Goal: Task Accomplishment & Management: Manage account settings

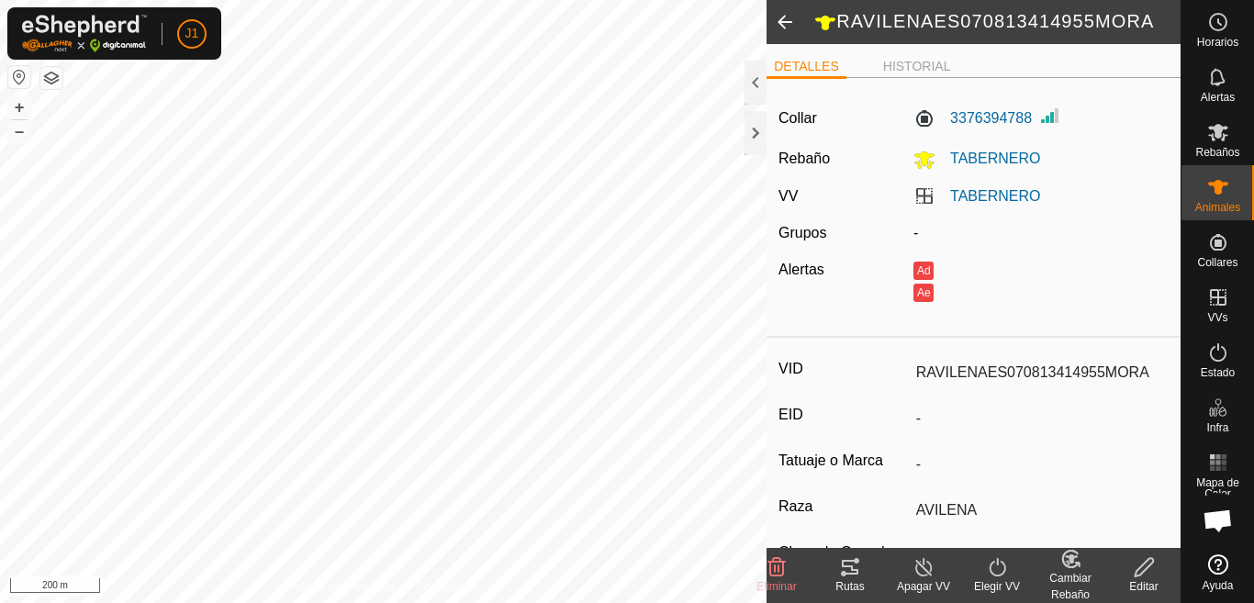
click at [1136, 578] on icon at bounding box center [1144, 567] width 23 height 22
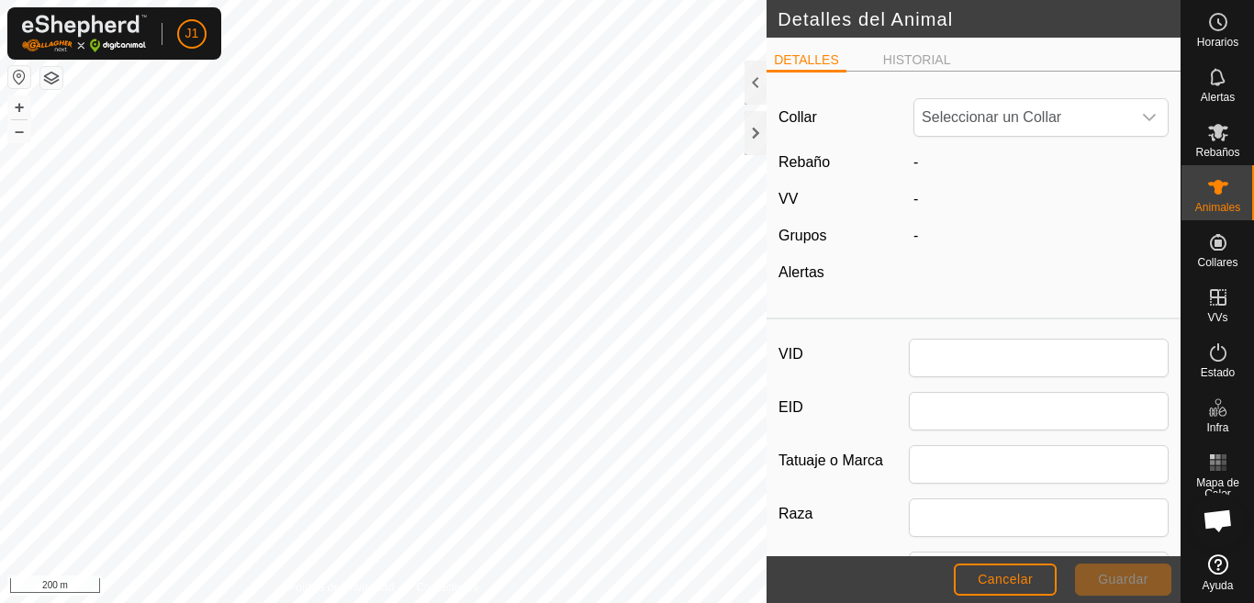
type input "RAVILENAES070813414955MORA"
type input "AVILENA"
type input "04/2018"
type input "7 years 7 months"
type input "0"
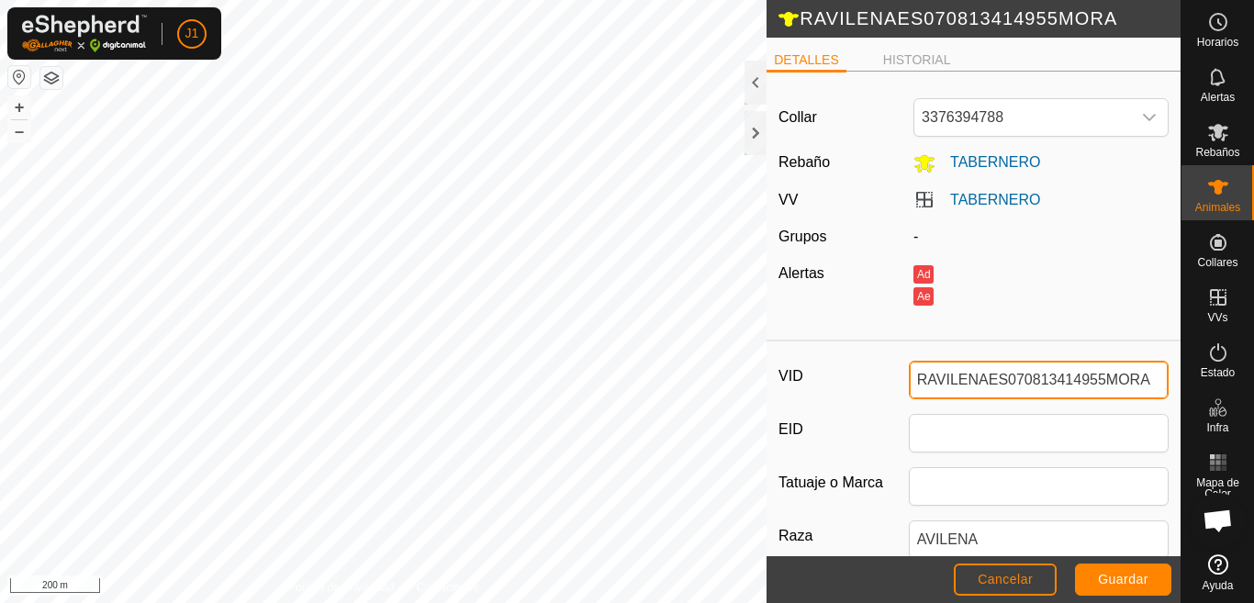
click at [1145, 379] on input "RAVILENAES070813414955MORA" at bounding box center [1039, 380] width 260 height 39
type input "R"
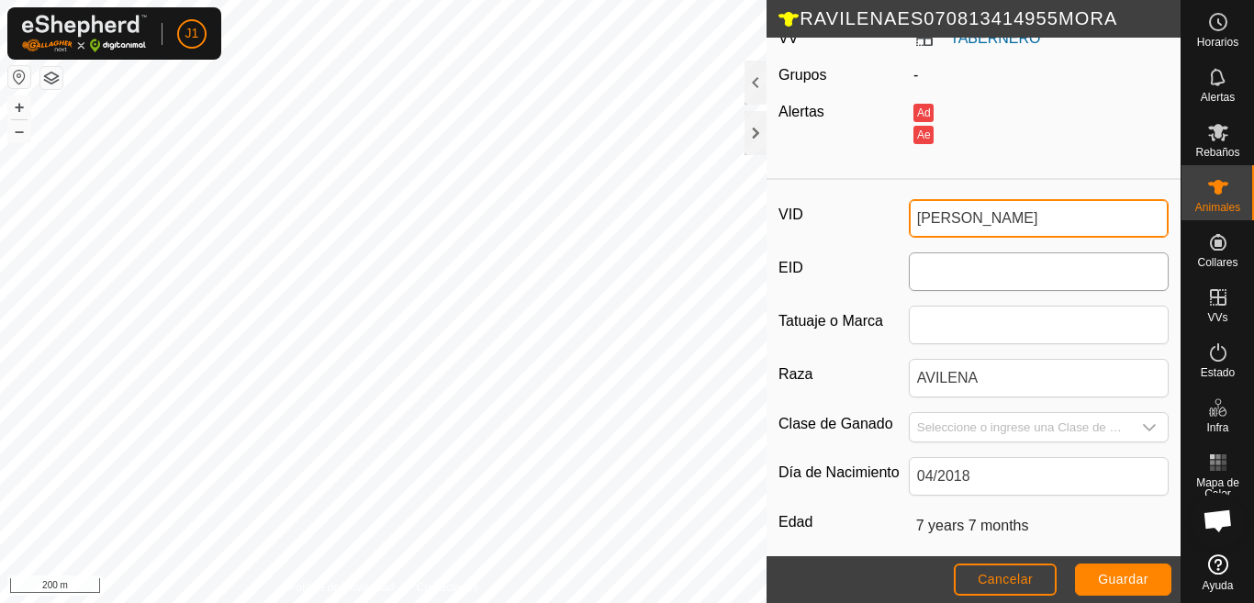
scroll to position [184, 0]
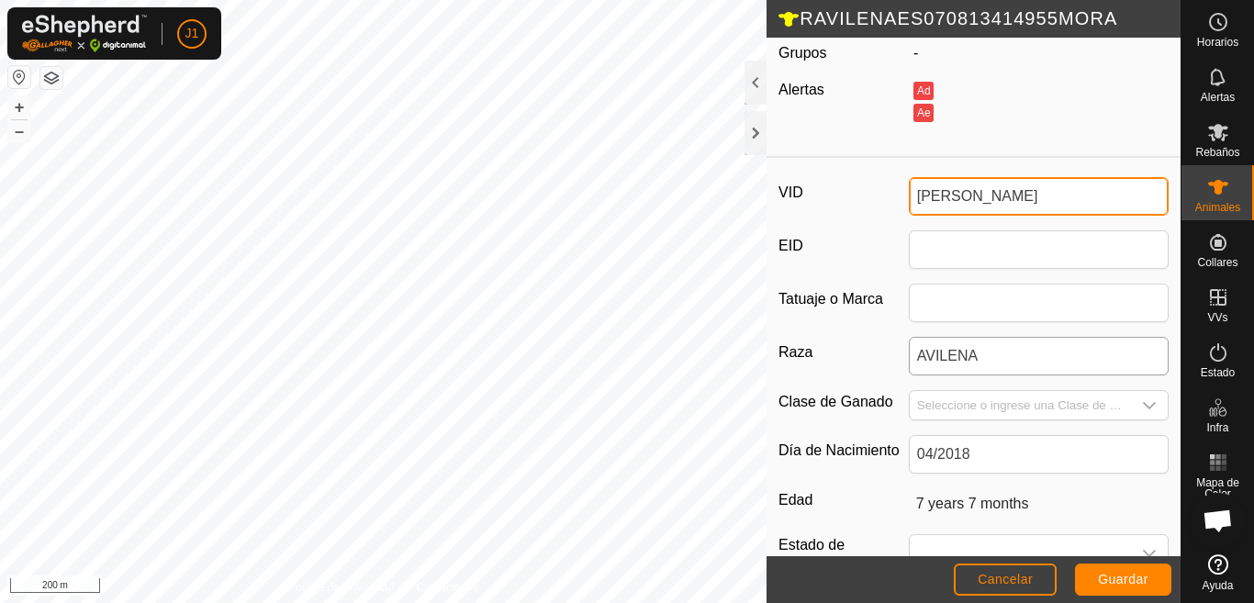
type input "BLONDY-KATALINA"
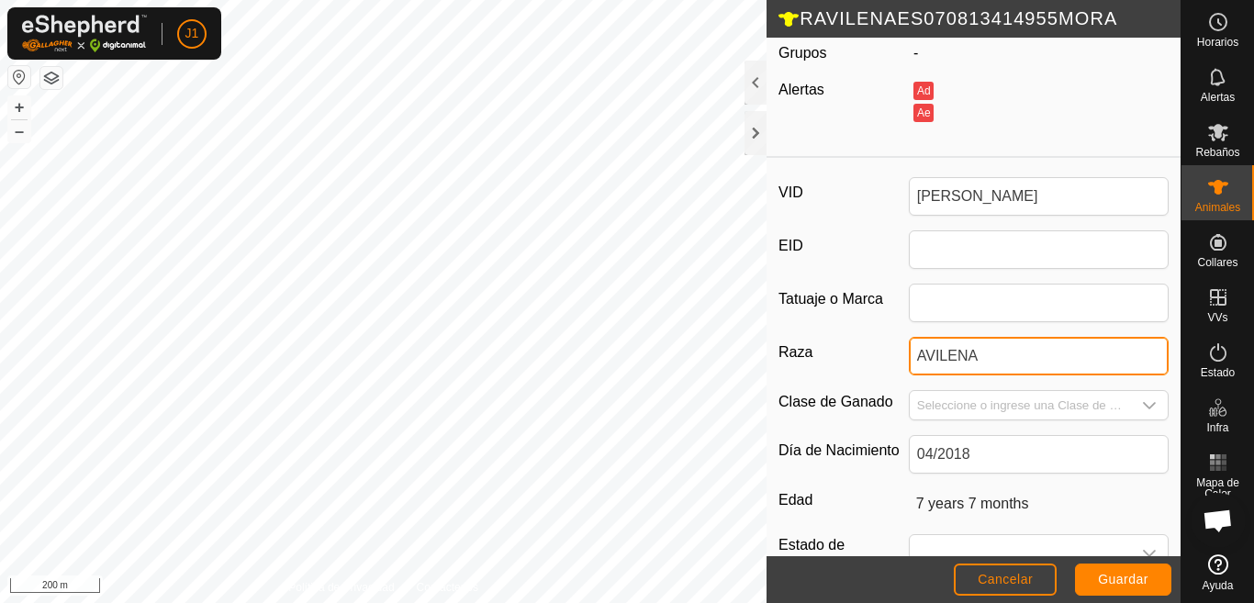
click at [1008, 362] on input "AVILENA" at bounding box center [1039, 356] width 260 height 39
type input "A"
type input "POTRA ALBINA"
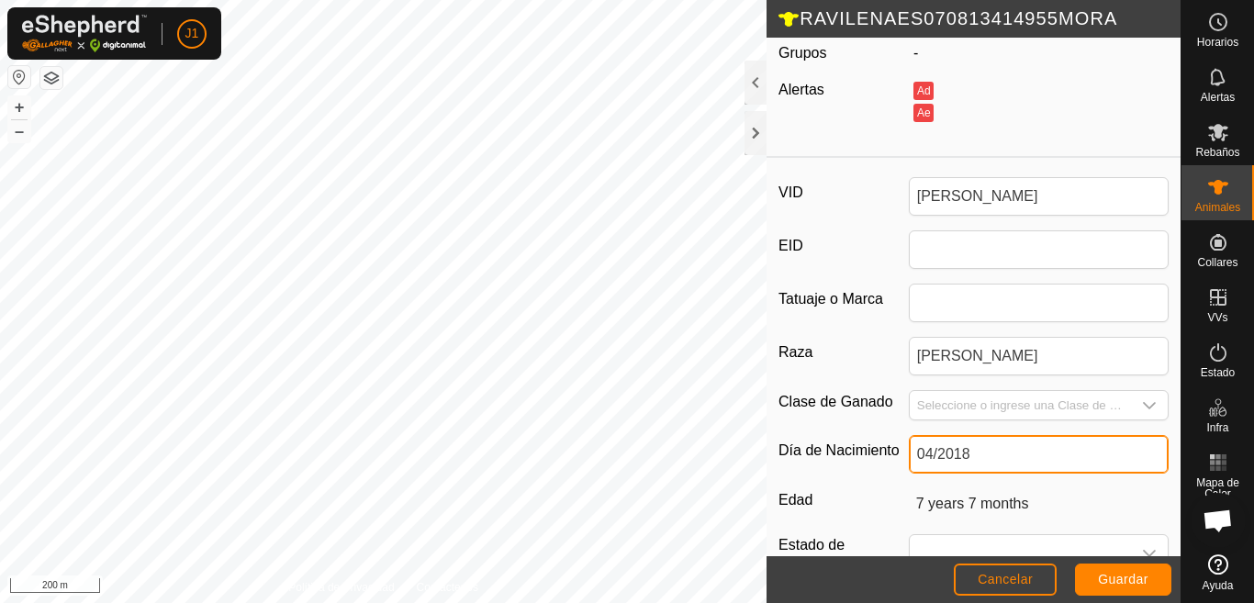
click at [988, 461] on input "04/2018" at bounding box center [1039, 454] width 260 height 39
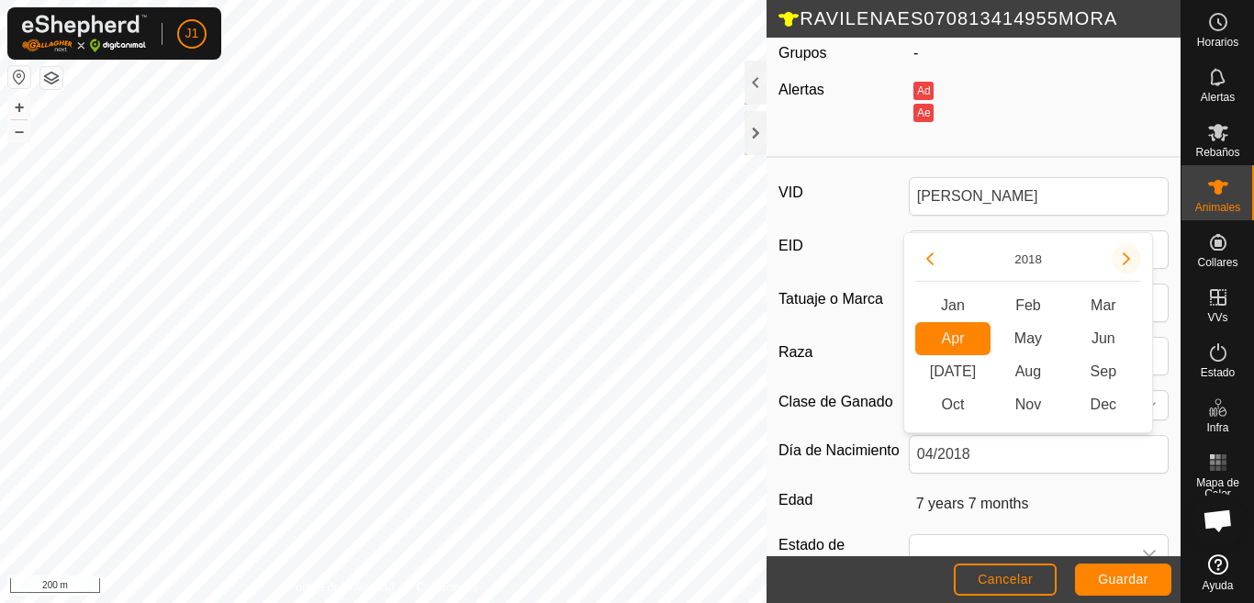
click at [1121, 254] on button "Next Year" at bounding box center [1126, 258] width 29 height 29
click at [1122, 255] on span "Next Year" at bounding box center [1122, 255] width 0 height 0
click at [1121, 254] on button "Next Year" at bounding box center [1126, 258] width 29 height 29
click at [1121, 254] on icon "Next Year" at bounding box center [1126, 259] width 15 height 15
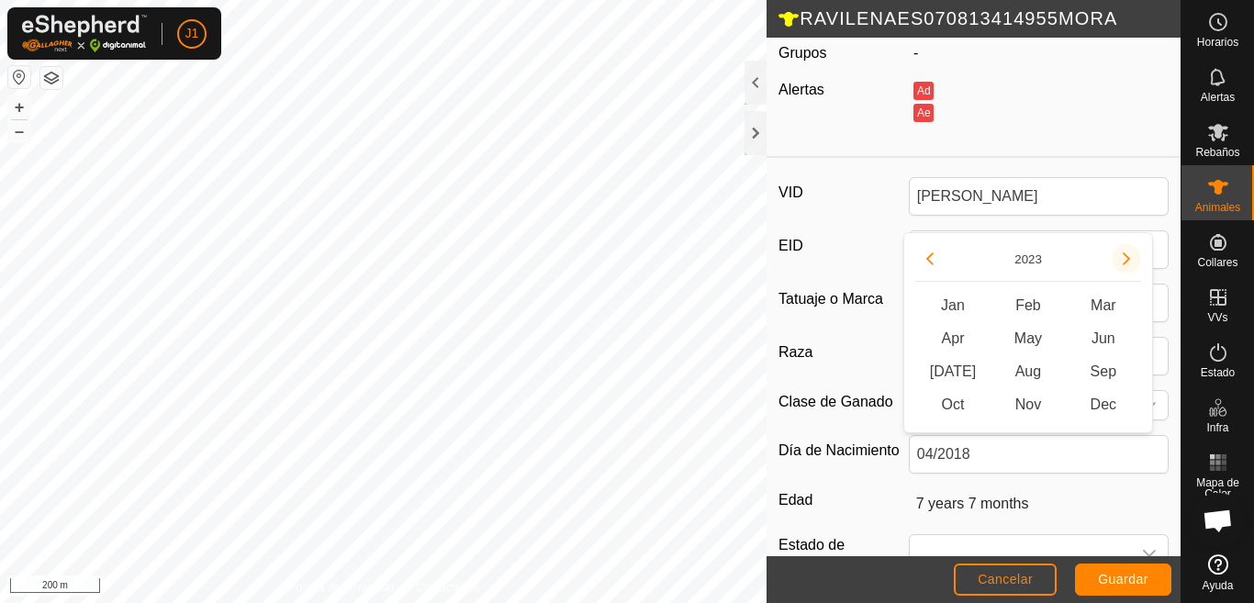
click at [1120, 254] on button "Next Year" at bounding box center [1126, 258] width 29 height 29
click at [1030, 335] on span "May" at bounding box center [1028, 338] width 75 height 33
type input "05/2024"
type input "1 year 5 months"
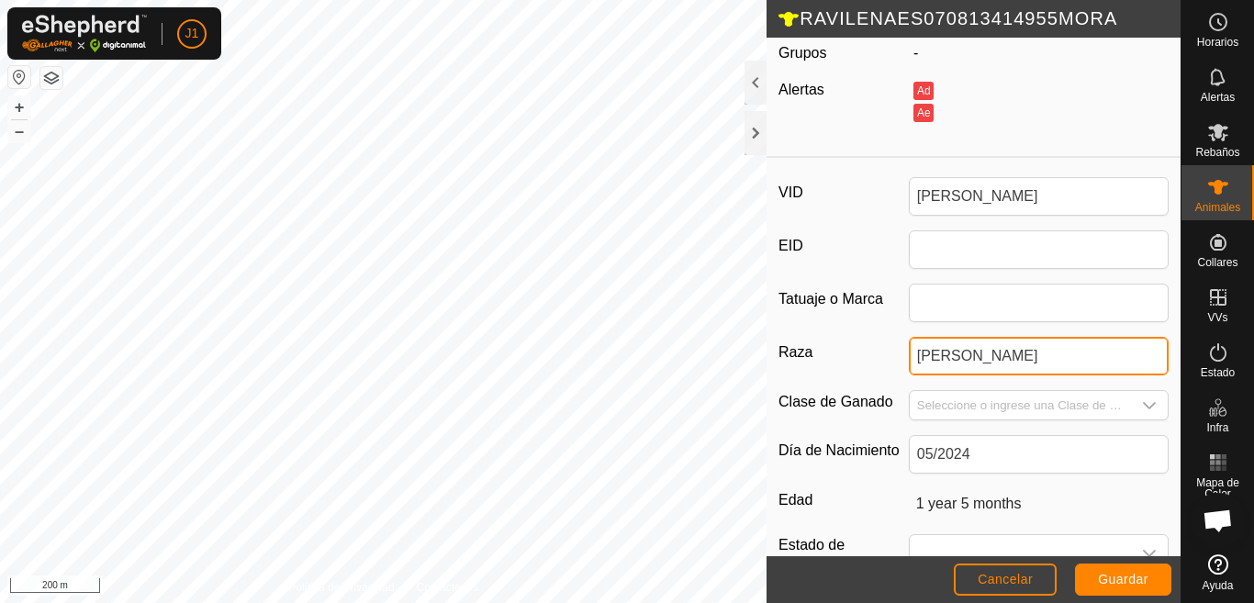
click at [1037, 358] on input "POTRA ALBINA" at bounding box center [1039, 356] width 260 height 39
click at [1020, 362] on input "POTRA ALBINA" at bounding box center [1039, 356] width 260 height 39
type input "POTRA BAYA"
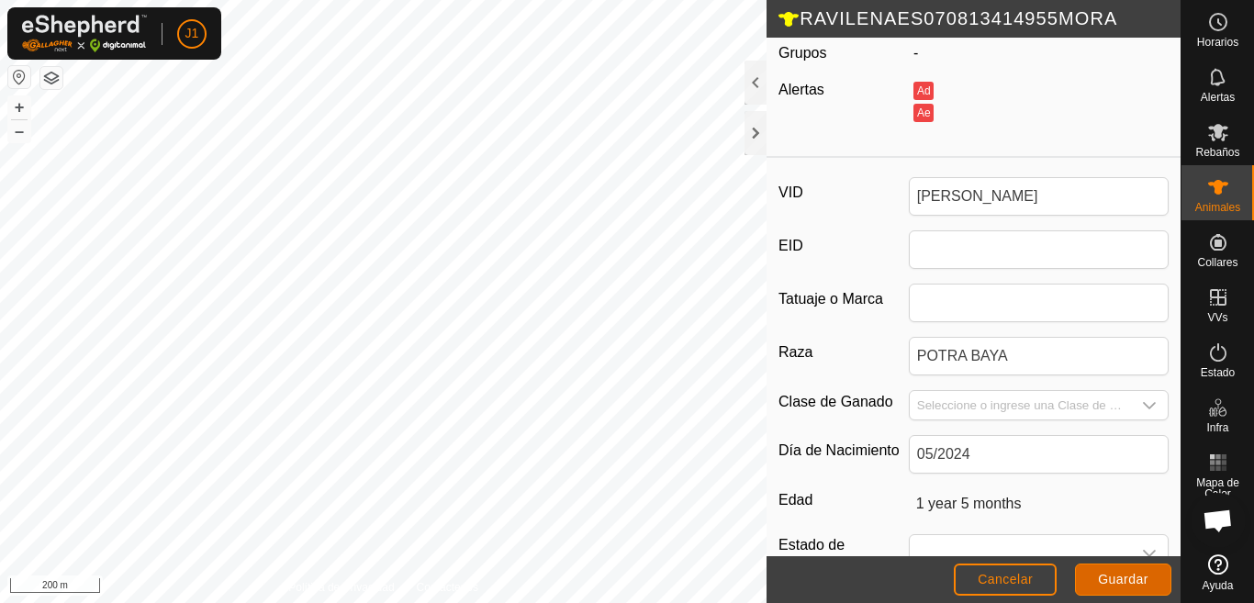
click at [1123, 584] on span "Guardar" at bounding box center [1123, 579] width 51 height 15
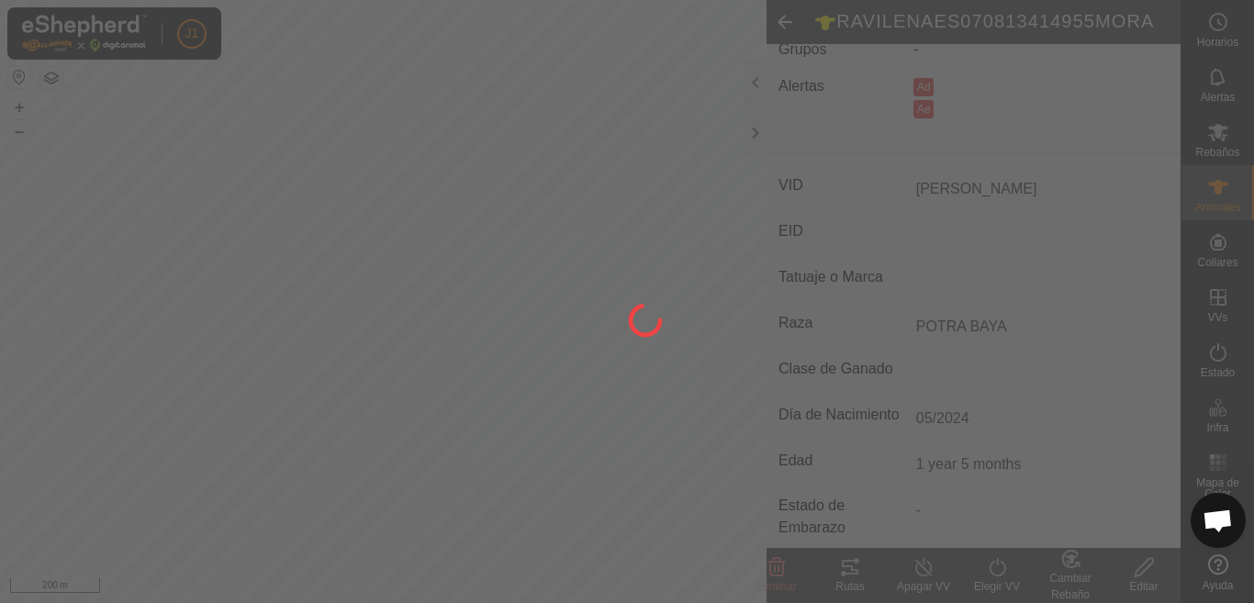
scroll to position [174, 0]
type input "-"
type input "0 kg"
type input "-"
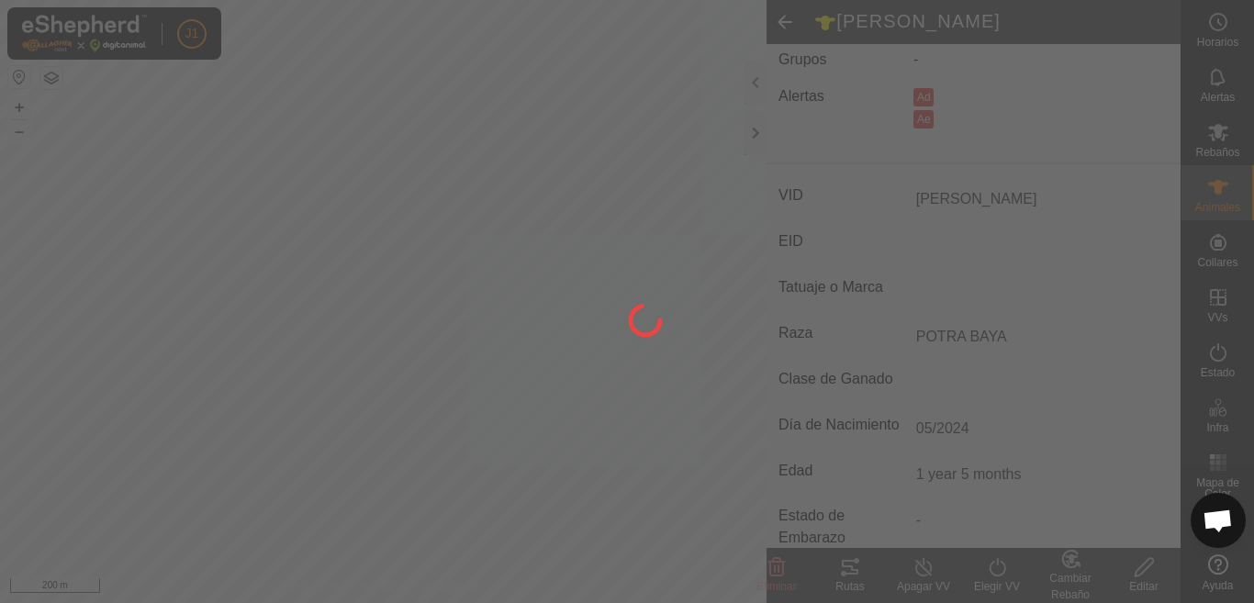
type input "-"
type input "RAVILENAES070813414955MORA"
type input "AVILENA"
type input "7 years 7 months"
type input "04/2018"
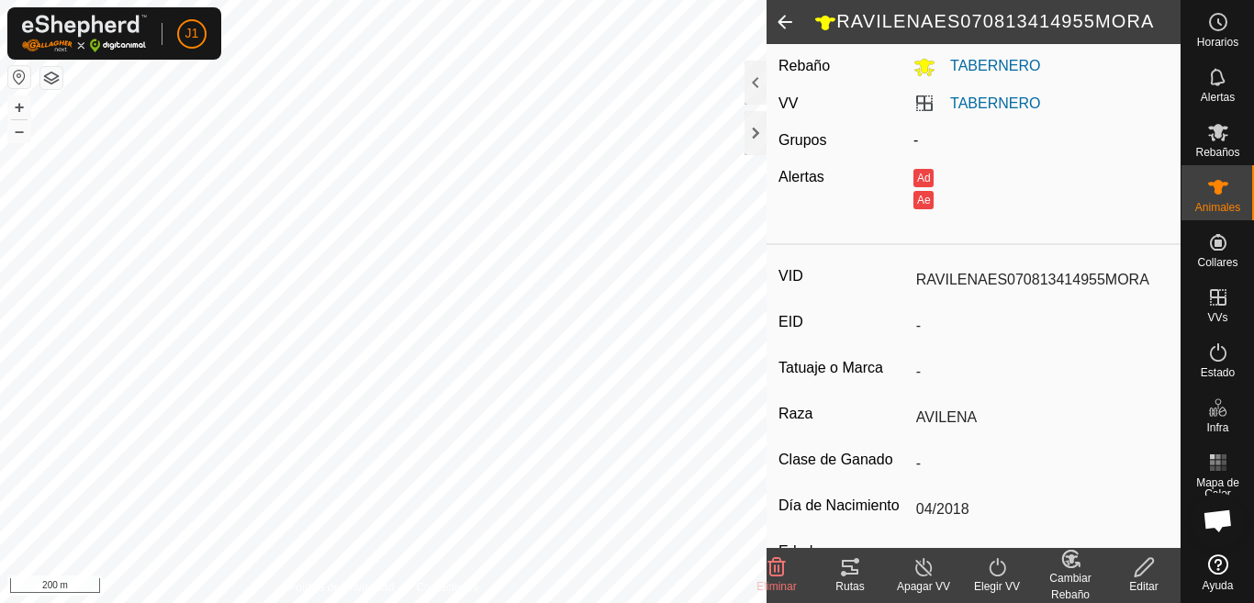
scroll to position [0, 0]
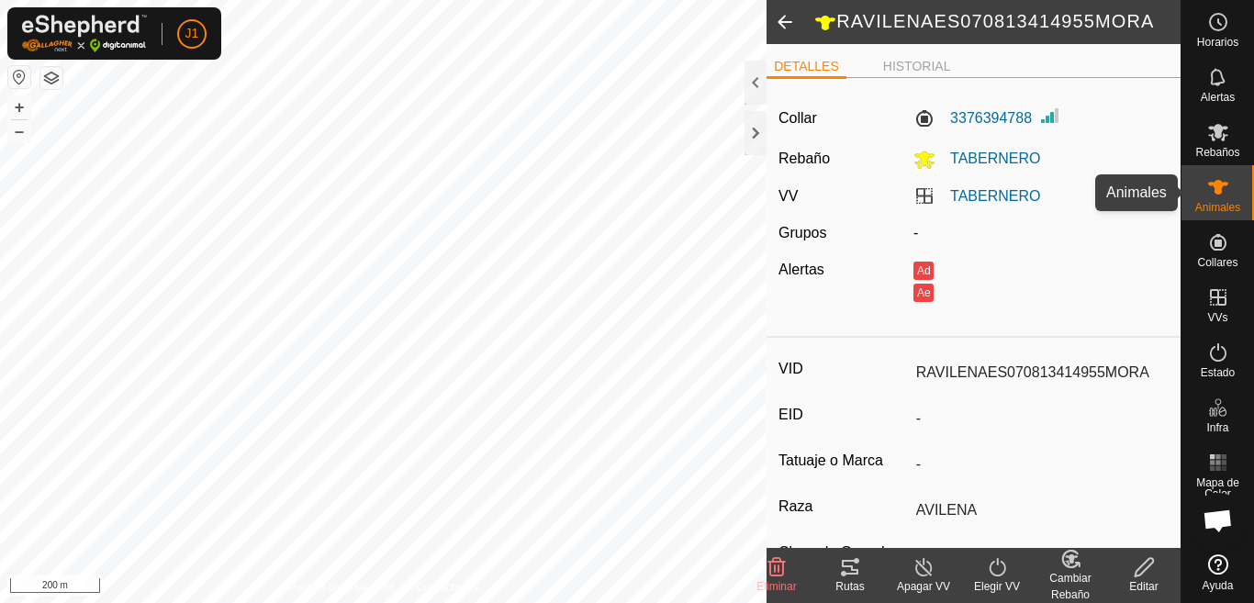
click at [1227, 198] on es-animals-svg-icon at bounding box center [1218, 187] width 33 height 29
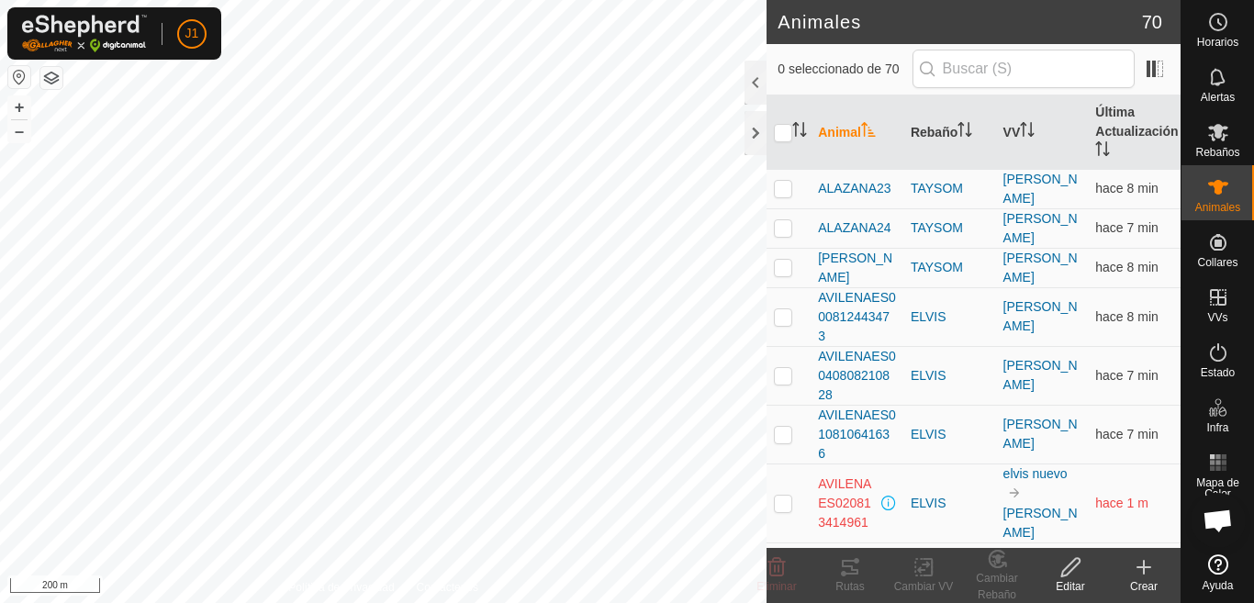
click at [974, 65] on input "text" at bounding box center [1024, 69] width 222 height 39
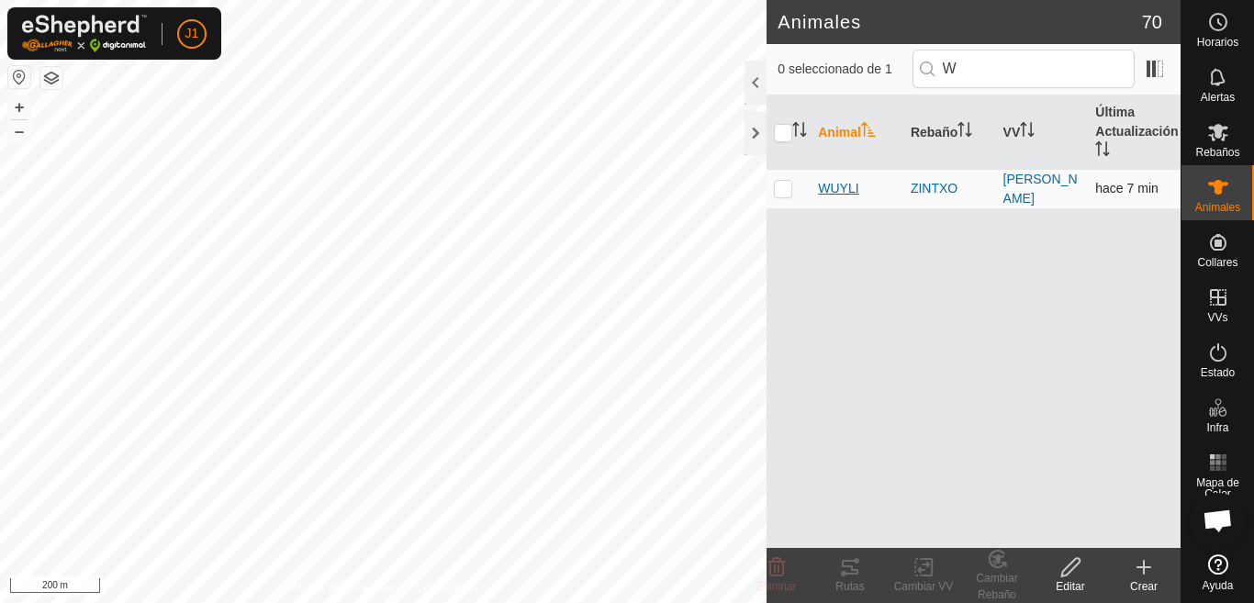
type input "W"
click at [852, 185] on span "WUYLI" at bounding box center [838, 188] width 40 height 19
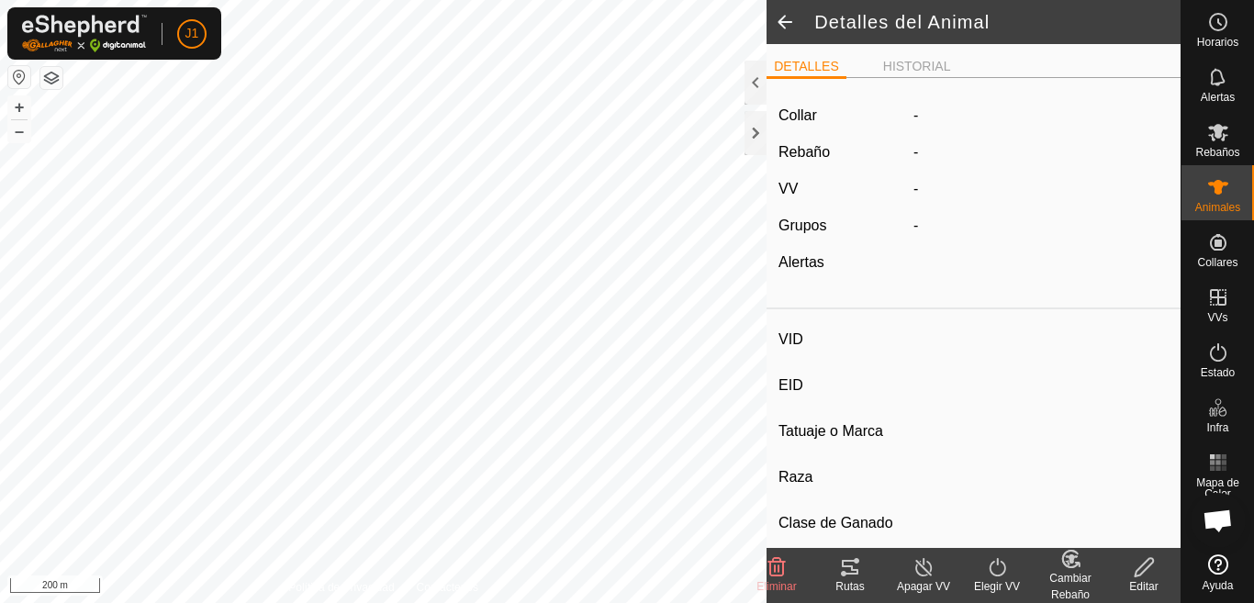
type input "WUYLI"
type input "-"
type input "CDE"
type input "-"
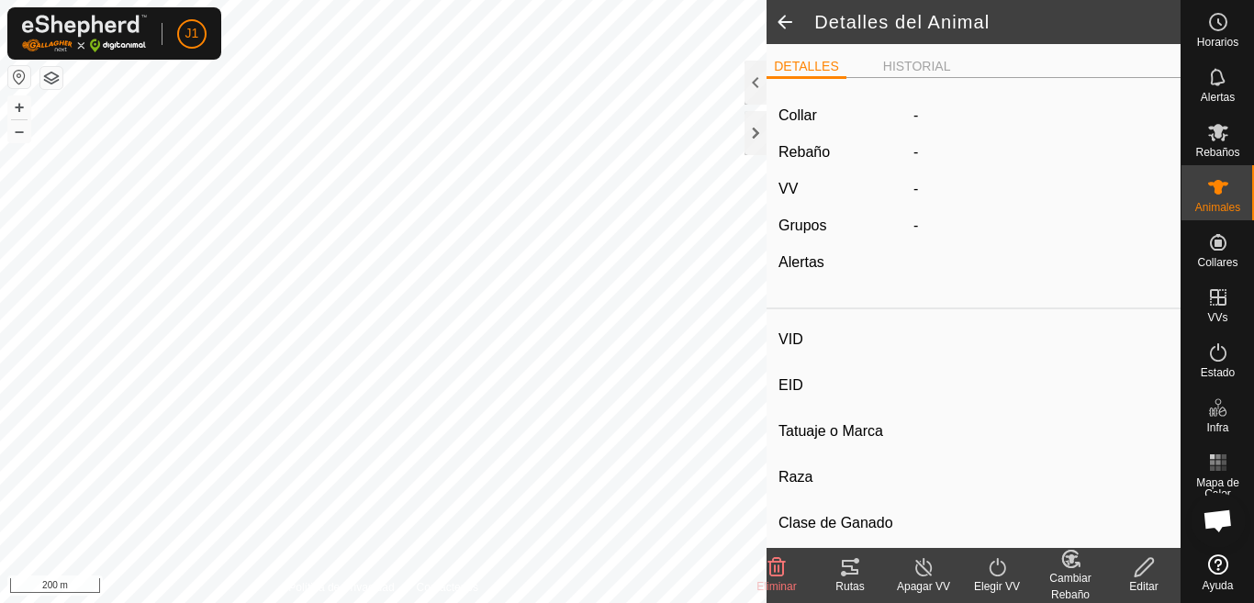
type input "0 kg"
type input "-"
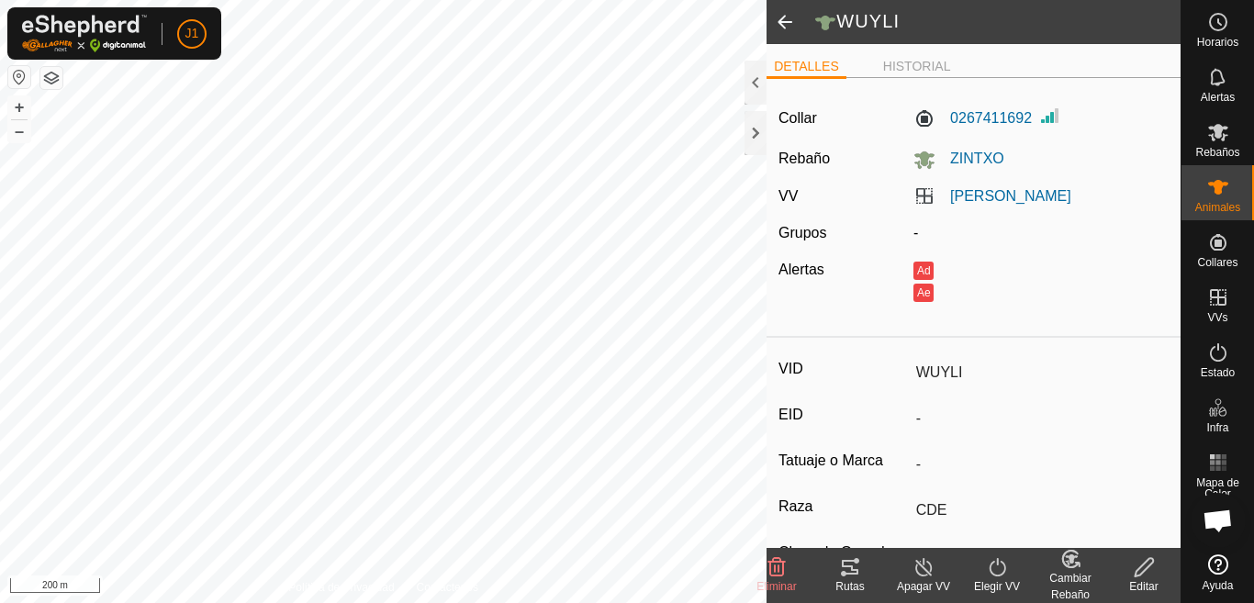
click at [1149, 568] on icon at bounding box center [1144, 567] width 18 height 18
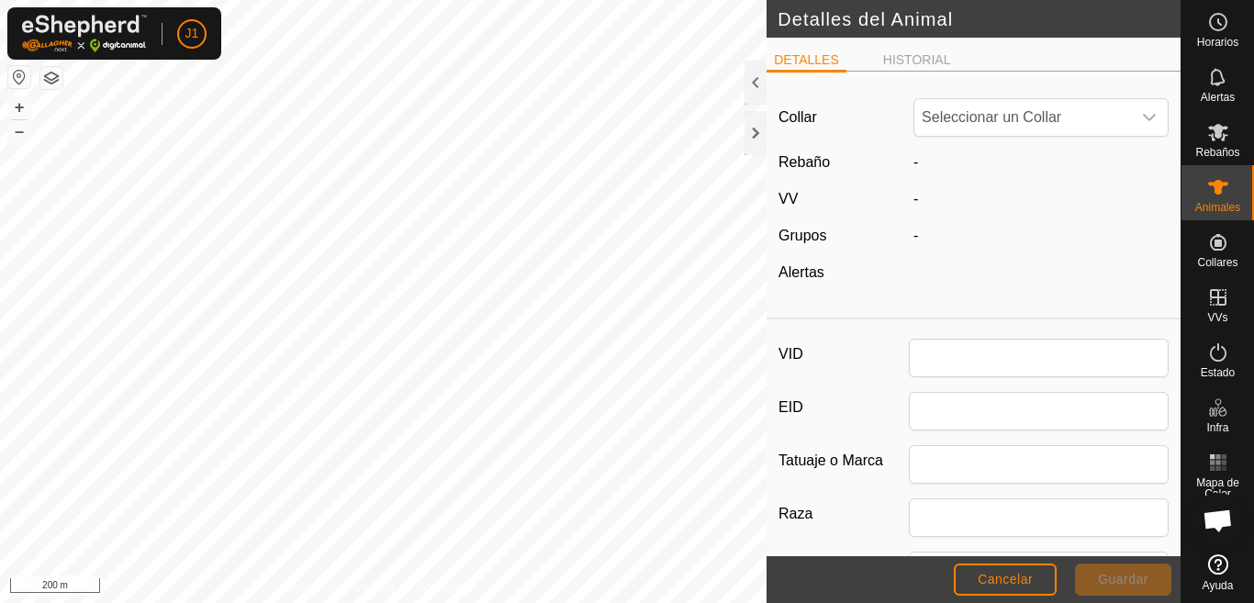
type input "WUYLI"
type input "CDE"
type input "0"
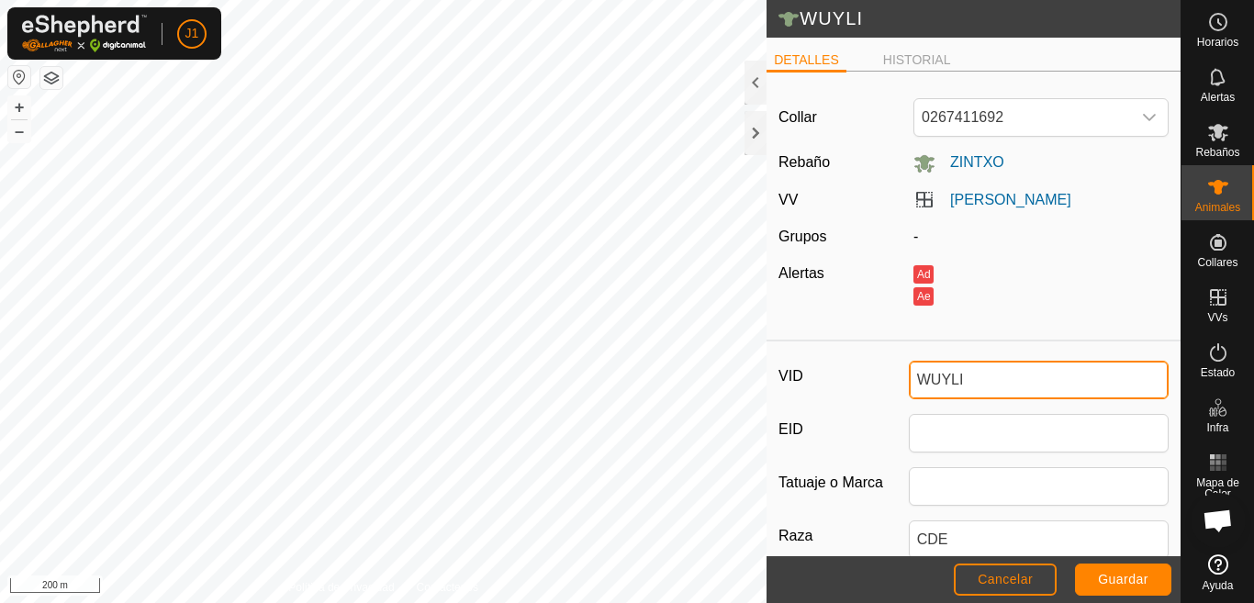
click at [958, 375] on input "WUYLI" at bounding box center [1039, 380] width 260 height 39
type input "W"
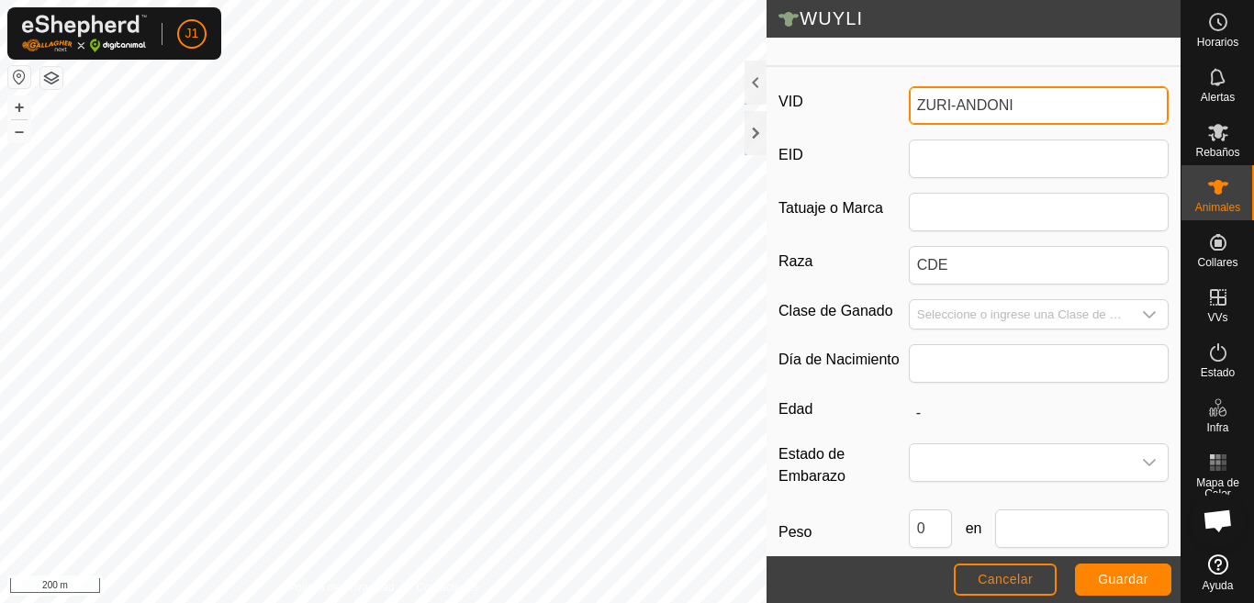
scroll to position [275, 0]
type input "ZURI-ANDONI"
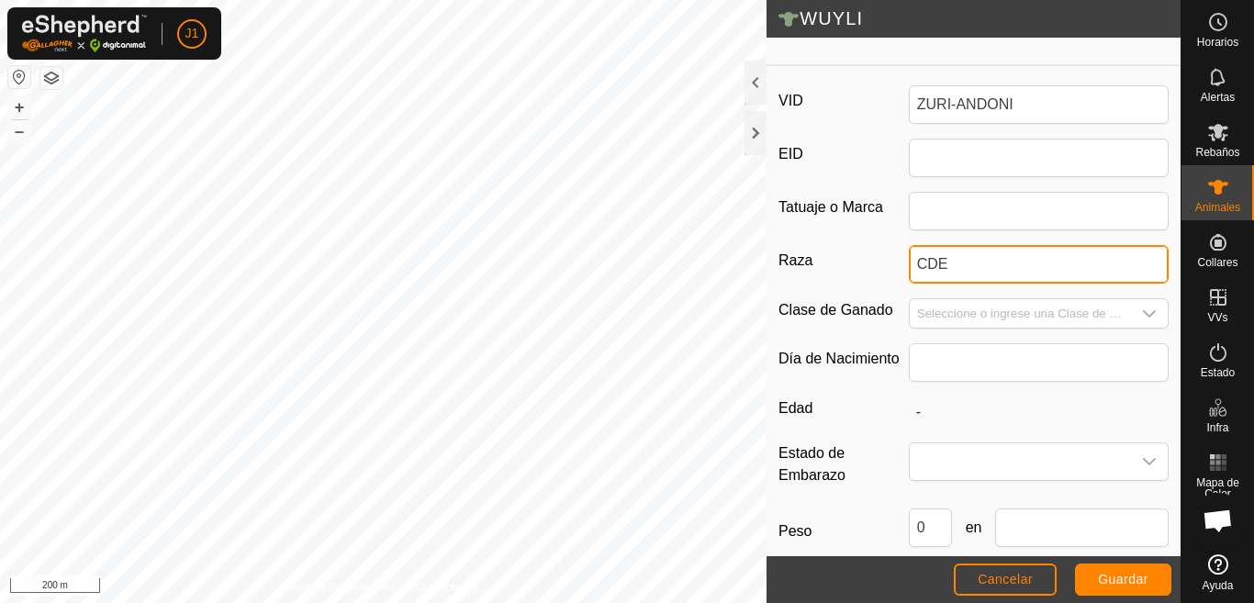
click at [972, 266] on input "CDE" at bounding box center [1039, 264] width 260 height 39
type input "C"
type input "POTRA ALBINA"
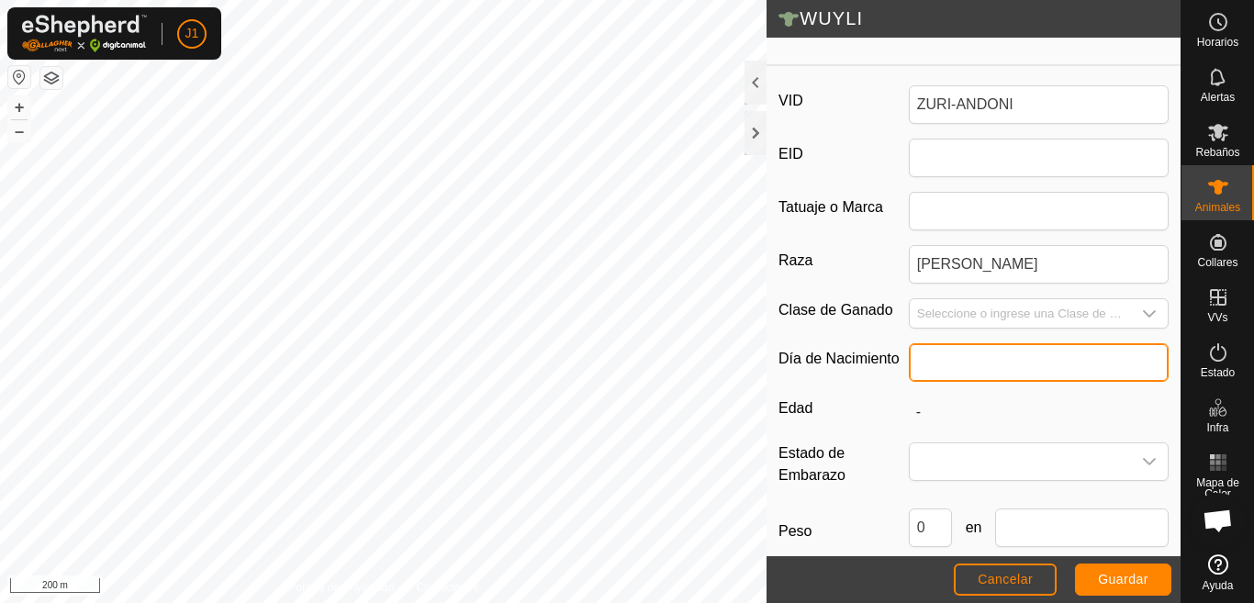
click at [961, 369] on input "text" at bounding box center [1039, 362] width 260 height 39
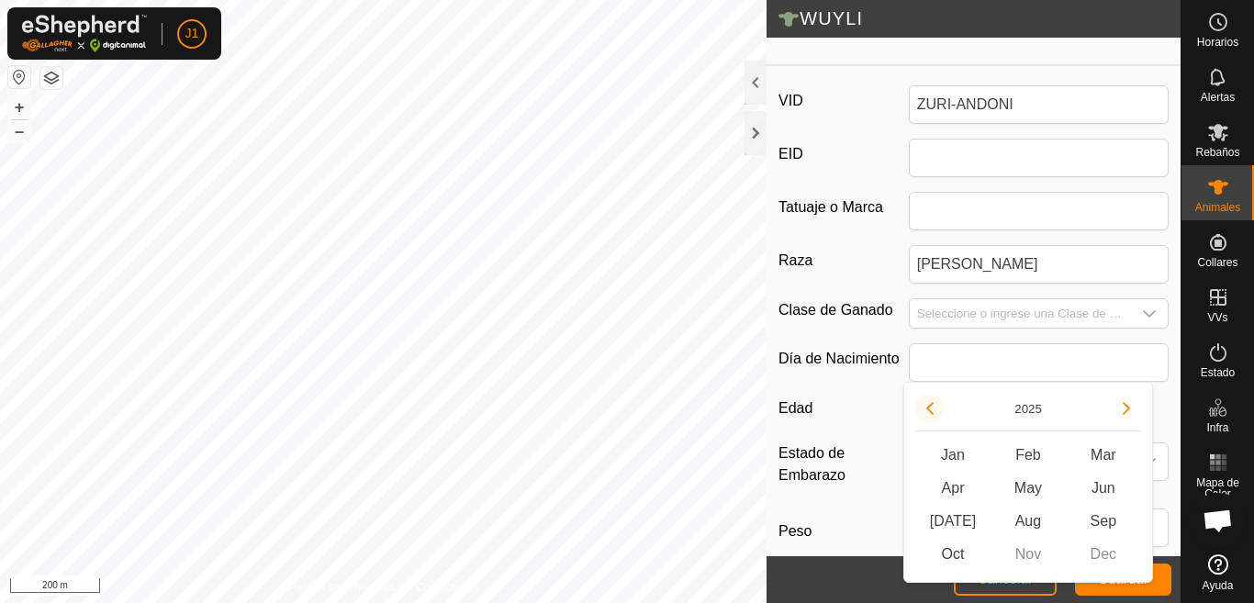
click at [933, 406] on button "Previous Year" at bounding box center [930, 408] width 29 height 29
click at [1028, 490] on span "May" at bounding box center [1028, 488] width 75 height 33
type input "05/2024"
type input "1 year 5 months"
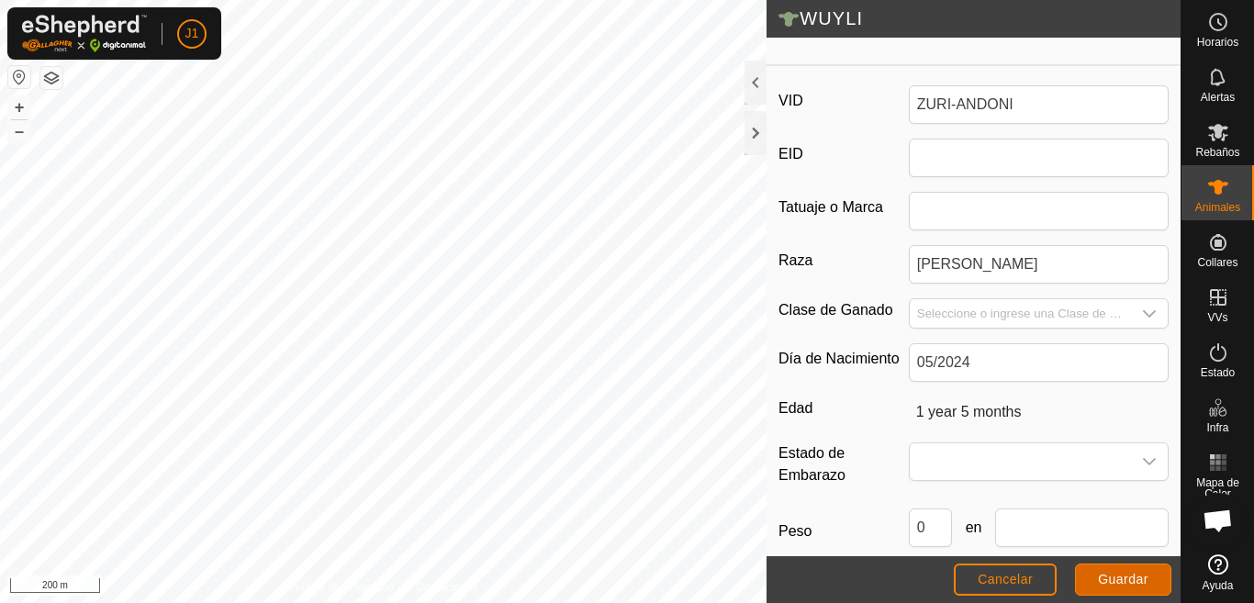
click at [1118, 580] on span "Guardar" at bounding box center [1123, 579] width 51 height 15
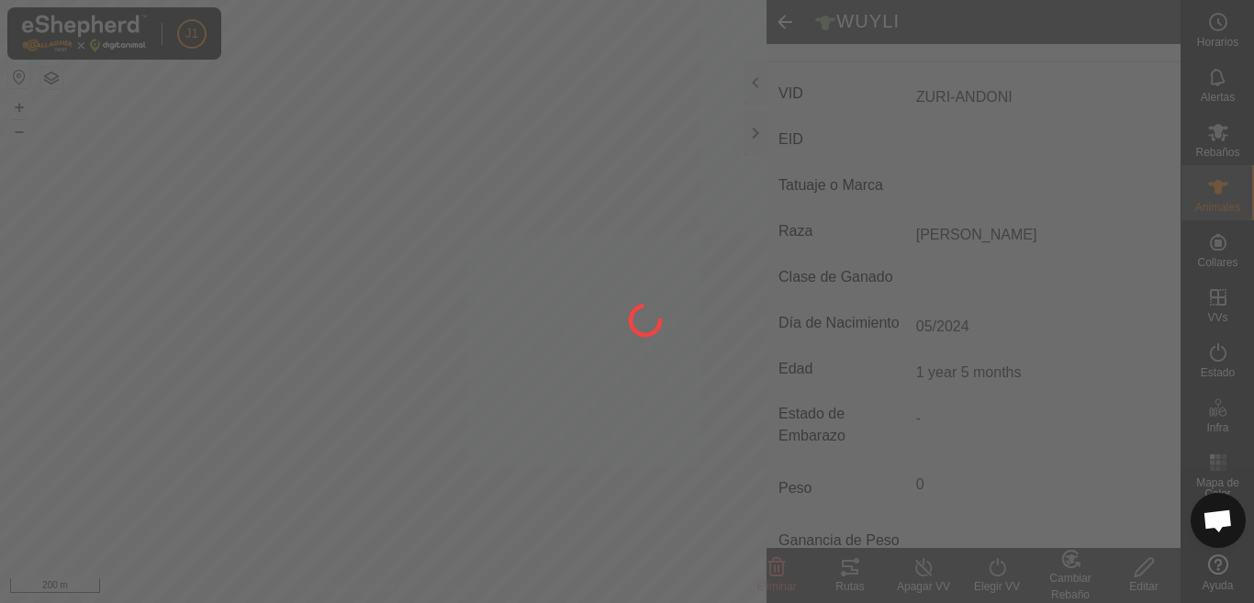
type input "ZURI-ANDONI"
type input "-"
type input "POTRA ALBINA"
type input "1 year 5 months"
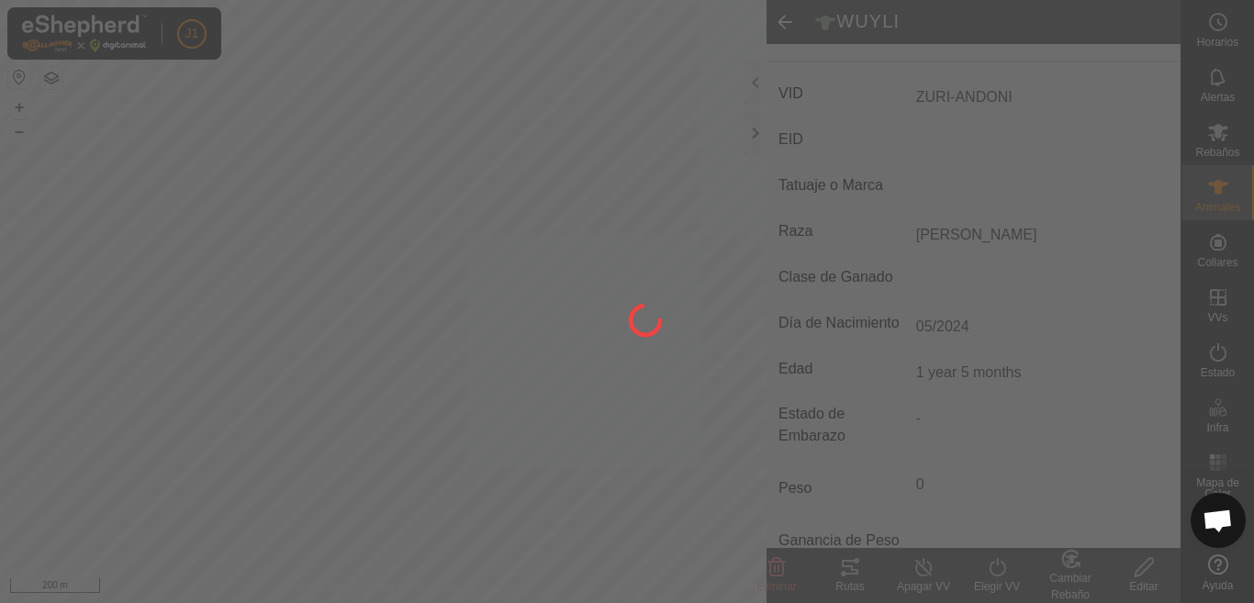
type input "0 kg"
type input "-"
type input "05/2024"
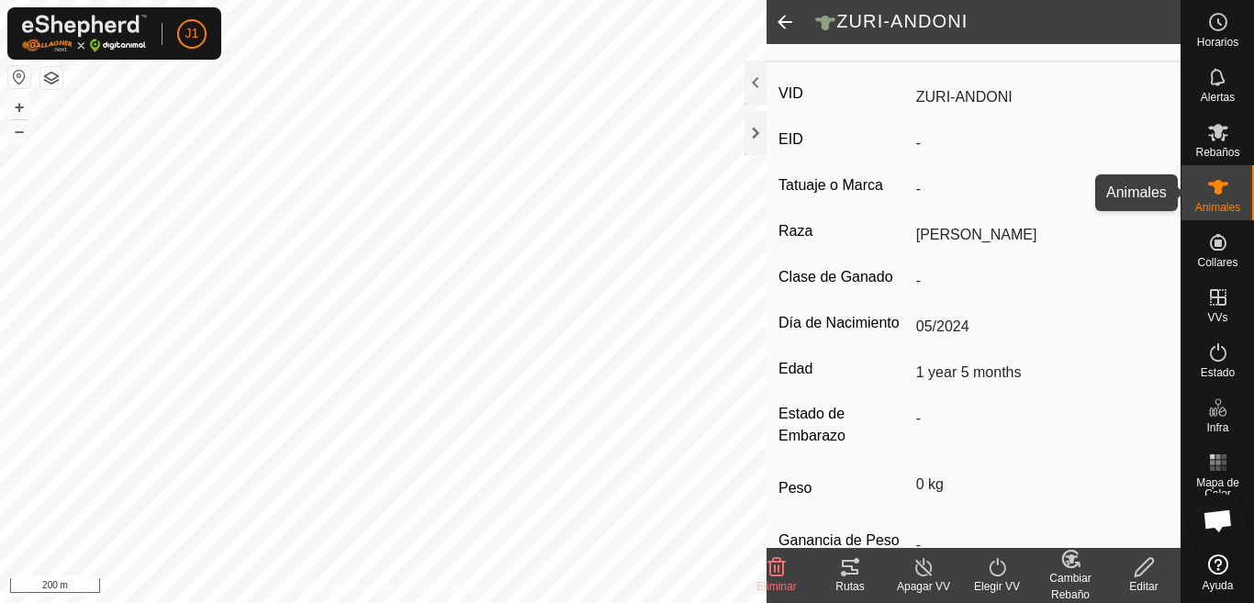
click at [1234, 208] on span "Animales" at bounding box center [1218, 207] width 45 height 11
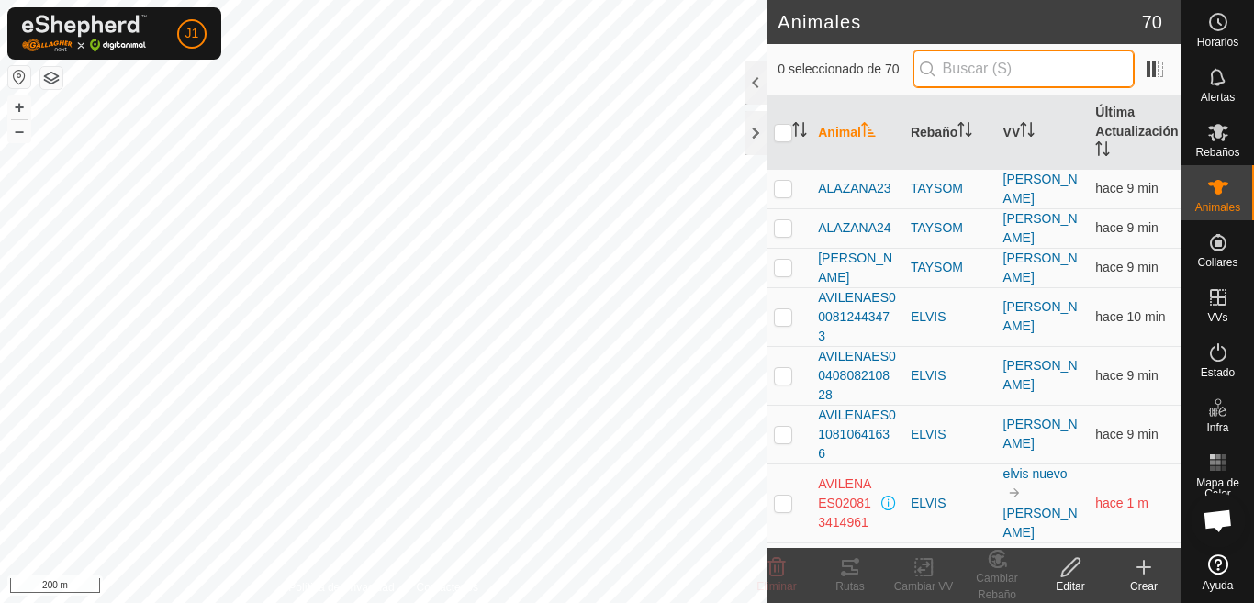
click at [964, 67] on input "text" at bounding box center [1024, 69] width 222 height 39
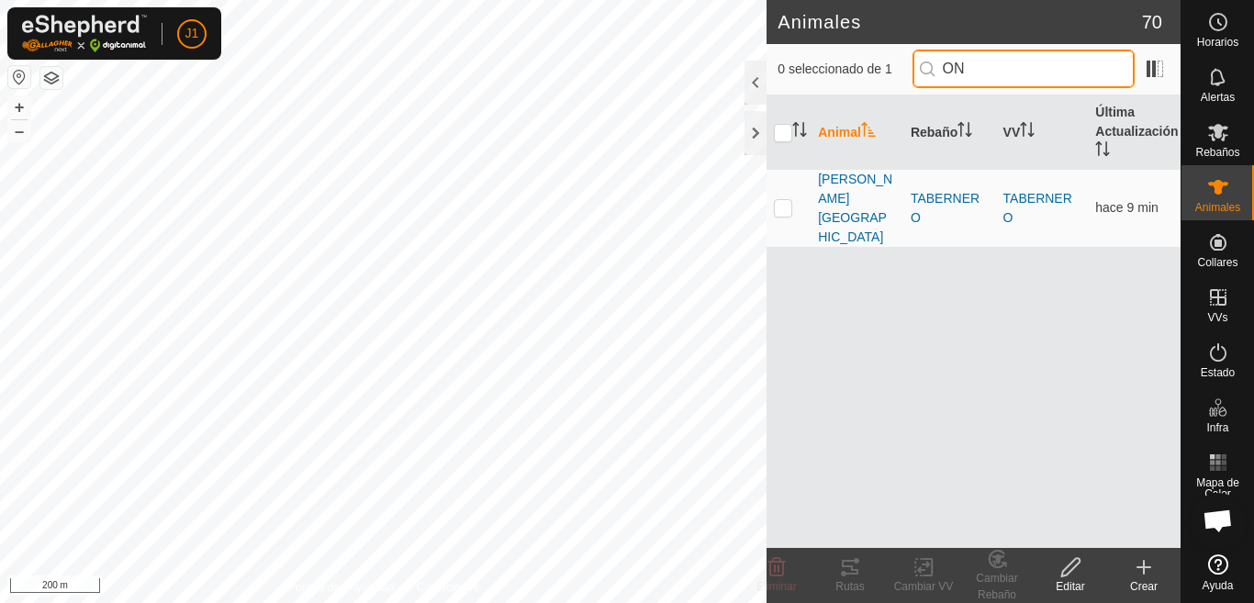
type input "O"
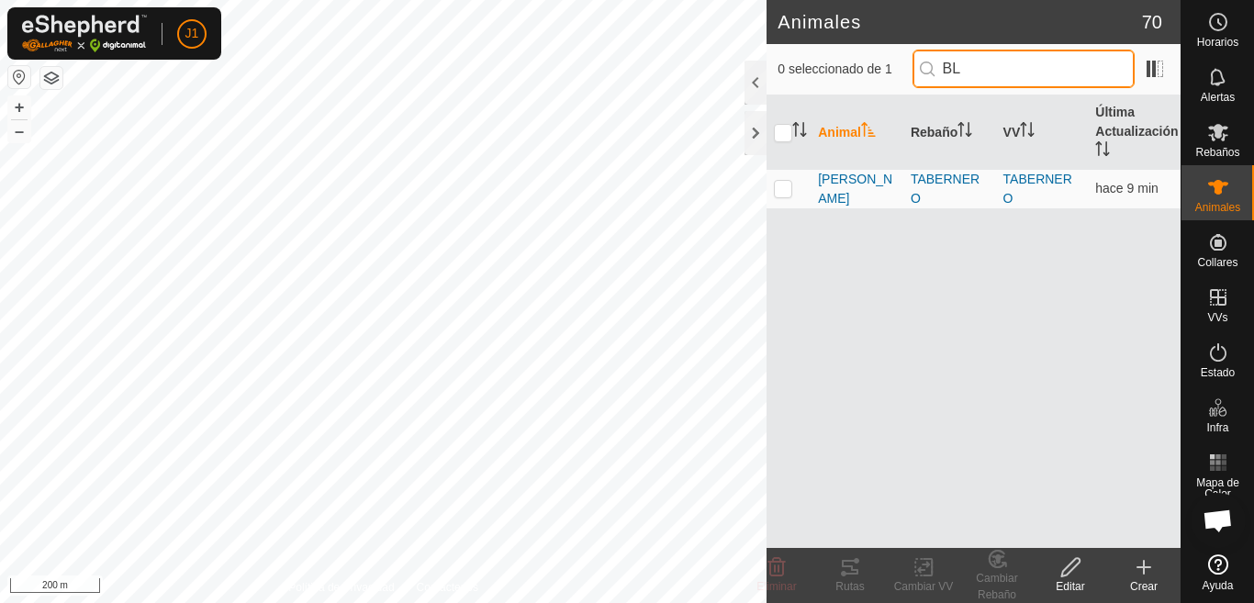
type input "B"
type input "Z"
type input "ZU"
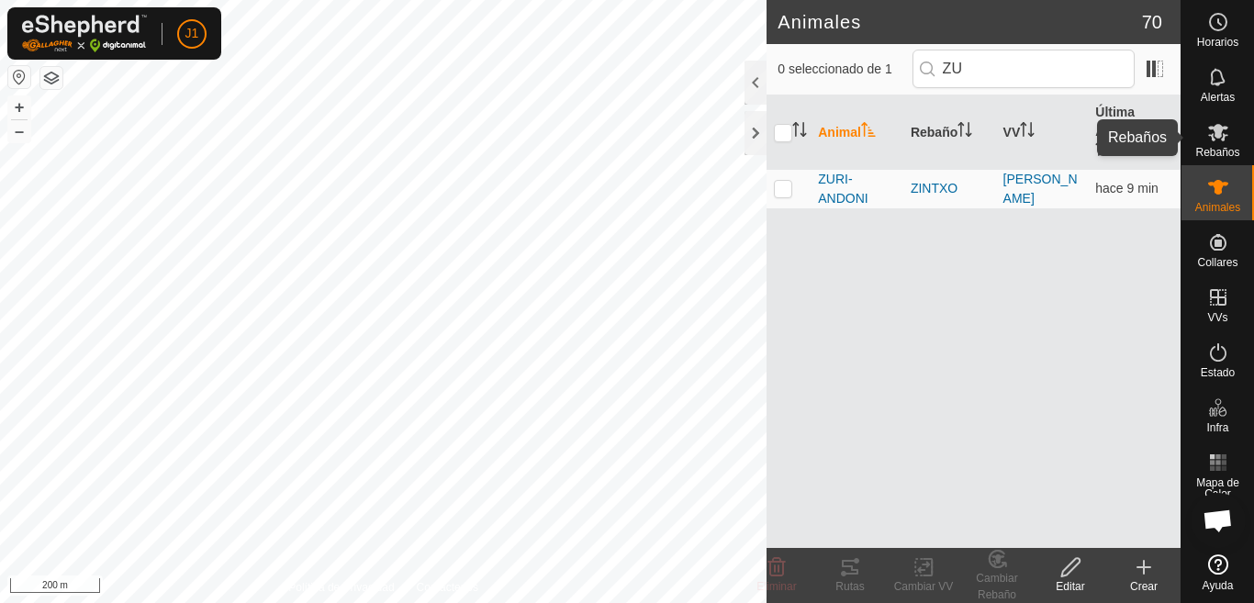
click at [1226, 143] on es-mob-svg-icon at bounding box center [1218, 132] width 33 height 29
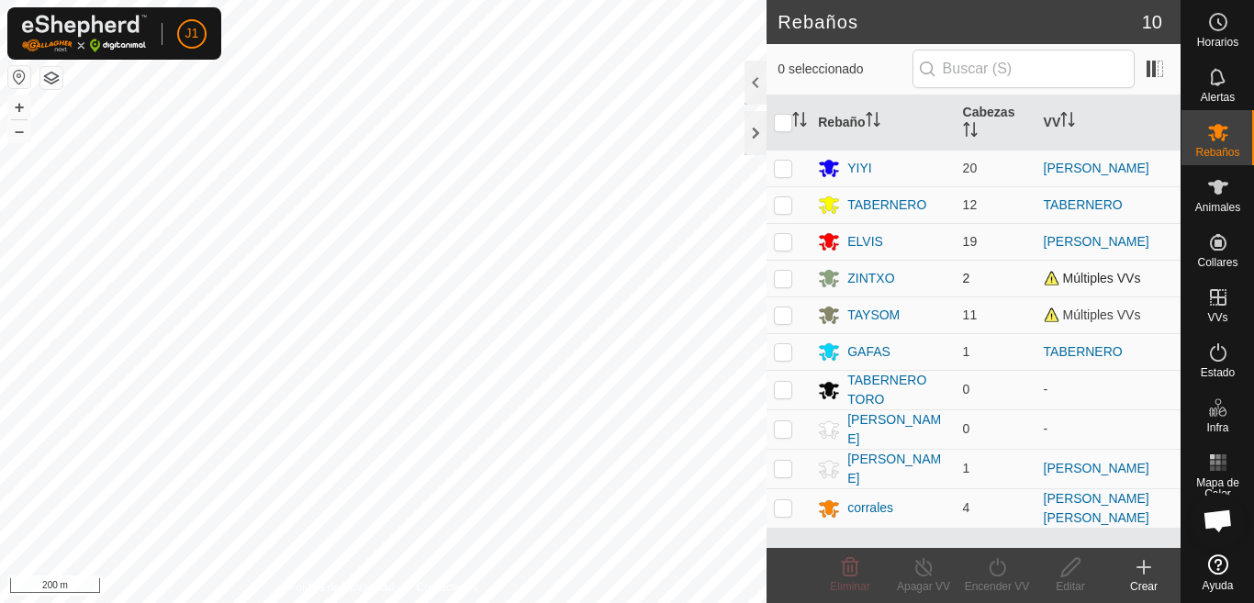
click at [781, 282] on p-checkbox at bounding box center [783, 278] width 18 height 15
checkbox input "true"
click at [1076, 588] on div "Editar" at bounding box center [1070, 587] width 73 height 17
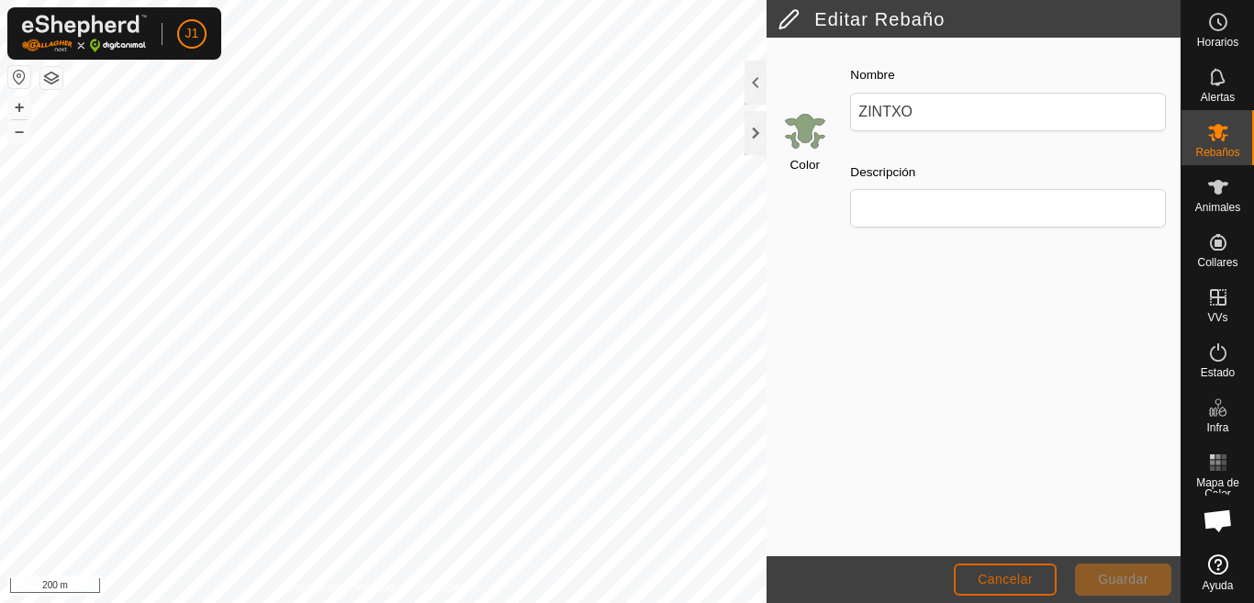
click at [1002, 579] on span "Cancelar" at bounding box center [1005, 579] width 55 height 15
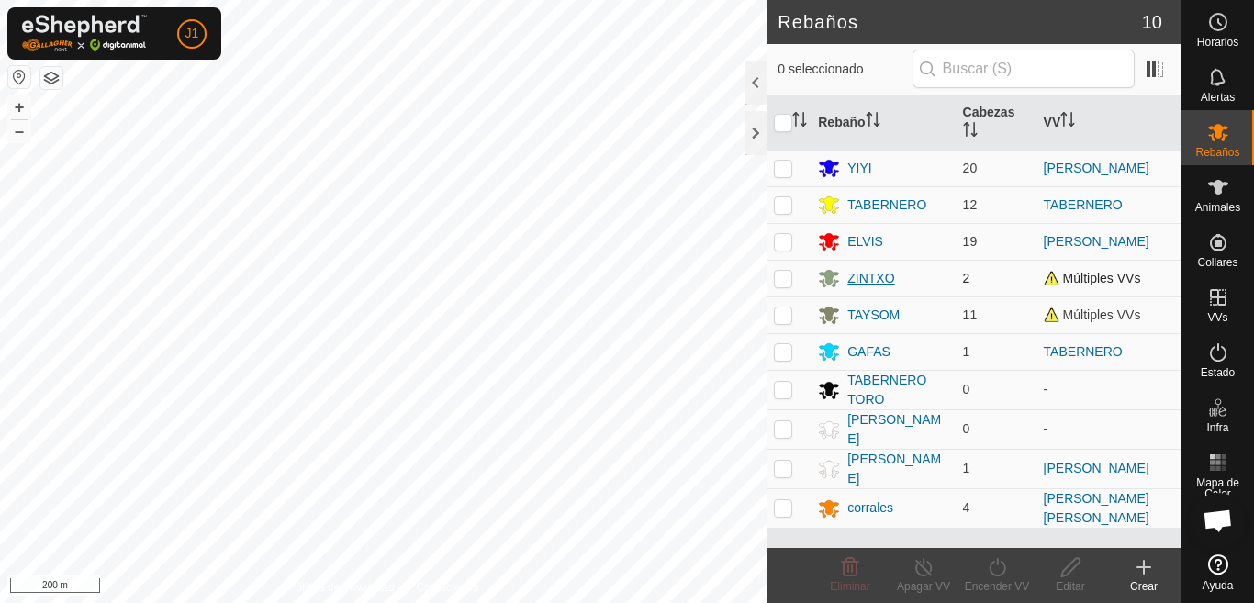
click at [879, 277] on div "ZINTXO" at bounding box center [871, 278] width 47 height 19
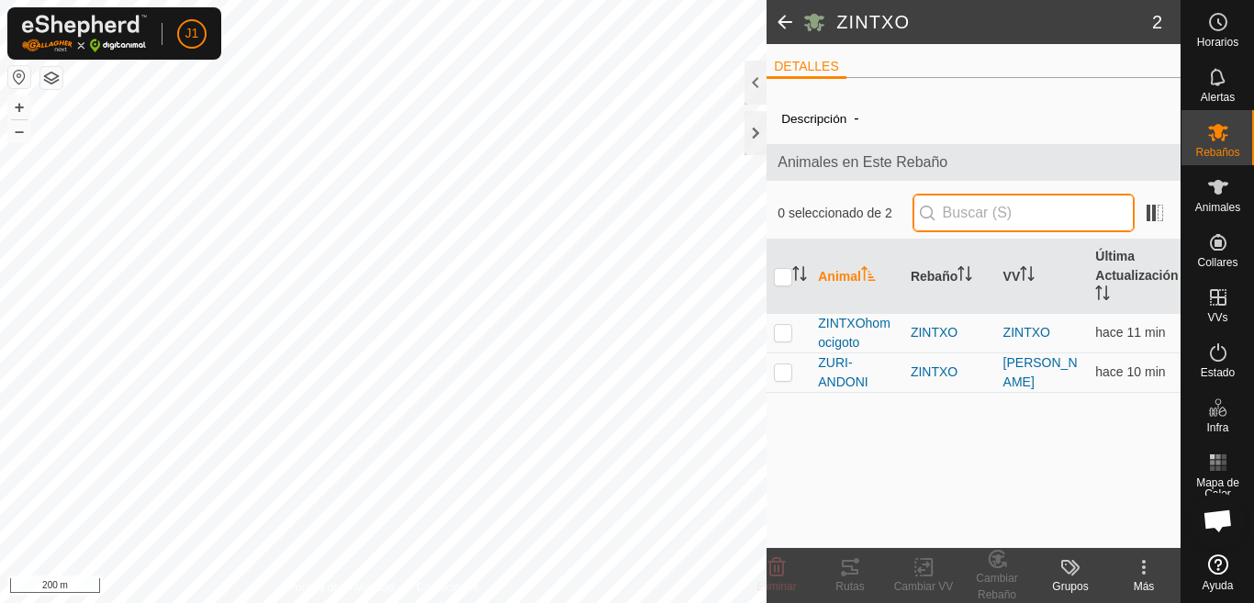
click at [961, 212] on input "text" at bounding box center [1024, 213] width 222 height 39
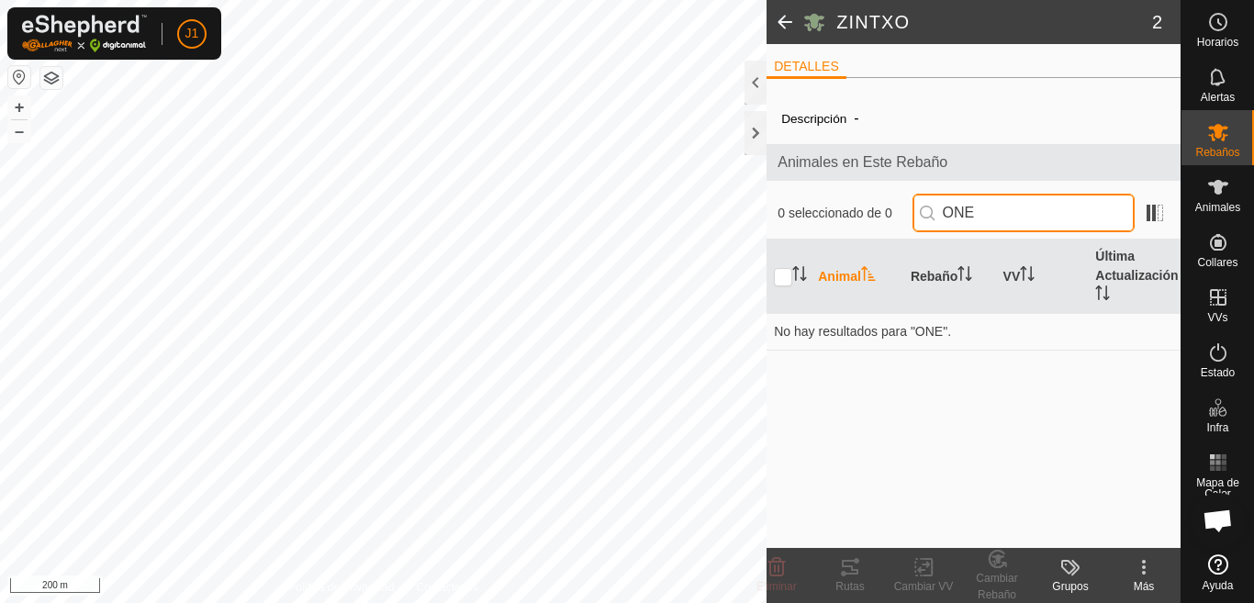
type input "ONE"
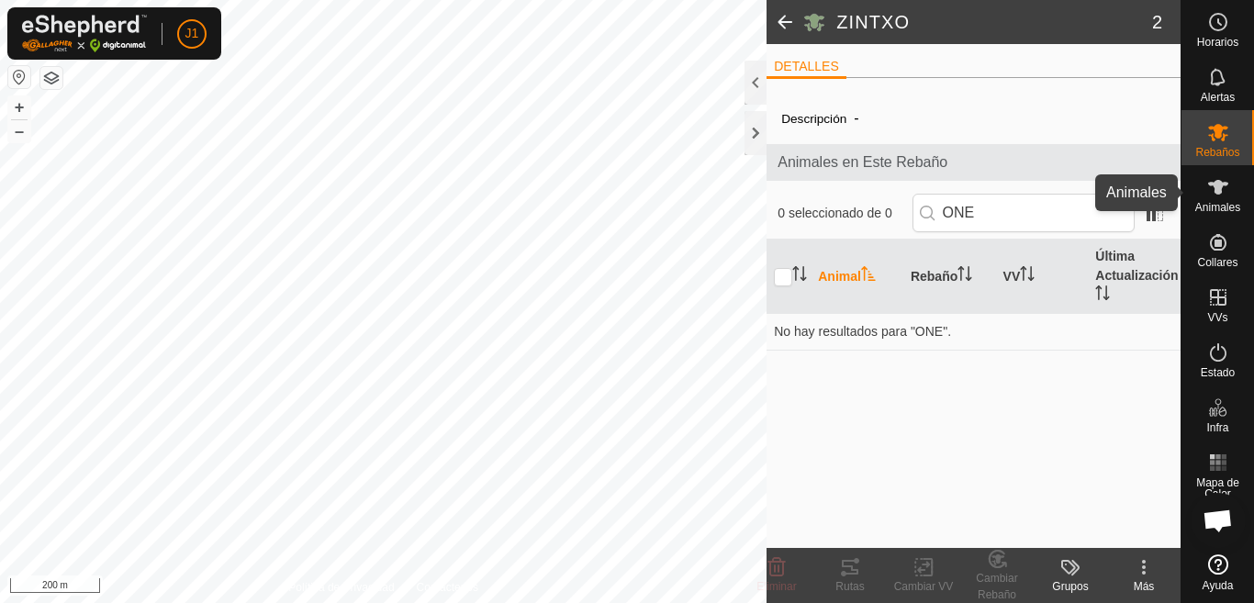
click at [1221, 205] on span "Animales" at bounding box center [1218, 207] width 45 height 11
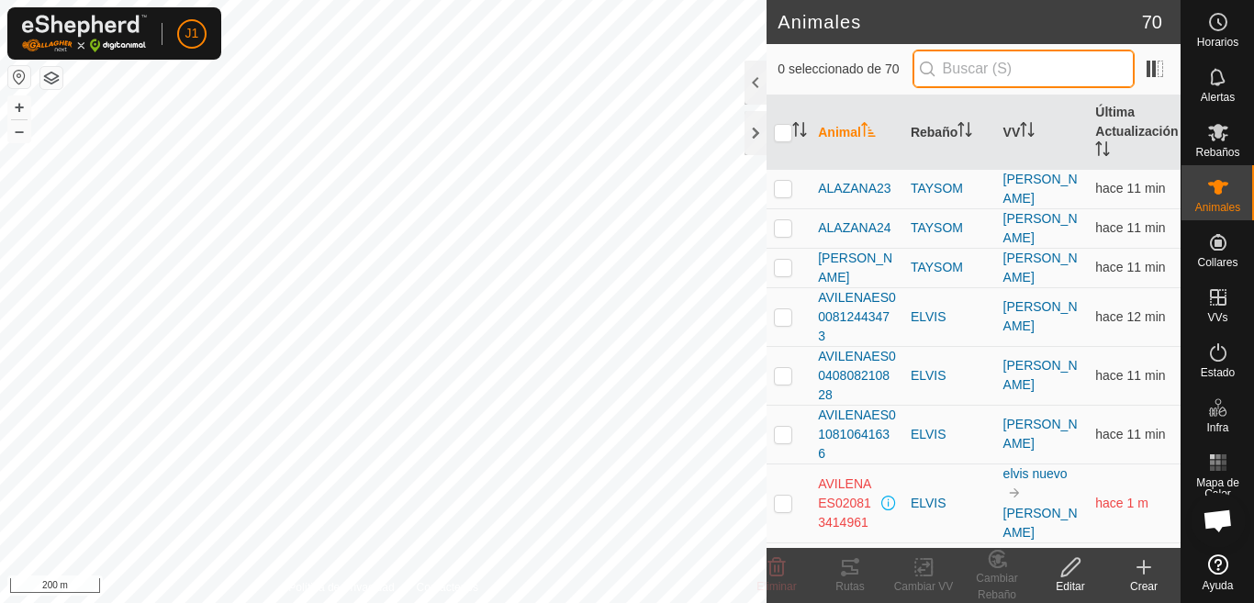
click at [966, 68] on input "text" at bounding box center [1024, 69] width 222 height 39
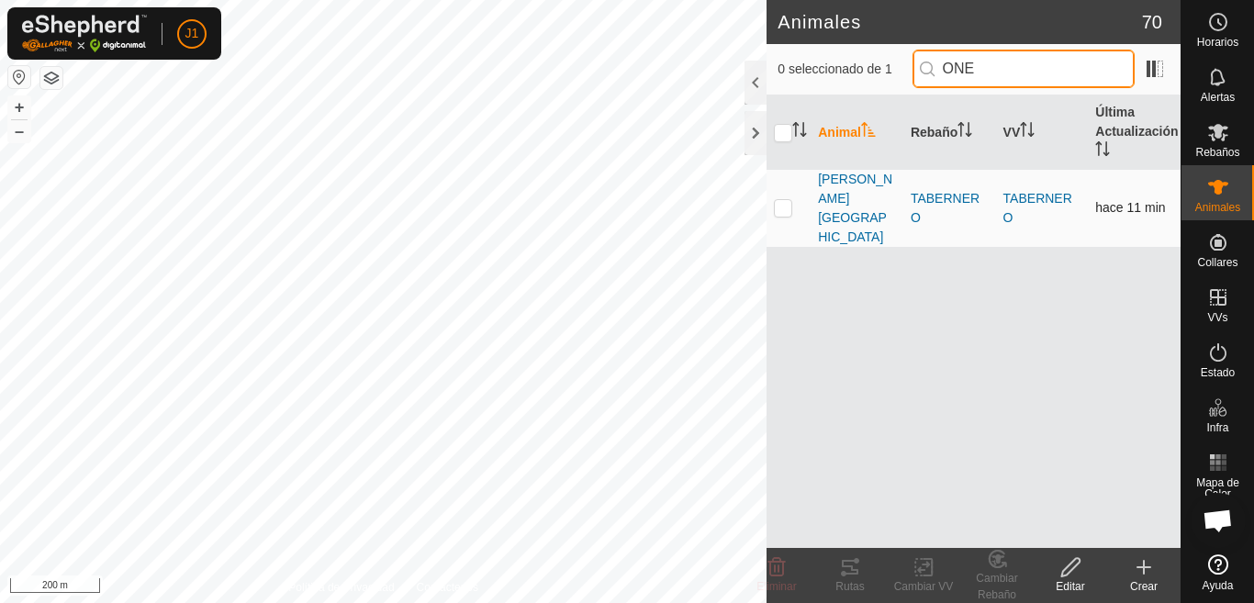
type input "ONE"
click at [778, 200] on p-checkbox at bounding box center [783, 207] width 18 height 15
checkbox input "true"
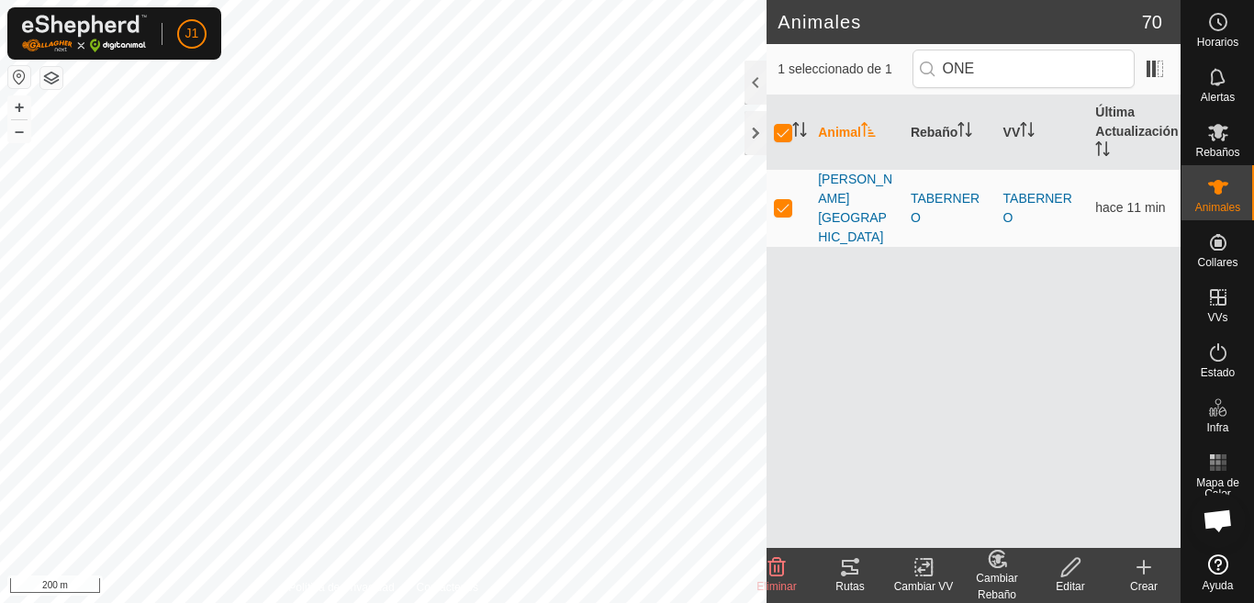
click at [996, 573] on div "Cambiar Rebaño" at bounding box center [997, 586] width 73 height 33
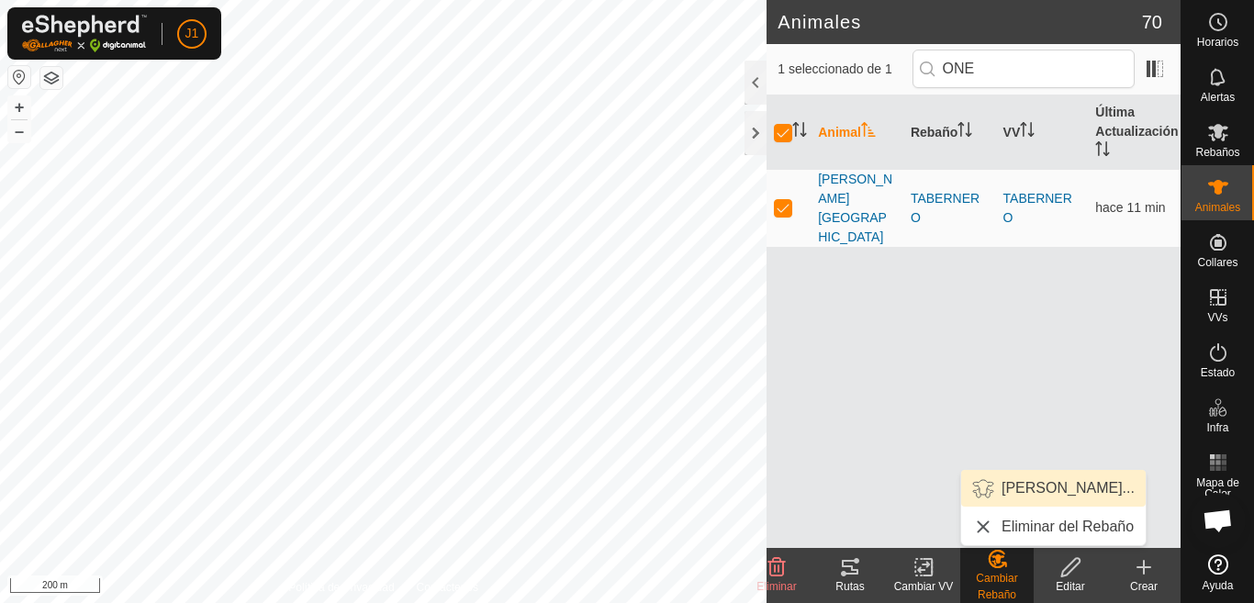
click at [1066, 489] on link "Elegir Rebaño..." at bounding box center [1053, 488] width 185 height 37
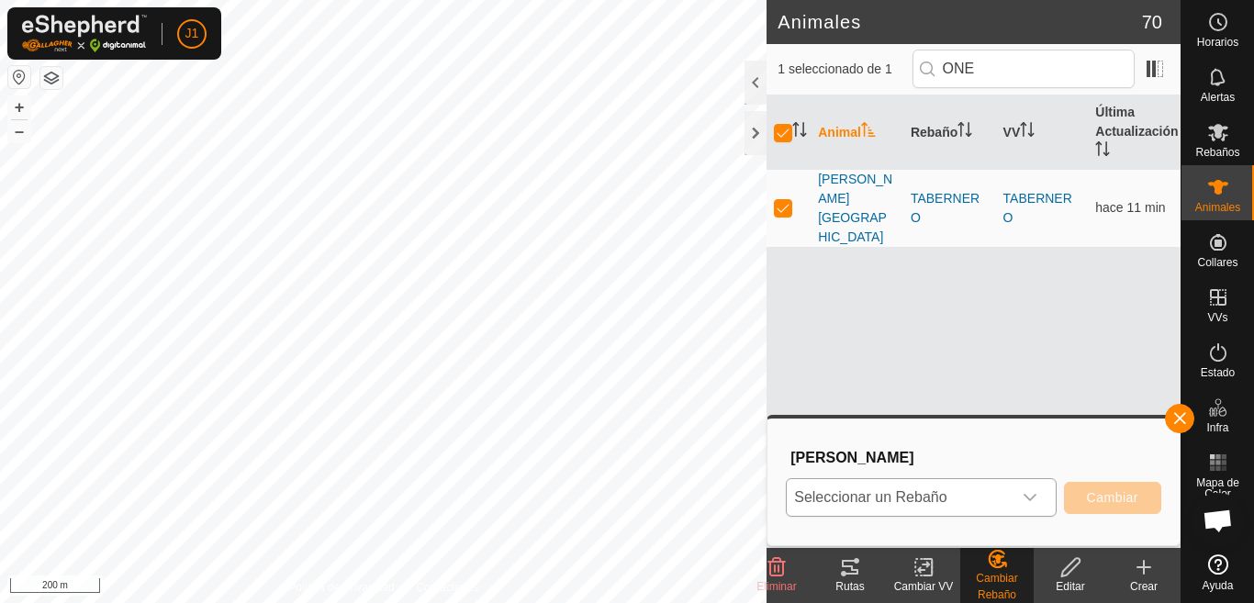
click at [1026, 498] on icon "dropdown trigger" at bounding box center [1030, 497] width 15 height 15
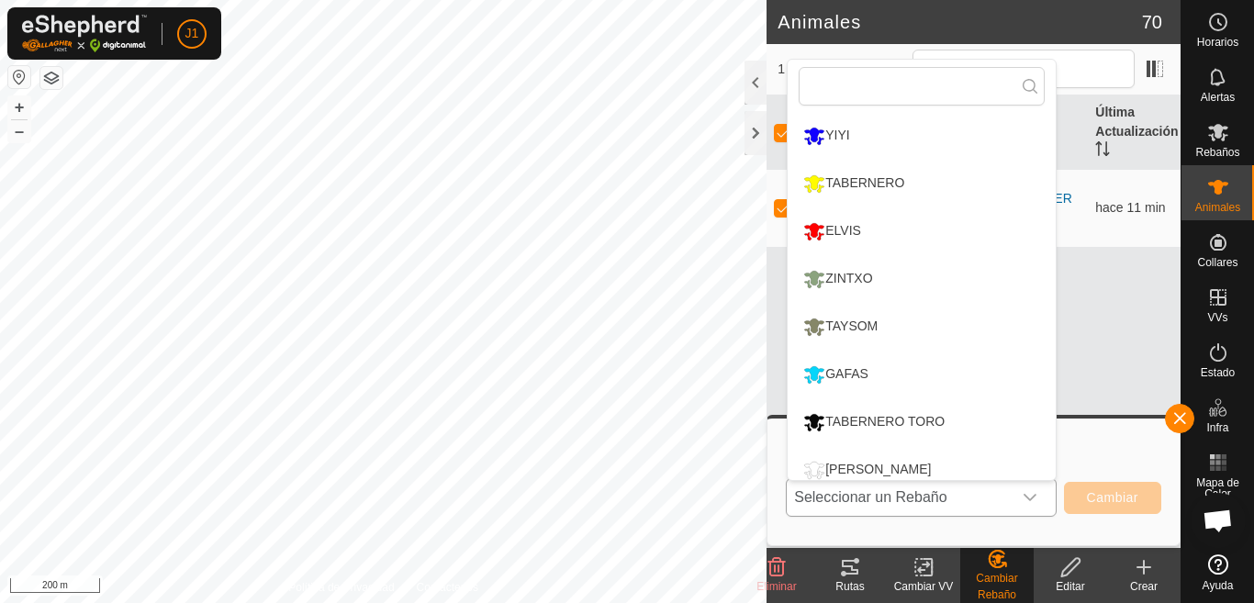
scroll to position [13, 0]
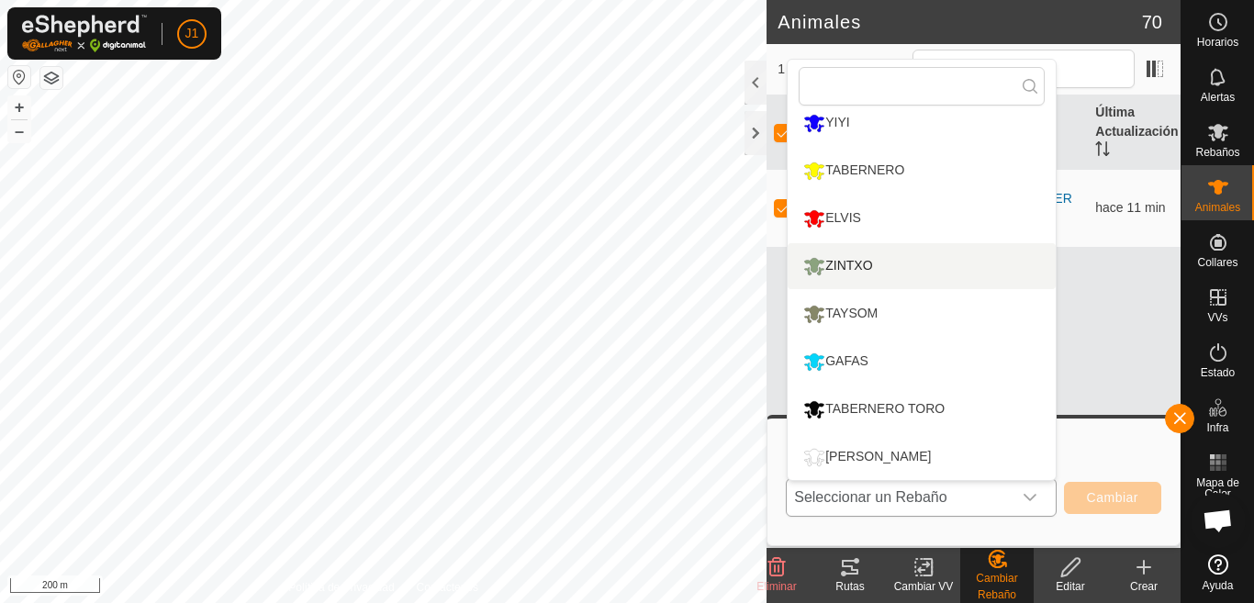
click at [934, 275] on li "ZINTXO" at bounding box center [922, 266] width 268 height 46
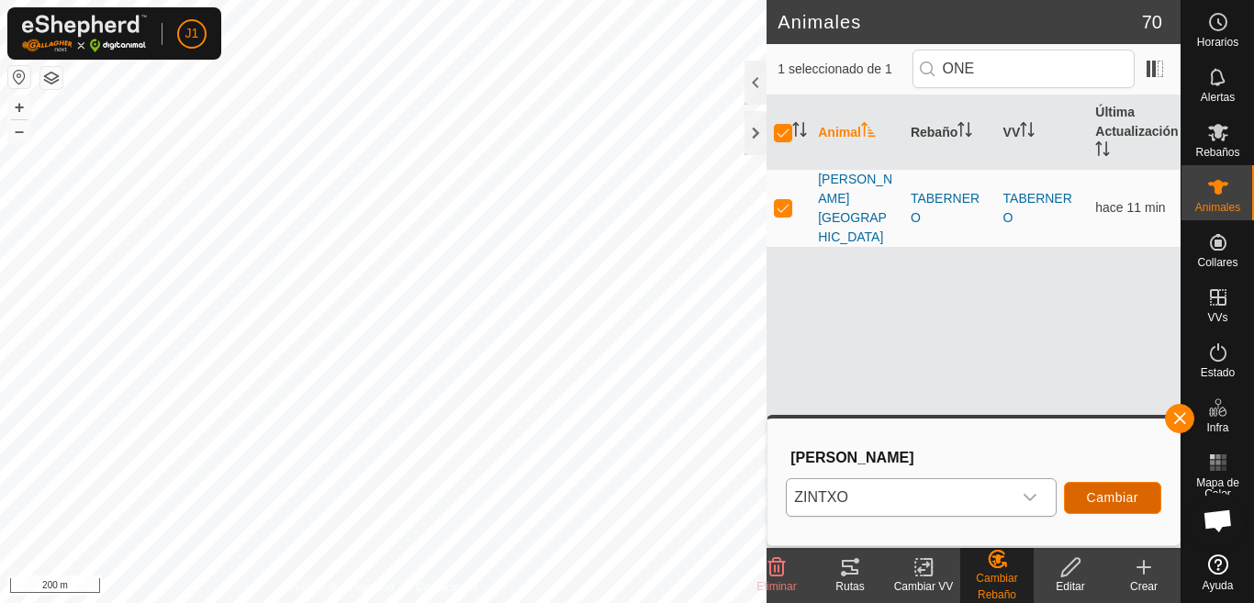
click at [1098, 500] on span "Cambiar" at bounding box center [1112, 497] width 51 height 15
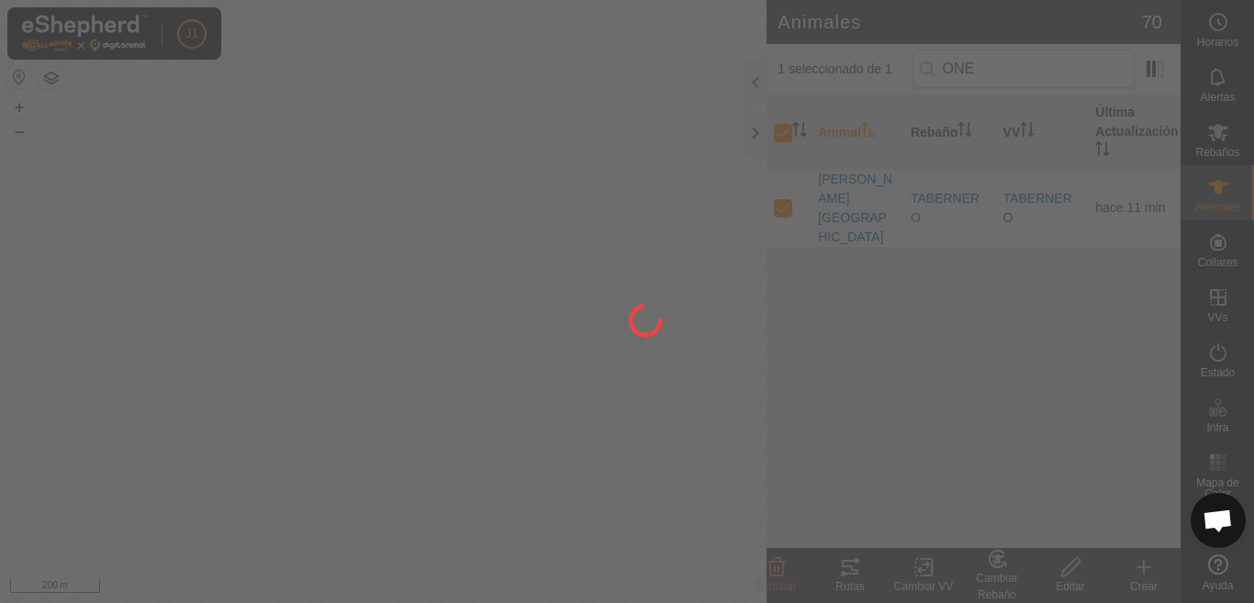
checkbox input "false"
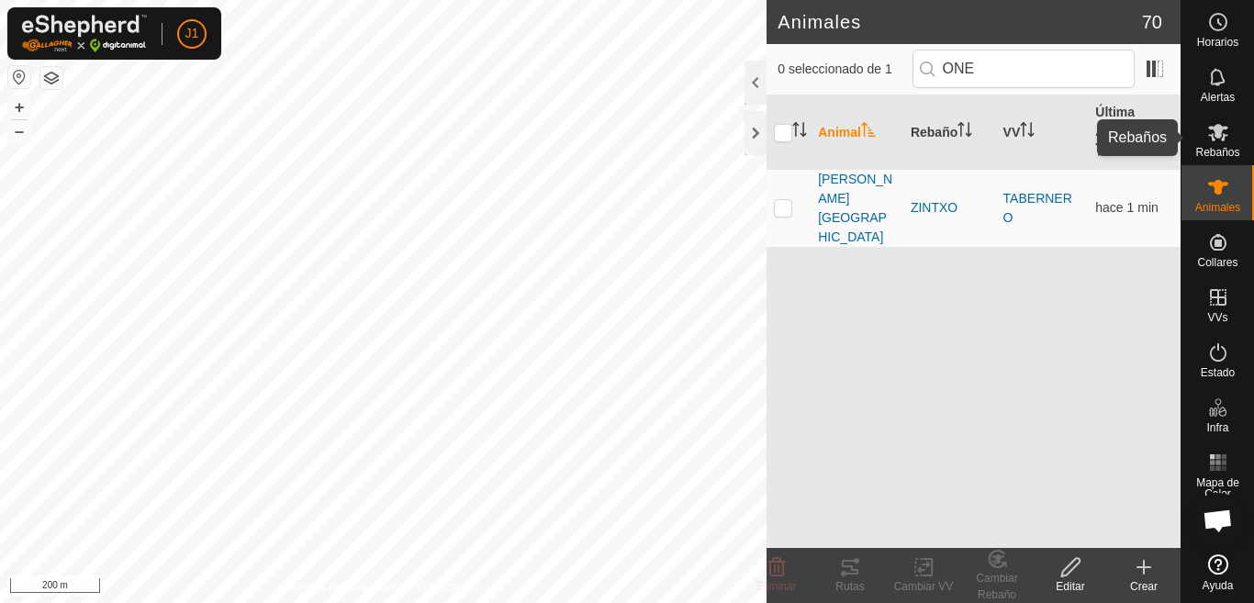
click at [1225, 134] on icon at bounding box center [1219, 132] width 22 height 22
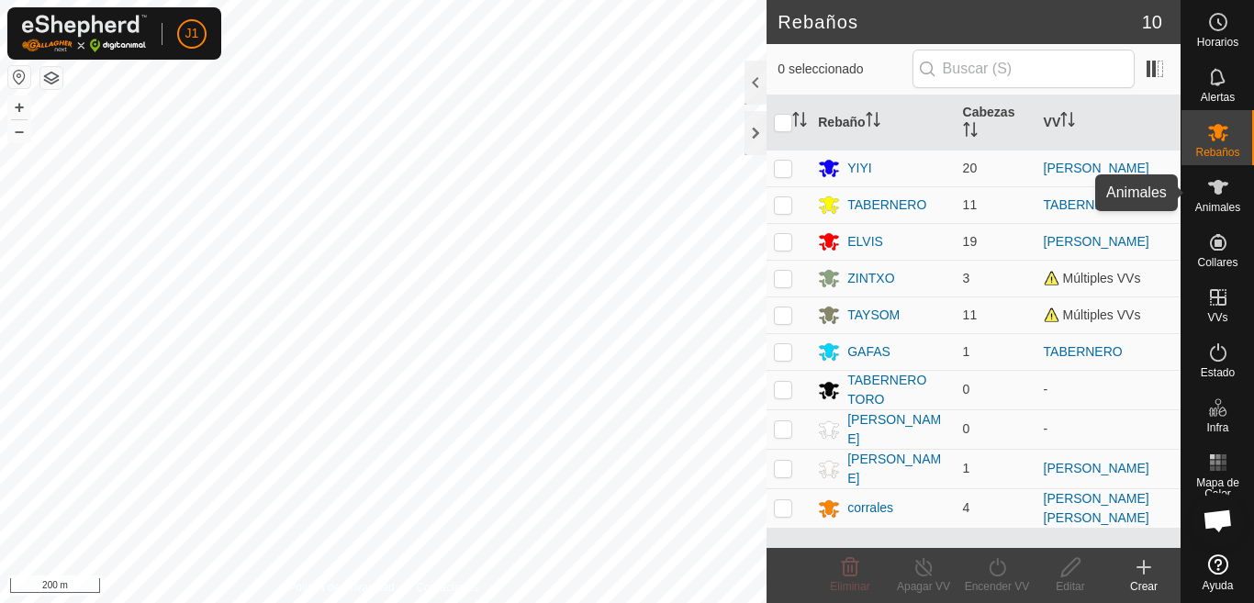
click at [1219, 197] on icon at bounding box center [1219, 187] width 22 height 22
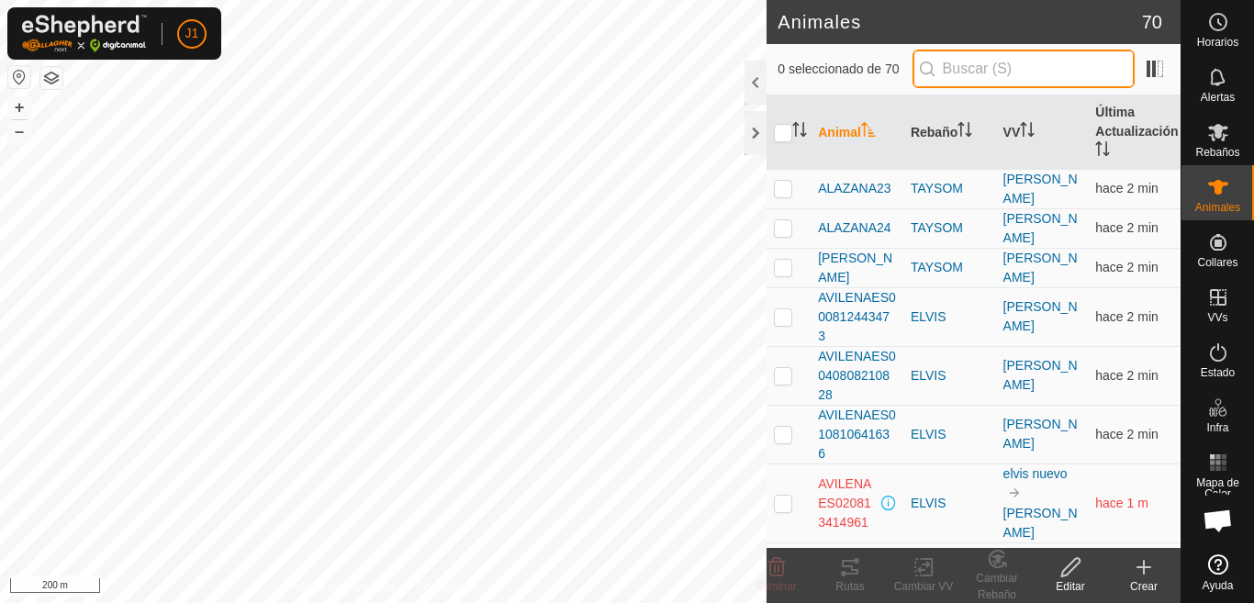
click at [967, 72] on input "text" at bounding box center [1024, 69] width 222 height 39
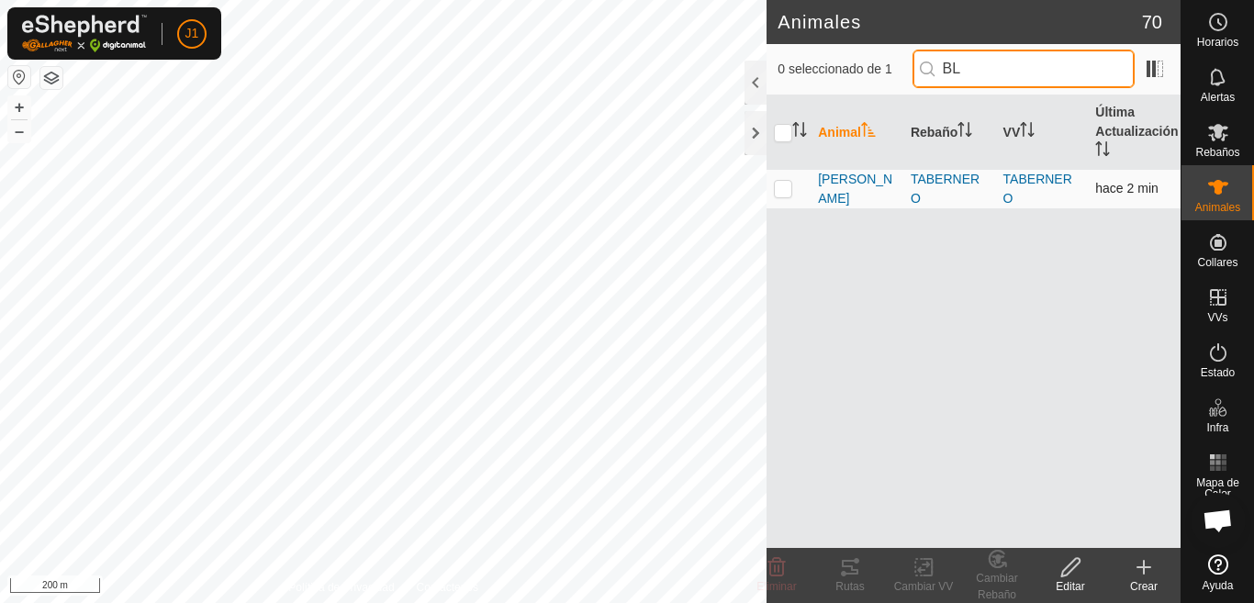
type input "BL"
click at [786, 187] on p-checkbox at bounding box center [783, 188] width 18 height 15
checkbox input "true"
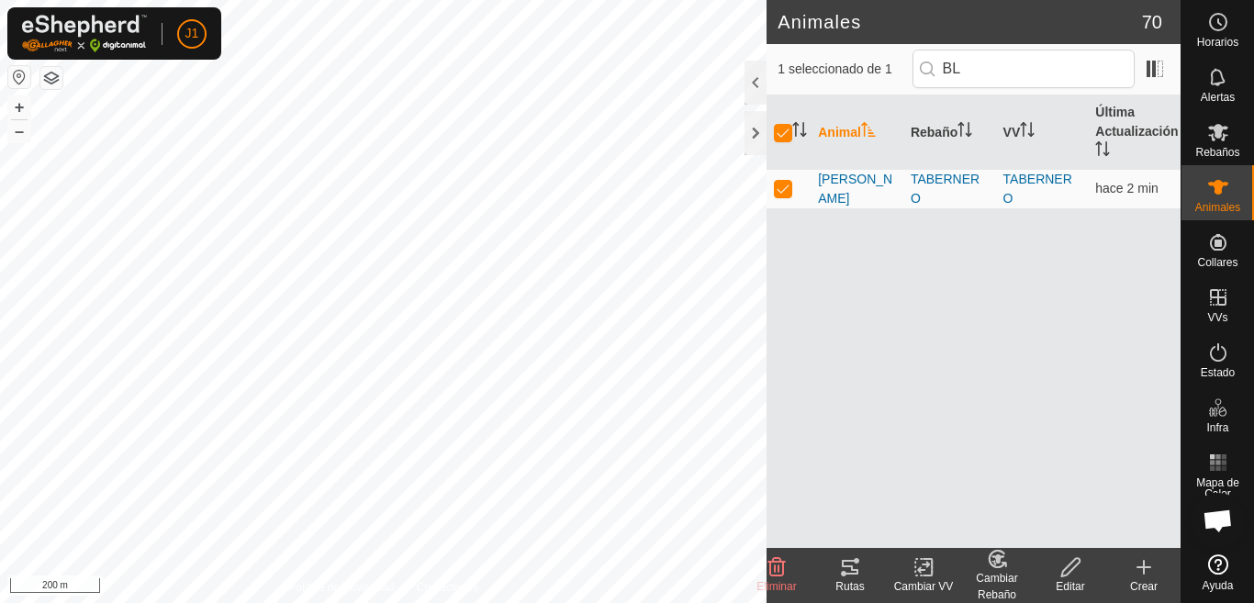
click at [991, 581] on div "Cambiar Rebaño" at bounding box center [997, 586] width 73 height 33
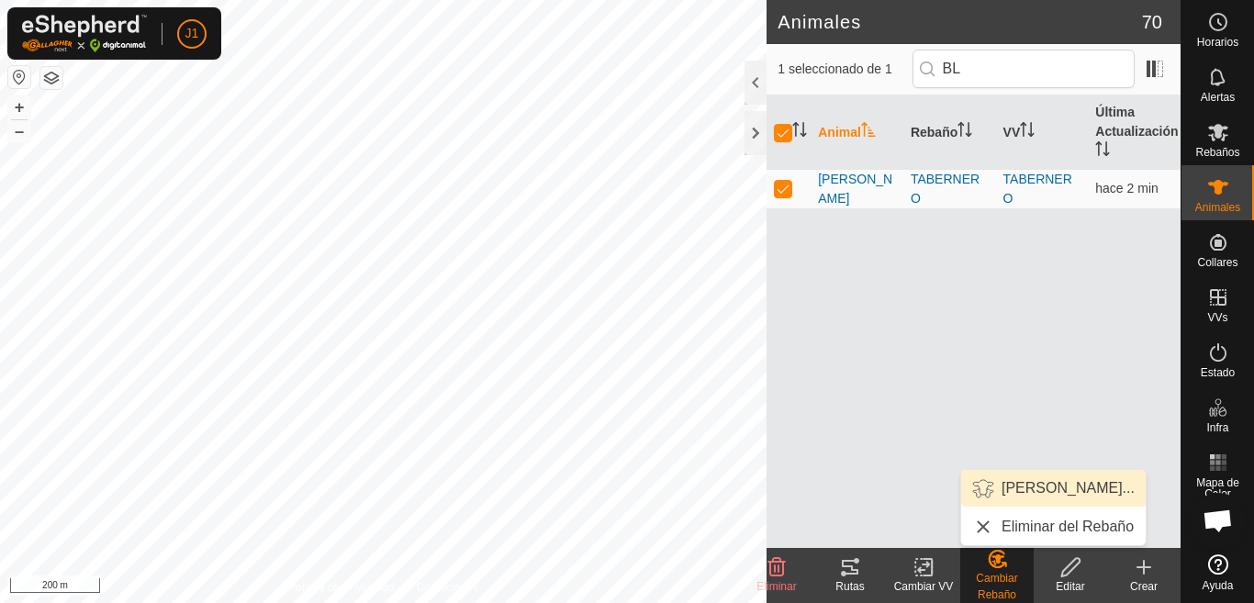
click at [1011, 488] on link "Elegir Rebaño..." at bounding box center [1053, 488] width 185 height 37
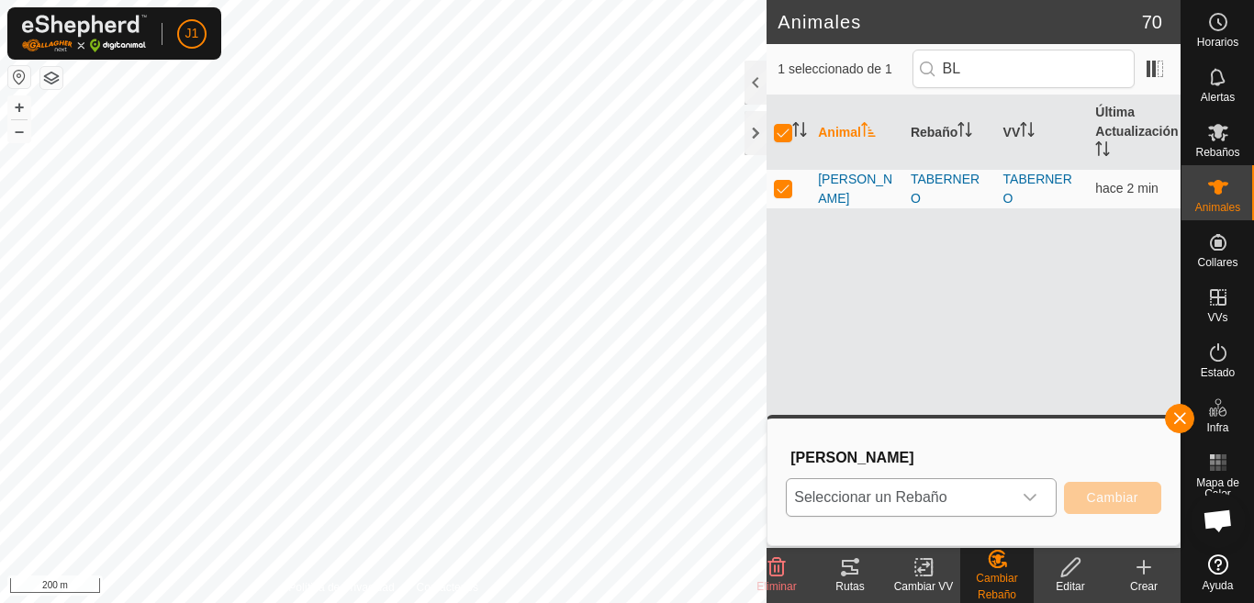
click at [1026, 500] on icon "dropdown trigger" at bounding box center [1030, 497] width 15 height 15
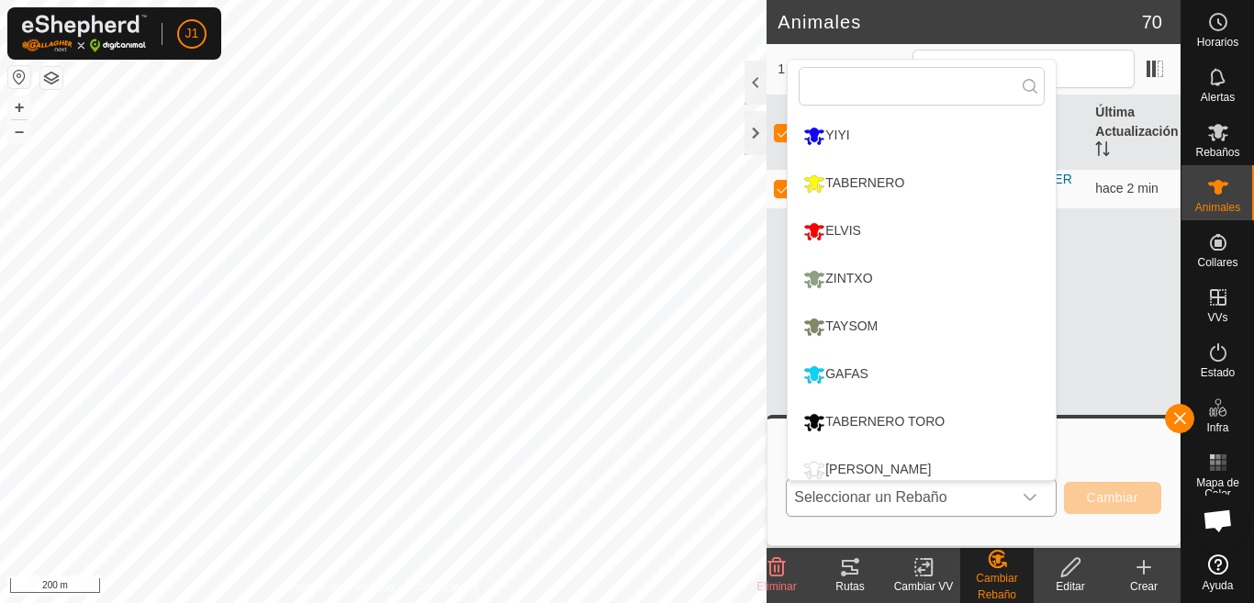
scroll to position [13, 0]
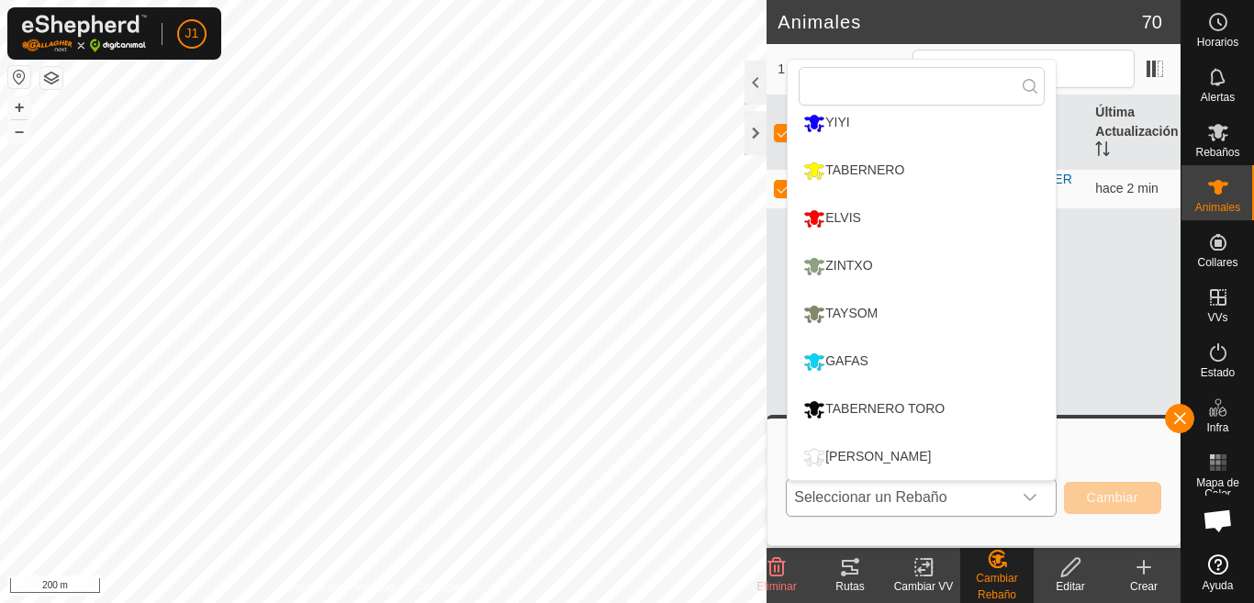
click at [885, 302] on li "TAYSOM" at bounding box center [922, 314] width 268 height 46
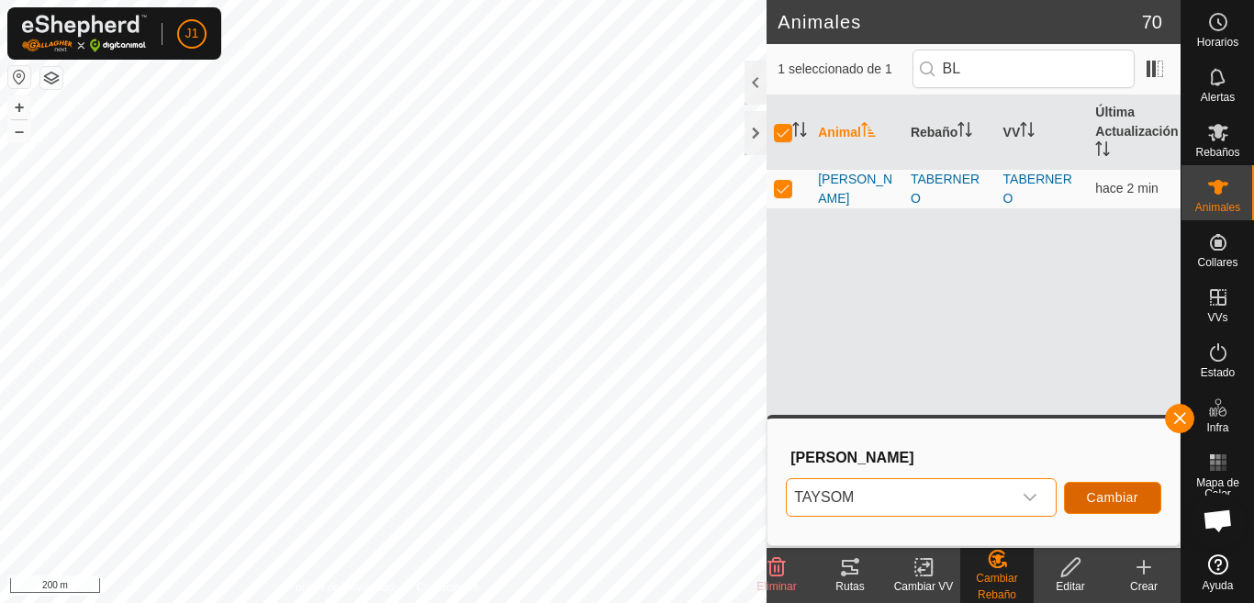
click at [1117, 500] on span "Cambiar" at bounding box center [1112, 497] width 51 height 15
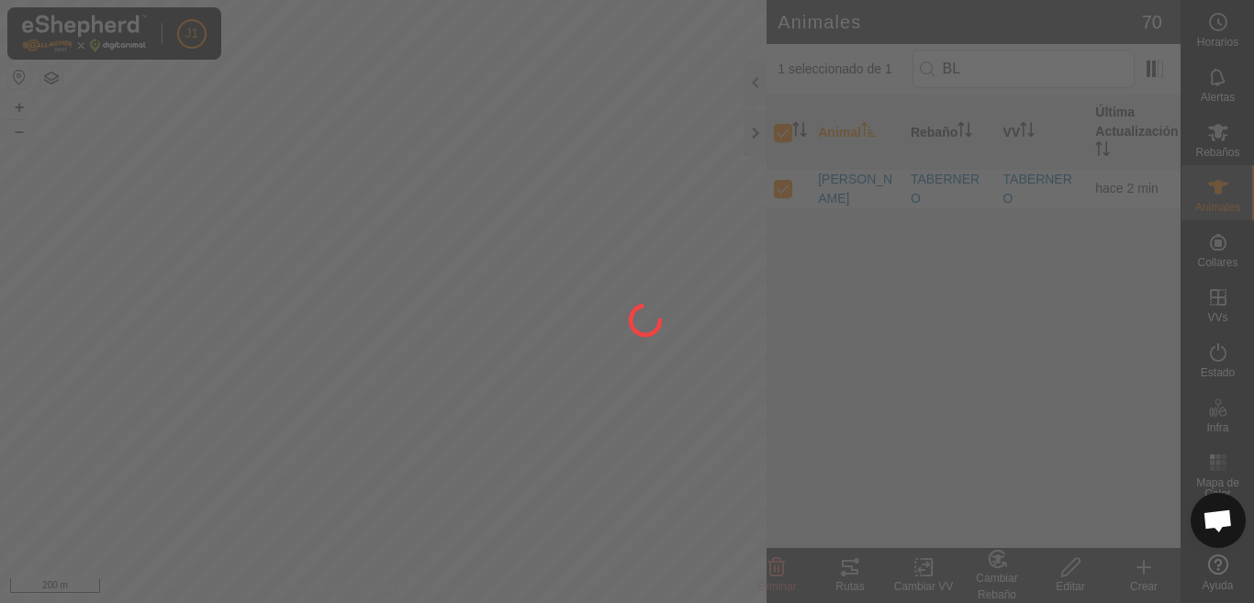
checkbox input "false"
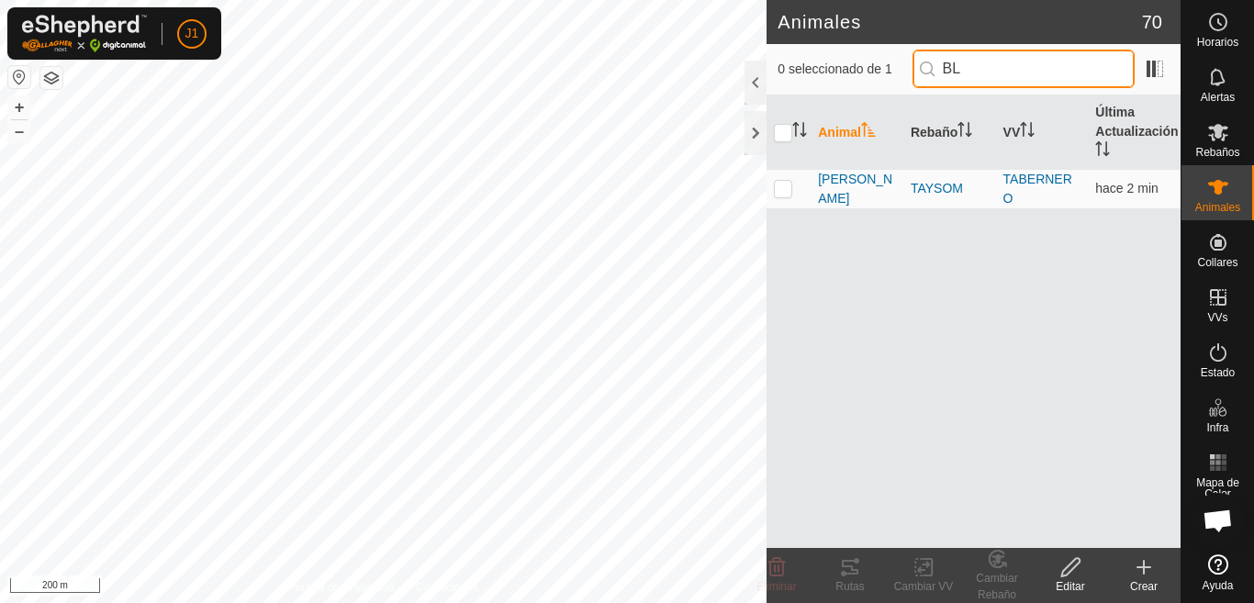
click at [984, 77] on input "BL" at bounding box center [1024, 69] width 222 height 39
type input "B"
type input "ZE"
click at [784, 186] on p-checkbox at bounding box center [783, 188] width 18 height 15
checkbox input "true"
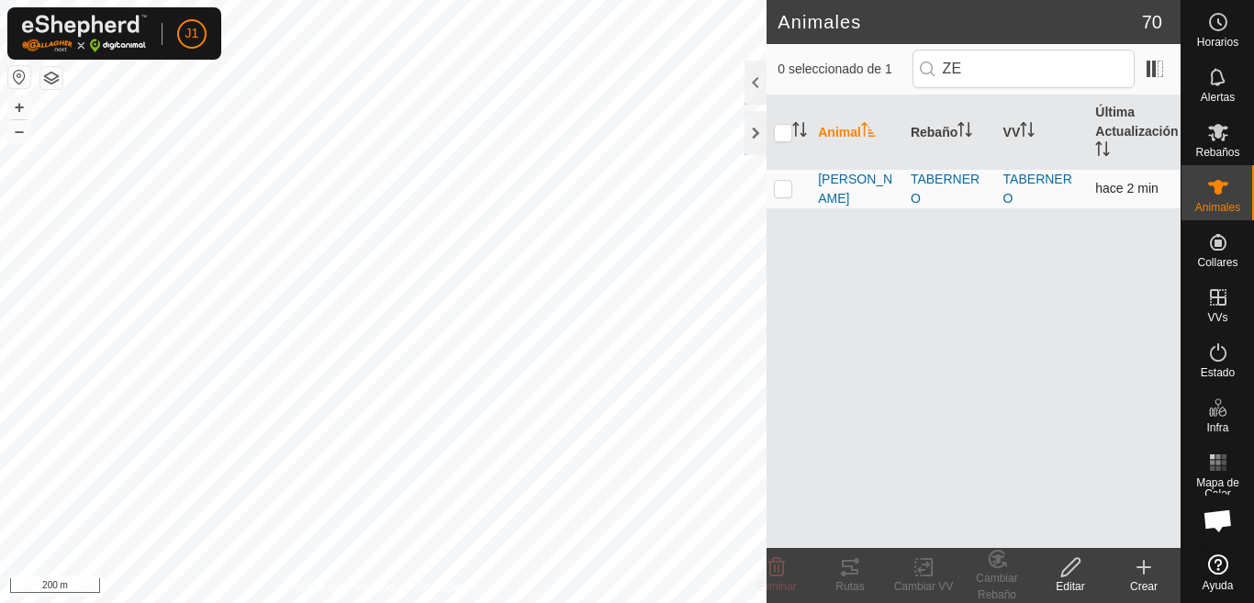
checkbox input "true"
click at [995, 574] on div "Cambiar Rebaño" at bounding box center [997, 586] width 73 height 33
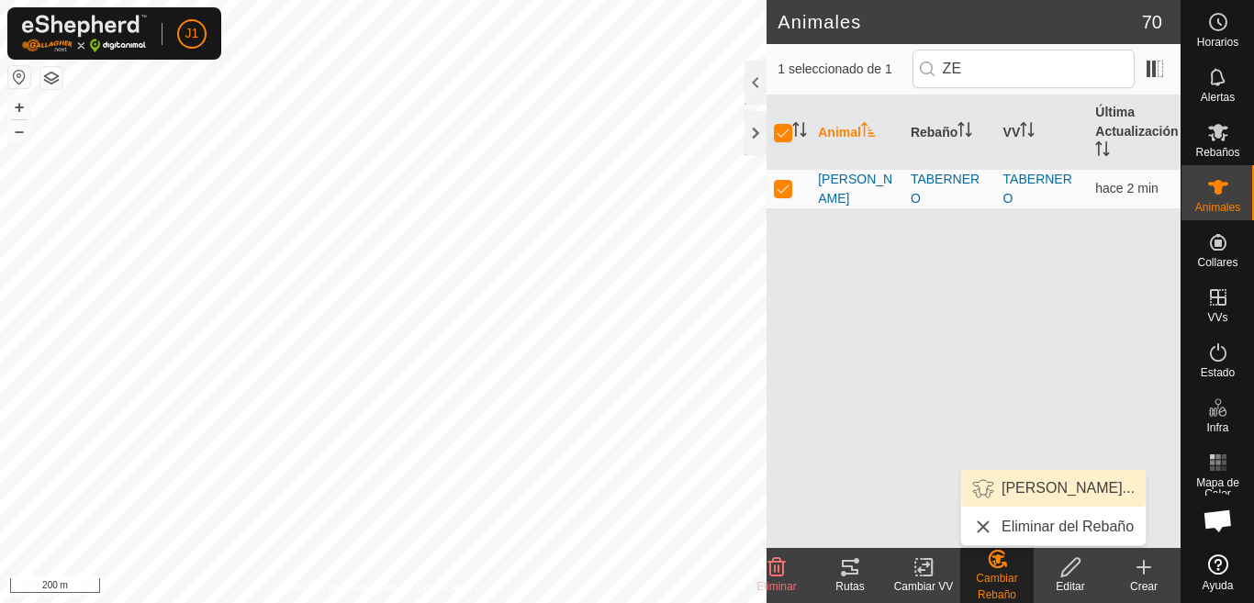
click at [1018, 487] on link "Elegir Rebaño..." at bounding box center [1053, 488] width 185 height 37
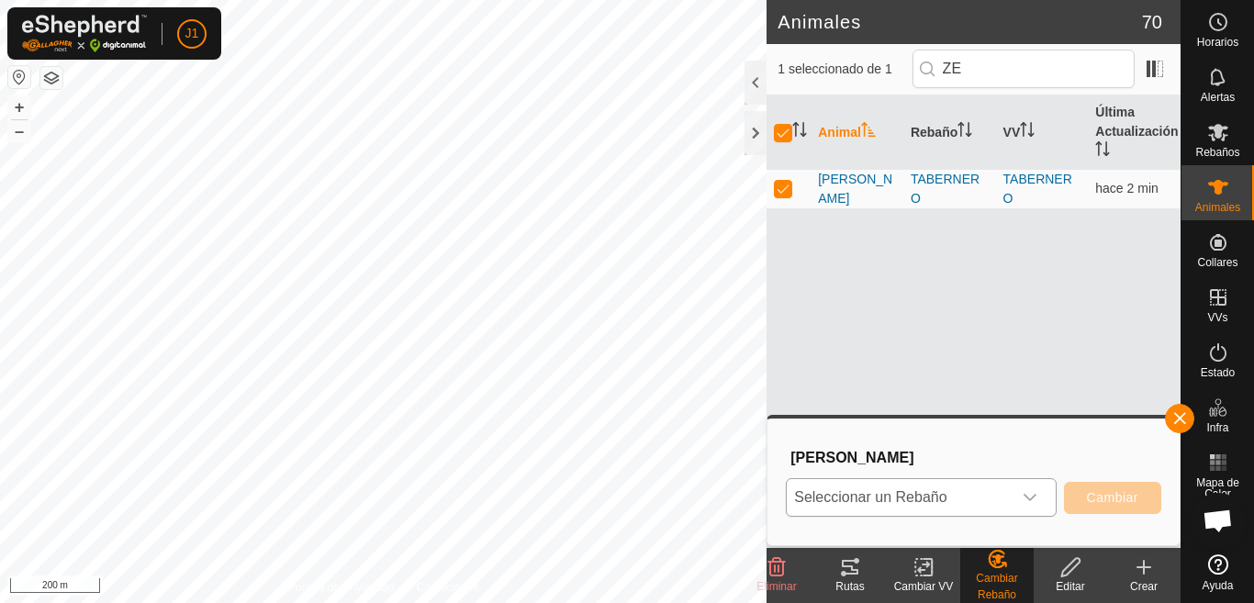
click at [1034, 497] on icon "dropdown trigger" at bounding box center [1030, 497] width 13 height 7
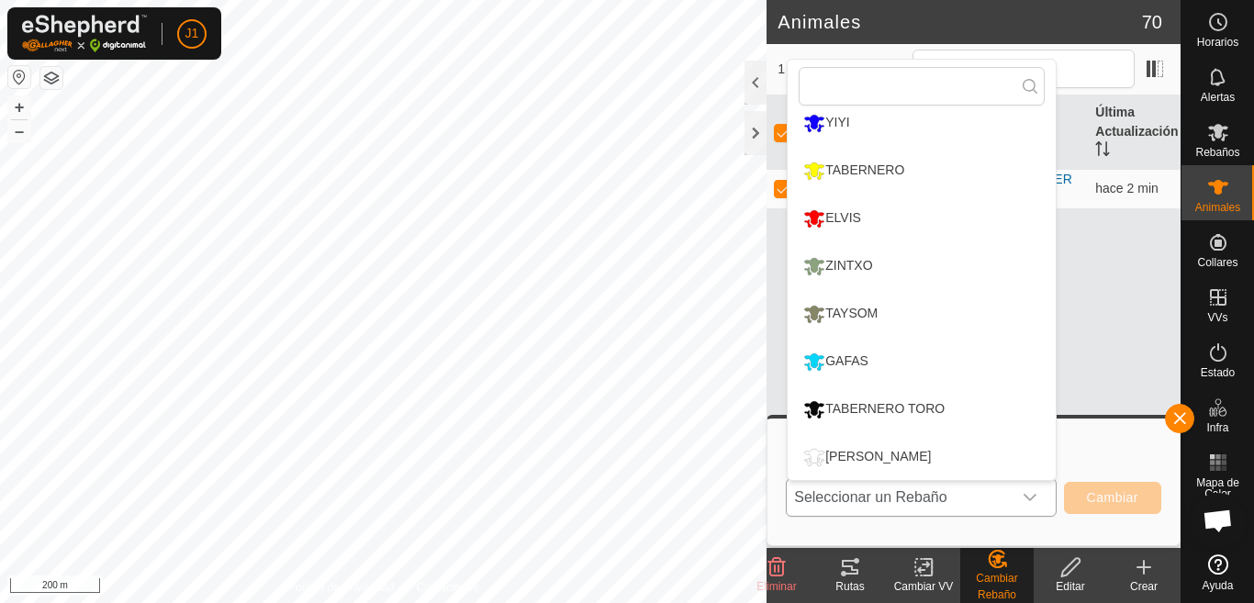
click at [864, 315] on li "TAYSOM" at bounding box center [922, 314] width 268 height 46
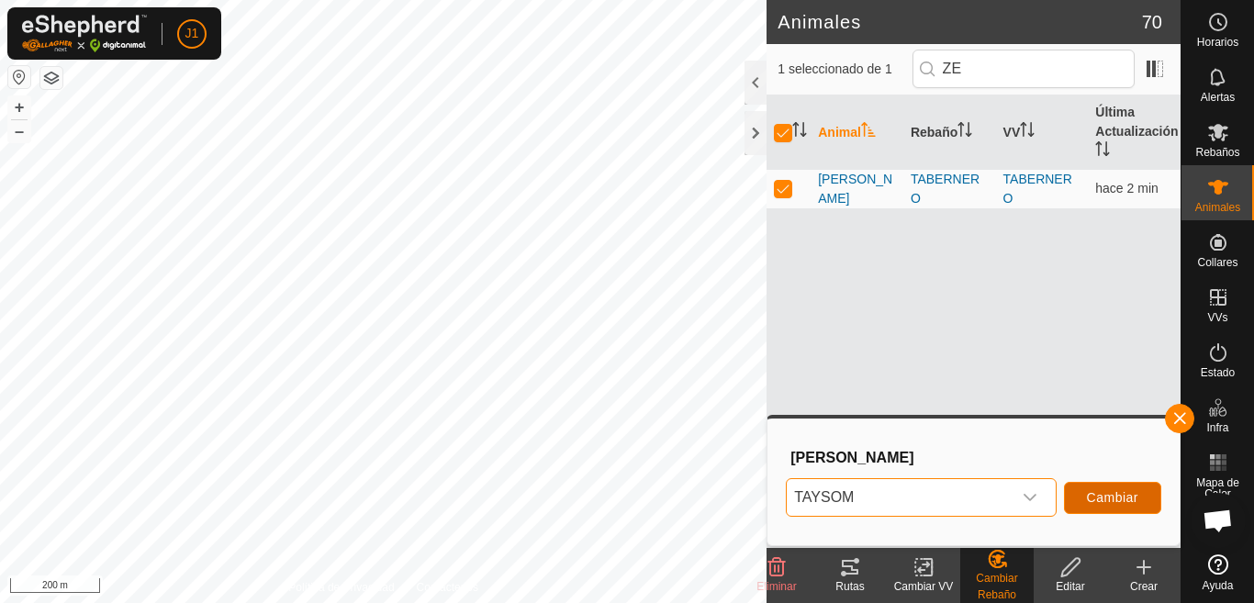
click at [1090, 489] on button "Cambiar" at bounding box center [1112, 498] width 97 height 32
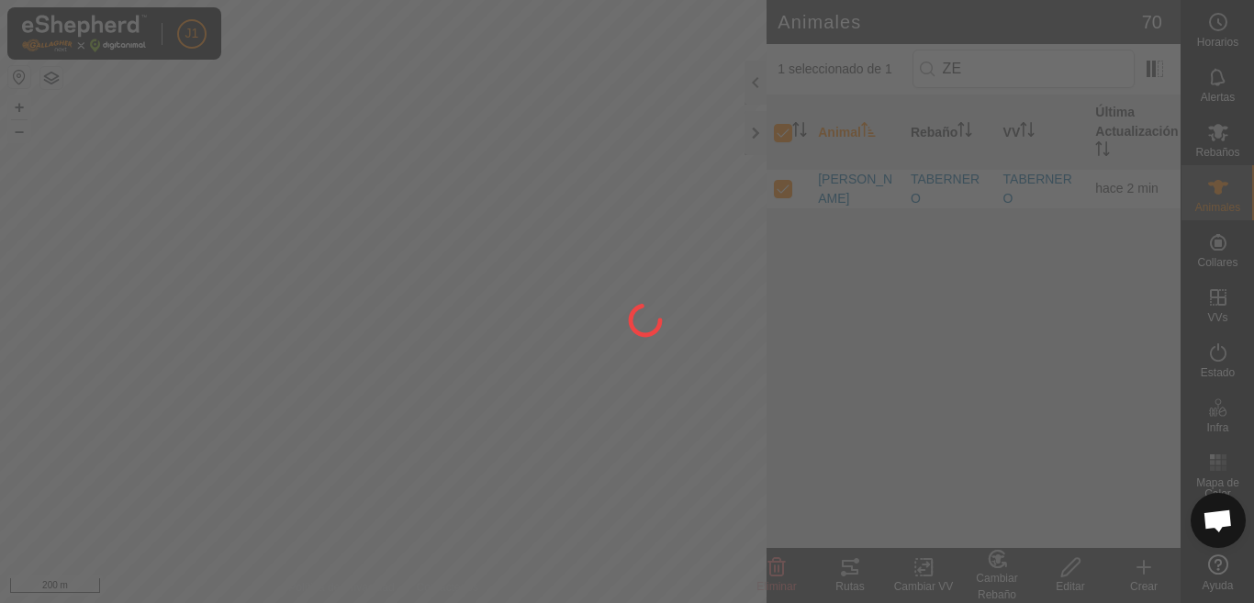
checkbox input "false"
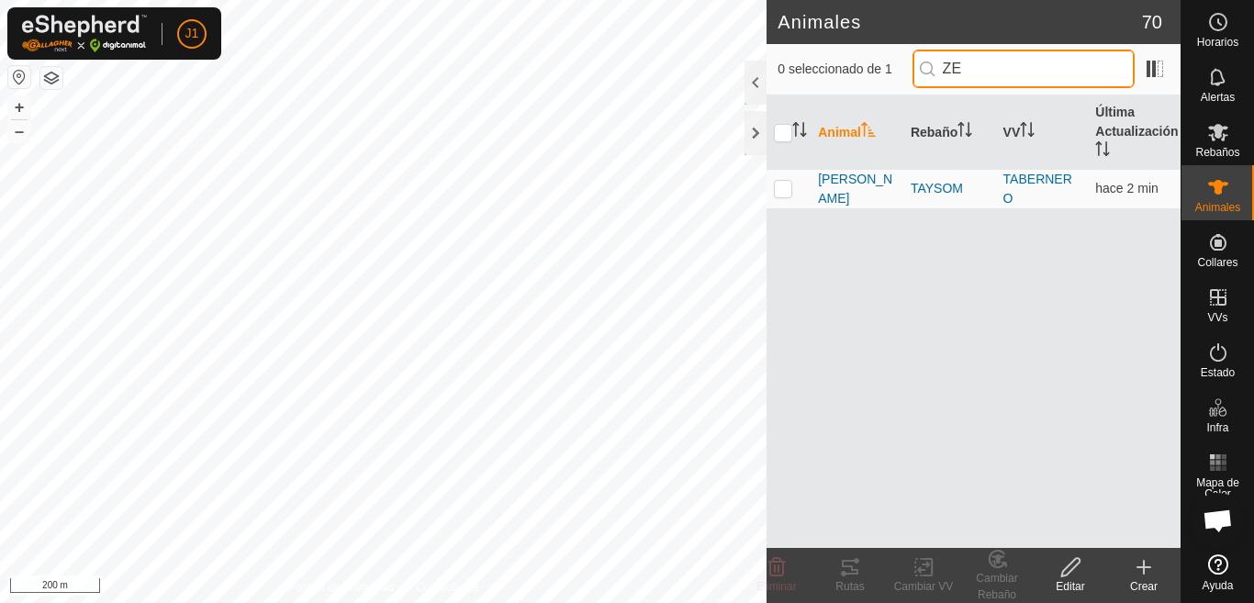
click at [991, 76] on input "ZE" at bounding box center [1024, 69] width 222 height 39
type input "ZU"
click at [780, 195] on p-checkbox at bounding box center [783, 188] width 18 height 15
checkbox input "true"
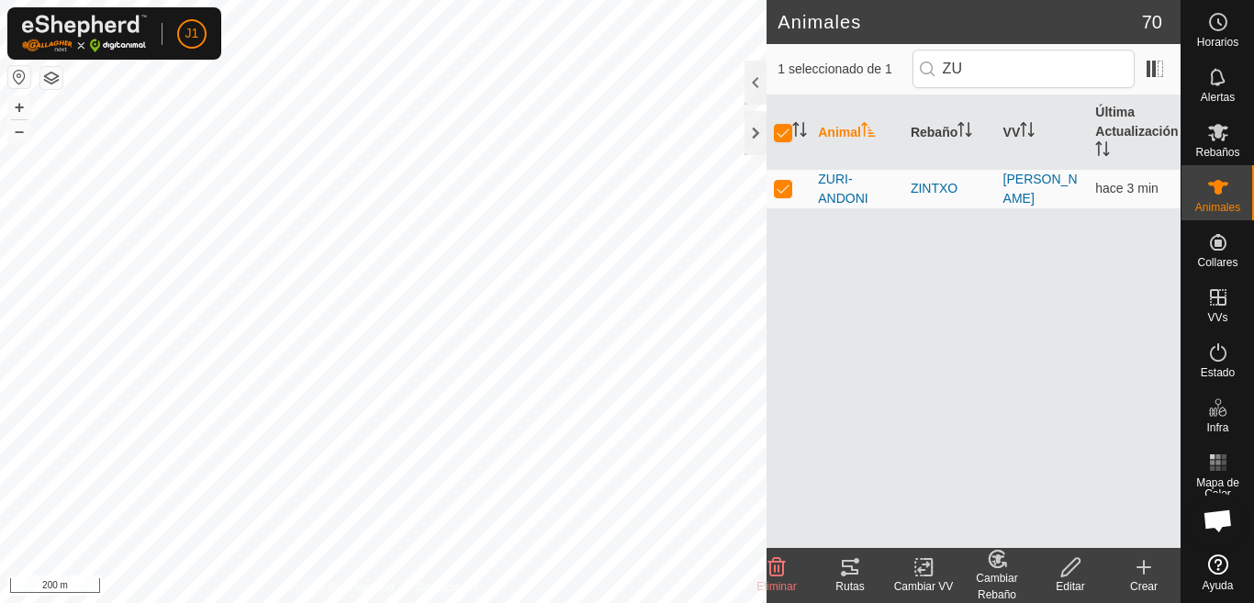
click at [990, 571] on div "Cambiar Rebaño" at bounding box center [997, 586] width 73 height 33
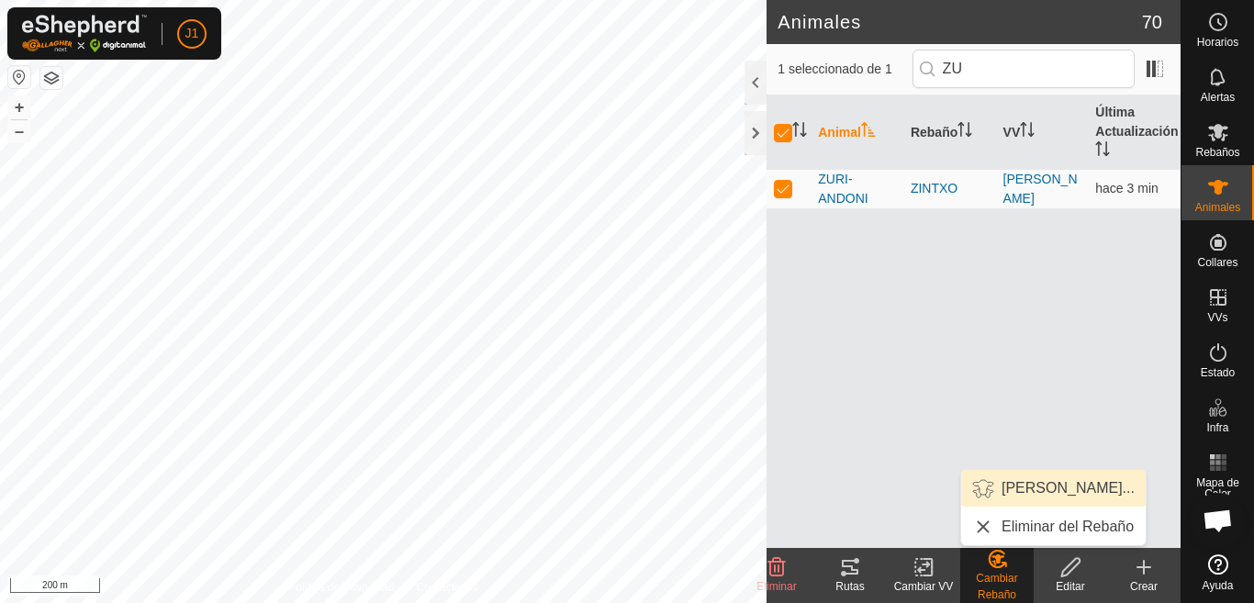
click at [1035, 481] on link "Elegir Rebaño..." at bounding box center [1053, 488] width 185 height 37
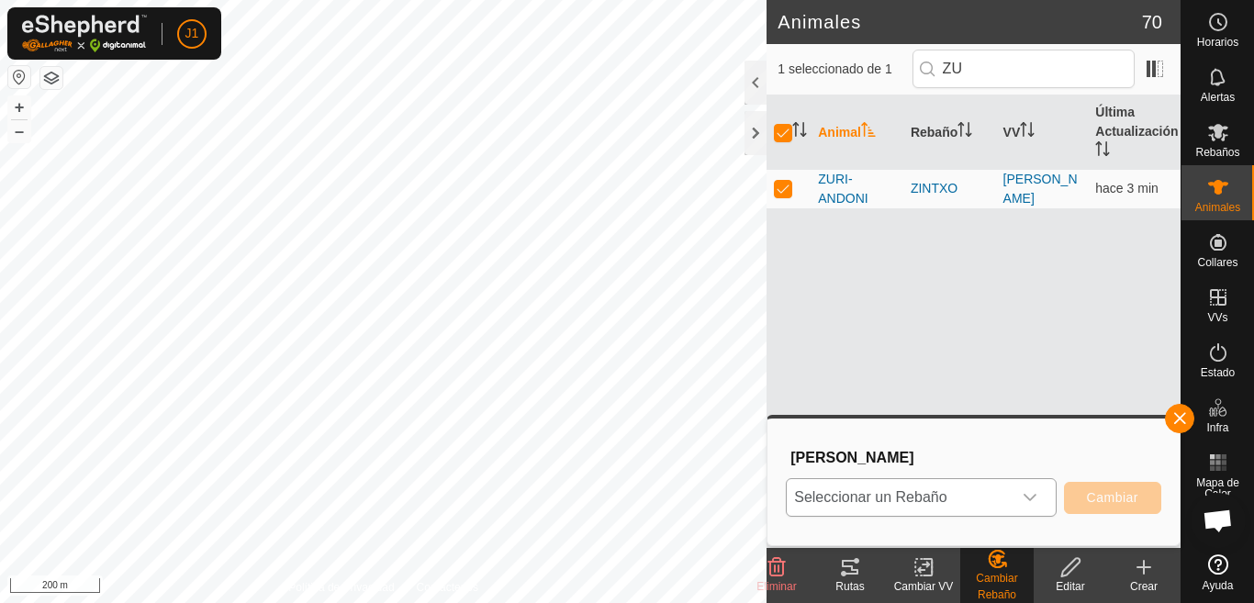
click at [1026, 496] on icon "dropdown trigger" at bounding box center [1030, 497] width 13 height 7
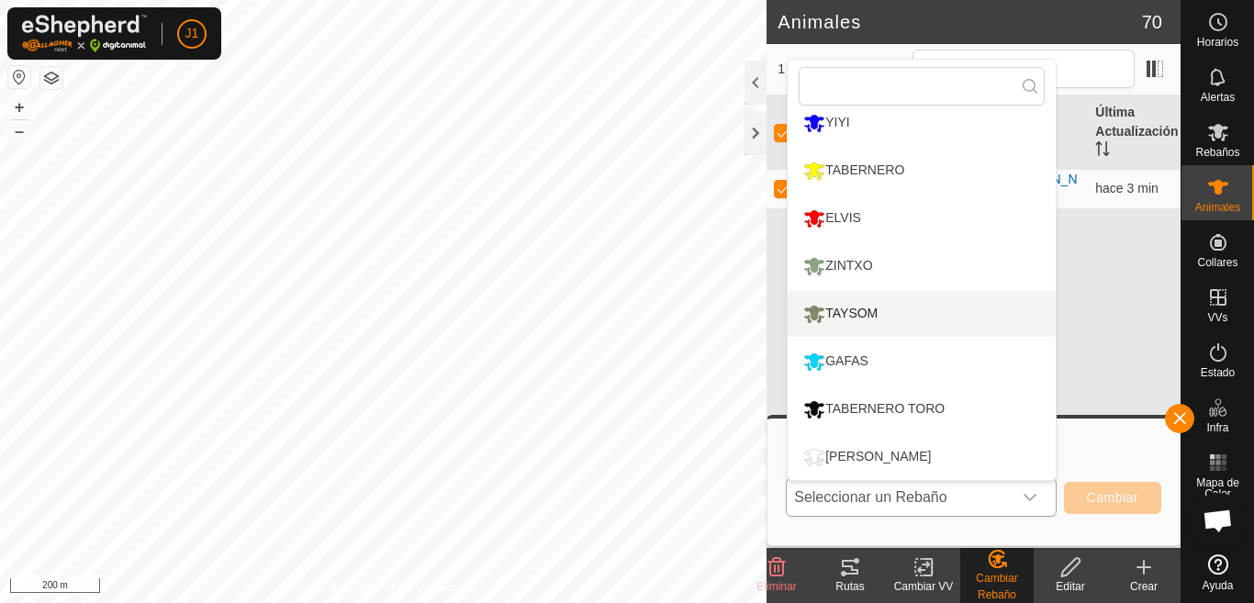
click at [879, 320] on li "TAYSOM" at bounding box center [922, 314] width 268 height 46
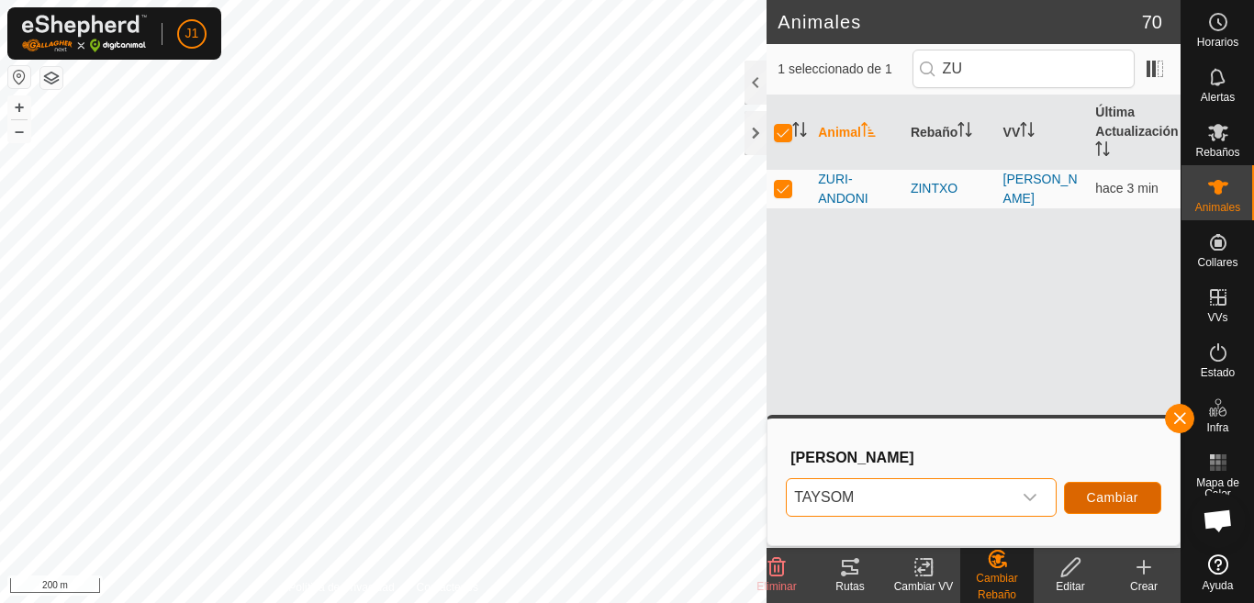
click at [1113, 495] on span "Cambiar" at bounding box center [1112, 497] width 51 height 15
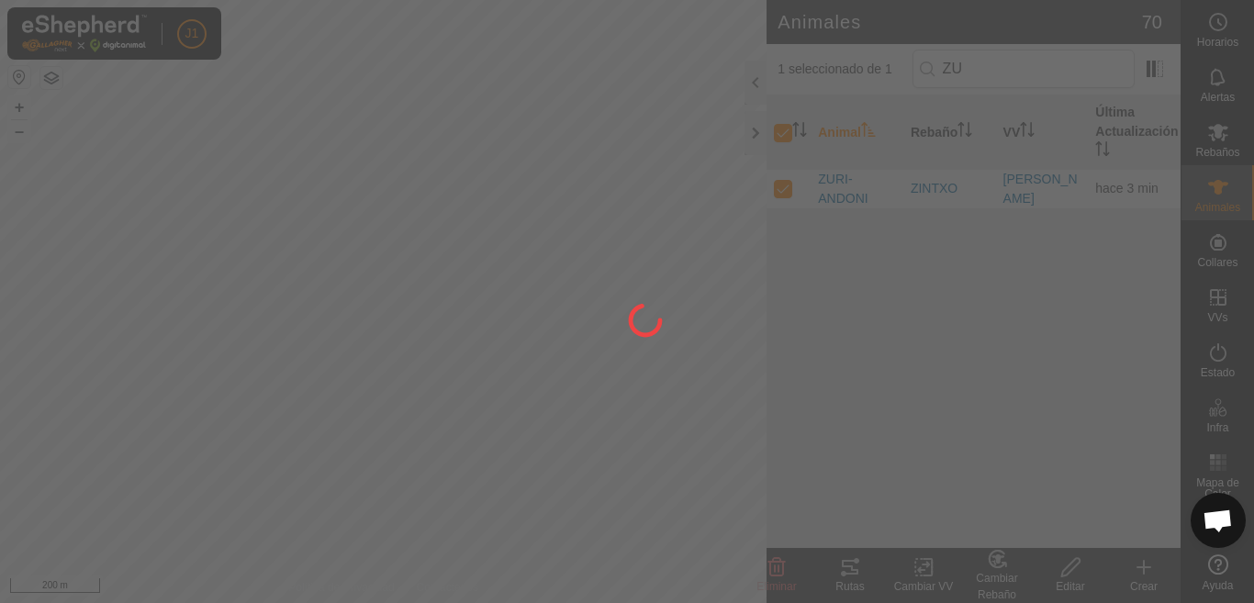
checkbox input "false"
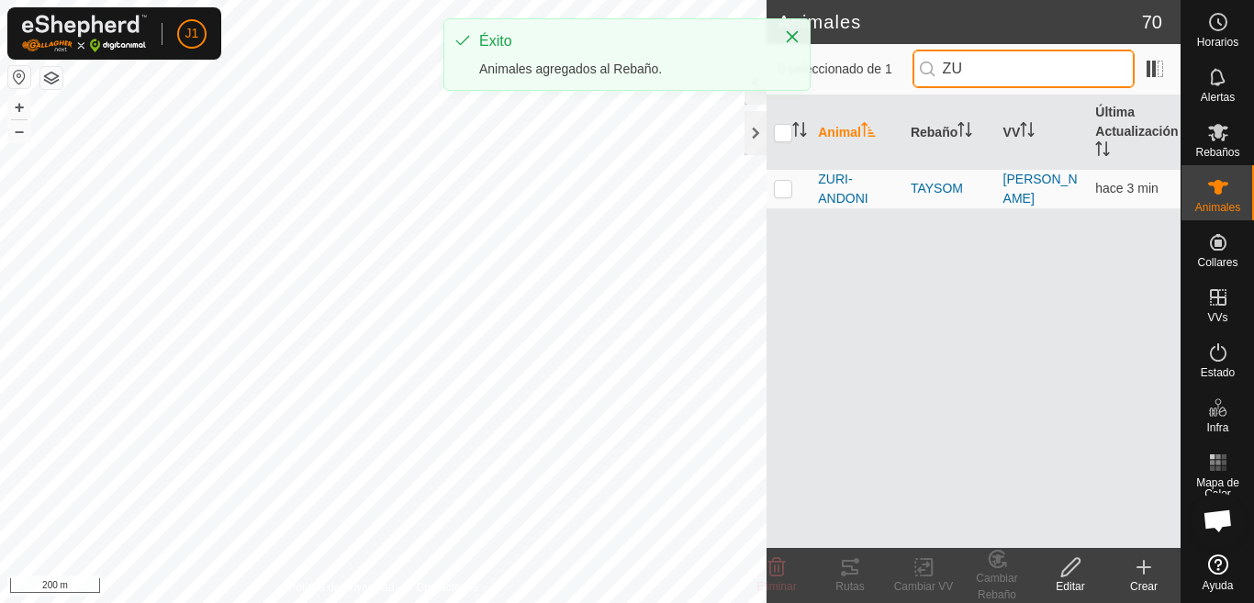
click at [983, 72] on input "ZU" at bounding box center [1024, 69] width 222 height 39
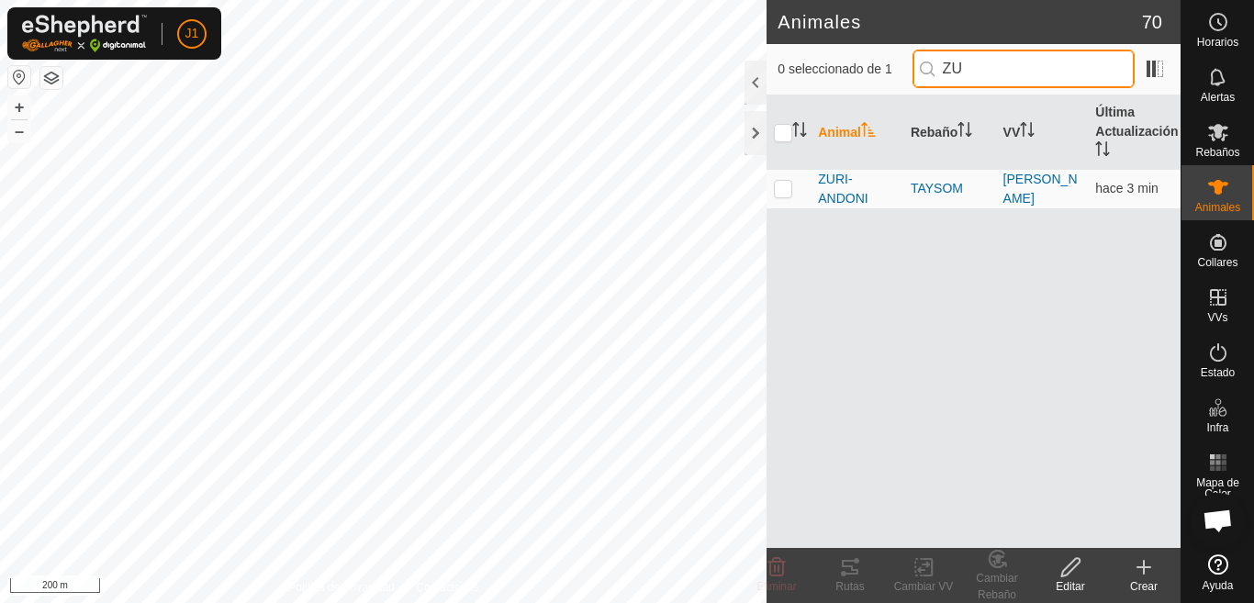
type input "Z"
type input "CAB"
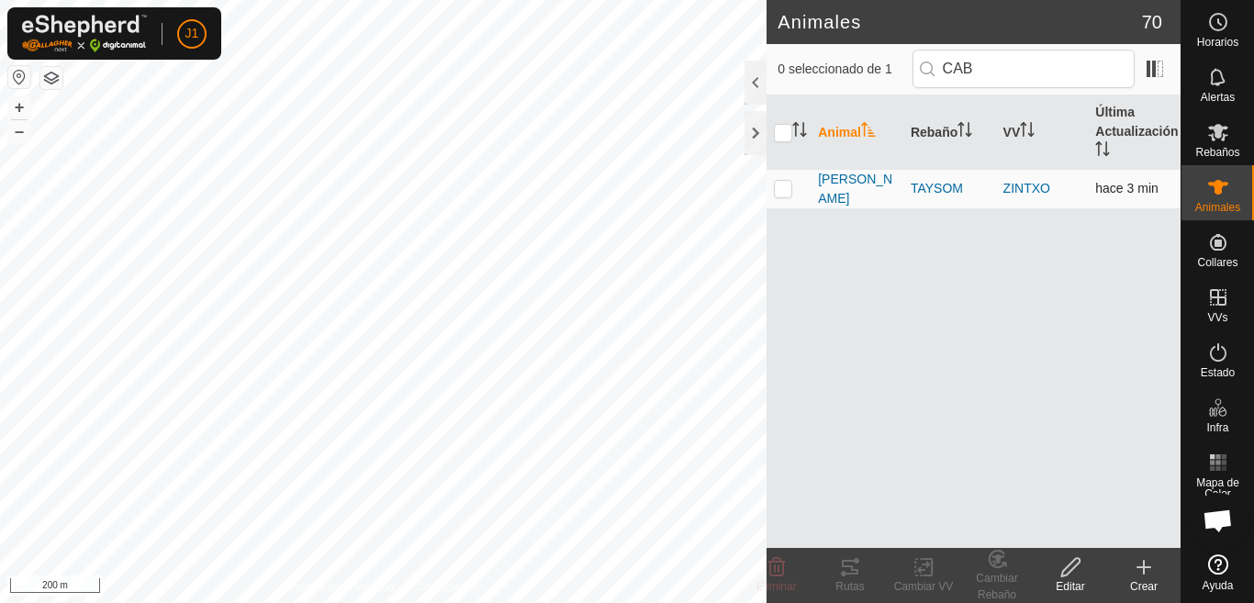
click at [785, 190] on p-checkbox at bounding box center [783, 188] width 18 height 15
checkbox input "true"
click at [984, 574] on div "Cambiar Rebaño" at bounding box center [997, 586] width 73 height 33
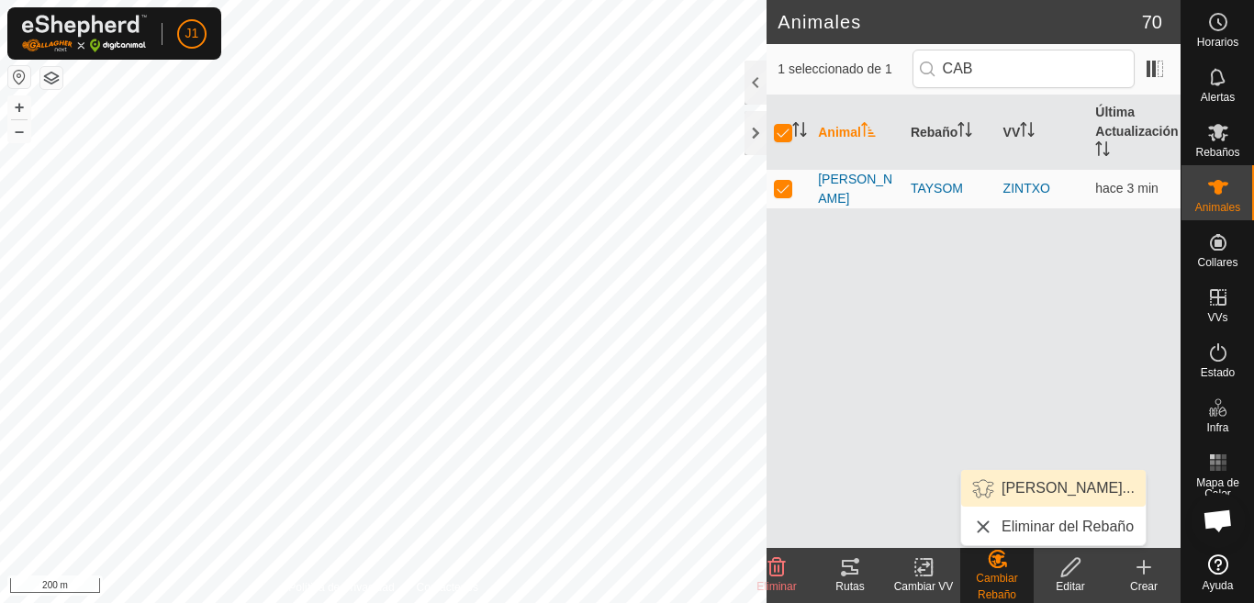
click at [1030, 483] on link "Elegir Rebaño..." at bounding box center [1053, 488] width 185 height 37
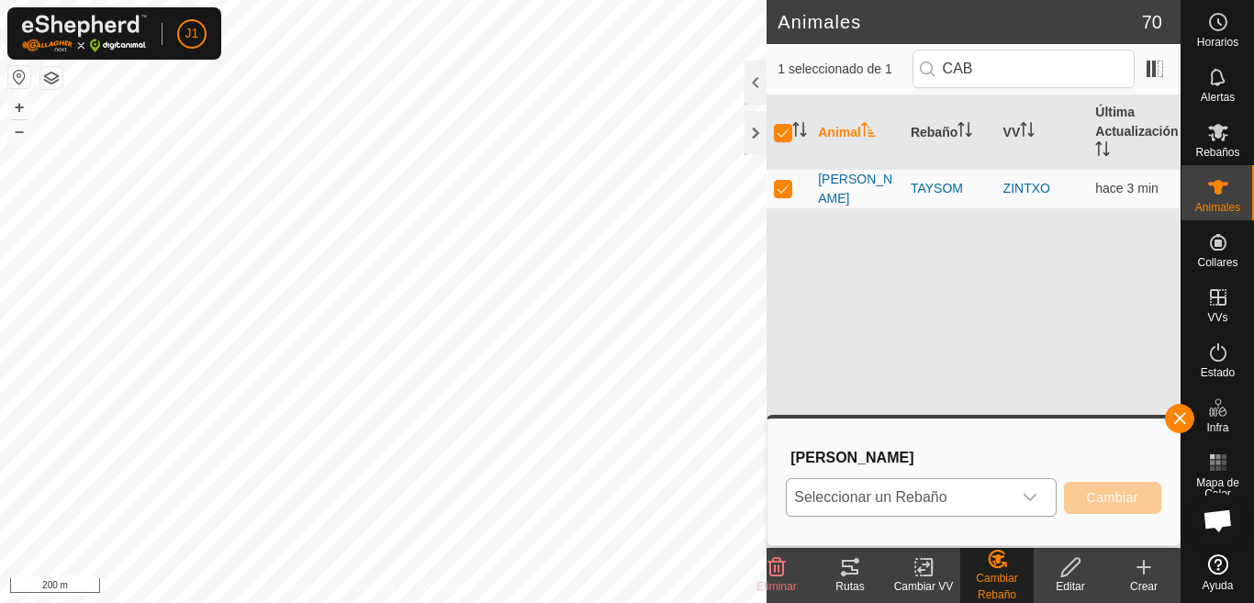
click at [1025, 497] on icon "dropdown trigger" at bounding box center [1030, 497] width 15 height 15
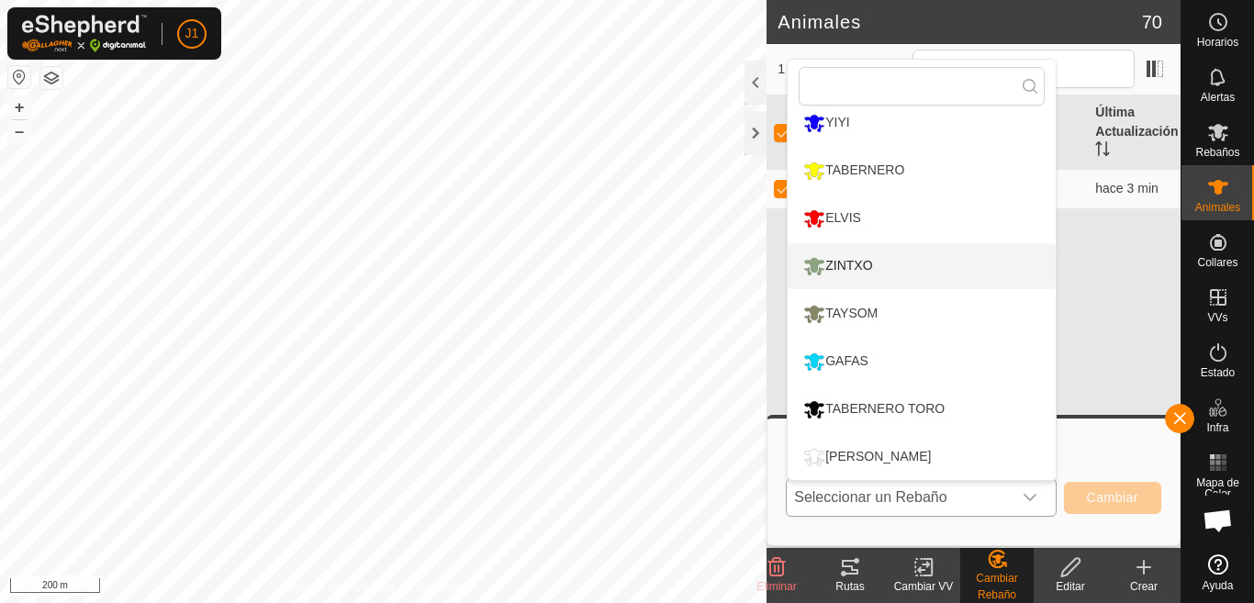
click at [885, 260] on li "ZINTXO" at bounding box center [922, 266] width 268 height 46
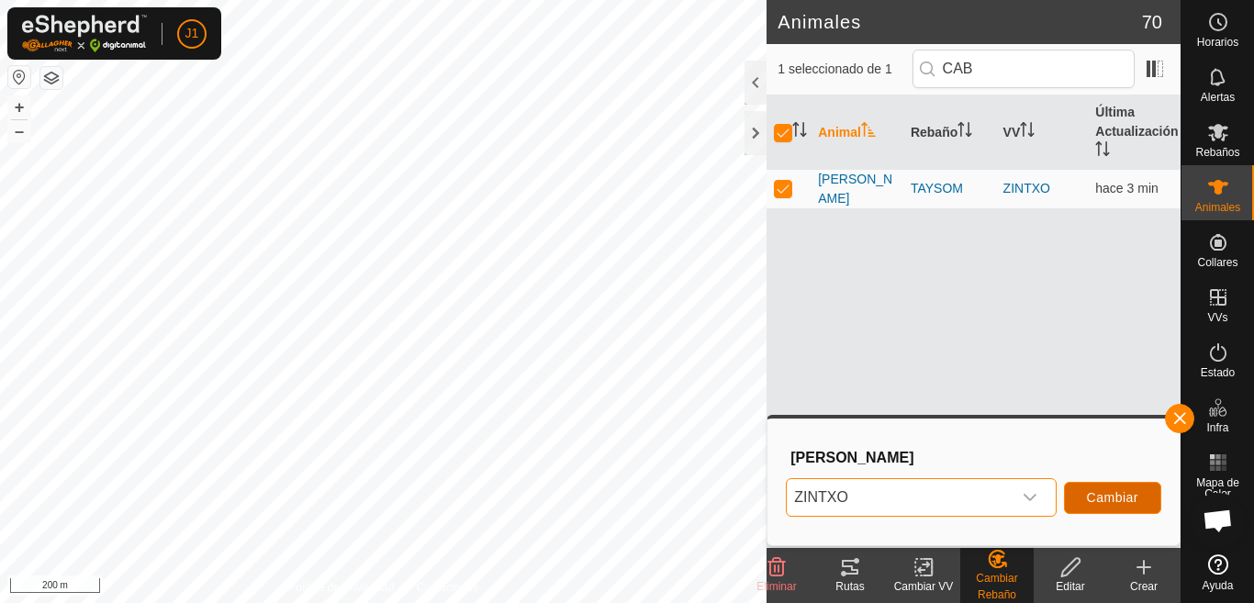
click at [1089, 494] on span "Cambiar" at bounding box center [1112, 497] width 51 height 15
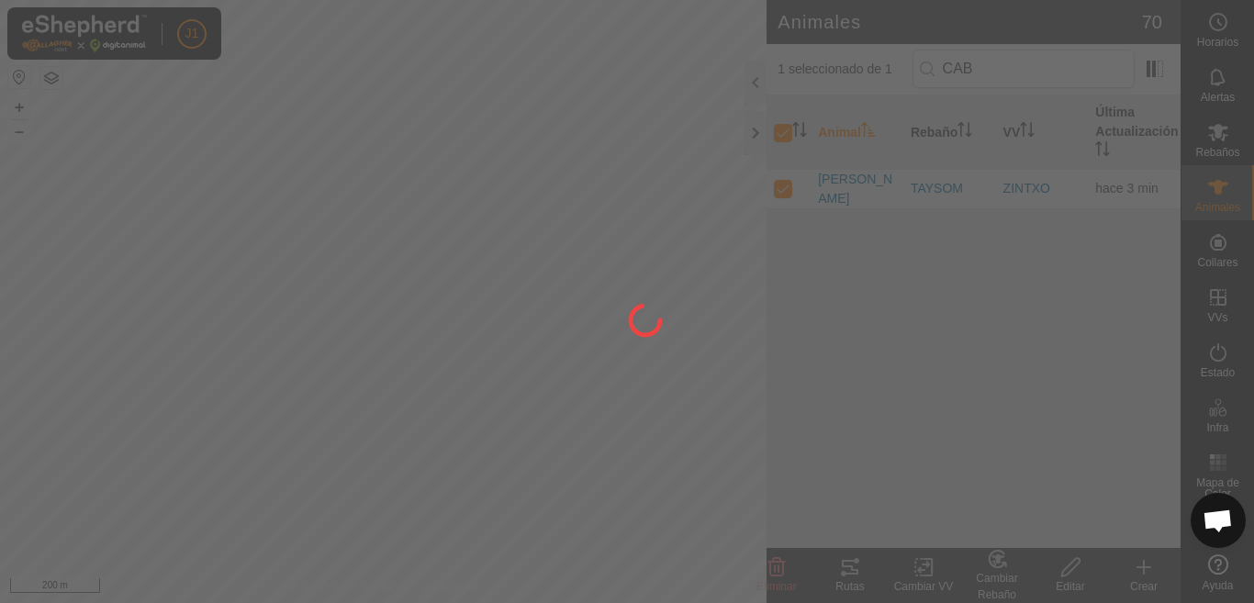
checkbox input "false"
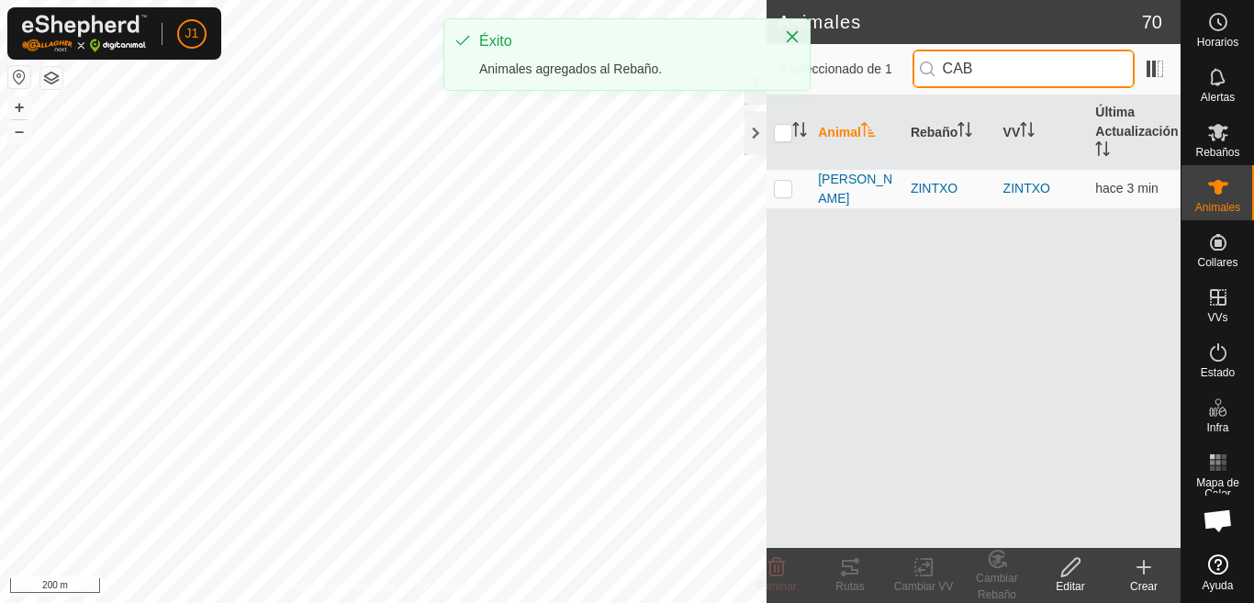
click at [990, 72] on input "CAB" at bounding box center [1024, 69] width 222 height 39
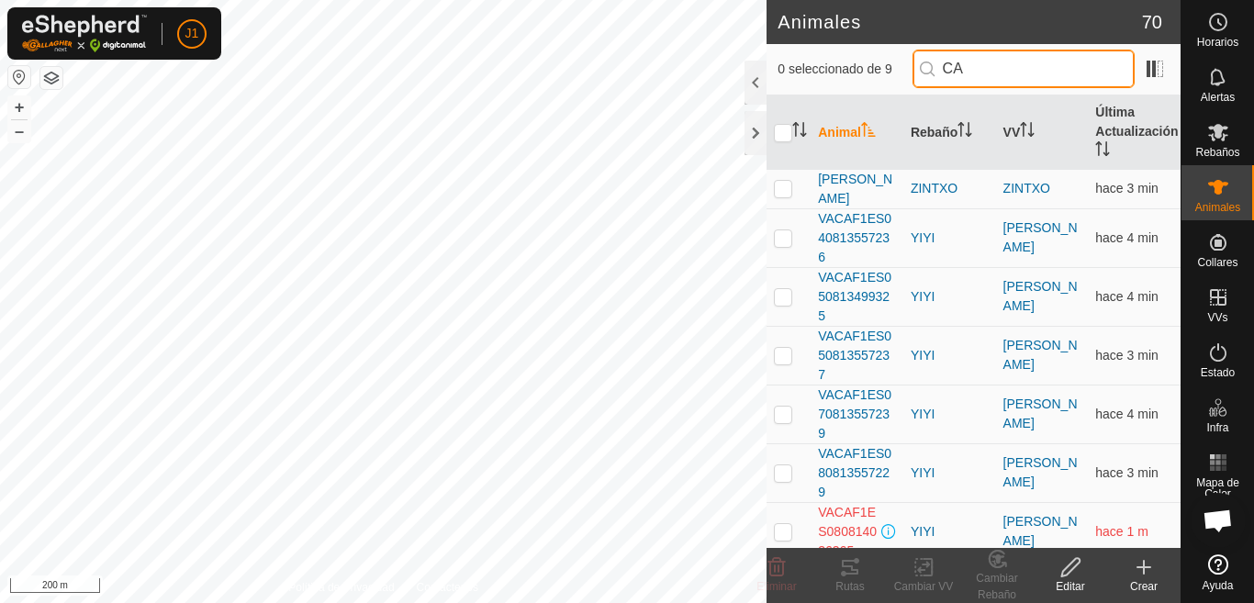
type input "C"
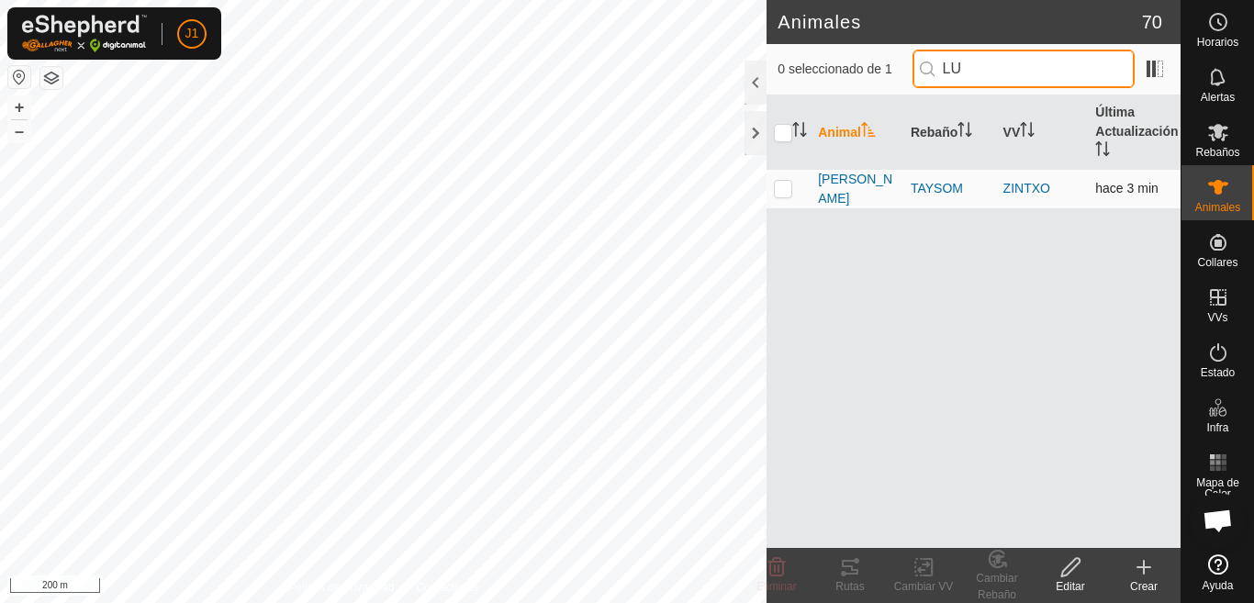
type input "LU"
click at [781, 190] on p-checkbox at bounding box center [783, 188] width 18 height 15
checkbox input "true"
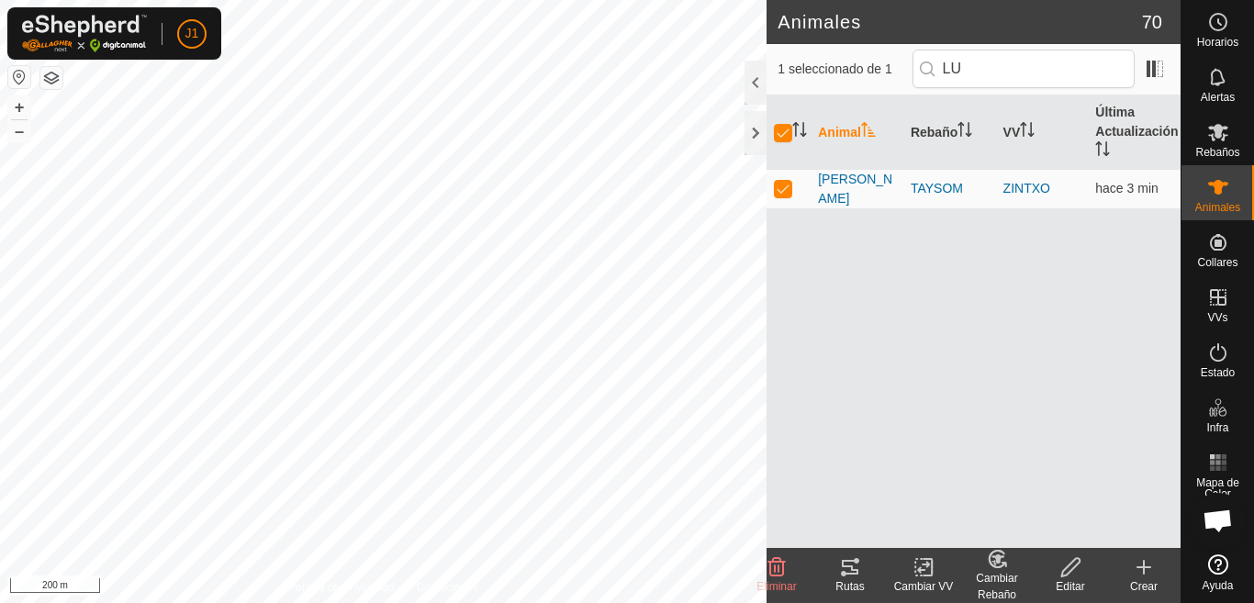
click at [1000, 575] on div "Cambiar Rebaño" at bounding box center [997, 586] width 73 height 33
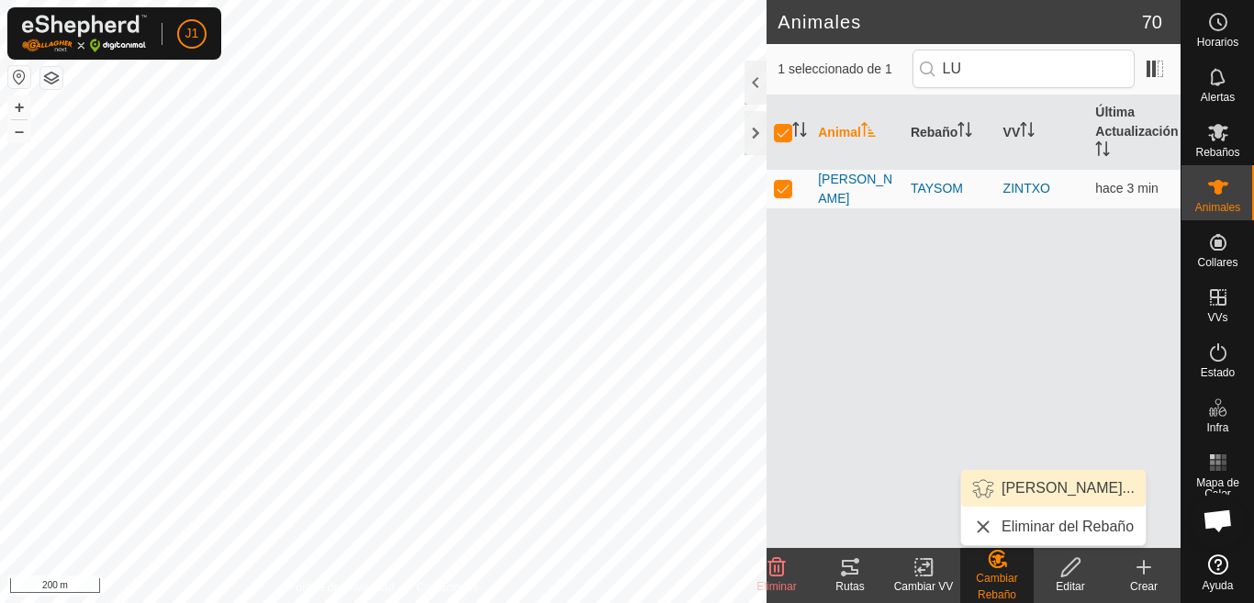
click at [1028, 488] on link "Elegir Rebaño..." at bounding box center [1053, 488] width 185 height 37
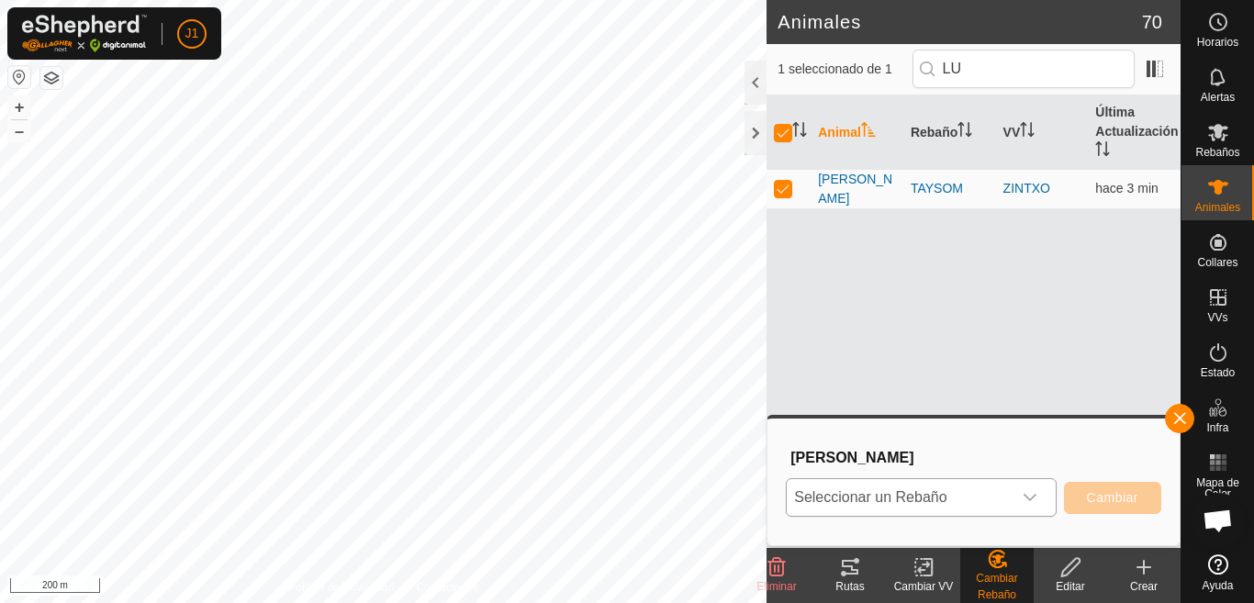
click at [1031, 491] on icon "dropdown trigger" at bounding box center [1030, 497] width 15 height 15
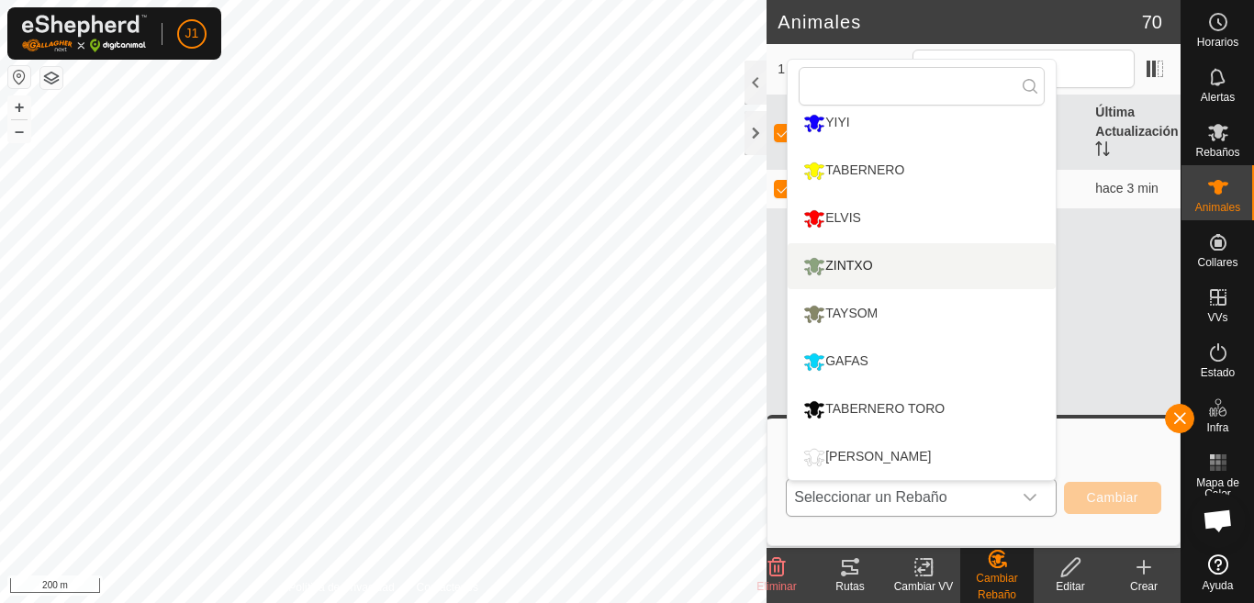
click at [875, 265] on div "ZINTXO" at bounding box center [838, 266] width 78 height 31
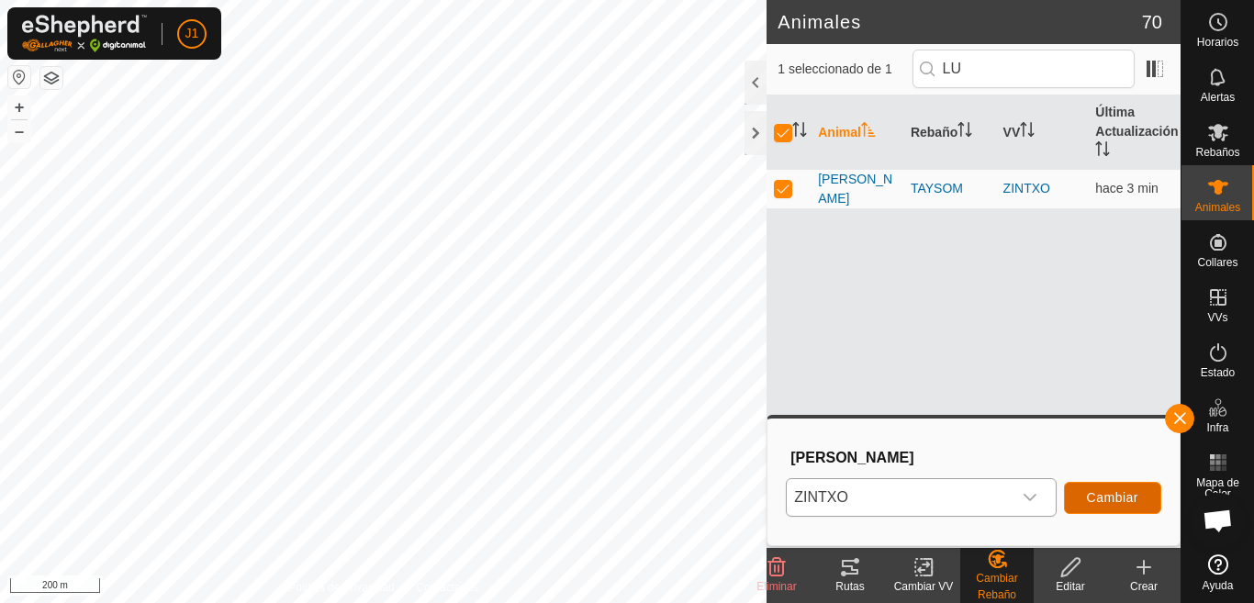
click at [1103, 499] on span "Cambiar" at bounding box center [1112, 497] width 51 height 15
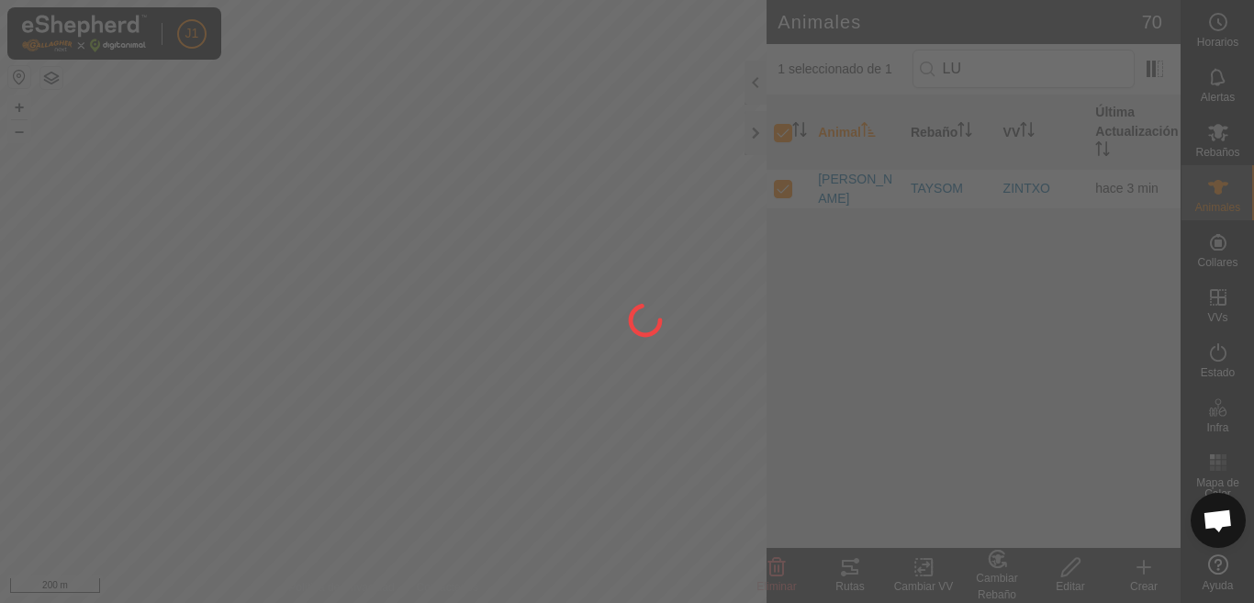
checkbox input "false"
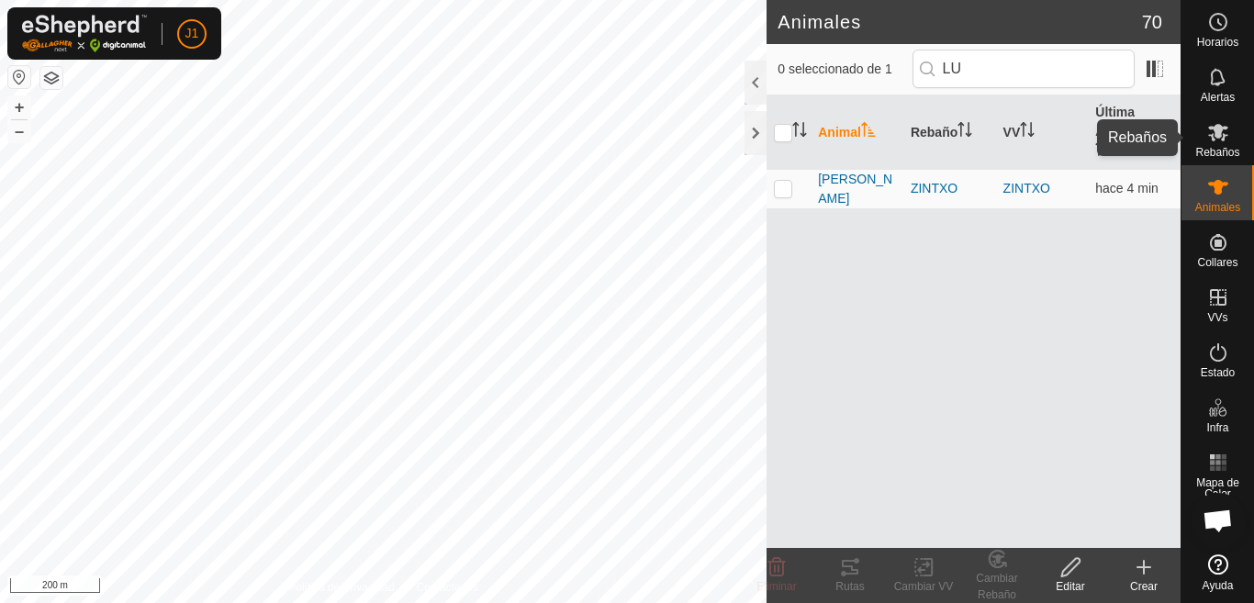
click at [1239, 135] on div "Rebaños" at bounding box center [1218, 137] width 73 height 55
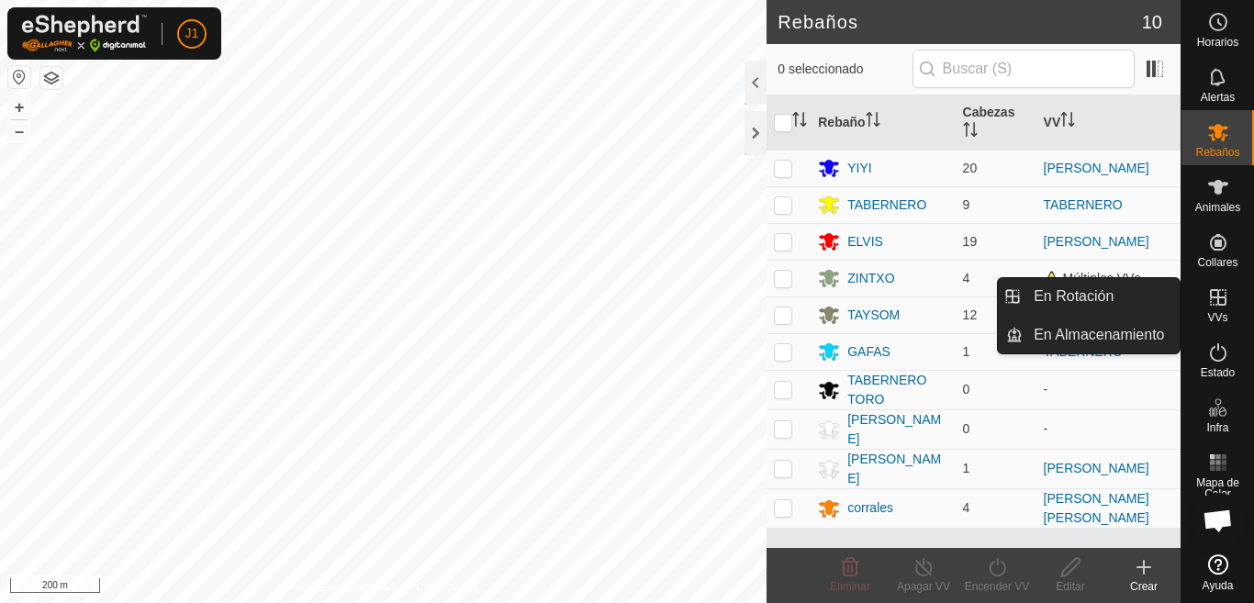
click at [1216, 306] on icon at bounding box center [1219, 298] width 22 height 22
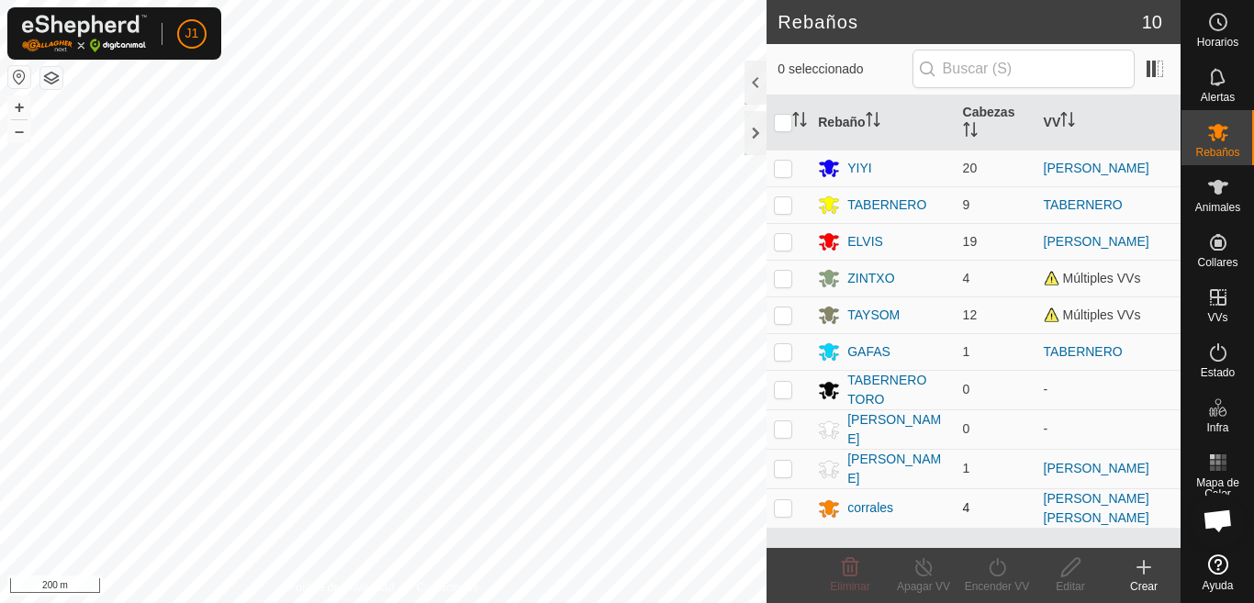
click at [782, 504] on p-checkbox at bounding box center [783, 507] width 18 height 15
click at [969, 501] on span "4" at bounding box center [966, 507] width 7 height 15
click at [792, 500] on p-tablecheckbox at bounding box center [783, 507] width 18 height 15
checkbox input "false"
click at [880, 503] on div "corrales" at bounding box center [871, 508] width 46 height 19
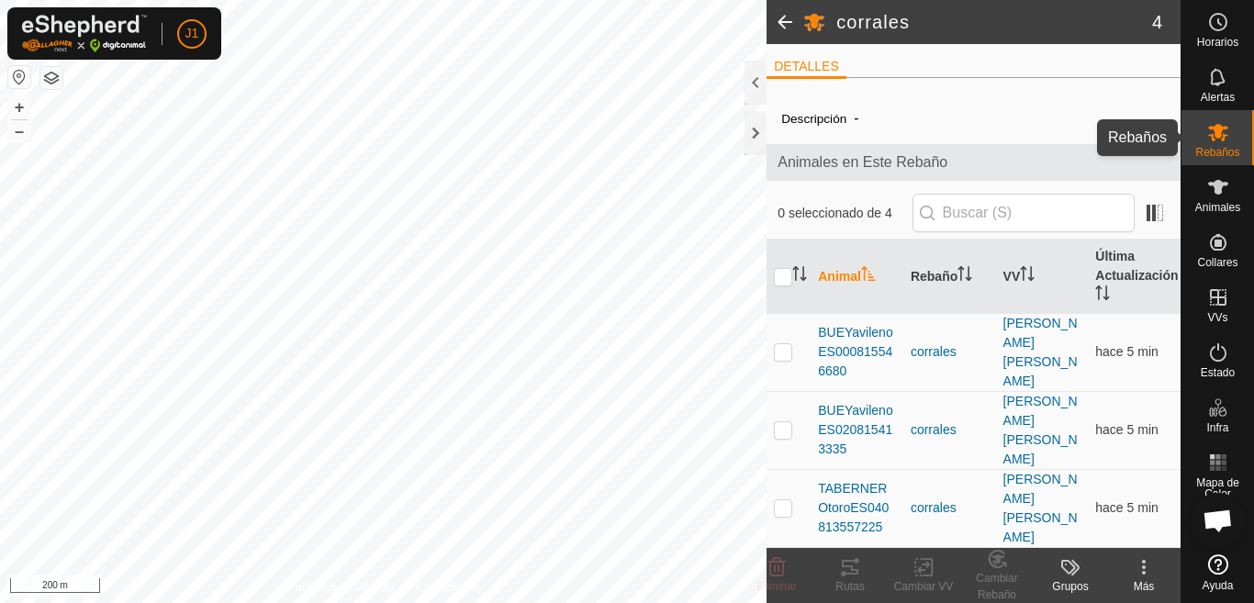
click at [1200, 132] on div "Rebaños" at bounding box center [1218, 137] width 73 height 55
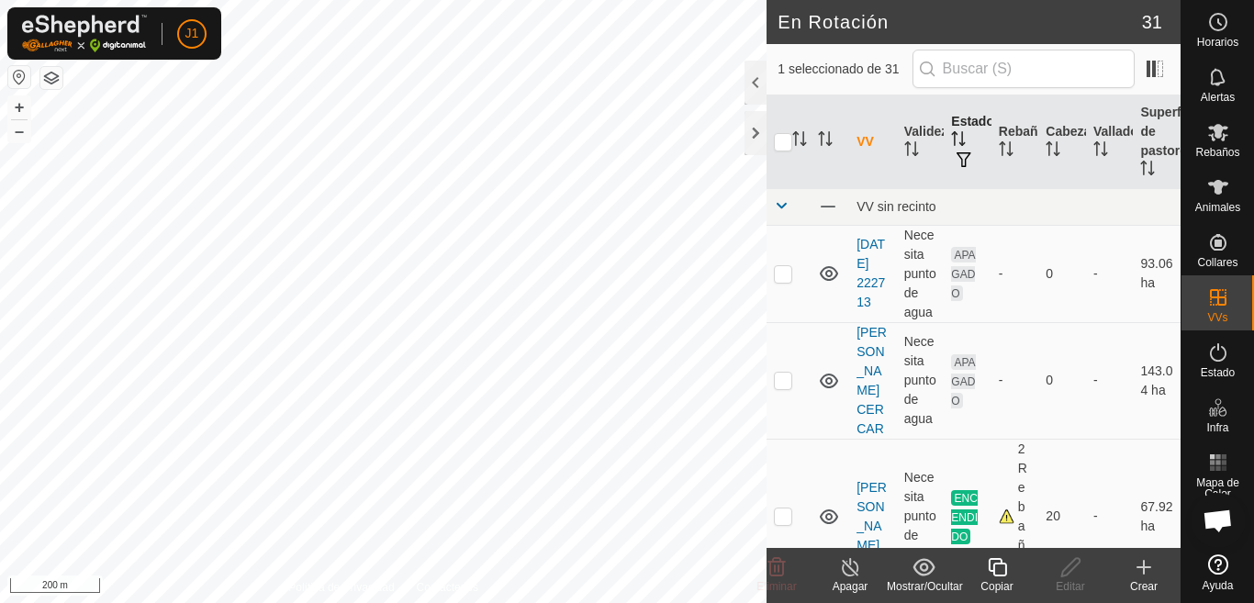
click at [960, 142] on icon "Activar para ordenar" at bounding box center [958, 138] width 15 height 15
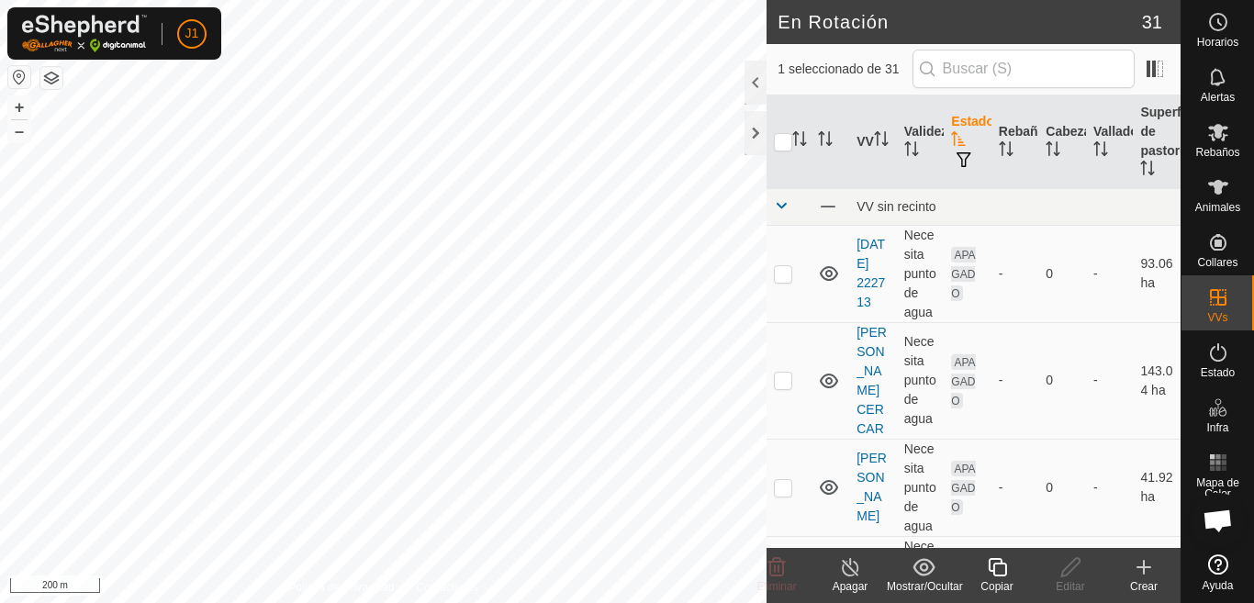
click at [960, 142] on icon "Activar para ordenar" at bounding box center [959, 138] width 14 height 15
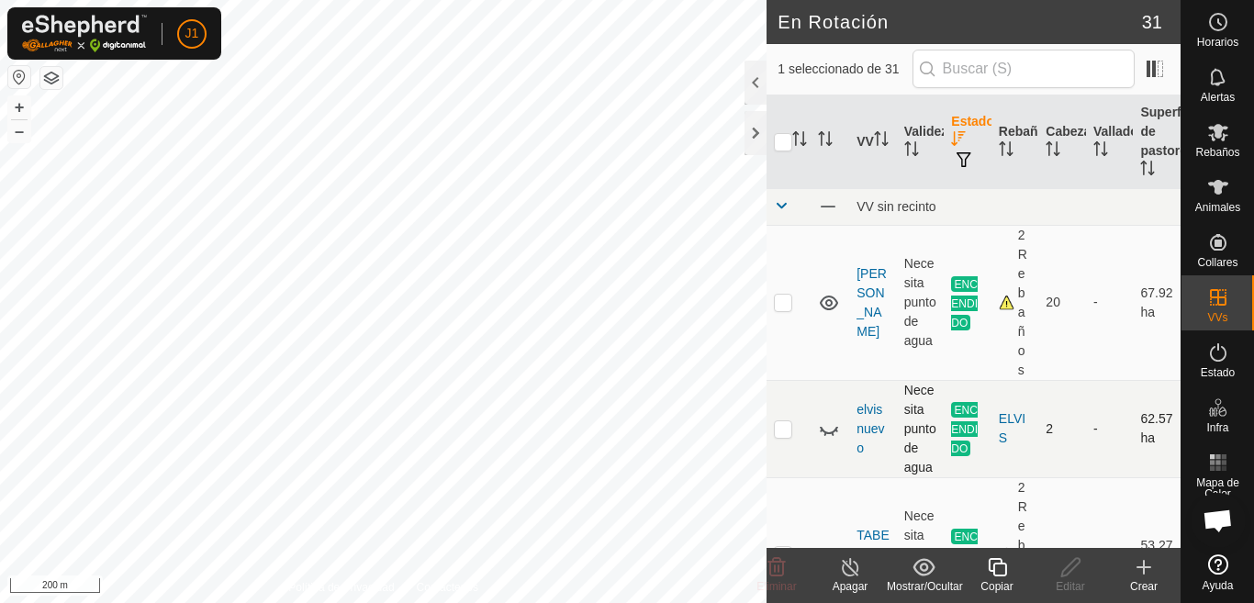
click at [831, 427] on icon at bounding box center [829, 429] width 22 height 22
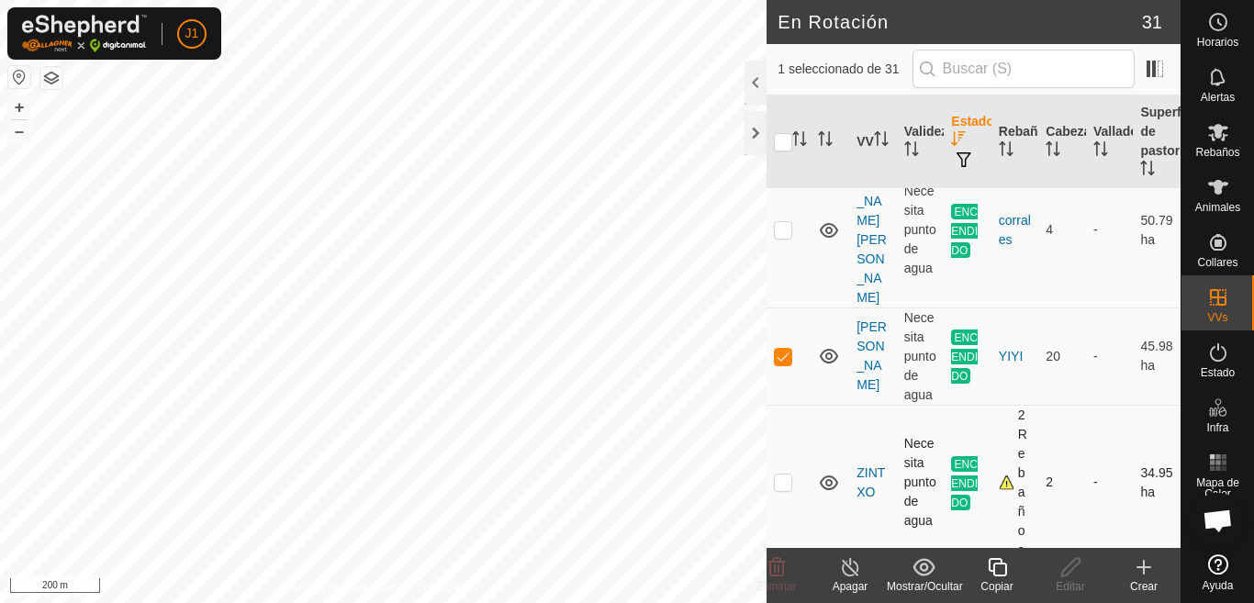
scroll to position [643, 0]
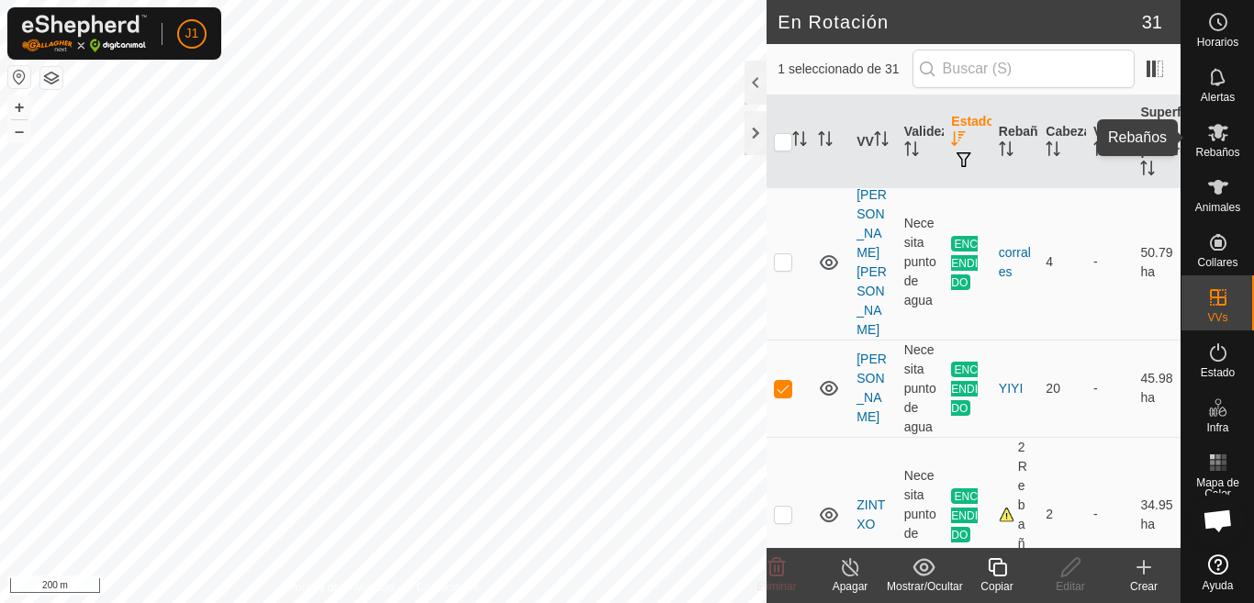
click at [1208, 138] on icon at bounding box center [1219, 132] width 22 height 22
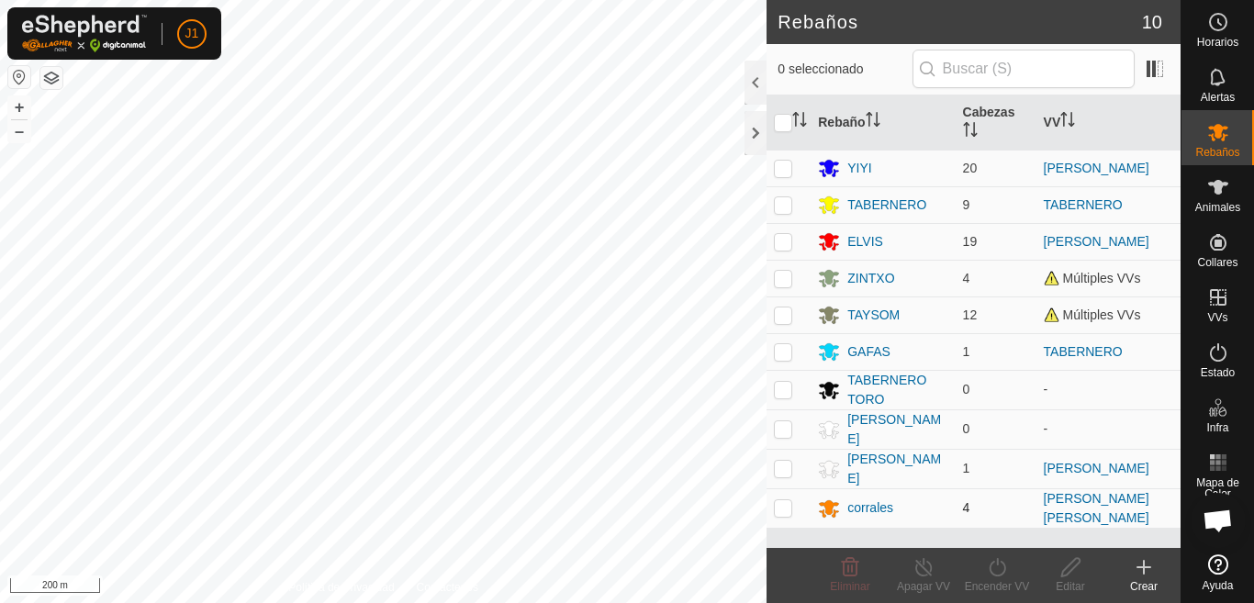
click at [778, 502] on p-checkbox at bounding box center [783, 507] width 18 height 15
checkbox input "true"
click at [991, 573] on icon at bounding box center [997, 567] width 23 height 22
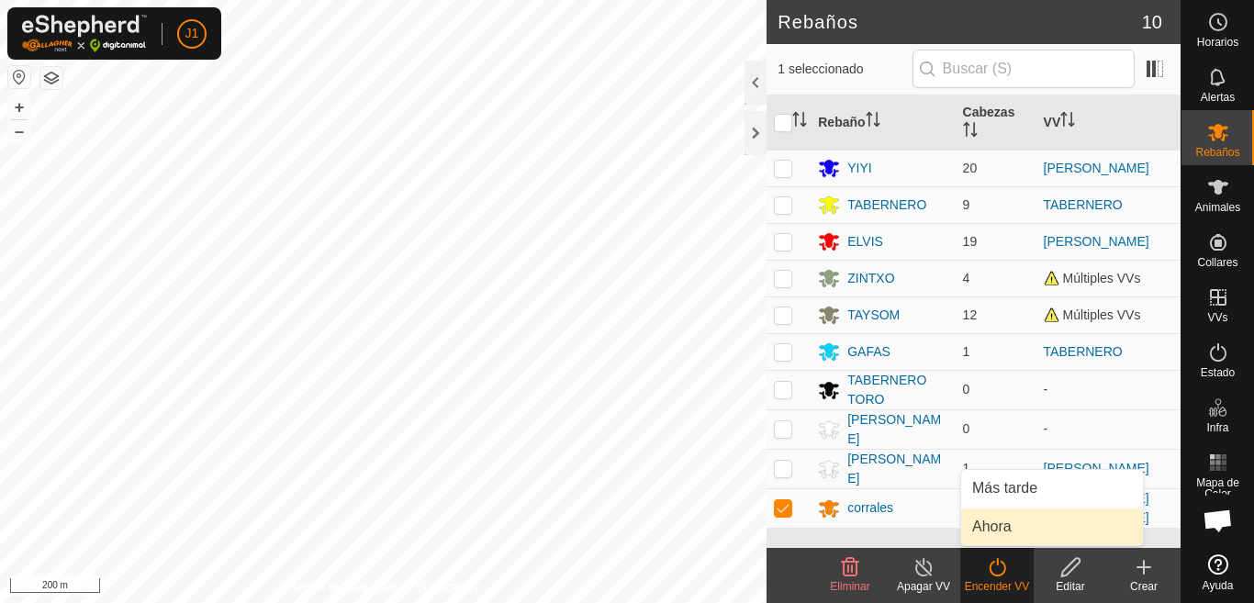
click at [983, 528] on link "Ahora" at bounding box center [1052, 527] width 182 height 37
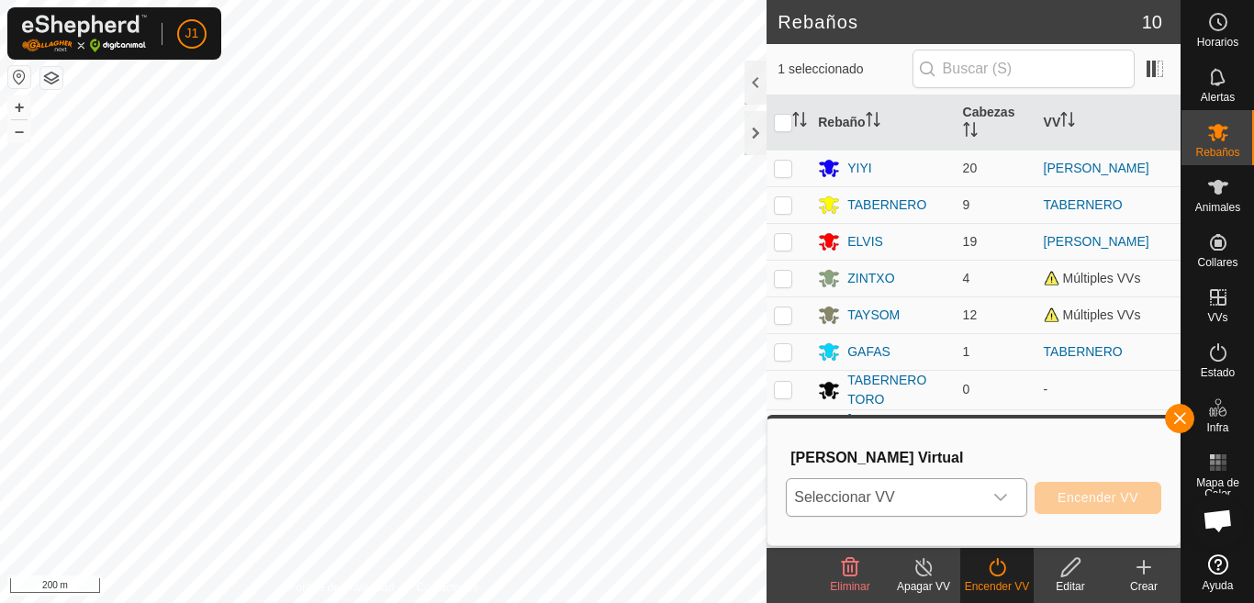
click at [996, 496] on icon "dropdown trigger" at bounding box center [1001, 497] width 13 height 7
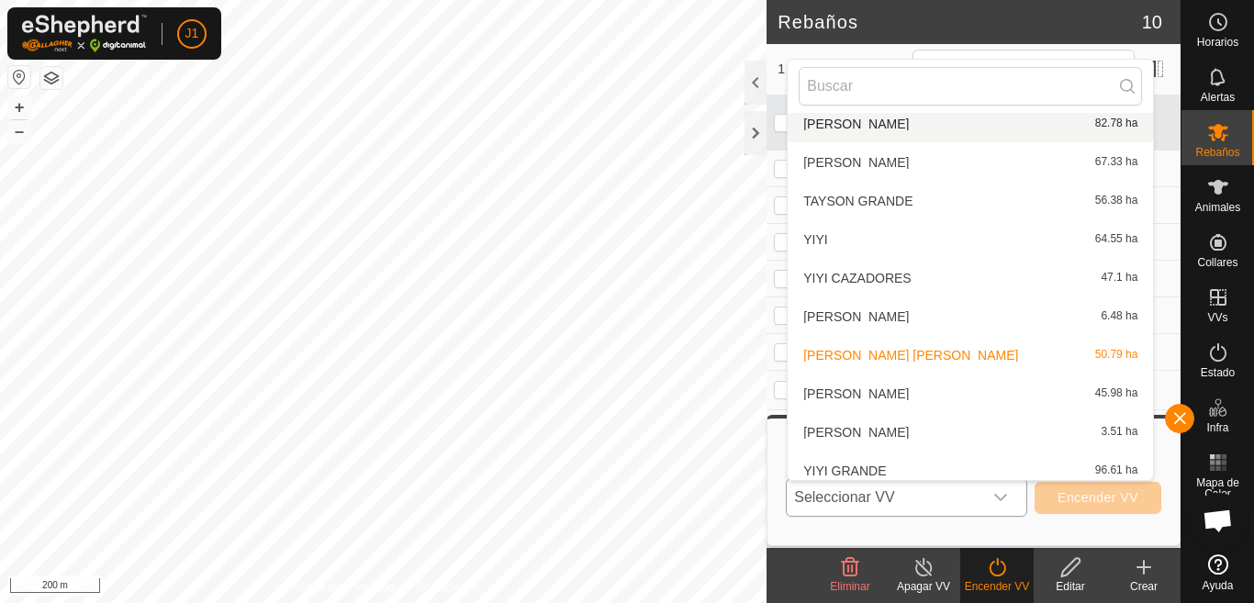
scroll to position [755, 0]
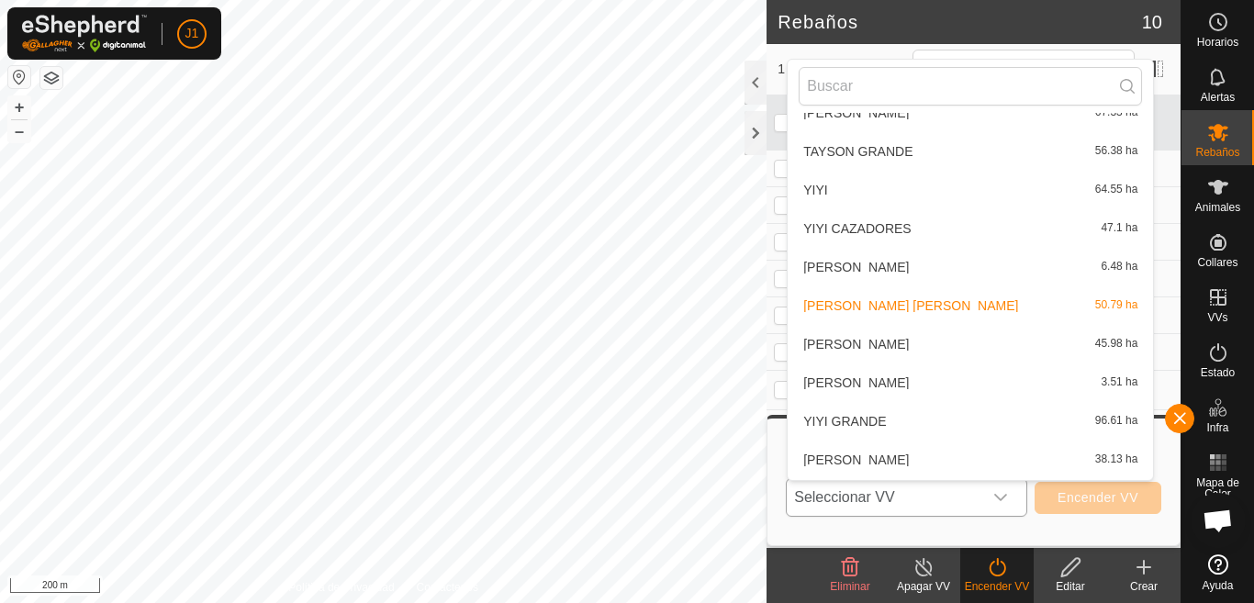
click at [904, 350] on li "YIYI CORRALESS 45.98 ha" at bounding box center [970, 344] width 365 height 37
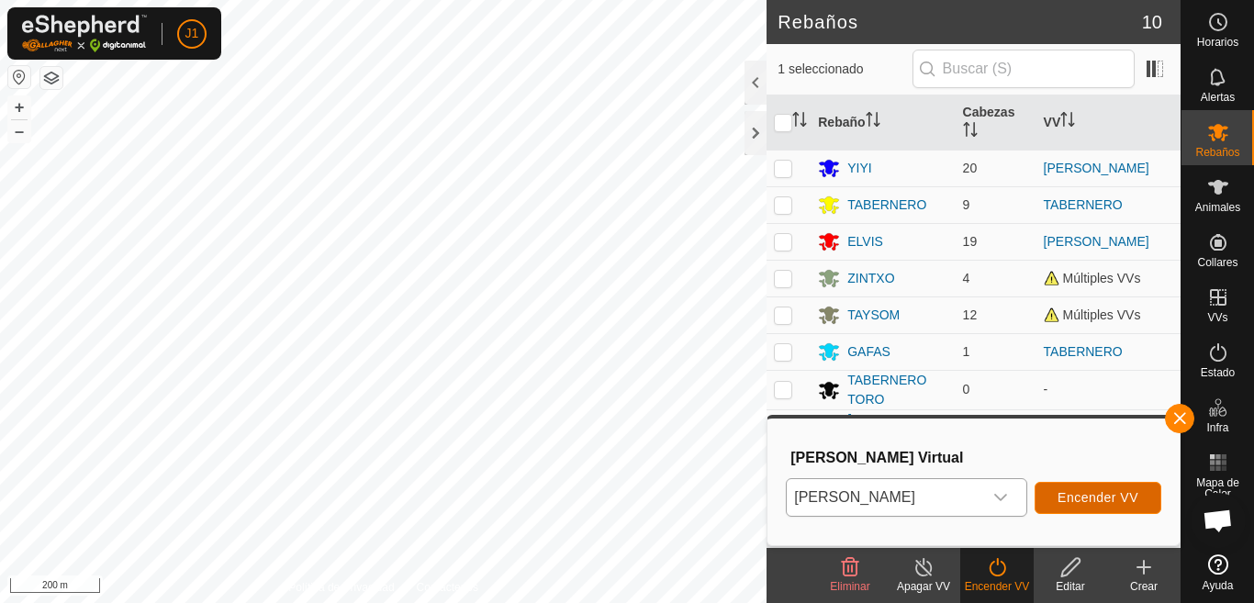
click at [1083, 492] on span "Encender VV" at bounding box center [1098, 497] width 81 height 15
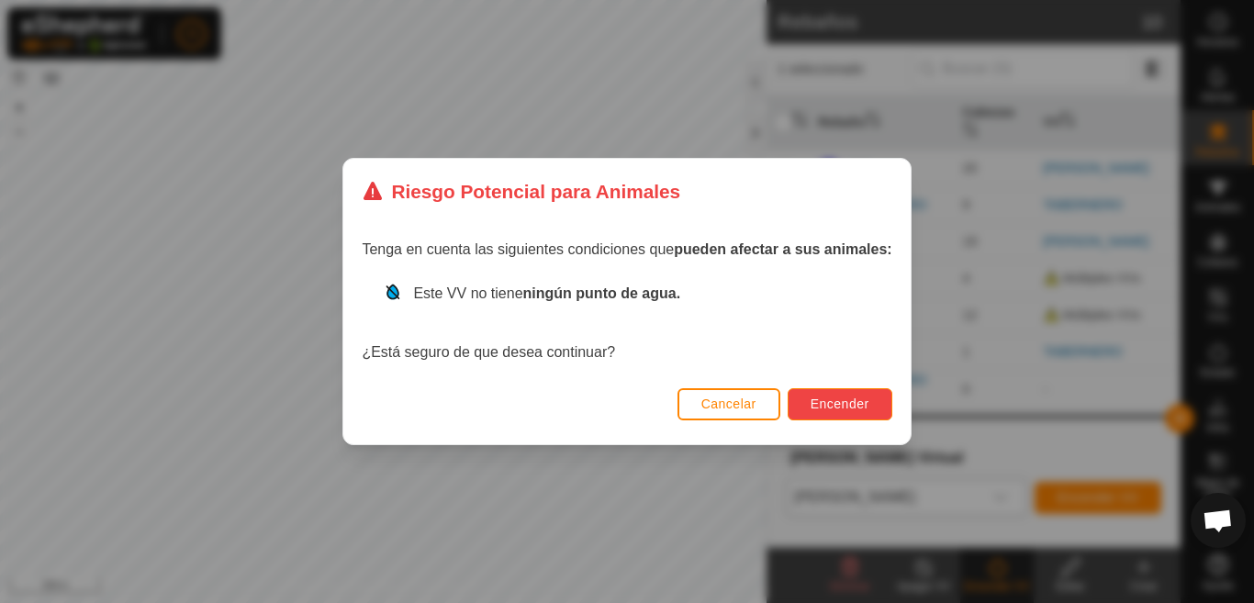
click at [848, 400] on span "Encender" at bounding box center [840, 404] width 59 height 15
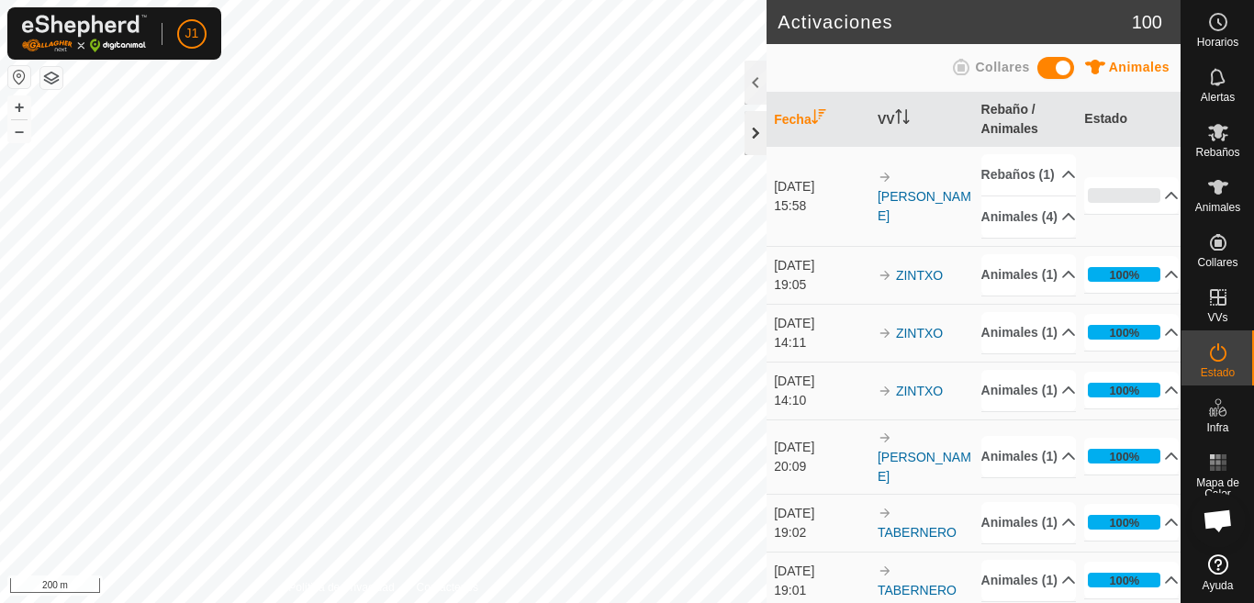
click at [749, 124] on div at bounding box center [756, 133] width 22 height 44
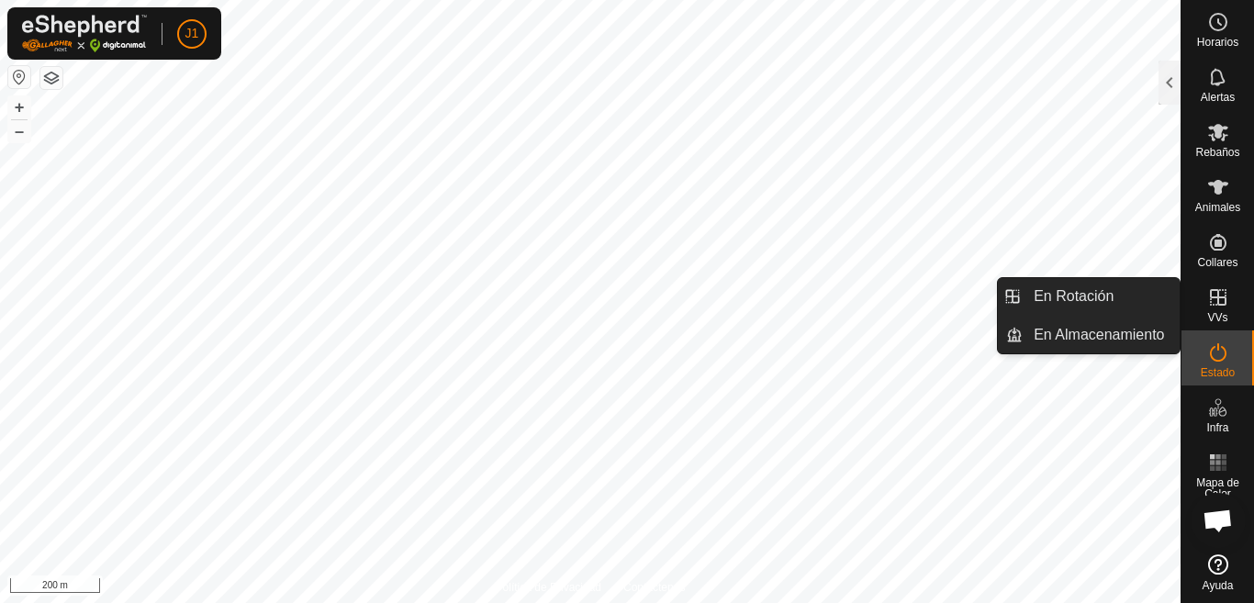
click at [1219, 307] on icon at bounding box center [1219, 298] width 22 height 22
click at [1216, 300] on icon at bounding box center [1219, 298] width 22 height 22
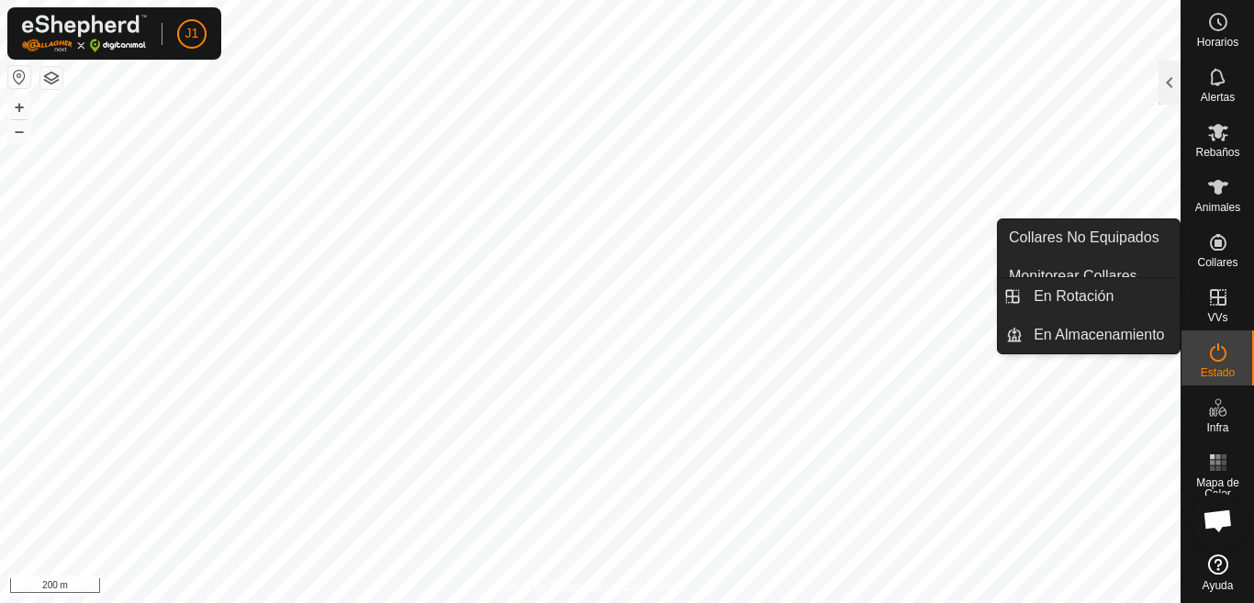
click at [1214, 297] on icon at bounding box center [1218, 297] width 17 height 17
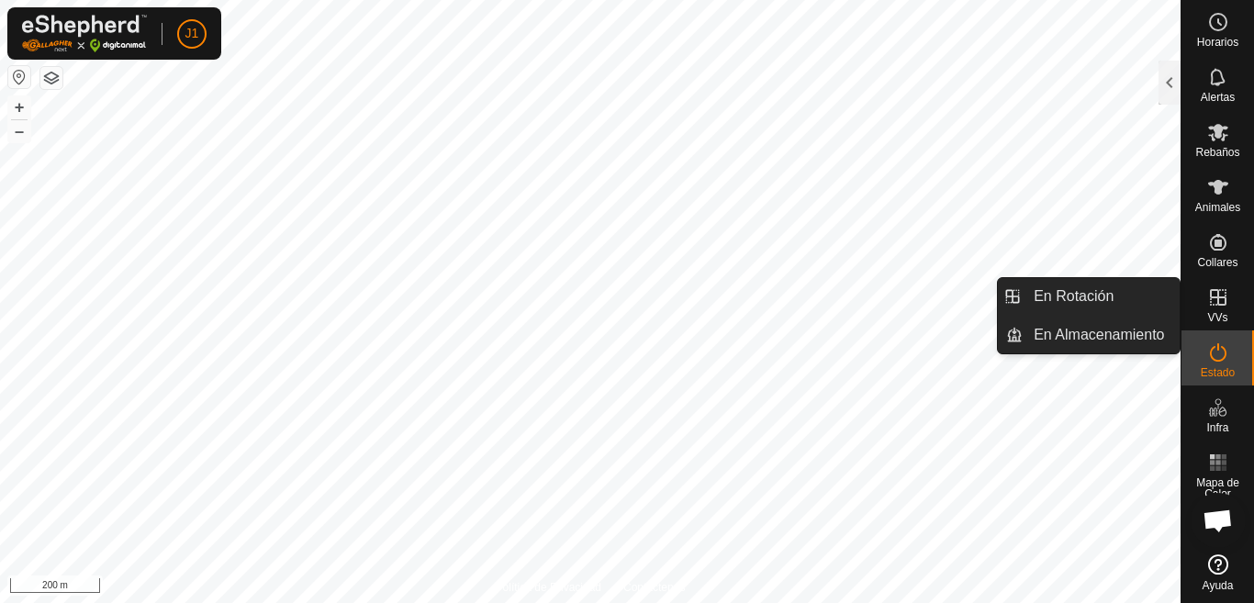
click at [1215, 297] on icon at bounding box center [1218, 297] width 17 height 17
click at [1220, 294] on icon at bounding box center [1219, 298] width 22 height 22
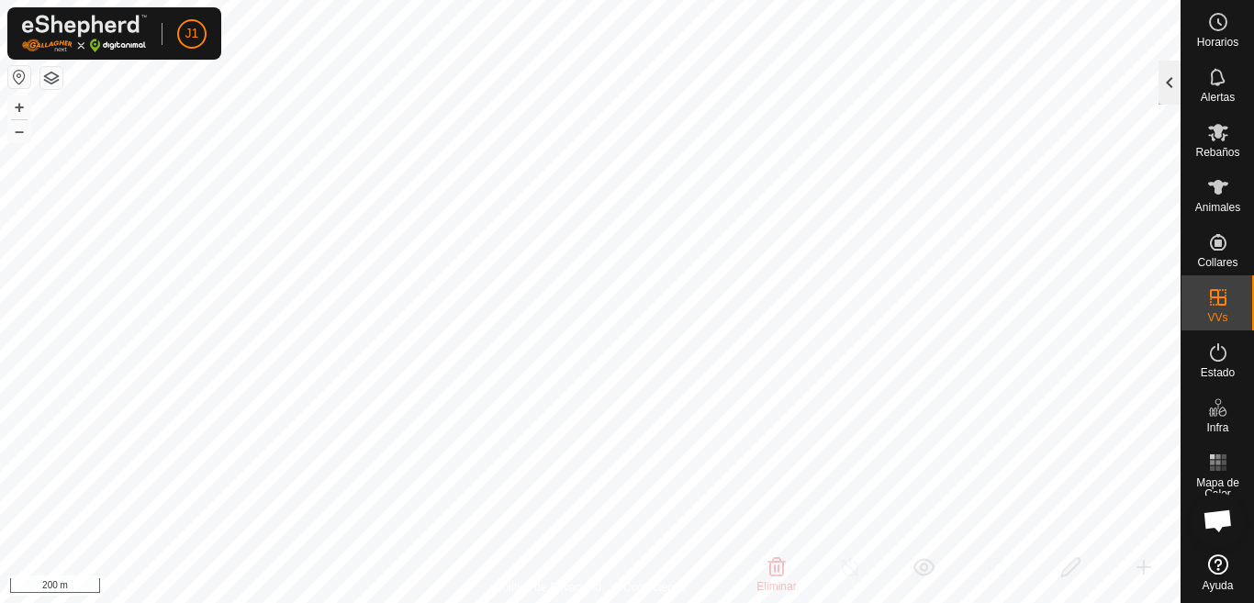
click at [1172, 86] on div at bounding box center [1170, 83] width 22 height 44
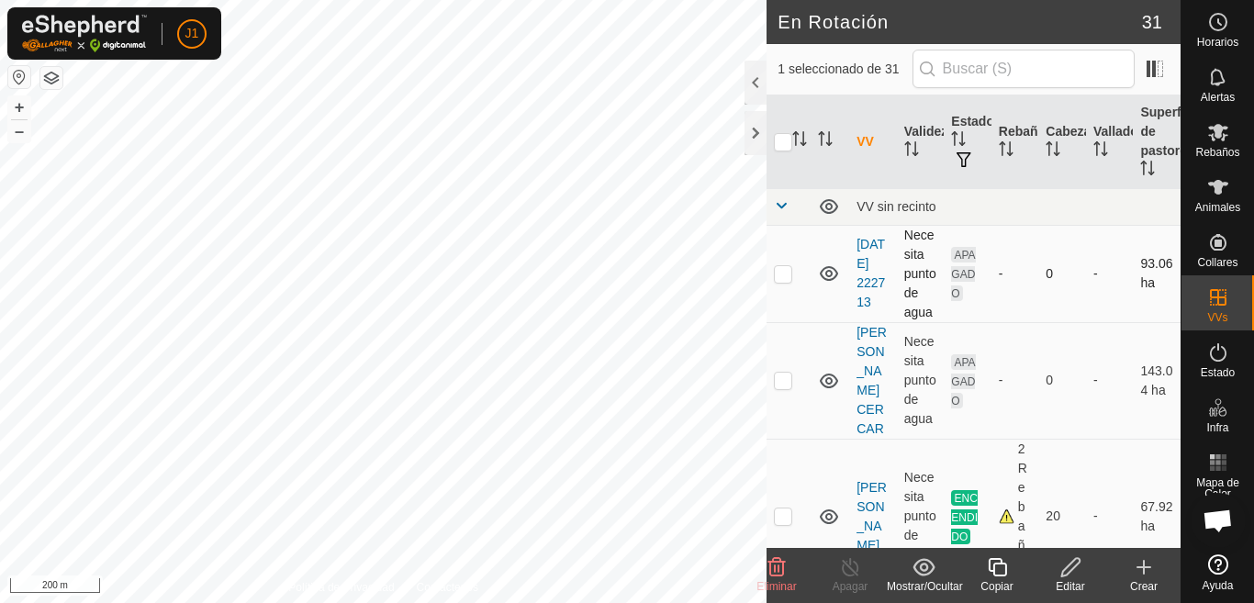
click at [783, 272] on p-checkbox at bounding box center [783, 273] width 18 height 15
click at [784, 272] on p-checkbox at bounding box center [783, 273] width 18 height 15
checkbox input "false"
checkbox input "true"
checkbox input "false"
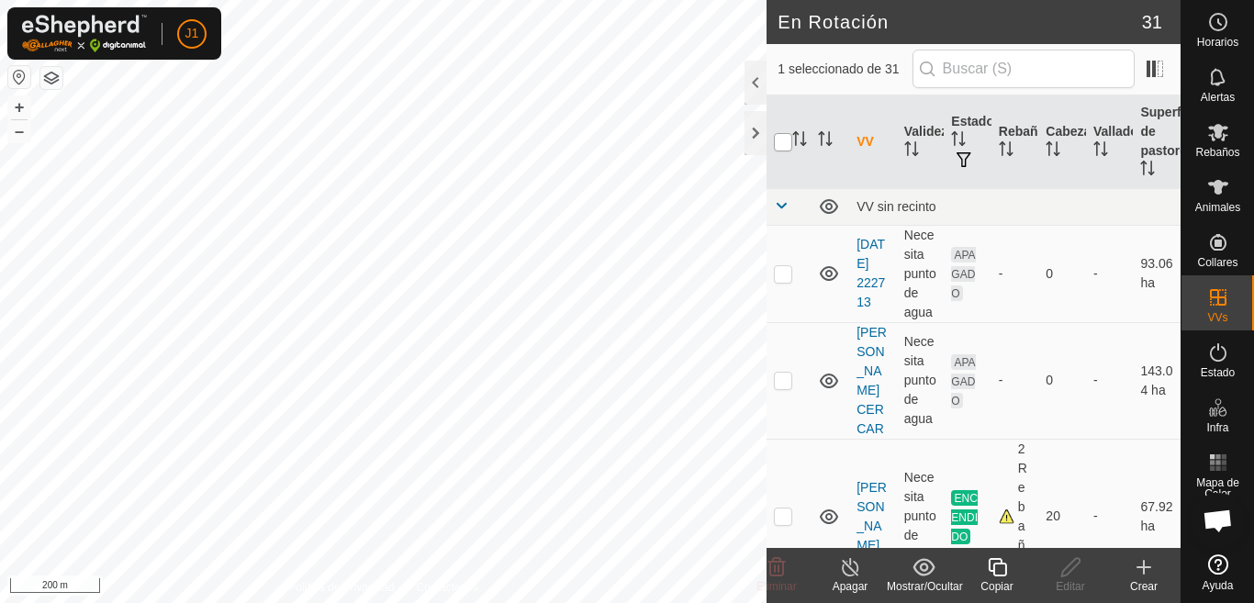
click at [776, 143] on input "checkbox" at bounding box center [783, 142] width 18 height 18
checkbox input "true"
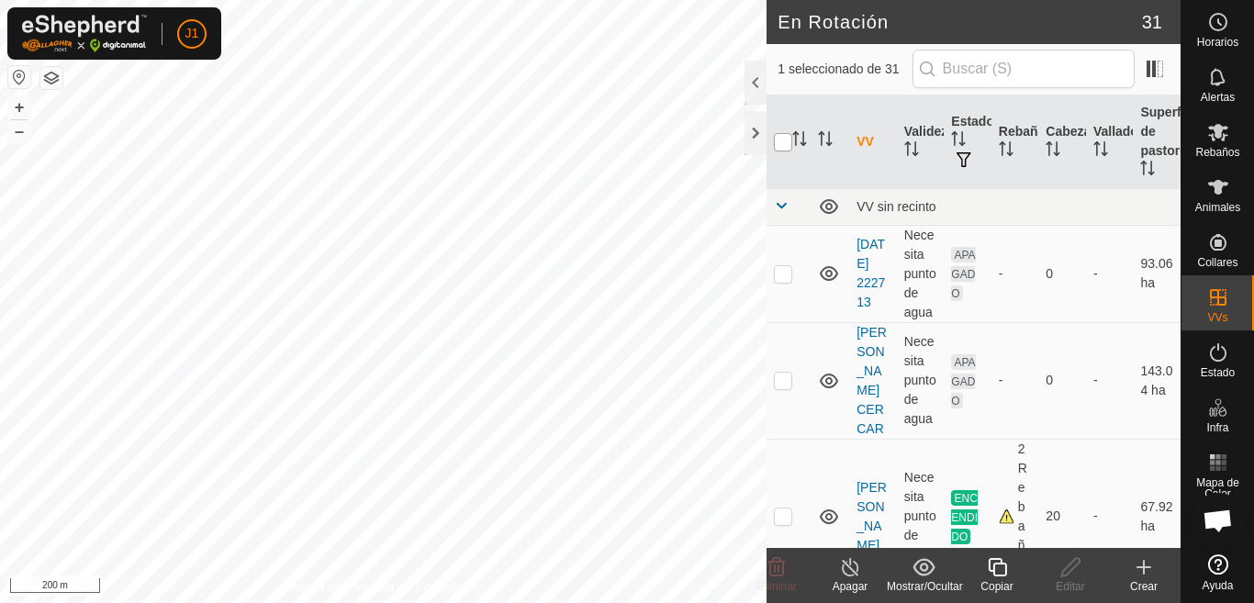
checkbox input "true"
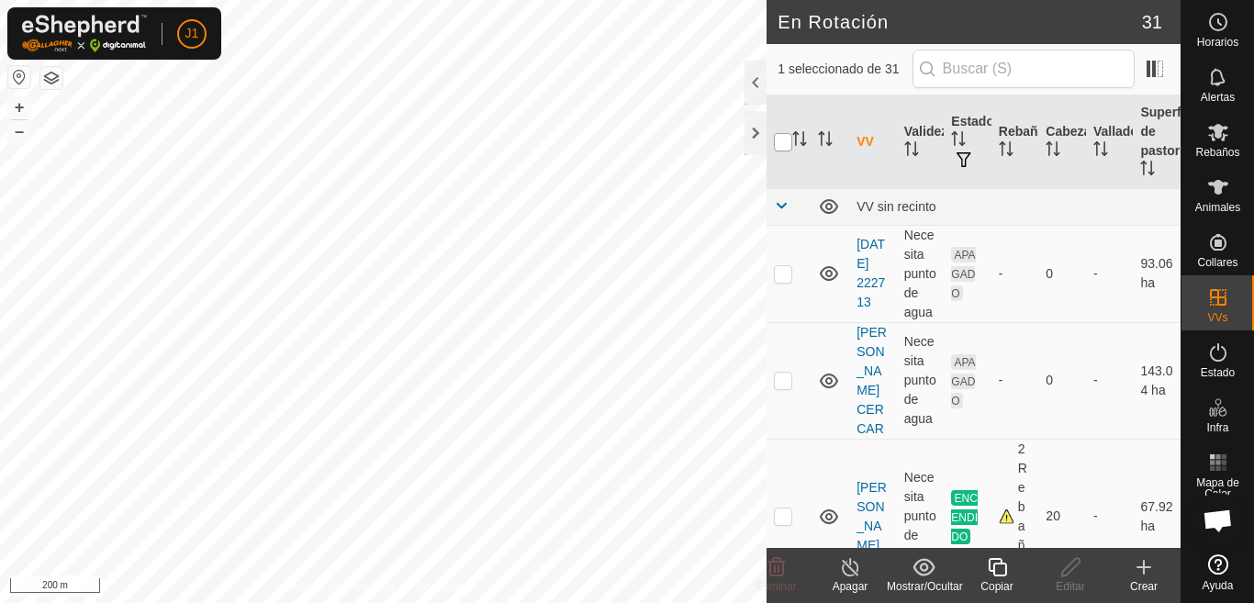
checkbox input "true"
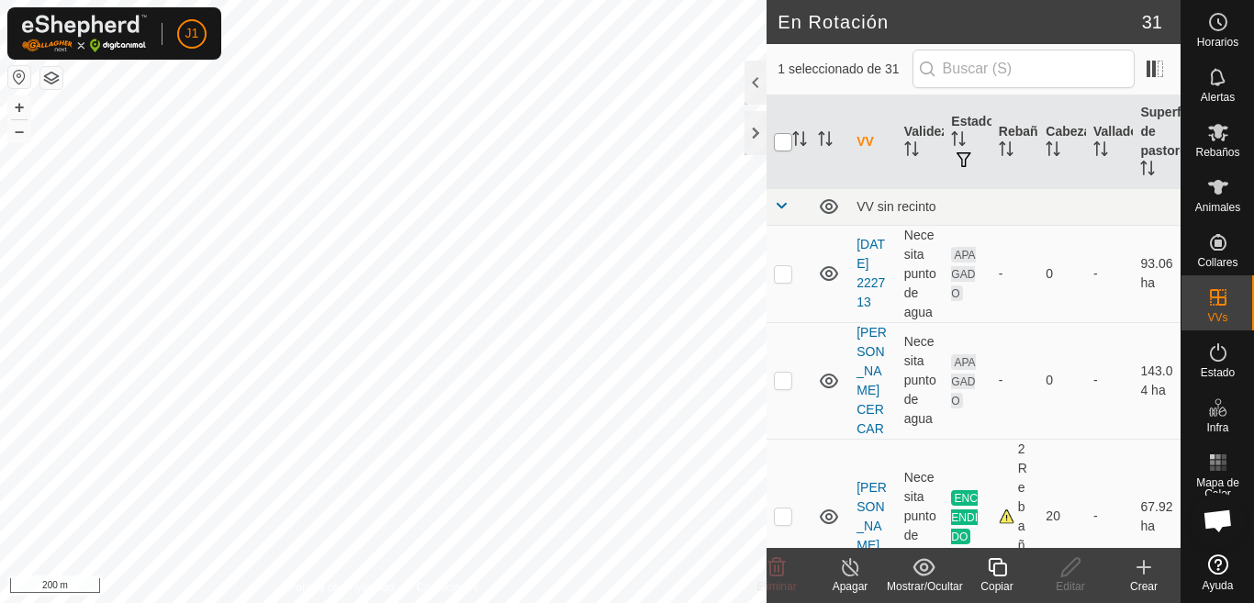
checkbox input "true"
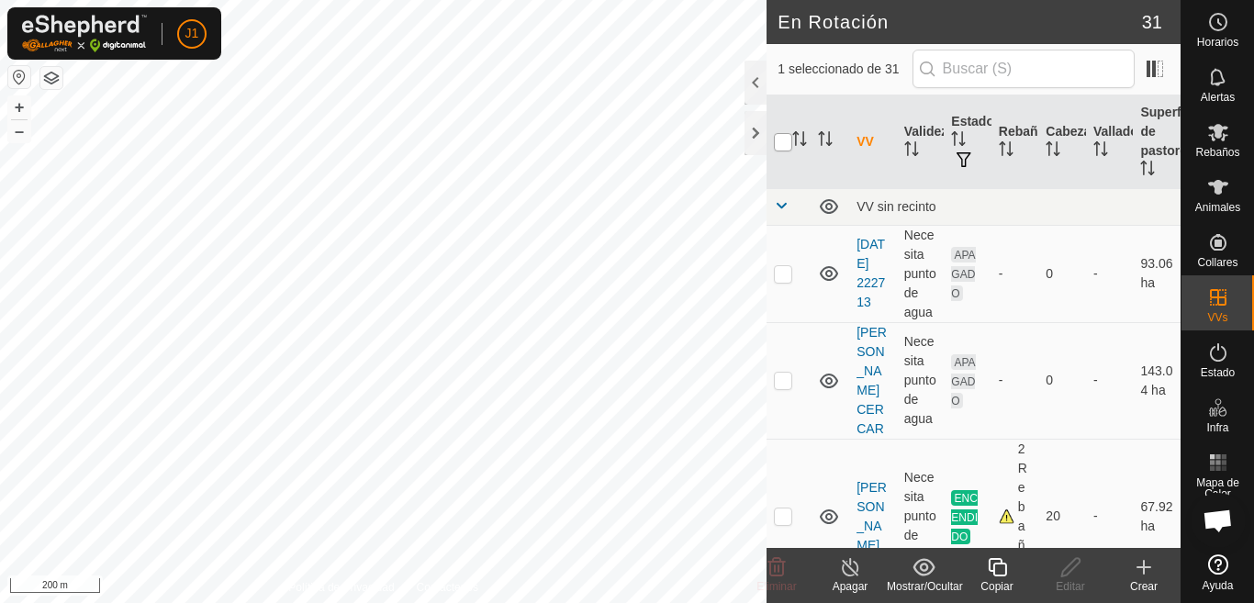
checkbox input "true"
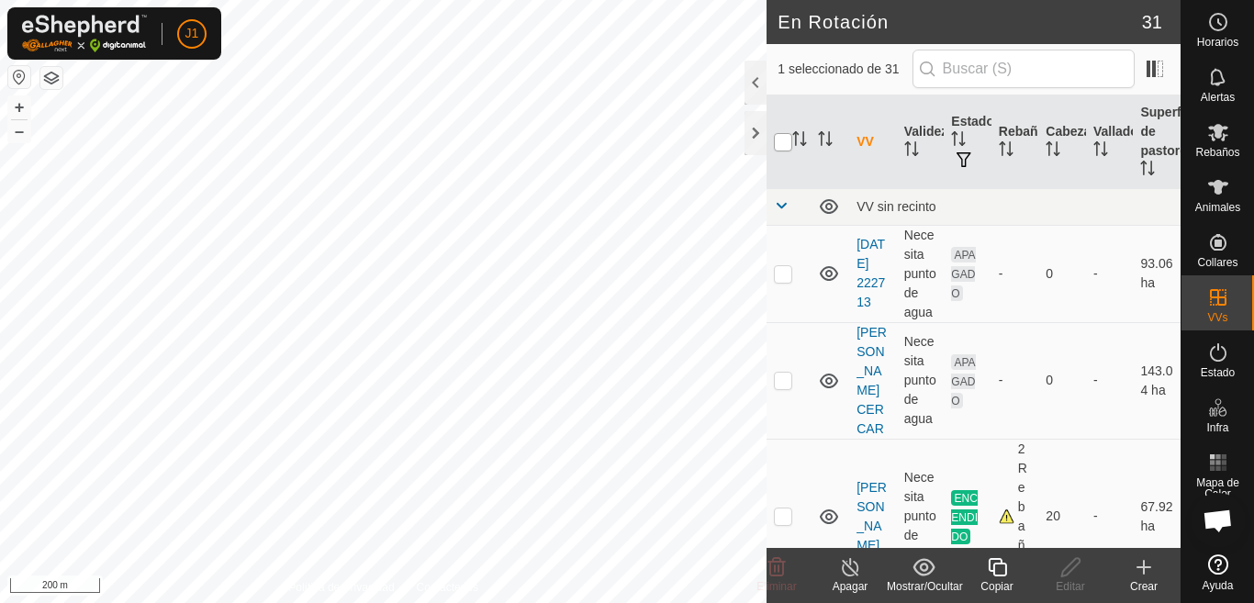
checkbox input "true"
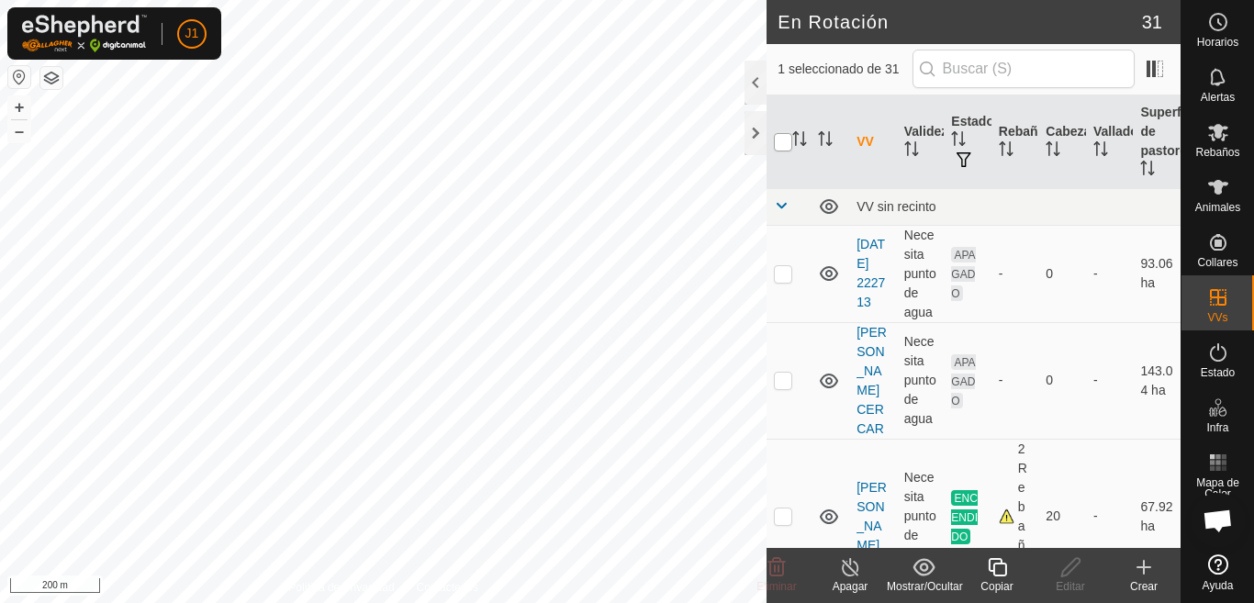
checkbox input "true"
click at [776, 145] on input "checkbox" at bounding box center [783, 142] width 18 height 18
checkbox input "false"
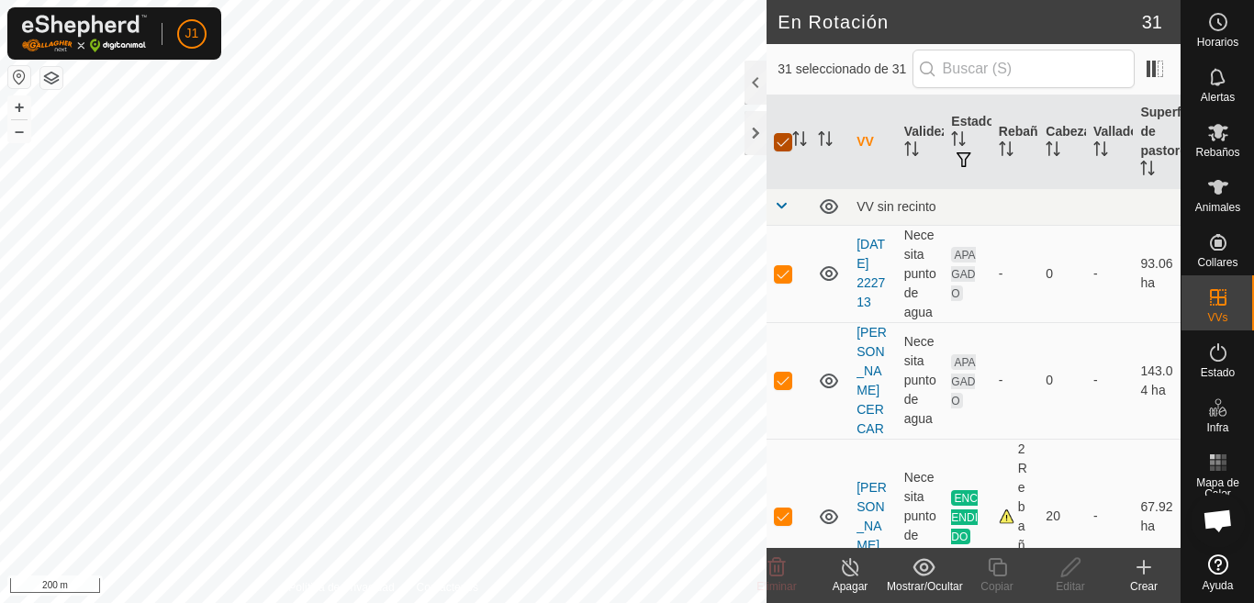
checkbox input "false"
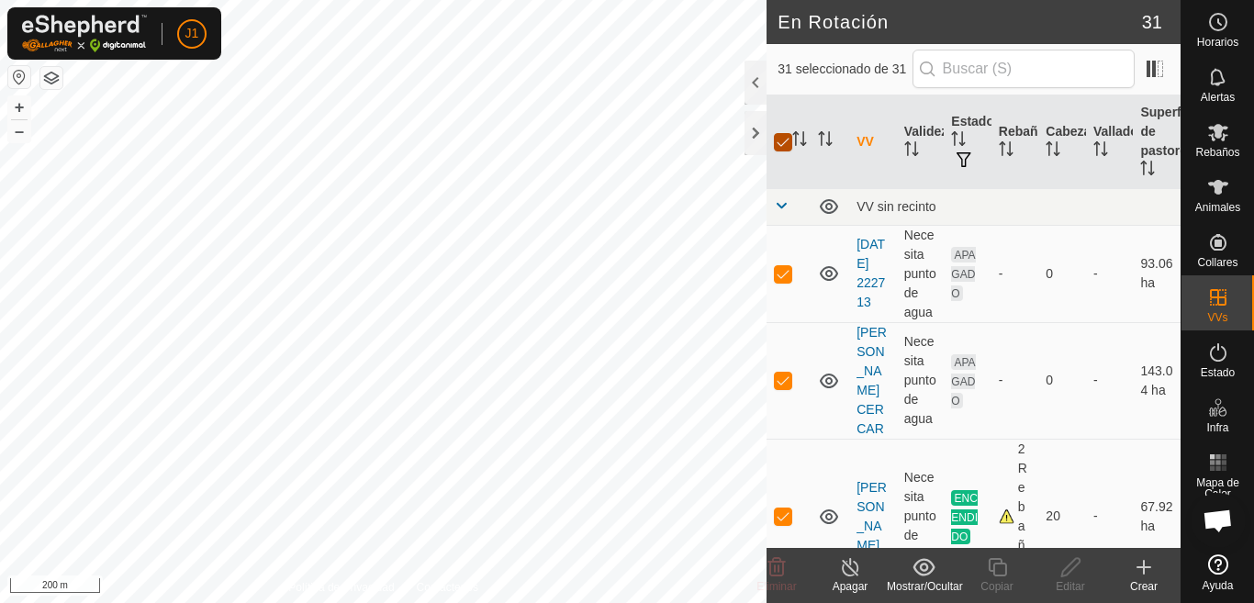
checkbox input "false"
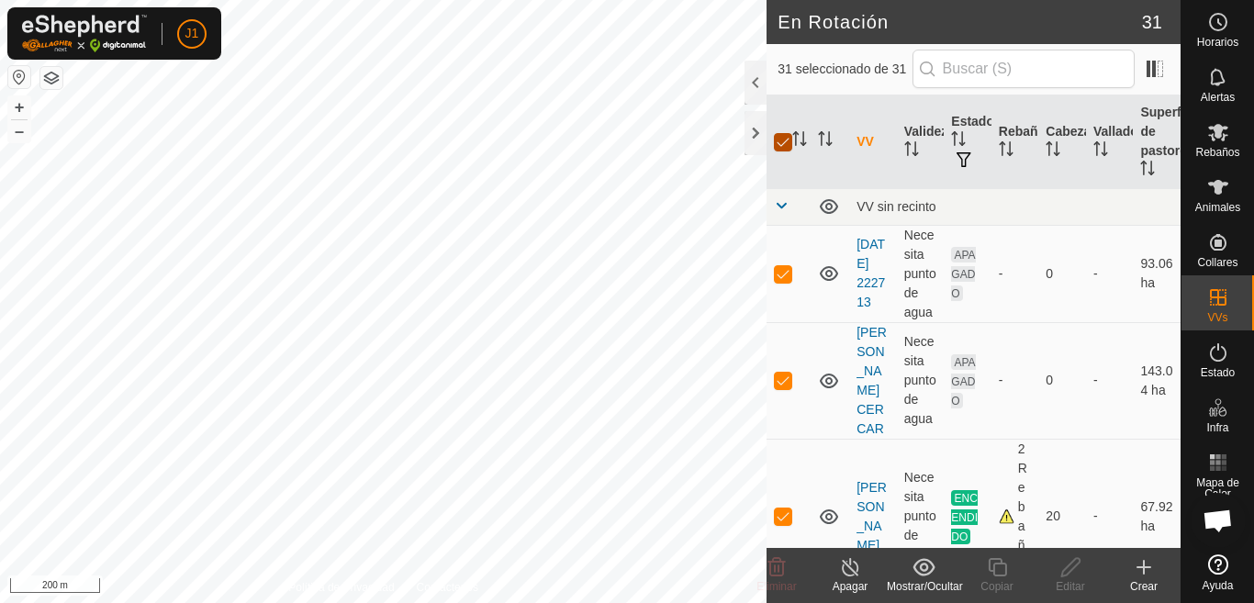
checkbox input "false"
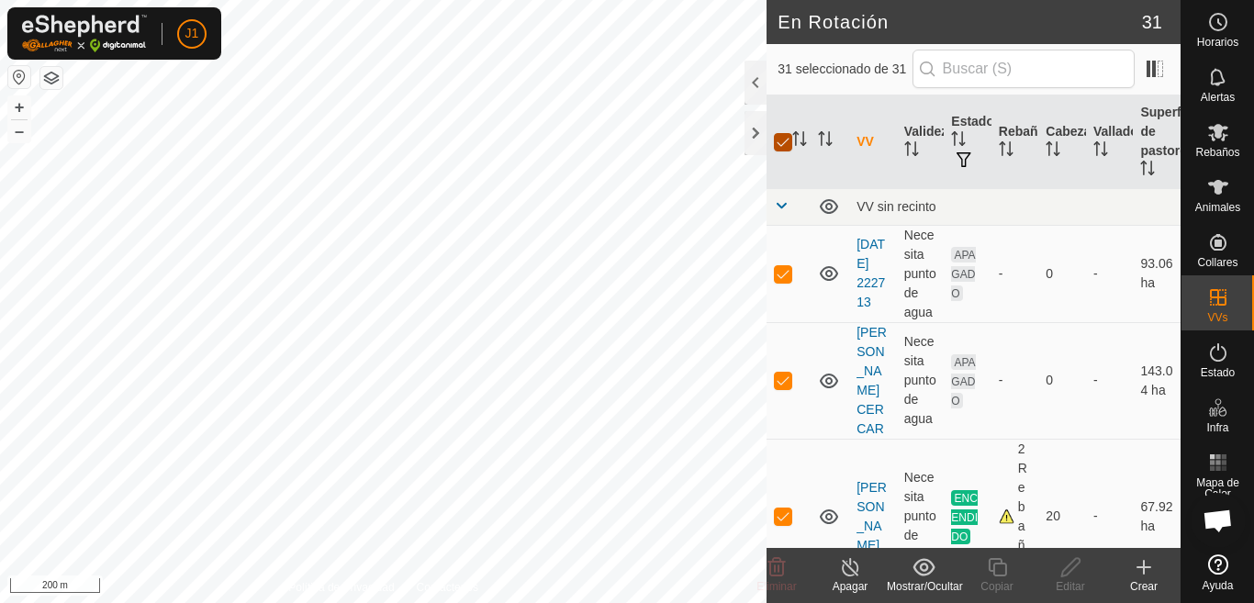
checkbox input "false"
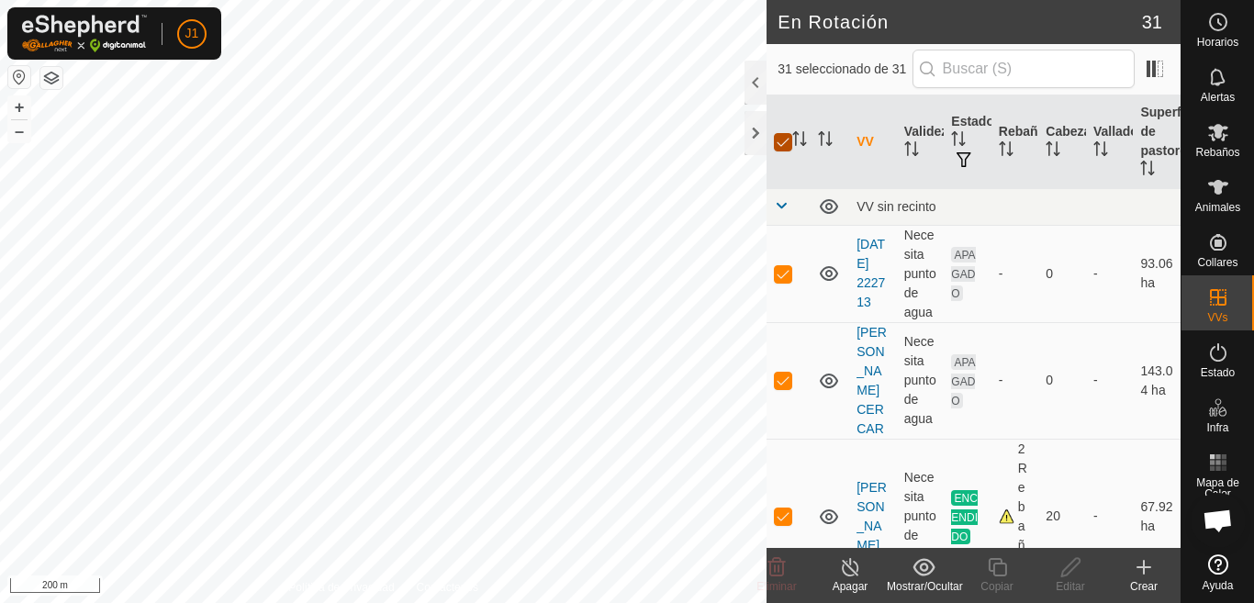
checkbox input "false"
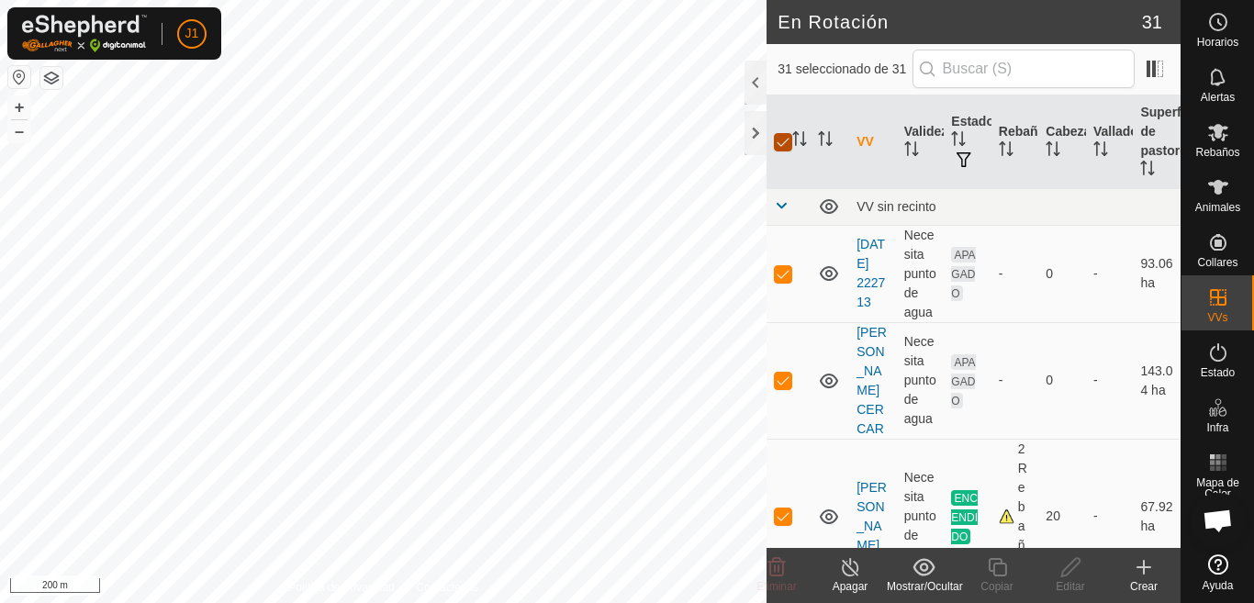
checkbox input "false"
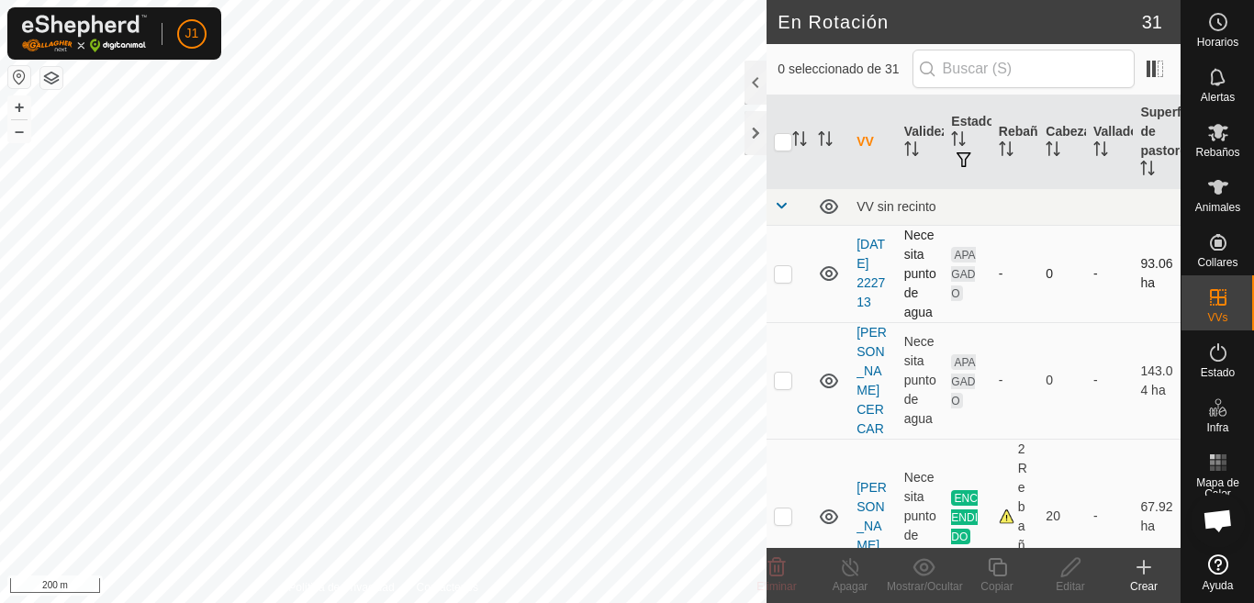
click at [789, 279] on p-checkbox at bounding box center [783, 273] width 18 height 15
click at [784, 273] on p-checkbox at bounding box center [783, 273] width 18 height 15
checkbox input "false"
click at [961, 134] on icon "Activar para ordenar" at bounding box center [958, 138] width 15 height 15
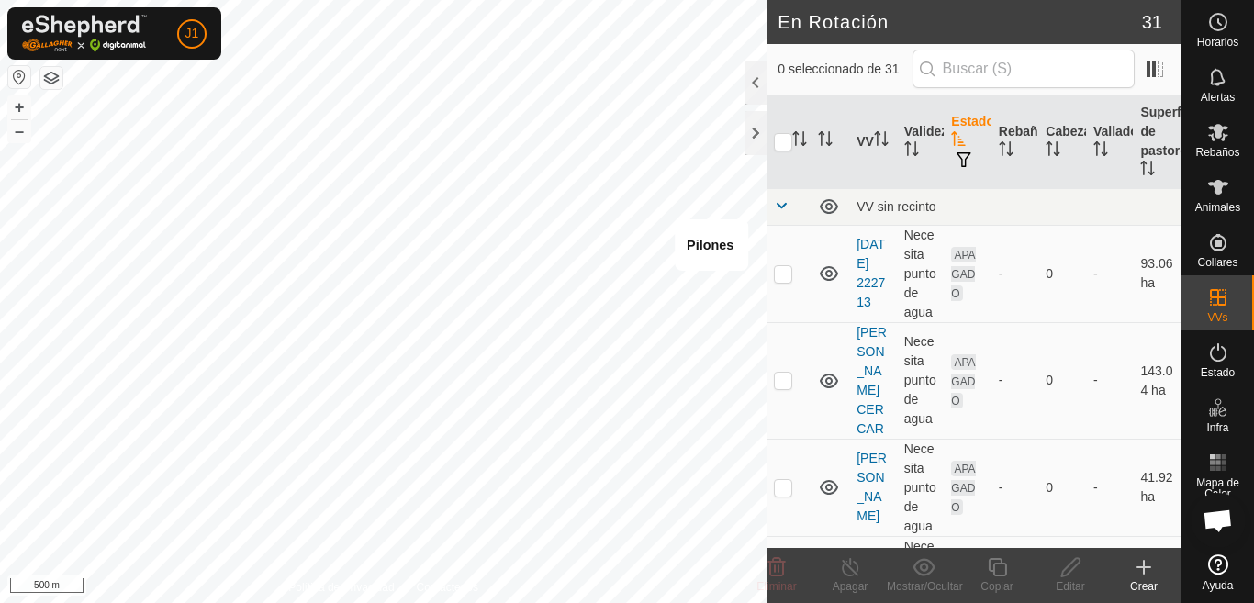
click at [955, 143] on icon "Activar para ordenar" at bounding box center [958, 138] width 15 height 15
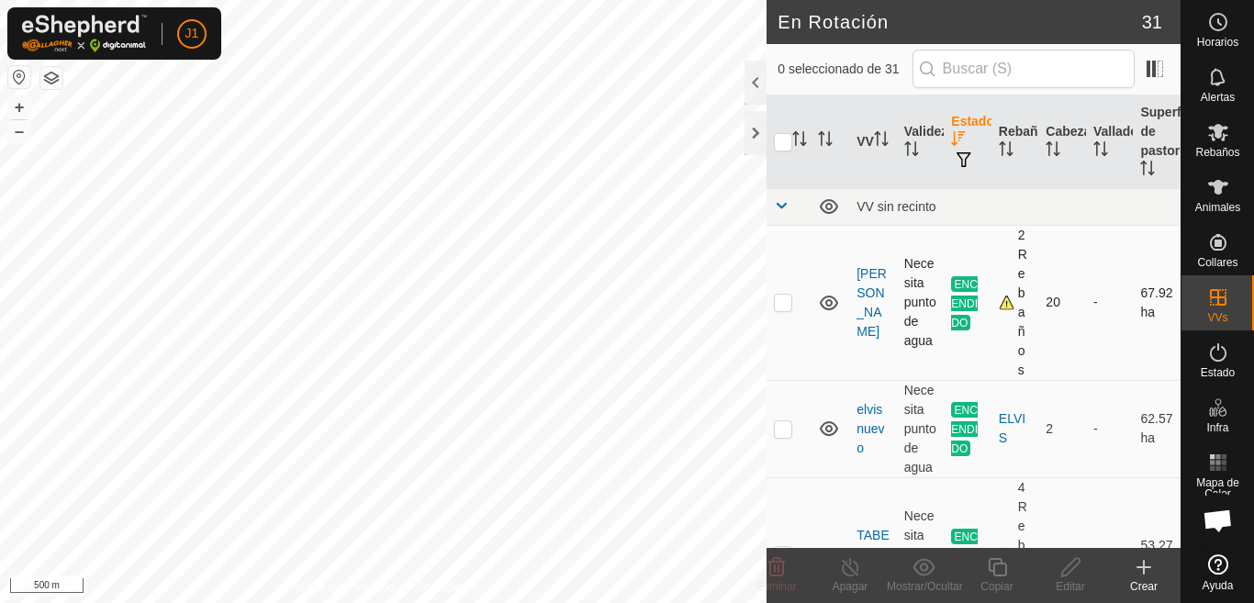
click at [781, 298] on p-checkbox at bounding box center [783, 302] width 18 height 15
click at [785, 301] on p-checkbox at bounding box center [783, 302] width 18 height 15
checkbox input "false"
click at [781, 428] on p-checkbox at bounding box center [783, 428] width 18 height 15
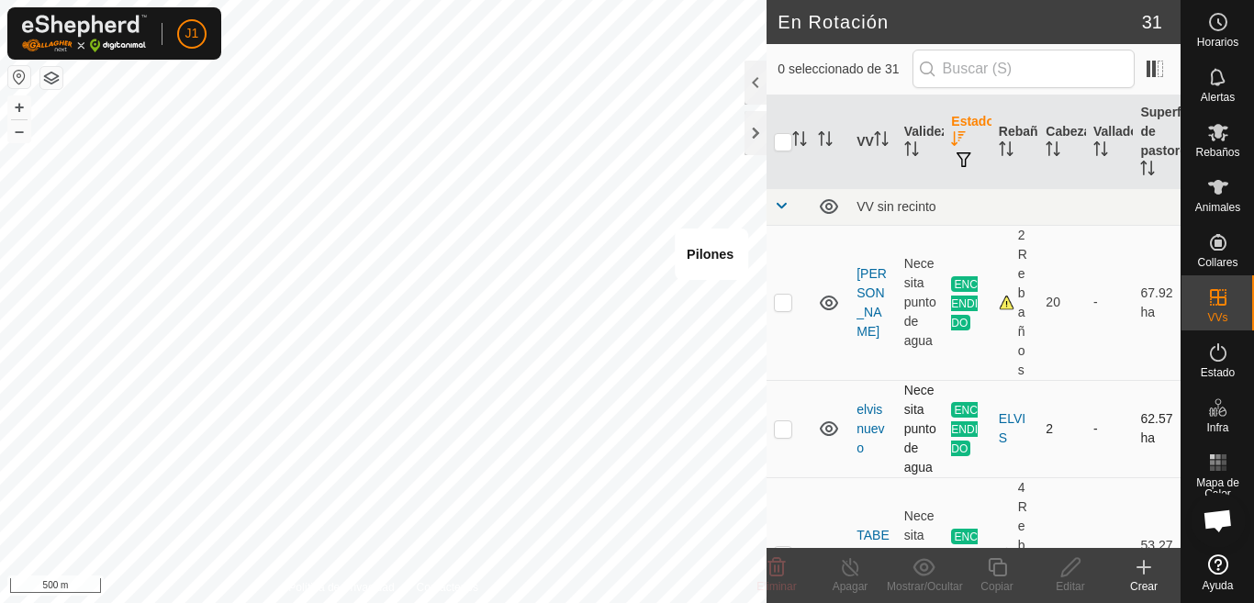
click at [781, 428] on p-checkbox at bounding box center [783, 428] width 18 height 15
checkbox input "false"
click at [873, 429] on link "elvis nuevo" at bounding box center [871, 428] width 28 height 53
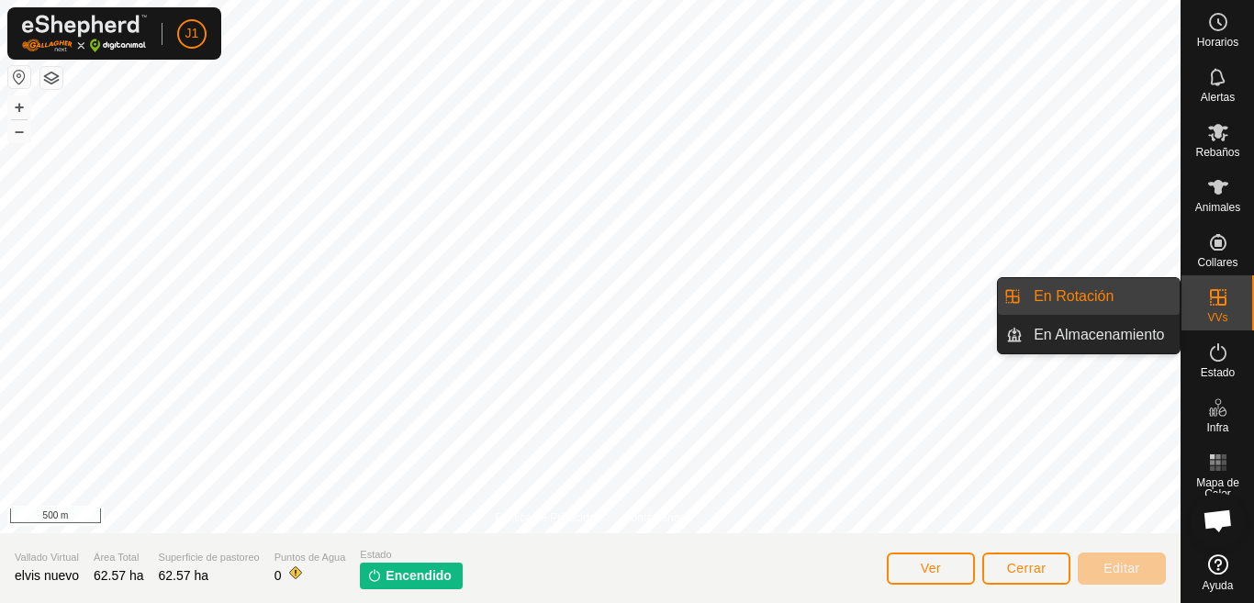
click at [1219, 304] on icon at bounding box center [1218, 297] width 17 height 17
click at [1218, 304] on icon at bounding box center [1218, 297] width 17 height 17
click at [1215, 304] on icon at bounding box center [1219, 298] width 22 height 22
click at [1212, 304] on icon at bounding box center [1219, 298] width 22 height 22
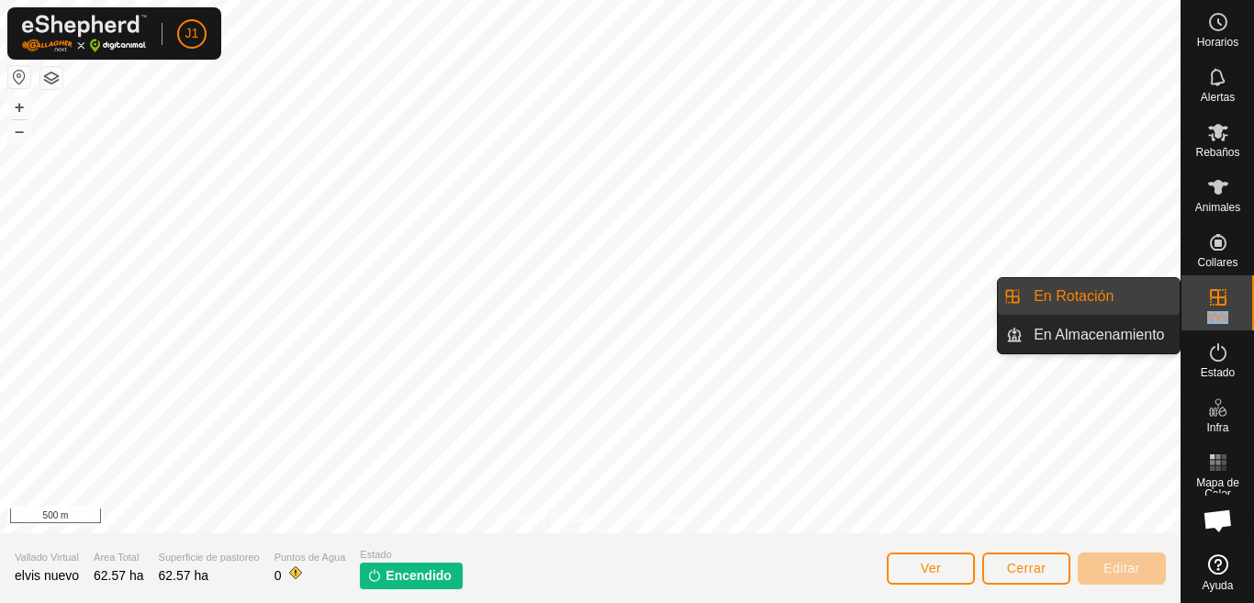
click at [1210, 304] on icon at bounding box center [1219, 298] width 22 height 22
click at [1211, 296] on icon at bounding box center [1218, 297] width 17 height 17
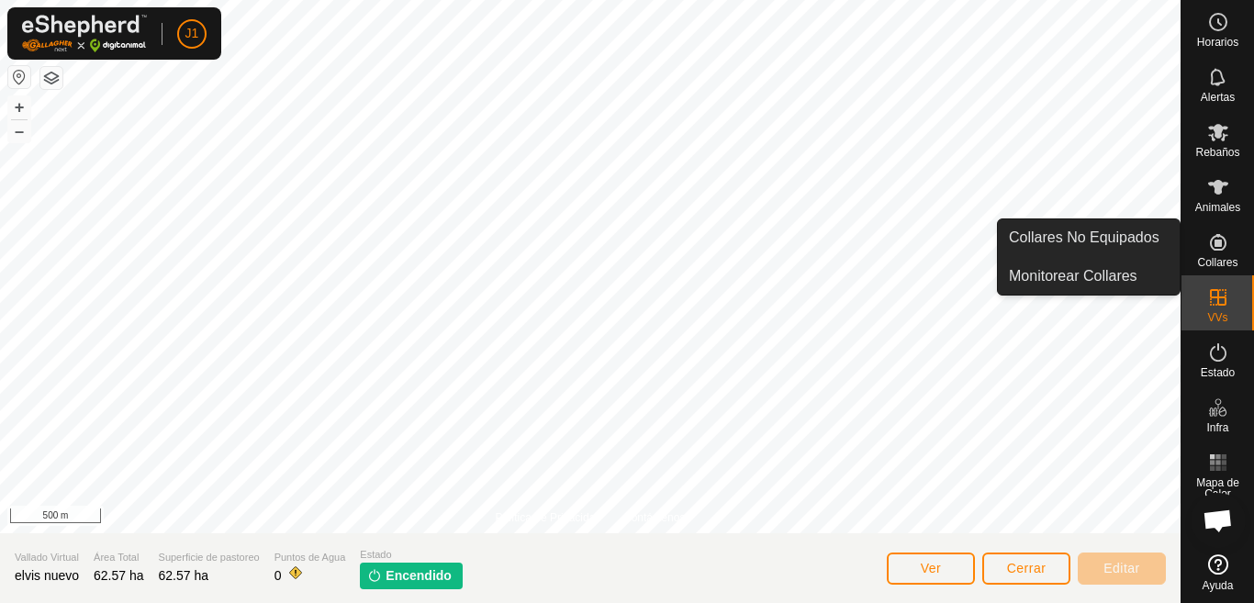
click at [1214, 232] on icon at bounding box center [1219, 242] width 22 height 22
click at [1217, 241] on icon at bounding box center [1218, 242] width 17 height 17
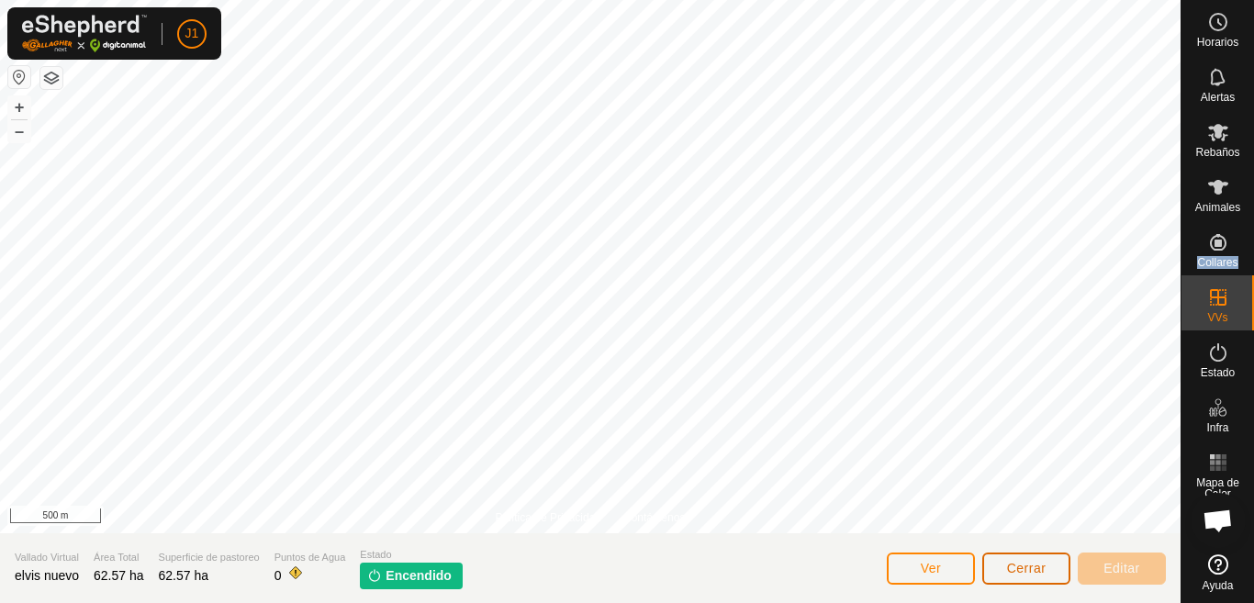
click at [1022, 564] on span "Cerrar" at bounding box center [1026, 568] width 39 height 15
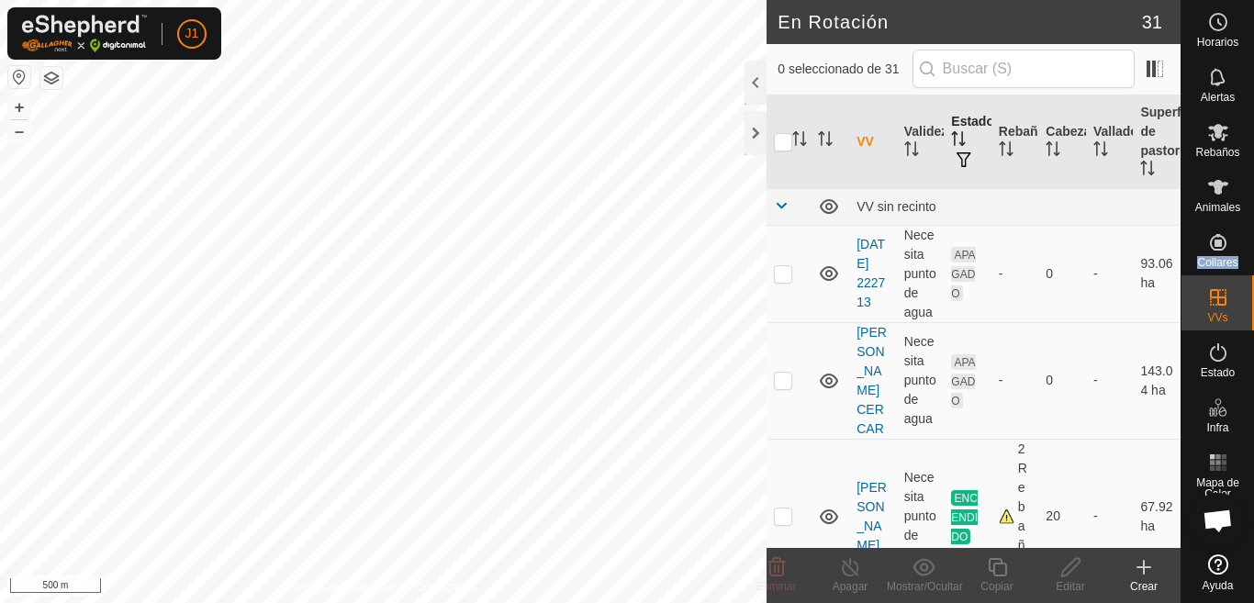
click at [952, 138] on icon "Activar para ordenar" at bounding box center [958, 138] width 15 height 15
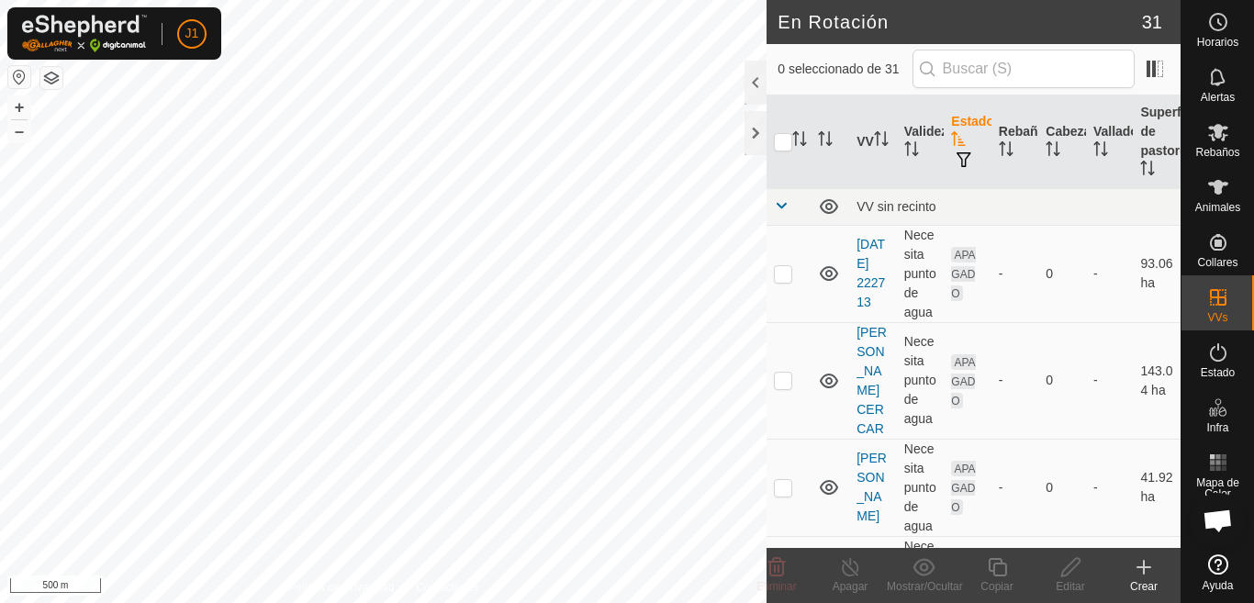
click at [952, 131] on icon "Activar para ordenar" at bounding box center [958, 138] width 15 height 15
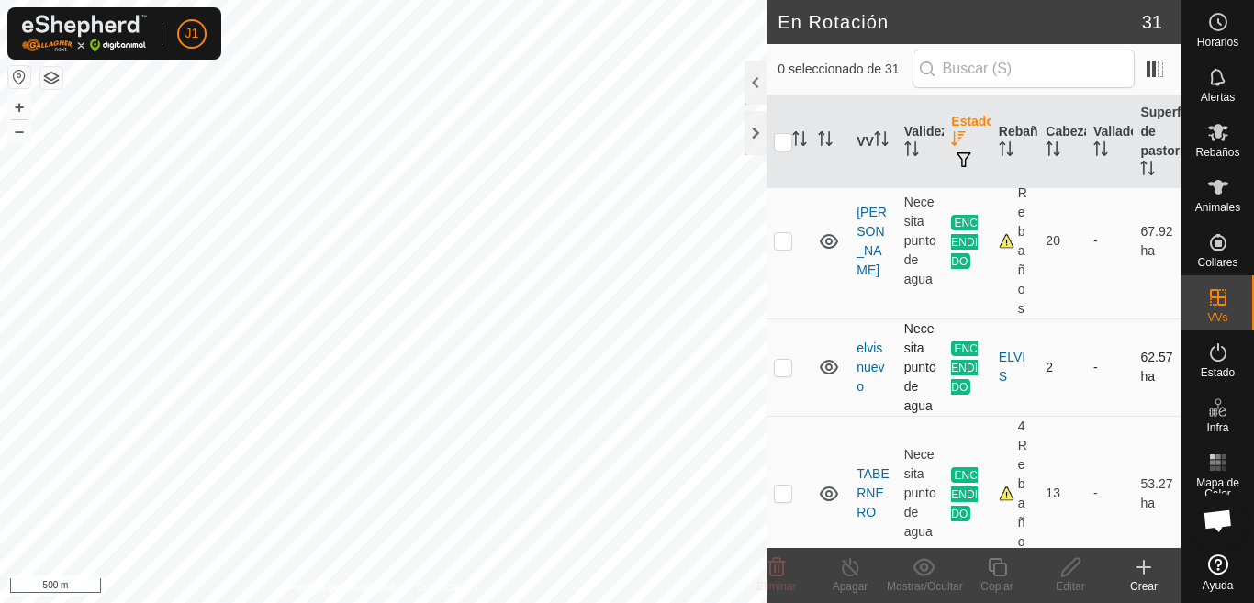
scroll to position [92, 0]
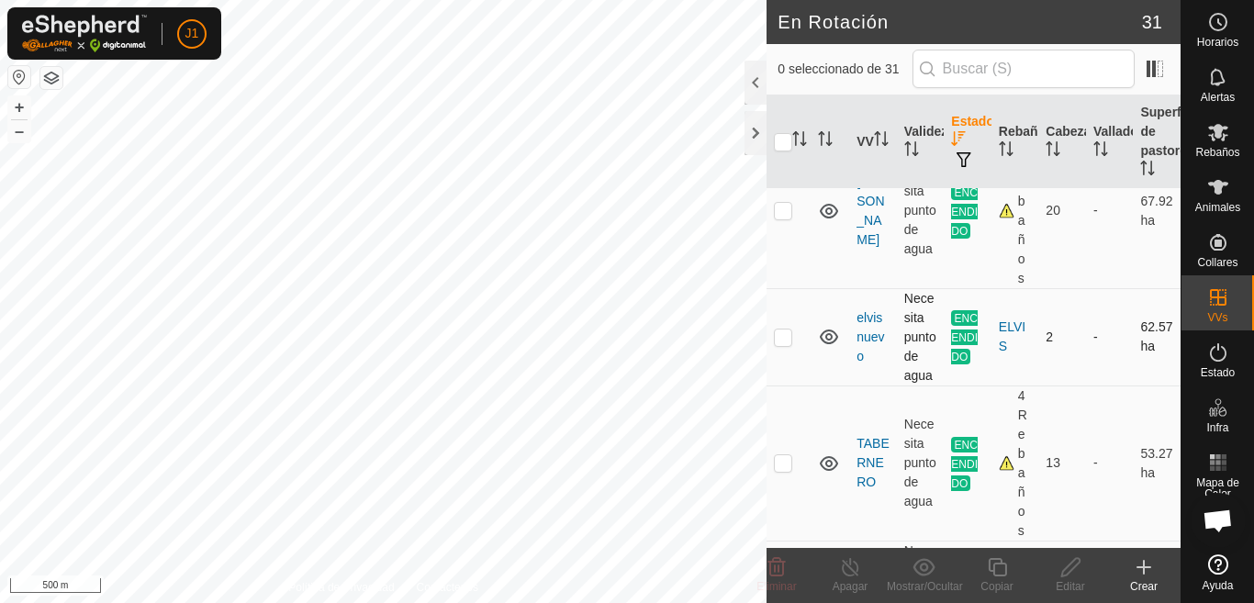
click at [774, 334] on p-checkbox at bounding box center [783, 337] width 18 height 15
checkbox input "false"
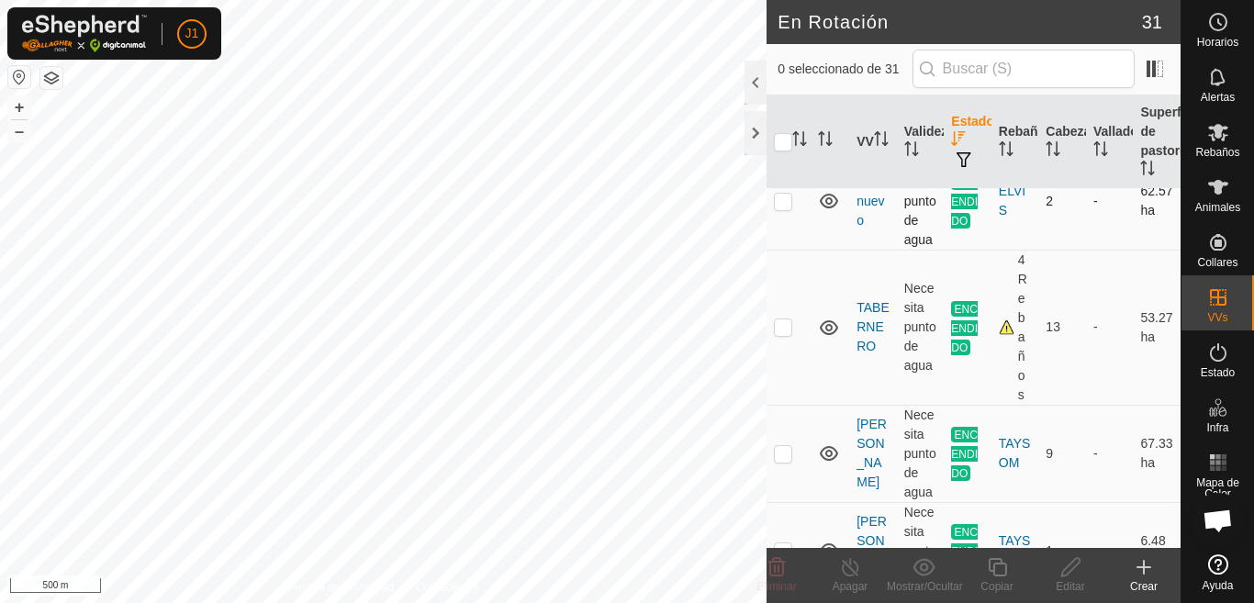
scroll to position [275, 0]
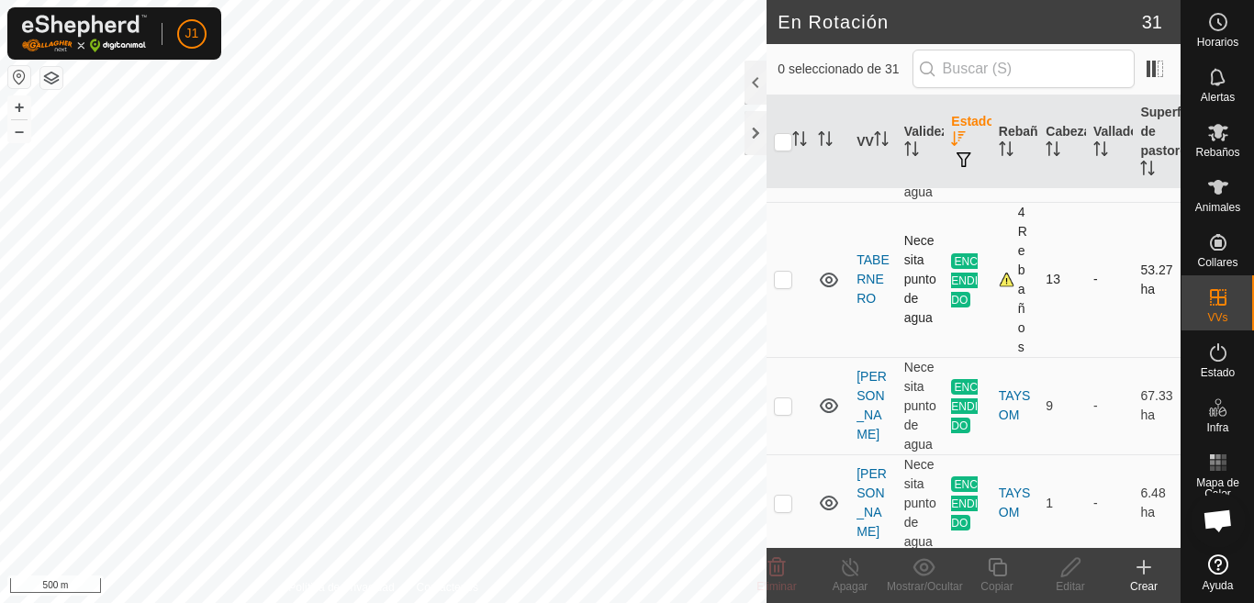
click at [780, 281] on p-checkbox at bounding box center [783, 279] width 18 height 15
checkbox input "true"
click at [785, 406] on p-checkbox at bounding box center [783, 406] width 18 height 15
checkbox input "true"
click at [781, 281] on p-checkbox at bounding box center [783, 279] width 18 height 15
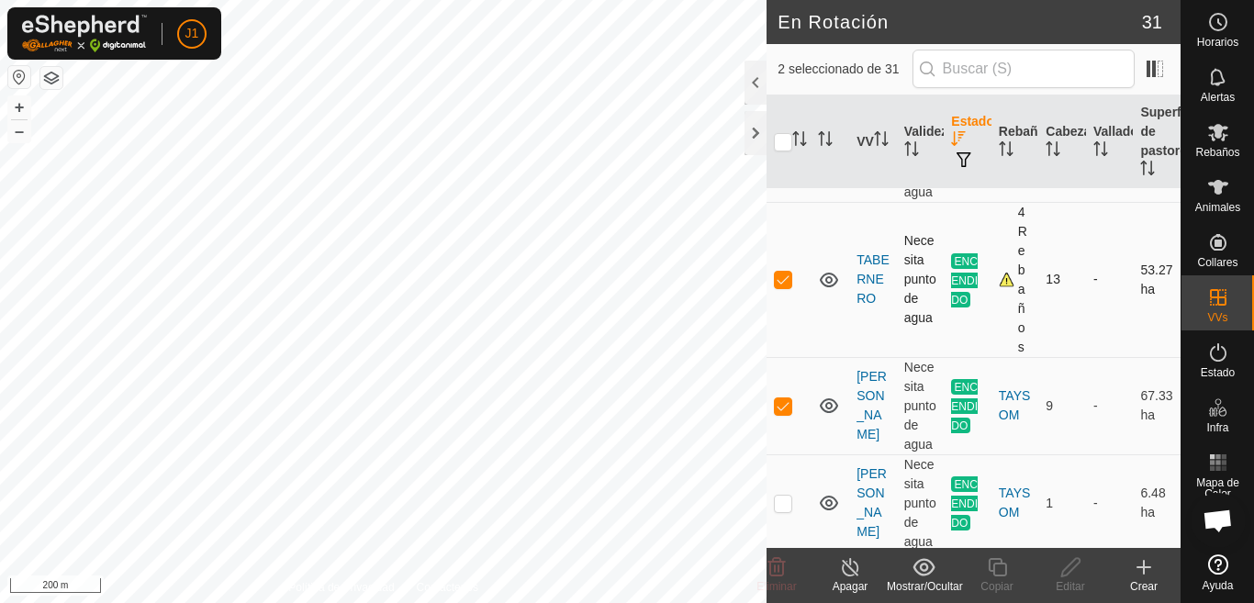
checkbox input "false"
click at [787, 402] on p-checkbox at bounding box center [783, 406] width 18 height 15
checkbox input "false"
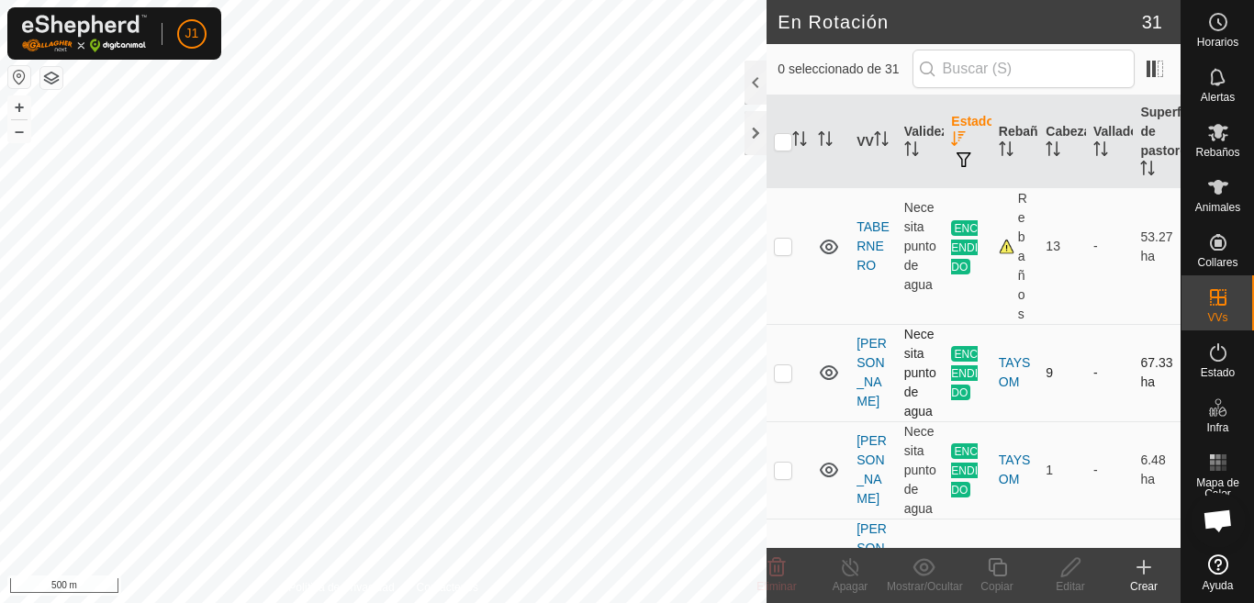
scroll to position [367, 0]
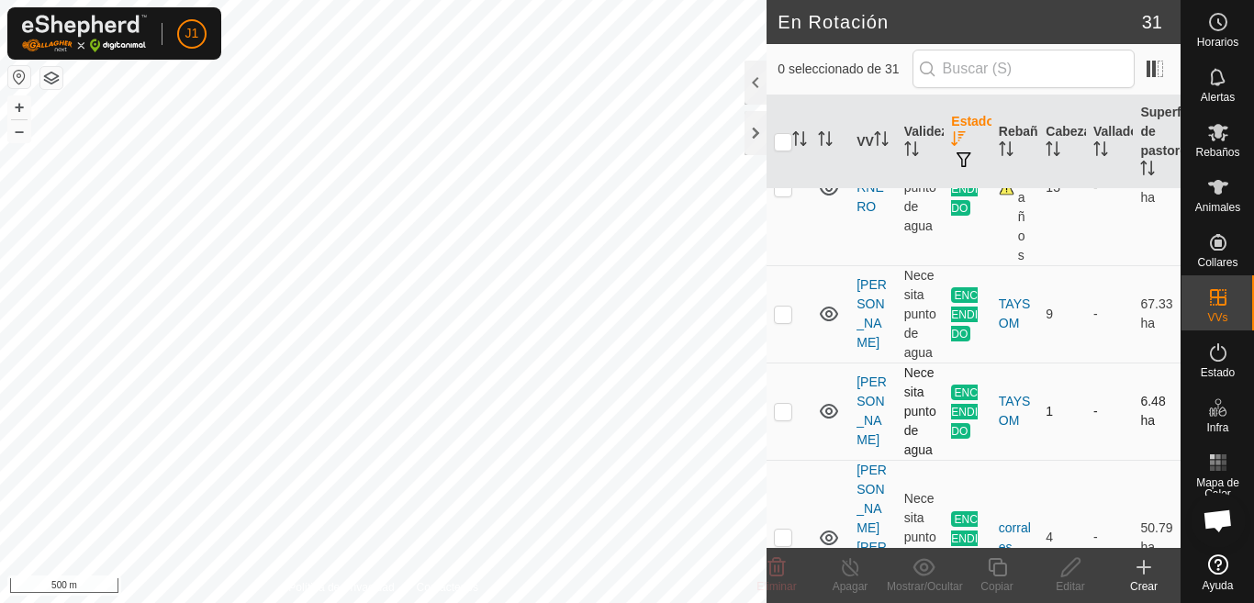
click at [783, 408] on p-checkbox at bounding box center [783, 411] width 18 height 15
checkbox input "true"
click at [1014, 411] on div "TAYSOM" at bounding box center [1015, 411] width 33 height 39
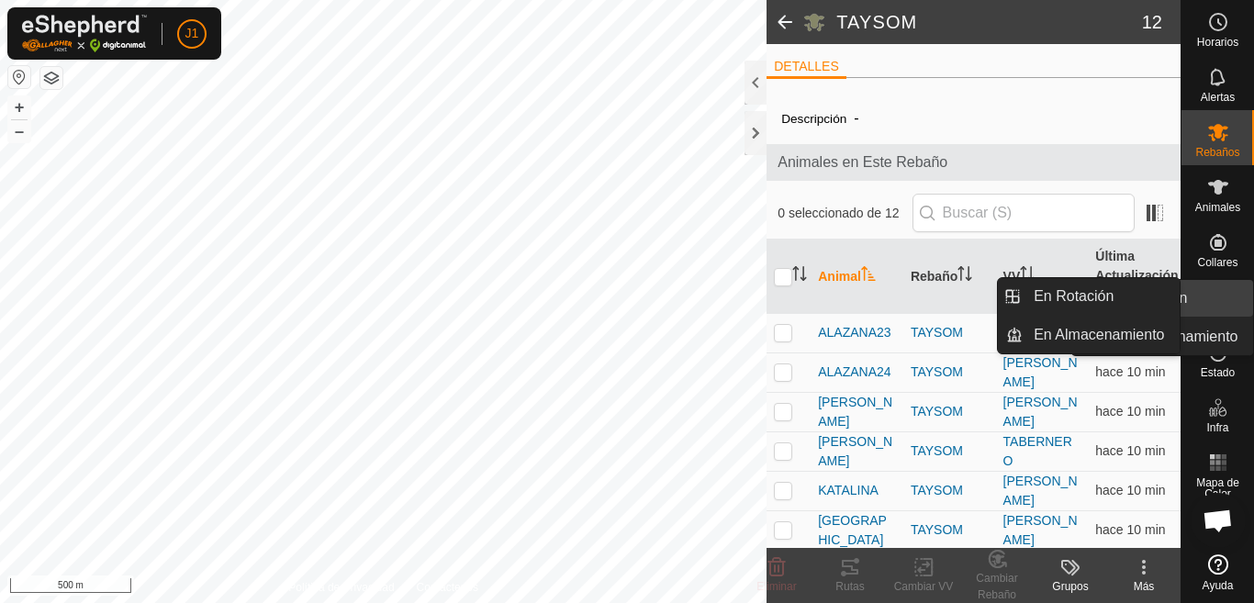
click at [1215, 303] on icon at bounding box center [1219, 298] width 22 height 22
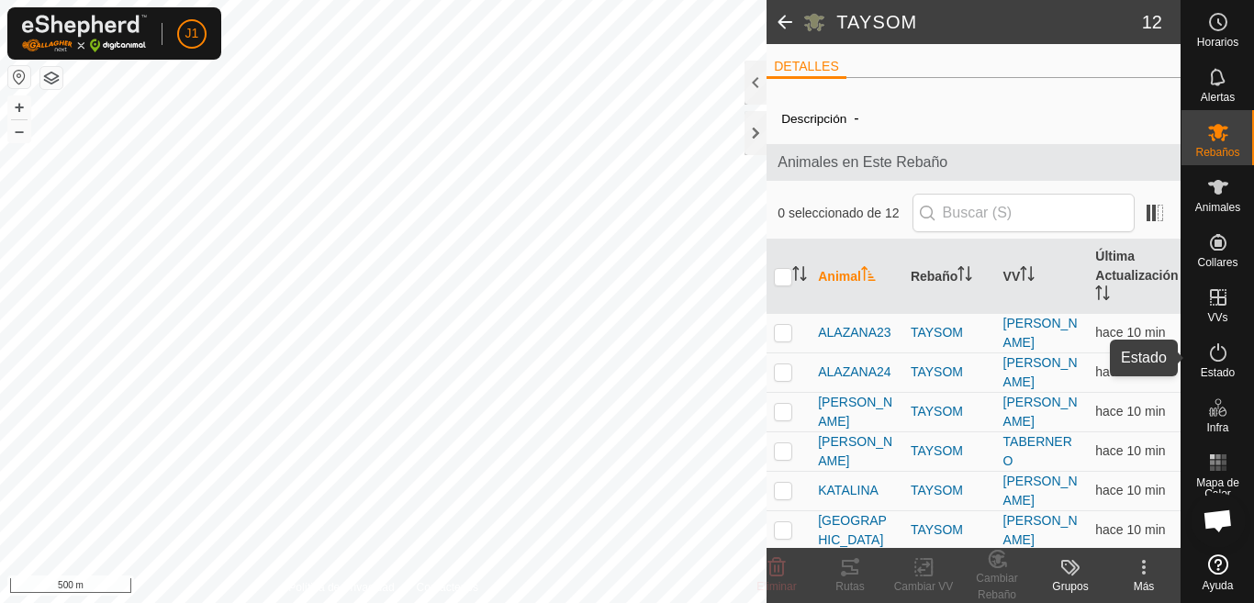
click at [1223, 357] on icon at bounding box center [1219, 353] width 22 height 22
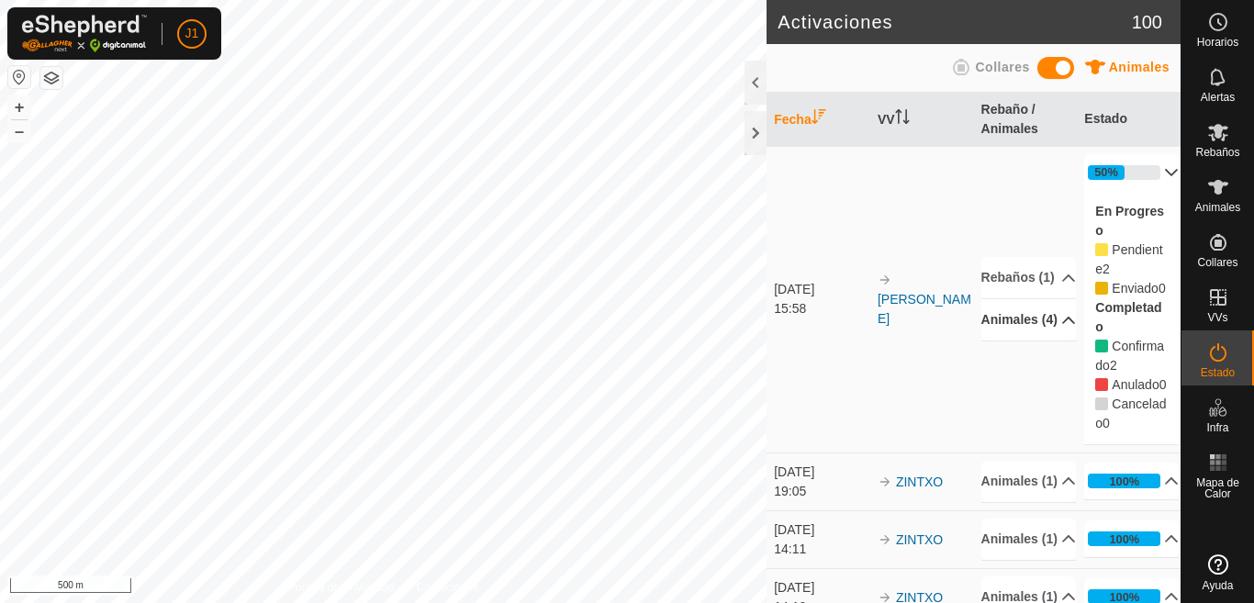
click at [1062, 328] on icon at bounding box center [1069, 320] width 15 height 15
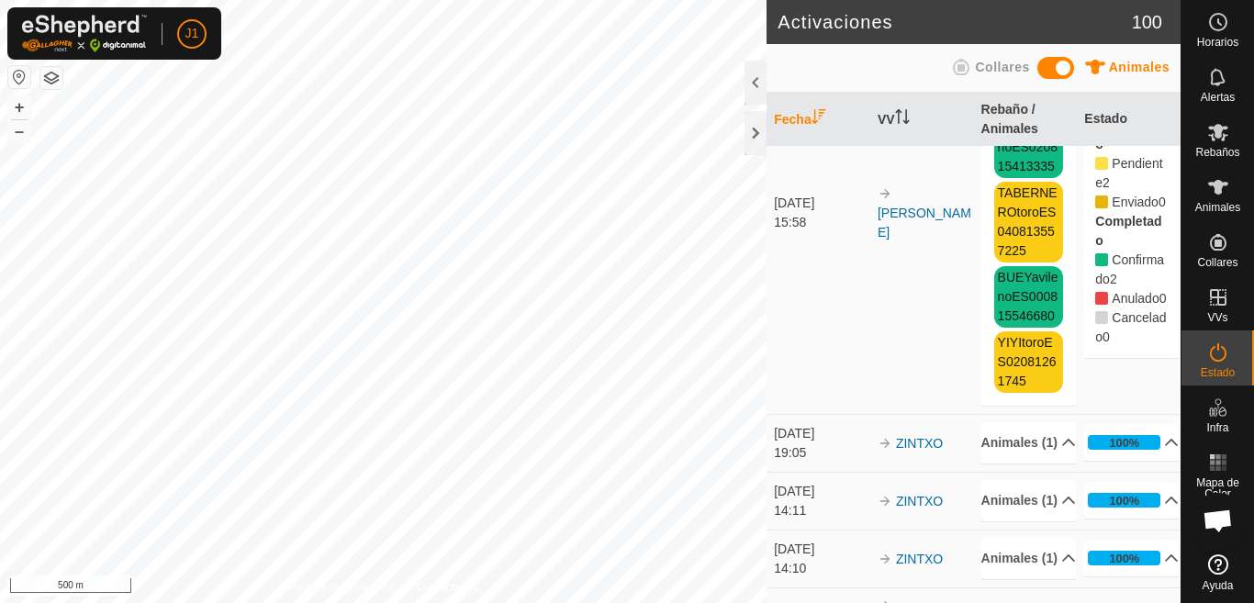
scroll to position [92, 0]
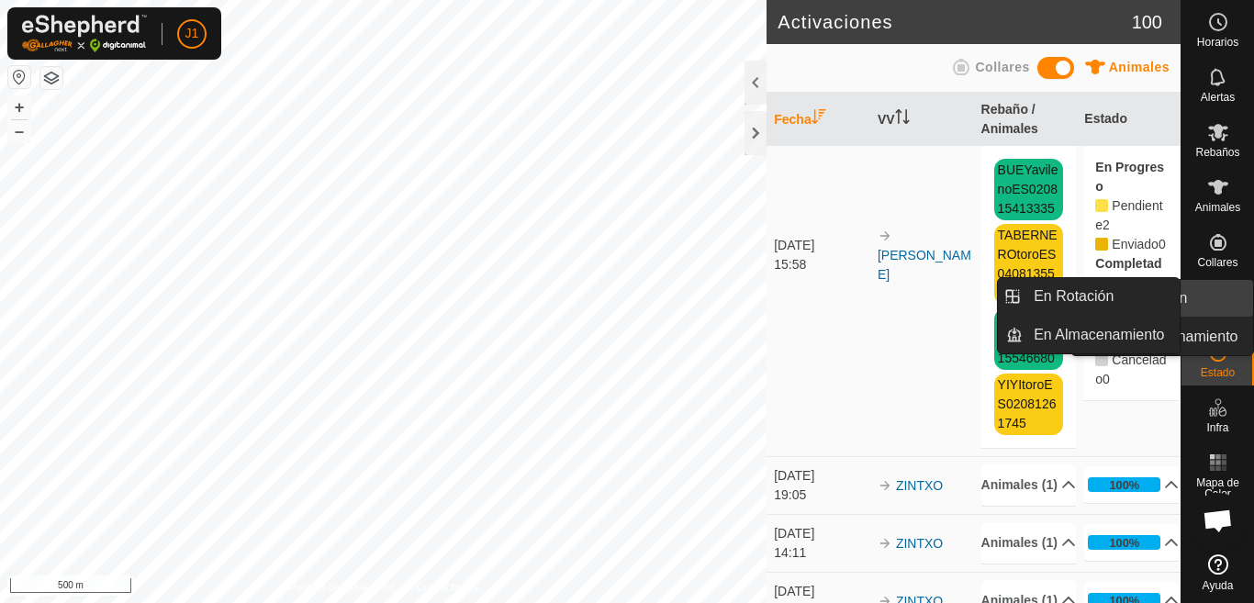
click at [1226, 303] on link "En Rotación" at bounding box center [1174, 298] width 157 height 37
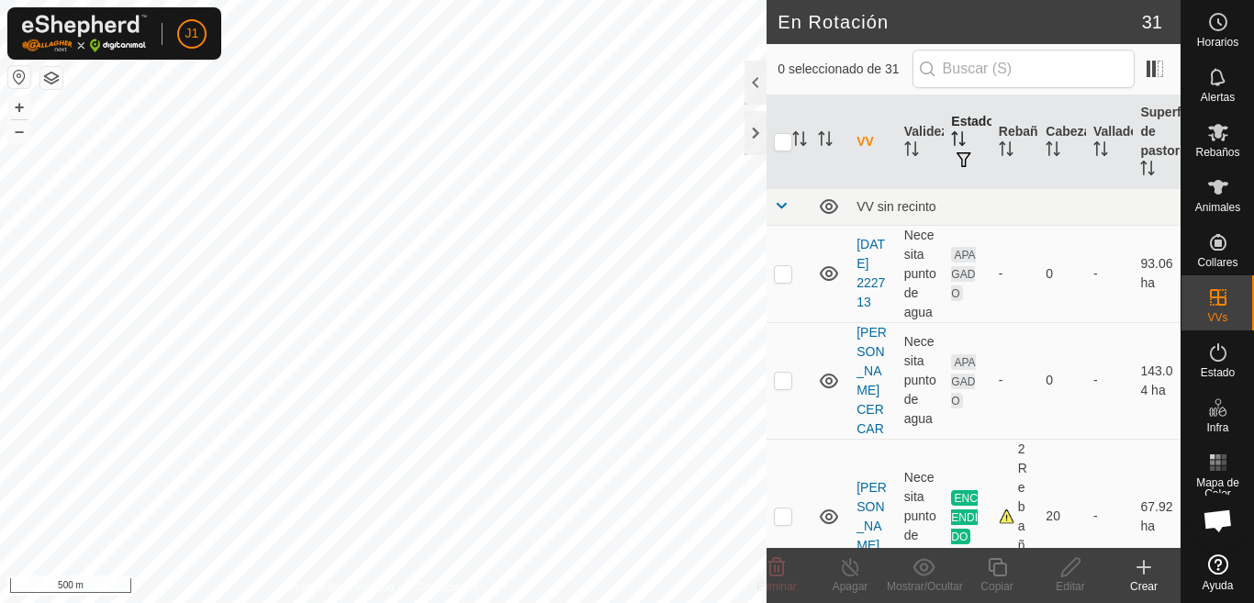
click at [955, 136] on icon "Activar para ordenar" at bounding box center [958, 138] width 15 height 15
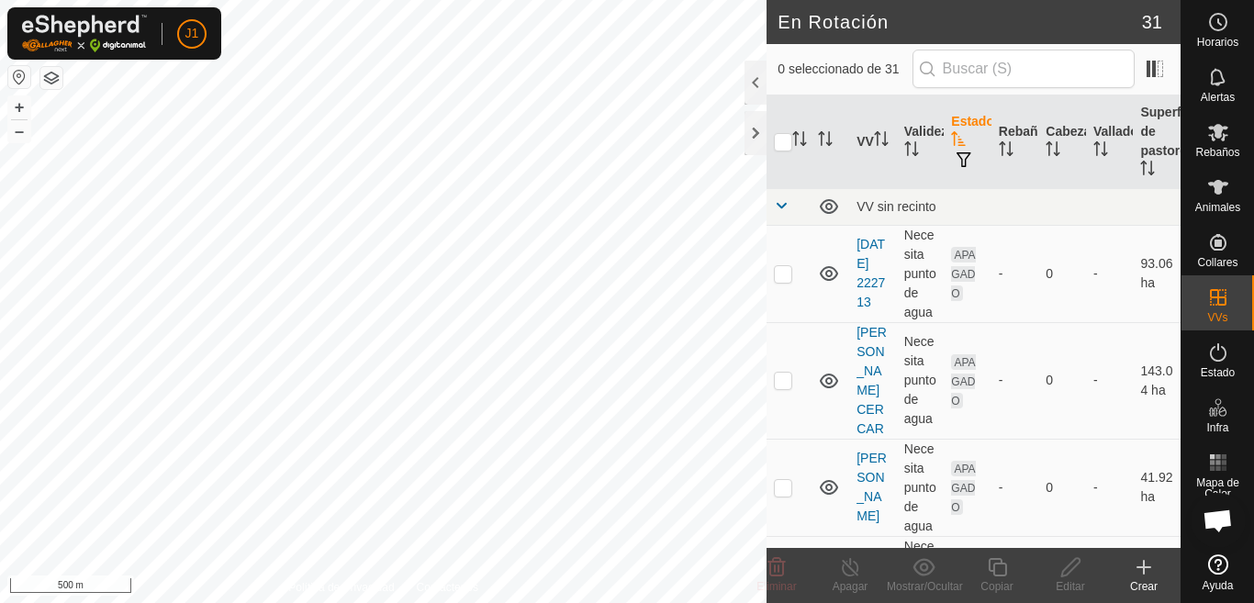
click at [955, 136] on icon "Activar para ordenar" at bounding box center [959, 138] width 14 height 15
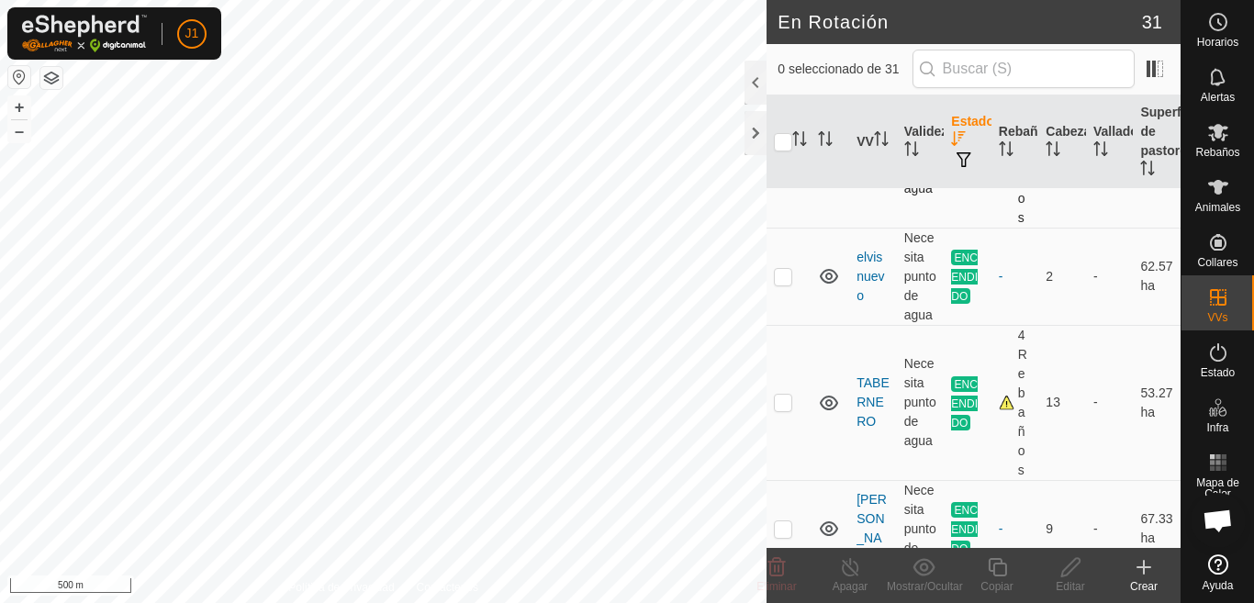
scroll to position [184, 0]
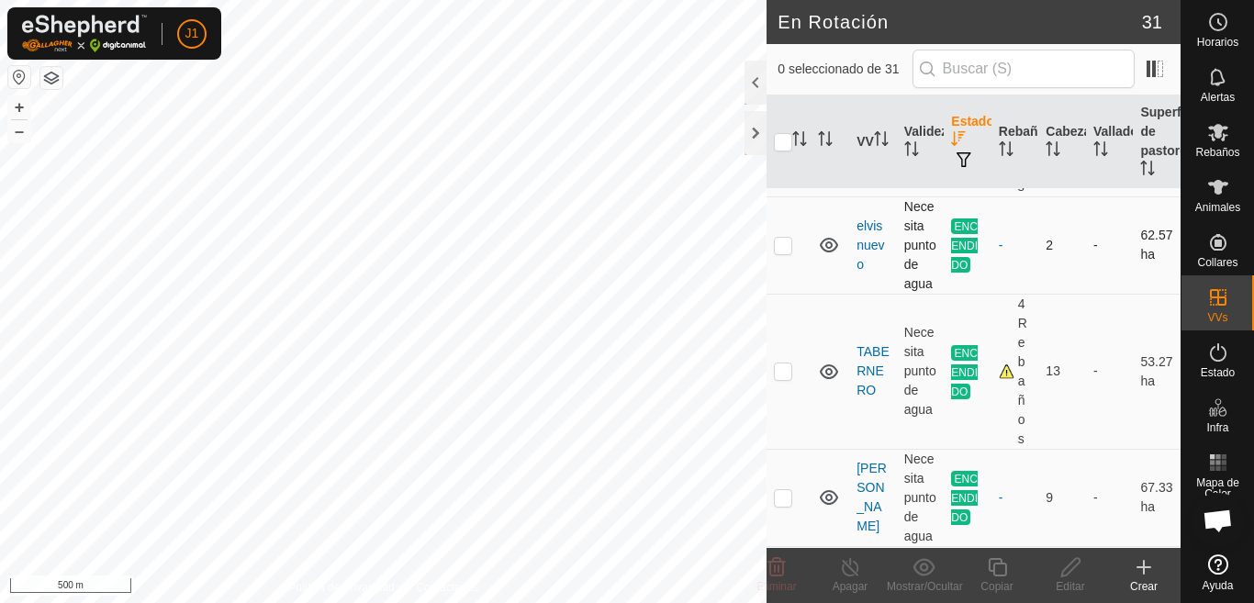
click at [781, 245] on p-checkbox at bounding box center [783, 245] width 18 height 15
click at [780, 242] on p-checkbox at bounding box center [783, 245] width 18 height 15
checkbox input "false"
click at [778, 367] on p-checkbox at bounding box center [783, 371] width 18 height 15
click at [777, 366] on p-checkbox at bounding box center [783, 371] width 18 height 15
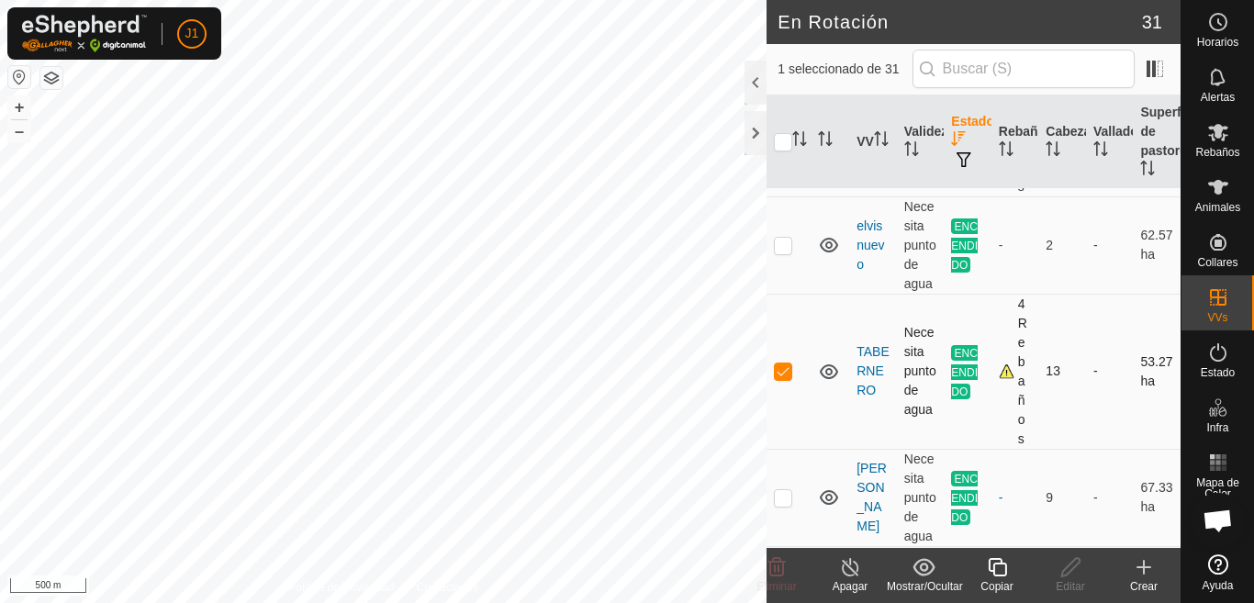
checkbox input "false"
click at [779, 494] on p-checkbox at bounding box center [783, 497] width 18 height 15
checkbox input "false"
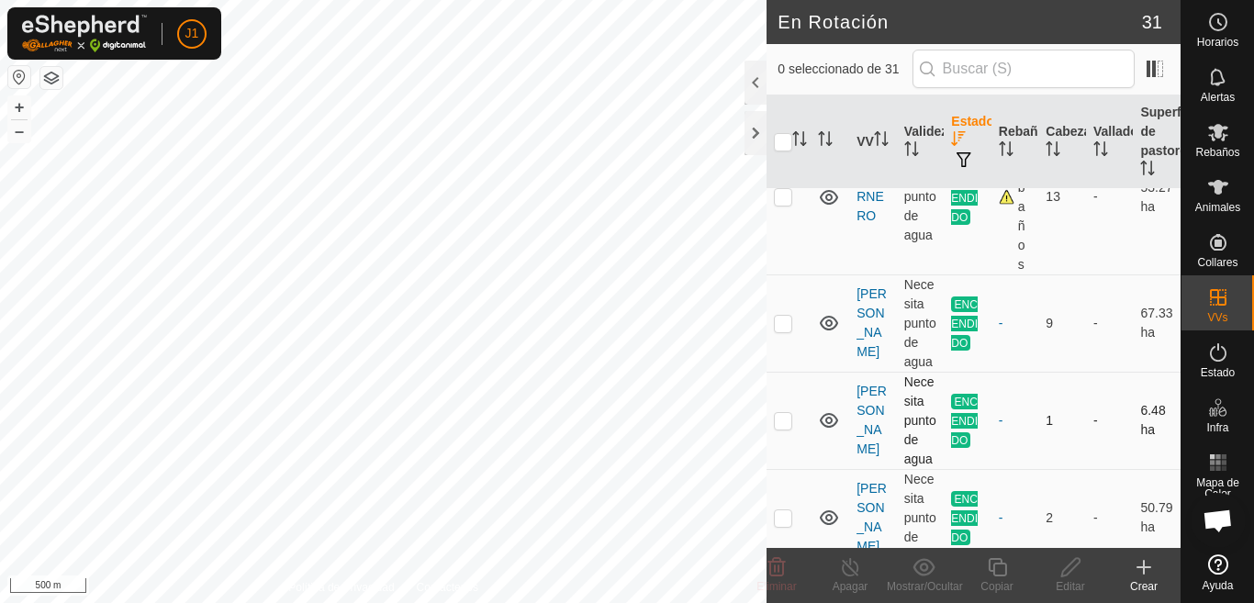
scroll to position [367, 0]
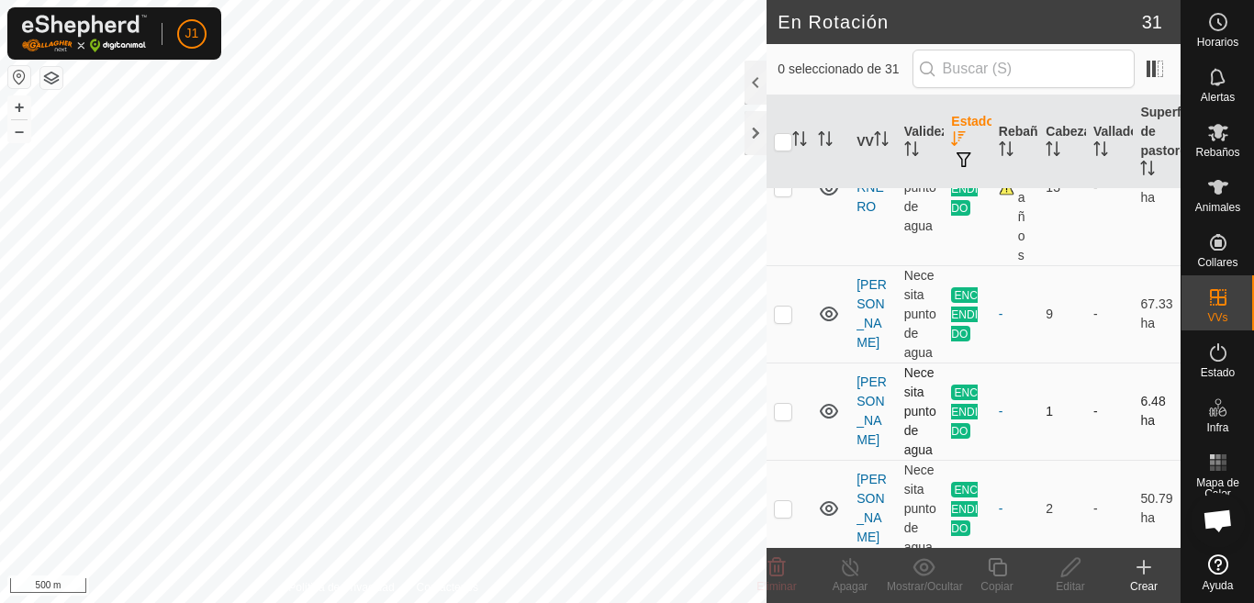
click at [785, 409] on p-checkbox at bounding box center [783, 411] width 18 height 15
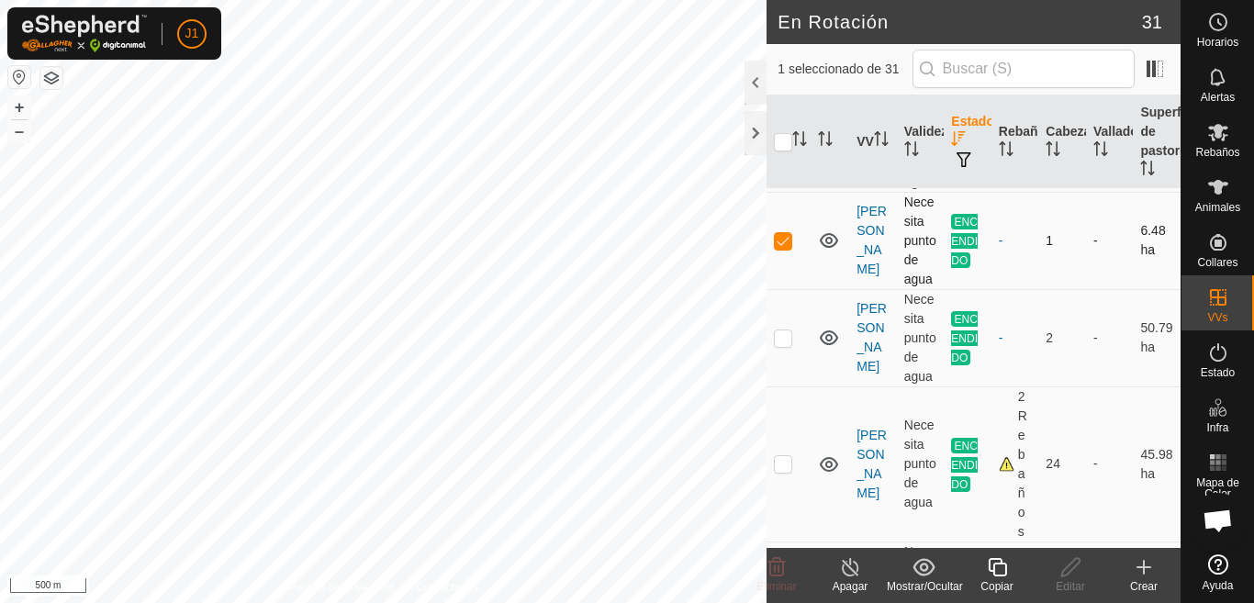
scroll to position [551, 0]
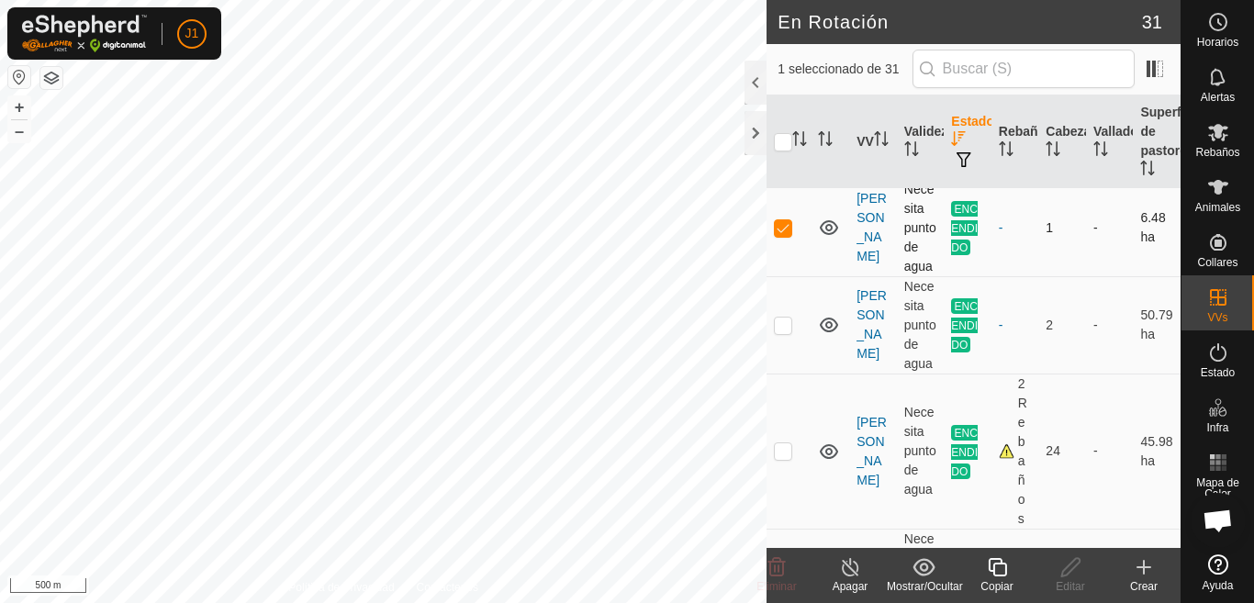
click at [781, 223] on p-checkbox at bounding box center [783, 227] width 18 height 15
checkbox input "false"
click at [785, 332] on p-checkbox at bounding box center [783, 325] width 18 height 15
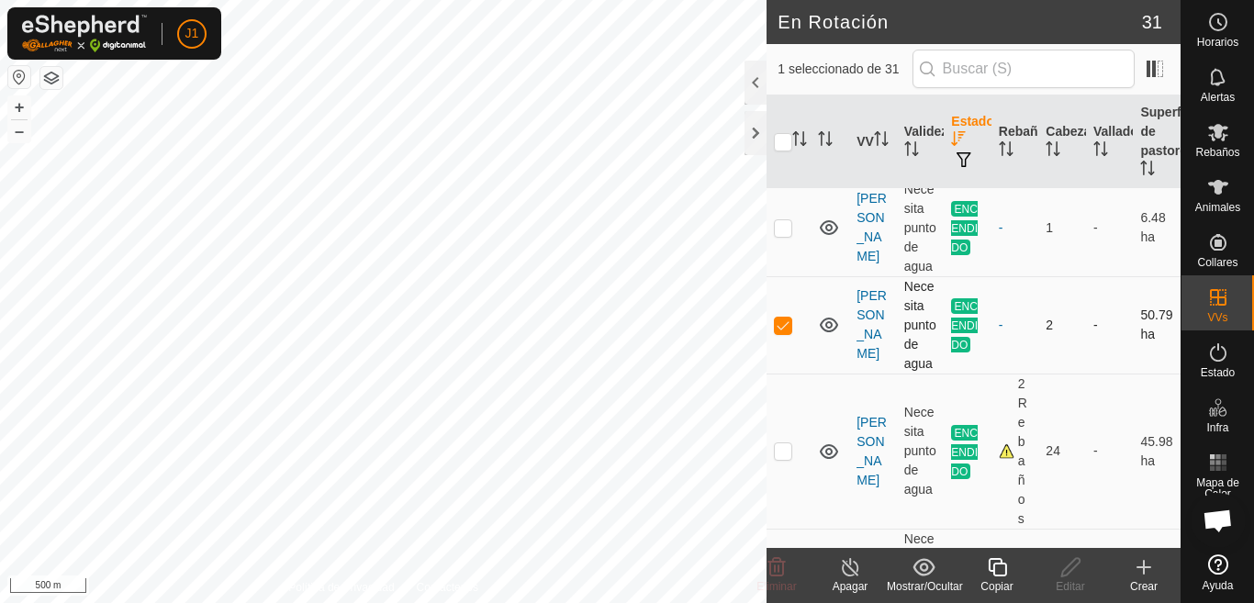
click at [785, 332] on p-checkbox at bounding box center [783, 325] width 18 height 15
checkbox input "false"
click at [781, 458] on p-checkbox at bounding box center [783, 451] width 18 height 15
checkbox input "false"
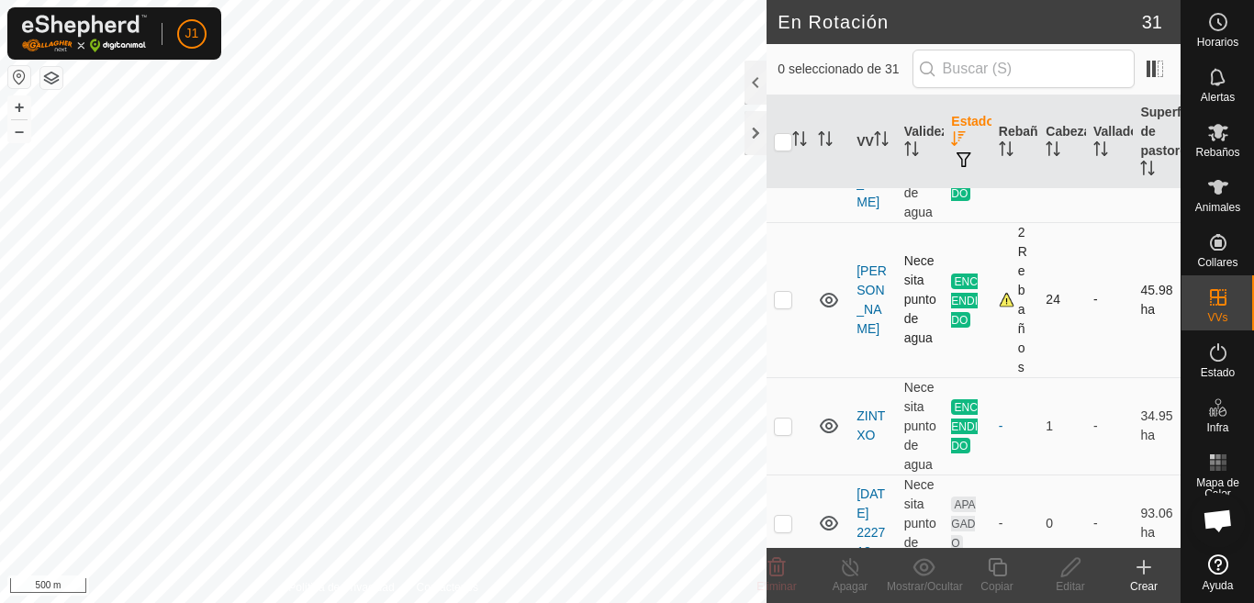
scroll to position [735, 0]
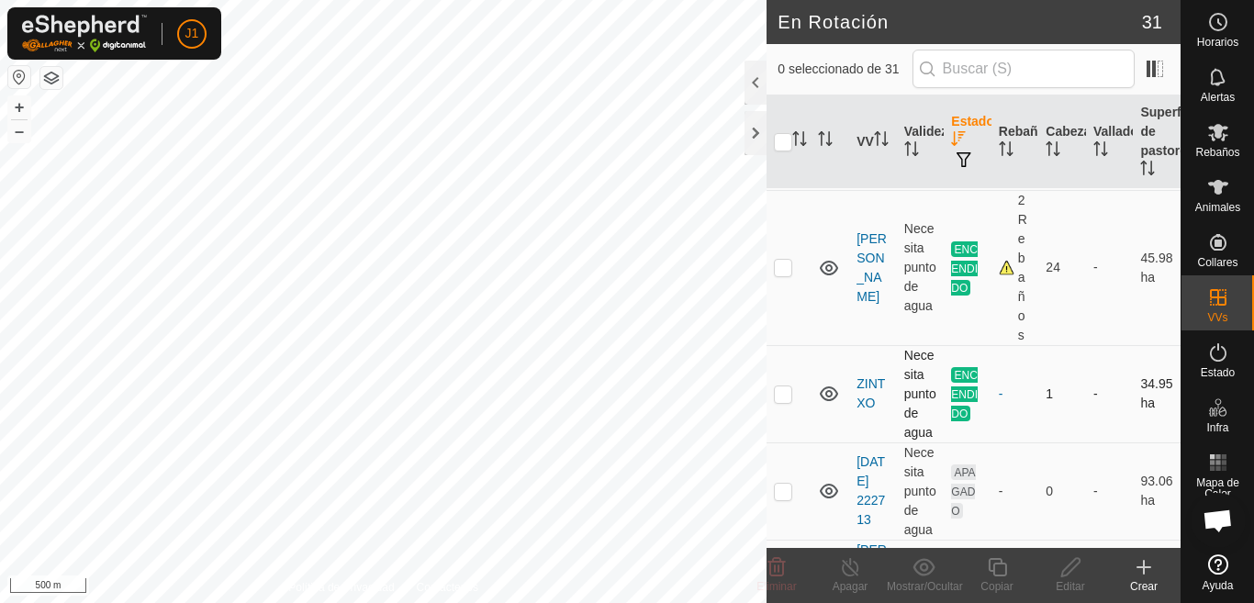
click at [779, 401] on p-checkbox at bounding box center [783, 394] width 18 height 15
checkbox input "false"
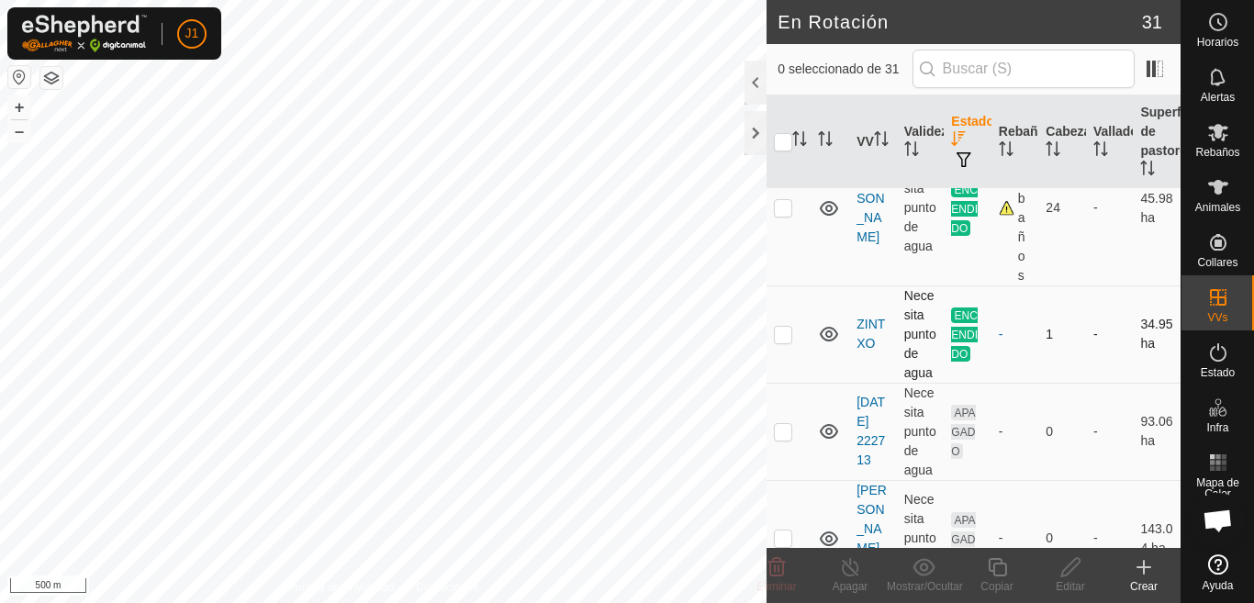
scroll to position [826, 0]
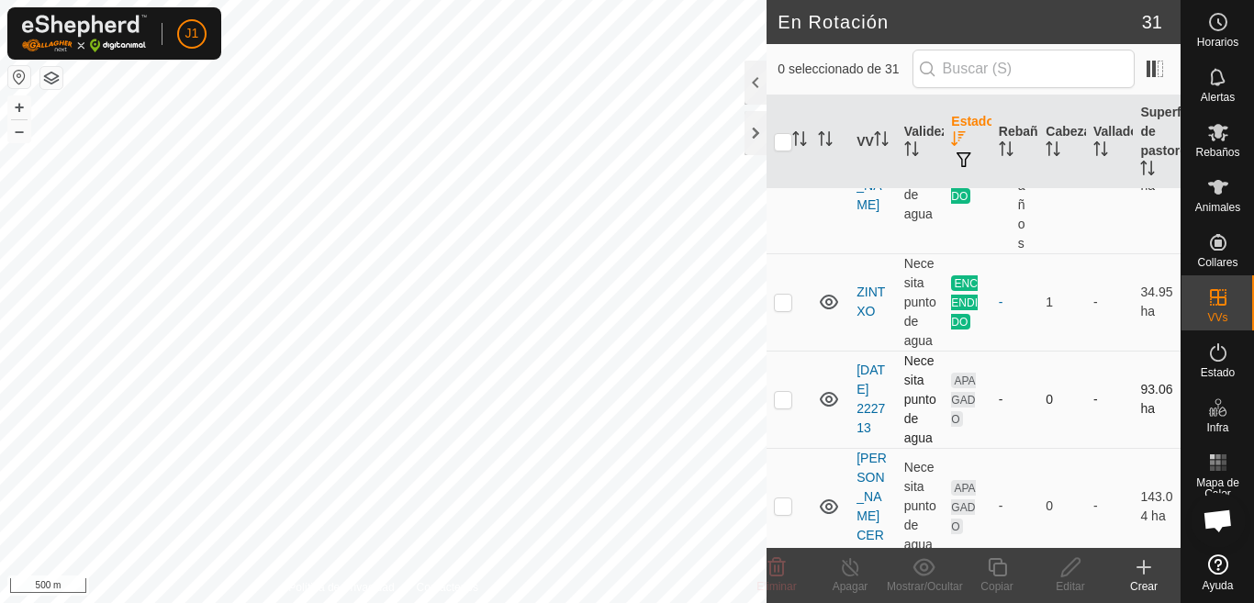
click at [788, 407] on p-checkbox at bounding box center [783, 399] width 18 height 15
checkbox input "false"
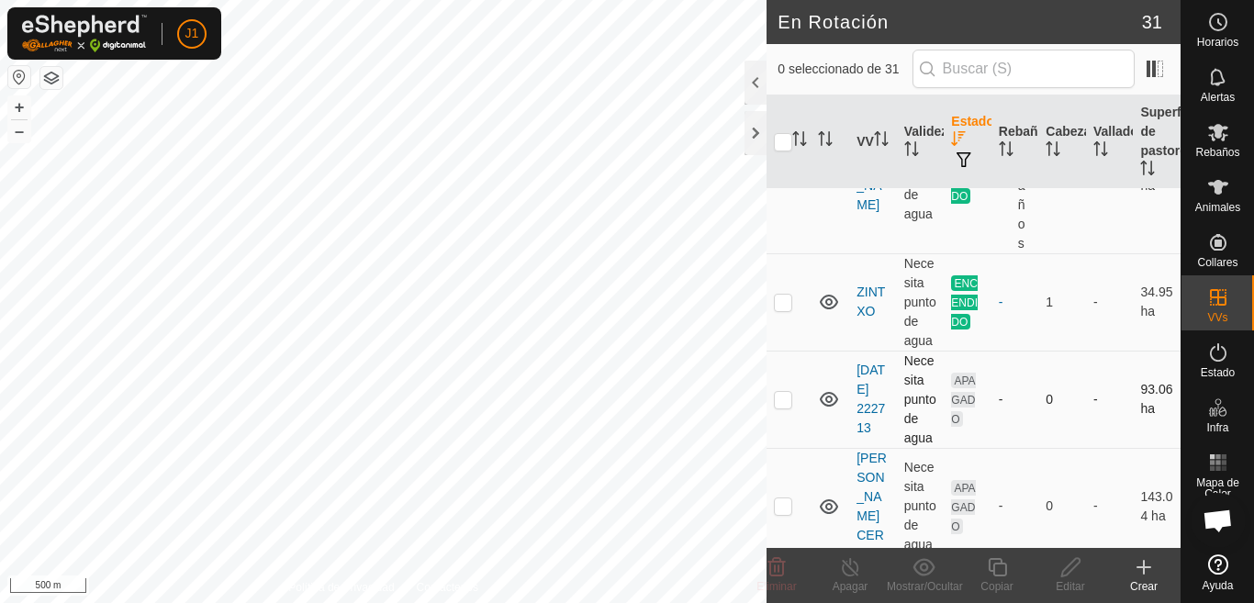
scroll to position [918, 0]
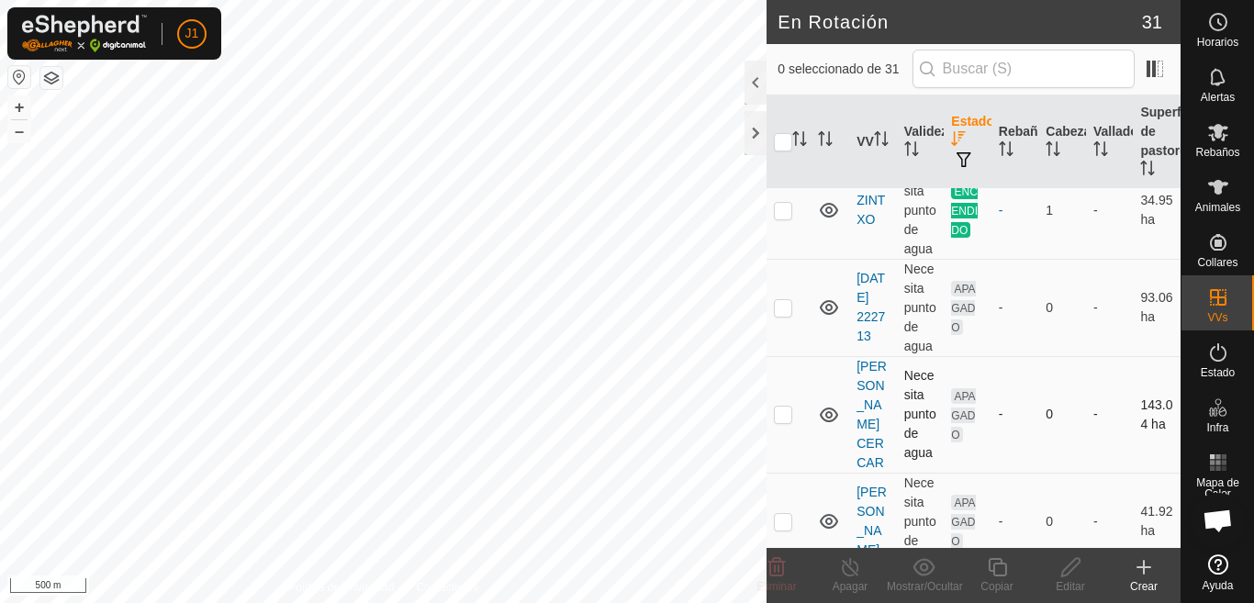
click at [779, 421] on p-checkbox at bounding box center [783, 414] width 18 height 15
checkbox input "false"
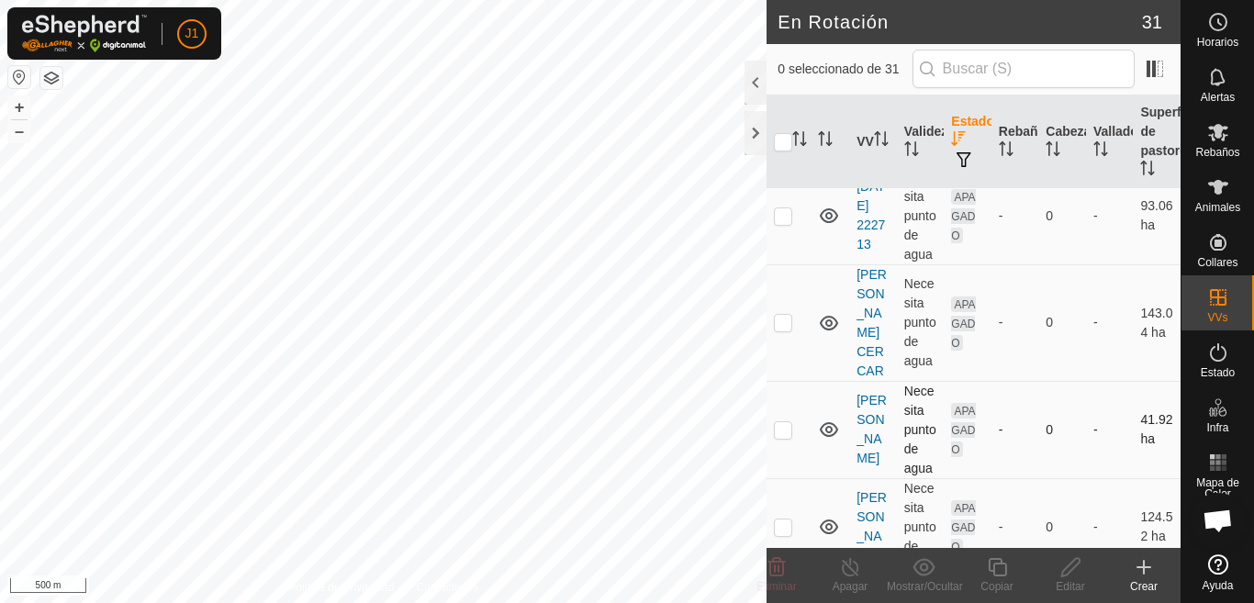
click at [781, 430] on p-checkbox at bounding box center [783, 429] width 18 height 15
checkbox input "false"
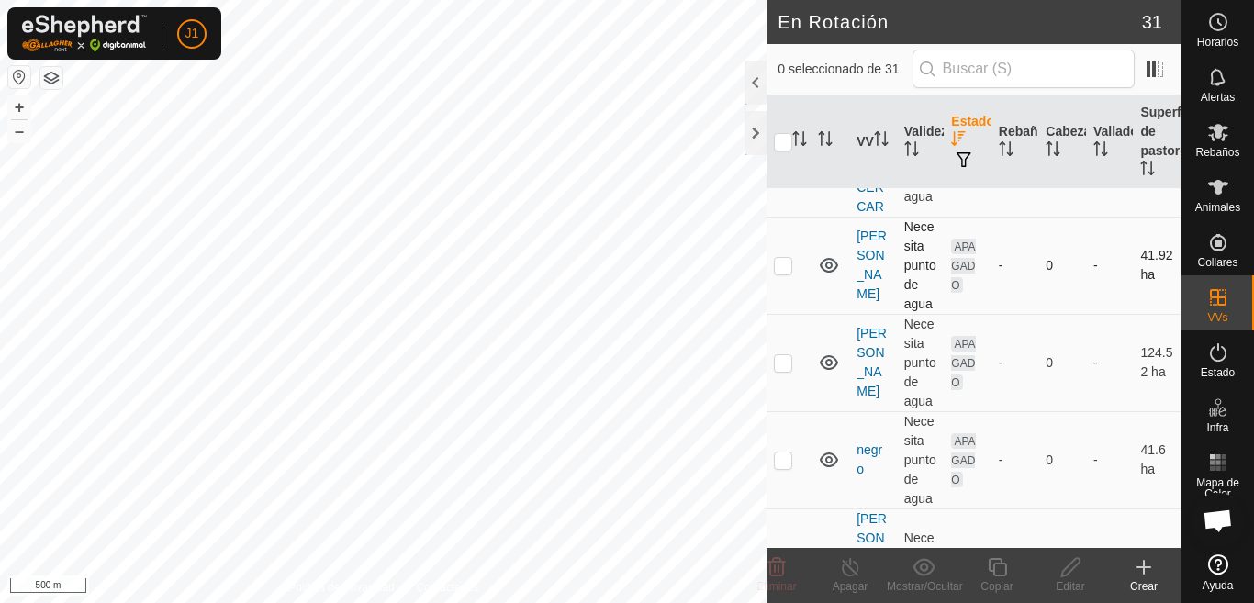
scroll to position [1194, 0]
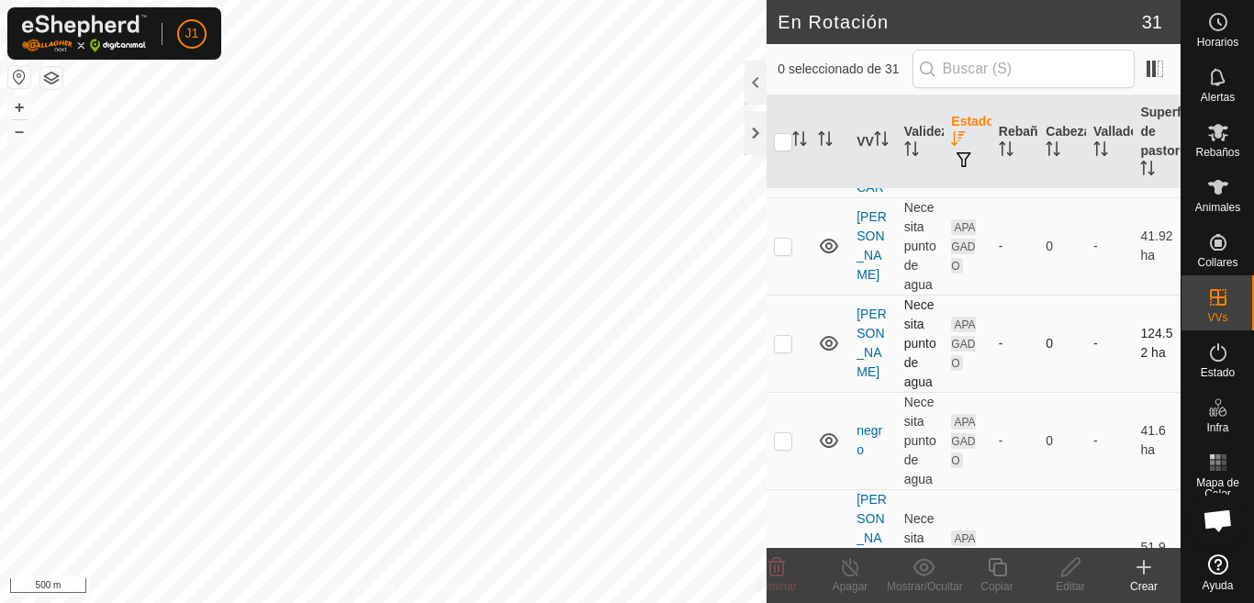
click at [781, 342] on p-checkbox at bounding box center [783, 343] width 18 height 15
click at [782, 343] on p-checkbox at bounding box center [783, 343] width 18 height 15
checkbox input "false"
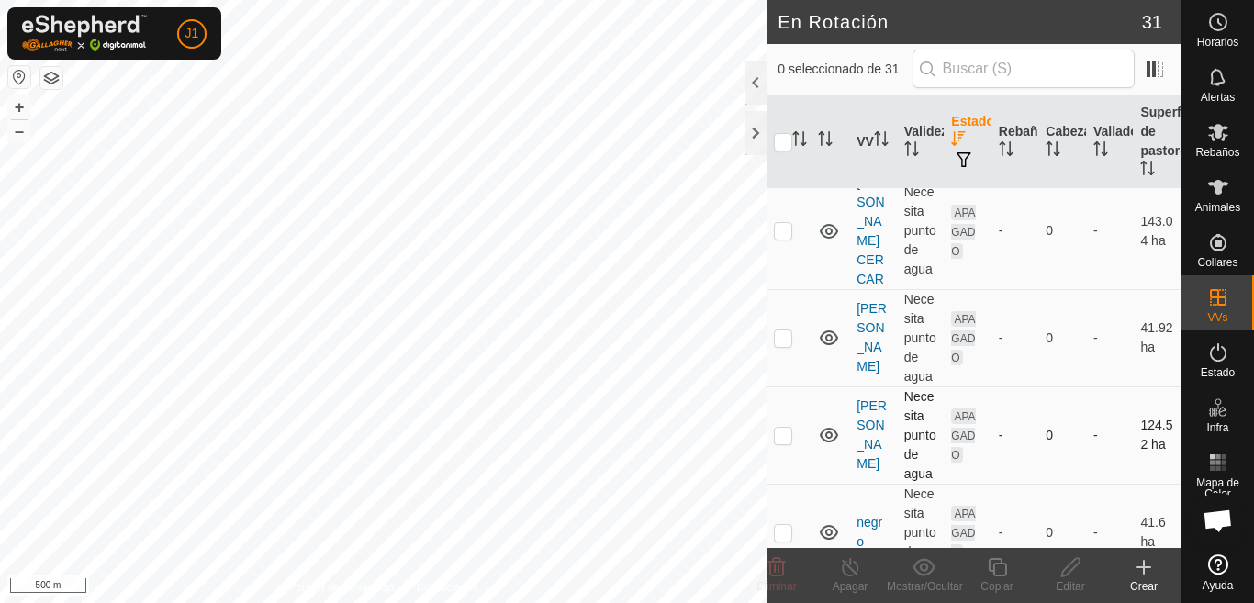
scroll to position [1010, 0]
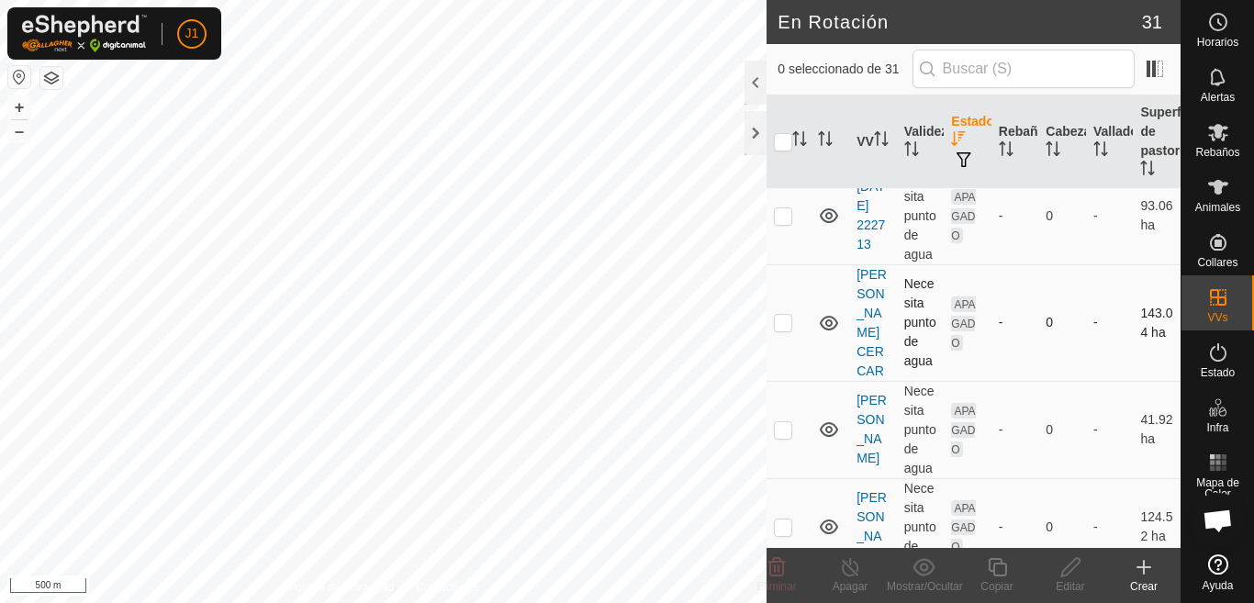
click at [781, 330] on p-checkbox at bounding box center [783, 322] width 18 height 15
checkbox input "false"
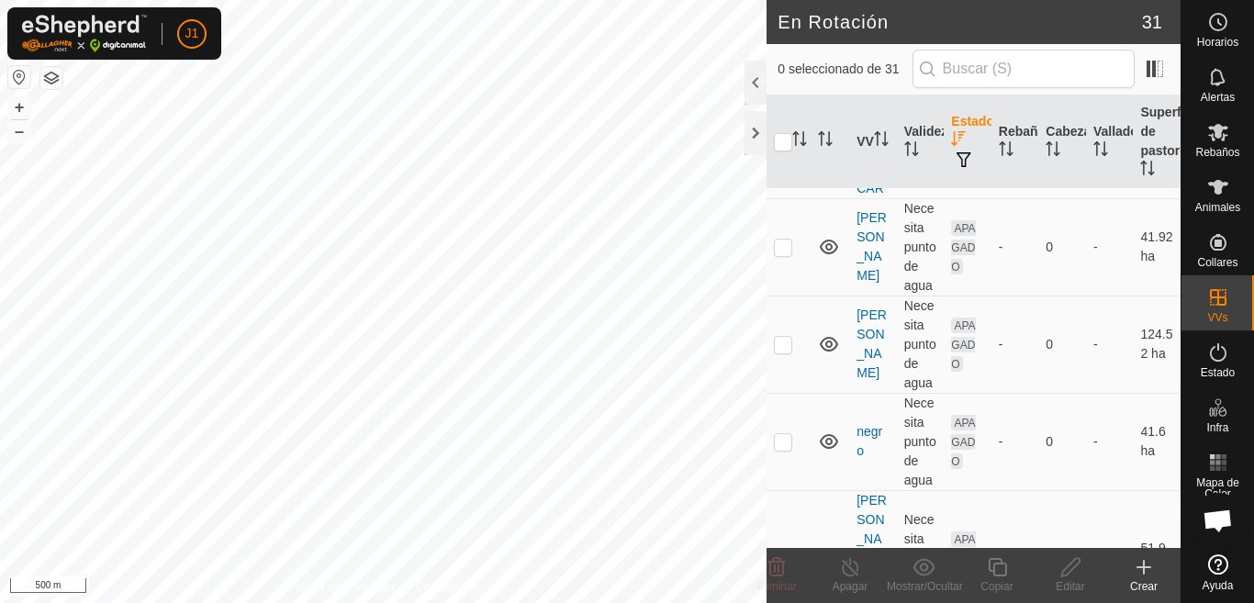
scroll to position [1286, 0]
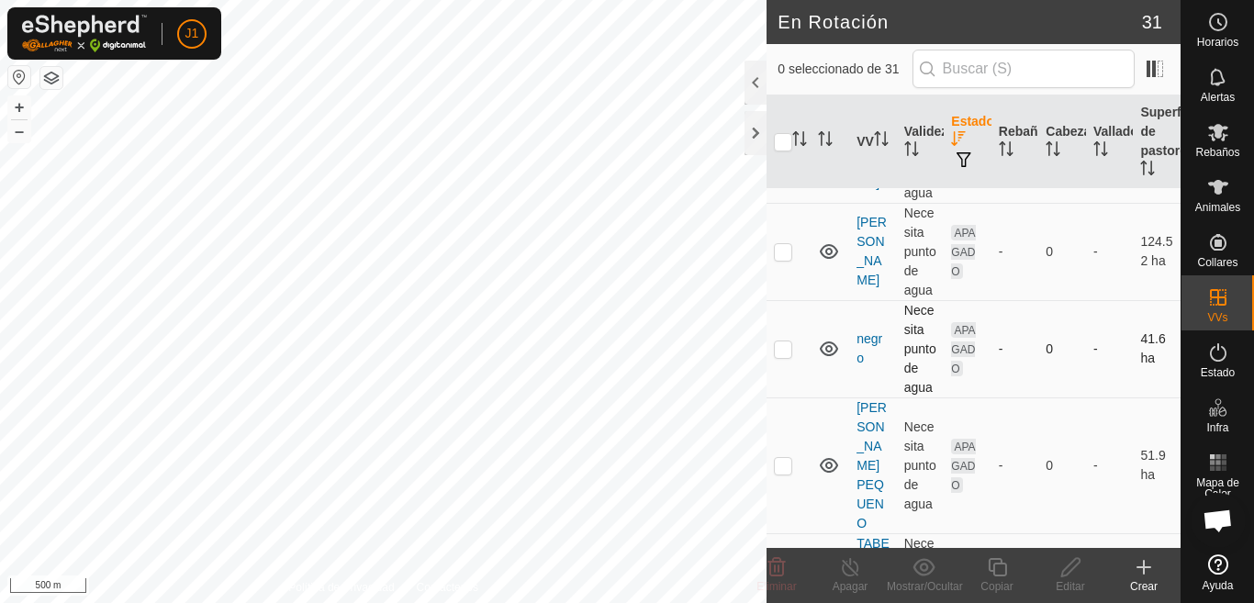
click at [780, 347] on p-checkbox at bounding box center [783, 349] width 18 height 15
click at [779, 576] on icon at bounding box center [777, 567] width 17 height 18
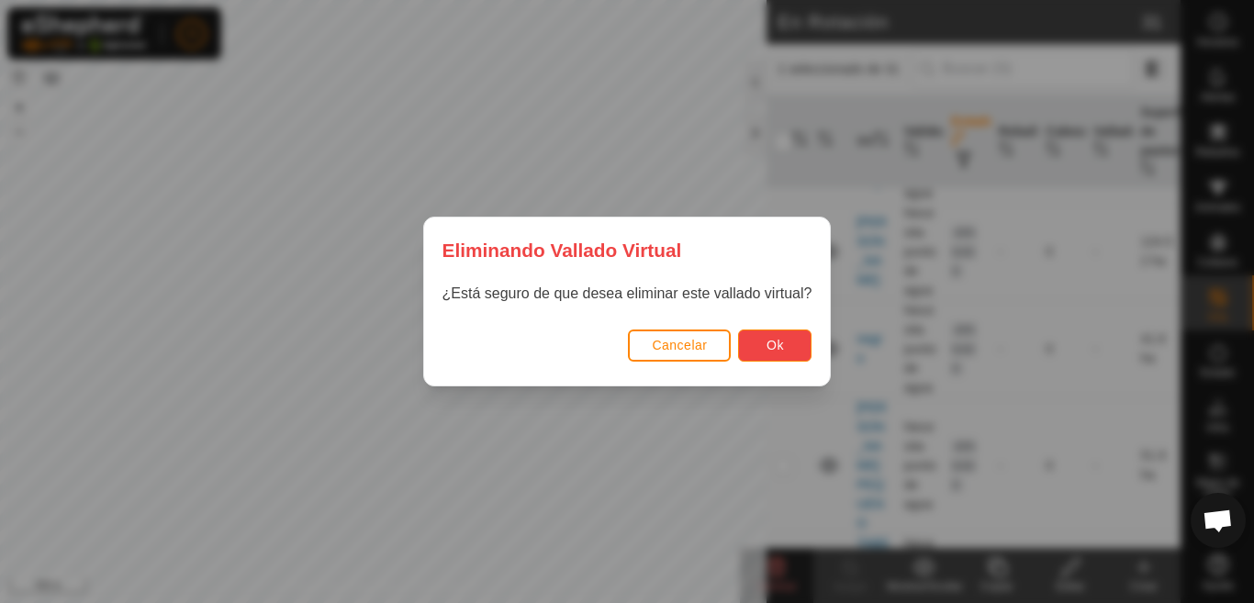
click at [775, 349] on span "Ok" at bounding box center [775, 345] width 17 height 15
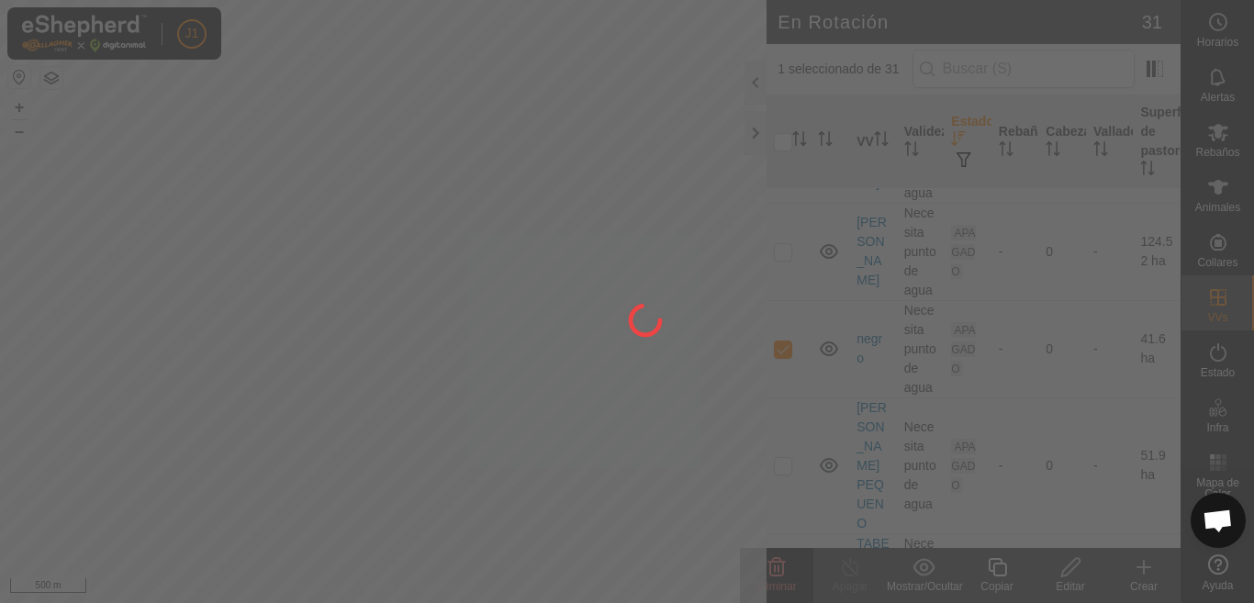
checkbox input "false"
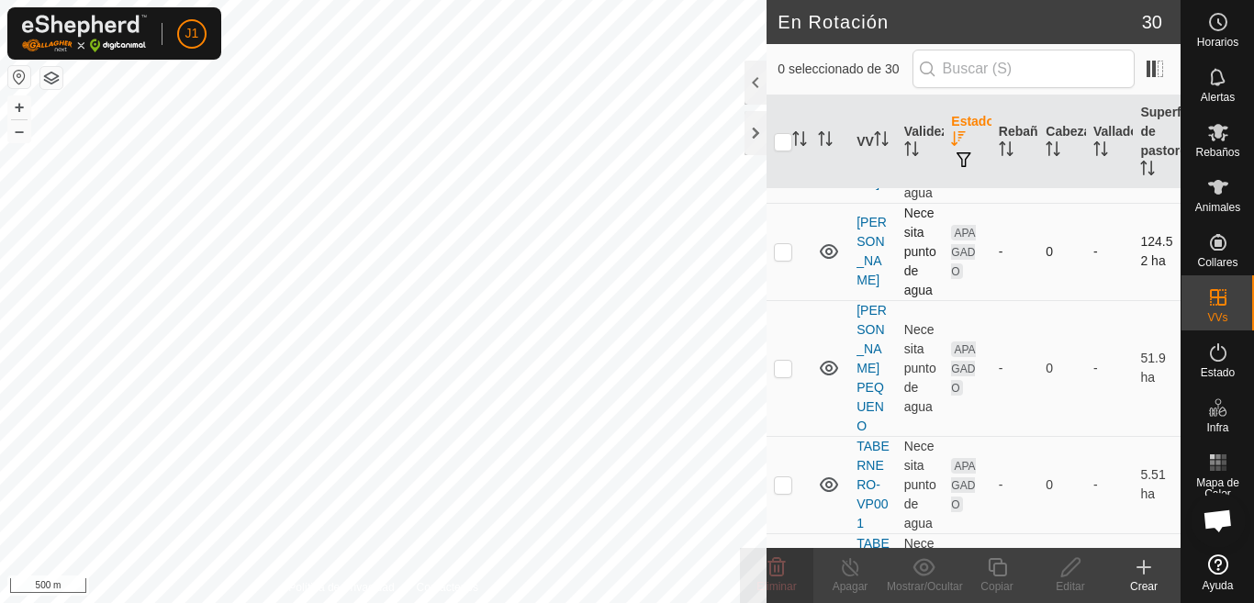
click at [777, 248] on p-checkbox at bounding box center [783, 251] width 18 height 15
click at [778, 248] on p-checkbox at bounding box center [783, 251] width 18 height 15
checkbox input "false"
click at [782, 376] on p-checkbox at bounding box center [783, 368] width 18 height 15
click at [778, 580] on span "Eliminar" at bounding box center [776, 586] width 39 height 13
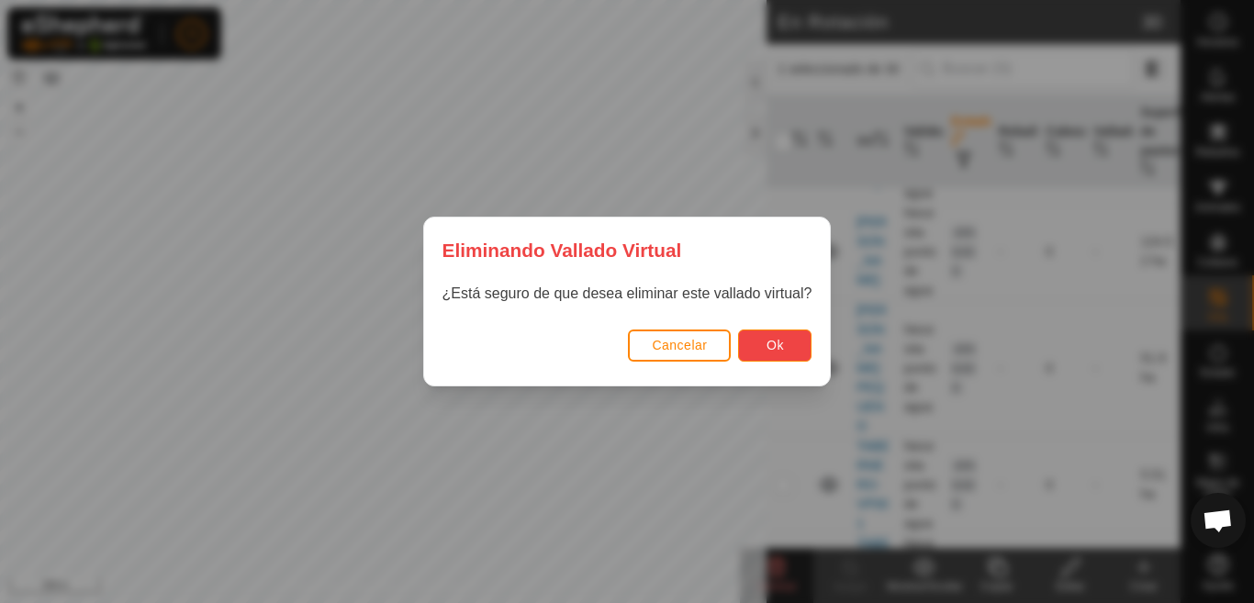
click at [767, 345] on span "Ok" at bounding box center [775, 345] width 17 height 15
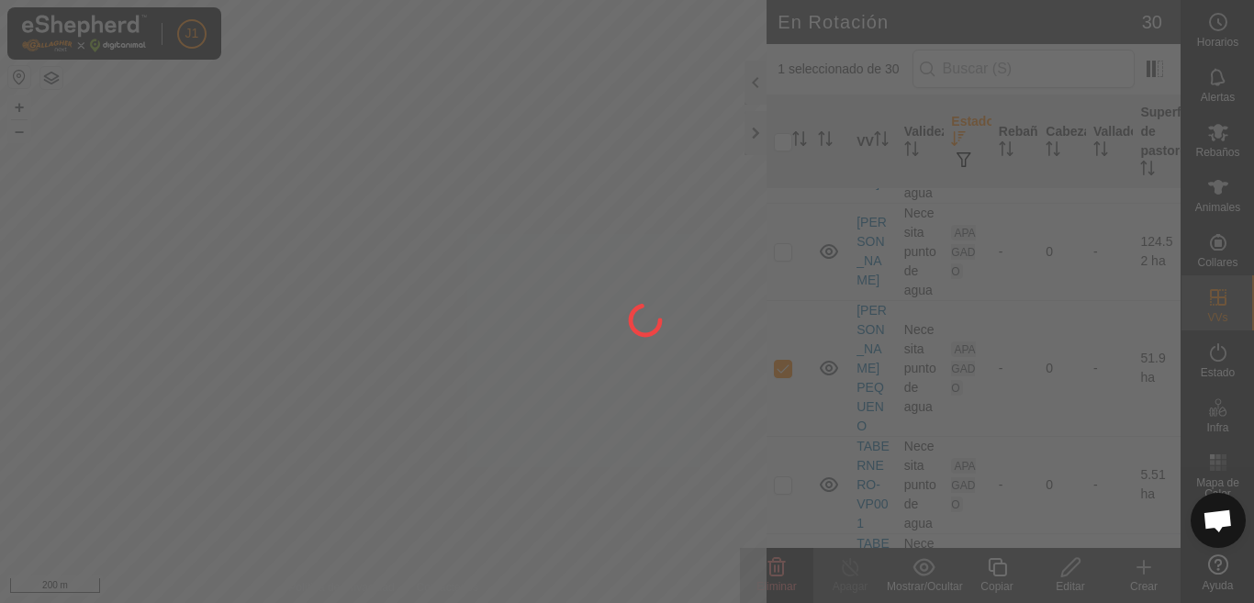
checkbox input "false"
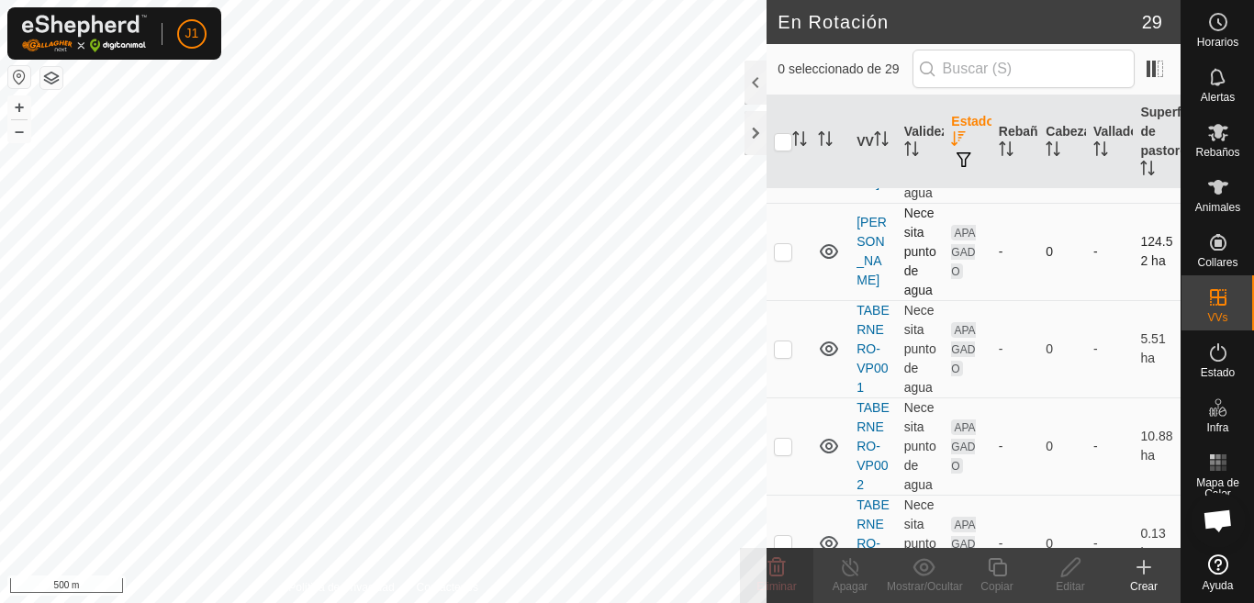
click at [787, 250] on p-checkbox at bounding box center [783, 251] width 18 height 15
click at [786, 250] on p-checkbox at bounding box center [783, 251] width 18 height 15
checkbox input "false"
click at [783, 356] on p-checkbox at bounding box center [783, 349] width 18 height 15
checkbox input "true"
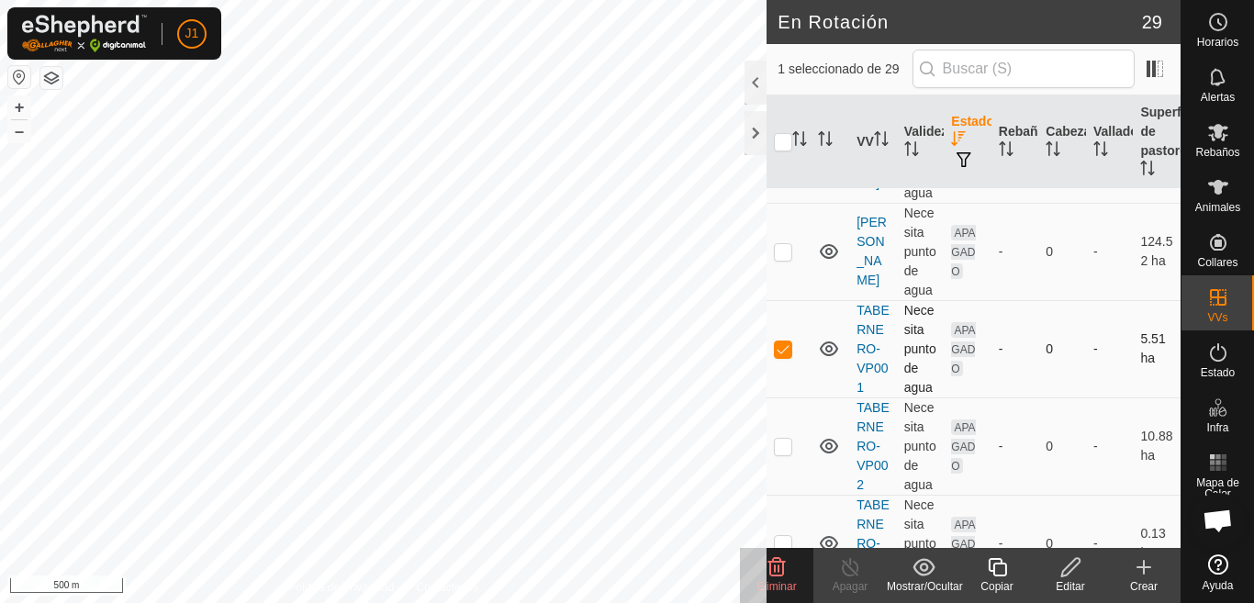
scroll to position [1377, 0]
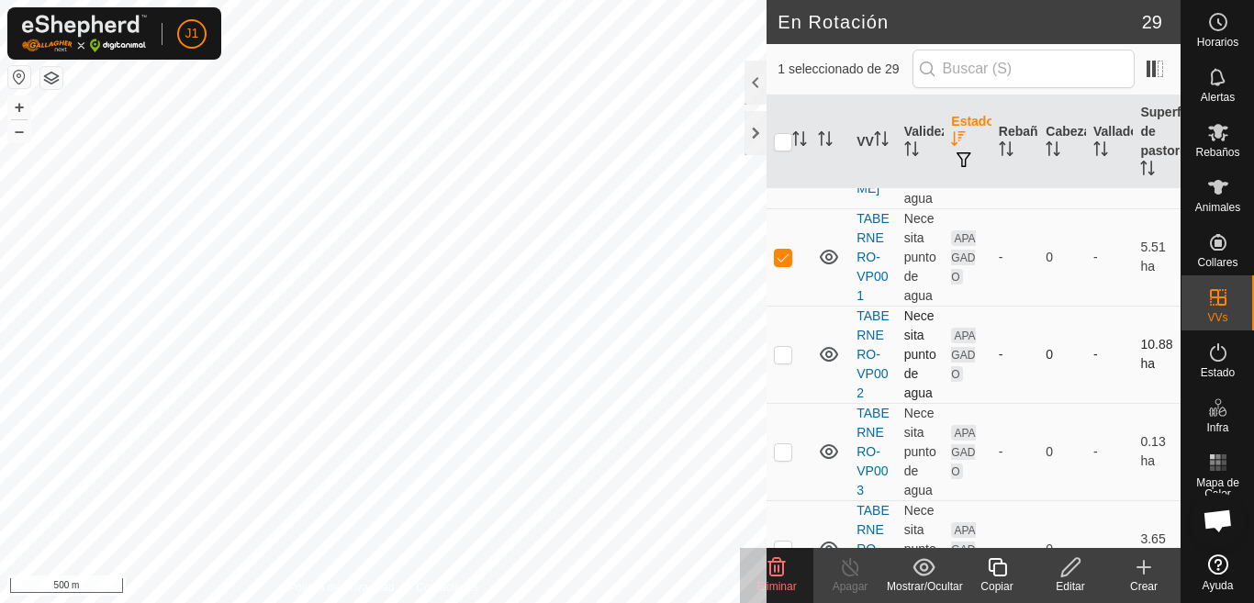
click at [779, 362] on p-checkbox at bounding box center [783, 354] width 18 height 15
checkbox input "true"
click at [788, 459] on p-checkbox at bounding box center [783, 451] width 18 height 15
checkbox input "true"
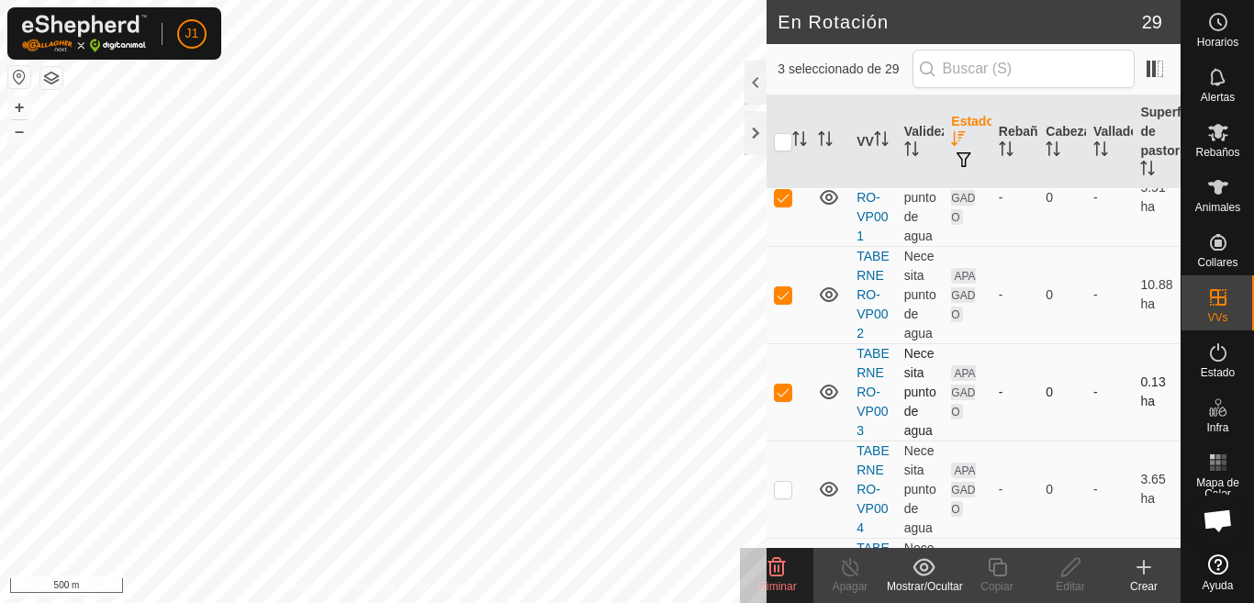
scroll to position [1469, 0]
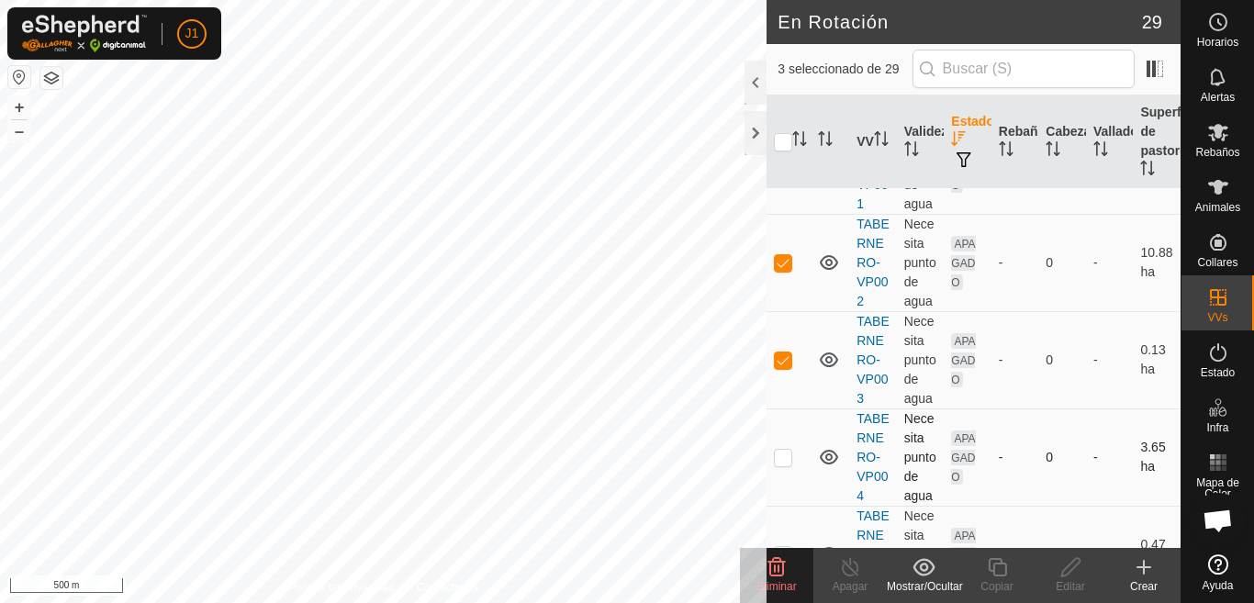
click at [781, 465] on p-checkbox at bounding box center [783, 457] width 18 height 15
checkbox input "true"
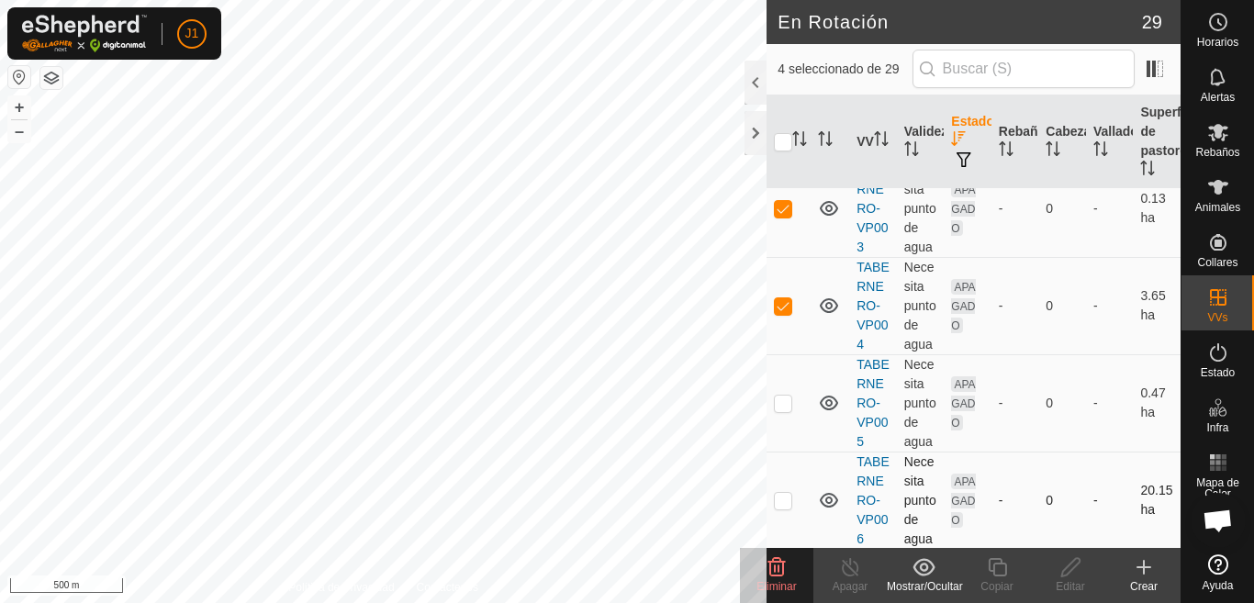
scroll to position [1653, 0]
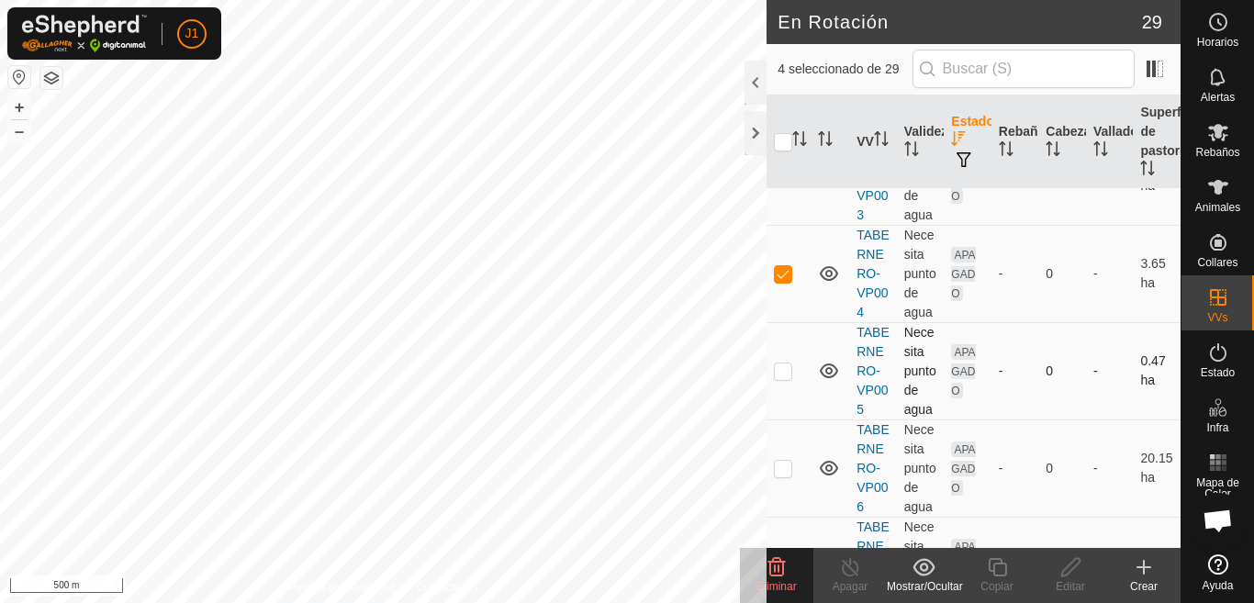
click at [782, 378] on p-checkbox at bounding box center [783, 371] width 18 height 15
checkbox input "true"
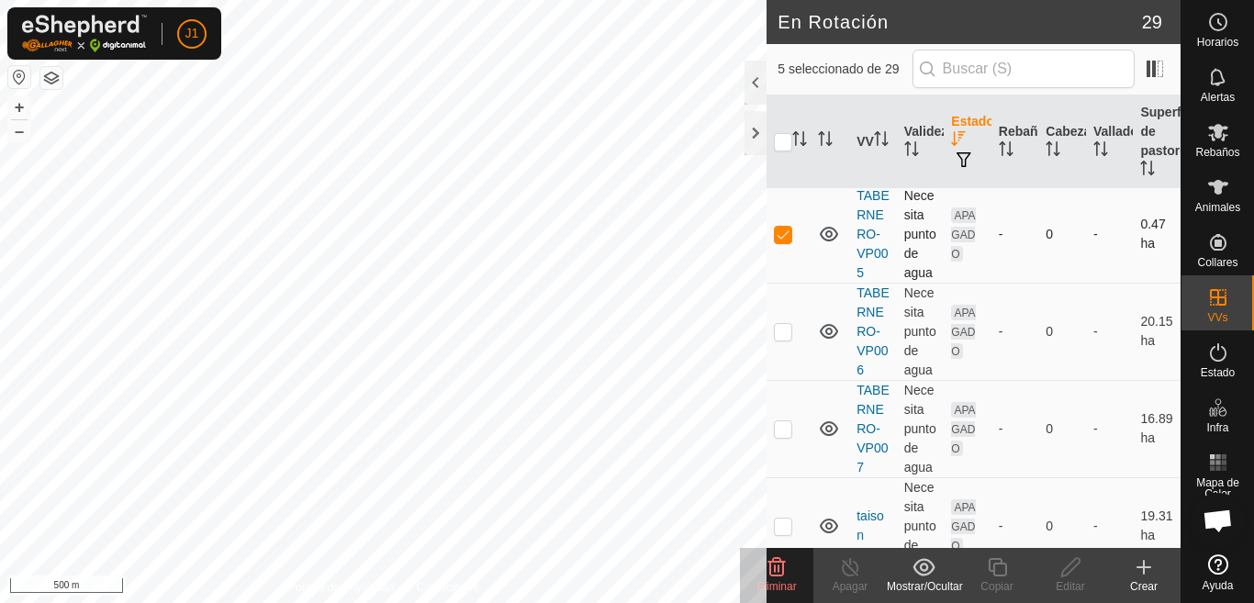
scroll to position [1837, 0]
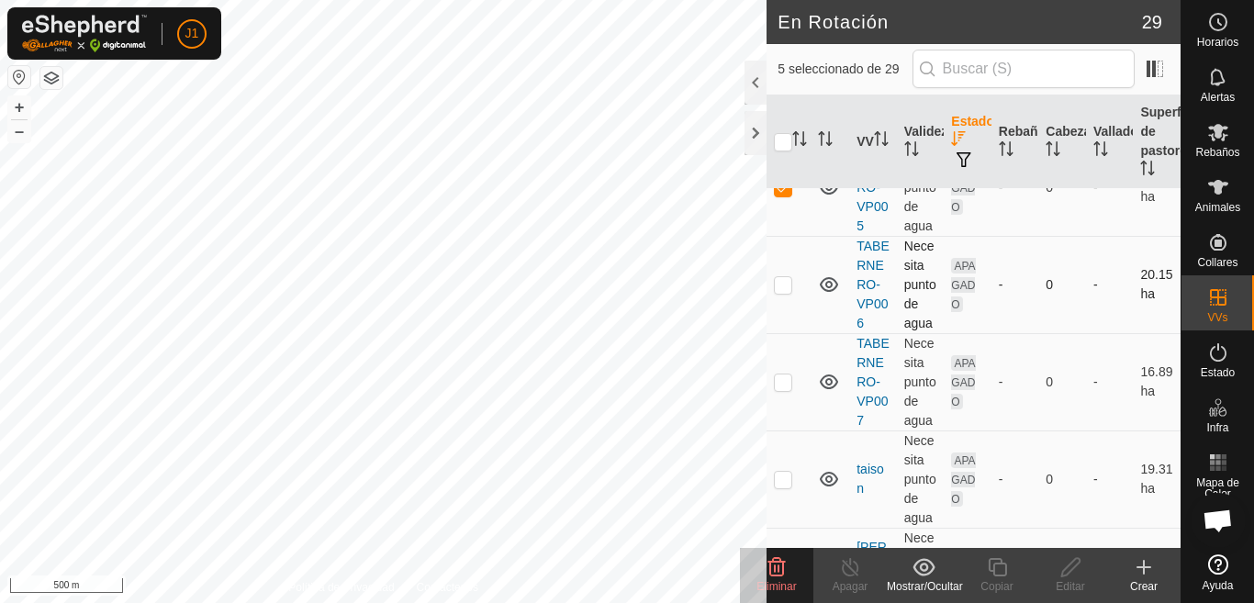
click at [785, 292] on p-checkbox at bounding box center [783, 284] width 18 height 15
checkbox input "true"
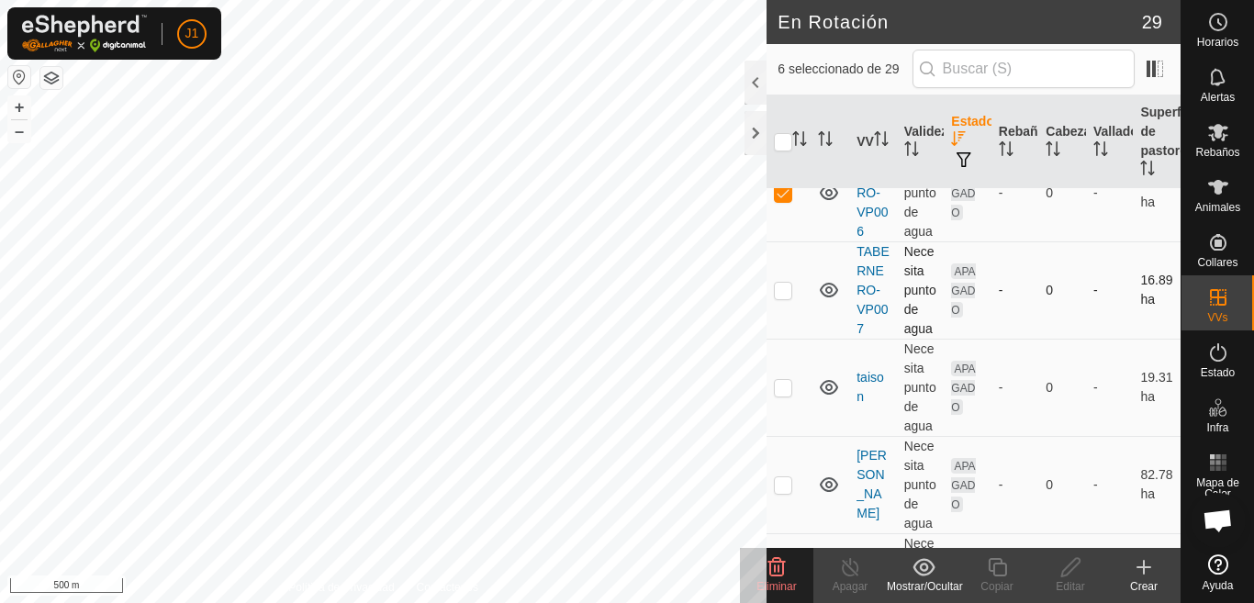
click at [778, 298] on p-checkbox at bounding box center [783, 290] width 18 height 15
checkbox input "true"
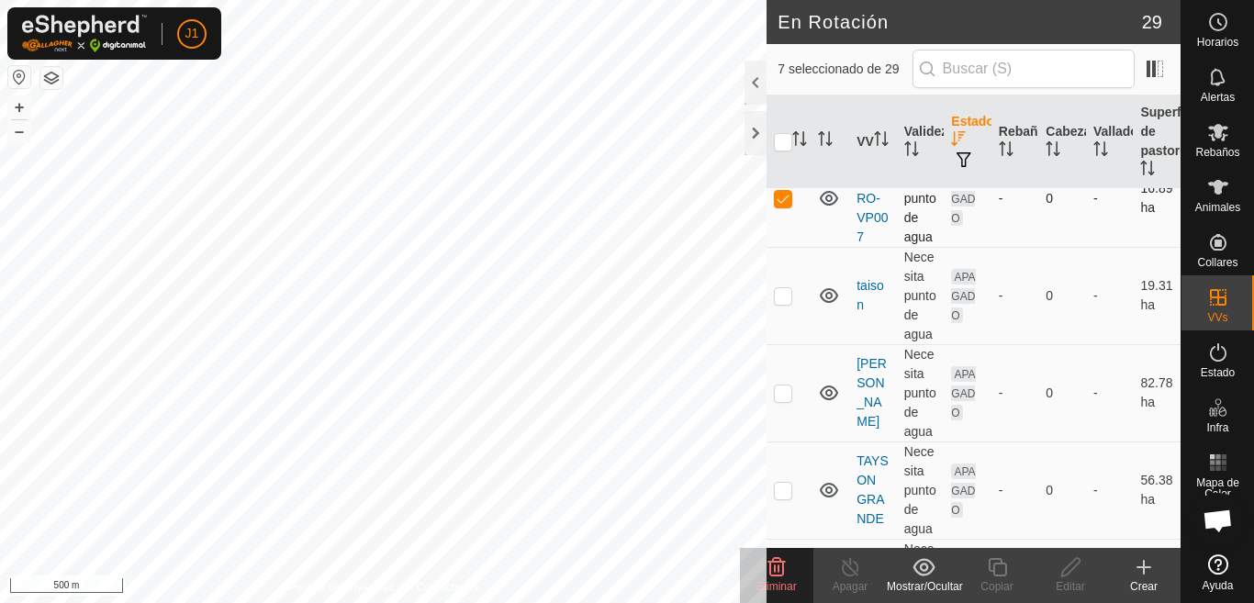
scroll to position [2112, 0]
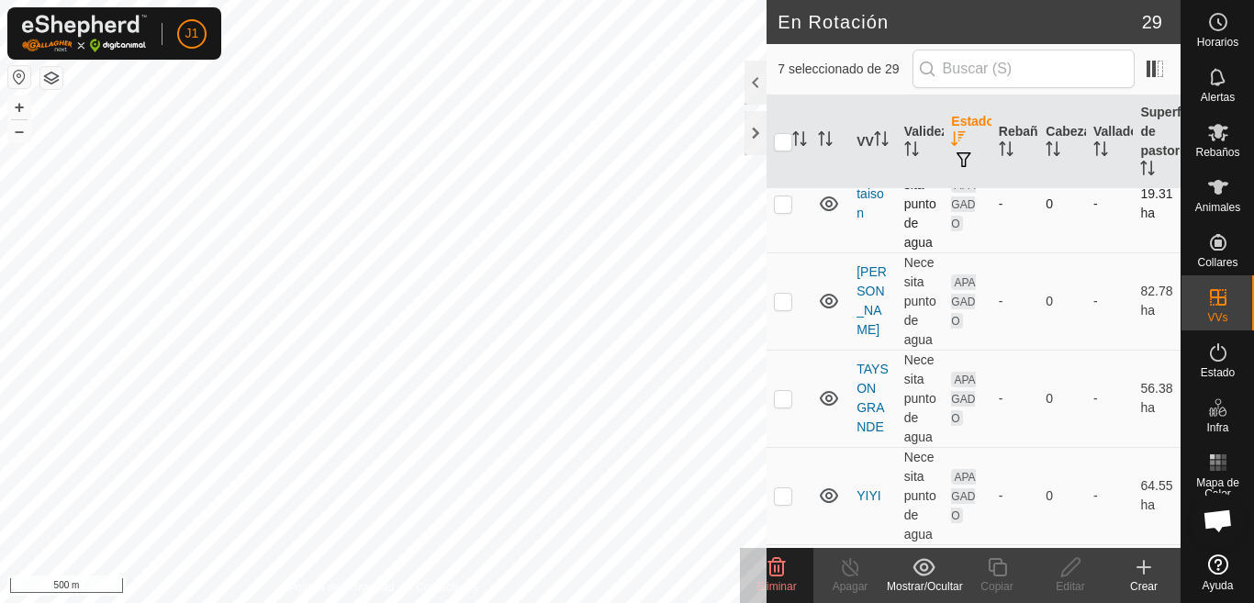
click at [783, 211] on p-checkbox at bounding box center [783, 204] width 18 height 15
click at [781, 211] on p-checkbox at bounding box center [783, 204] width 18 height 15
click at [788, 211] on p-checkbox at bounding box center [783, 204] width 18 height 15
checkbox input "false"
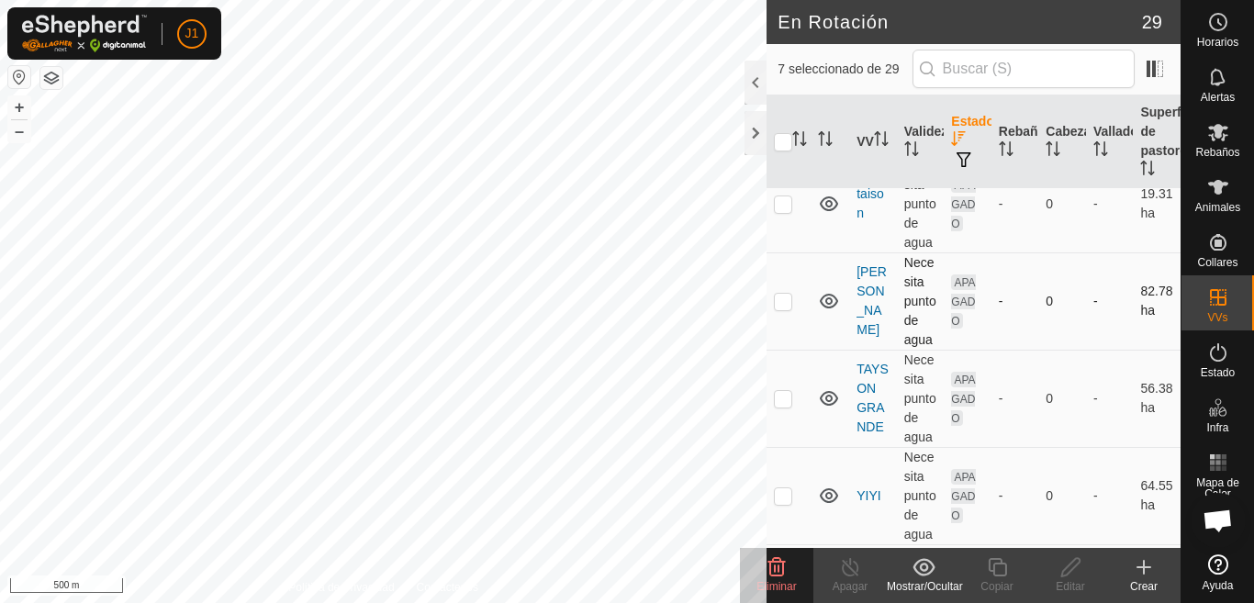
click at [779, 309] on p-checkbox at bounding box center [783, 301] width 18 height 15
checkbox input "false"
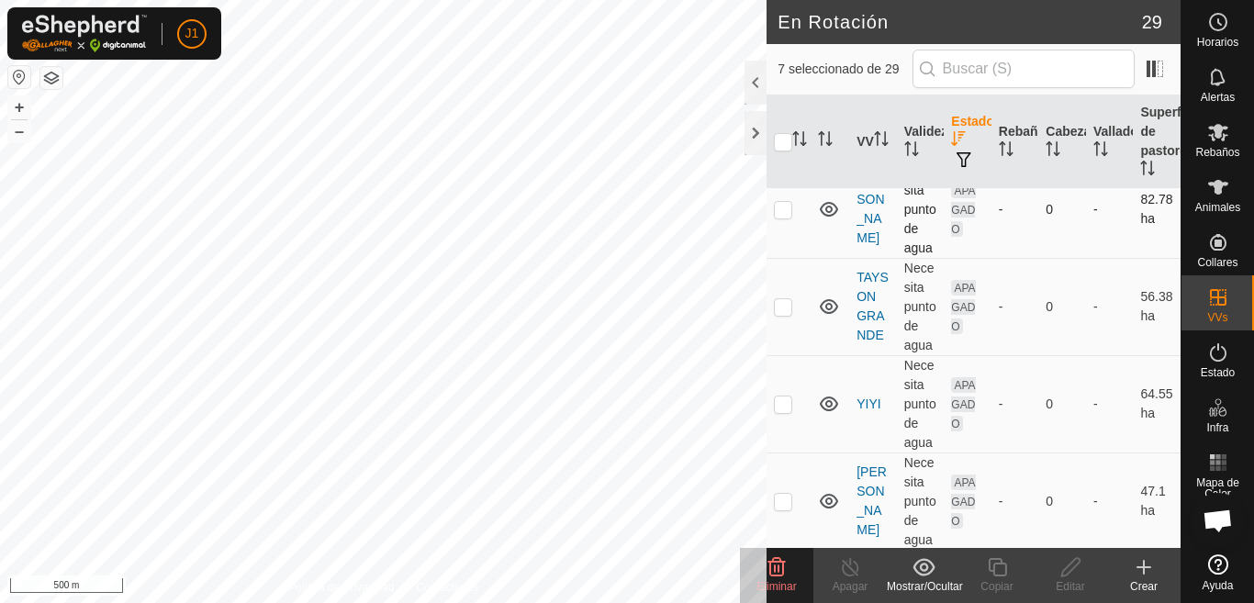
scroll to position [2296, 0]
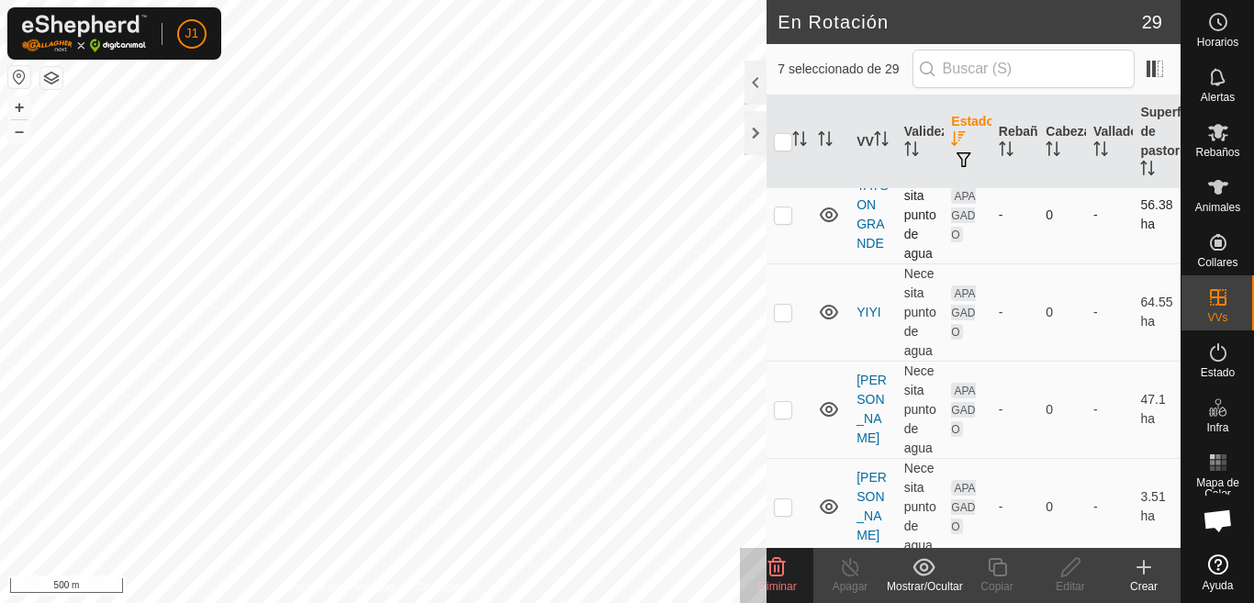
click at [782, 222] on p-checkbox at bounding box center [783, 215] width 18 height 15
checkbox input "false"
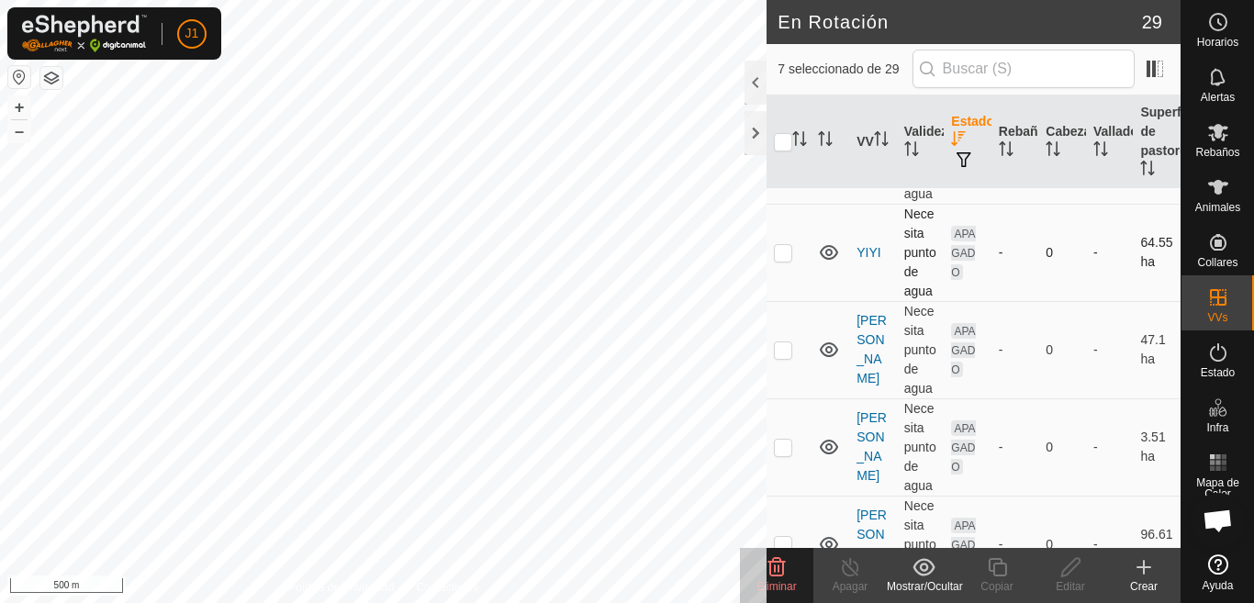
scroll to position [2388, 0]
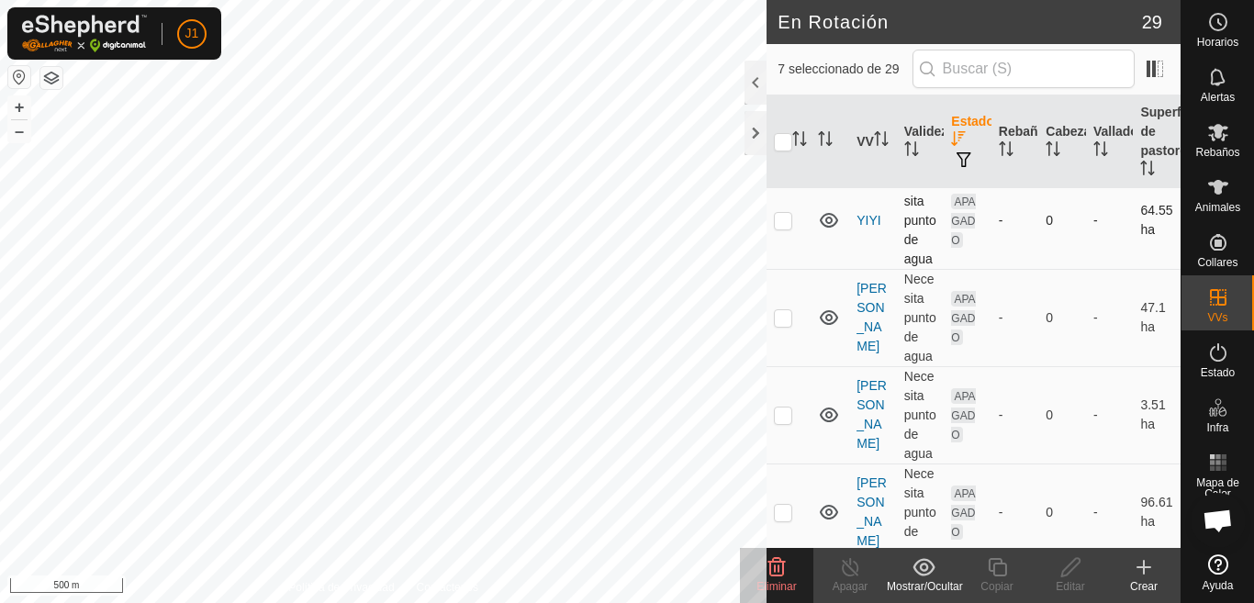
click at [786, 228] on p-checkbox at bounding box center [783, 220] width 18 height 15
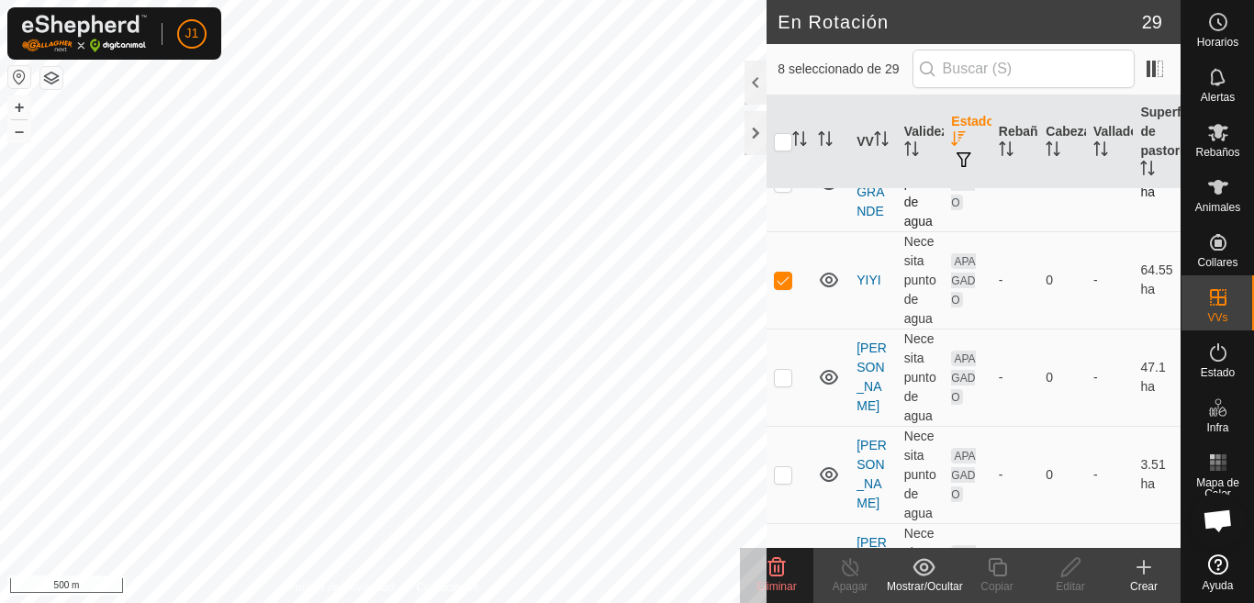
scroll to position [2296, 0]
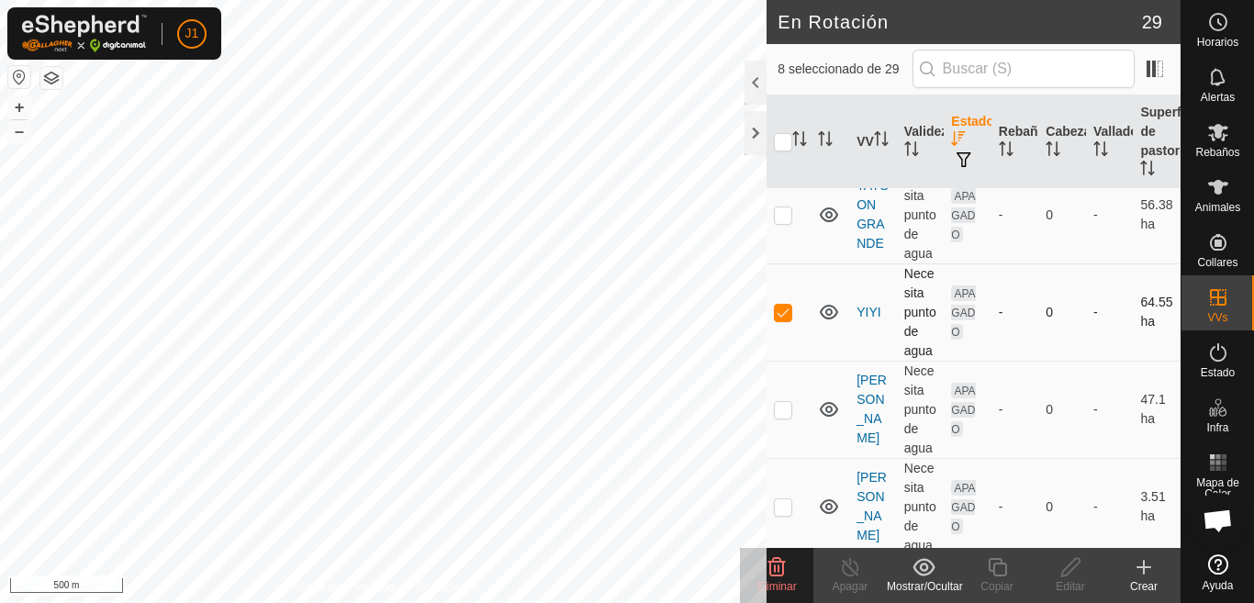
click at [778, 320] on p-checkbox at bounding box center [783, 312] width 18 height 15
checkbox input "false"
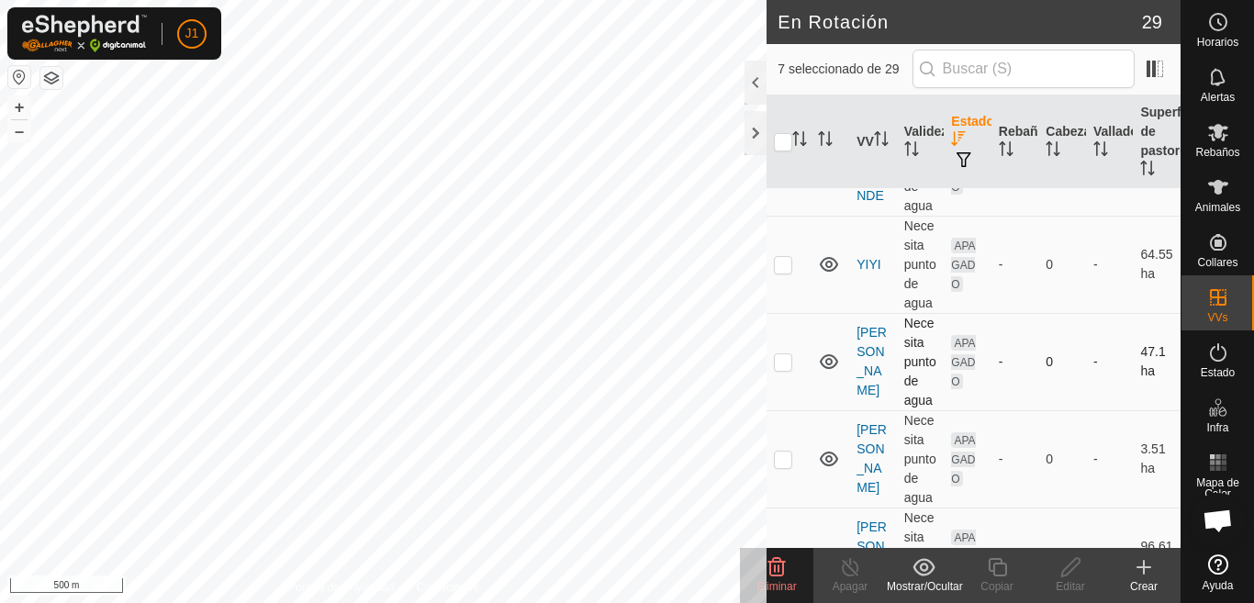
scroll to position [2388, 0]
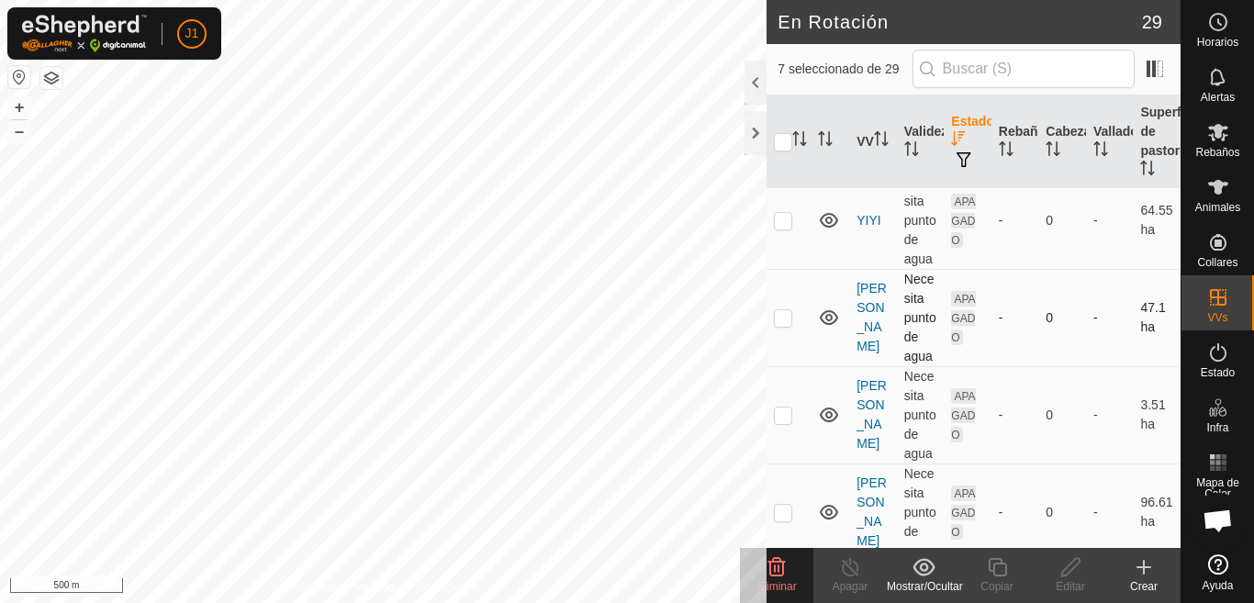
click at [781, 325] on p-checkbox at bounding box center [783, 317] width 18 height 15
checkbox input "false"
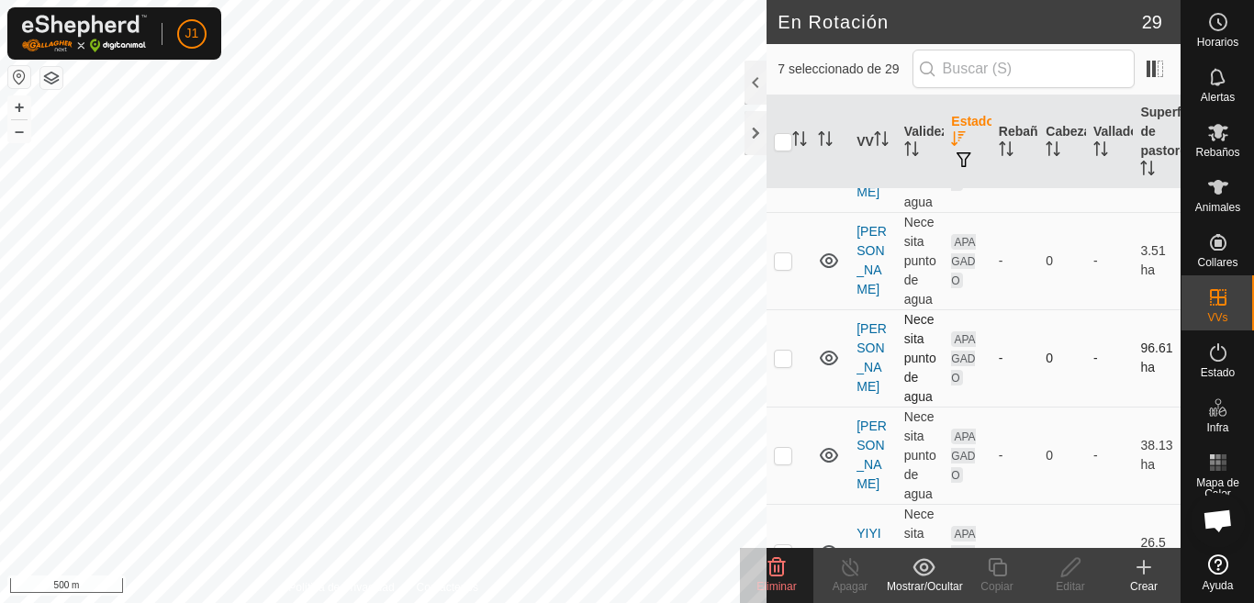
scroll to position [2571, 0]
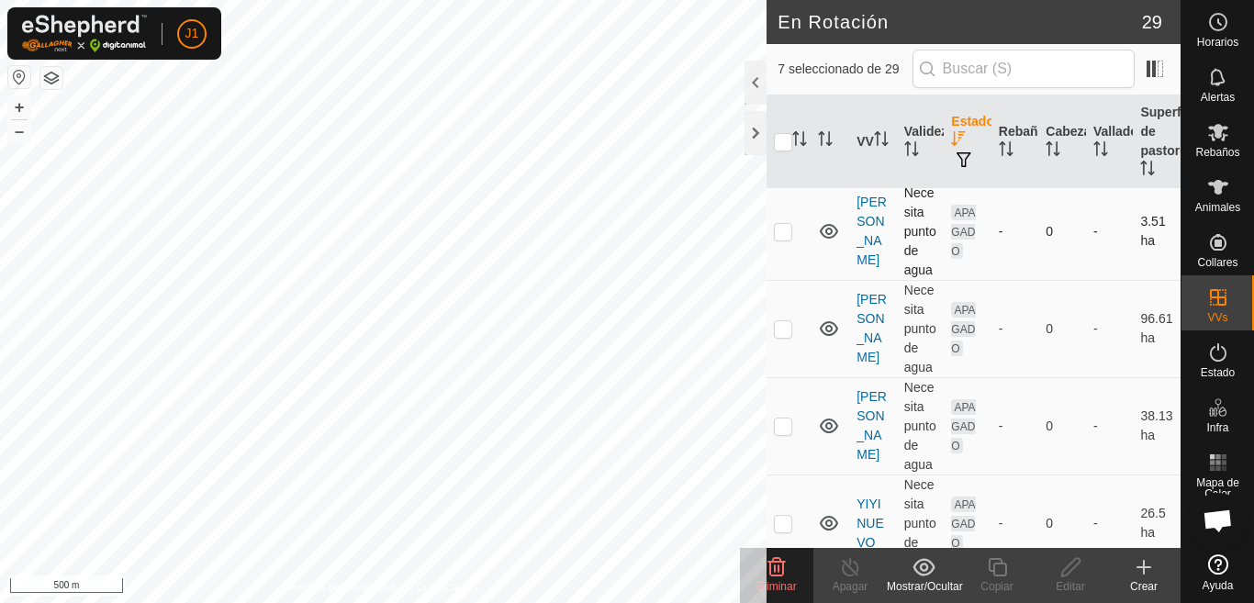
click at [782, 239] on p-checkbox at bounding box center [783, 231] width 18 height 15
checkbox input "true"
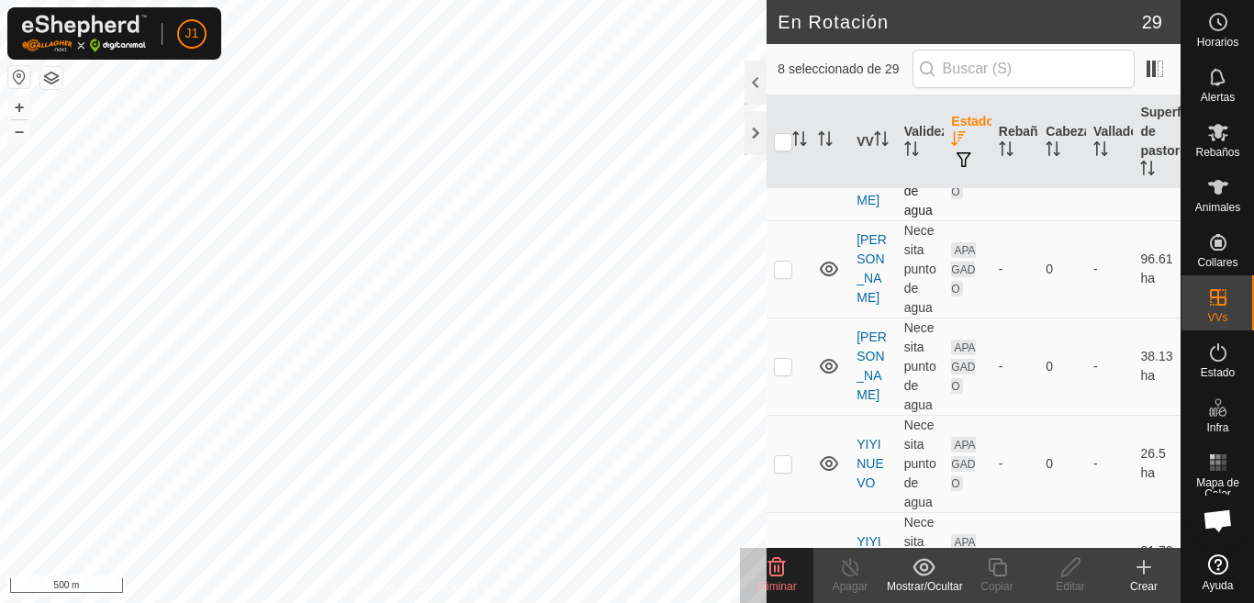
scroll to position [2663, 0]
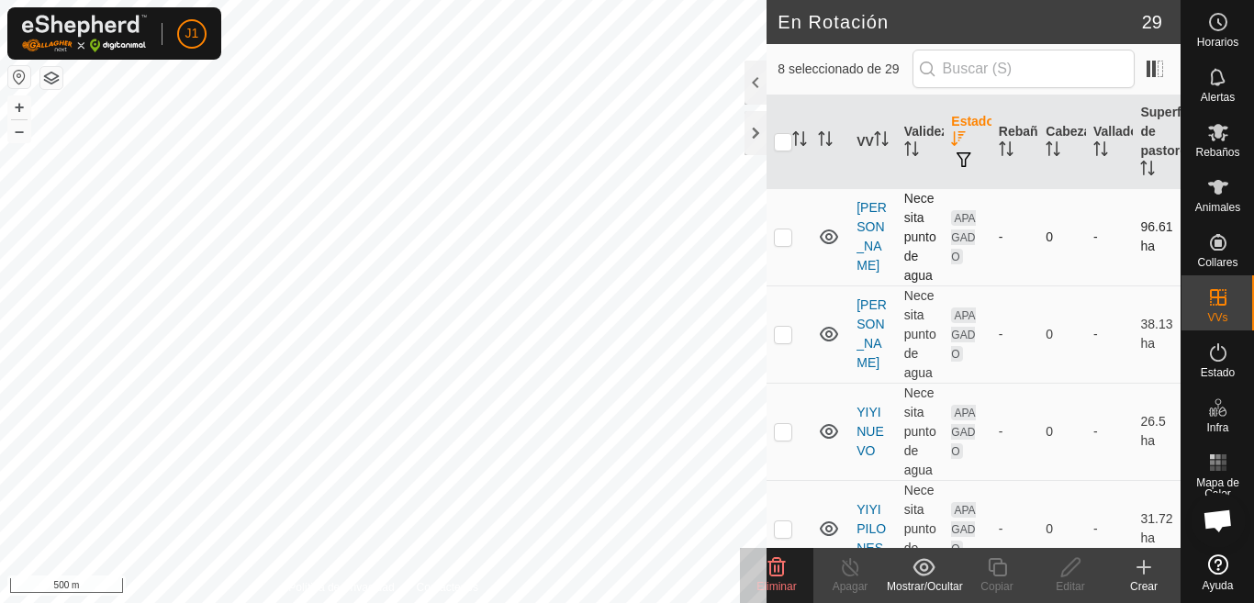
click at [778, 244] on p-checkbox at bounding box center [783, 237] width 18 height 15
checkbox input "false"
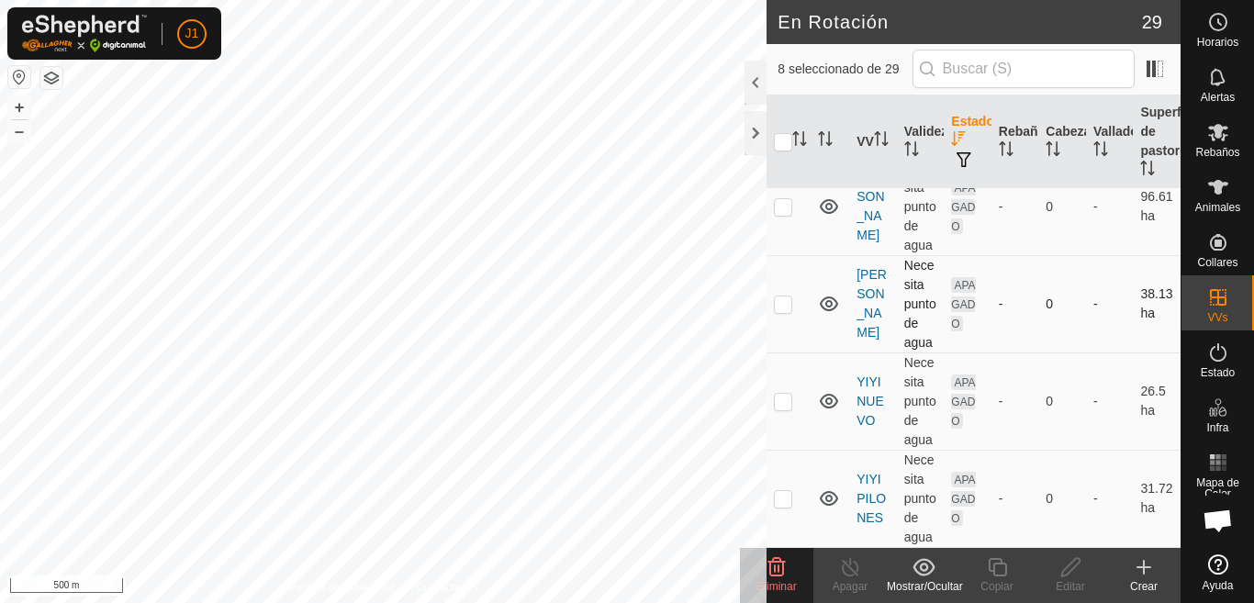
click at [780, 311] on p-checkbox at bounding box center [783, 304] width 18 height 15
checkbox input "false"
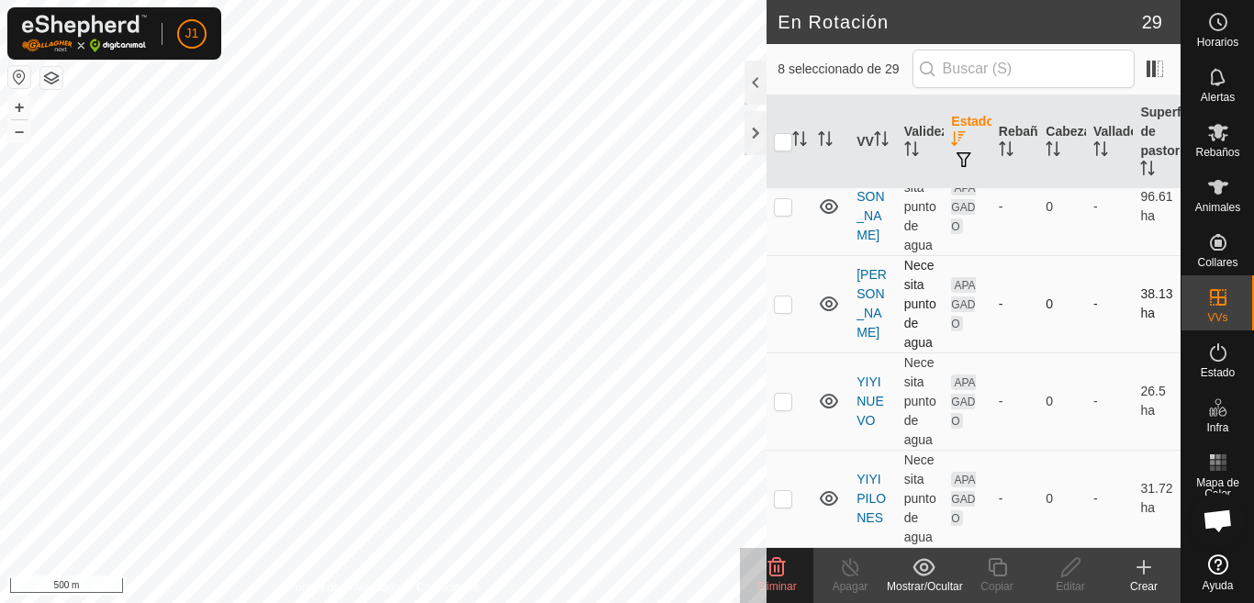
scroll to position [2828, 0]
click at [781, 401] on p-checkbox at bounding box center [783, 401] width 18 height 15
checkbox input "true"
click at [778, 498] on p-checkbox at bounding box center [783, 498] width 18 height 15
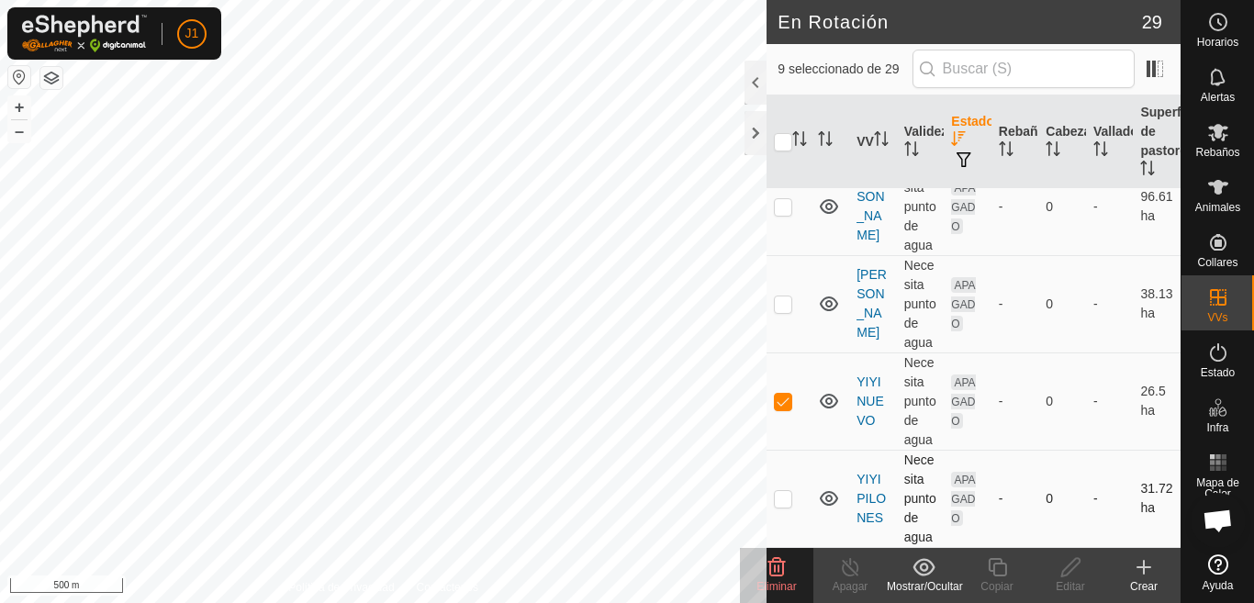
click at [778, 498] on p-checkbox at bounding box center [783, 498] width 18 height 15
checkbox input "true"
click at [777, 580] on span "Eliminar" at bounding box center [776, 586] width 39 height 13
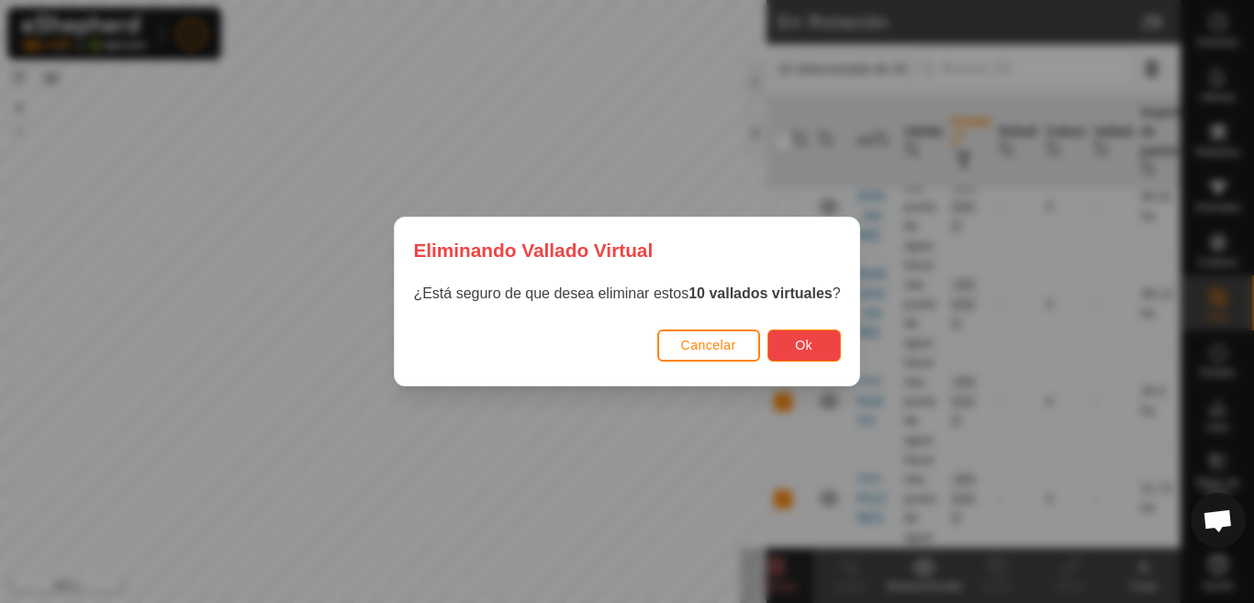
click at [812, 346] on span "Ok" at bounding box center [803, 345] width 17 height 15
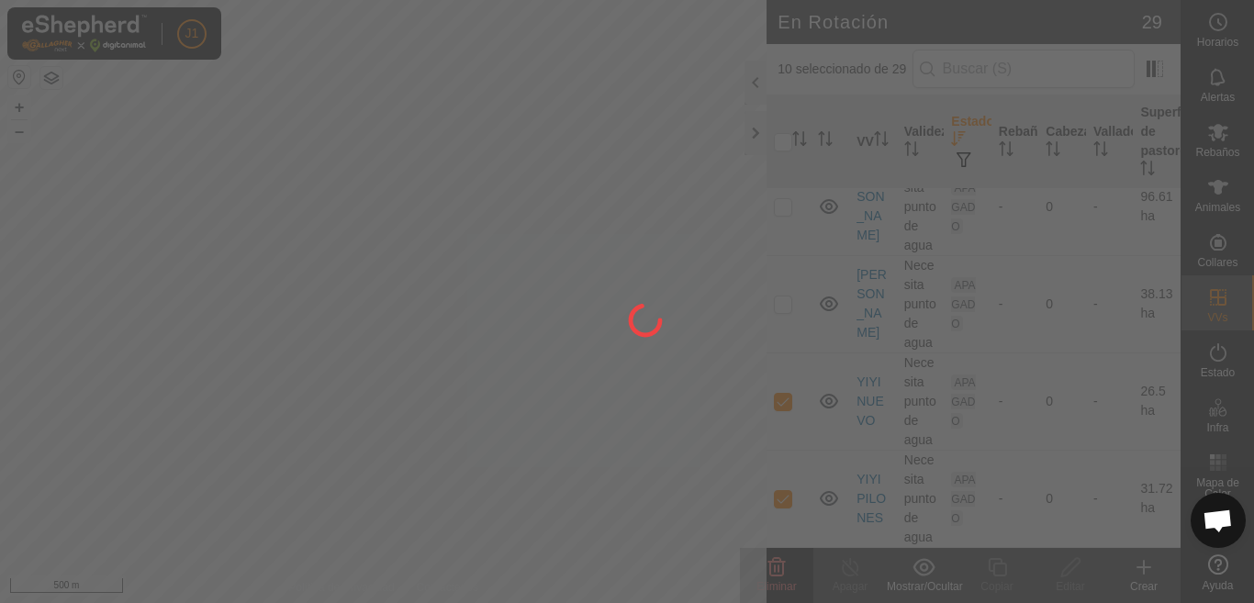
checkbox input "false"
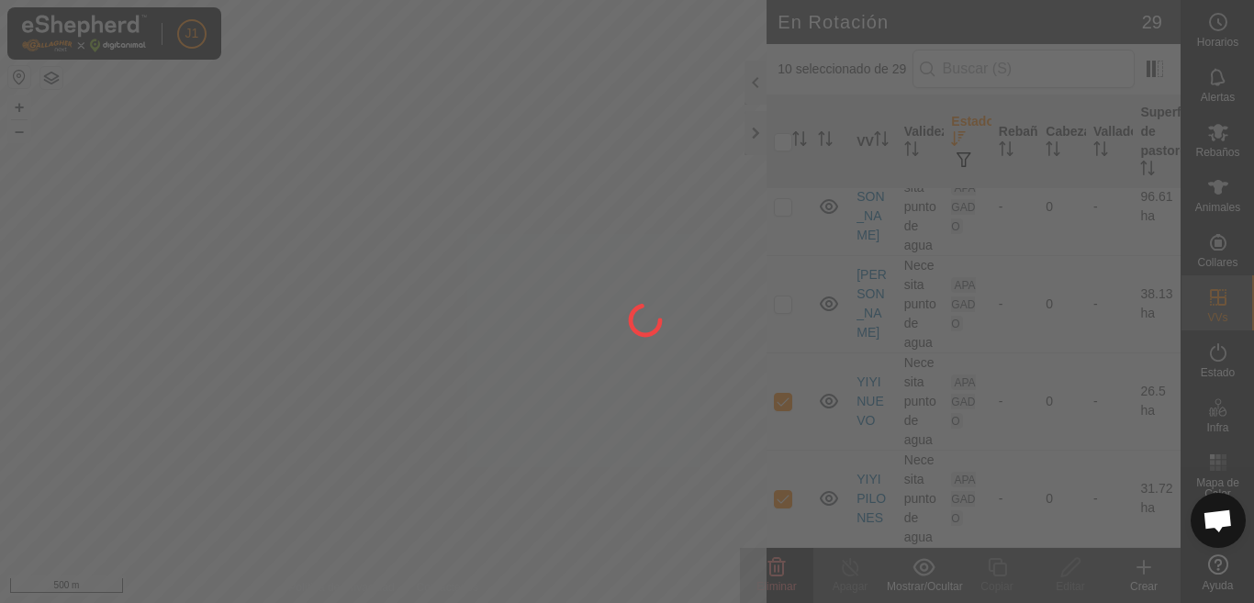
checkbox input "false"
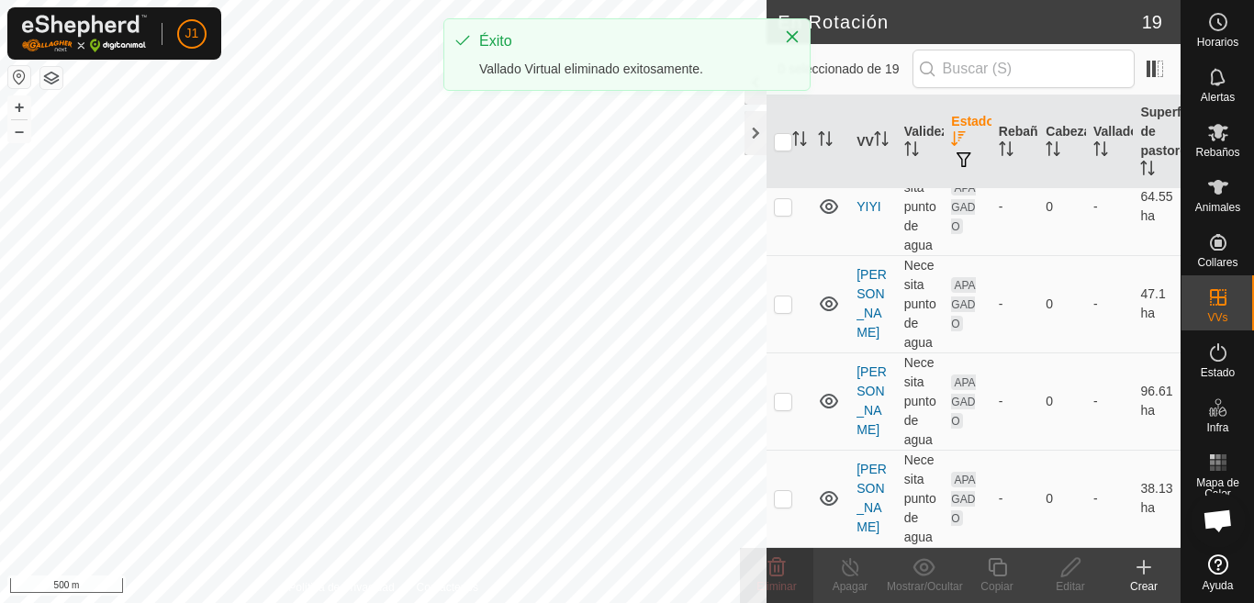
scroll to position [0, 0]
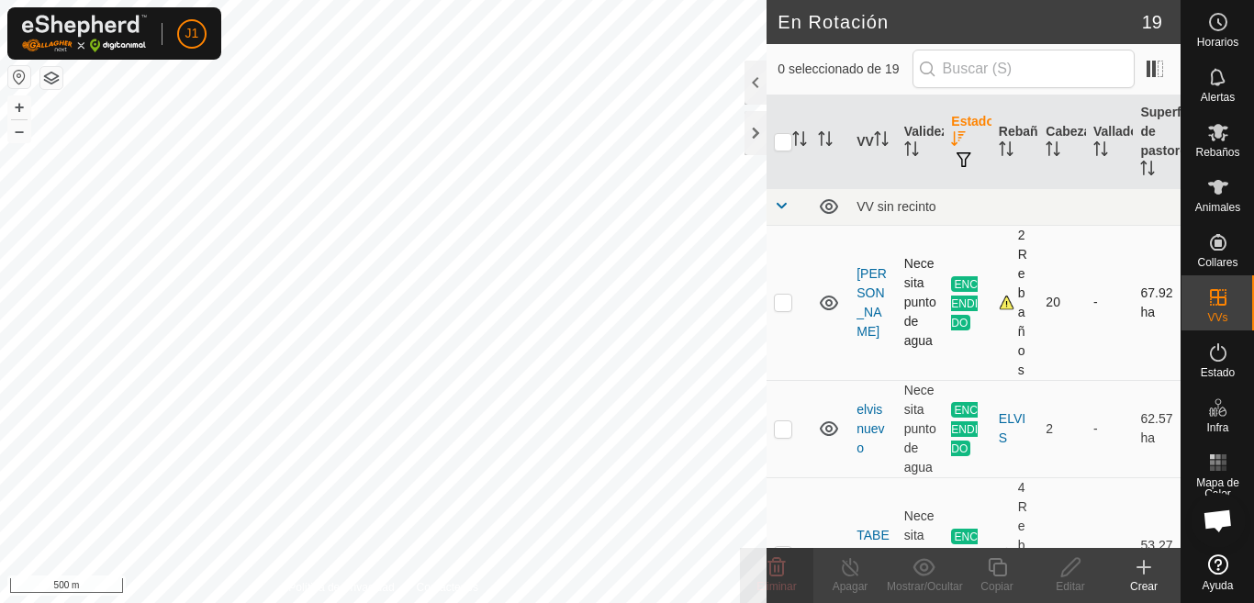
checkbox input "true"
checkbox input "false"
checkbox input "true"
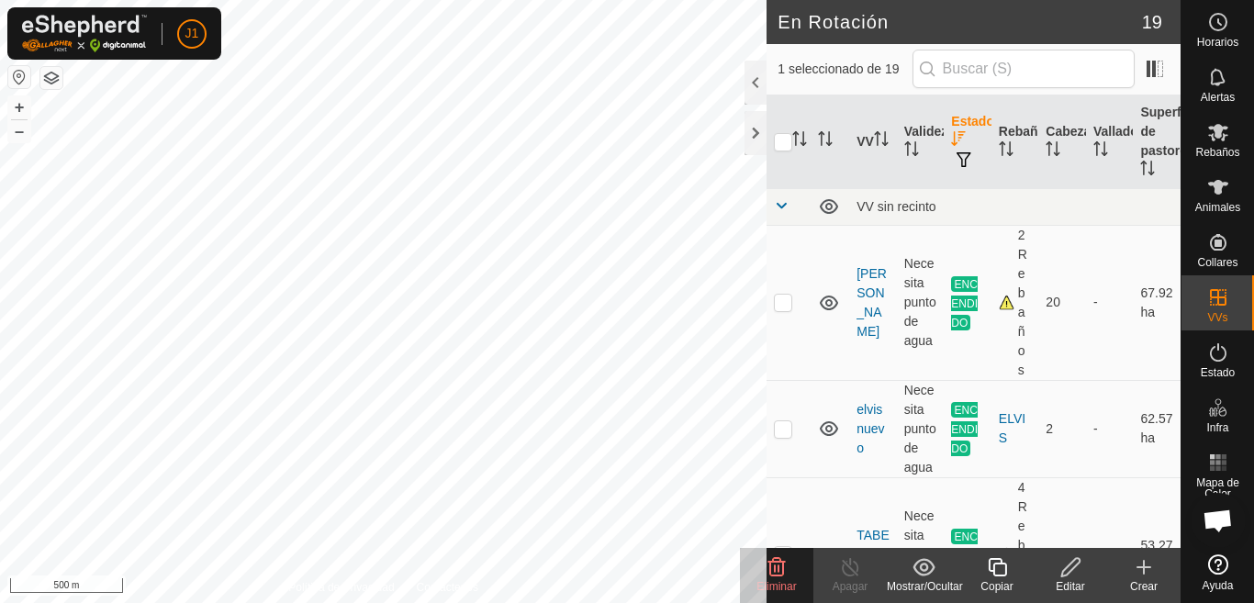
checkbox input "true"
checkbox input "false"
checkbox input "true"
checkbox input "false"
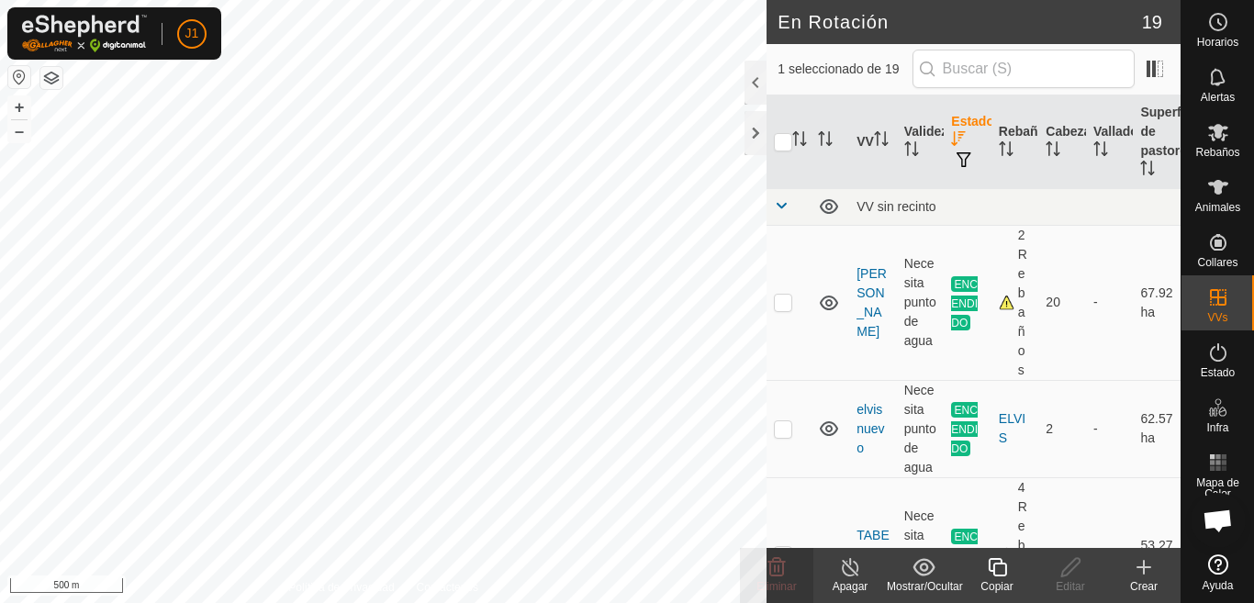
checkbox input "false"
checkbox input "true"
checkbox input "false"
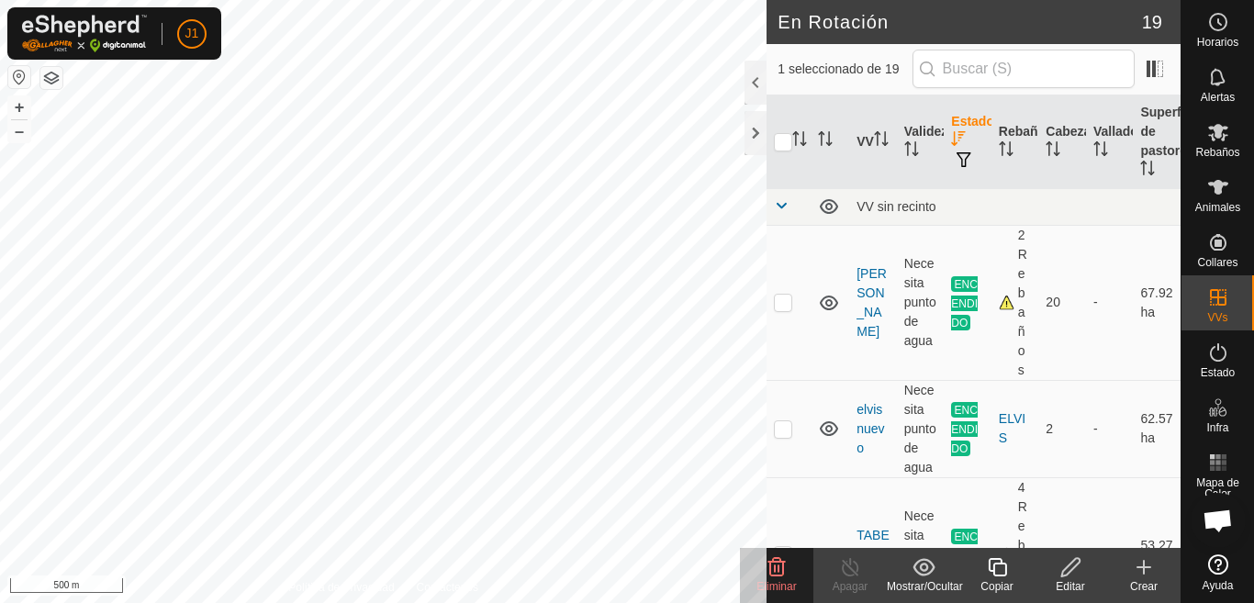
checkbox input "true"
checkbox input "false"
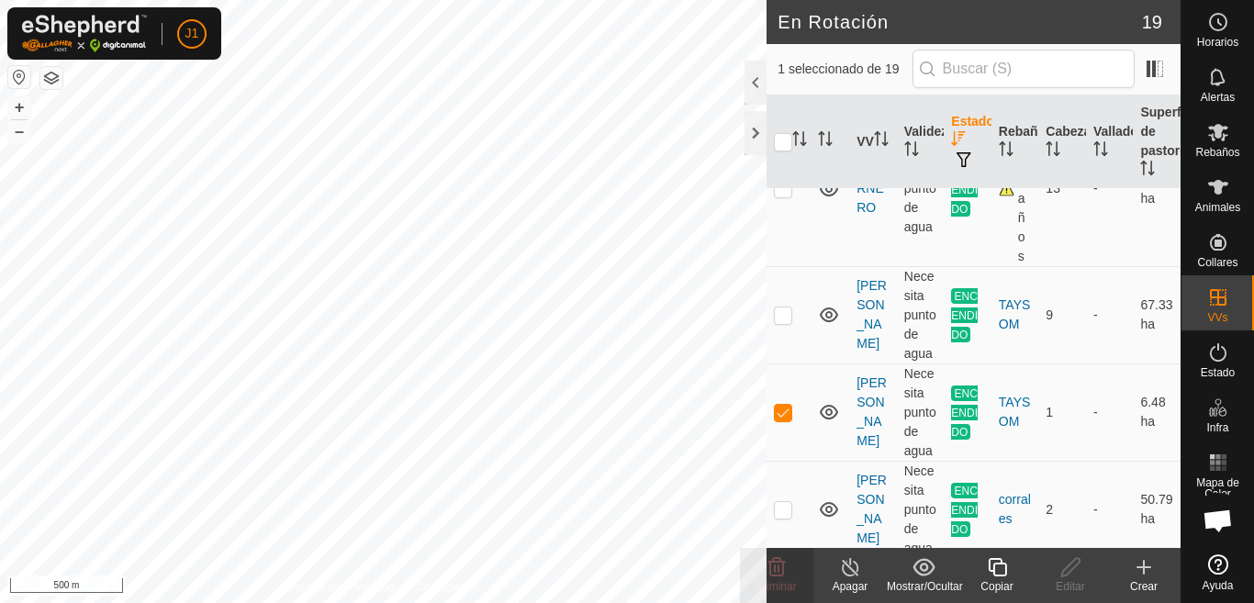
scroll to position [367, 0]
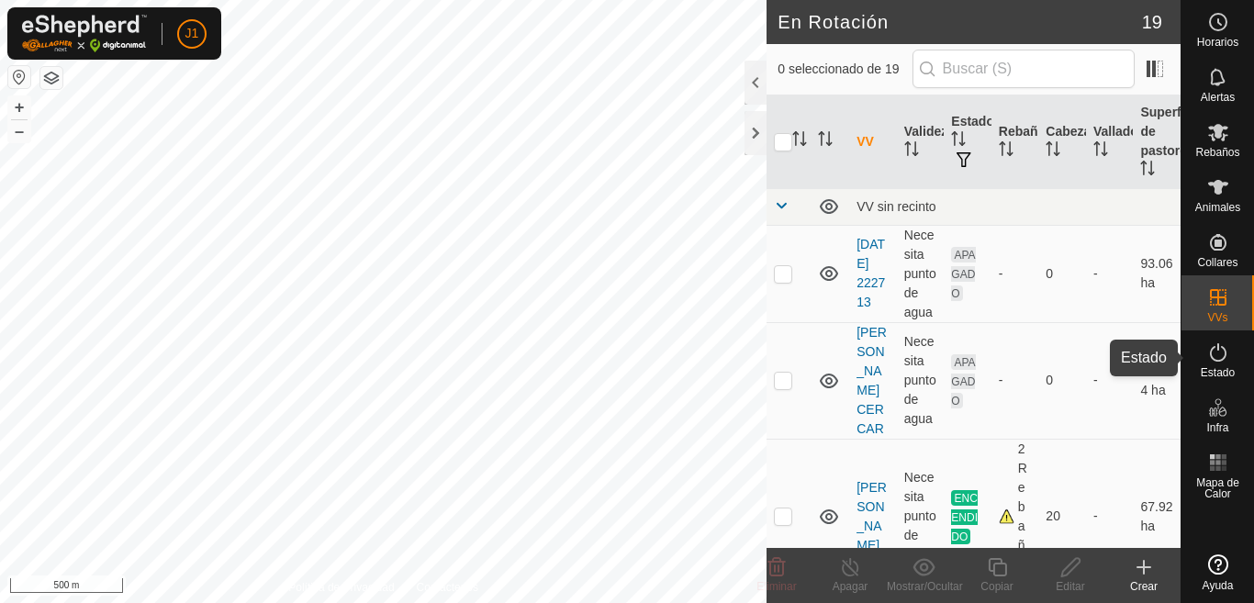
click at [1222, 361] on icon at bounding box center [1219, 353] width 22 height 22
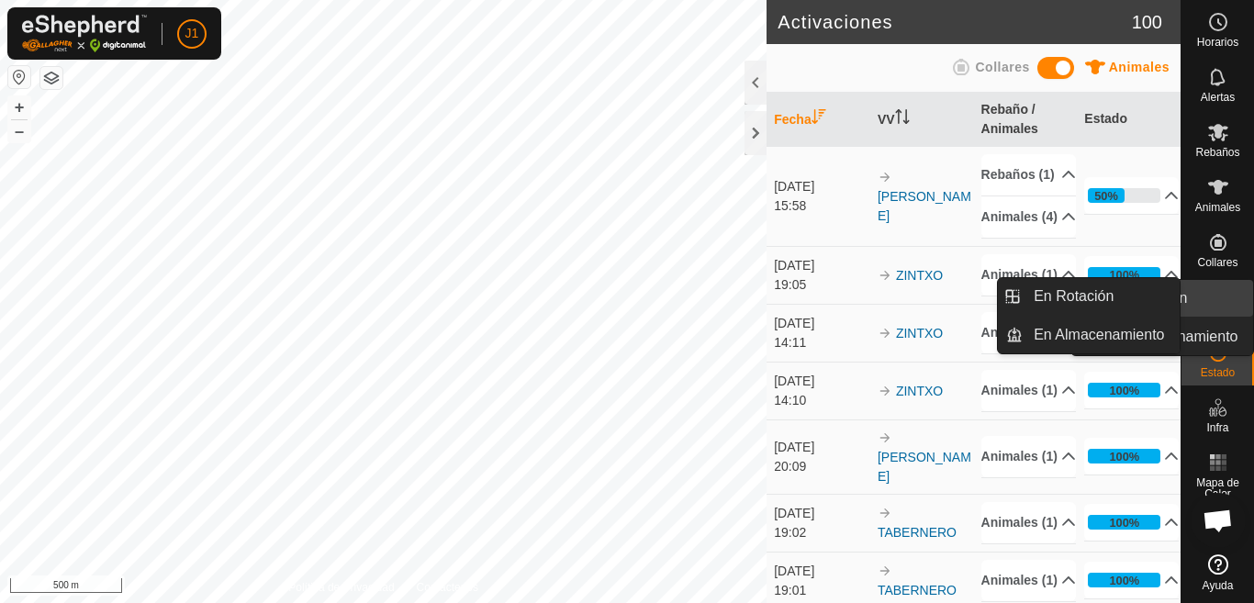
click at [1230, 299] on link "En Rotación" at bounding box center [1174, 298] width 157 height 37
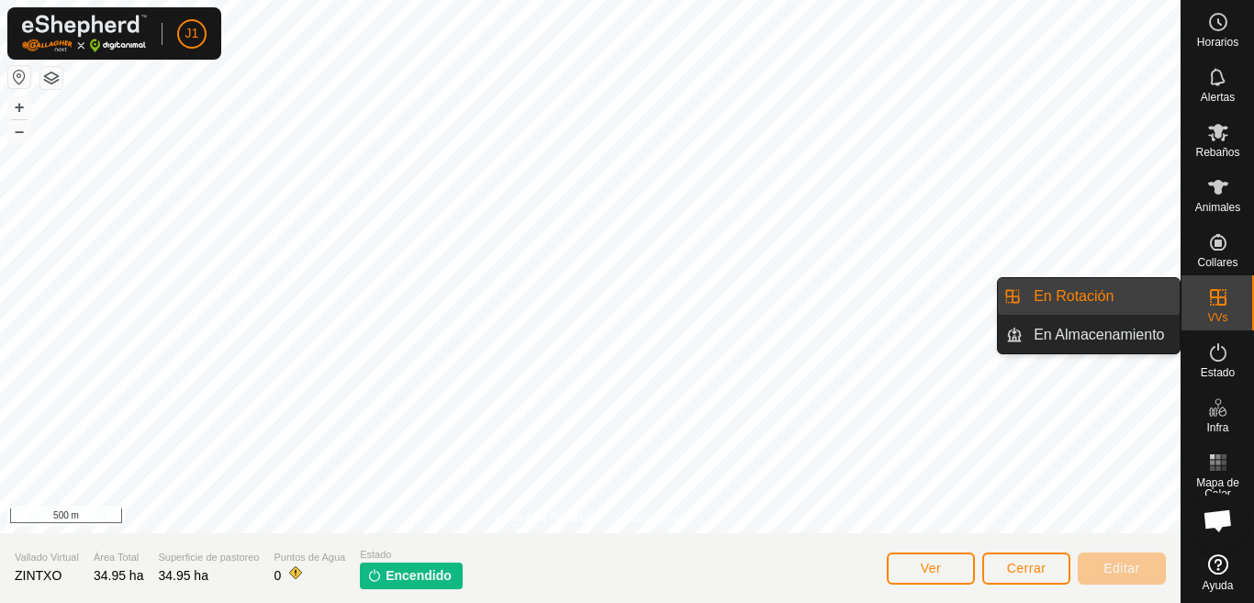
click at [1223, 296] on icon at bounding box center [1219, 298] width 22 height 22
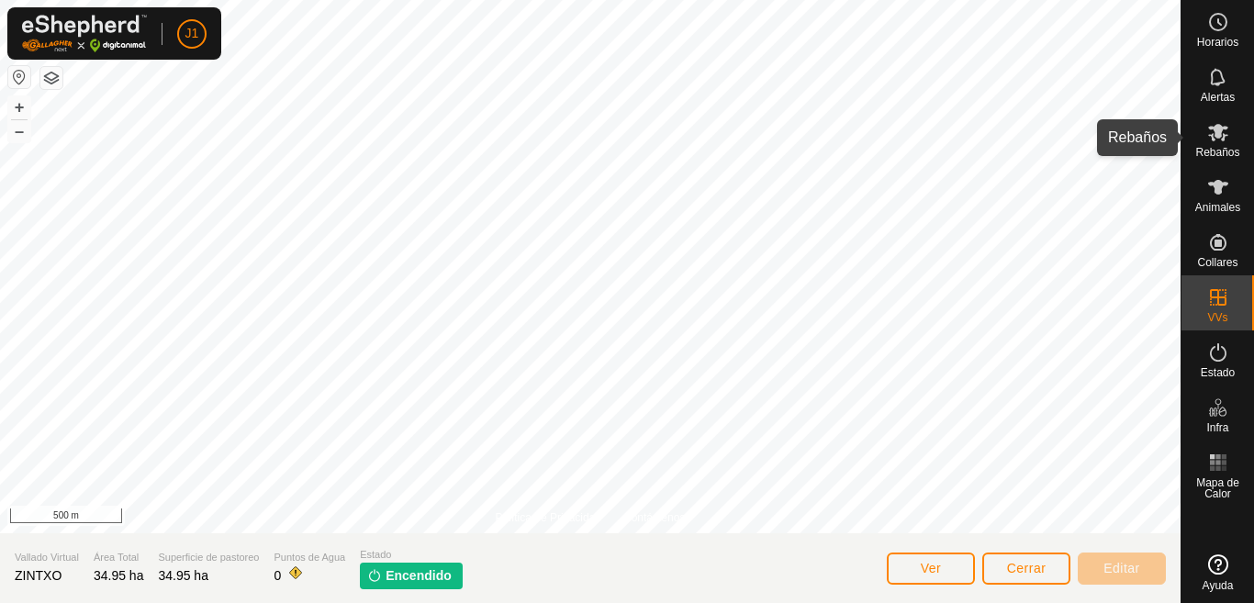
click at [1212, 144] on es-mob-svg-icon at bounding box center [1218, 132] width 33 height 29
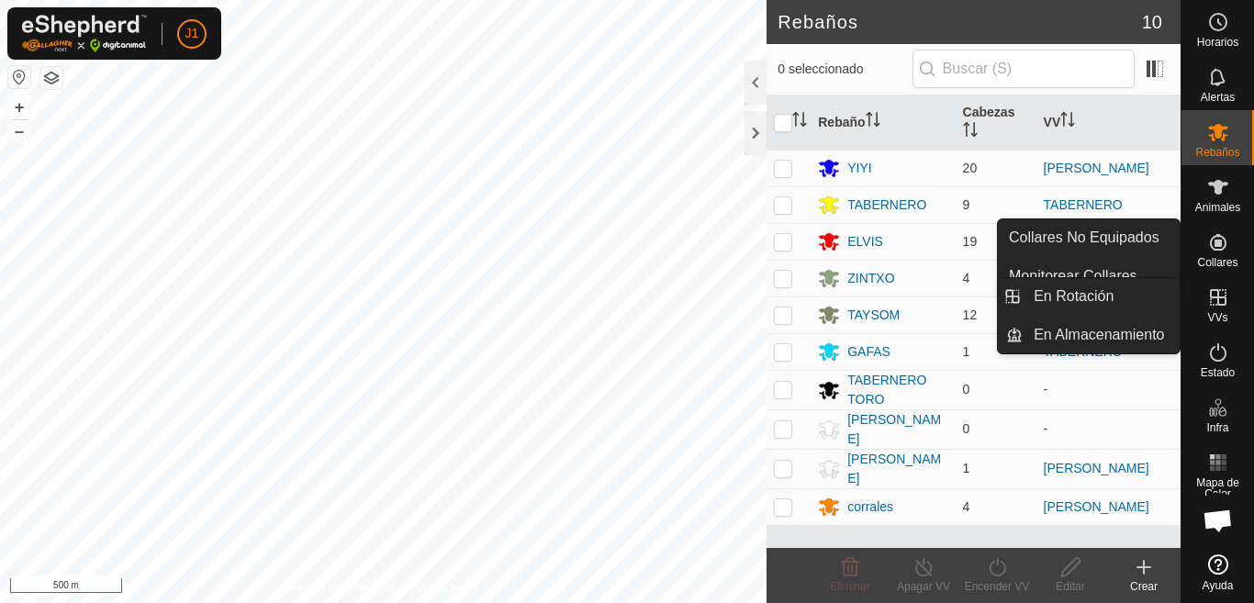
click at [1221, 304] on icon at bounding box center [1218, 297] width 17 height 17
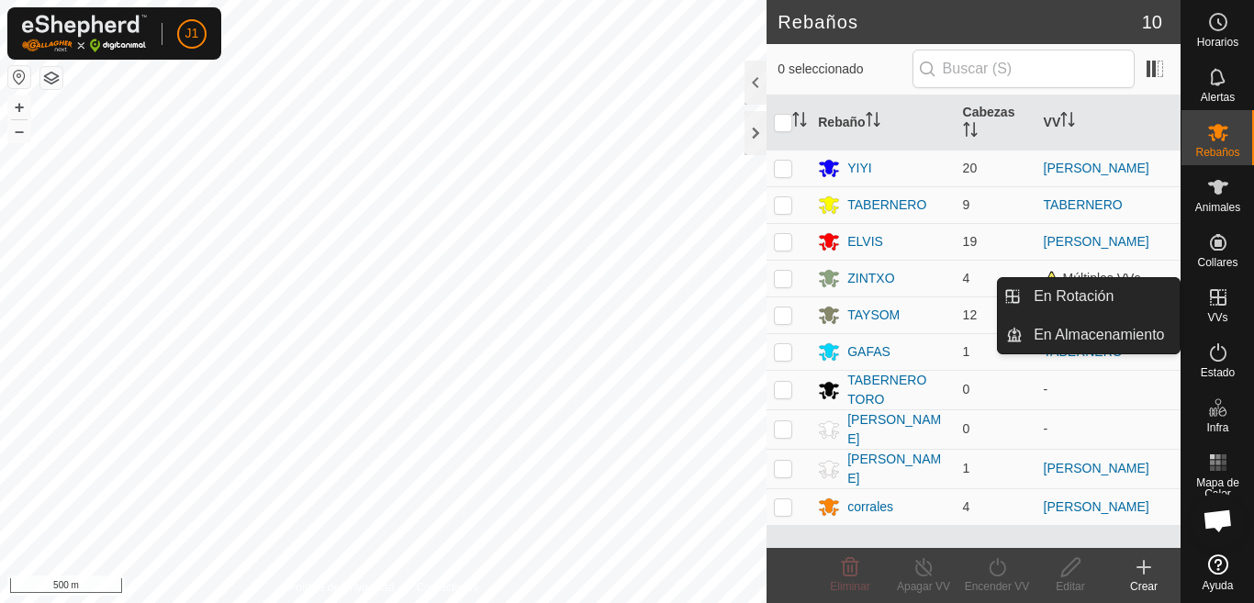
click at [1224, 306] on icon at bounding box center [1218, 297] width 17 height 17
click at [1225, 299] on icon at bounding box center [1218, 297] width 17 height 17
click at [1220, 297] on icon at bounding box center [1218, 297] width 17 height 17
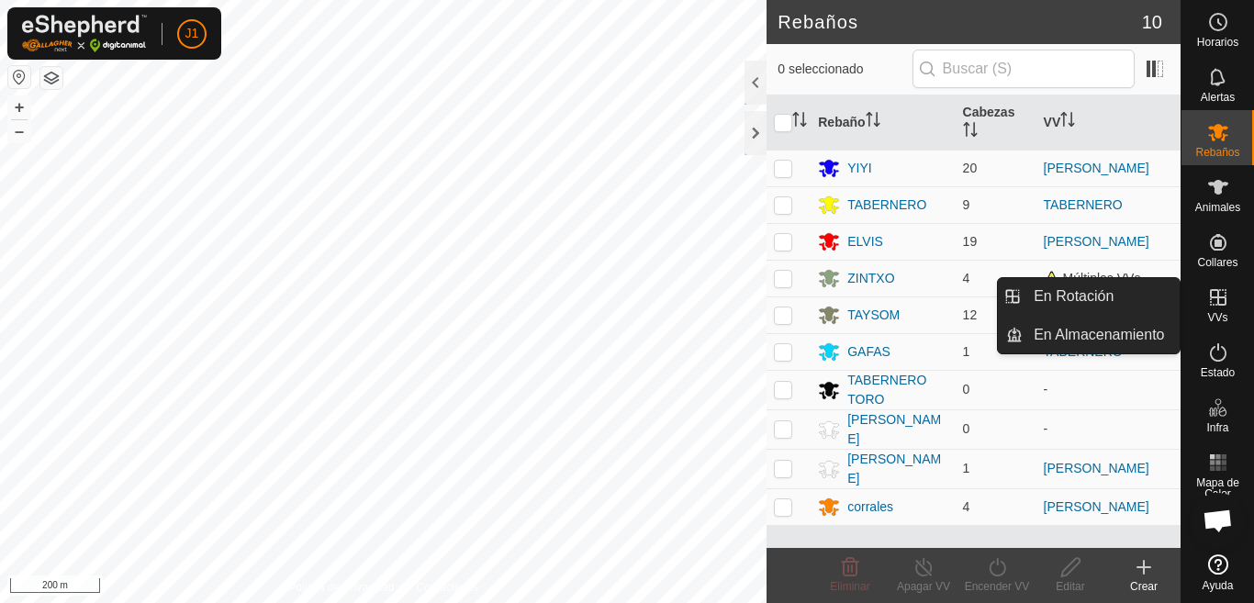
click at [1211, 295] on icon at bounding box center [1218, 297] width 17 height 17
click at [1212, 295] on icon at bounding box center [1219, 298] width 22 height 22
click at [1219, 292] on icon at bounding box center [1219, 298] width 22 height 22
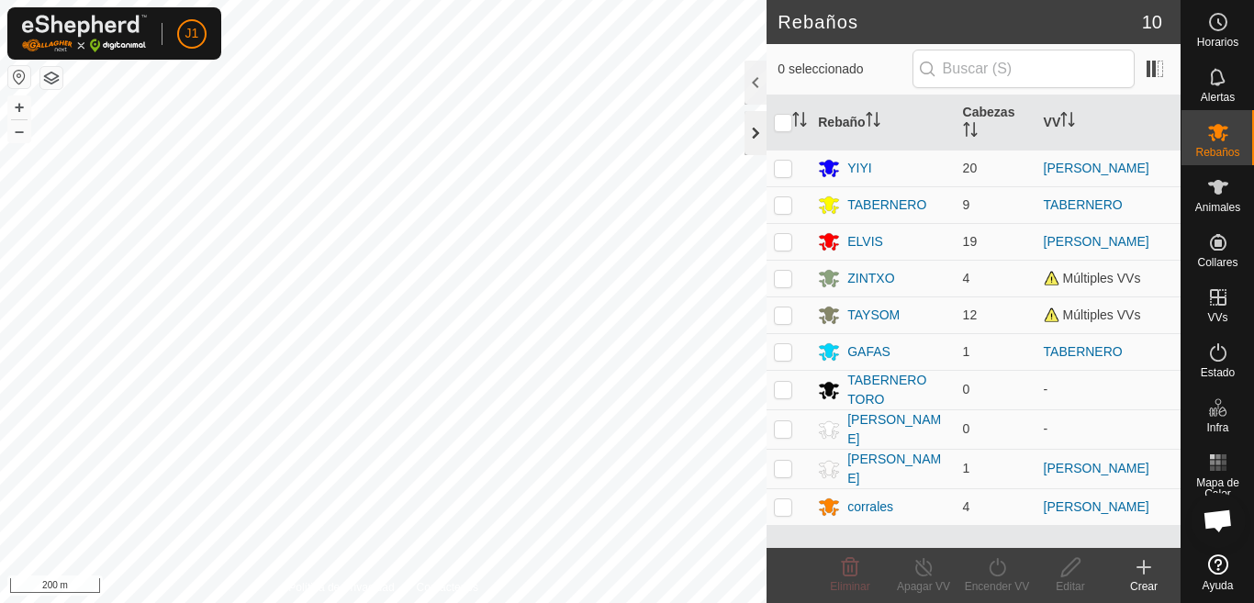
click at [747, 139] on div at bounding box center [756, 133] width 22 height 44
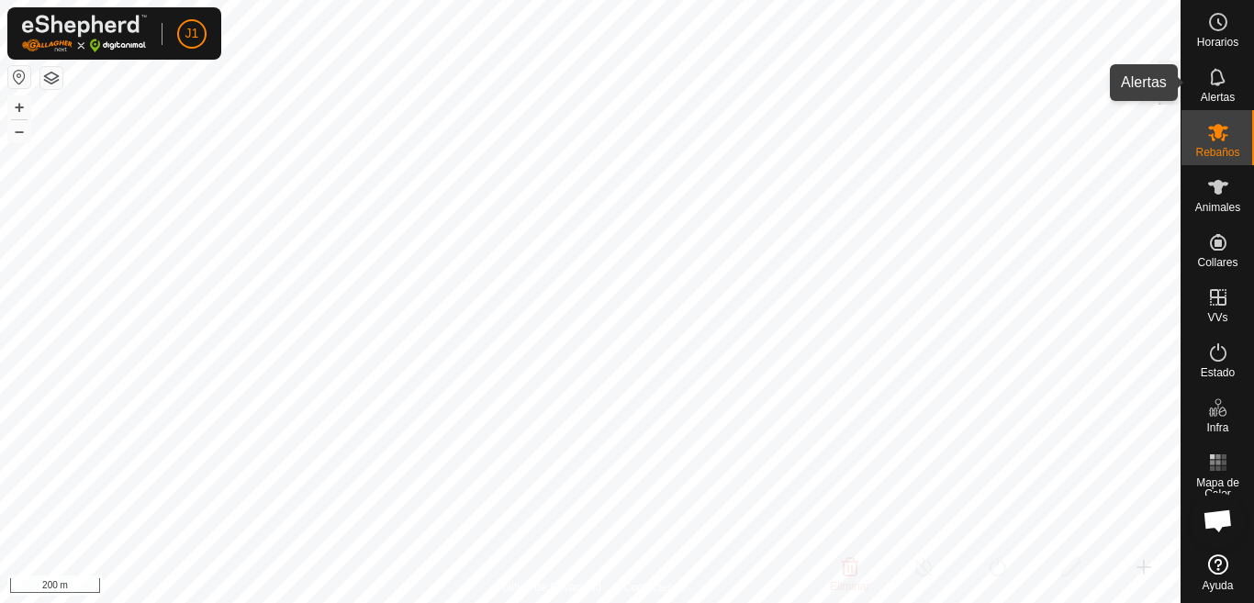
click at [1229, 86] on icon at bounding box center [1219, 77] width 22 height 22
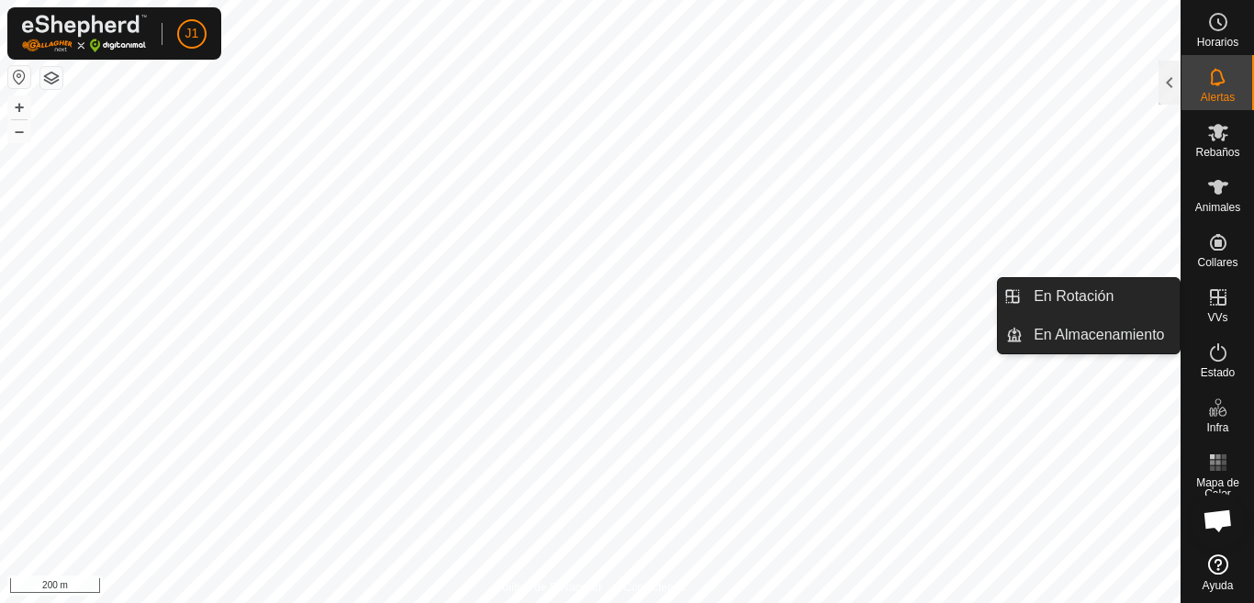
click at [1221, 301] on icon at bounding box center [1219, 298] width 22 height 22
click at [1219, 294] on icon at bounding box center [1218, 297] width 17 height 17
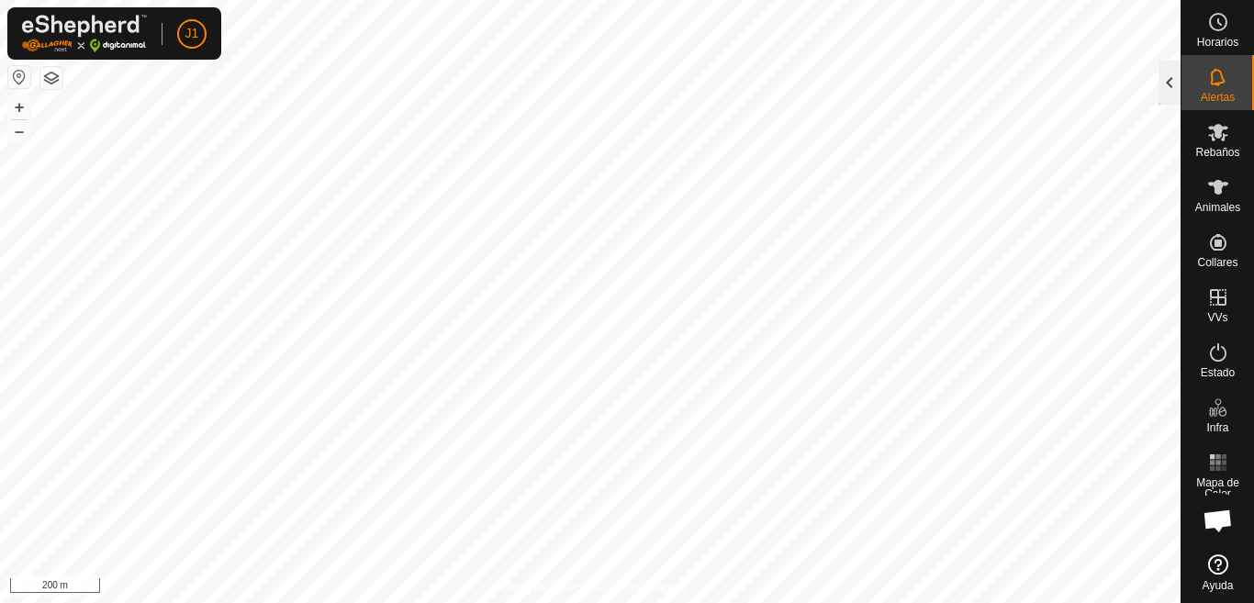
click at [1173, 76] on div at bounding box center [1170, 83] width 22 height 44
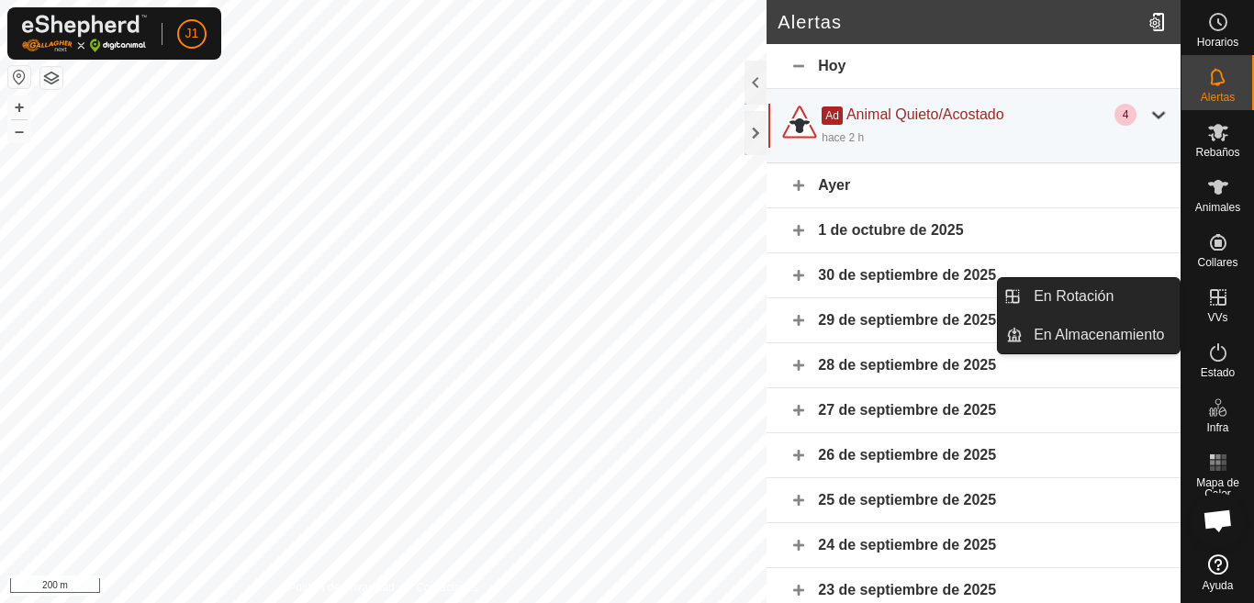
click at [1220, 298] on icon at bounding box center [1218, 297] width 17 height 17
click at [1118, 333] on link "En Almacenamiento" at bounding box center [1101, 335] width 157 height 37
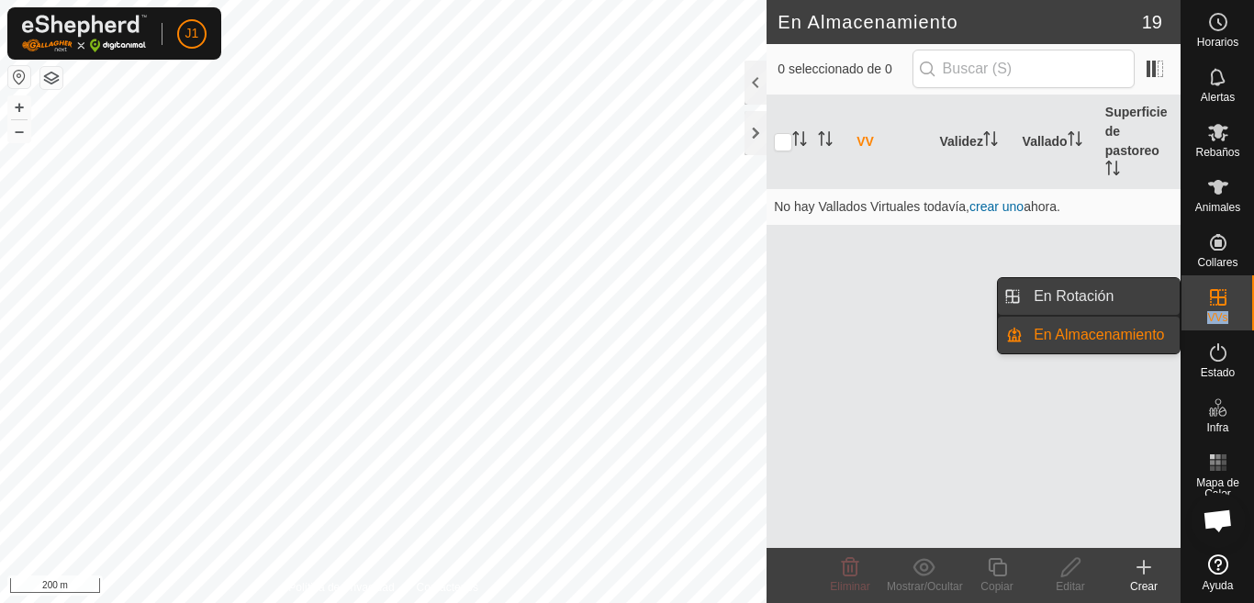
click at [1076, 289] on link "En Rotación" at bounding box center [1101, 296] width 157 height 37
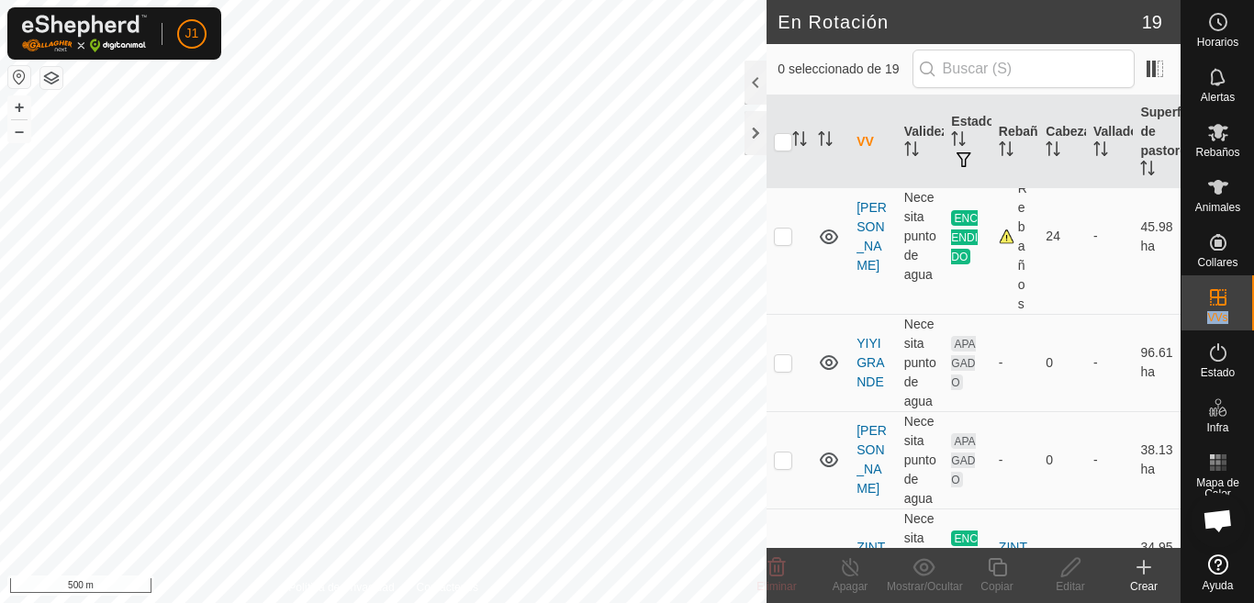
scroll to position [1720, 0]
click at [783, 549] on p-checkbox at bounding box center [783, 556] width 18 height 15
click at [784, 549] on p-checkbox at bounding box center [783, 556] width 18 height 15
checkbox input "true"
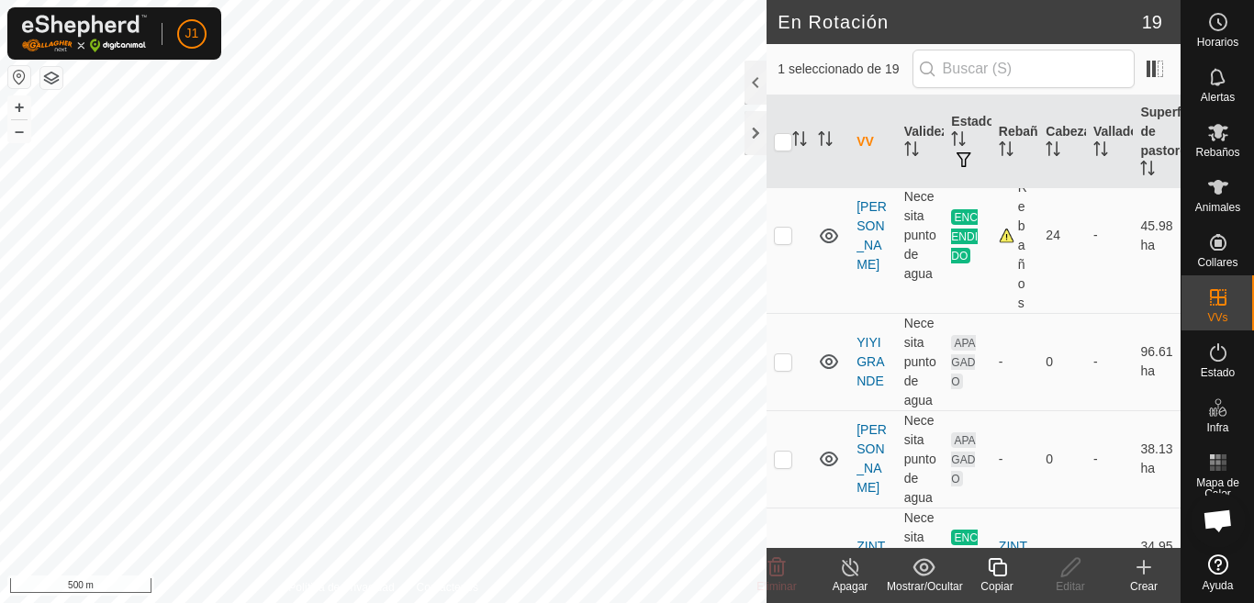
click at [994, 572] on icon at bounding box center [997, 567] width 18 height 18
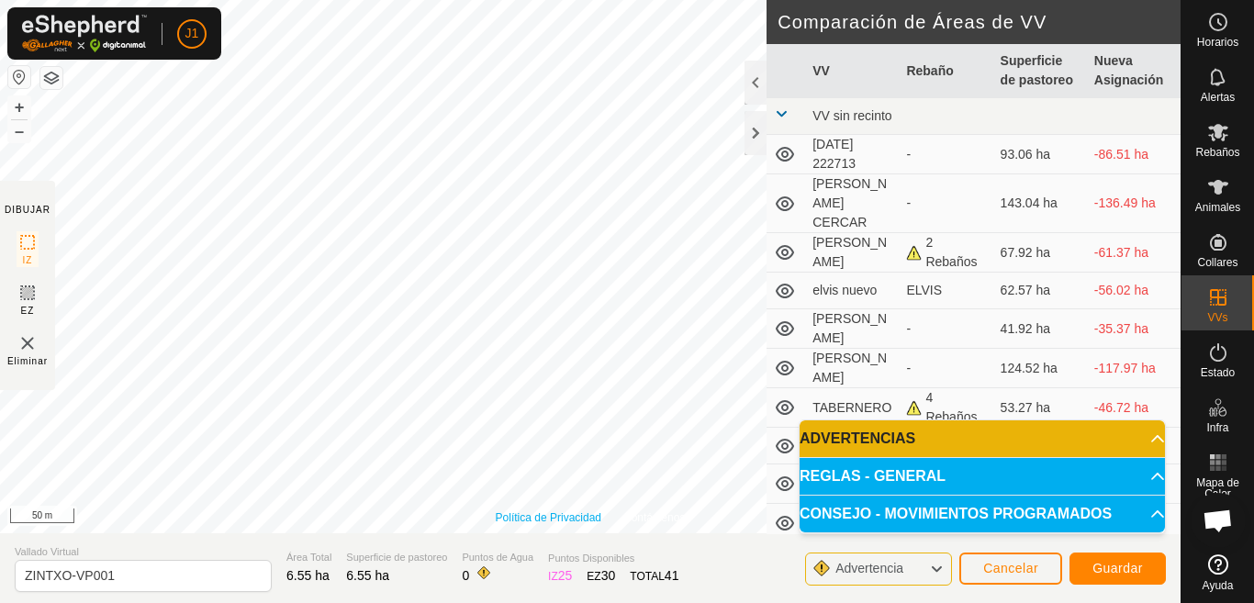
click at [597, 521] on div "Política de Privacidad Contáctenos Tipo: Zona de Inclusión undefined Animal + –…" at bounding box center [590, 267] width 1181 height 534
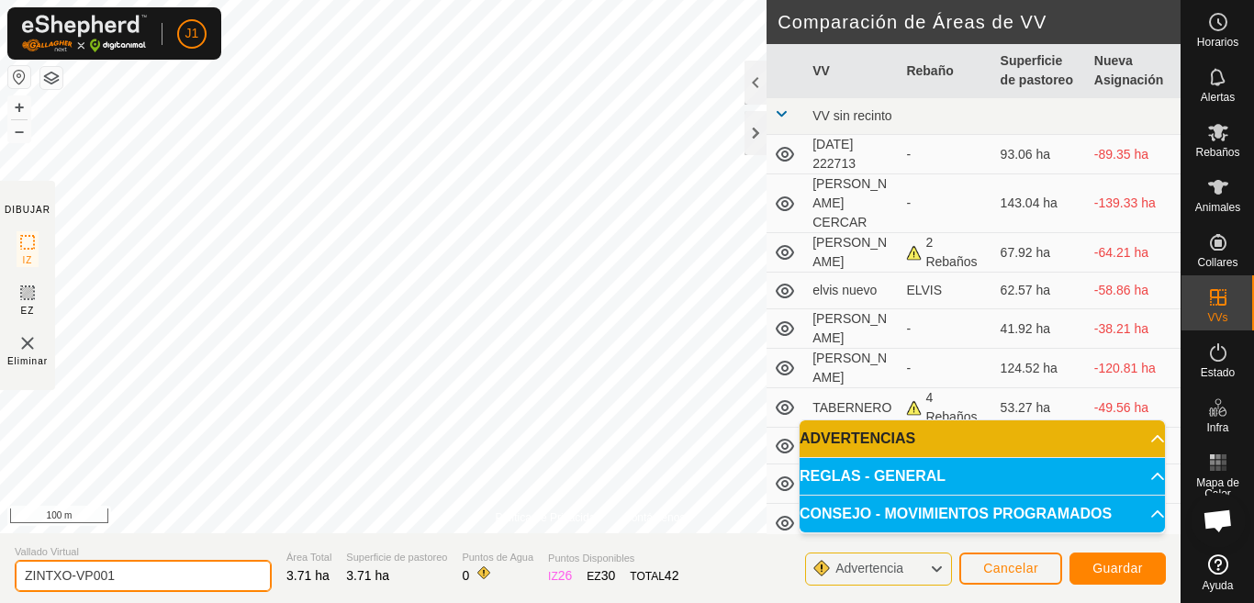
click at [123, 577] on input "ZINTXO-VP001" at bounding box center [143, 576] width 257 height 32
type input "Z"
type input "ENCERRAR ZINTXO"
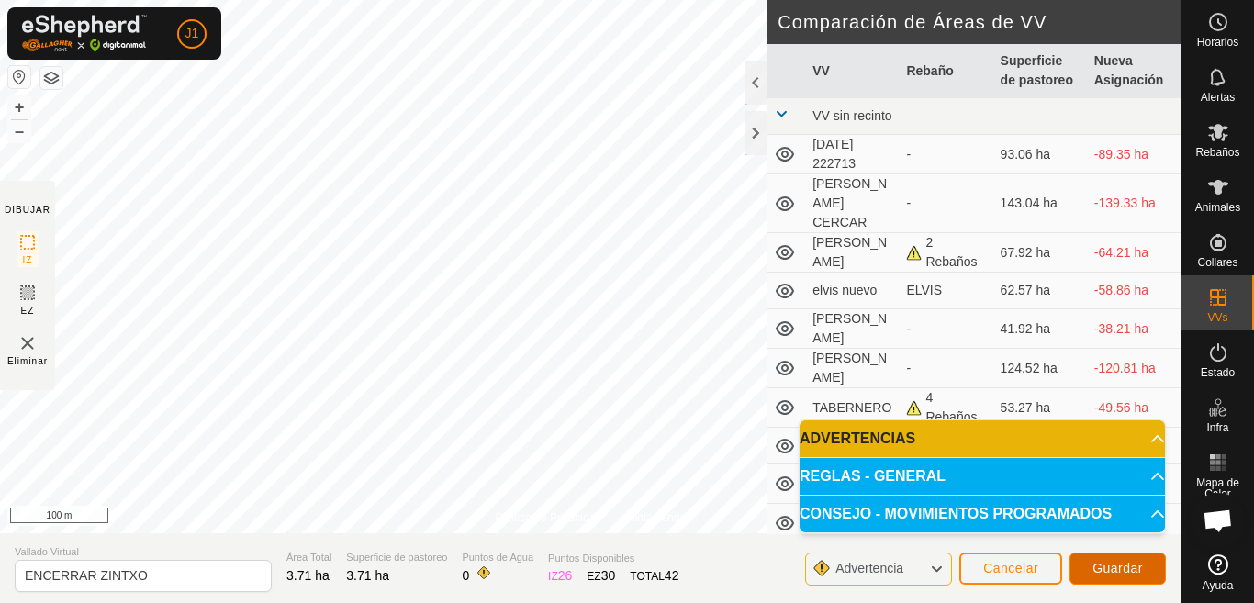
click at [1132, 571] on span "Guardar" at bounding box center [1118, 568] width 51 height 15
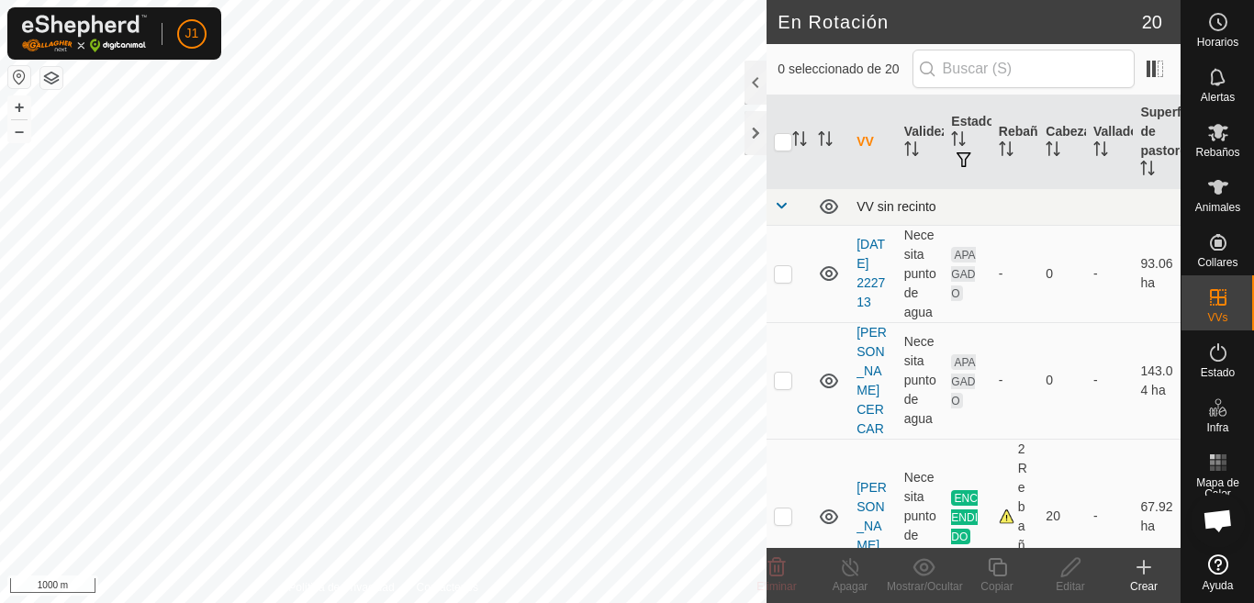
click at [781, 205] on span at bounding box center [781, 205] width 15 height 15
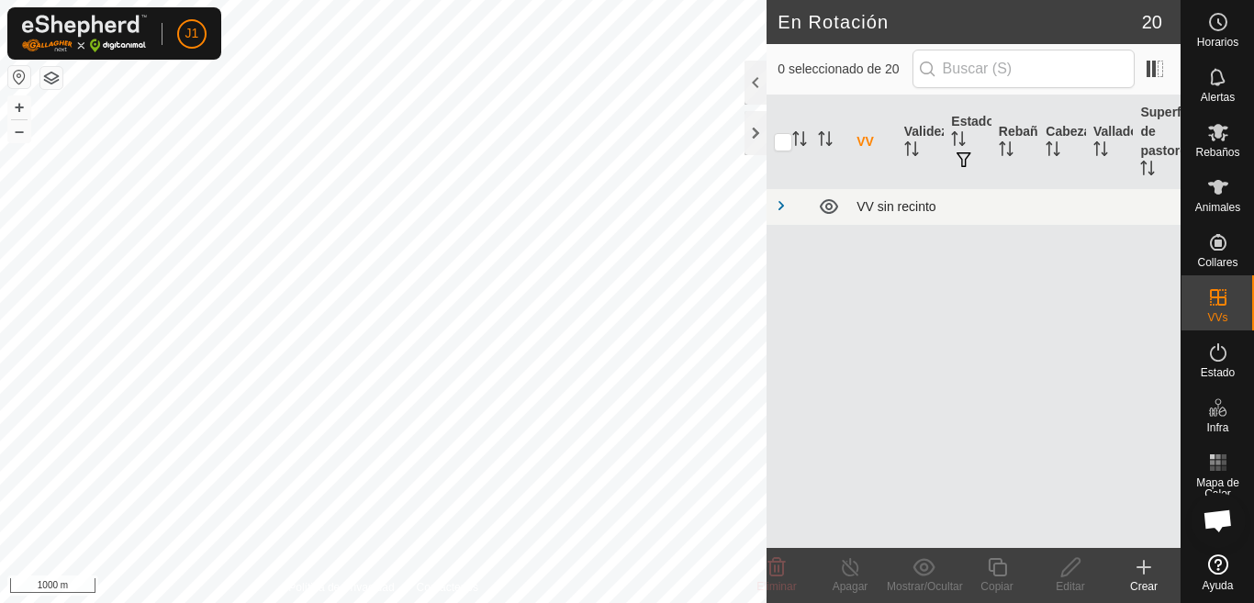
click at [781, 205] on span at bounding box center [781, 205] width 15 height 15
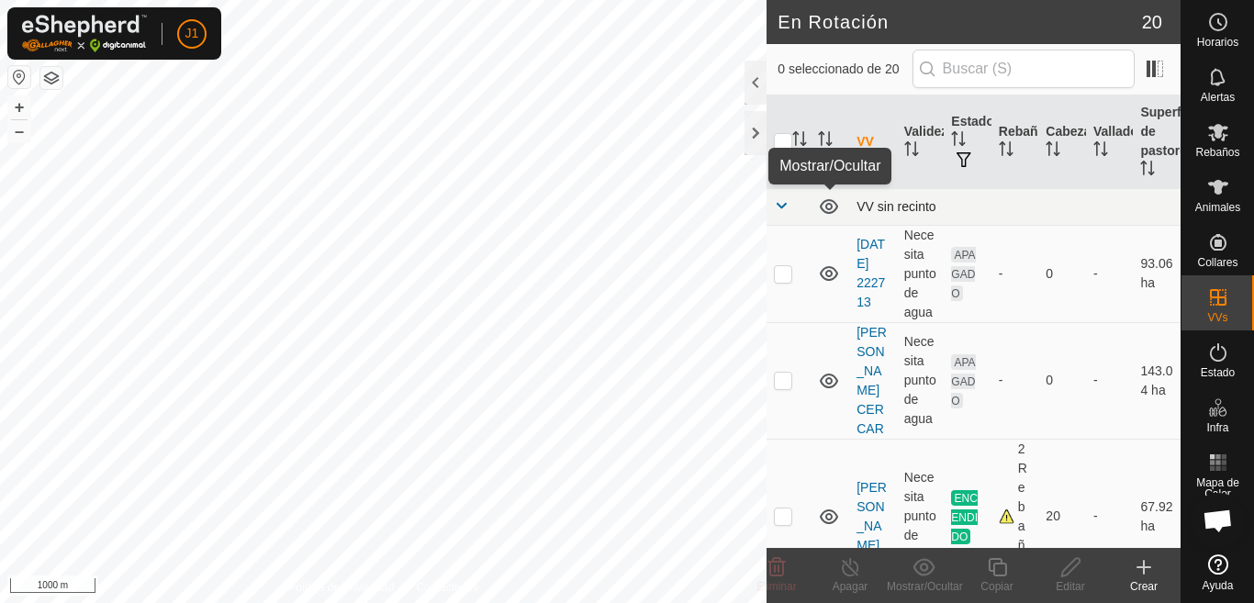
click at [822, 202] on icon at bounding box center [829, 207] width 22 height 22
click at [830, 208] on icon at bounding box center [829, 207] width 22 height 22
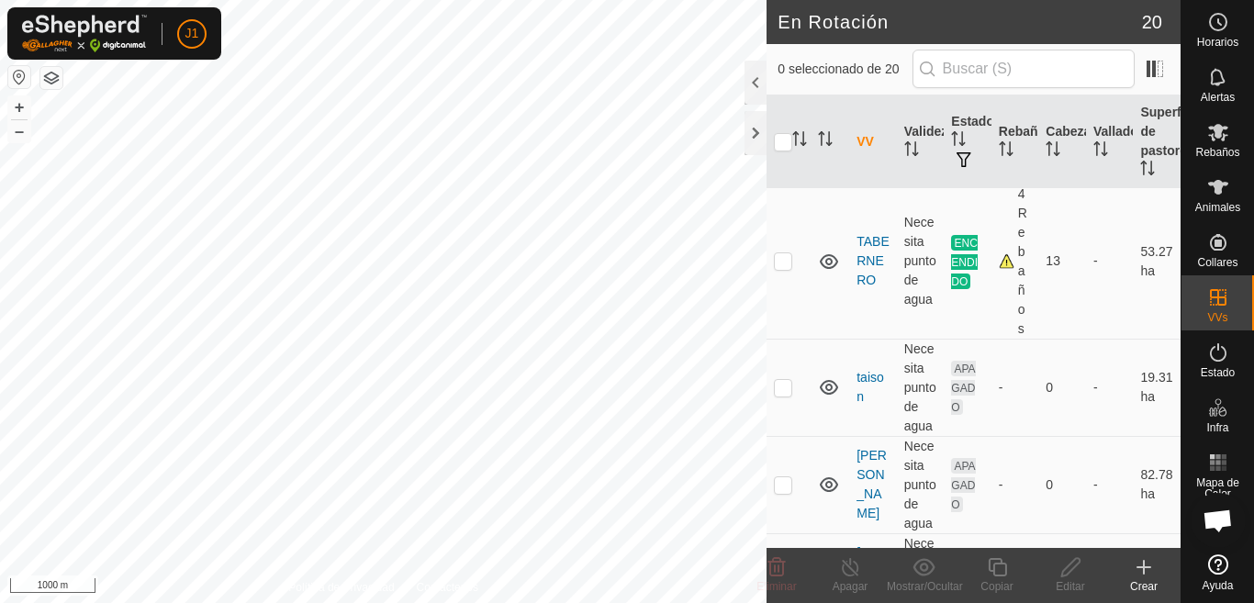
scroll to position [826, 0]
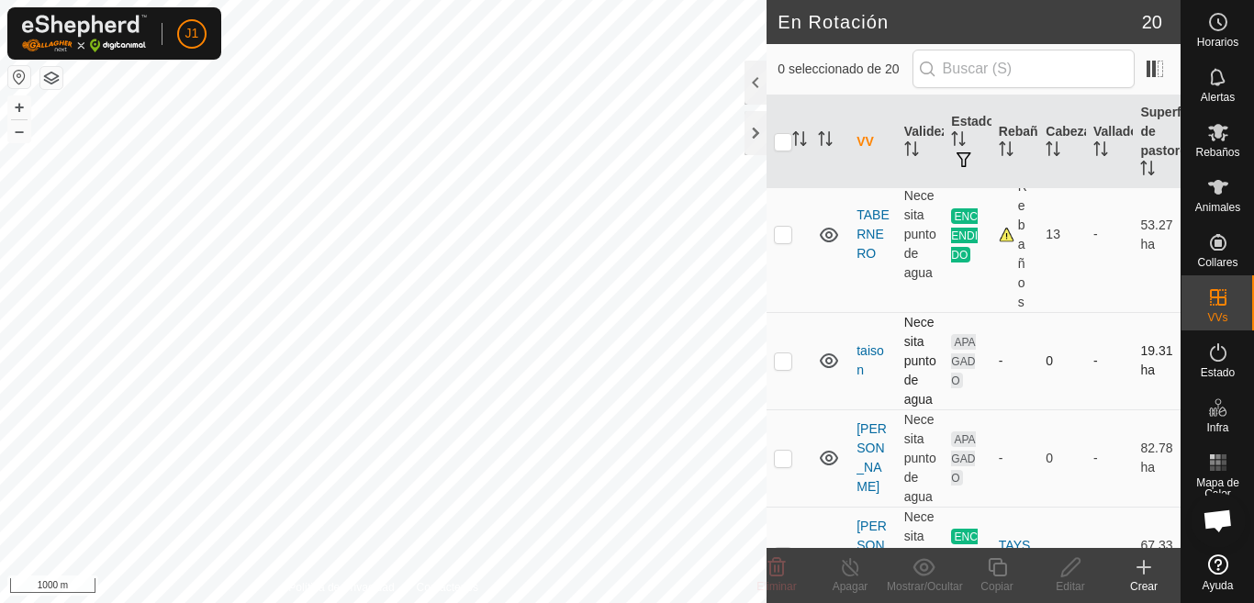
click at [789, 354] on p-checkbox at bounding box center [783, 361] width 18 height 15
checkbox input "false"
click at [785, 451] on p-checkbox at bounding box center [783, 458] width 18 height 15
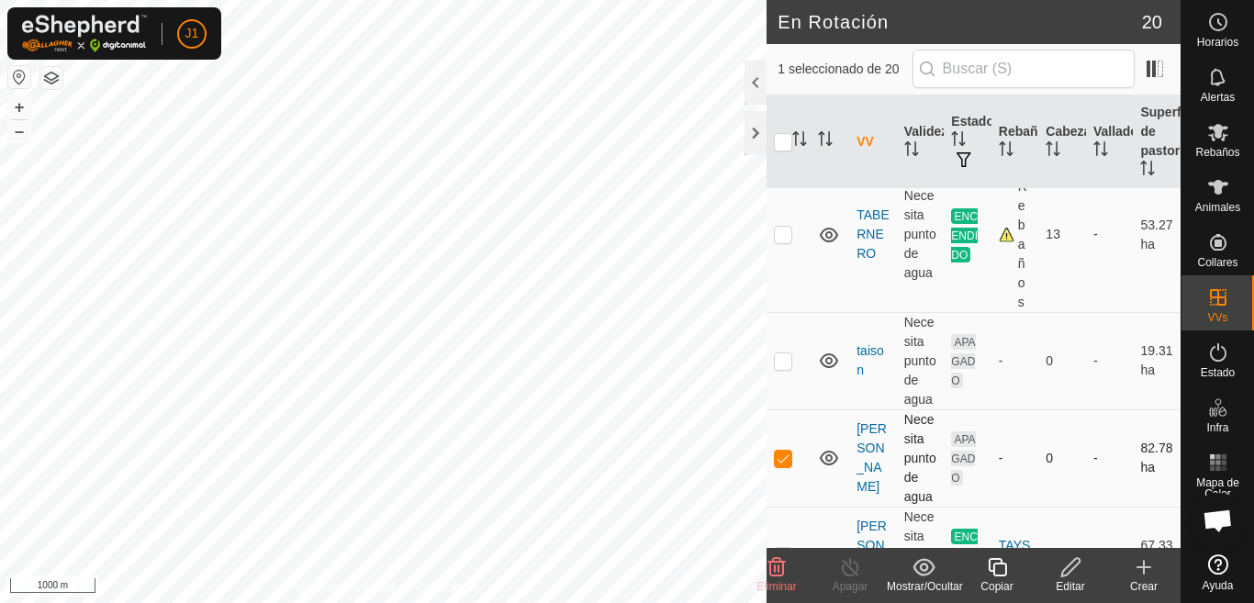
checkbox input "false"
click at [784, 548] on p-checkbox at bounding box center [783, 555] width 18 height 15
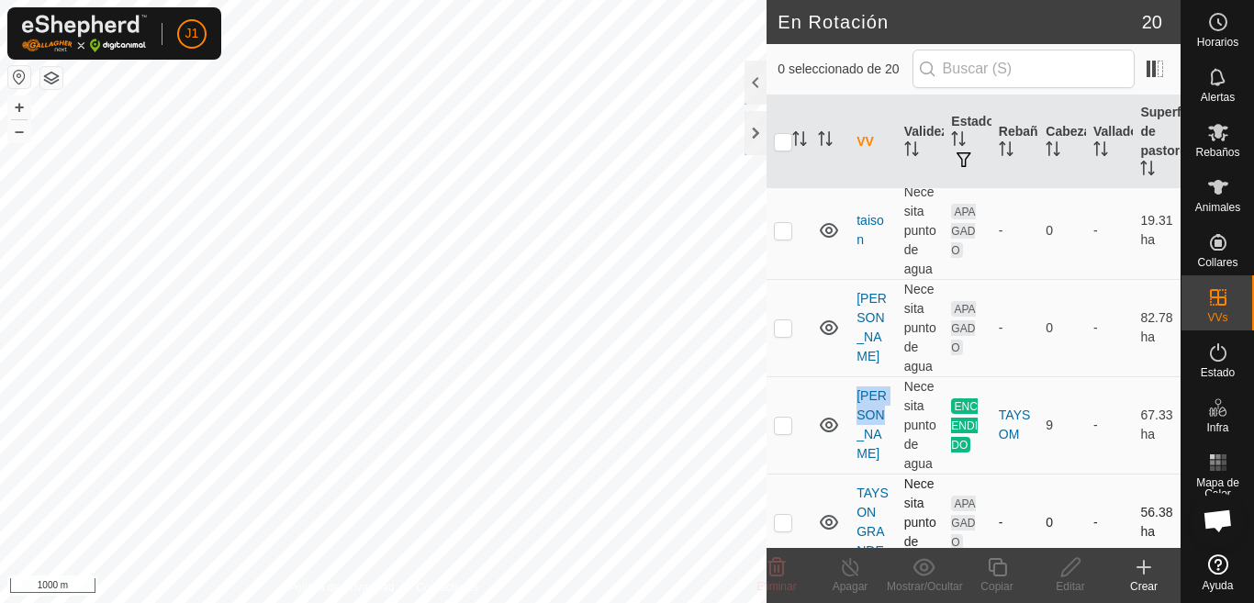
scroll to position [1010, 0]
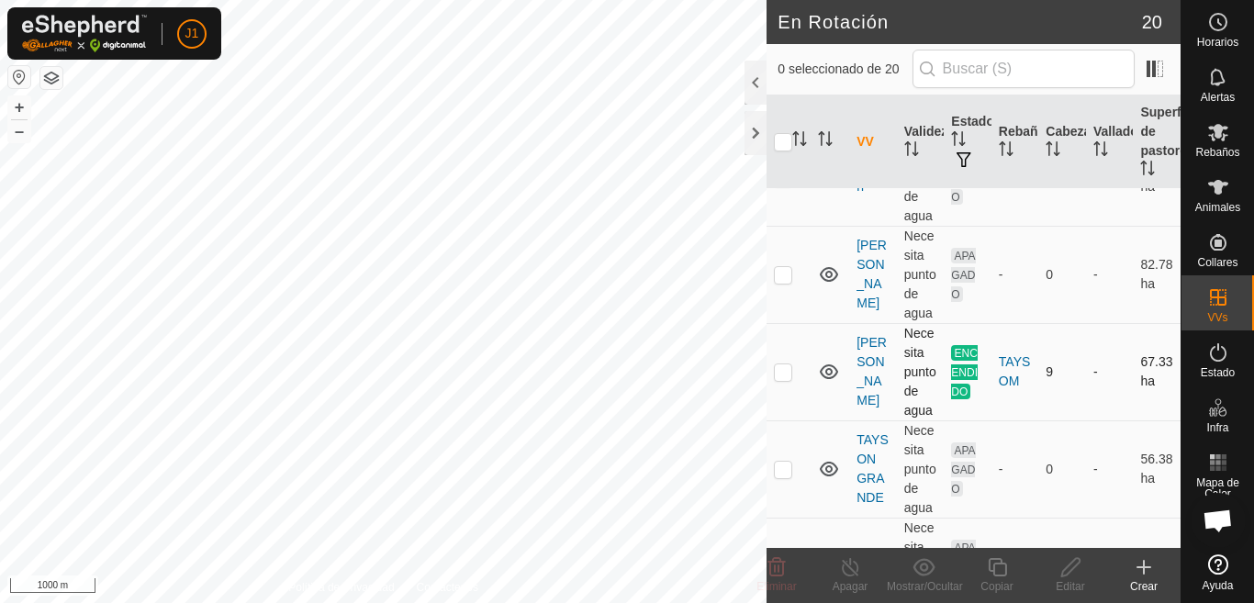
click at [776, 365] on p-checkbox at bounding box center [783, 372] width 18 height 15
checkbox input "false"
click at [790, 462] on p-checkbox at bounding box center [783, 469] width 18 height 15
checkbox input "true"
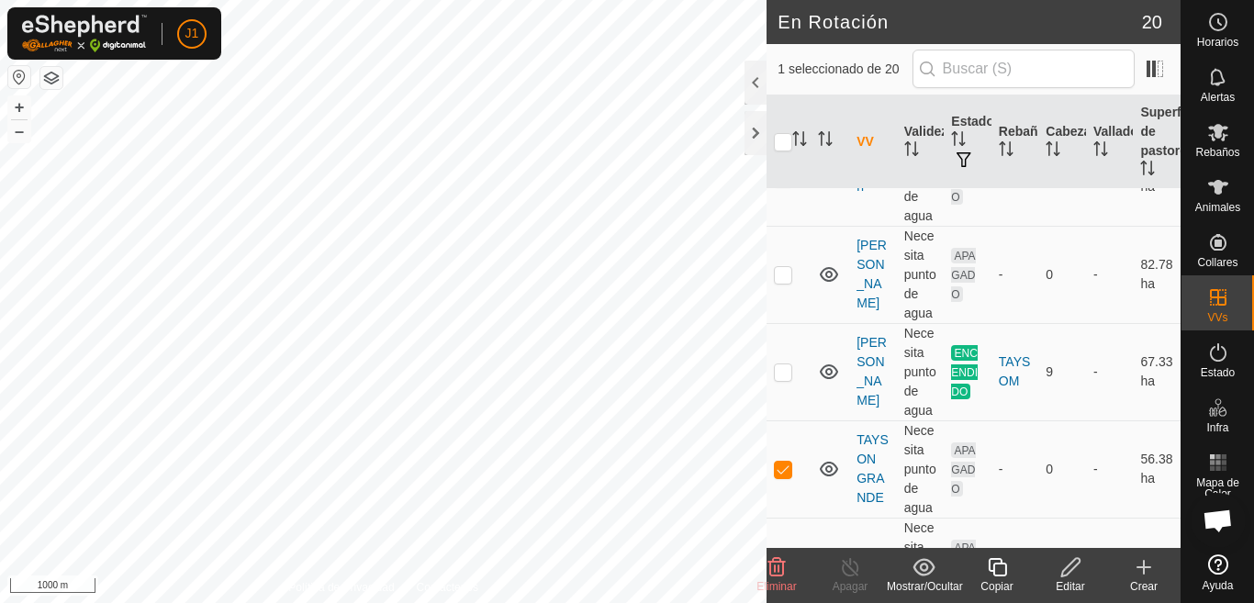
click at [996, 579] on div "Copiar" at bounding box center [997, 587] width 73 height 17
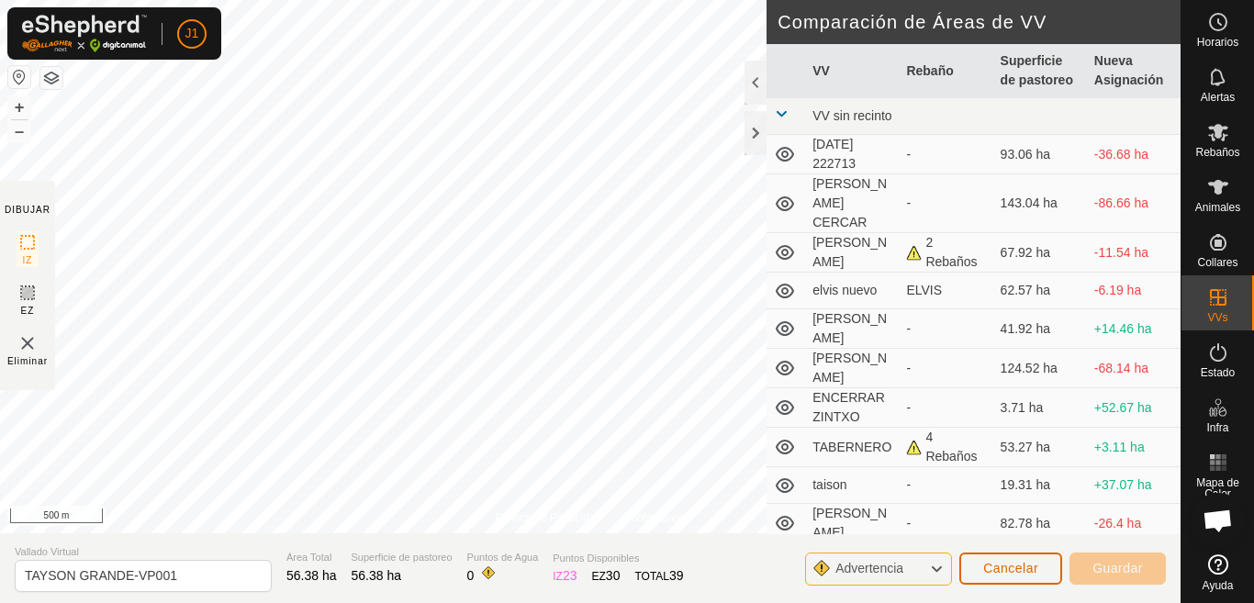
click at [1007, 574] on span "Cancelar" at bounding box center [1010, 568] width 55 height 15
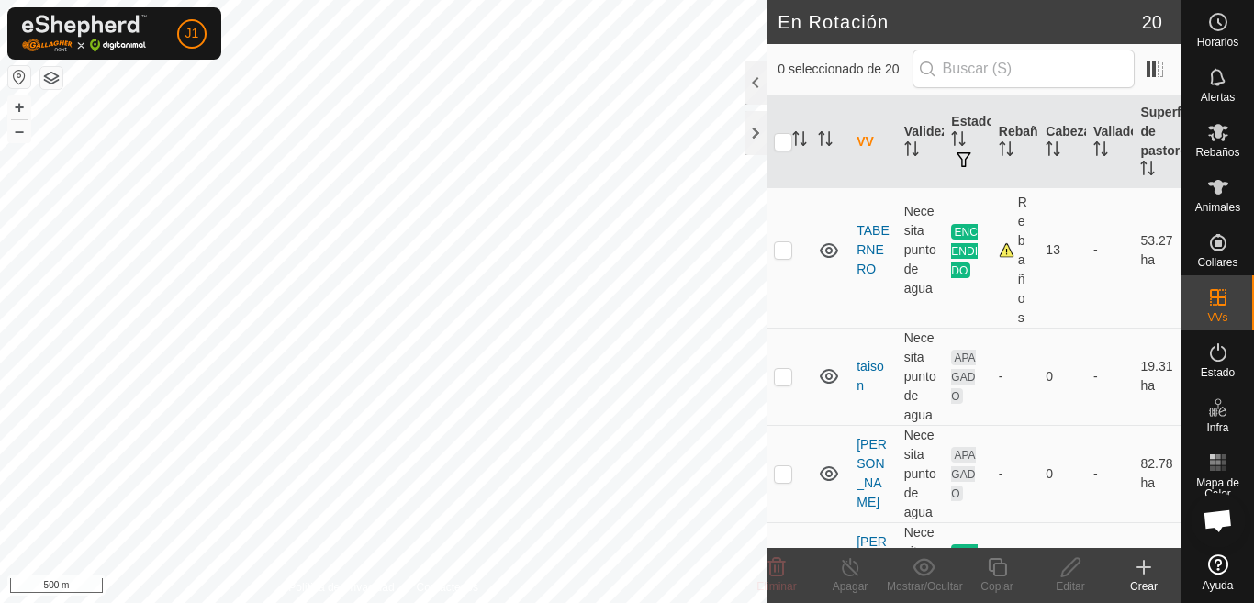
scroll to position [826, 0]
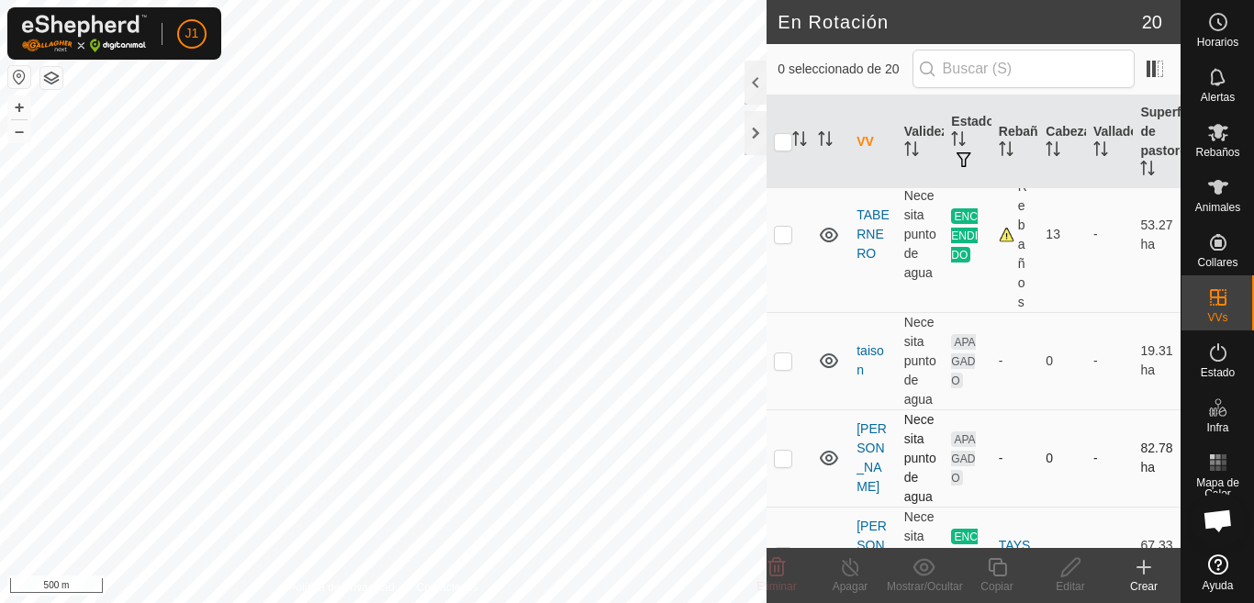
click at [774, 435] on td at bounding box center [789, 458] width 44 height 97
click at [774, 451] on p-checkbox at bounding box center [783, 458] width 18 height 15
click at [775, 451] on p-checkbox at bounding box center [783, 458] width 18 height 15
checkbox input "false"
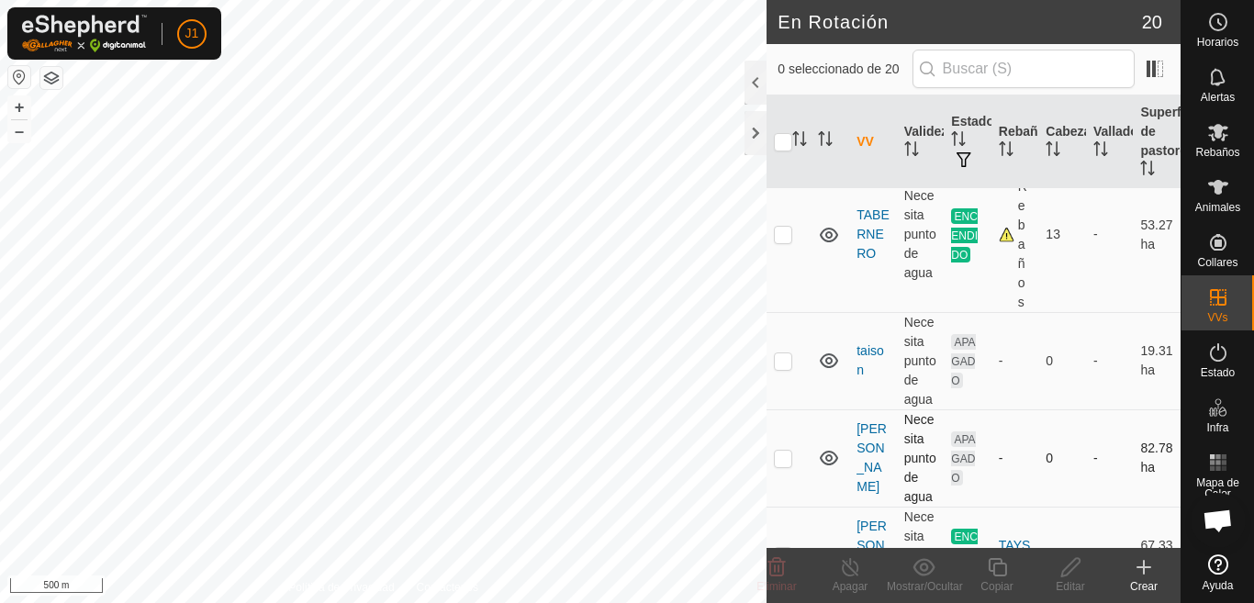
scroll to position [918, 0]
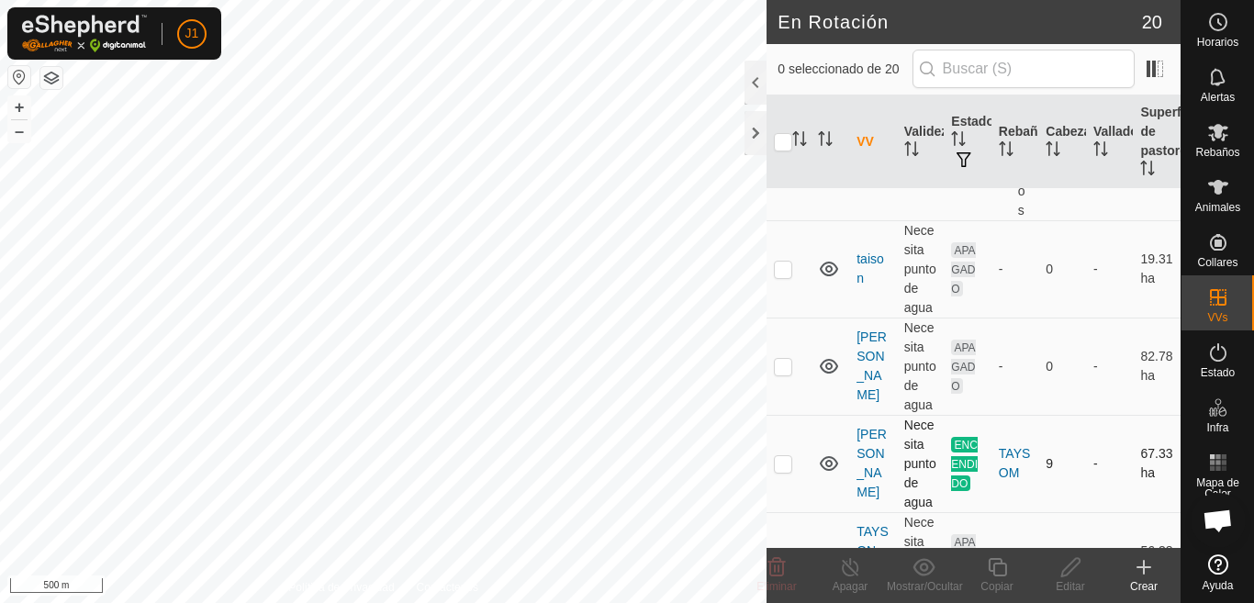
click at [782, 456] on p-checkbox at bounding box center [783, 463] width 18 height 15
checkbox input "true"
click at [994, 578] on icon at bounding box center [997, 567] width 23 height 22
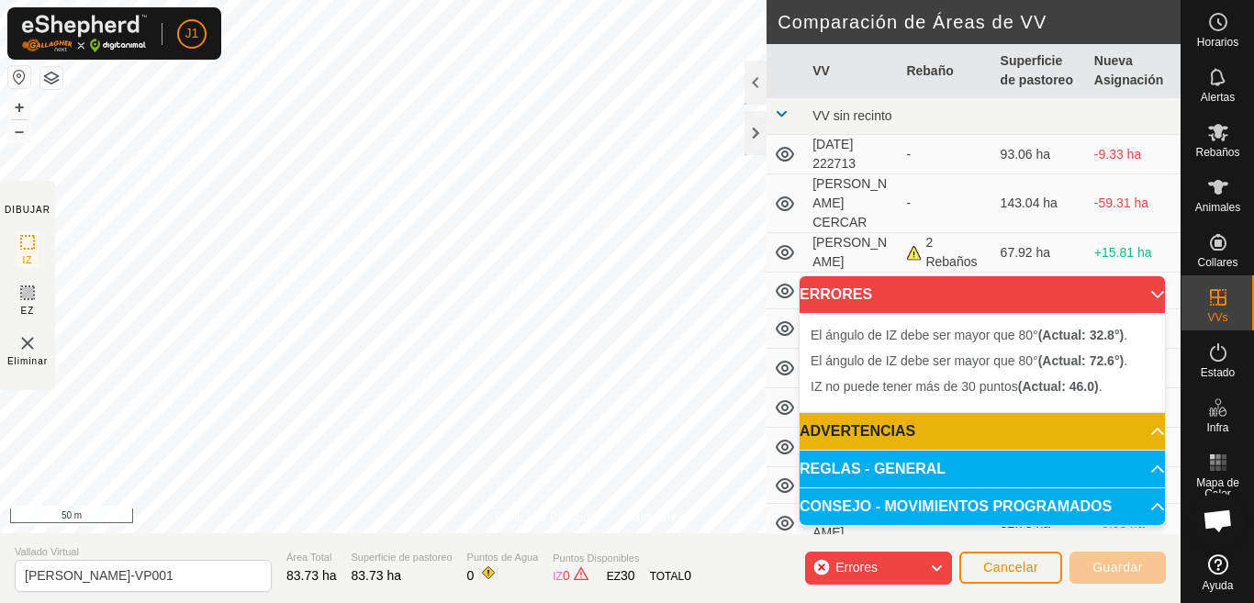
click at [53, 381] on div "Política de Privacidad Contáctenos Tipo: Zona de Inclusión undefined Animal + –…" at bounding box center [590, 301] width 1181 height 603
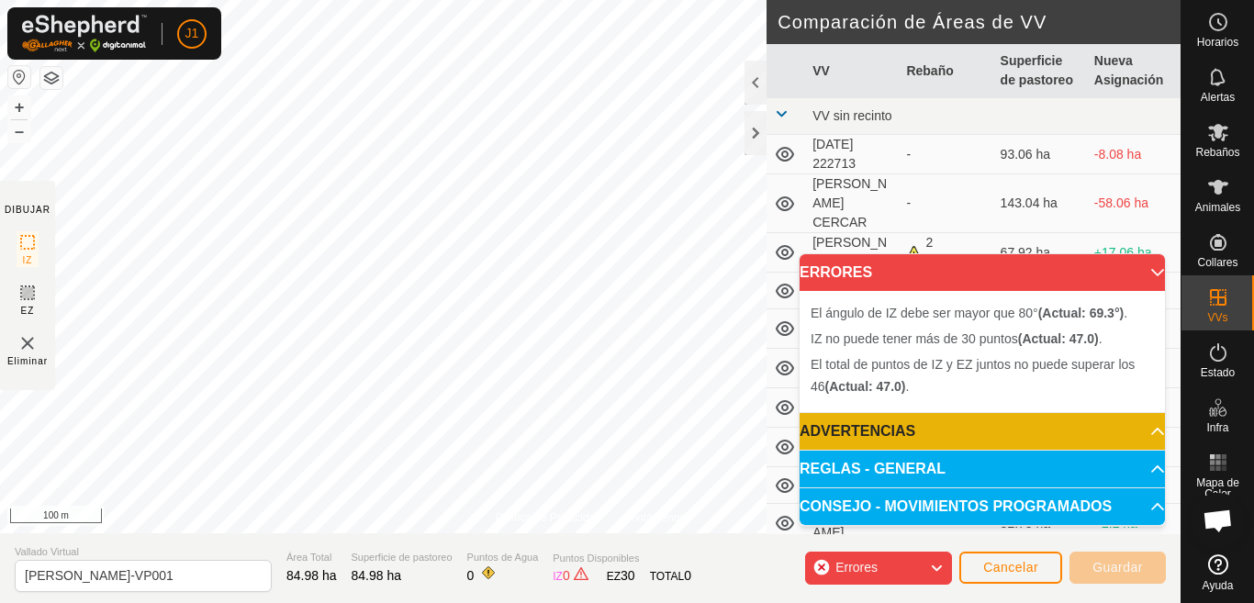
click at [29, 385] on div "Política de Privacidad Contáctenos Tipo: Zona de Inclusión undefined Animal + –…" at bounding box center [590, 301] width 1181 height 603
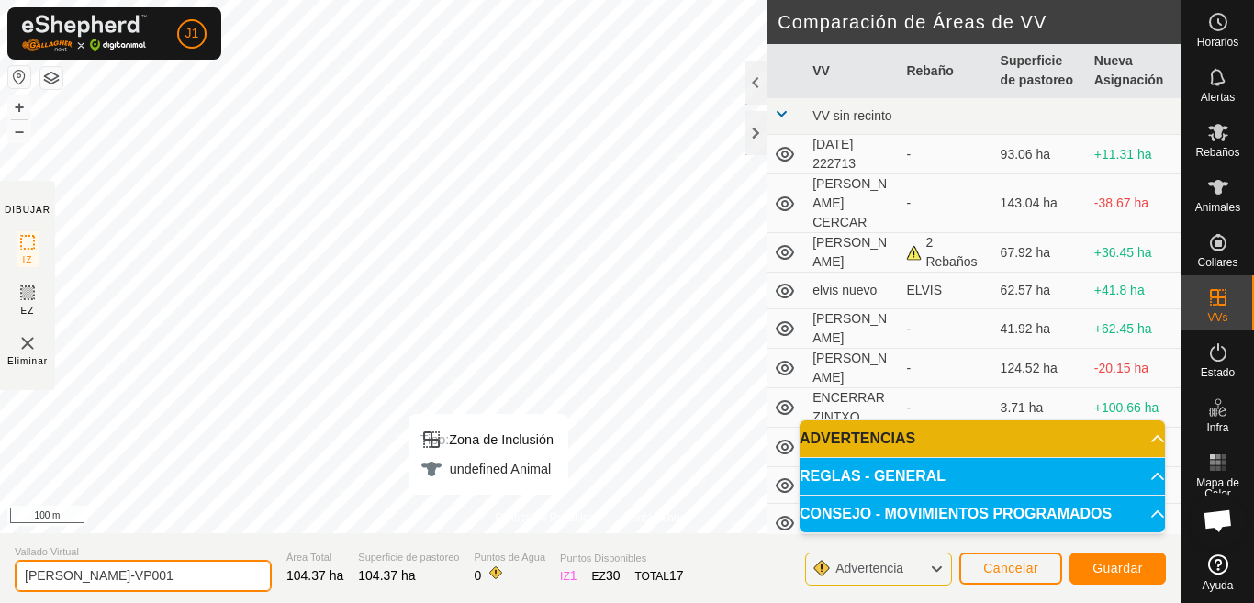
click at [220, 577] on input "TAISON FUENTESS-VP001" at bounding box center [143, 576] width 257 height 32
type input "T"
type input "ENCERRAR POTRAS"
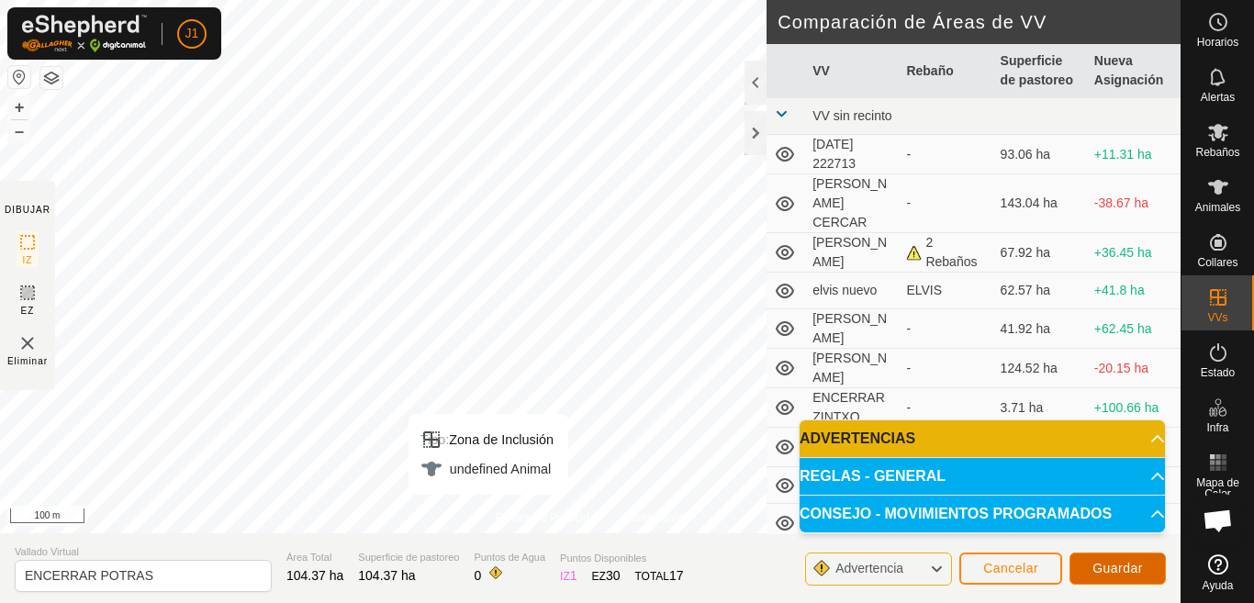
click at [1112, 573] on span "Guardar" at bounding box center [1118, 568] width 51 height 15
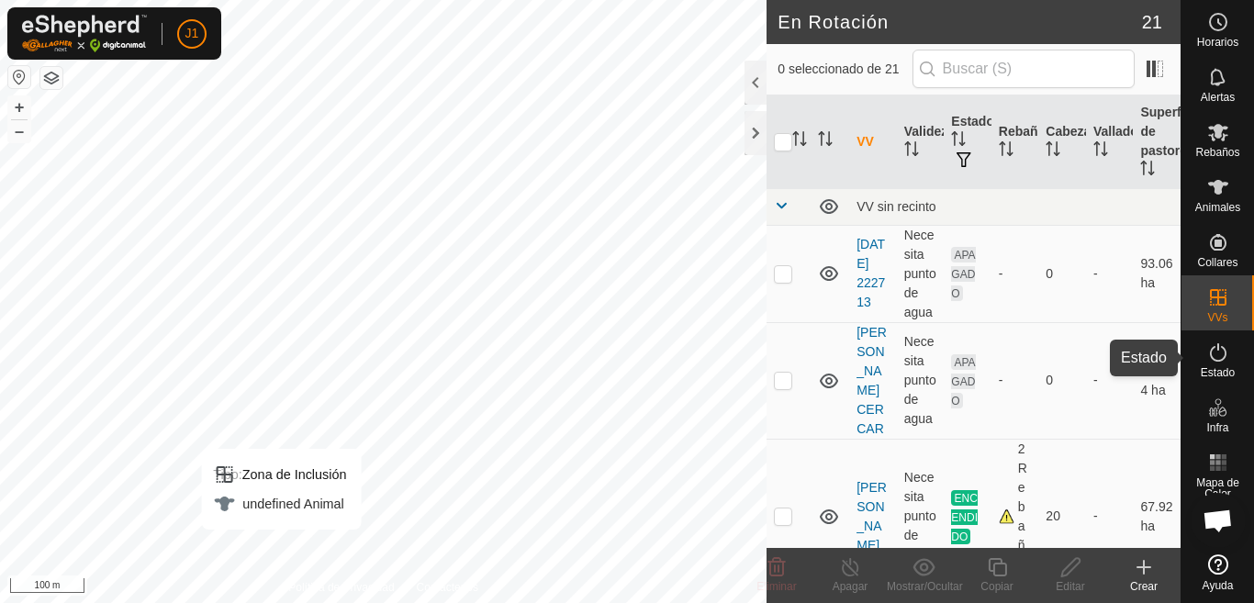
click at [1220, 357] on icon at bounding box center [1219, 353] width 22 height 22
click at [1214, 358] on icon at bounding box center [1219, 353] width 22 height 22
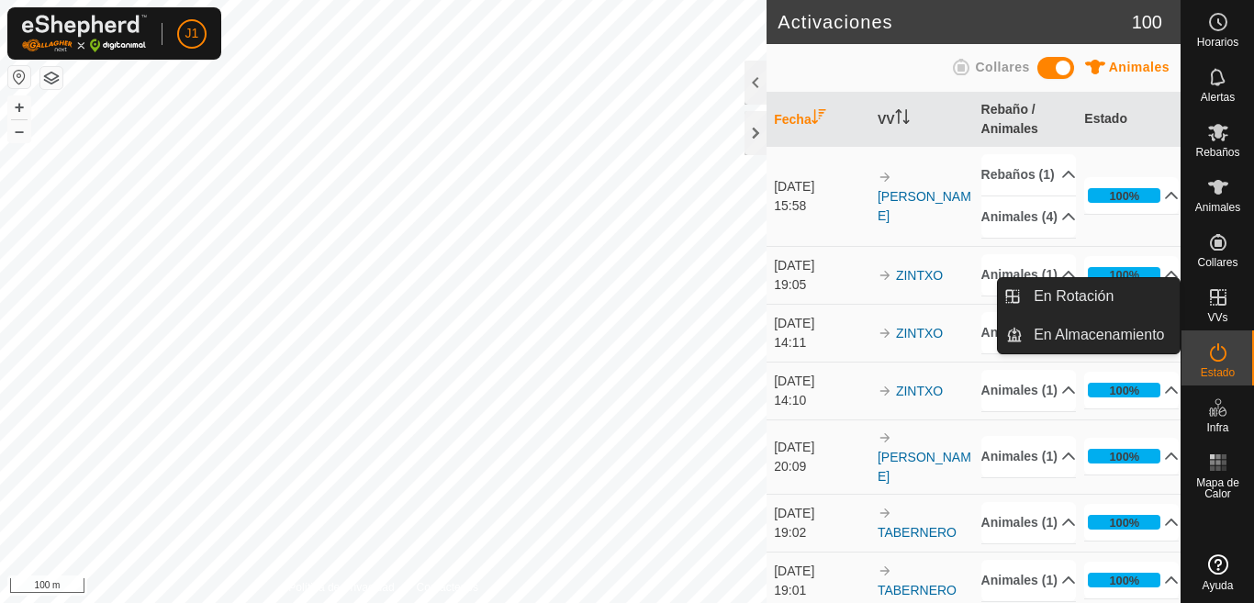
click at [1221, 299] on icon at bounding box center [1219, 298] width 22 height 22
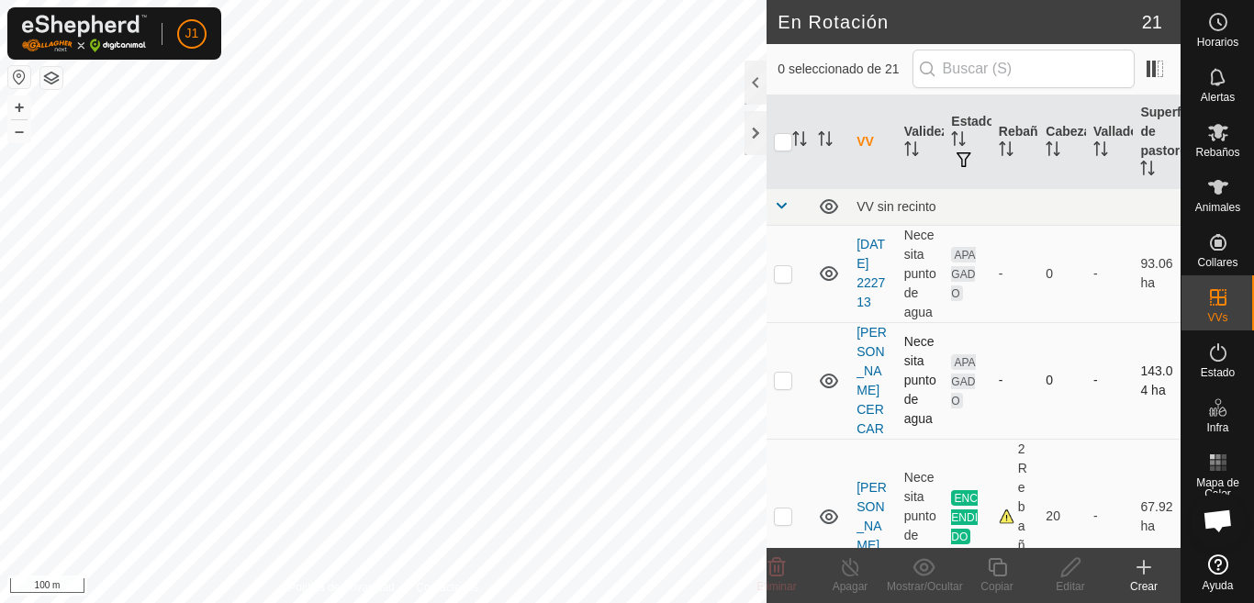
checkbox input "true"
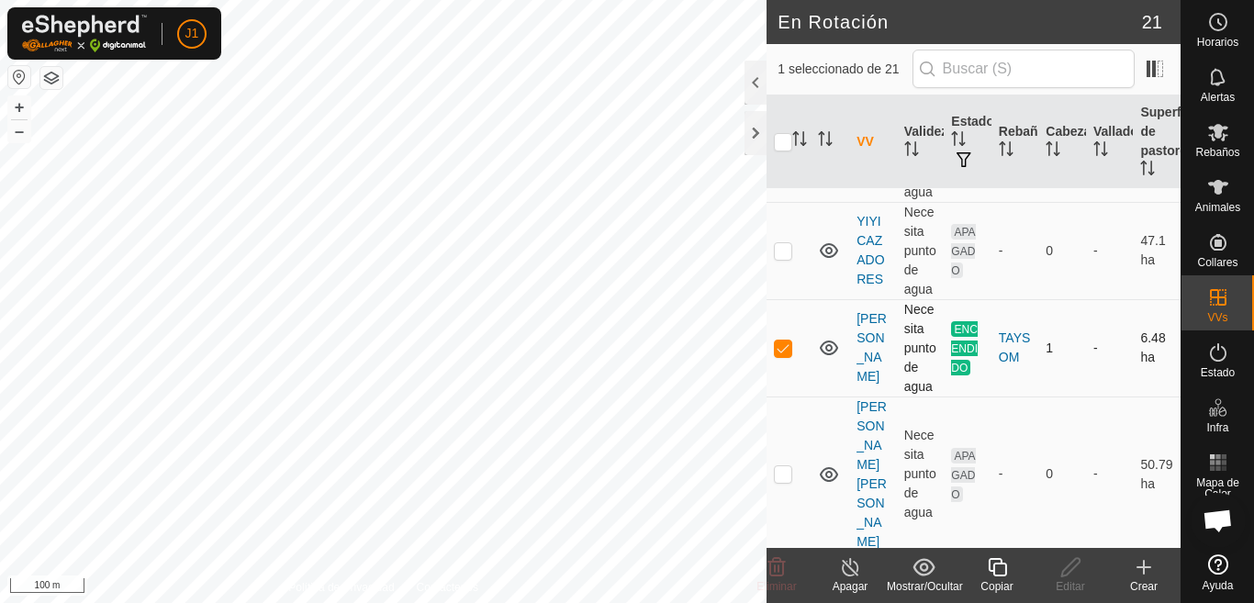
scroll to position [1469, 0]
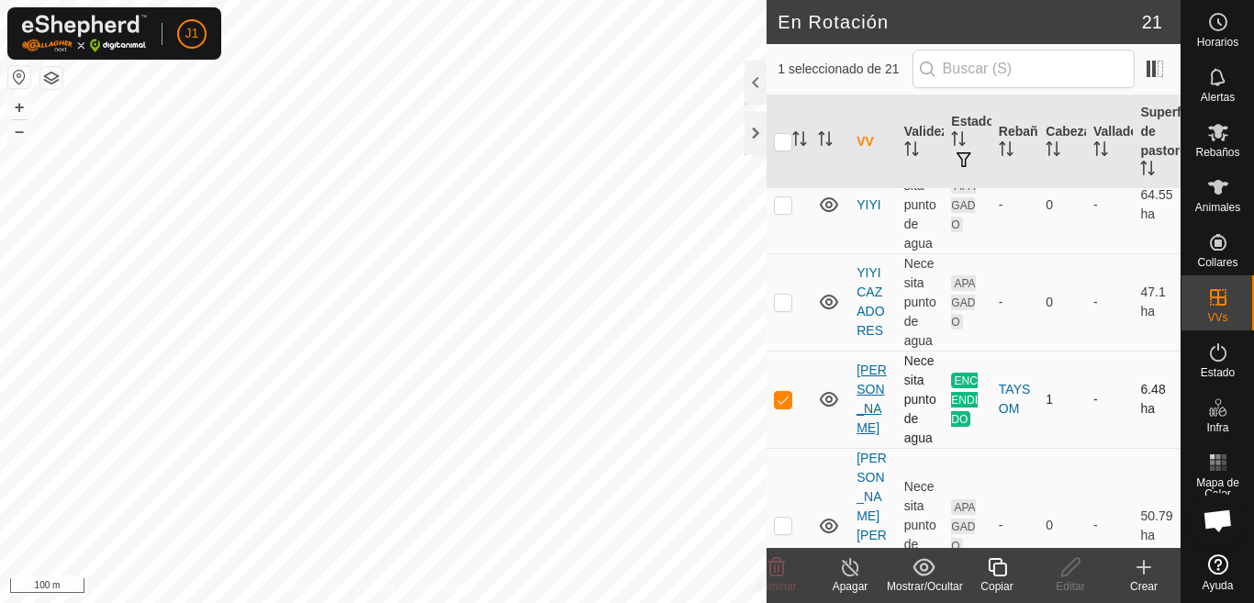
click at [868, 371] on link "[PERSON_NAME]" at bounding box center [872, 399] width 30 height 73
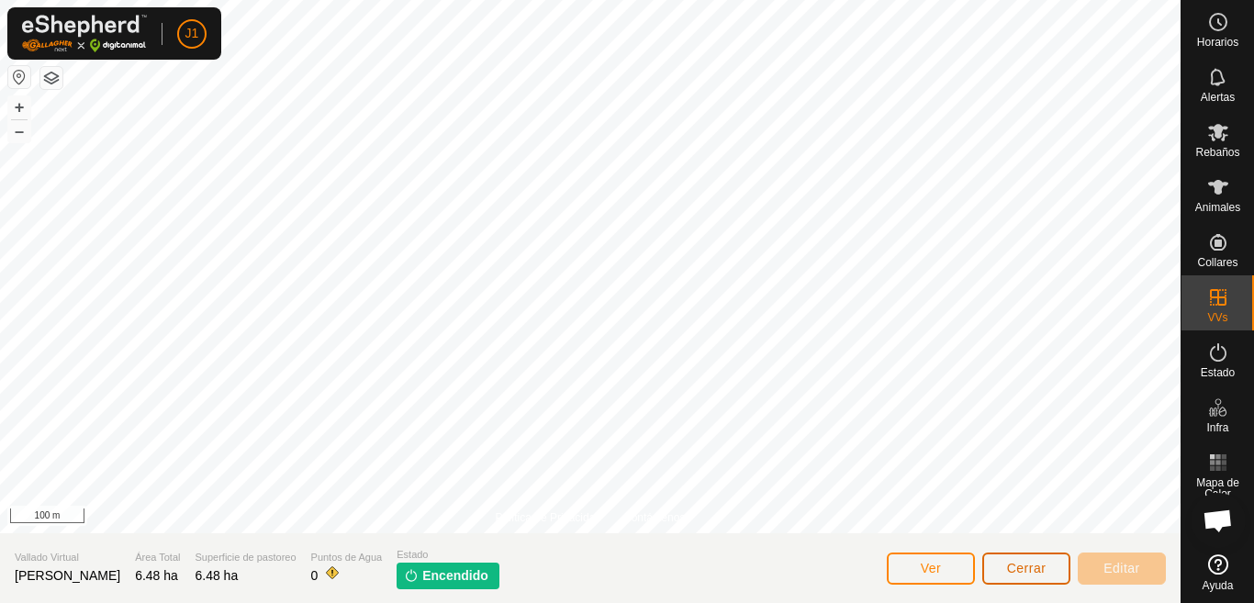
click at [1028, 577] on button "Cerrar" at bounding box center [1027, 569] width 88 height 32
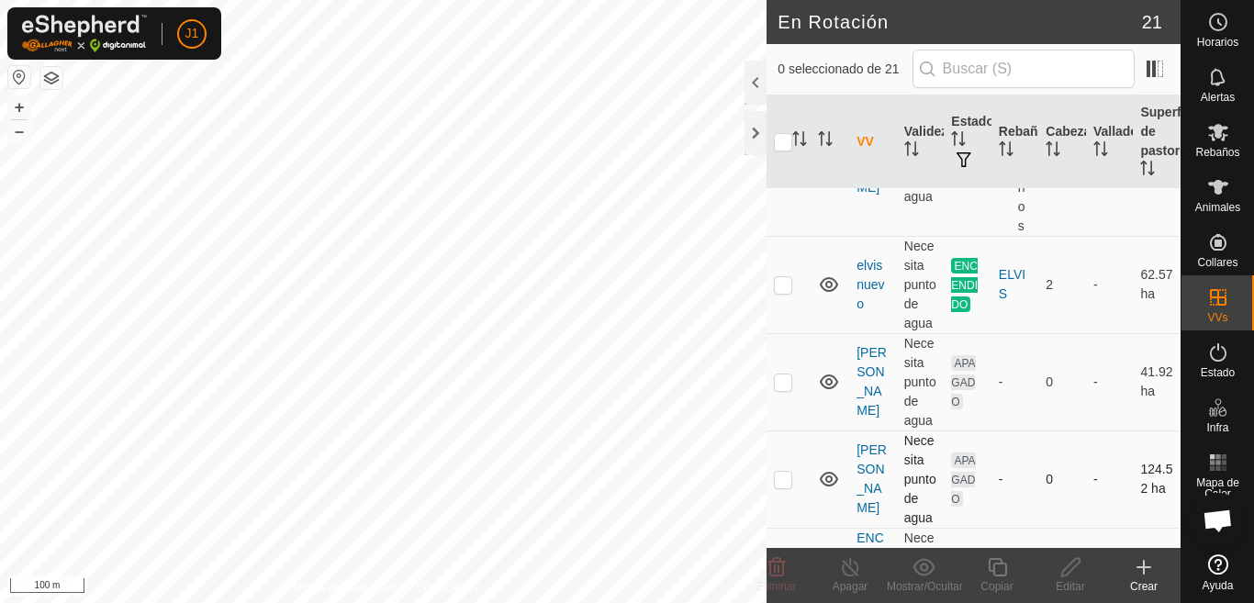
scroll to position [367, 0]
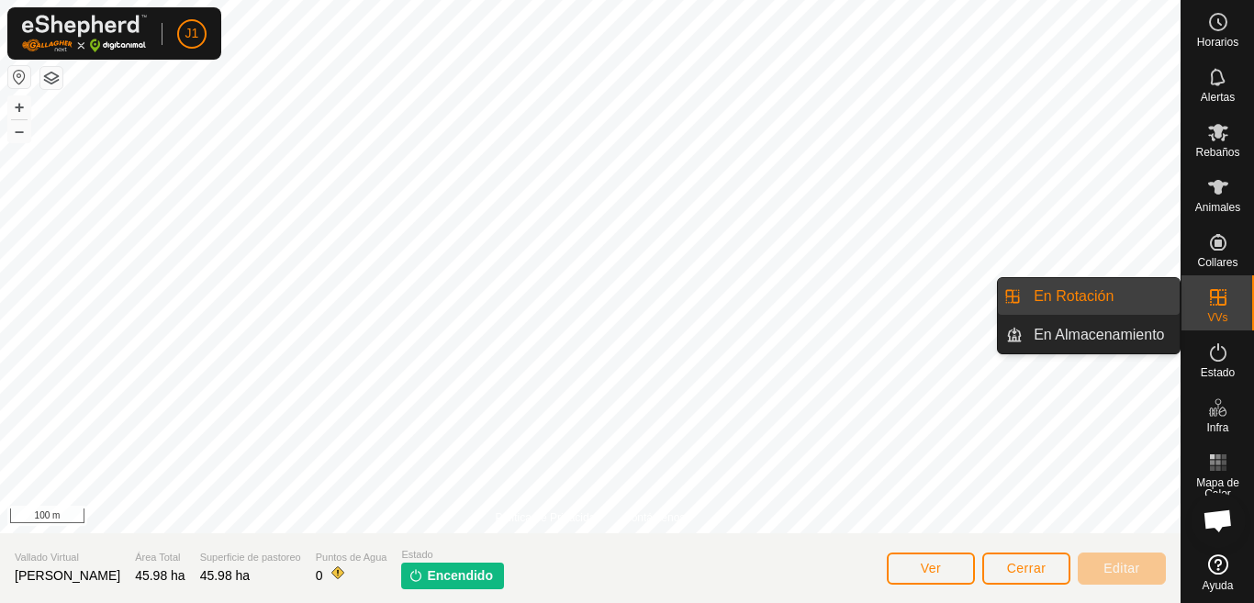
click at [1223, 302] on icon at bounding box center [1219, 298] width 22 height 22
click at [1123, 296] on link "En Rotación" at bounding box center [1101, 296] width 157 height 37
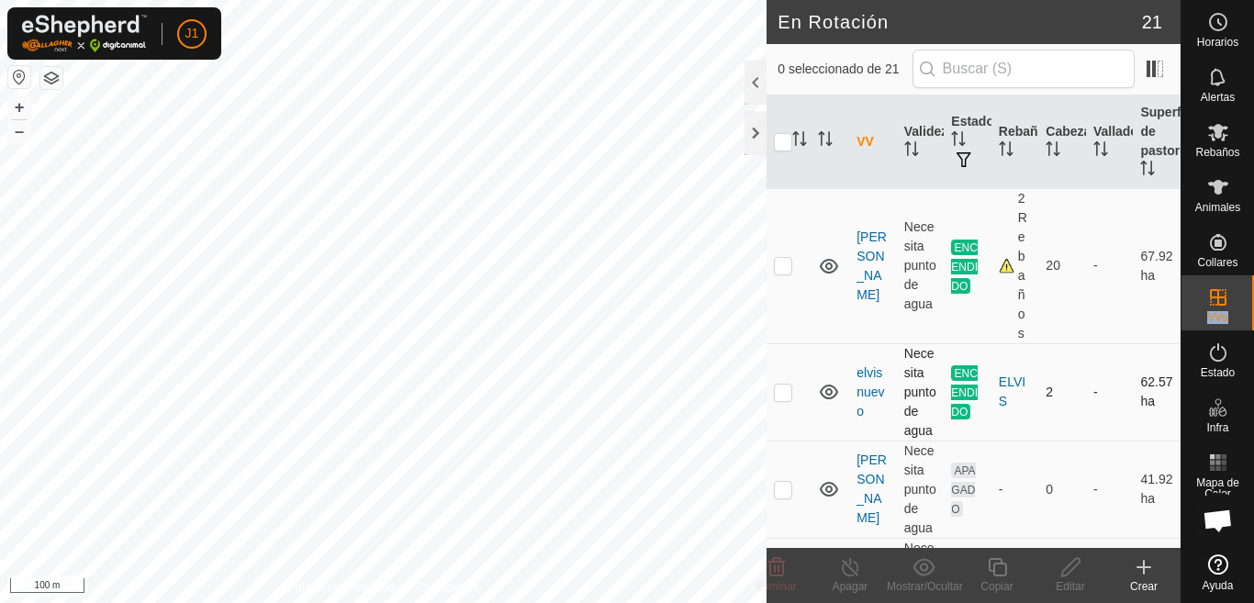
scroll to position [275, 0]
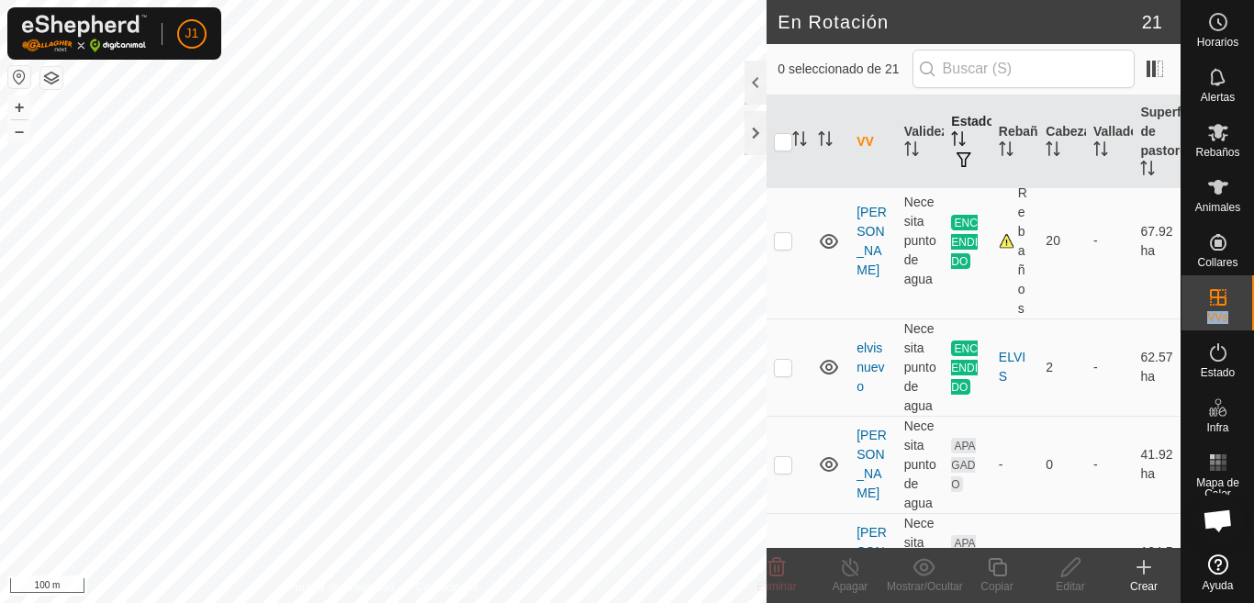
click at [952, 131] on icon "Activar para ordenar" at bounding box center [958, 138] width 15 height 15
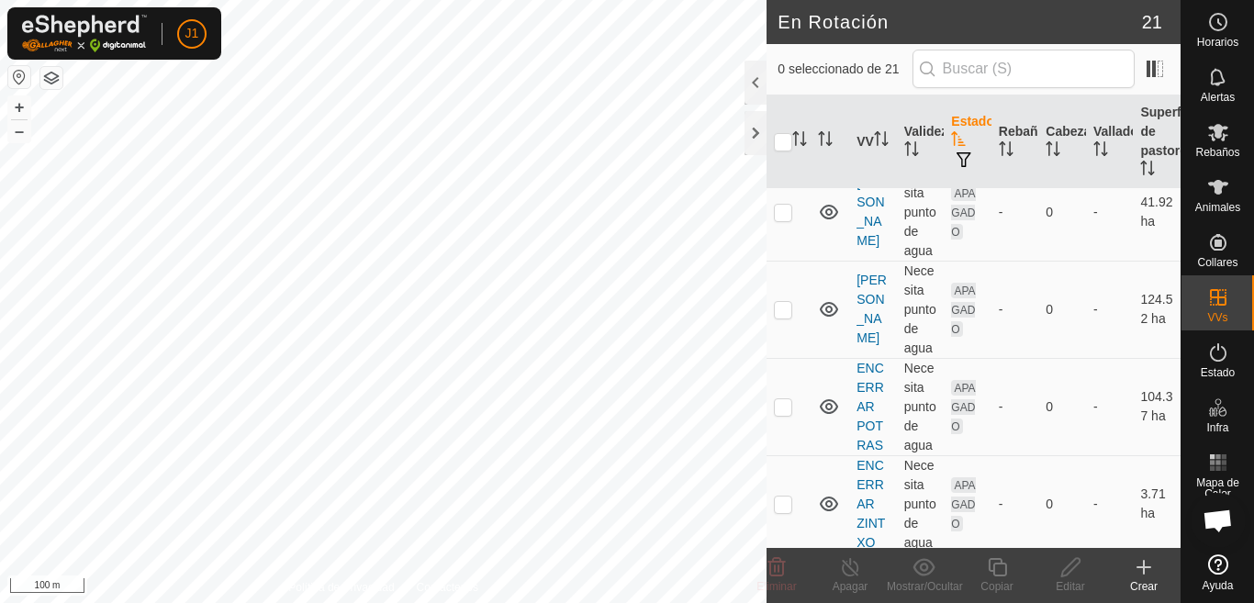
scroll to position [0, 0]
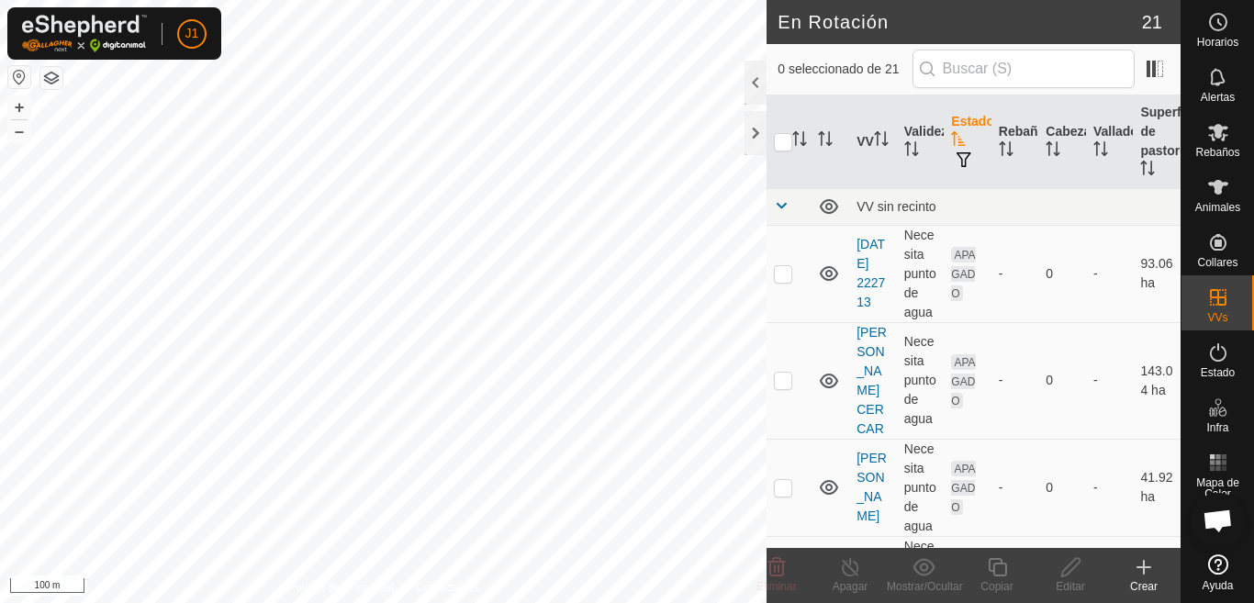
click at [951, 132] on icon "Activar para ordenar" at bounding box center [958, 138] width 15 height 15
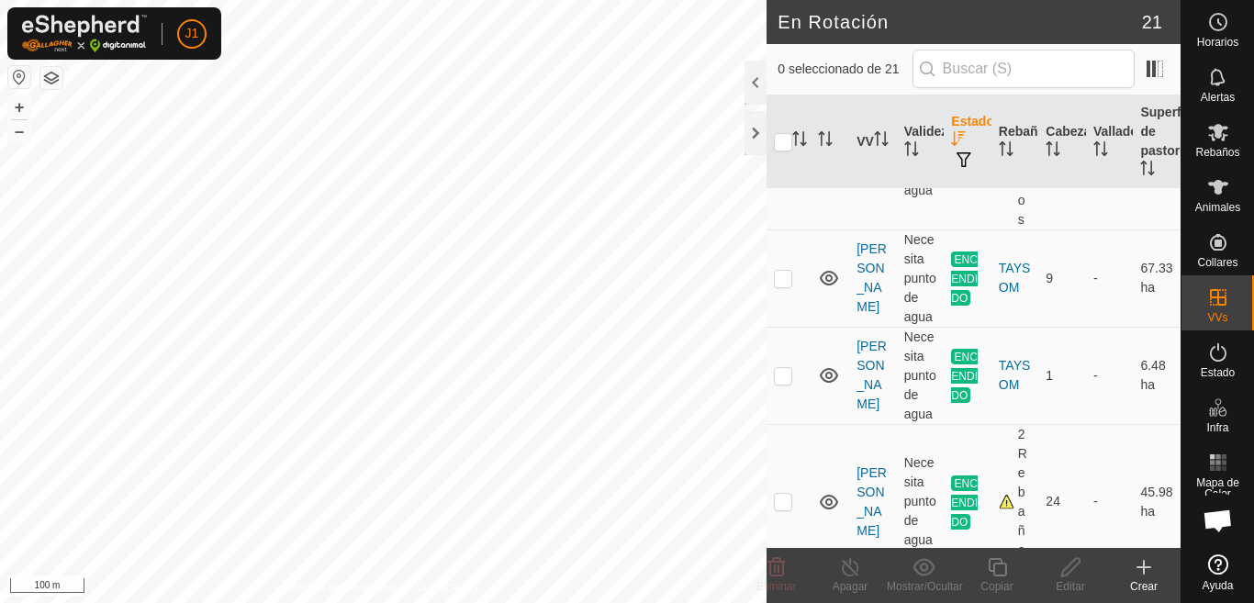
scroll to position [459, 0]
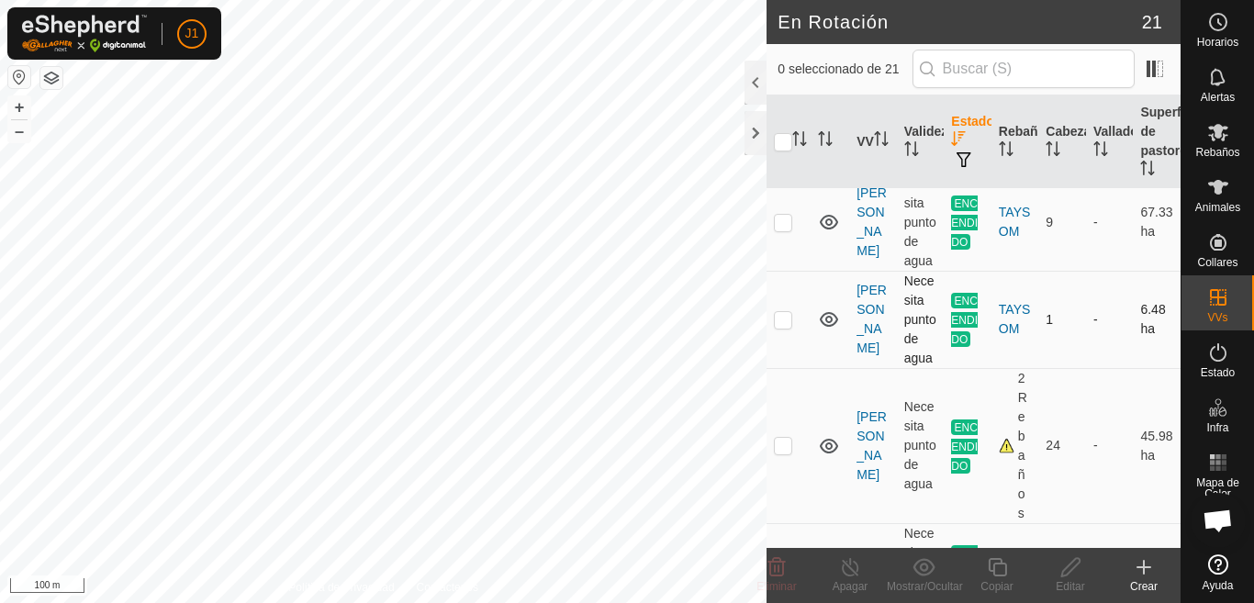
click at [780, 323] on p-checkbox at bounding box center [783, 319] width 18 height 15
checkbox input "false"
click at [1005, 327] on div "TAYSOM" at bounding box center [1015, 319] width 33 height 39
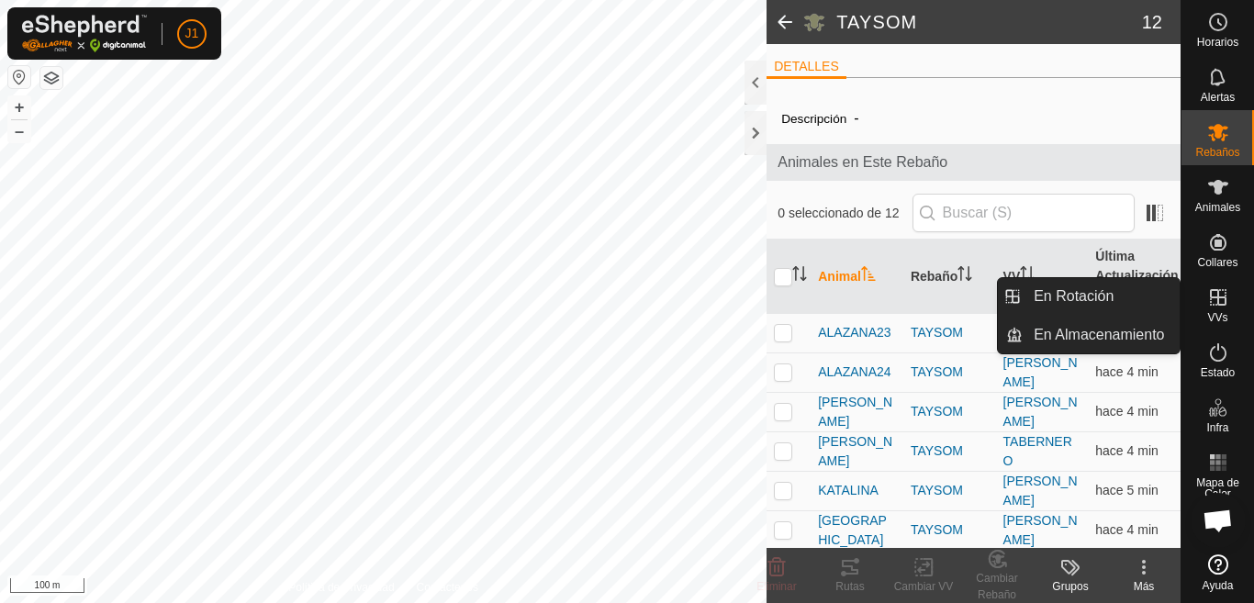
click at [1216, 305] on icon at bounding box center [1218, 297] width 17 height 17
click at [1078, 291] on link "En Rotación" at bounding box center [1101, 296] width 157 height 37
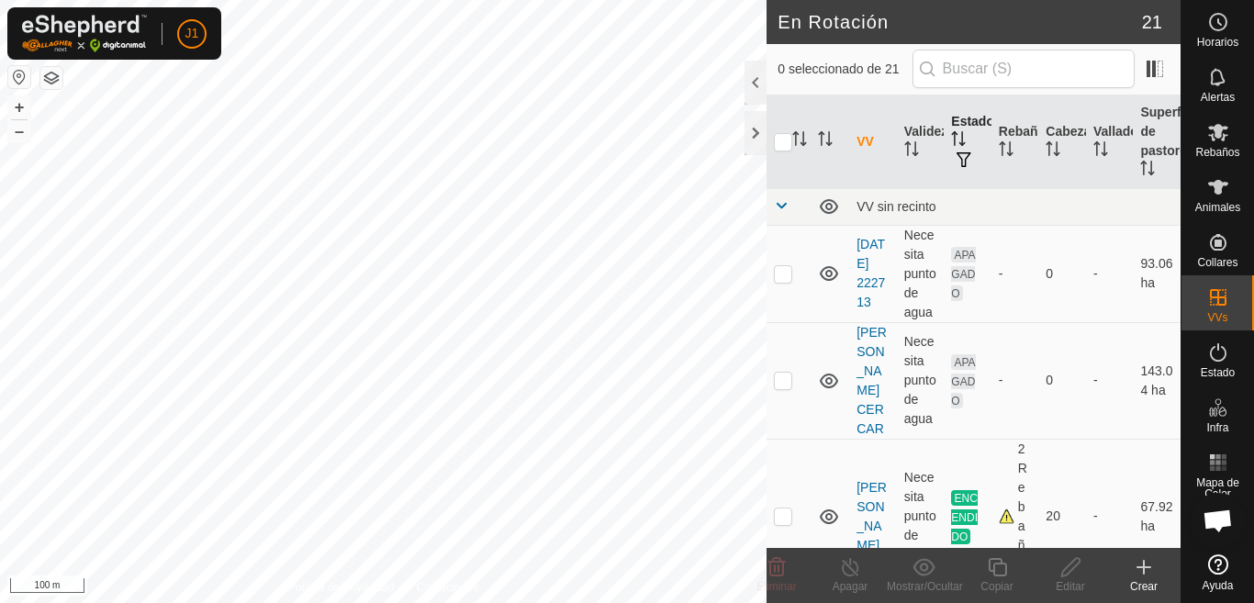
click at [954, 139] on icon "Activar para ordenar" at bounding box center [958, 138] width 15 height 15
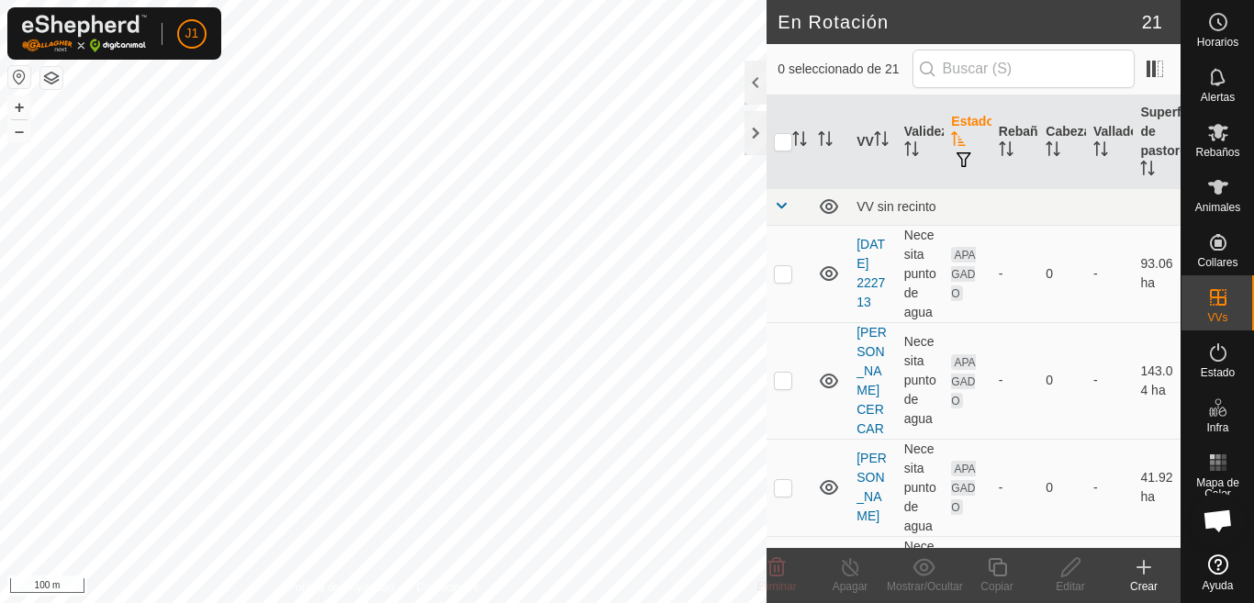
click at [951, 136] on icon "Activar para ordenar" at bounding box center [958, 138] width 15 height 15
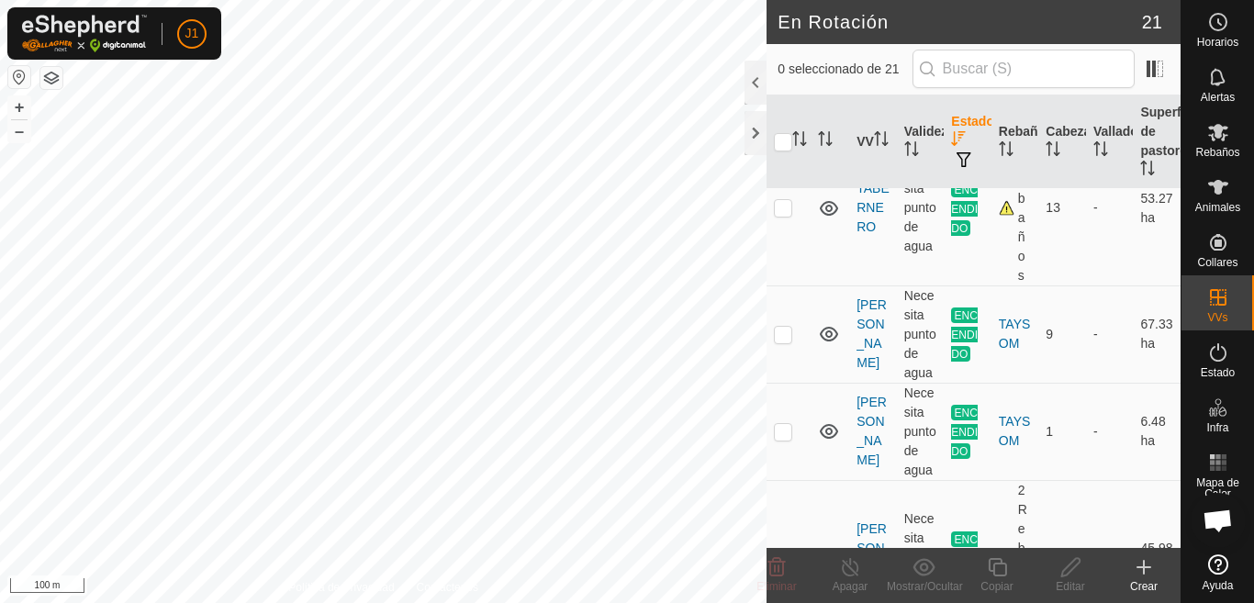
scroll to position [367, 0]
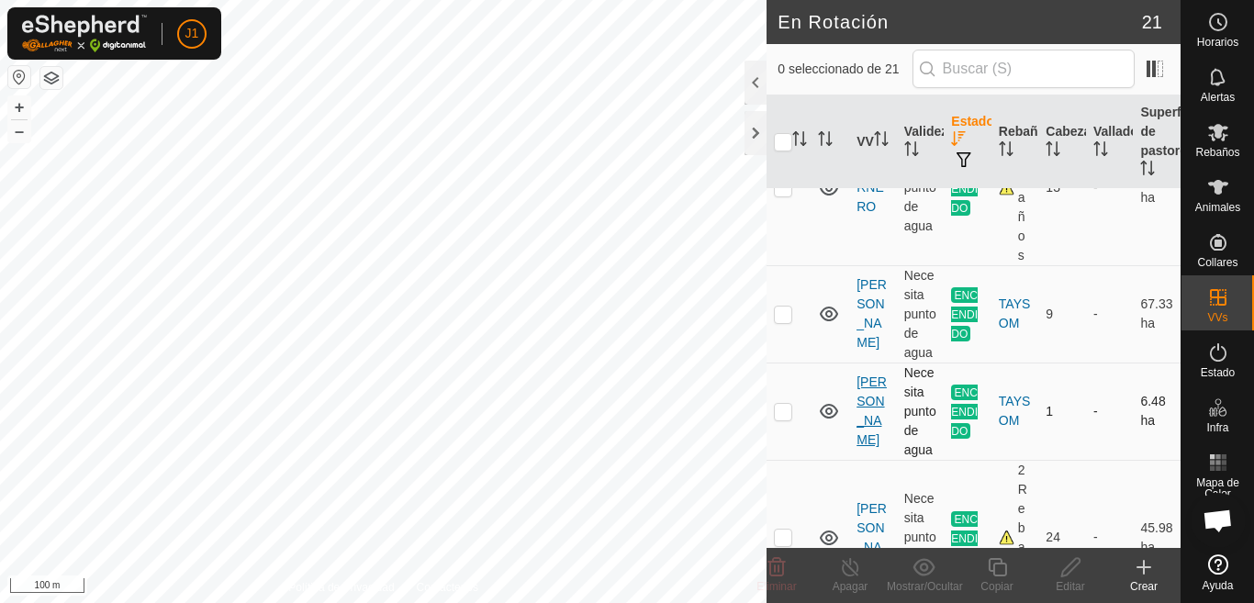
click at [876, 409] on link "[PERSON_NAME]" at bounding box center [872, 411] width 30 height 73
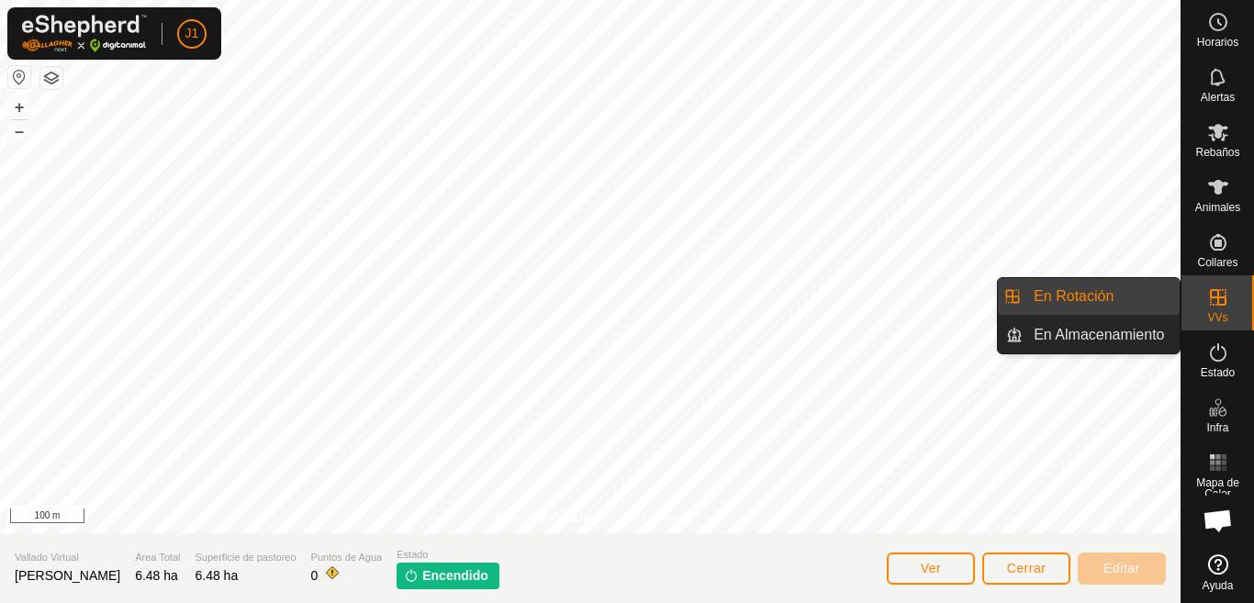
click at [1080, 296] on link "En Rotación" at bounding box center [1101, 296] width 157 height 37
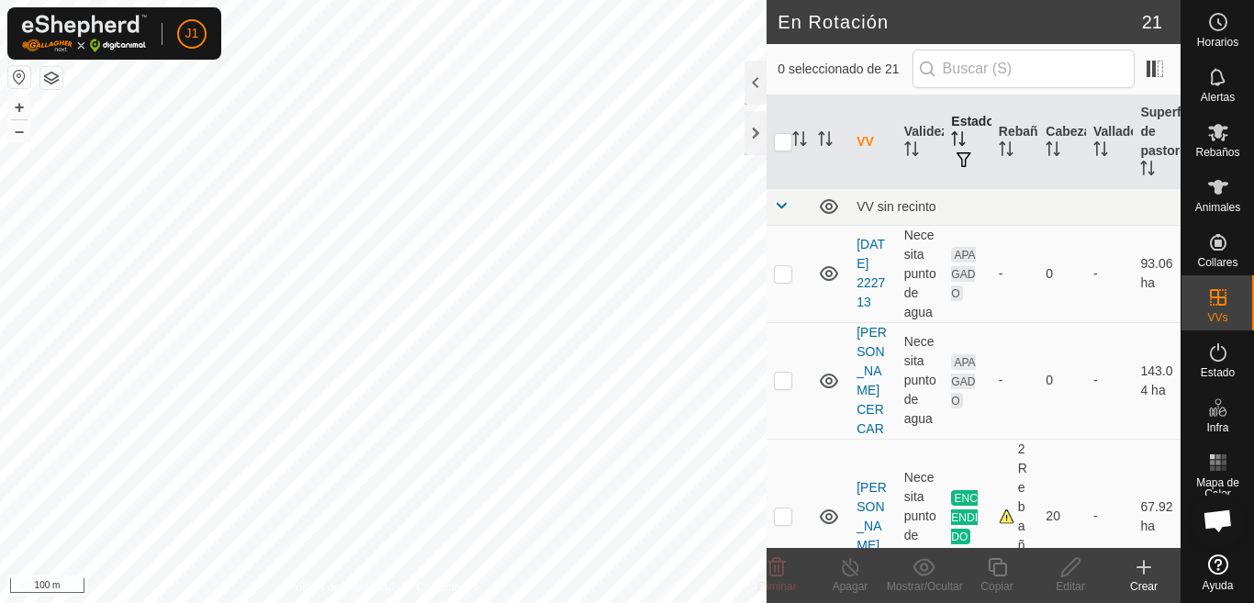
click at [954, 139] on icon "Activar para ordenar" at bounding box center [955, 138] width 2 height 15
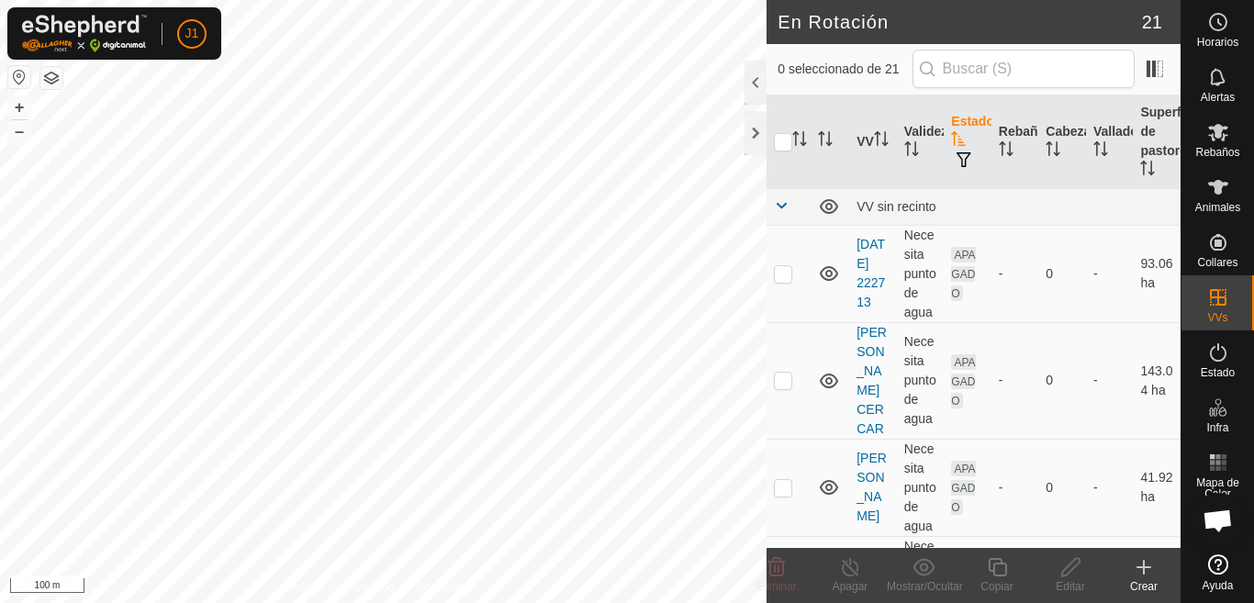
click at [959, 131] on icon "Activar para ordenar" at bounding box center [958, 138] width 15 height 15
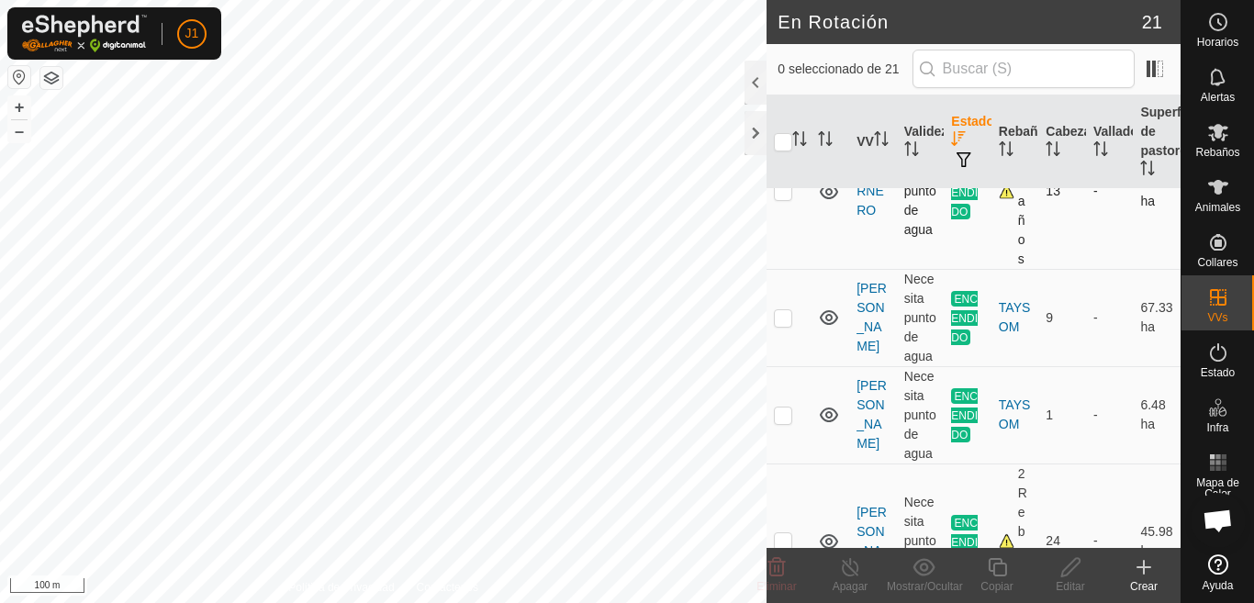
scroll to position [367, 0]
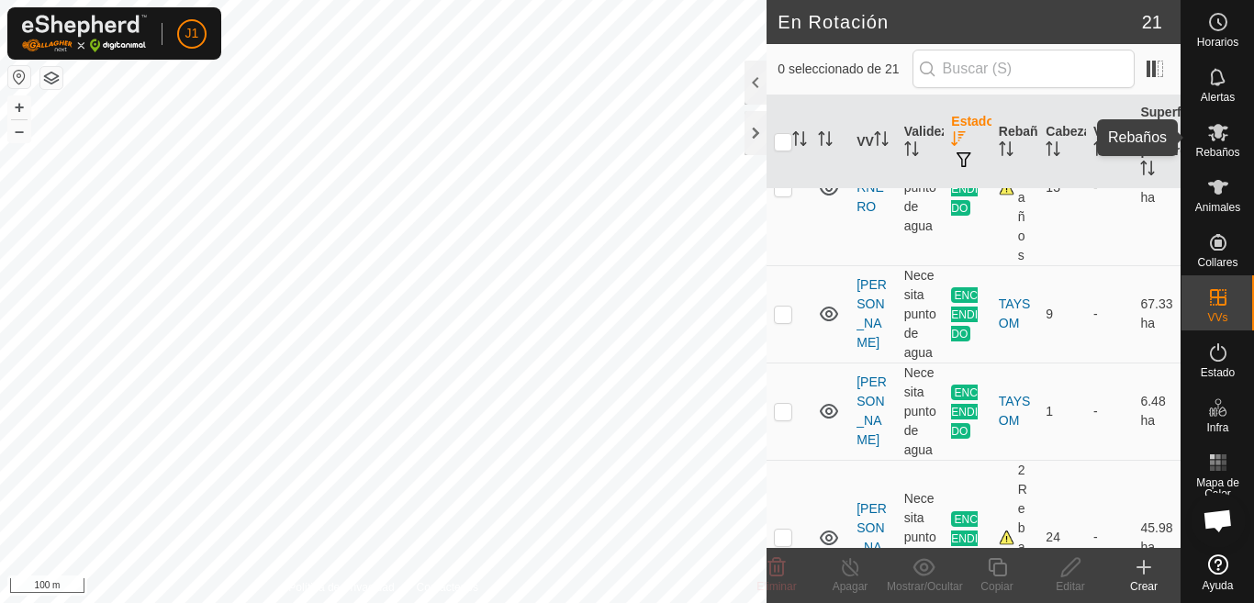
click at [1215, 151] on span "Rebaños" at bounding box center [1218, 152] width 44 height 11
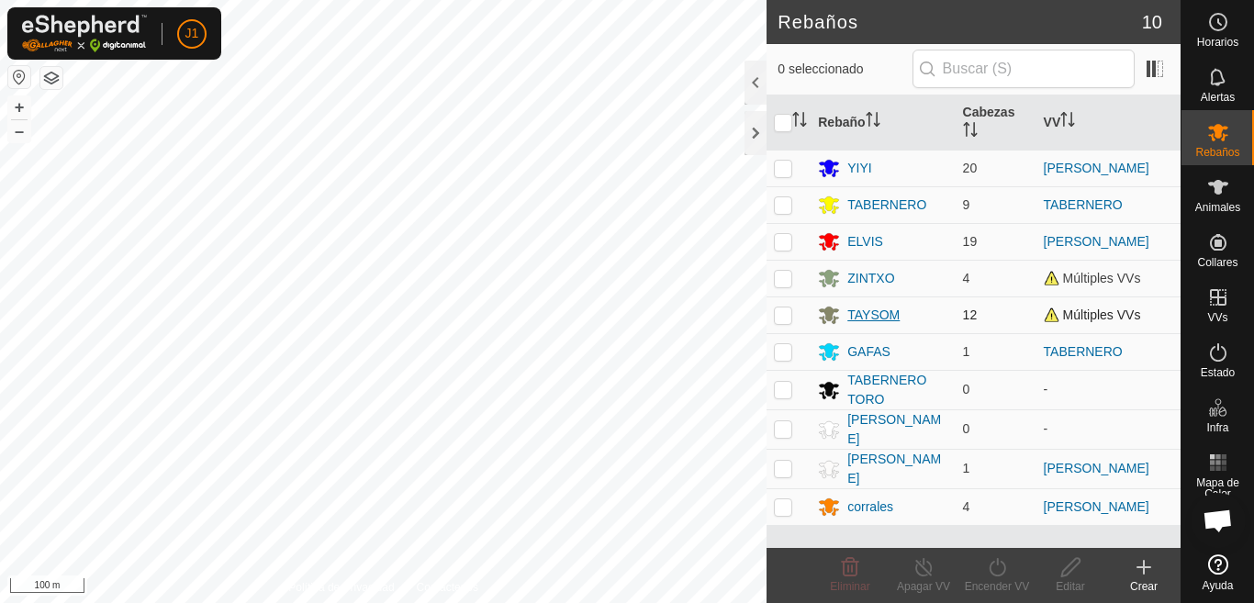
click at [916, 316] on div "TAYSOM" at bounding box center [882, 315] width 129 height 22
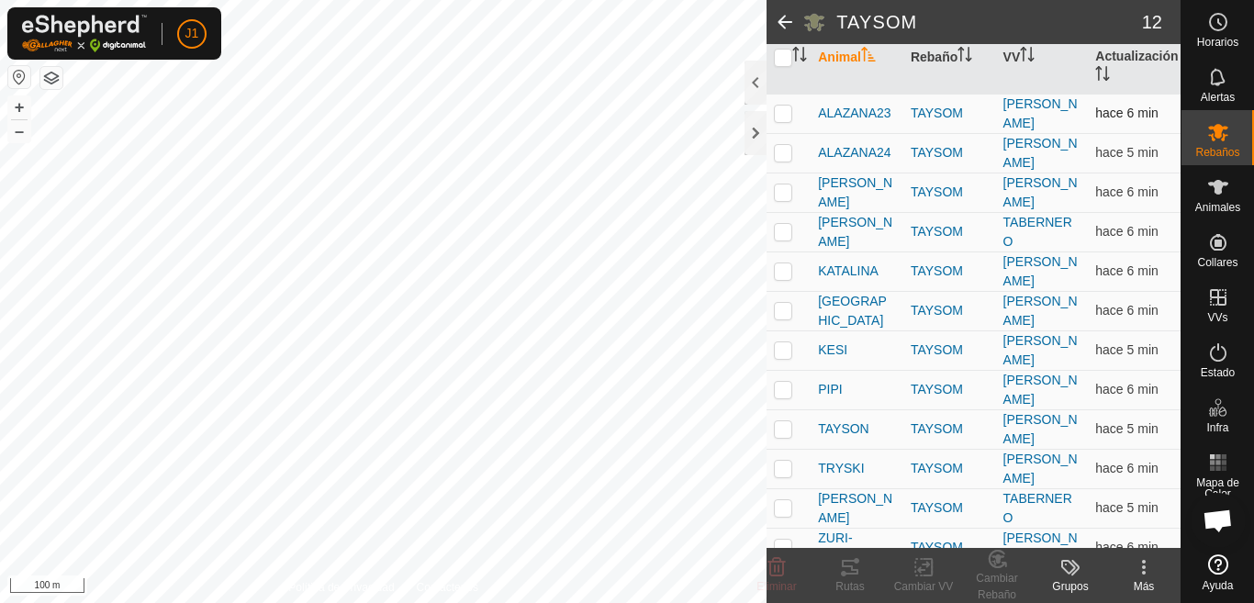
scroll to position [240, 0]
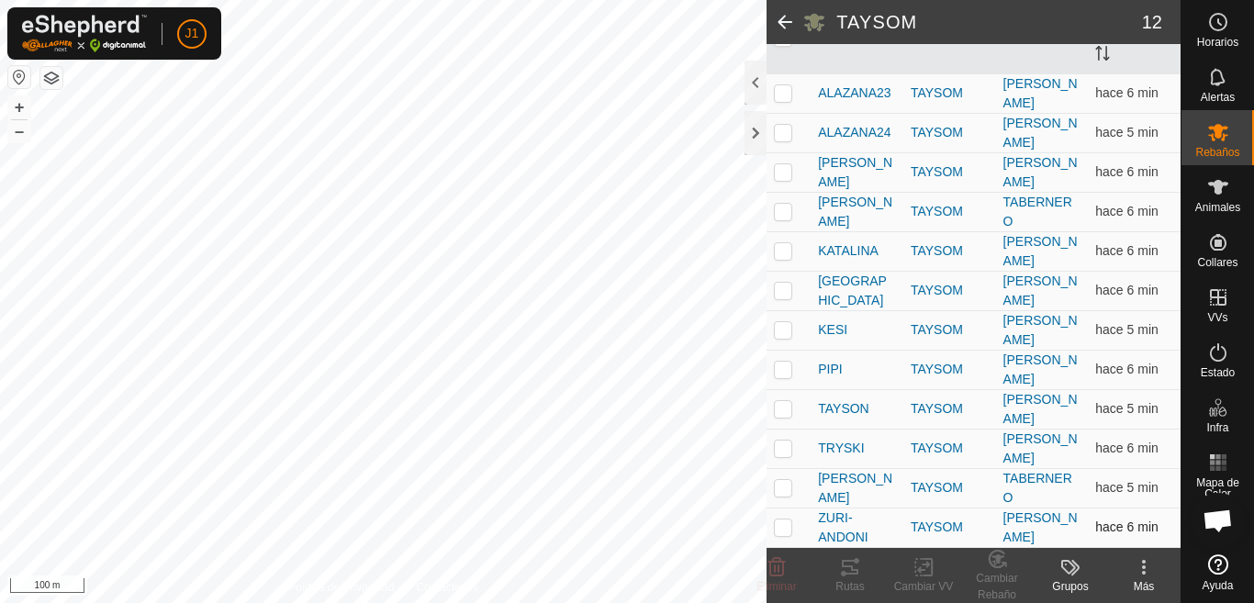
click at [779, 525] on p-checkbox at bounding box center [783, 527] width 18 height 15
checkbox input "true"
click at [782, 489] on p-checkbox at bounding box center [783, 487] width 18 height 15
checkbox input "true"
click at [781, 210] on p-checkbox at bounding box center [783, 211] width 18 height 15
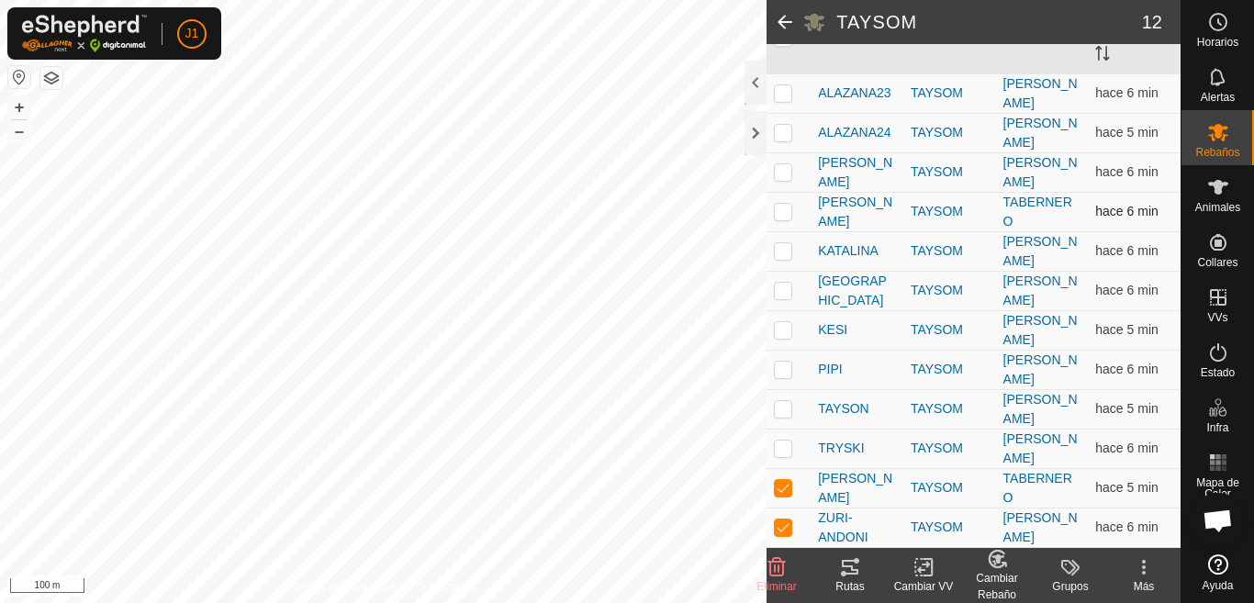
checkbox input "true"
click at [1222, 139] on icon at bounding box center [1218, 132] width 20 height 17
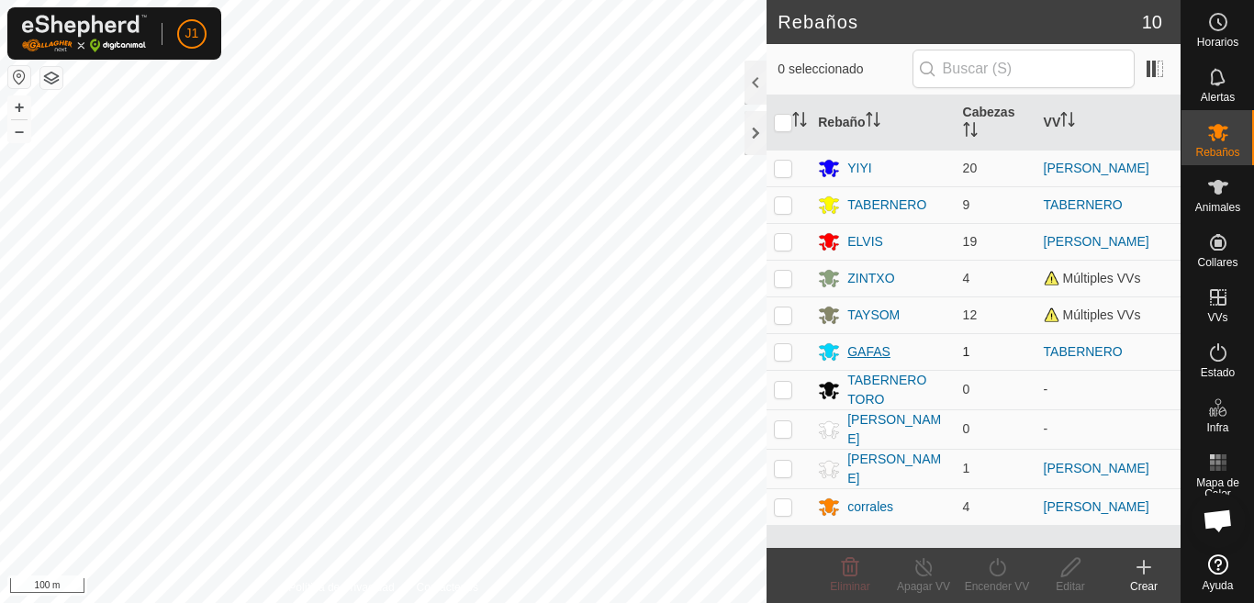
click at [877, 350] on div "GAFAS" at bounding box center [869, 352] width 43 height 19
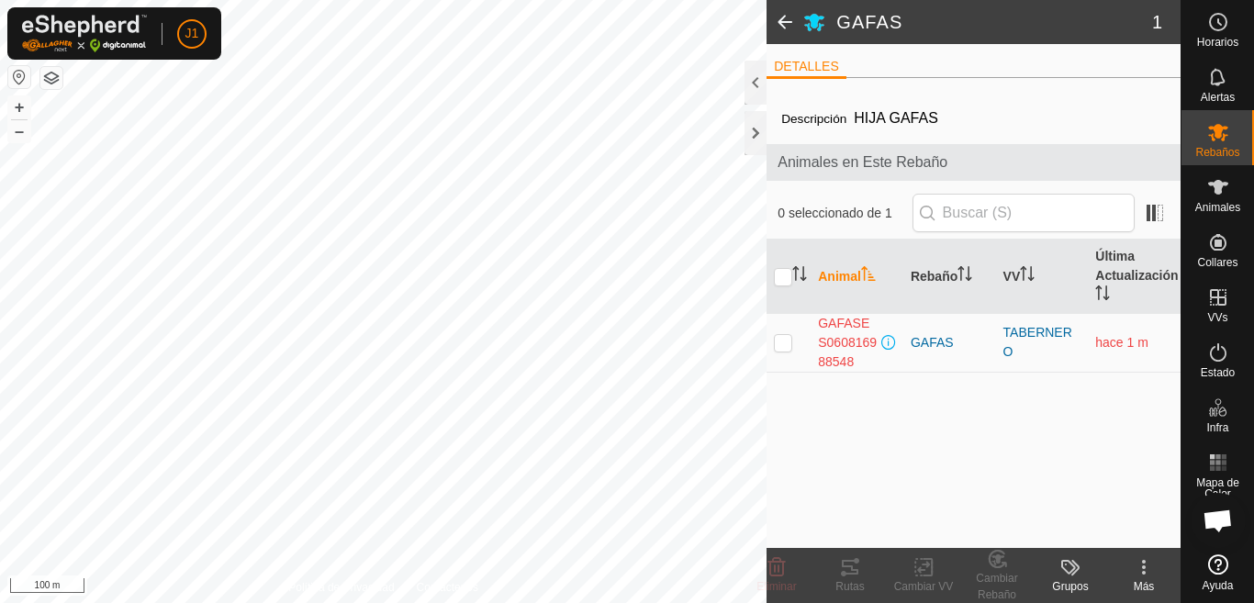
click at [779, 342] on p-checkbox at bounding box center [783, 342] width 18 height 15
checkbox input "true"
click at [778, 576] on icon at bounding box center [777, 567] width 17 height 18
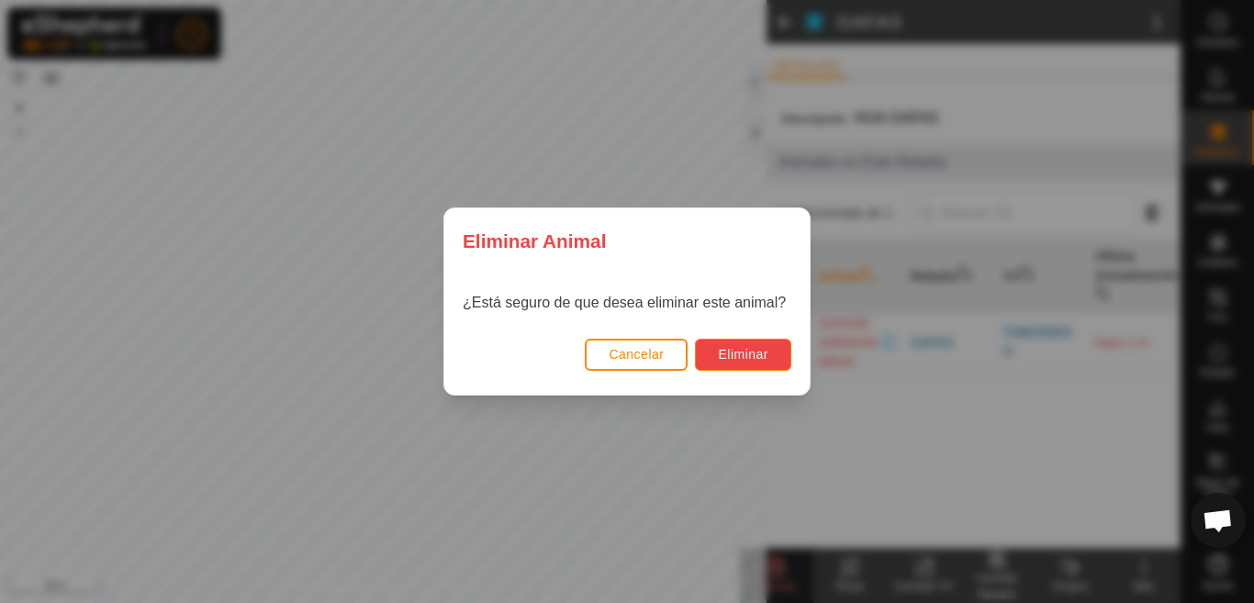
click at [754, 353] on span "Eliminar" at bounding box center [743, 354] width 51 height 15
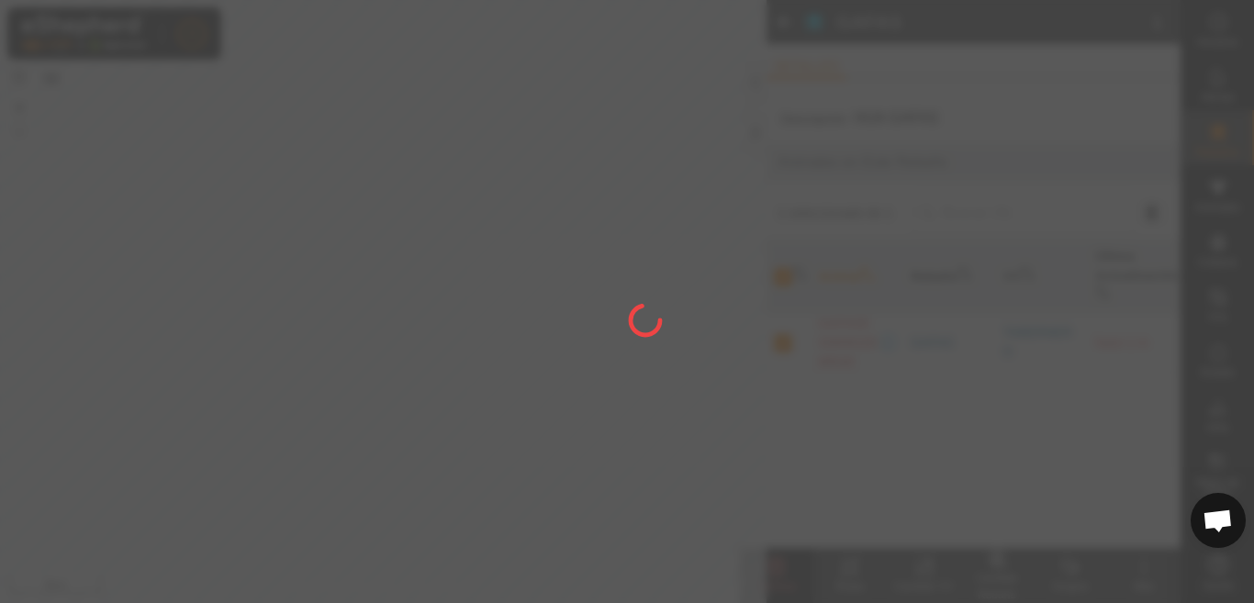
checkbox input "false"
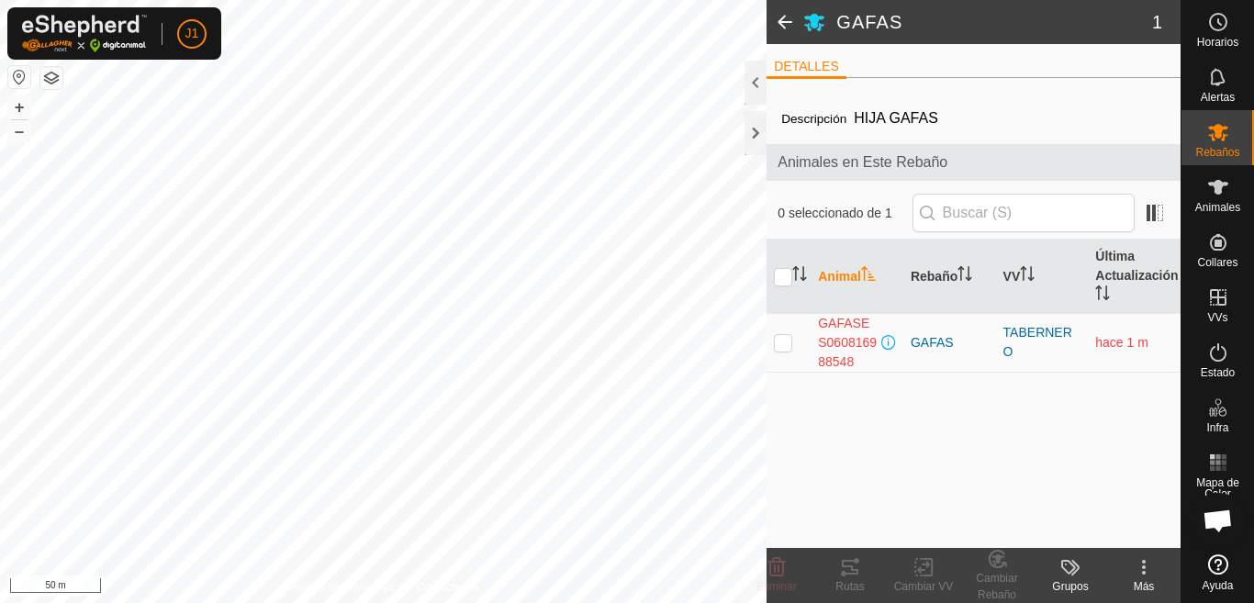
click at [784, 343] on p-checkbox at bounding box center [783, 342] width 18 height 15
checkbox input "true"
click at [780, 572] on icon at bounding box center [777, 567] width 17 height 18
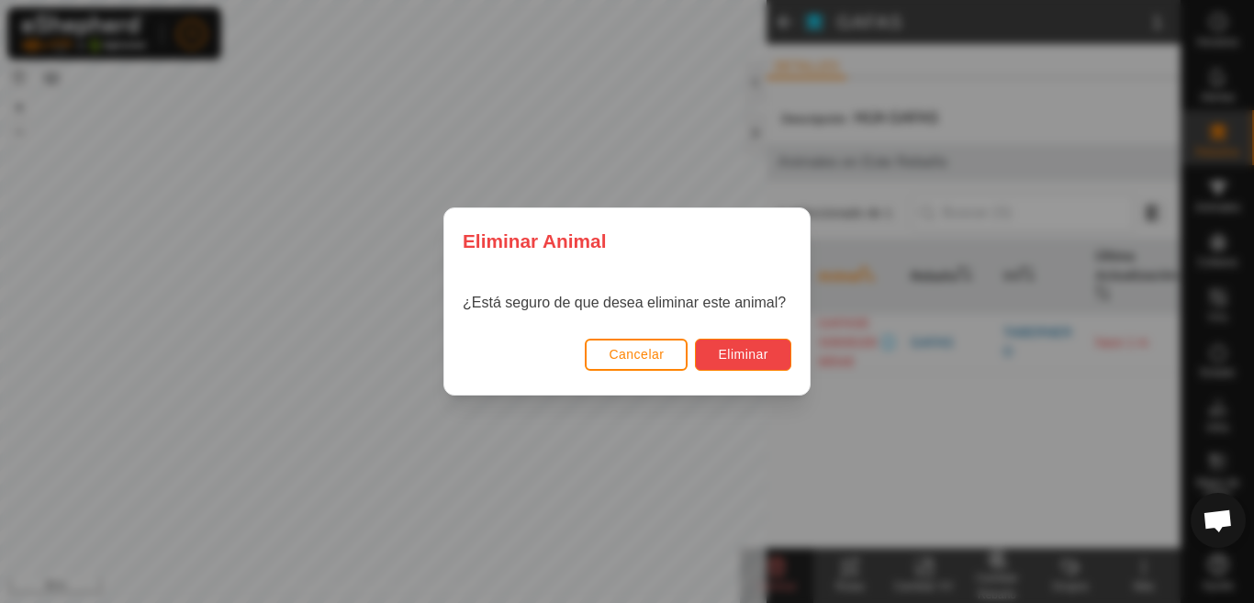
click at [735, 360] on span "Eliminar" at bounding box center [743, 354] width 51 height 15
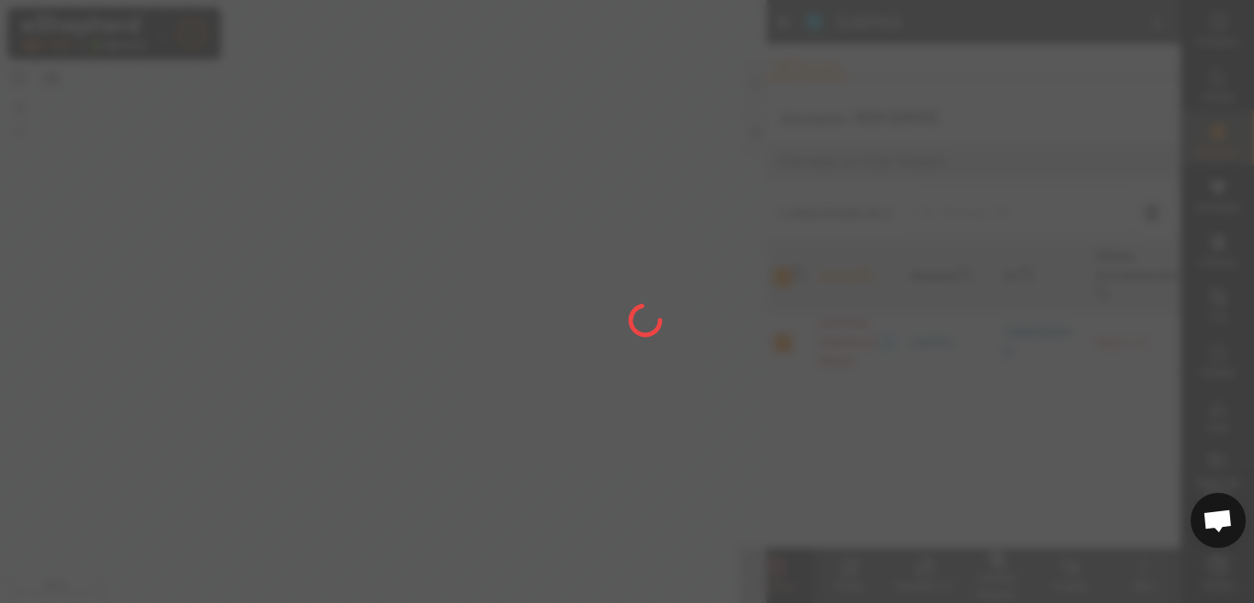
checkbox input "false"
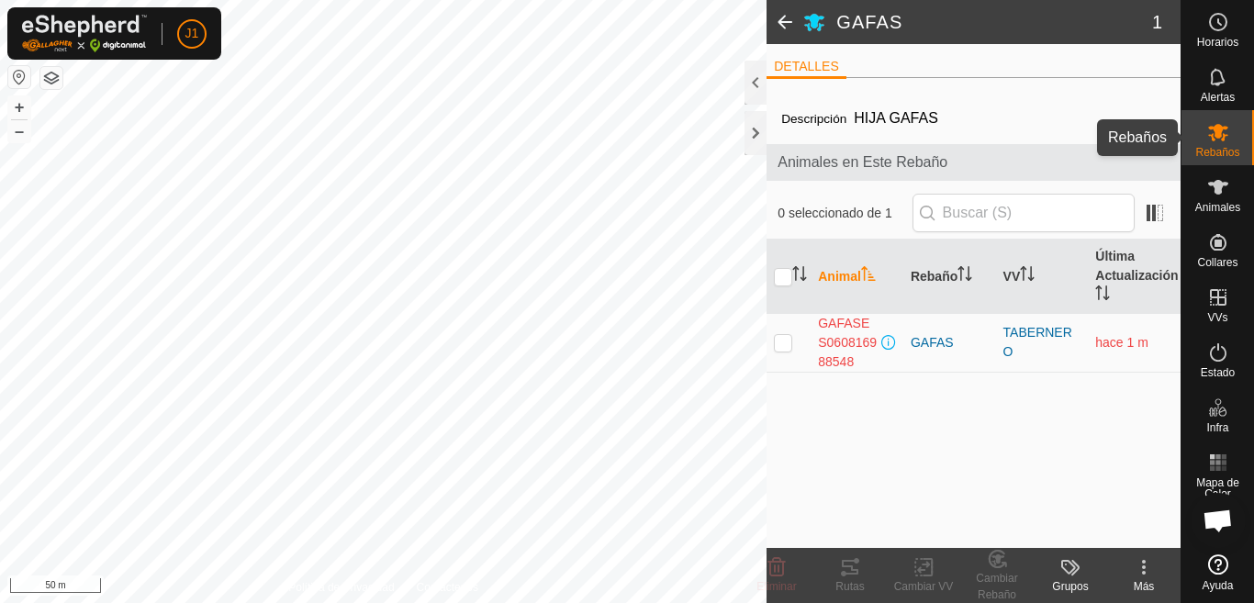
click at [1229, 145] on es-mob-svg-icon at bounding box center [1218, 132] width 33 height 29
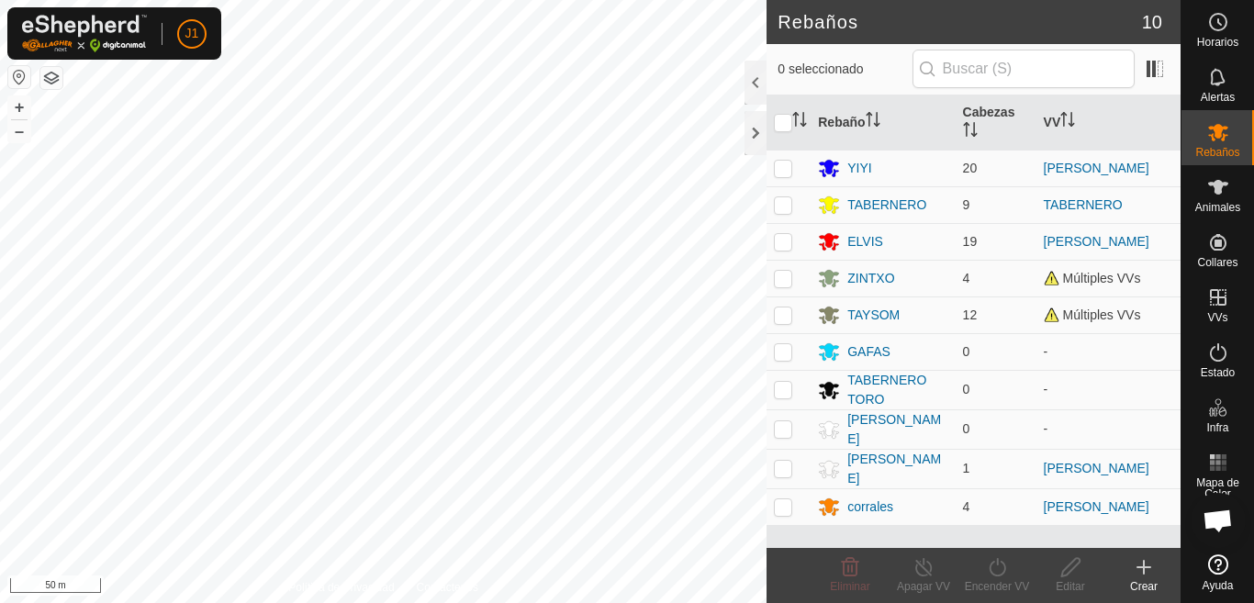
click at [1147, 574] on icon at bounding box center [1144, 567] width 22 height 22
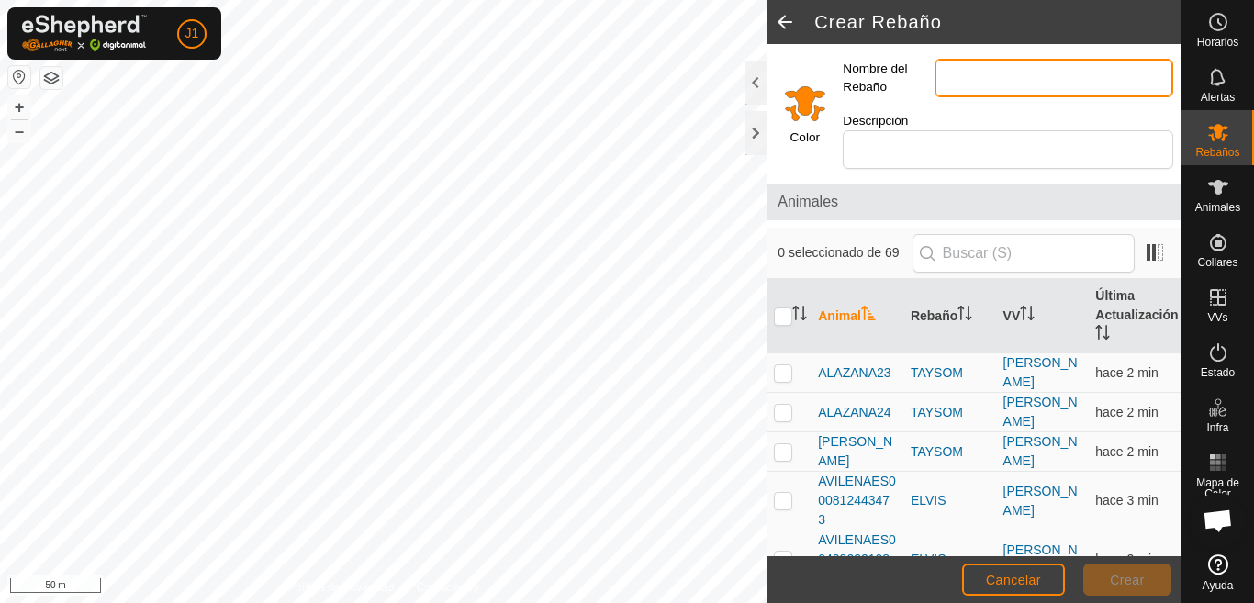
click at [945, 73] on input "Nombre del Rebaño" at bounding box center [1054, 78] width 239 height 39
type input "ZINTXO SEMENTAL"
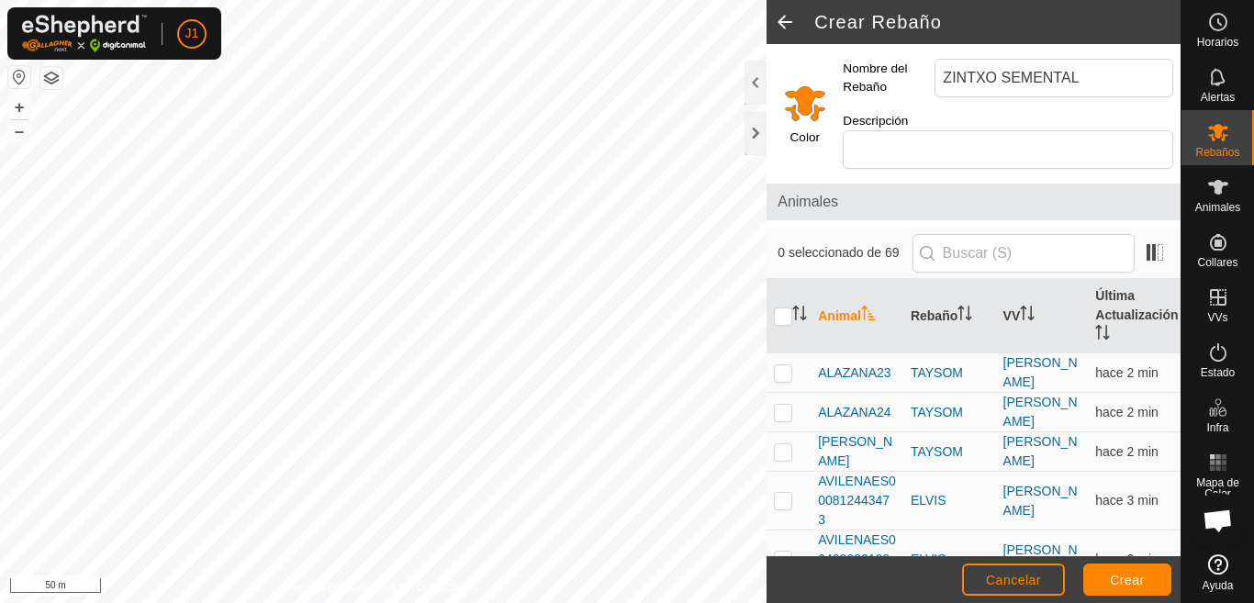
click at [799, 113] on input "Select a color" at bounding box center [805, 103] width 44 height 44
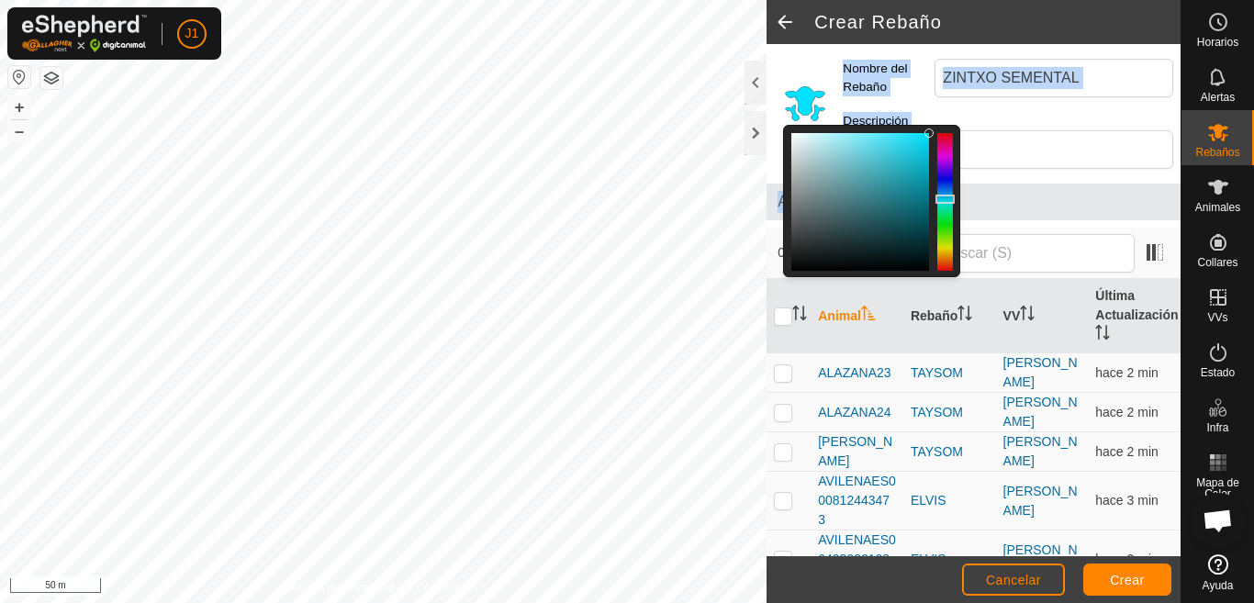
drag, startPoint x: 944, startPoint y: 264, endPoint x: 961, endPoint y: 199, distance: 66.6
click at [961, 199] on div "Color Nombre del Rebaño ZINTXO SEMENTAL Descripción Animales 0 seleccionado de …" at bounding box center [974, 300] width 414 height 512
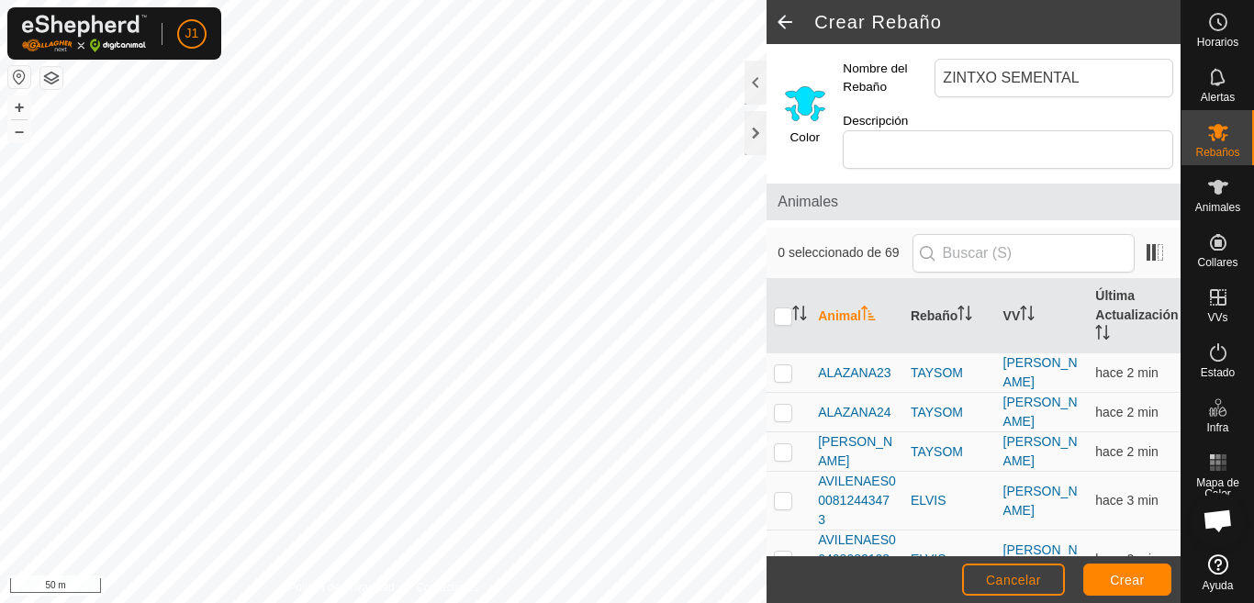
click at [800, 109] on input "Select a color" at bounding box center [805, 103] width 44 height 44
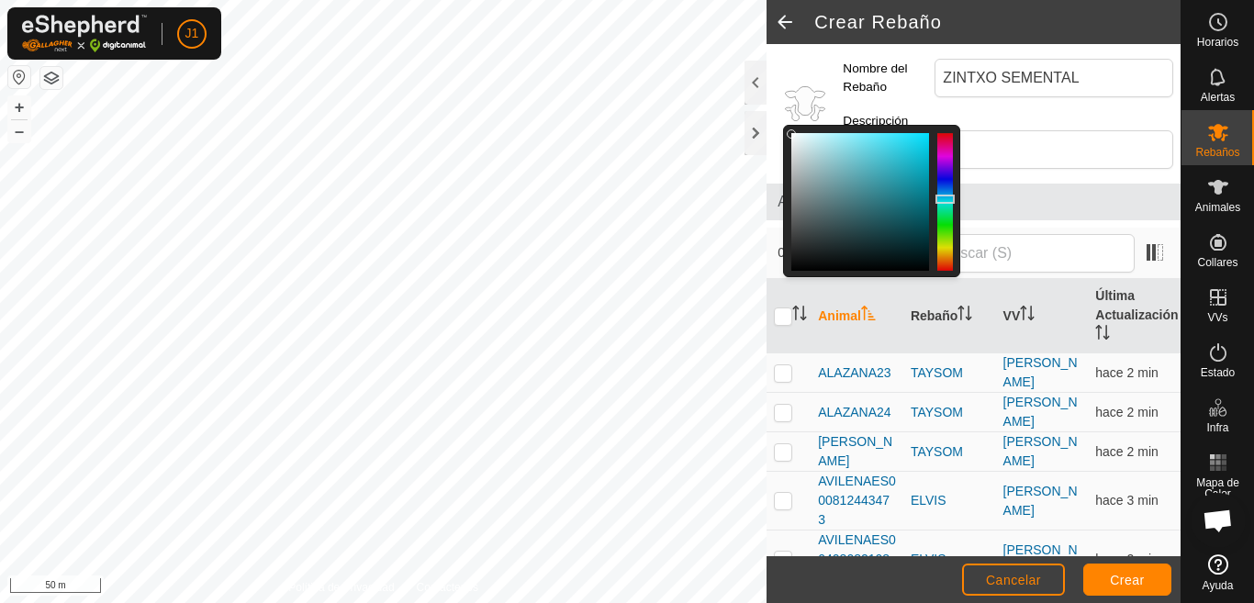
drag, startPoint x: 930, startPoint y: 133, endPoint x: 792, endPoint y: 134, distance: 137.7
click at [792, 134] on div at bounding box center [791, 133] width 9 height 9
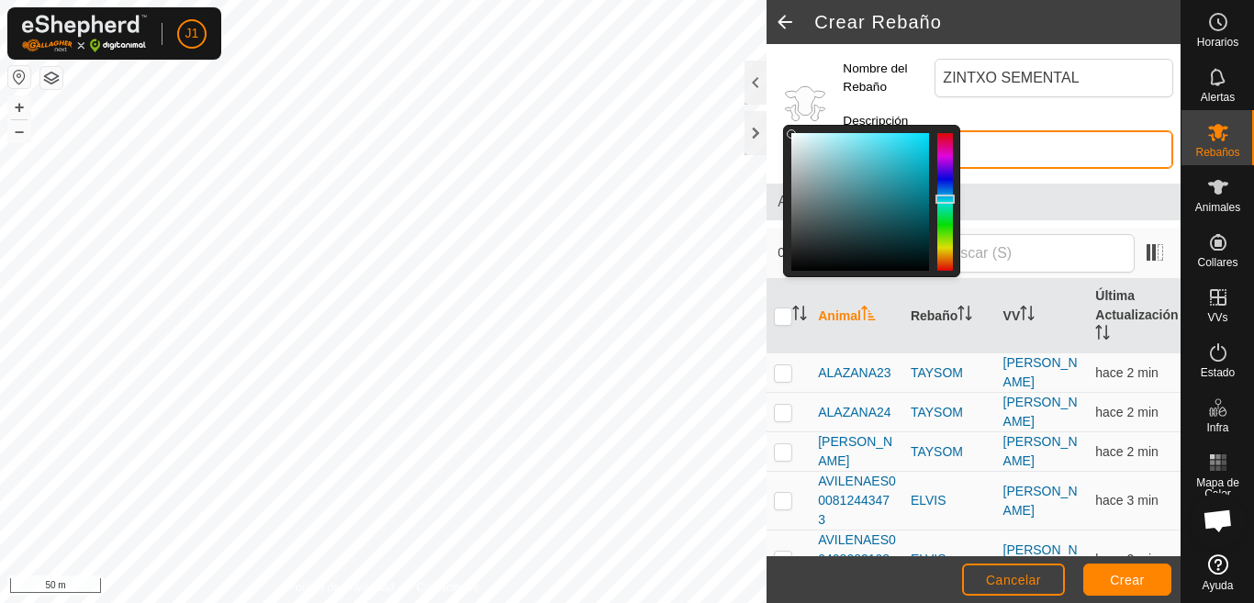
click at [1035, 155] on input "Descripción" at bounding box center [1008, 149] width 331 height 39
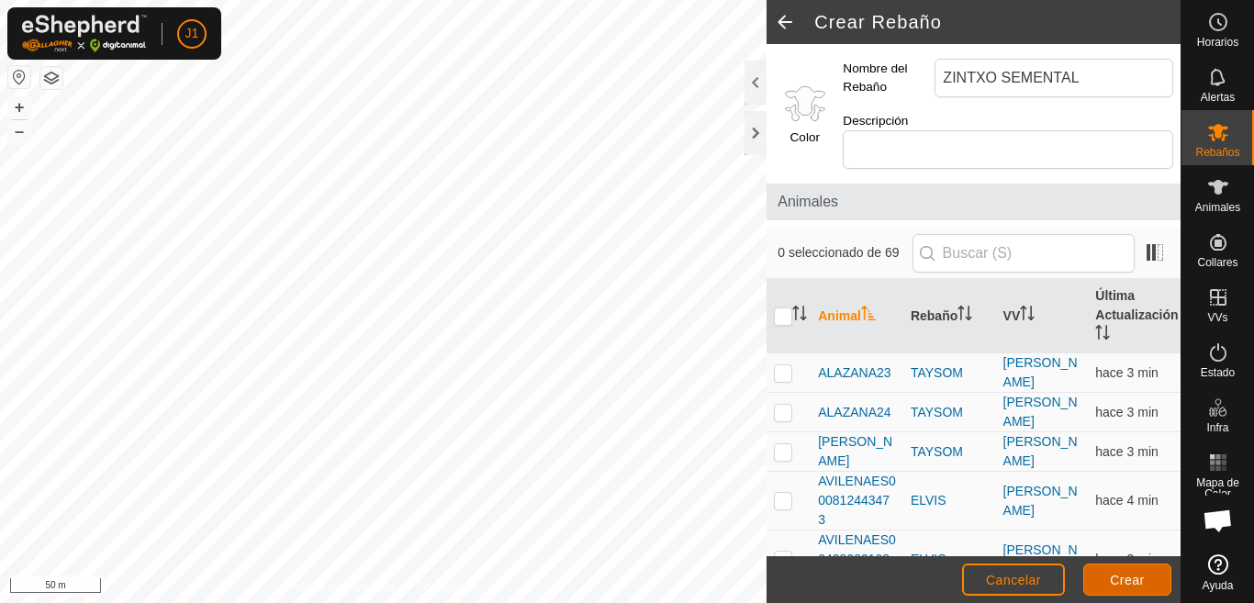
click at [1108, 579] on button "Crear" at bounding box center [1128, 580] width 88 height 32
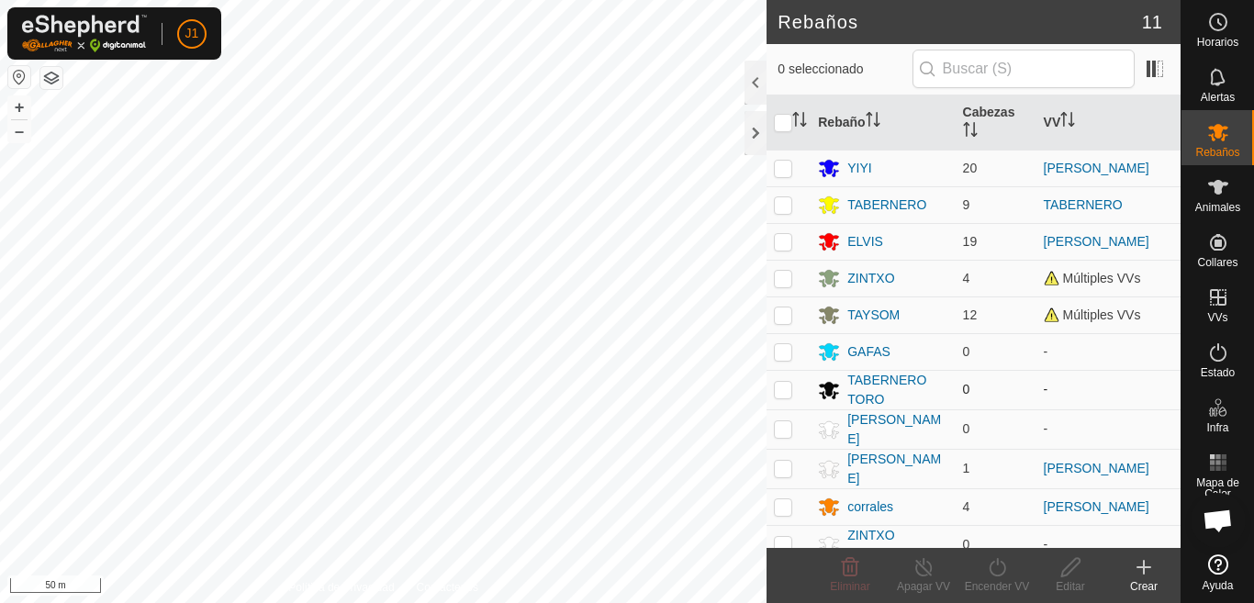
scroll to position [12, 0]
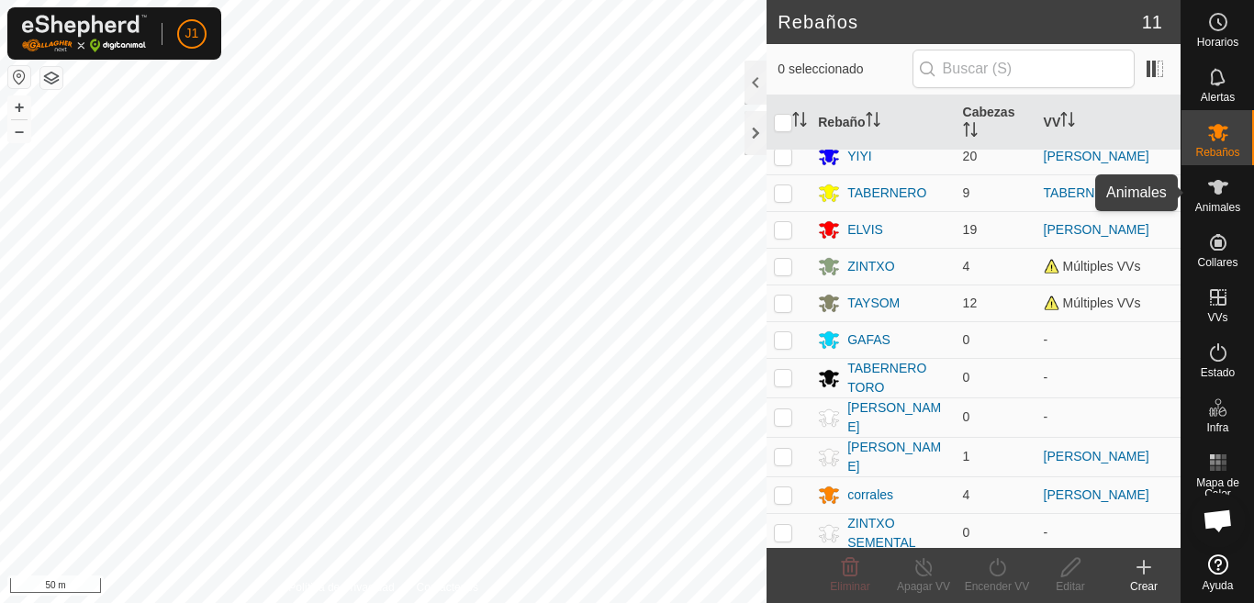
click at [1215, 202] on span "Animales" at bounding box center [1218, 207] width 45 height 11
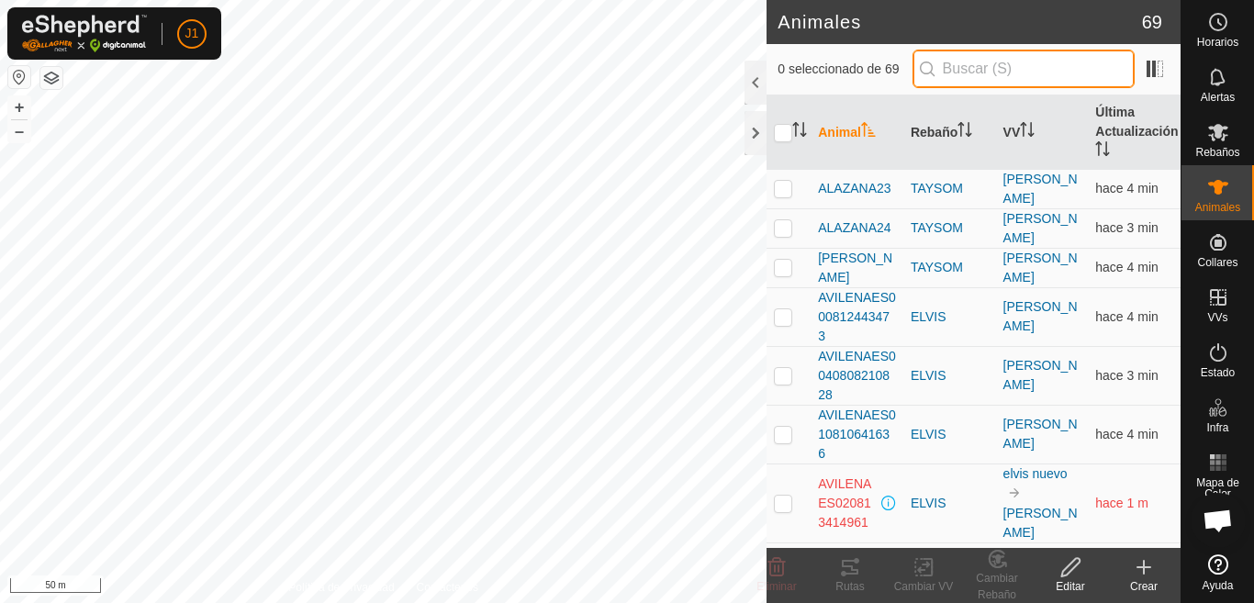
click at [952, 72] on input "text" at bounding box center [1024, 69] width 222 height 39
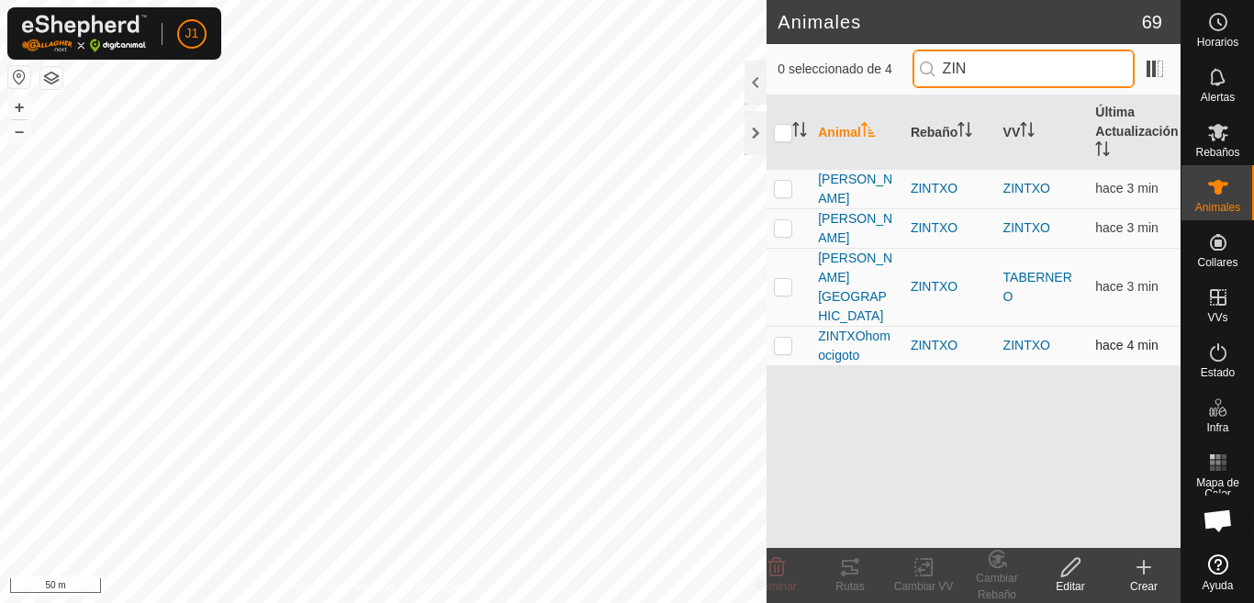
type input "ZIN"
click at [784, 338] on p-checkbox at bounding box center [783, 345] width 18 height 15
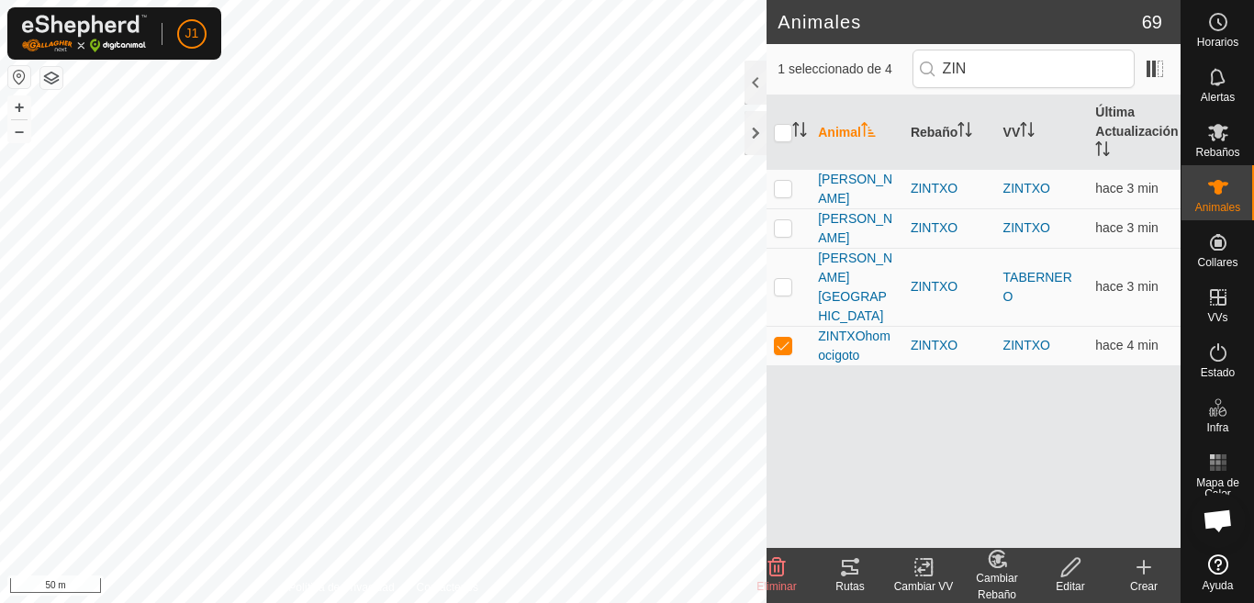
click at [998, 572] on div "Cambiar Rebaño" at bounding box center [997, 586] width 73 height 33
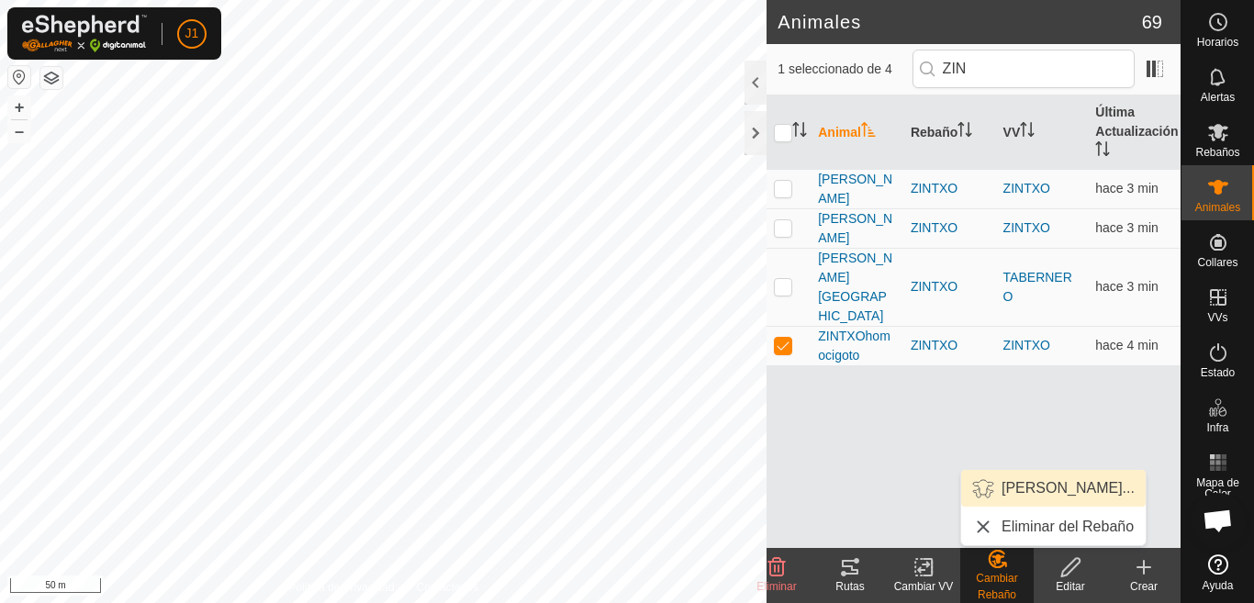
click at [1028, 488] on link "[PERSON_NAME]..." at bounding box center [1053, 488] width 185 height 37
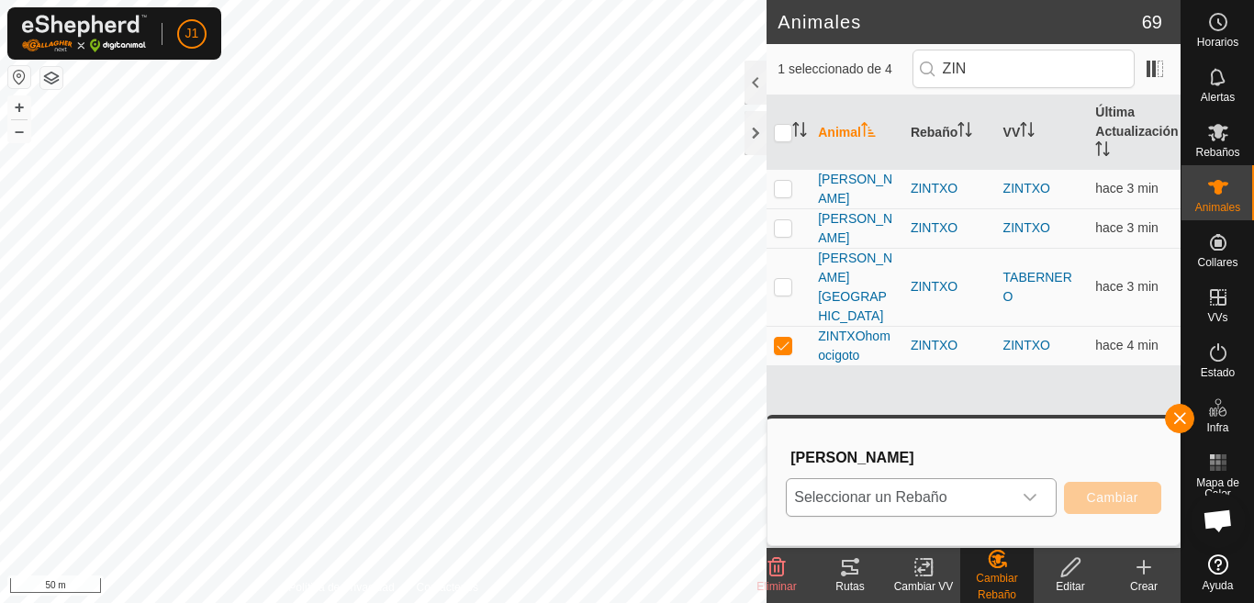
click at [1023, 497] on icon "dropdown trigger" at bounding box center [1030, 497] width 15 height 15
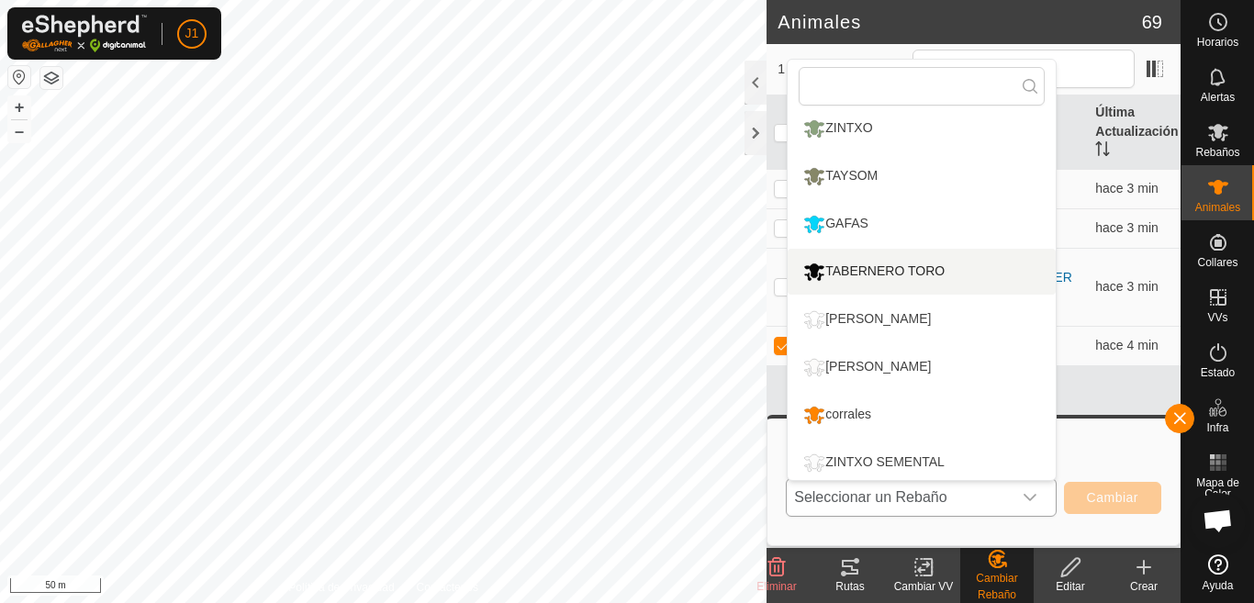
scroll to position [156, 0]
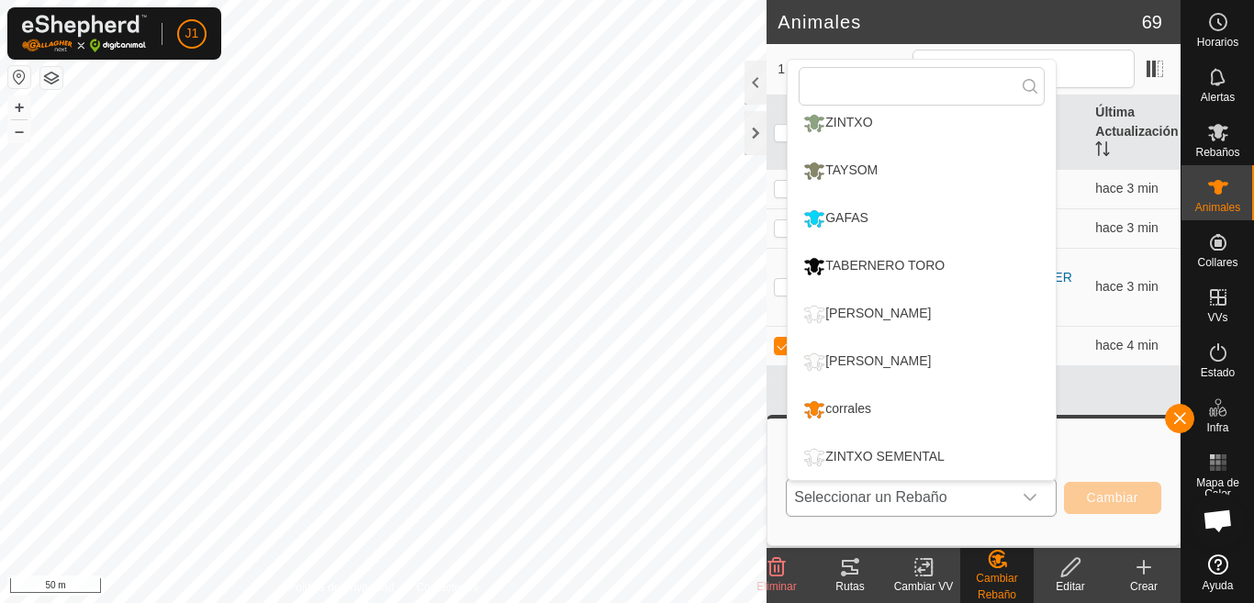
click at [876, 454] on li "ZINTXO SEMENTAL" at bounding box center [922, 457] width 268 height 46
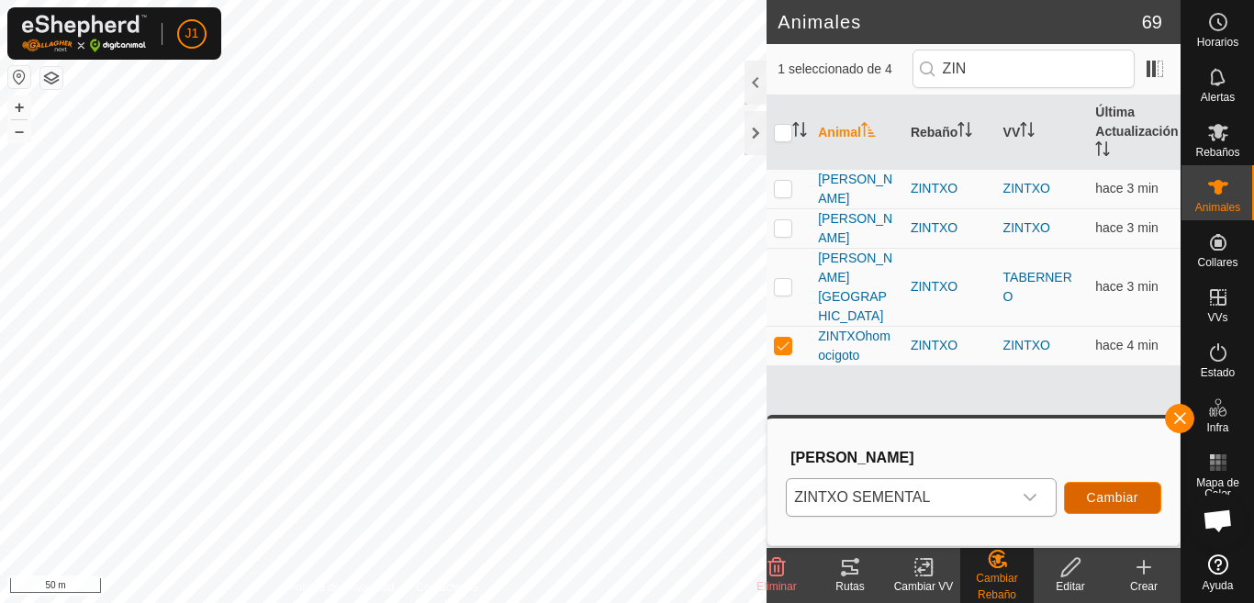
click at [1112, 495] on span "Cambiar" at bounding box center [1112, 497] width 51 height 15
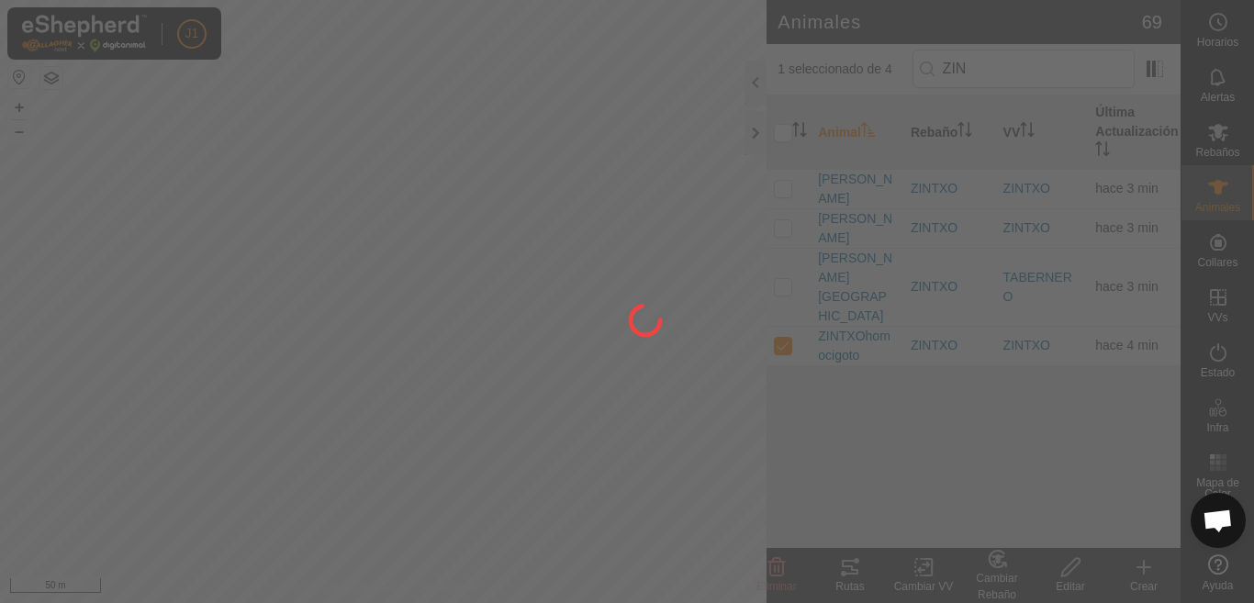
checkbox input "false"
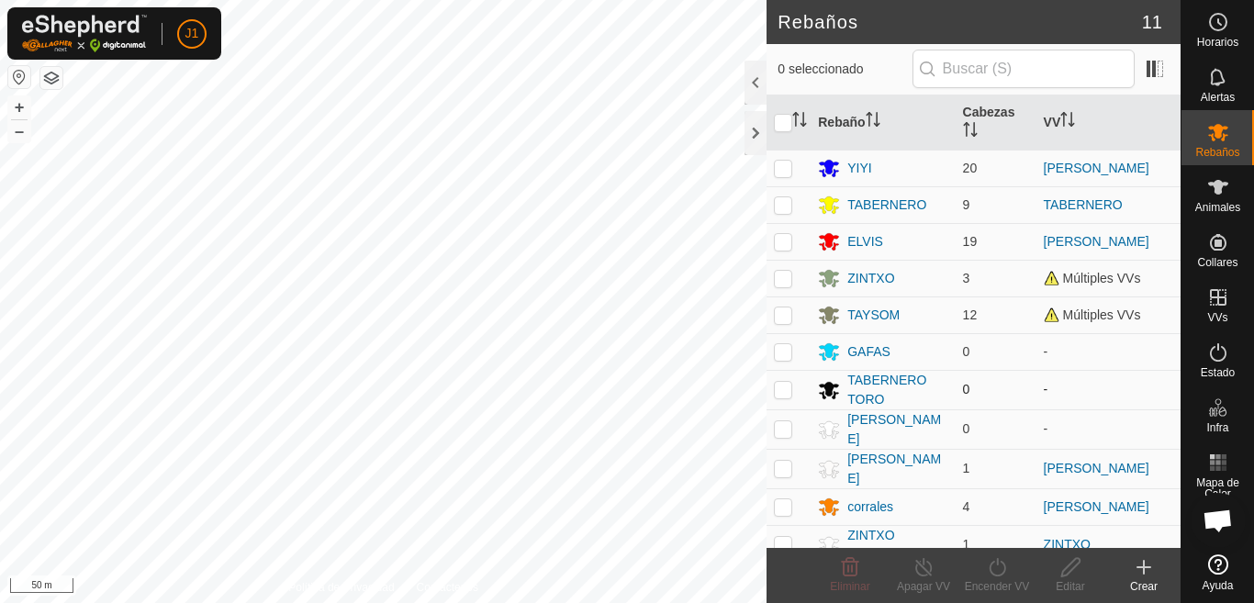
click at [780, 390] on p-checkbox at bounding box center [783, 389] width 18 height 15
checkbox input "true"
click at [1222, 202] on span "Animales" at bounding box center [1218, 207] width 45 height 11
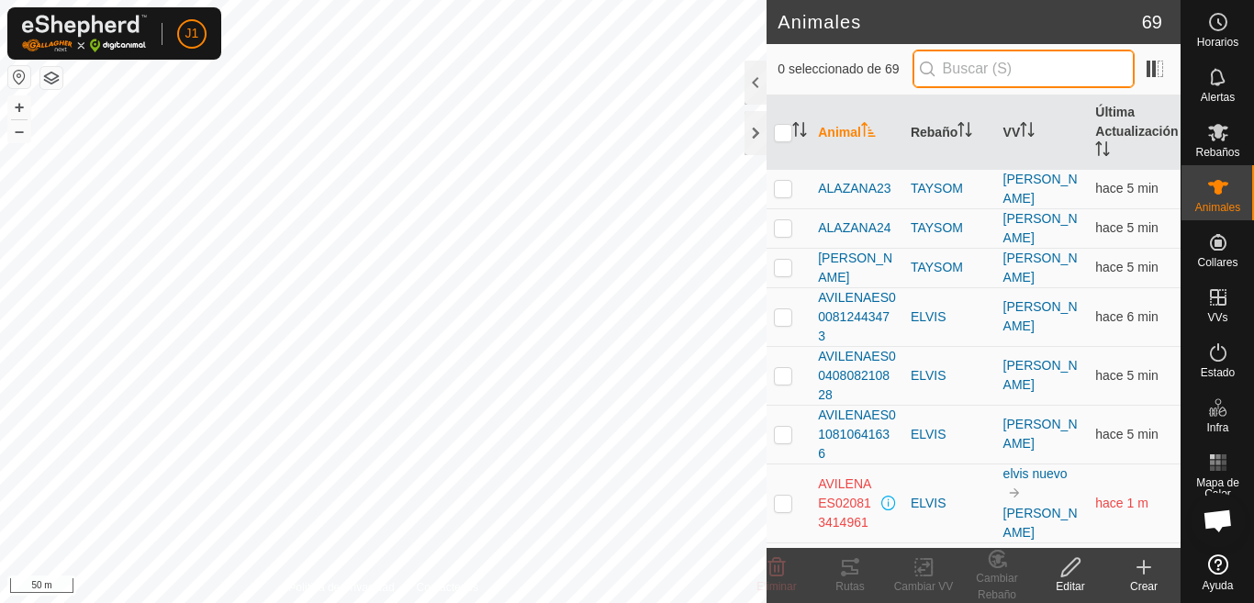
click at [960, 64] on input "text" at bounding box center [1024, 69] width 222 height 39
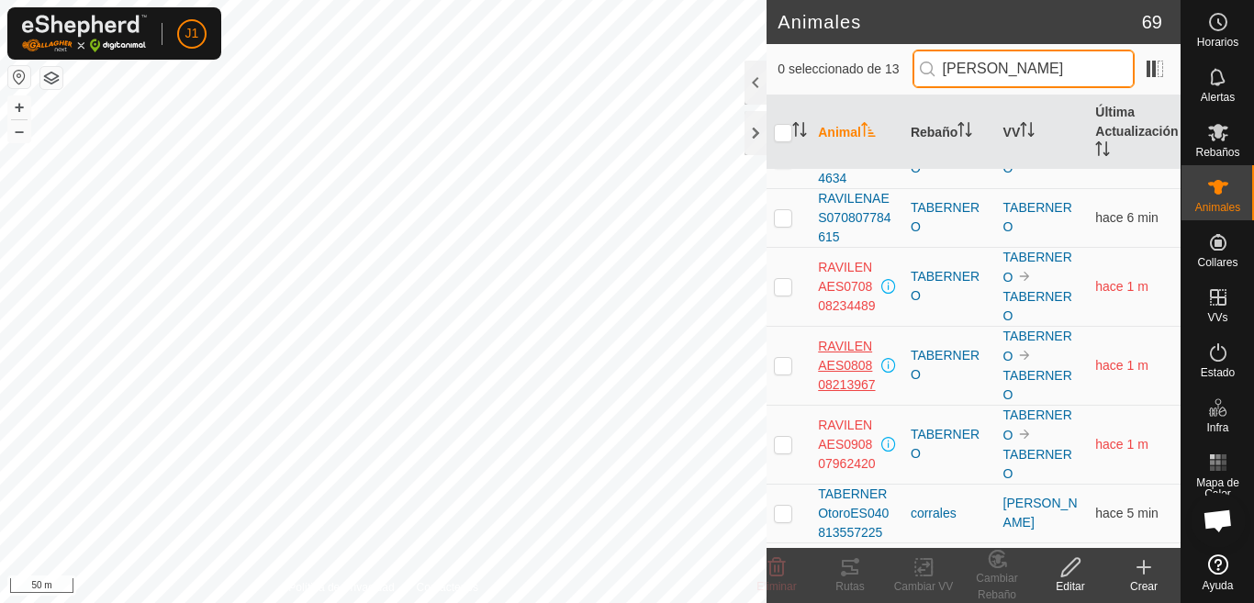
scroll to position [275, 0]
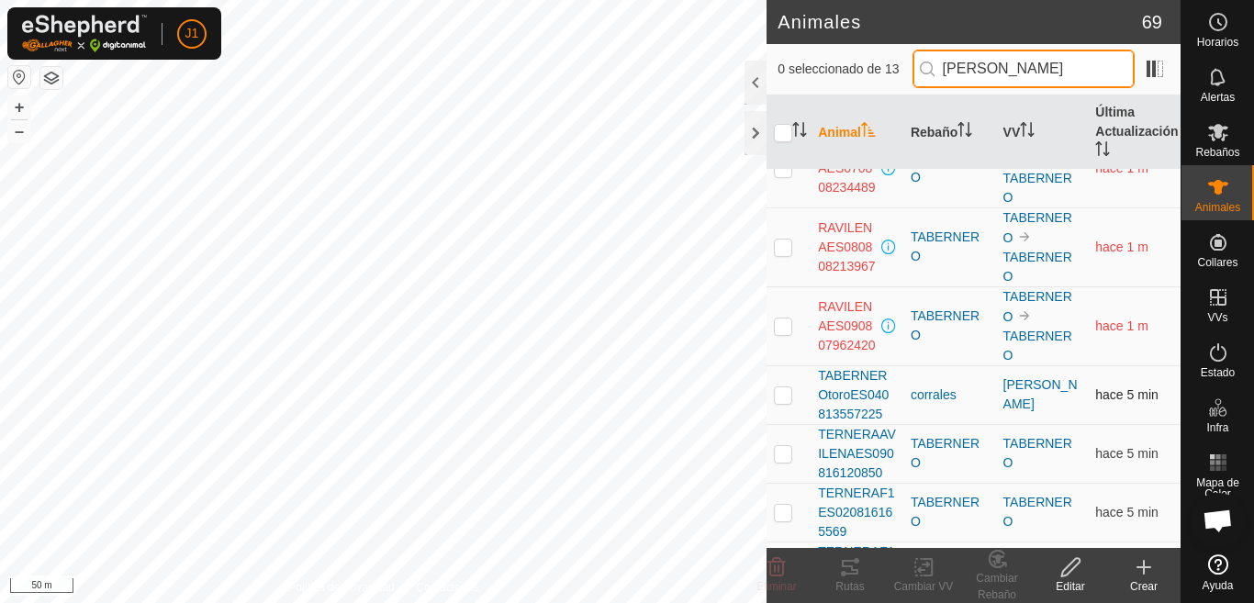
type input "[PERSON_NAME]"
click at [781, 388] on p-checkbox at bounding box center [783, 395] width 18 height 15
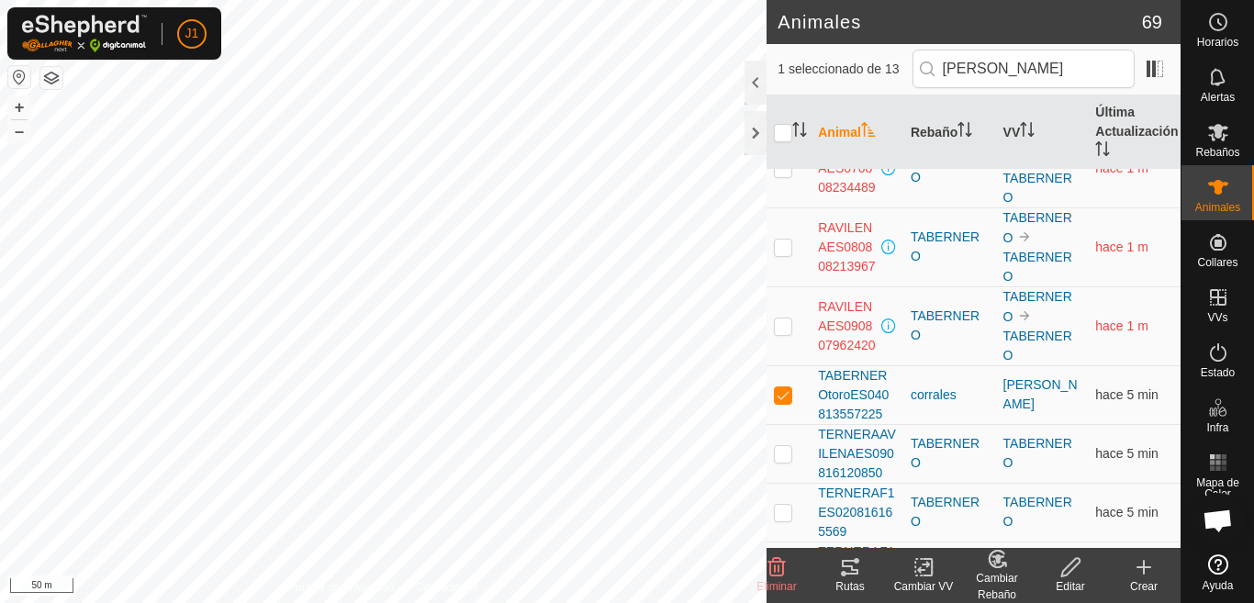
click at [997, 575] on div "Cambiar Rebaño" at bounding box center [997, 586] width 73 height 33
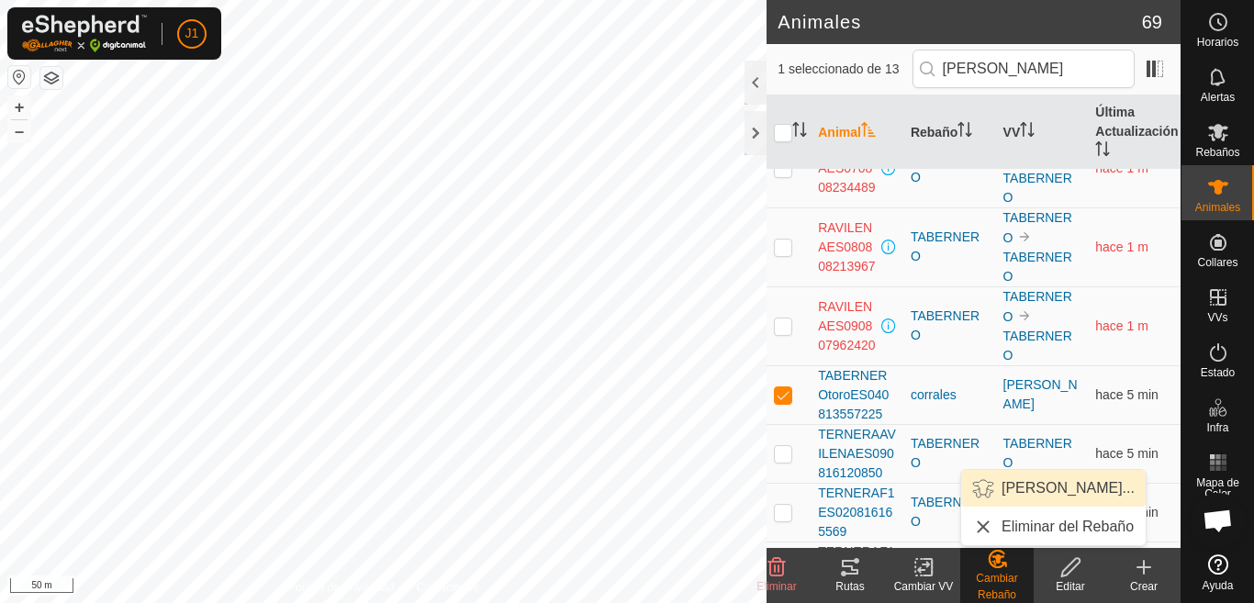
click at [1055, 493] on link "[PERSON_NAME]..." at bounding box center [1053, 488] width 185 height 37
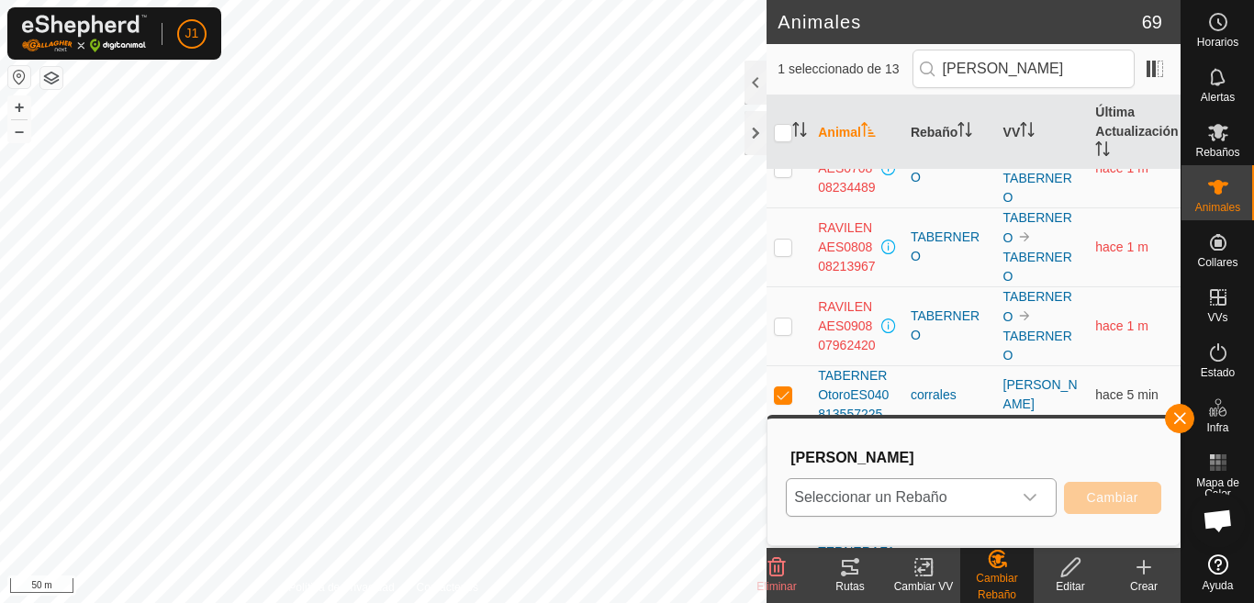
click at [1034, 500] on icon "dropdown trigger" at bounding box center [1030, 497] width 15 height 15
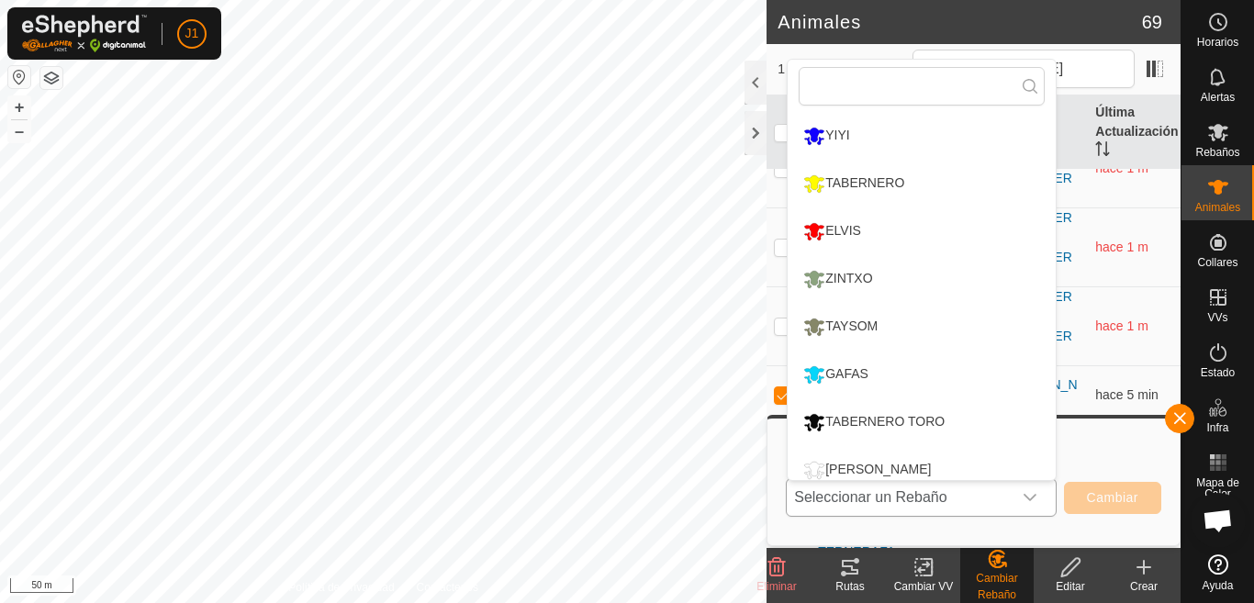
scroll to position [13, 0]
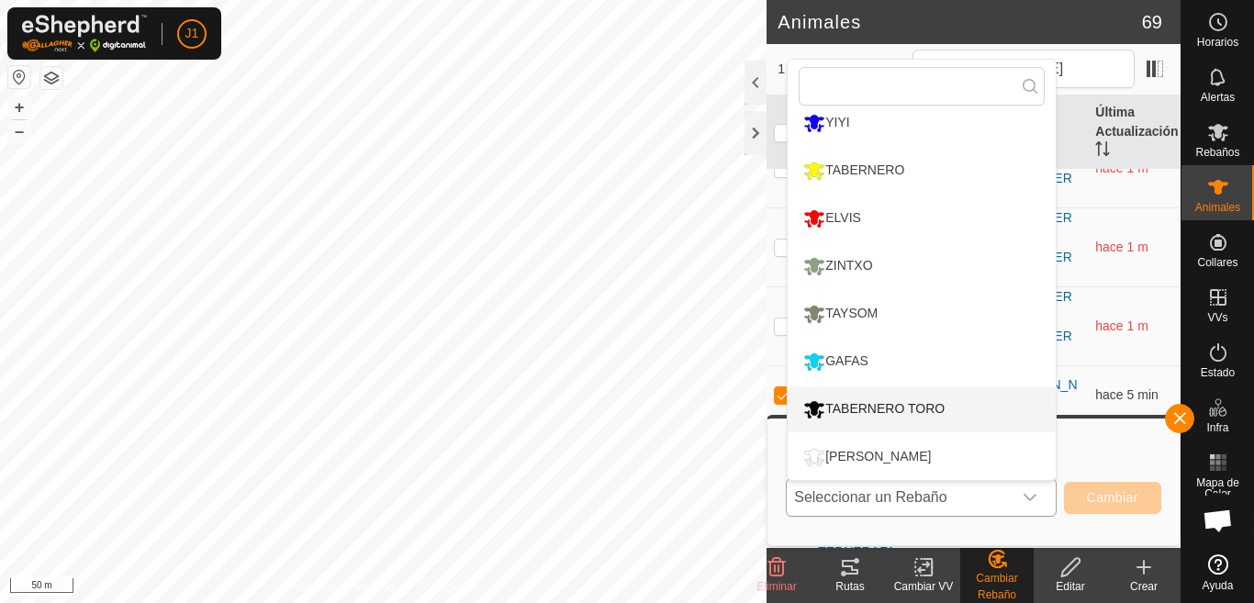
click at [893, 410] on li "TABERNERO TORO" at bounding box center [922, 410] width 268 height 46
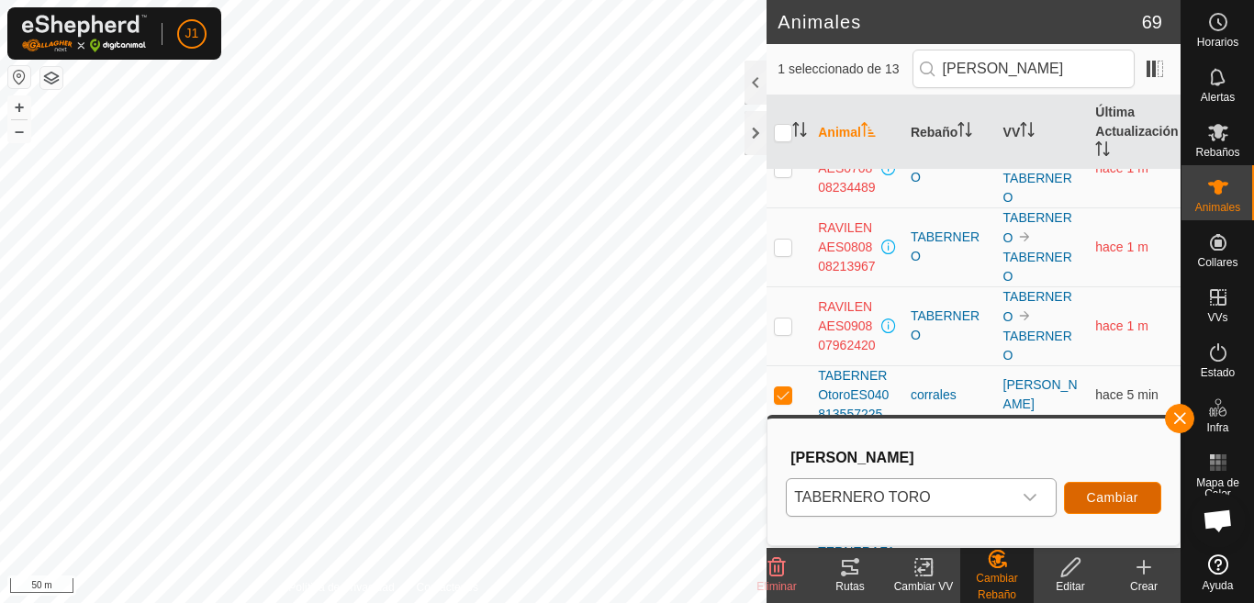
click at [1095, 497] on span "Cambiar" at bounding box center [1112, 497] width 51 height 15
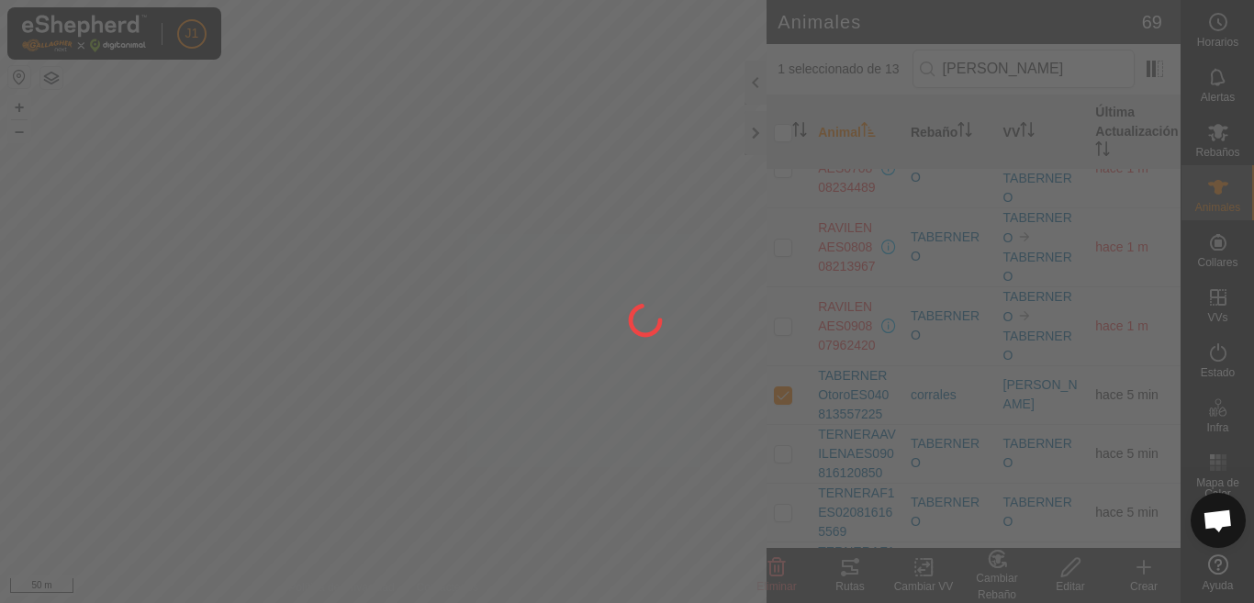
checkbox input "false"
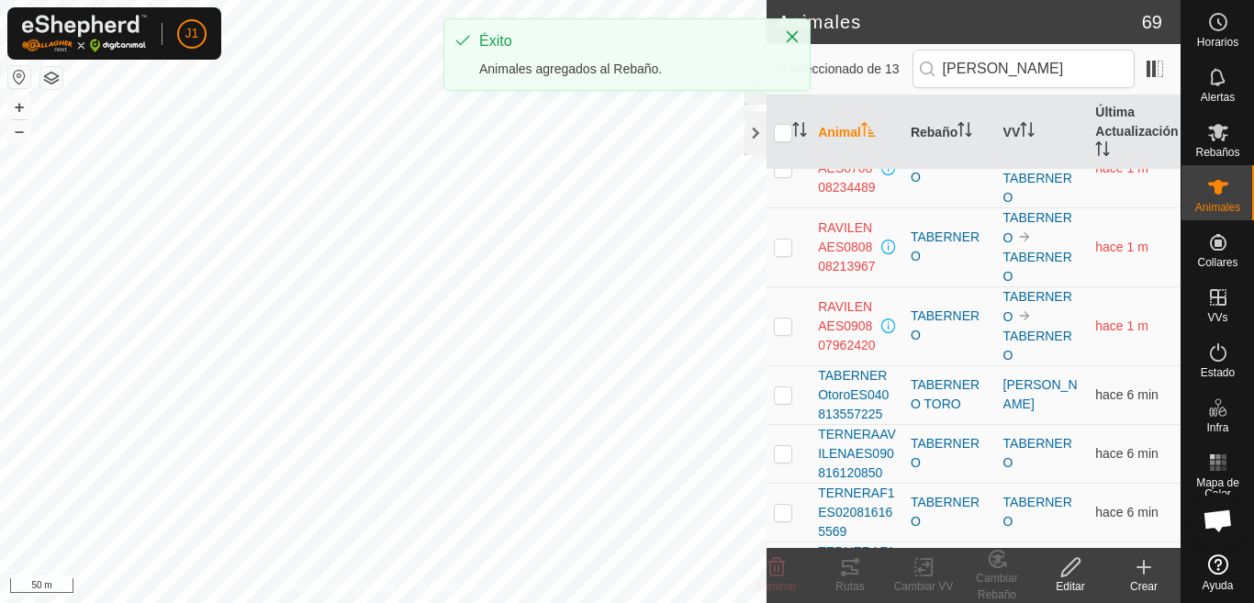
scroll to position [0, 0]
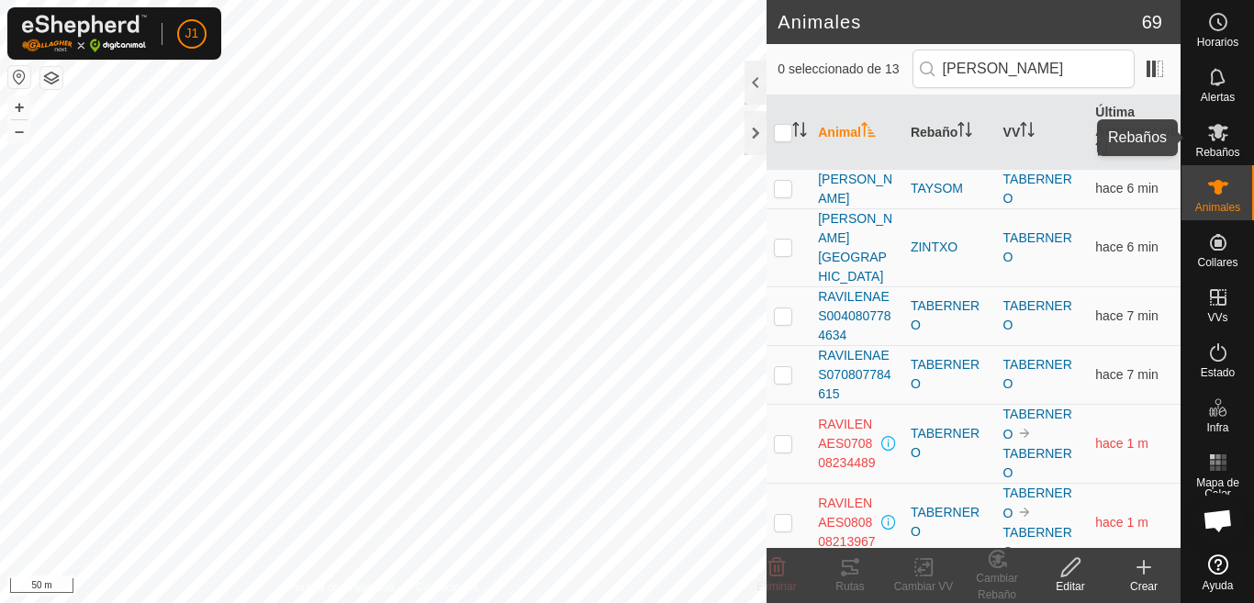
click at [1224, 137] on icon at bounding box center [1218, 132] width 20 height 17
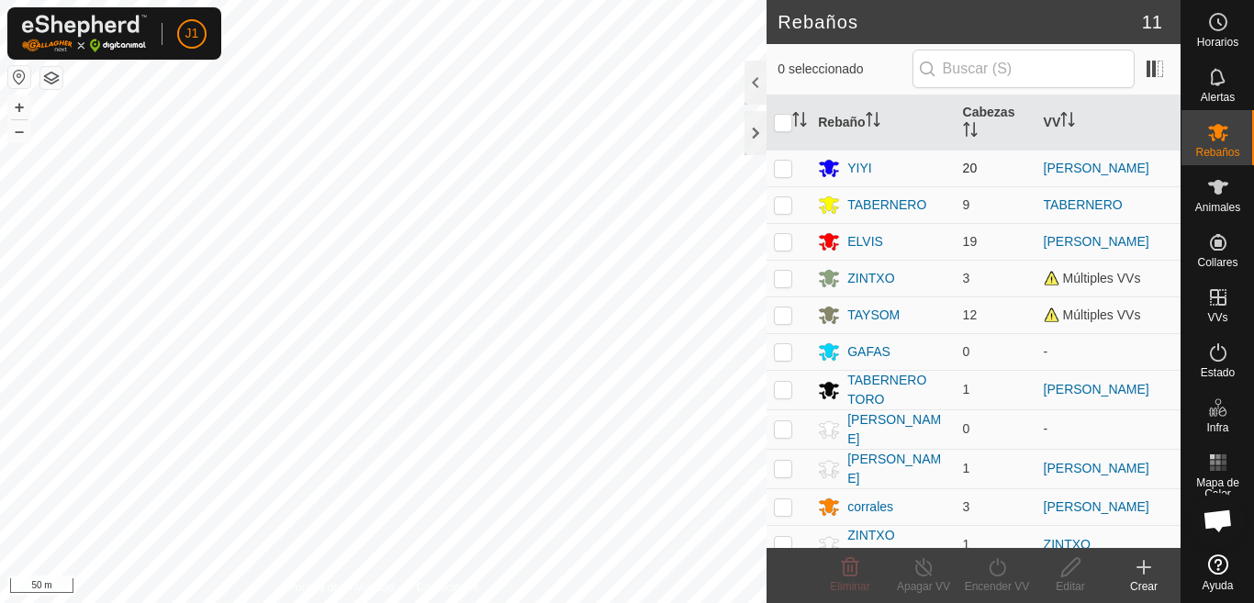
click at [777, 169] on p-checkbox at bounding box center [783, 168] width 18 height 15
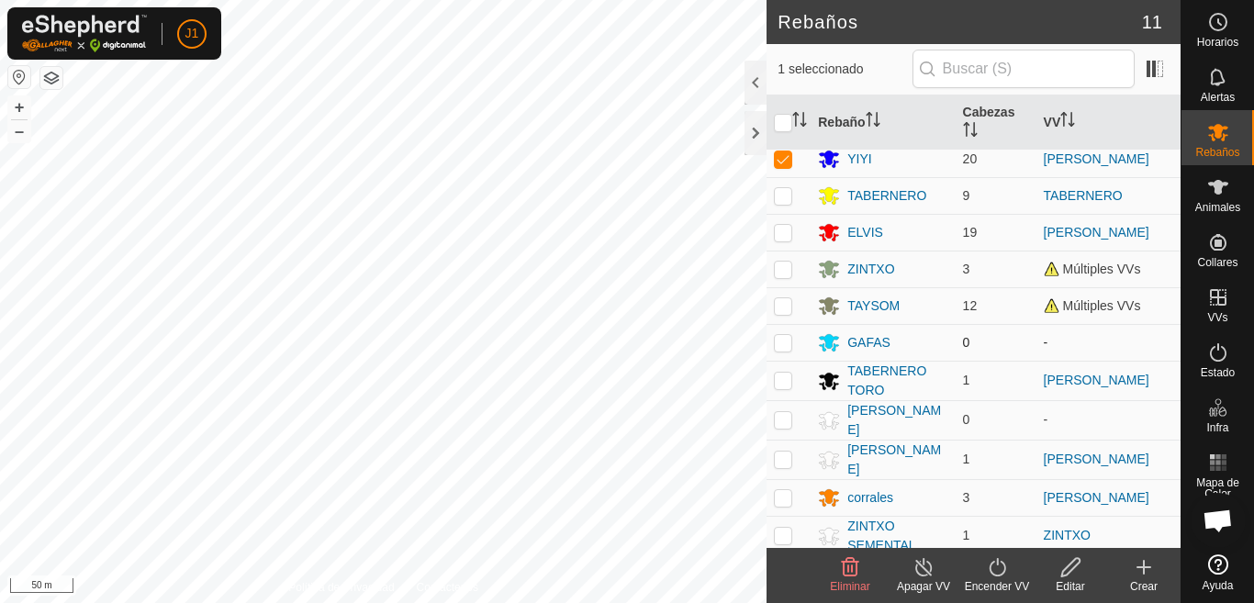
scroll to position [12, 0]
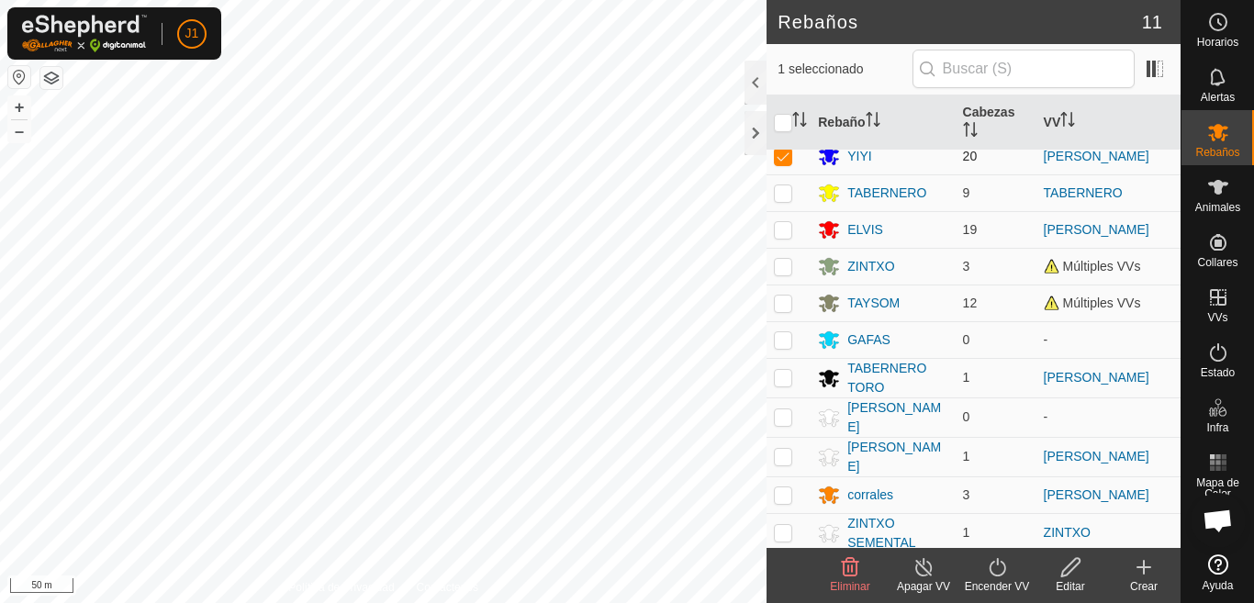
click at [783, 162] on p-checkbox at bounding box center [783, 156] width 18 height 15
checkbox input "false"
click at [784, 493] on p-checkbox at bounding box center [783, 495] width 18 height 15
checkbox input "true"
click at [778, 379] on p-checkbox at bounding box center [783, 377] width 18 height 15
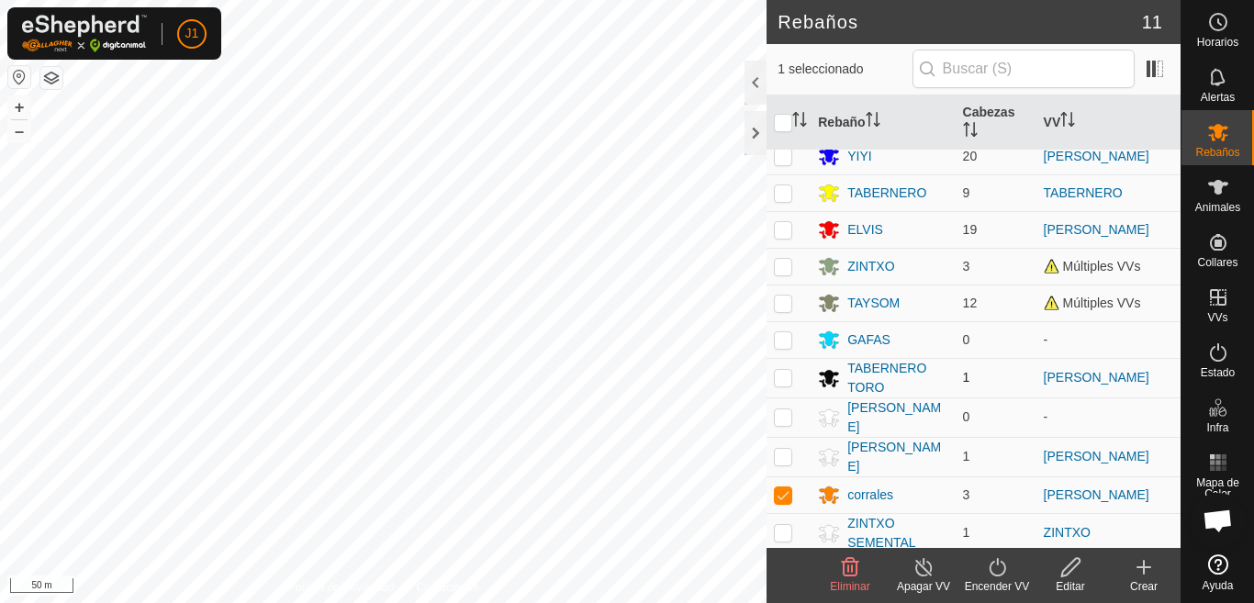
checkbox input "true"
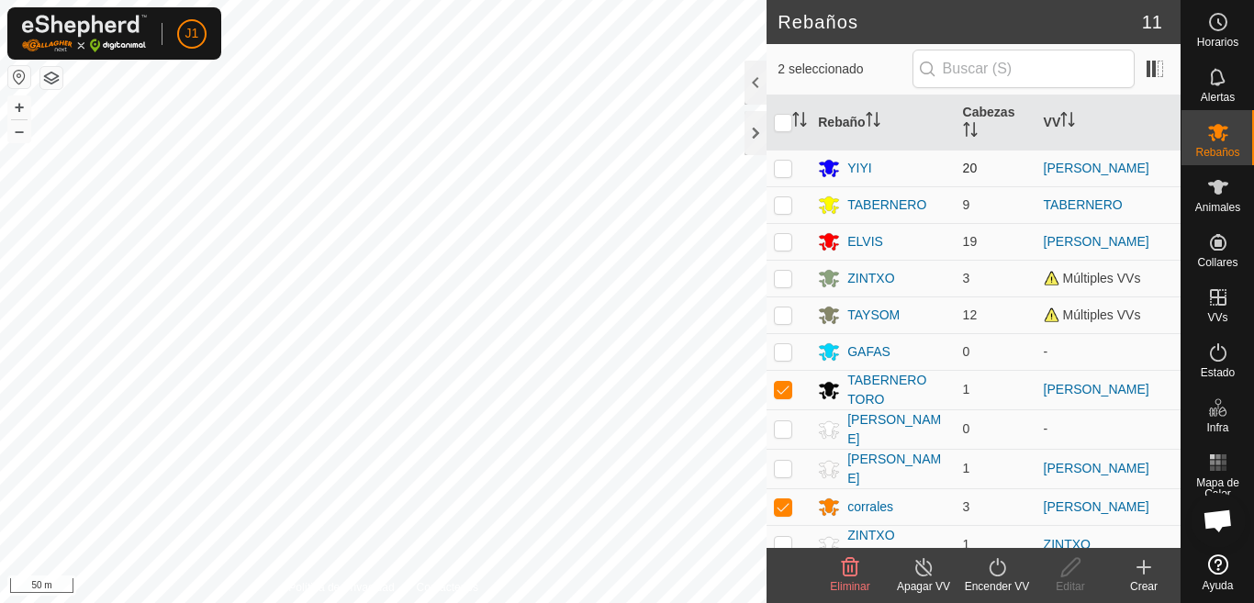
click at [782, 172] on p-checkbox at bounding box center [783, 168] width 18 height 15
checkbox input "true"
click at [999, 576] on icon at bounding box center [997, 567] width 17 height 18
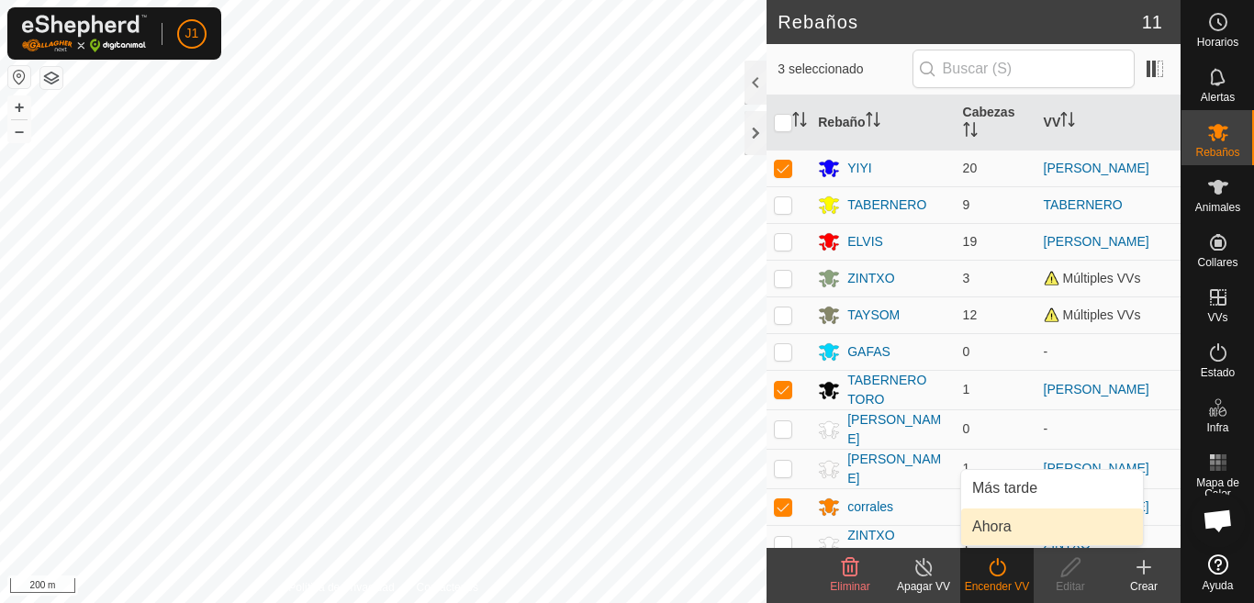
click at [983, 525] on link "Ahora" at bounding box center [1052, 527] width 182 height 37
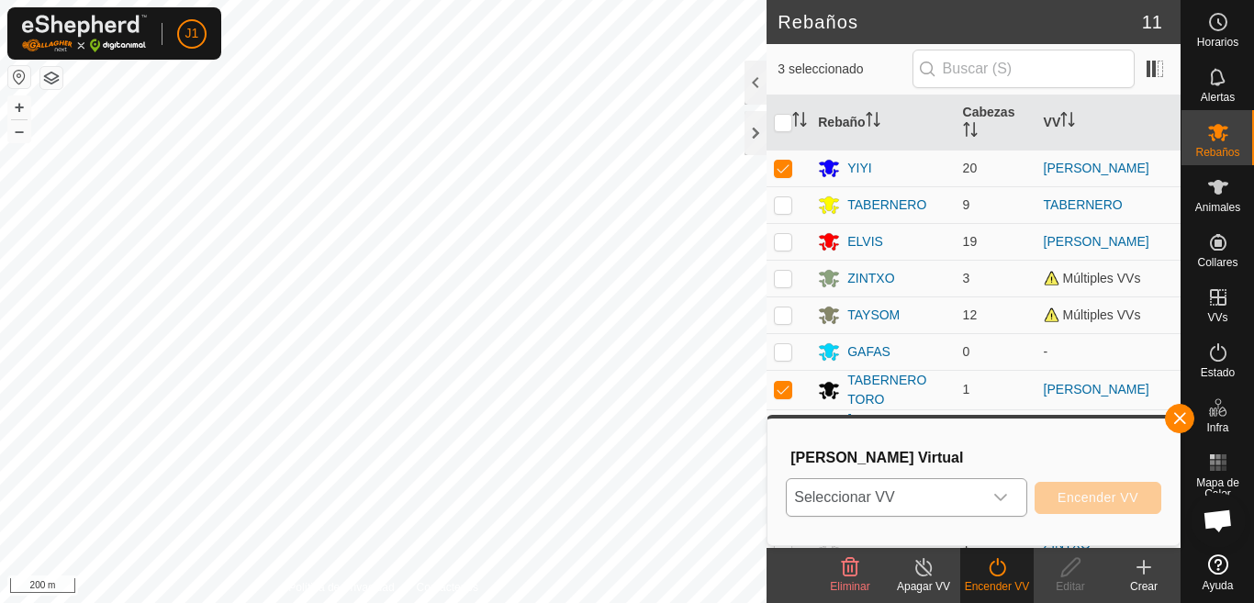
click at [1004, 503] on icon "dropdown trigger" at bounding box center [1001, 497] width 15 height 15
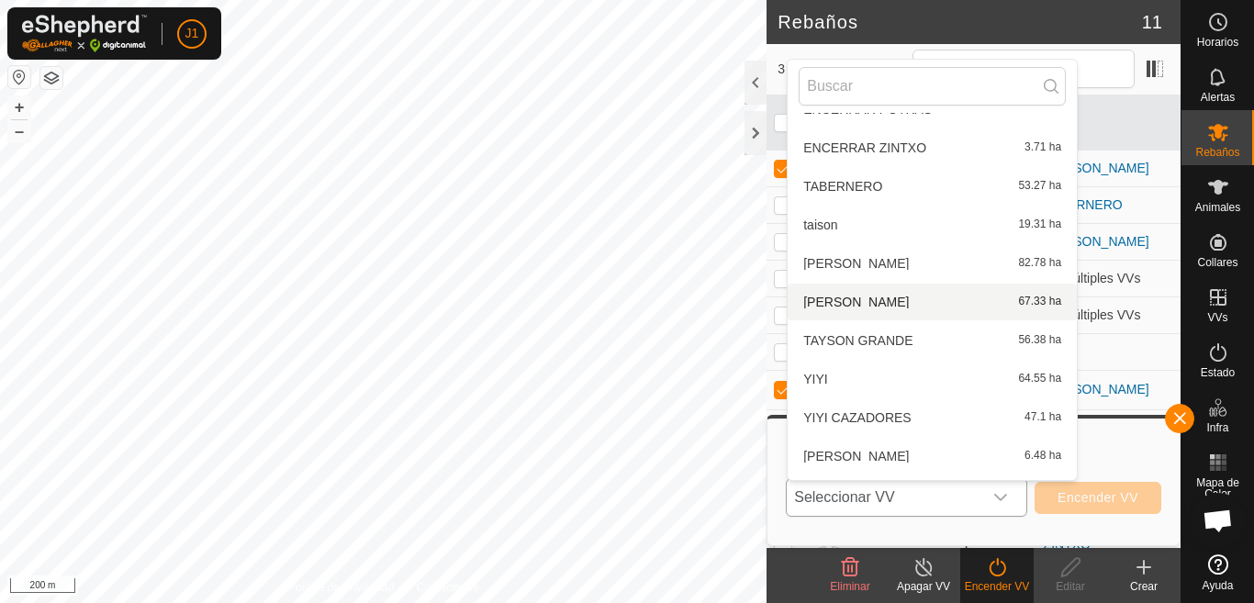
scroll to position [388, 0]
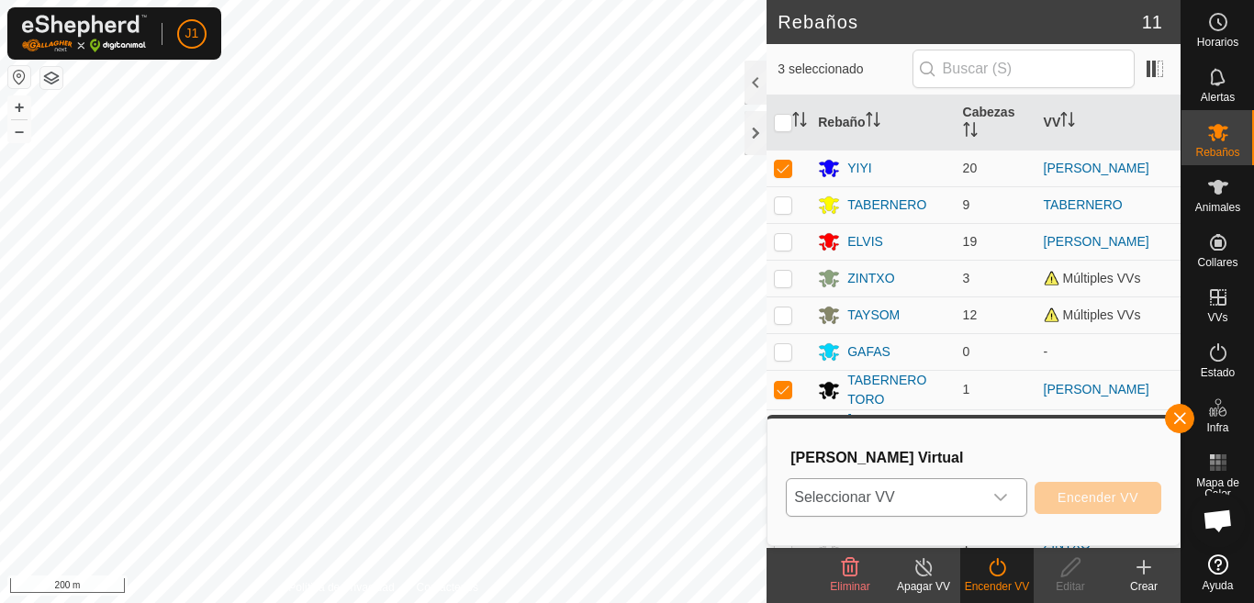
click at [1002, 489] on div "dropdown trigger" at bounding box center [1001, 497] width 37 height 37
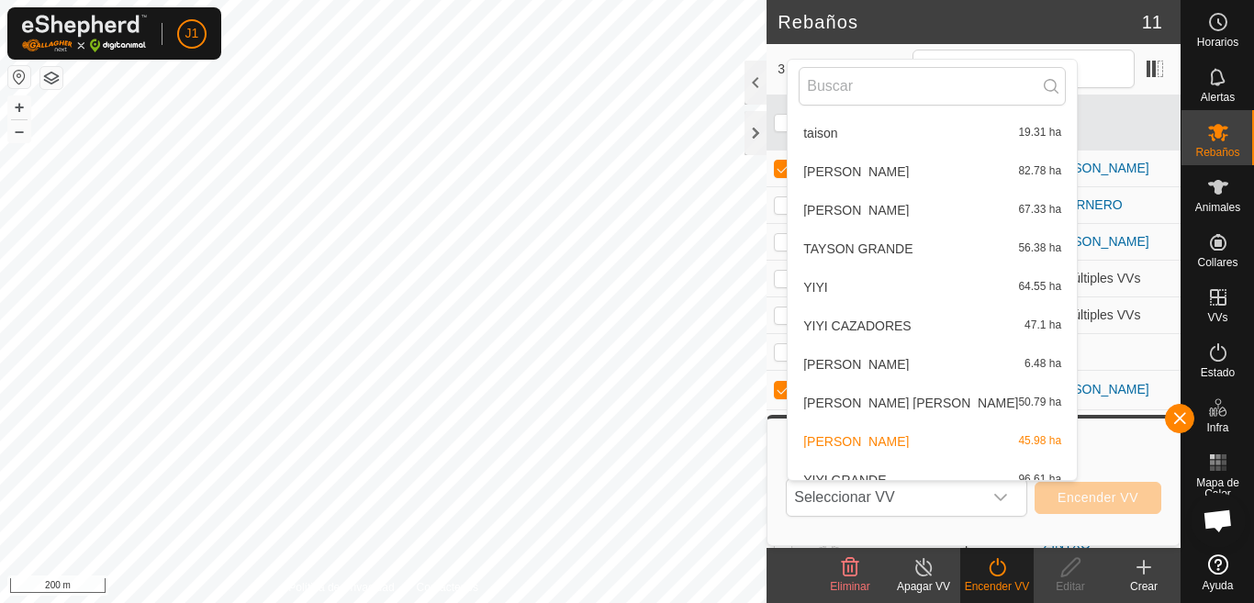
click at [849, 399] on li "[PERSON_NAME] [PERSON_NAME] 50.79 ha" at bounding box center [932, 403] width 289 height 37
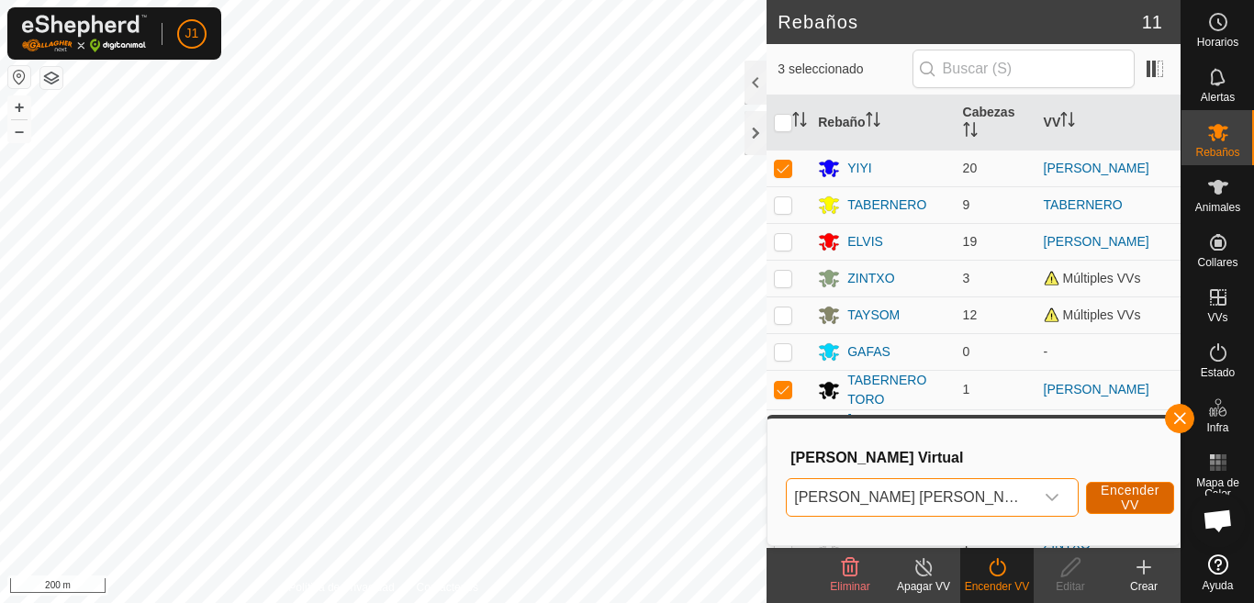
click at [1101, 496] on span "Encender VV" at bounding box center [1130, 497] width 59 height 29
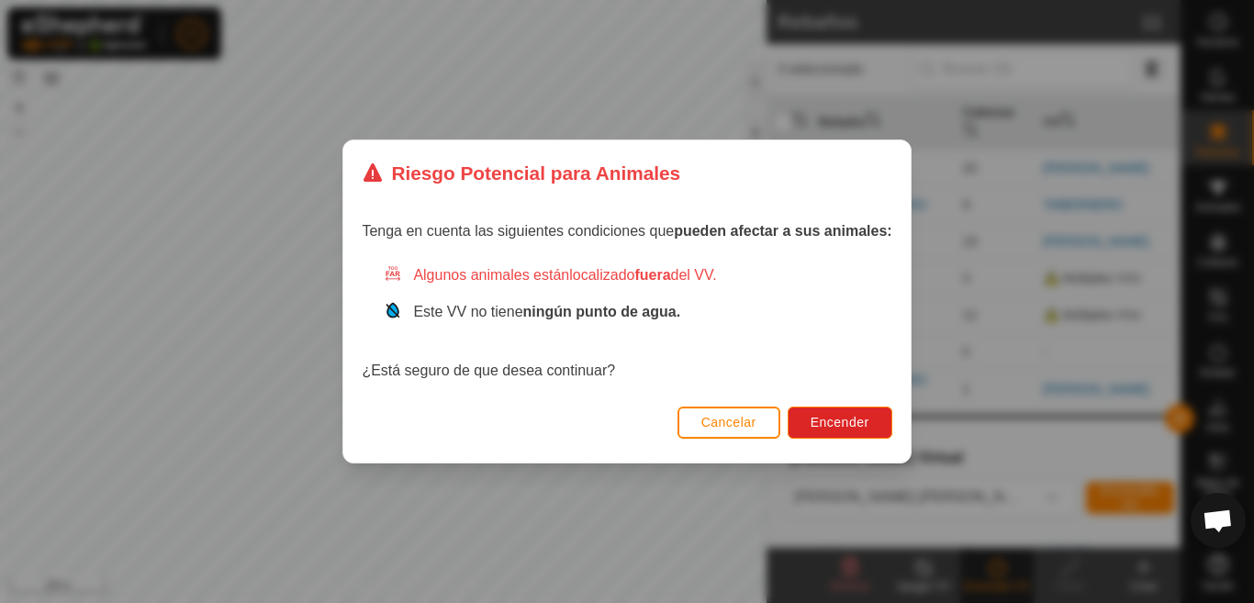
click at [839, 448] on div "Cancelar Encender" at bounding box center [626, 431] width 567 height 62
click at [847, 435] on button "Encender" at bounding box center [840, 423] width 105 height 32
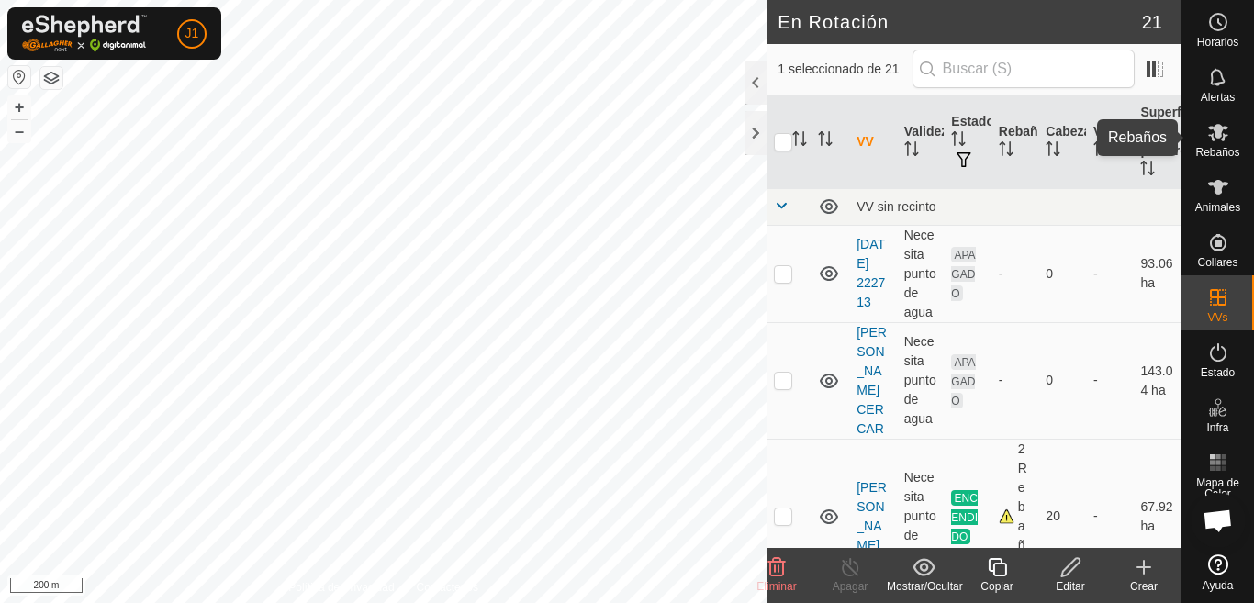
click at [1212, 139] on icon at bounding box center [1218, 132] width 20 height 17
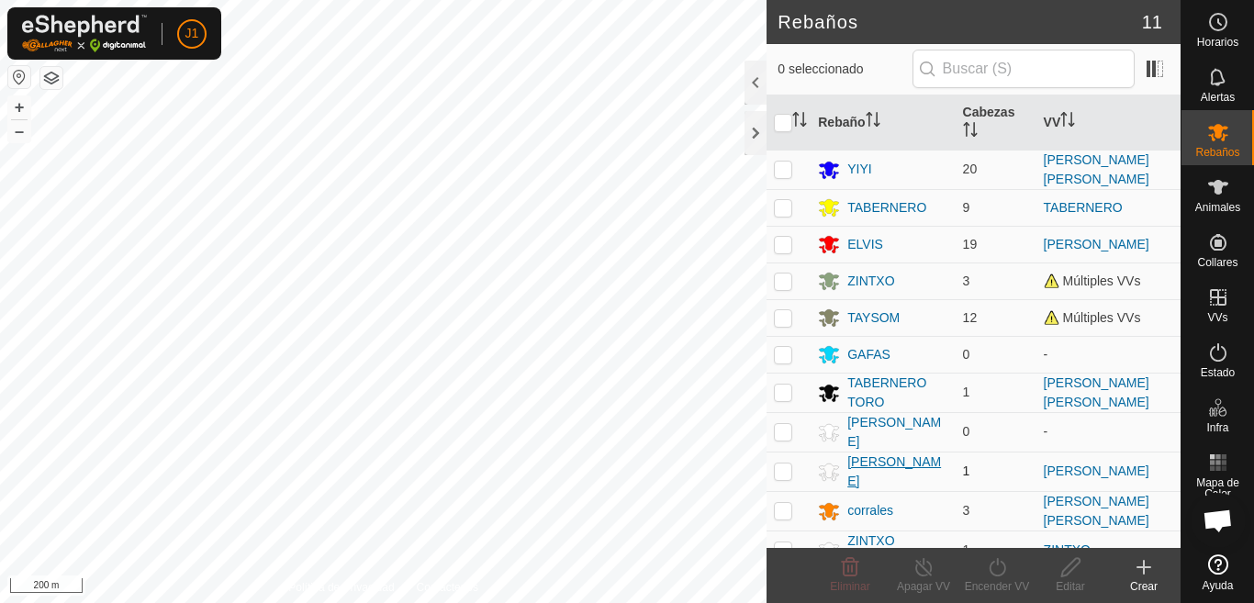
scroll to position [17, 0]
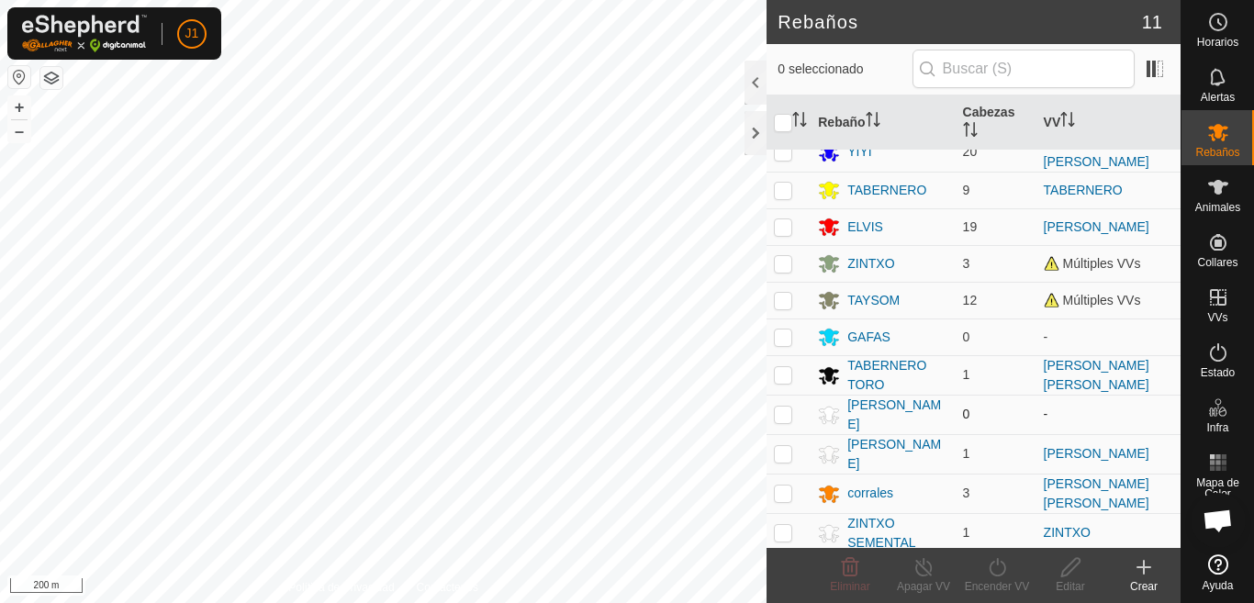
click at [778, 410] on p-checkbox at bounding box center [783, 414] width 18 height 15
checkbox input "true"
click at [1078, 575] on icon at bounding box center [1071, 567] width 23 height 22
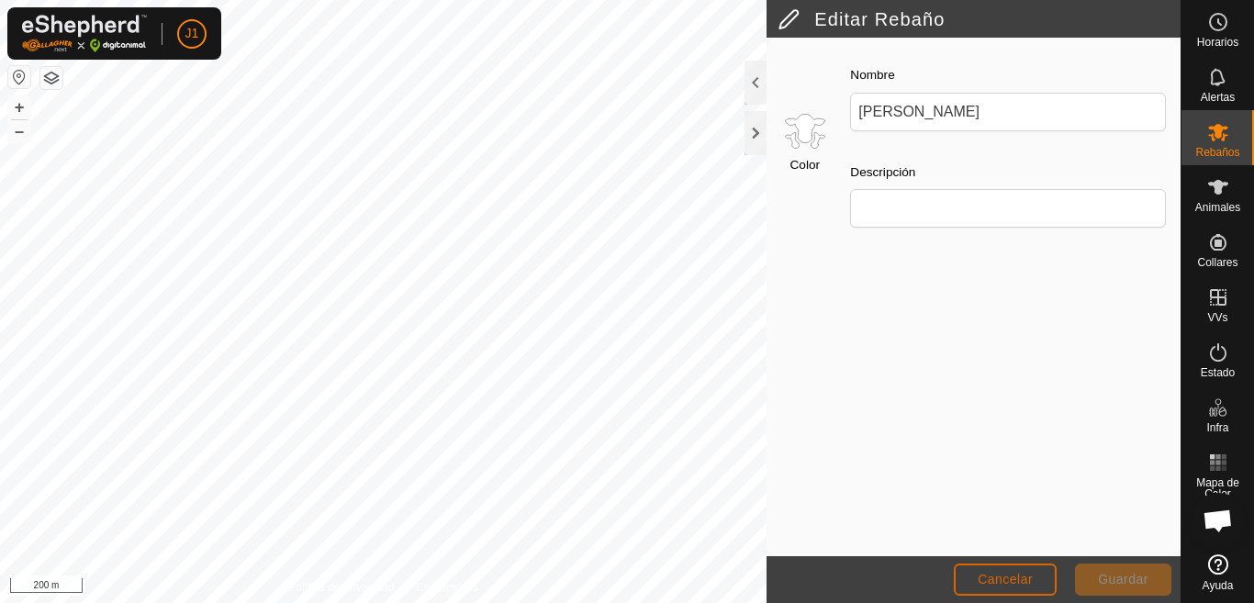
click at [1017, 577] on span "Cancelar" at bounding box center [1005, 579] width 55 height 15
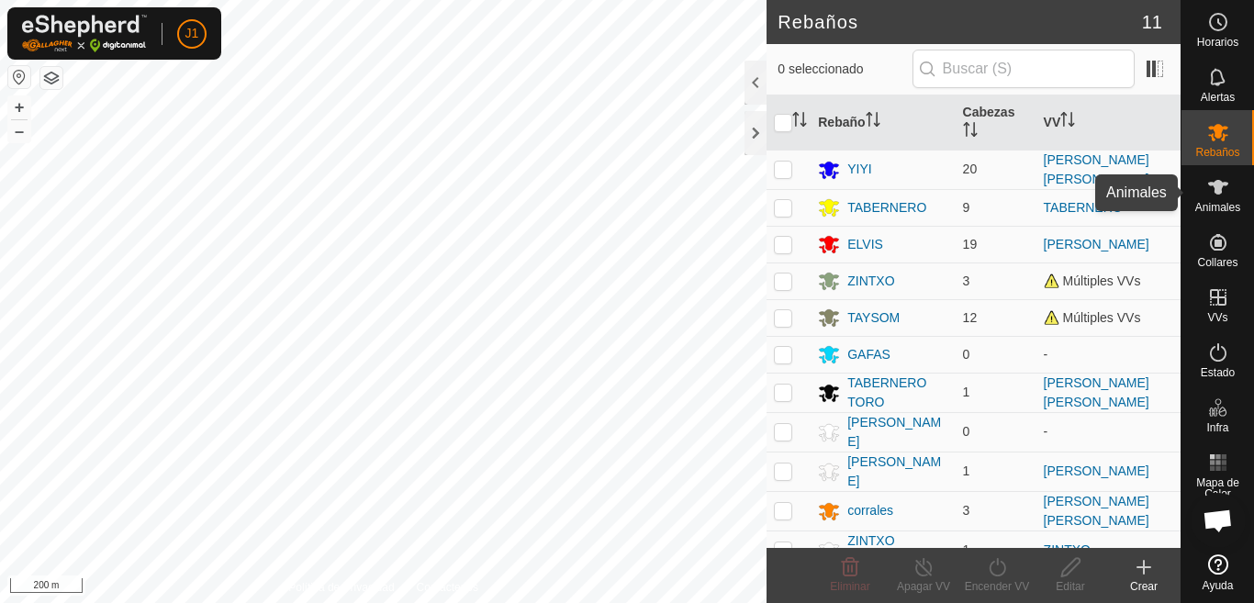
click at [1222, 192] on icon at bounding box center [1219, 187] width 22 height 22
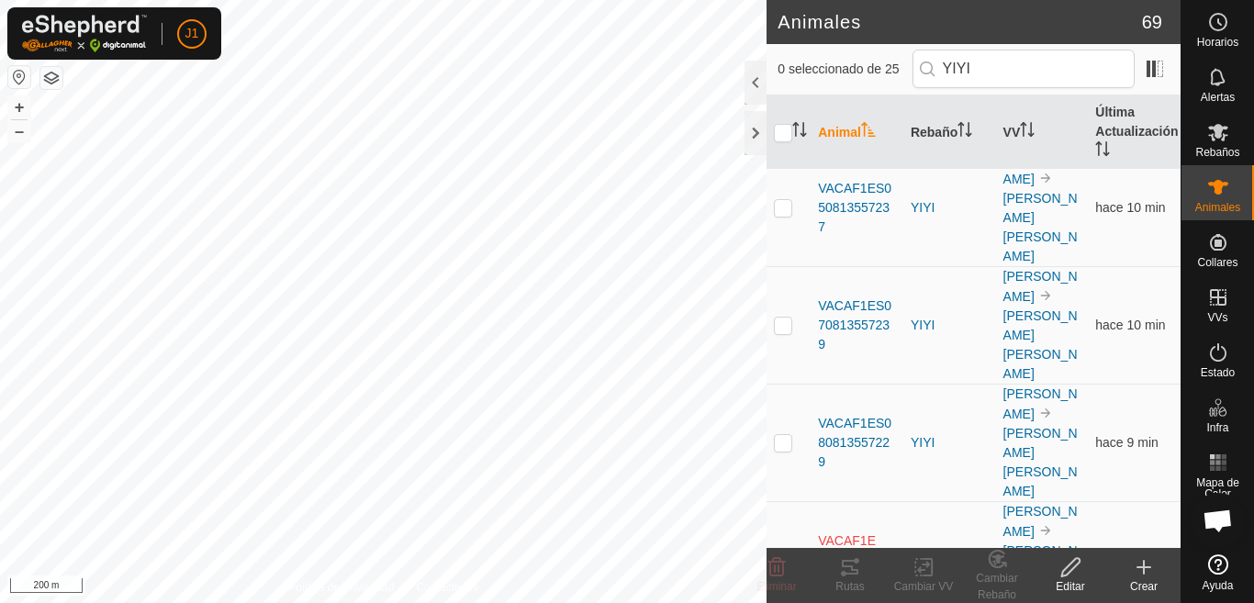
scroll to position [2019, 0]
type input "YIYI"
click at [1004, 577] on div "Cambiar Rebaño" at bounding box center [997, 586] width 73 height 33
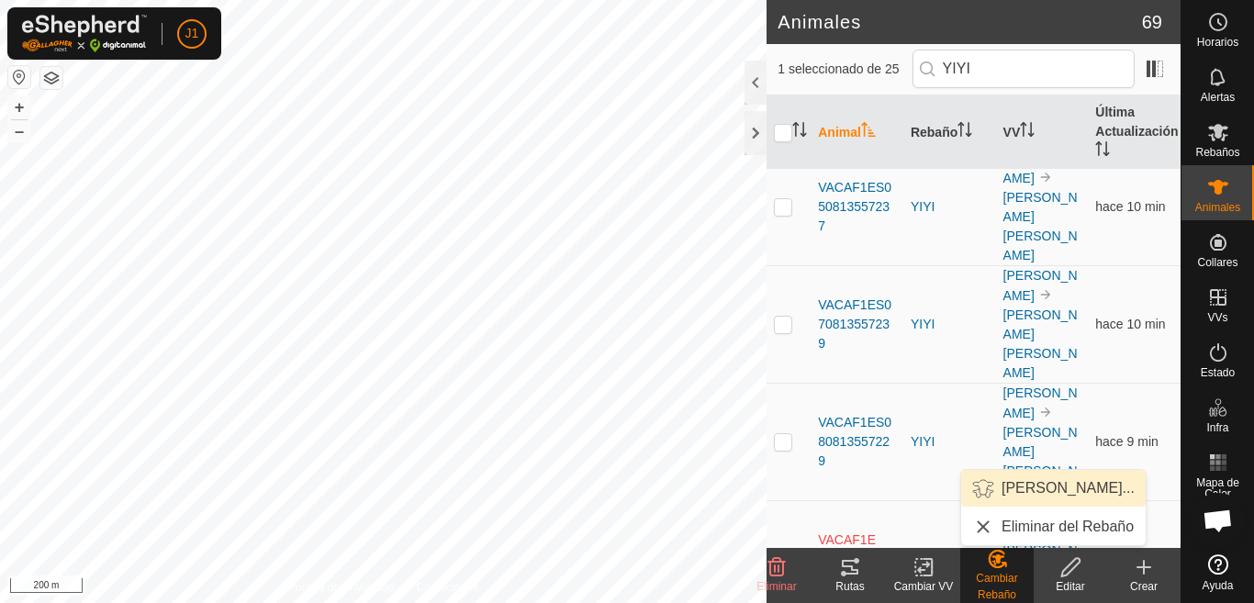
click at [1031, 482] on link "[PERSON_NAME]..." at bounding box center [1053, 488] width 185 height 37
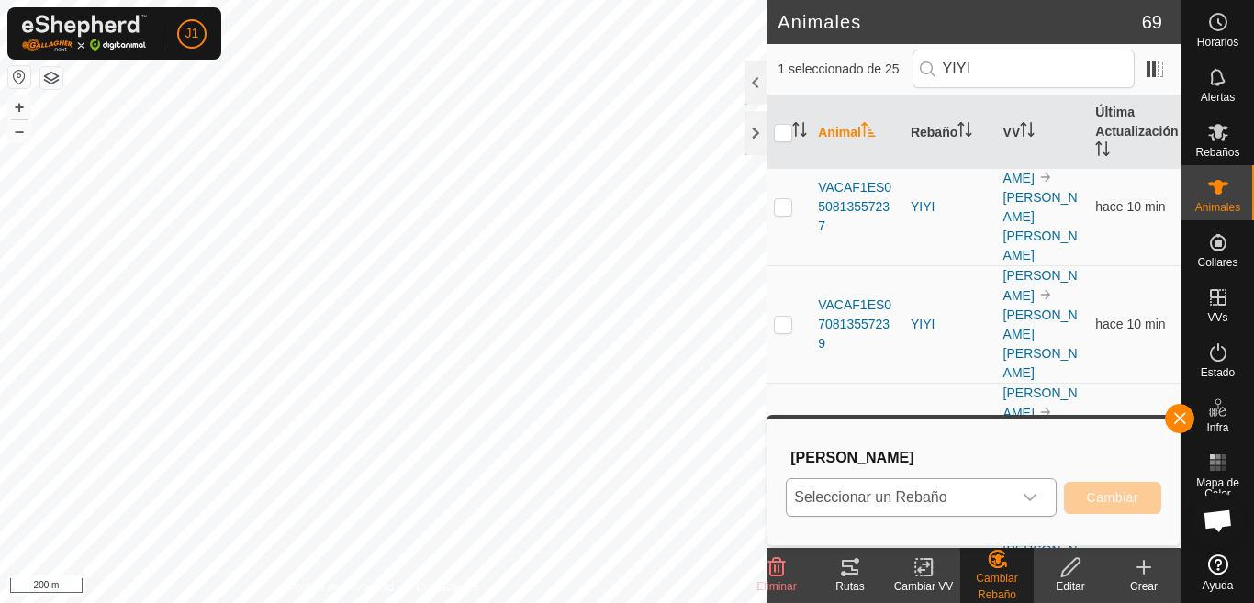
click at [1028, 495] on icon "dropdown trigger" at bounding box center [1030, 497] width 15 height 15
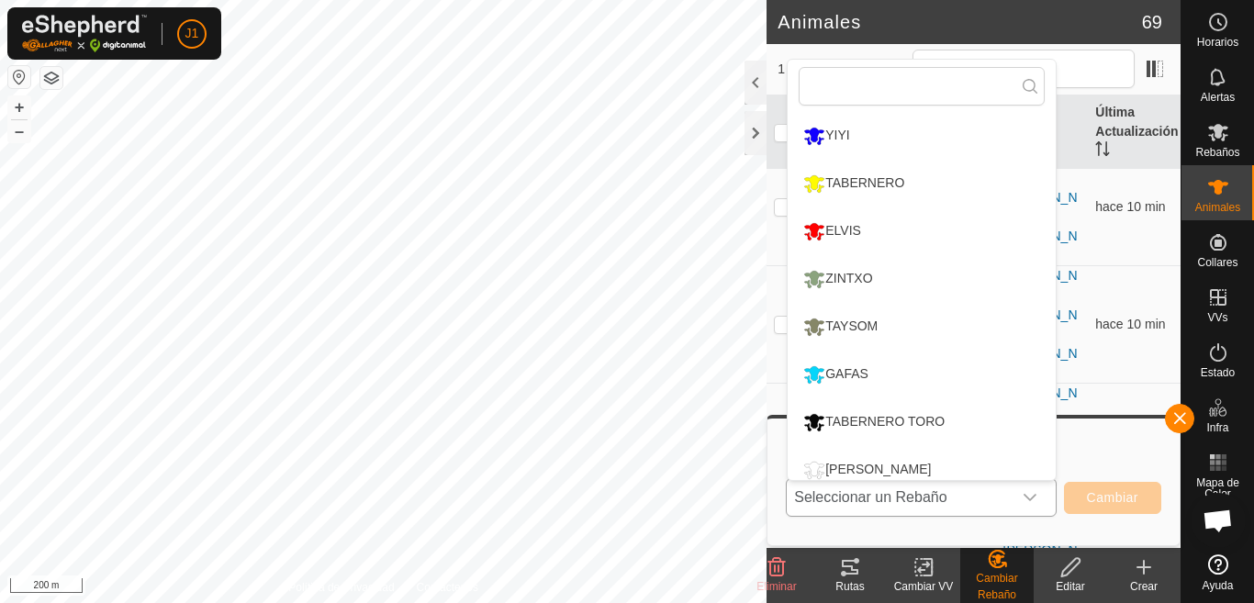
scroll to position [13, 0]
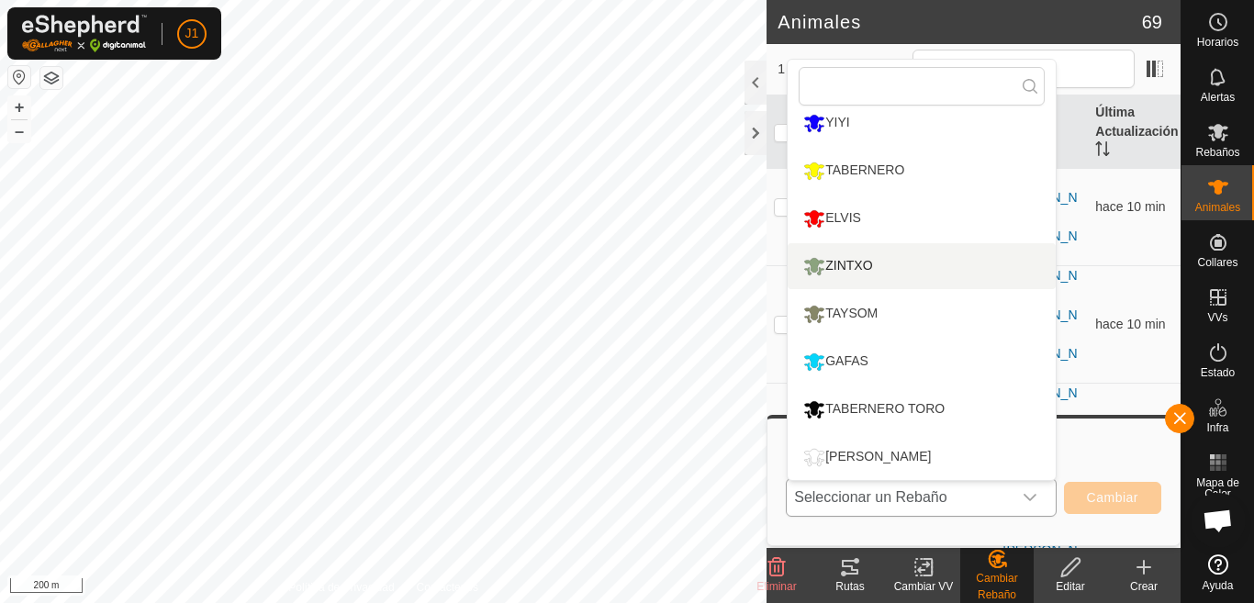
drag, startPoint x: 967, startPoint y: 361, endPoint x: 976, endPoint y: 265, distance: 95.9
click at [976, 265] on ul "[PERSON_NAME] [PERSON_NAME] [PERSON_NAME] GAFAS TABERNERO TORO [PERSON_NAME] [P…" at bounding box center [922, 361] width 268 height 523
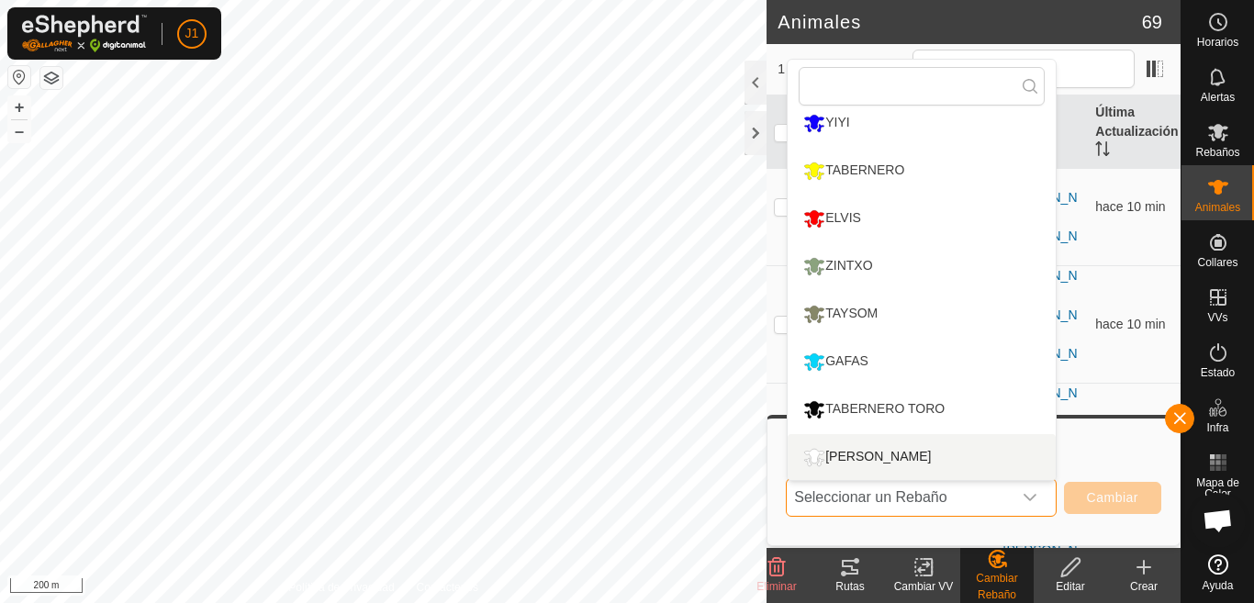
click at [854, 459] on li "[PERSON_NAME]" at bounding box center [922, 457] width 268 height 46
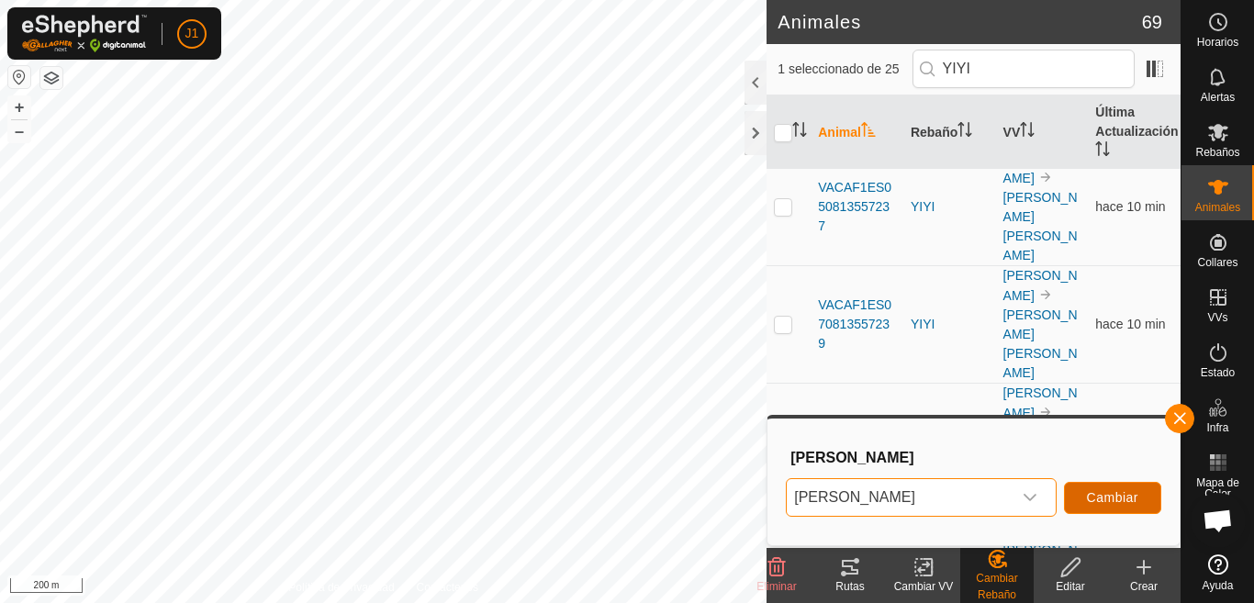
click at [1107, 489] on button "Cambiar" at bounding box center [1112, 498] width 97 height 32
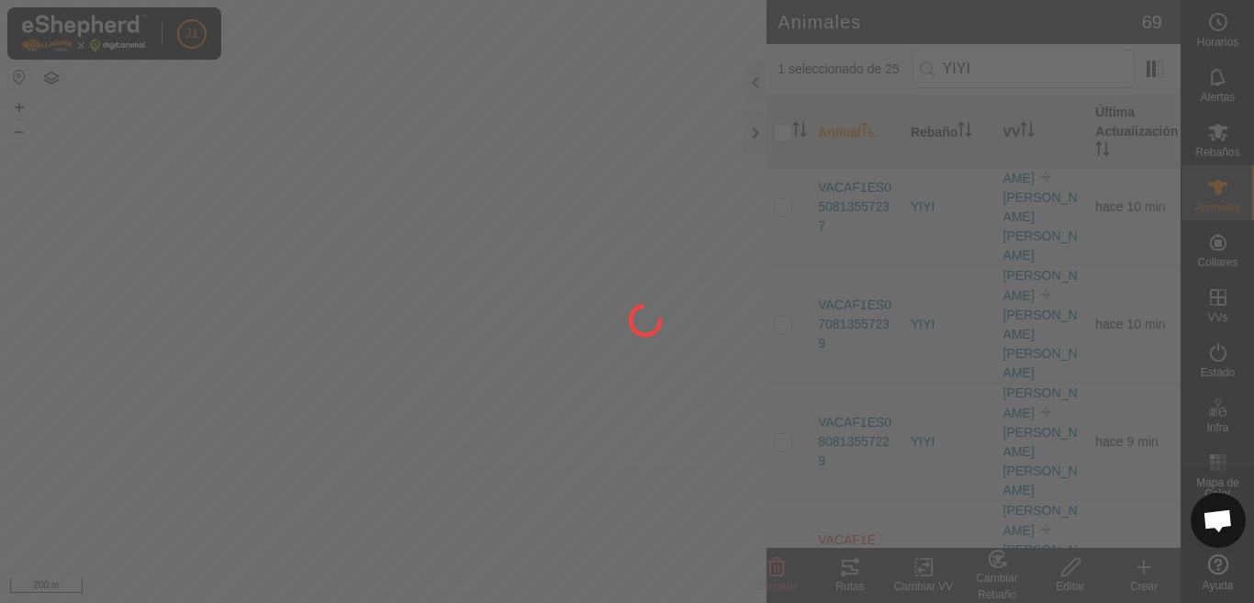
checkbox input "false"
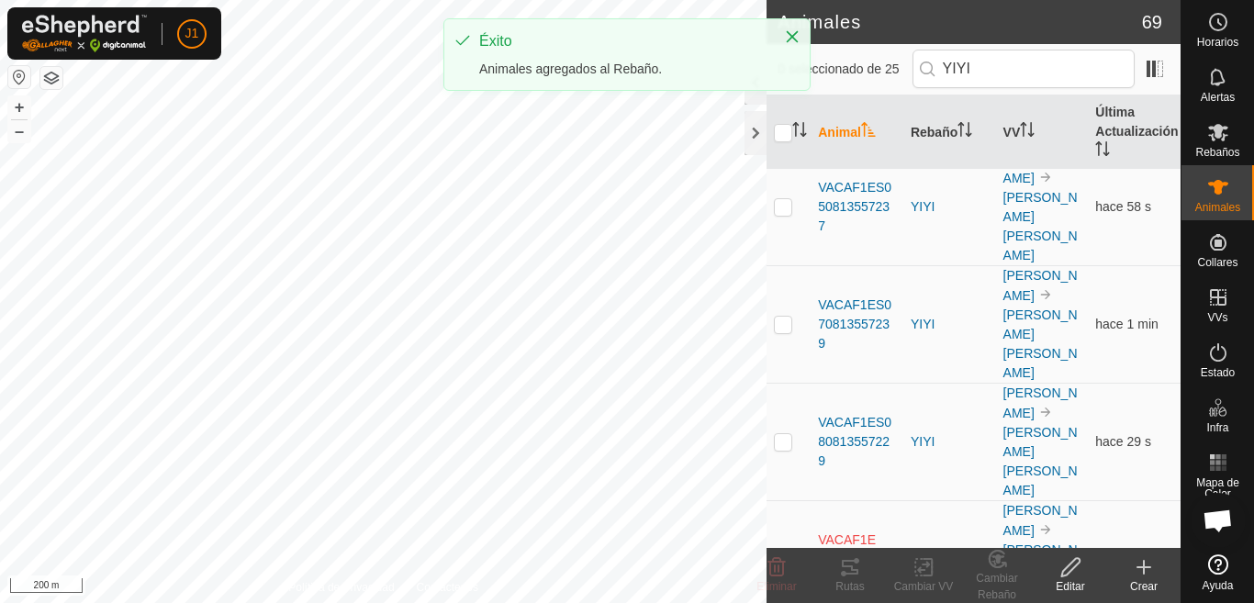
scroll to position [0, 0]
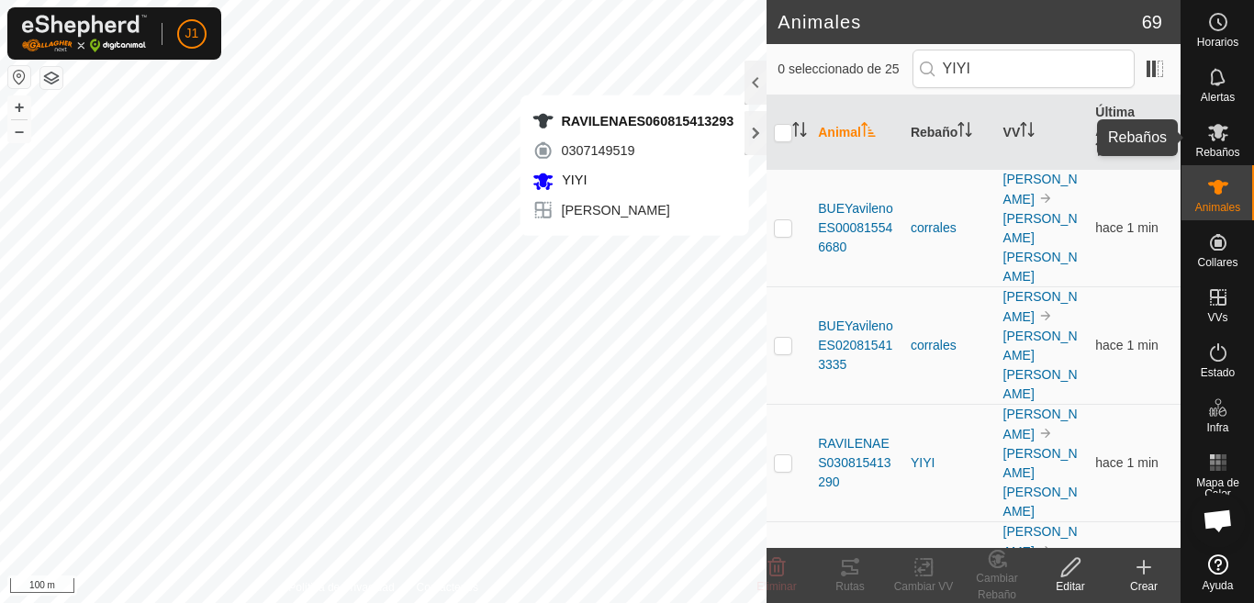
click at [1215, 138] on icon at bounding box center [1219, 132] width 22 height 22
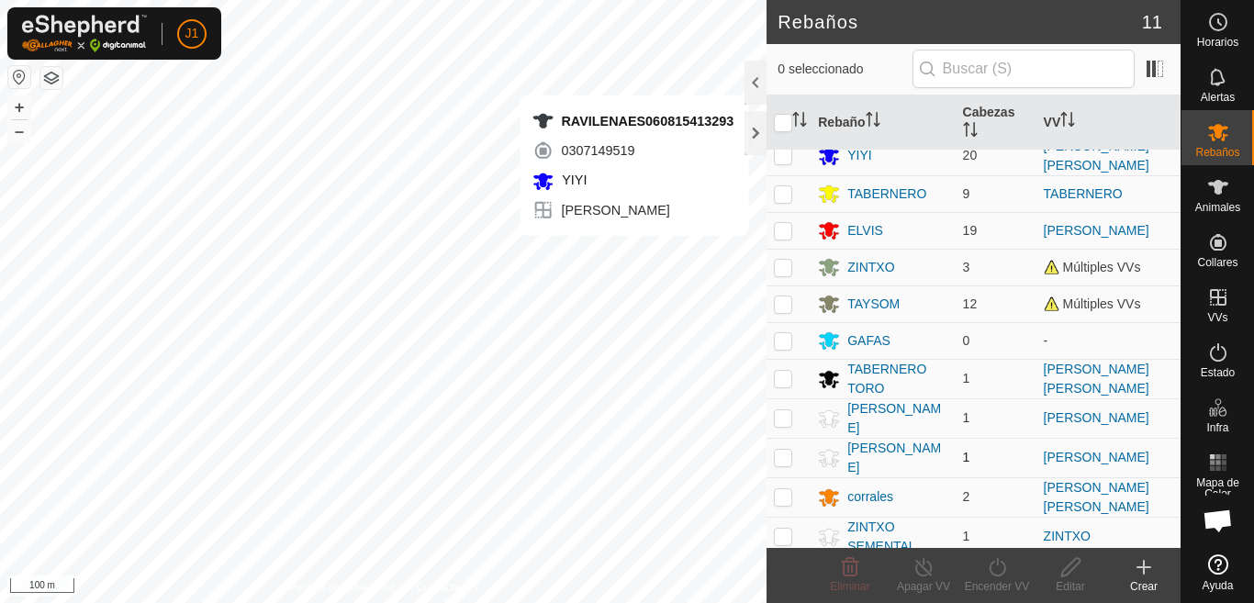
scroll to position [17, 0]
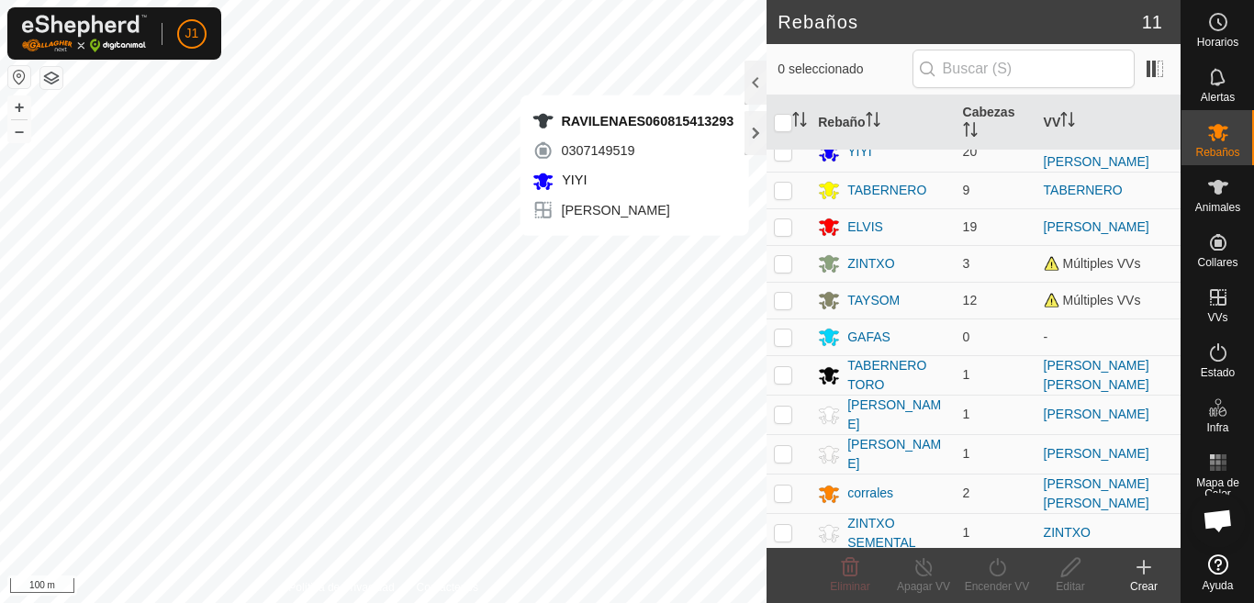
click at [1143, 584] on div "Crear" at bounding box center [1143, 587] width 73 height 17
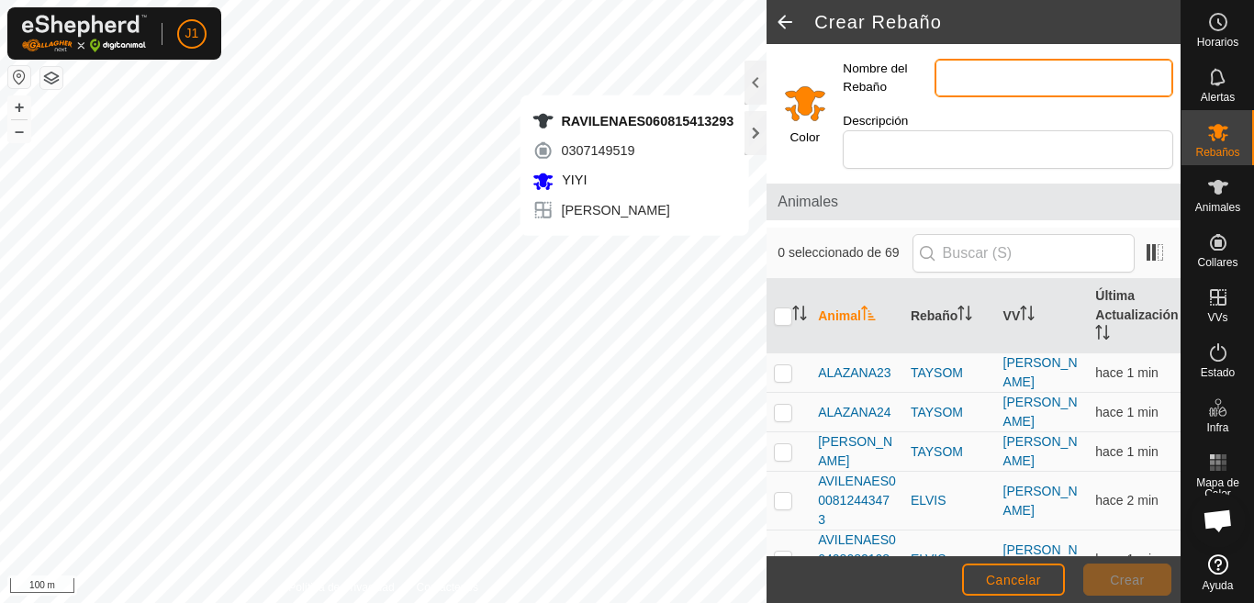
click at [982, 75] on input "Nombre del Rebaño" at bounding box center [1054, 78] width 239 height 39
type input "TAYSON SEMENTAL"
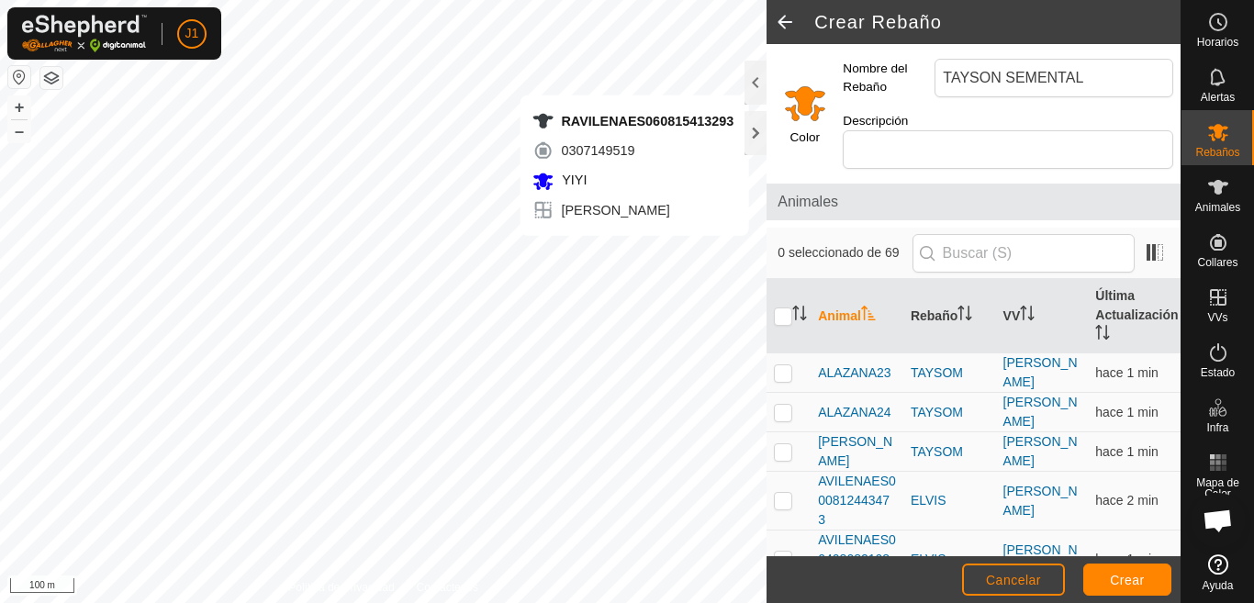
click at [799, 104] on input "Select a color" at bounding box center [805, 103] width 44 height 44
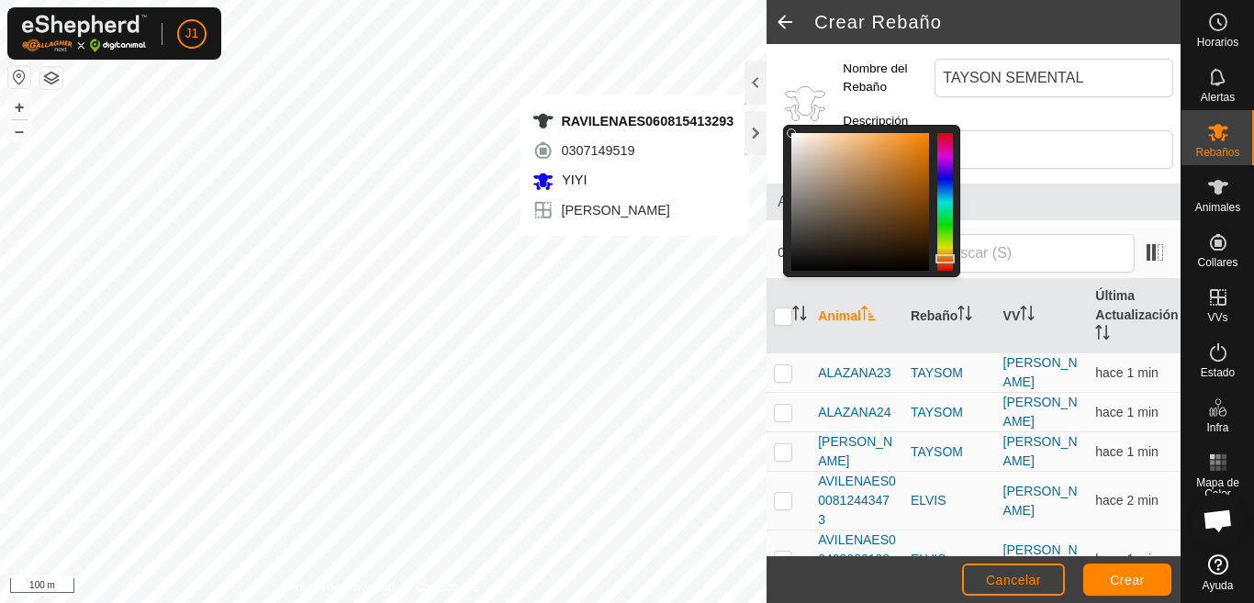
drag, startPoint x: 926, startPoint y: 132, endPoint x: 779, endPoint y: 133, distance: 146.9
click at [779, 133] on div "Color" at bounding box center [801, 110] width 69 height 132
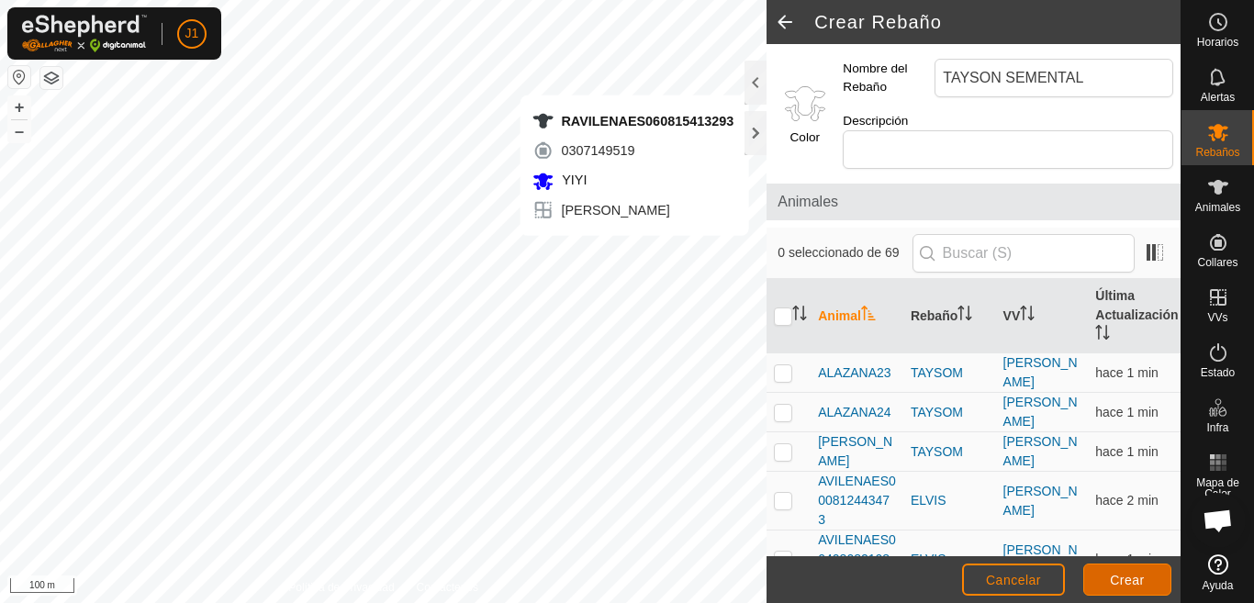
click at [1136, 578] on span "Crear" at bounding box center [1127, 580] width 35 height 15
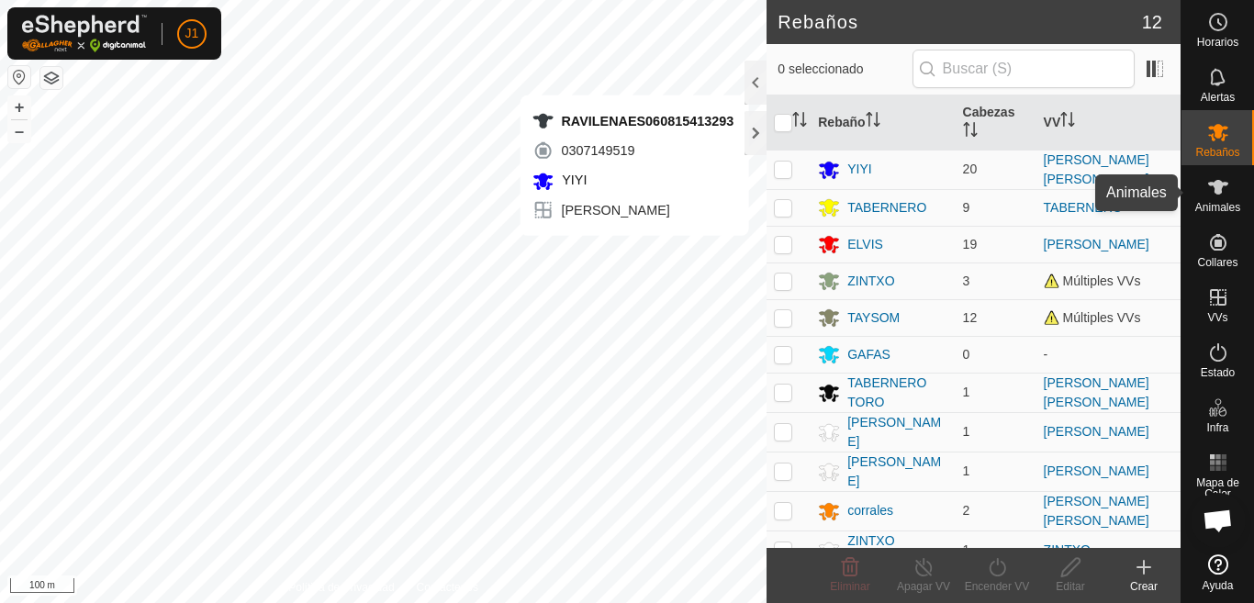
click at [1213, 202] on span "Animales" at bounding box center [1218, 207] width 45 height 11
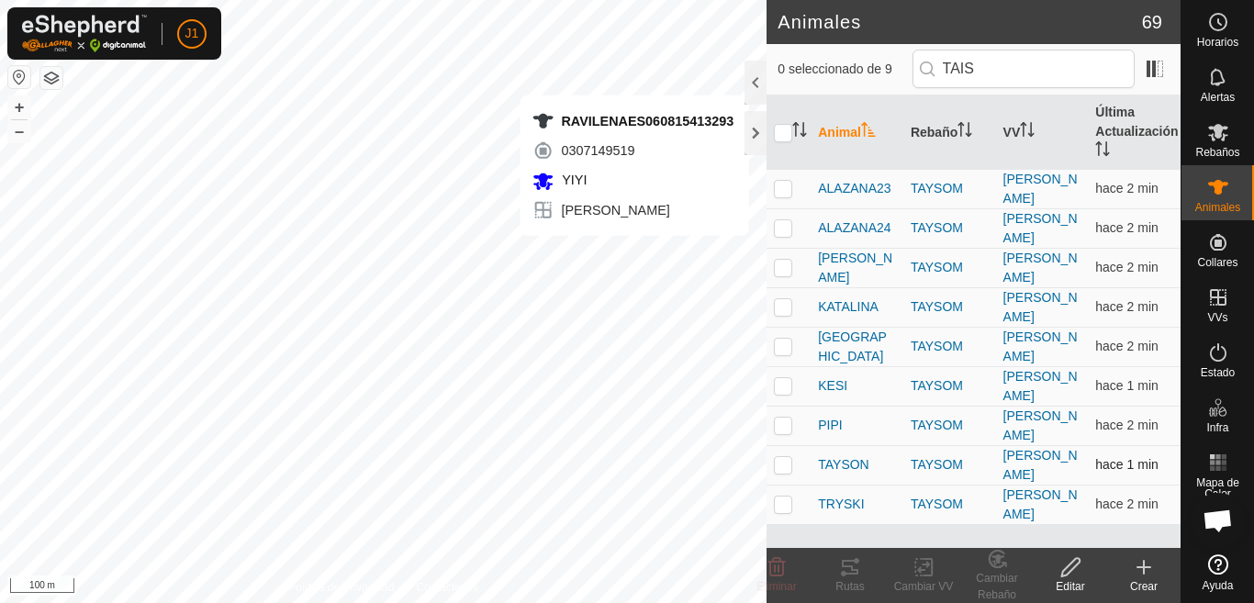
type input "TAIS"
click at [779, 466] on p-checkbox at bounding box center [783, 464] width 18 height 15
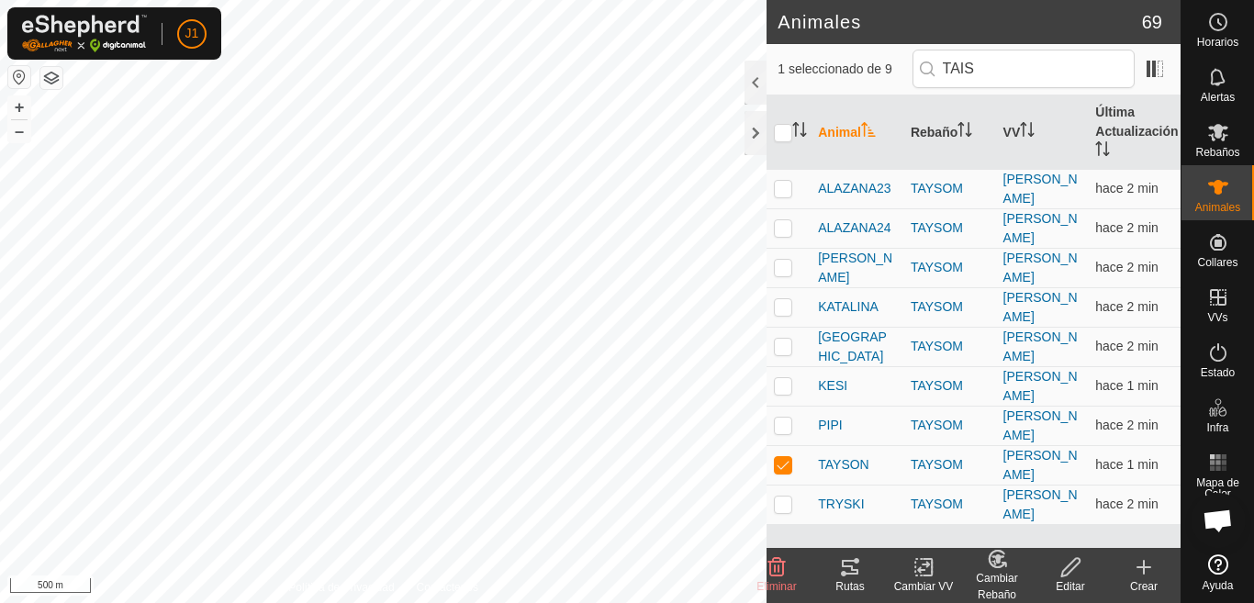
click at [1003, 572] on div "Cambiar Rebaño" at bounding box center [997, 586] width 73 height 33
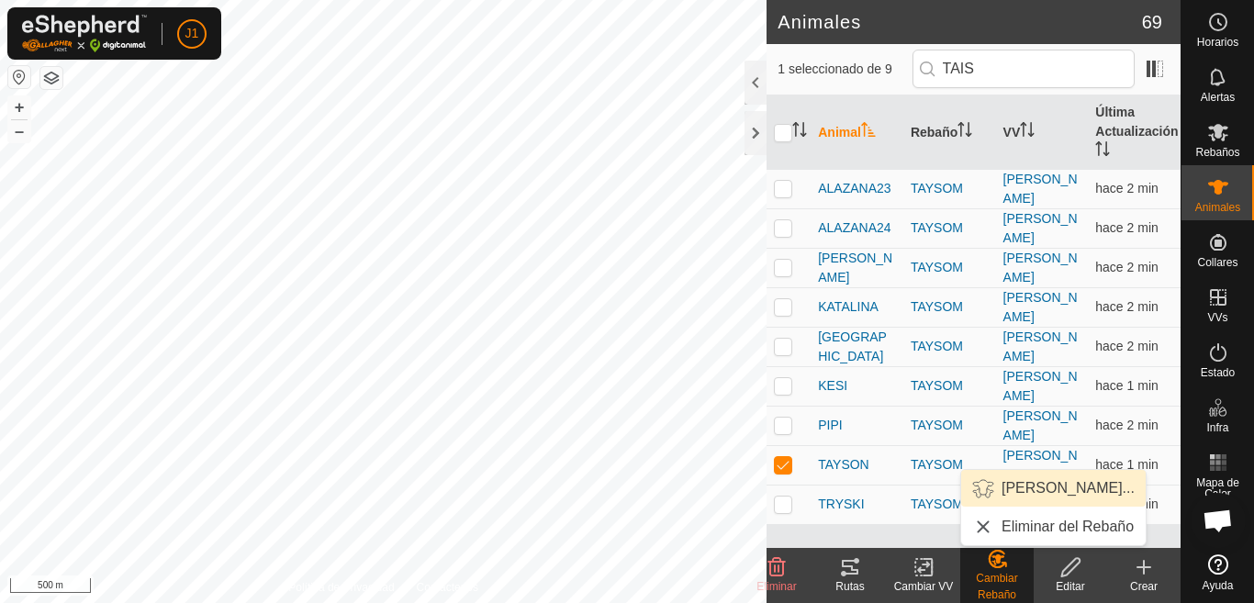
click at [1056, 489] on link "[PERSON_NAME]..." at bounding box center [1053, 488] width 185 height 37
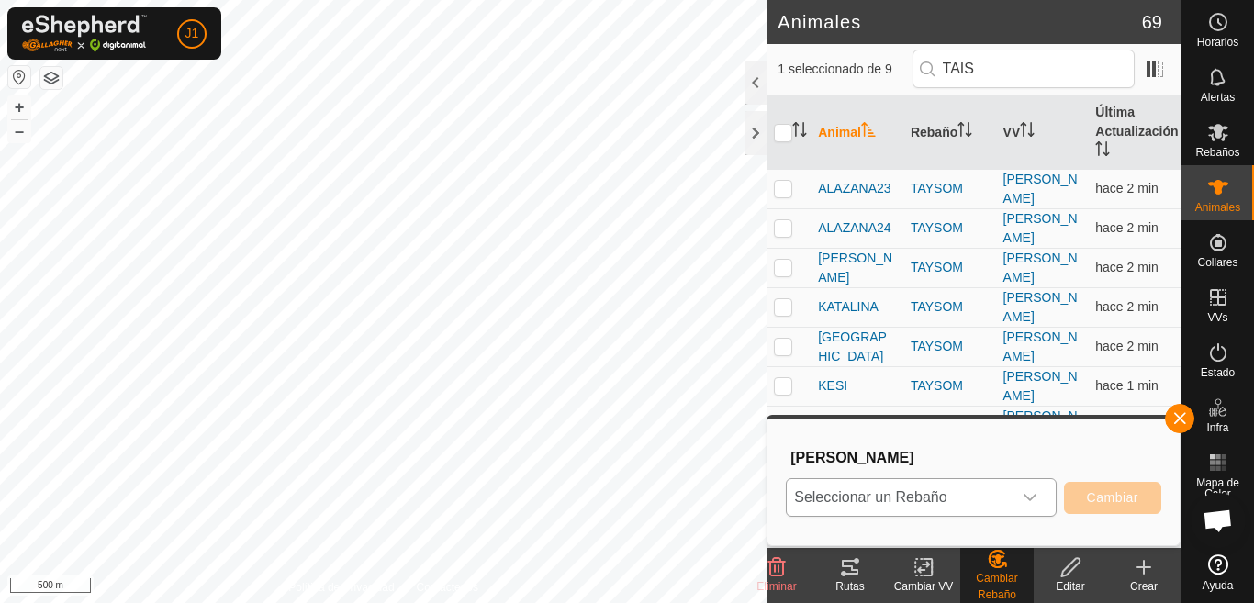
click at [1023, 494] on icon "dropdown trigger" at bounding box center [1030, 497] width 15 height 15
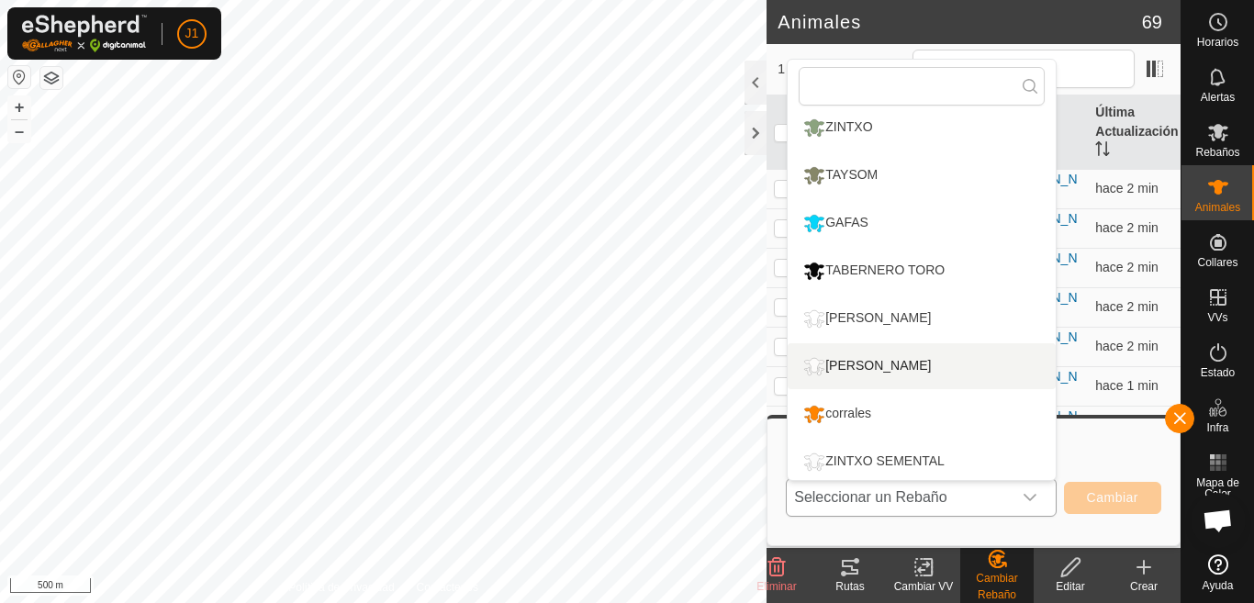
scroll to position [204, 0]
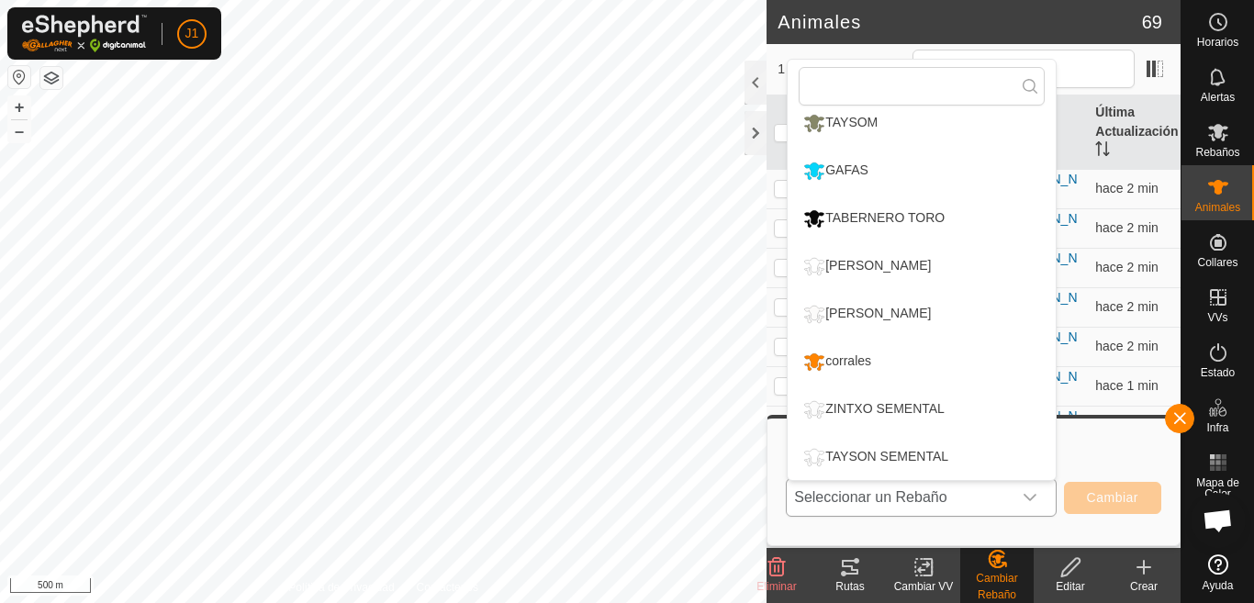
click at [871, 458] on li "TAYSON SEMENTAL" at bounding box center [922, 457] width 268 height 46
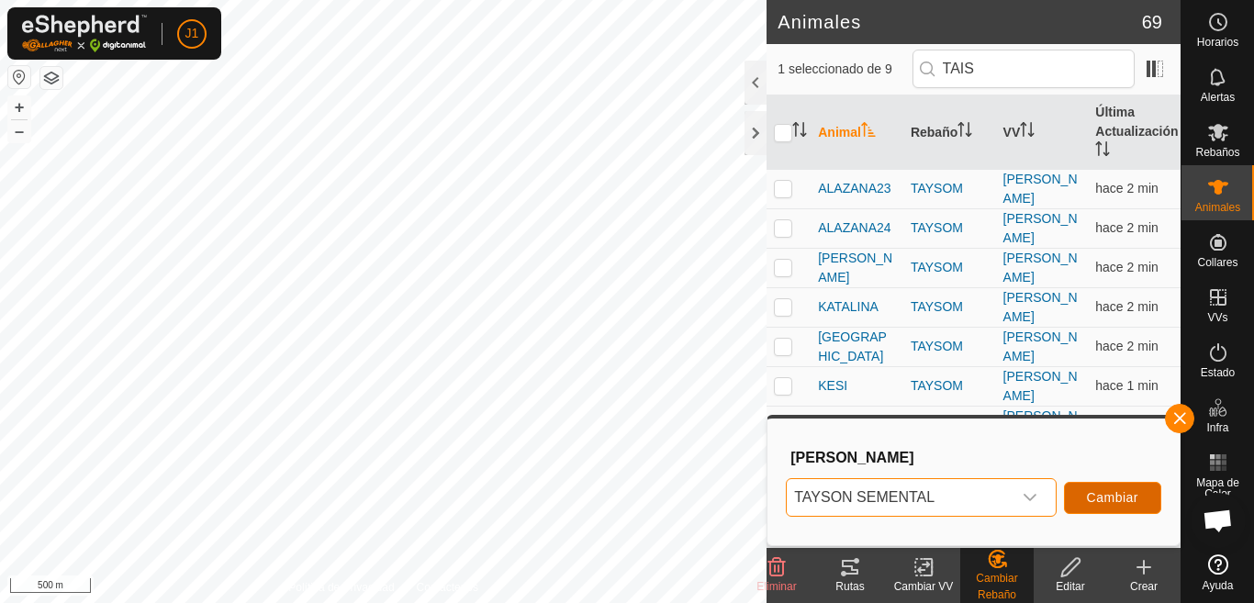
click at [1090, 489] on button "Cambiar" at bounding box center [1112, 498] width 97 height 32
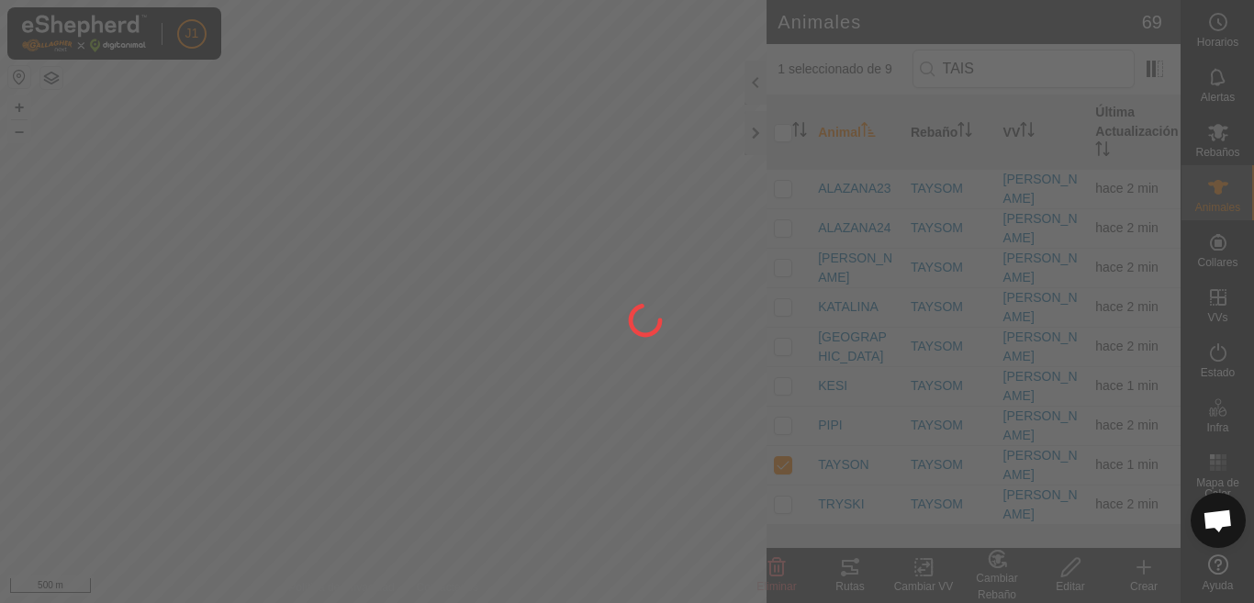
checkbox input "false"
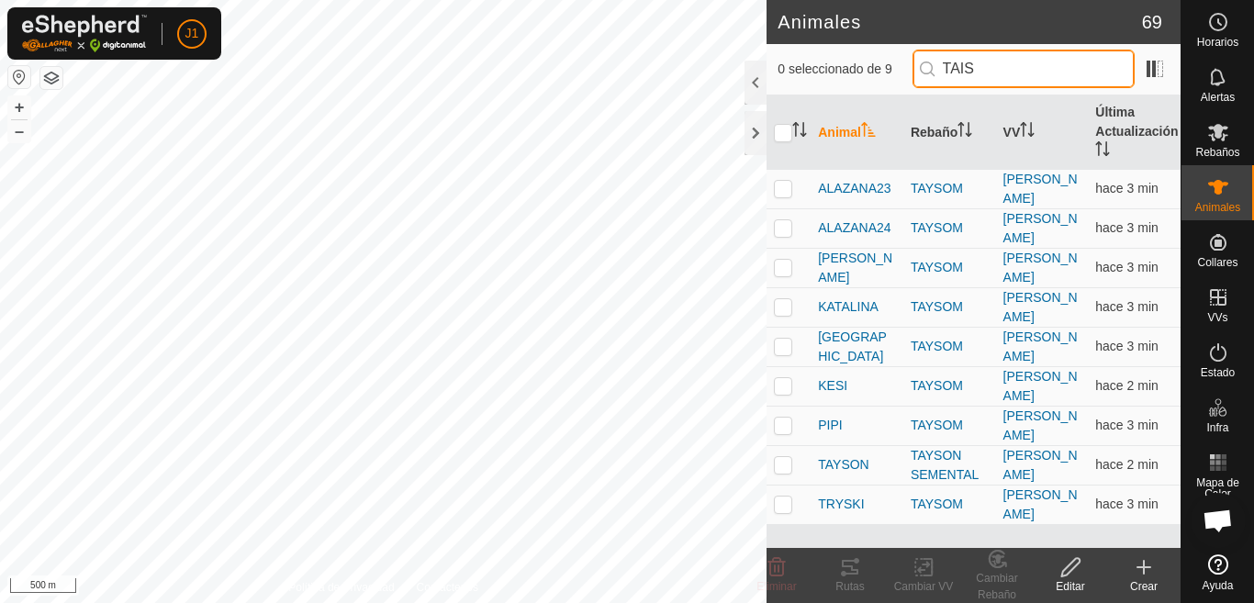
click at [995, 72] on input "TAIS" at bounding box center [1024, 69] width 222 height 39
type input "T"
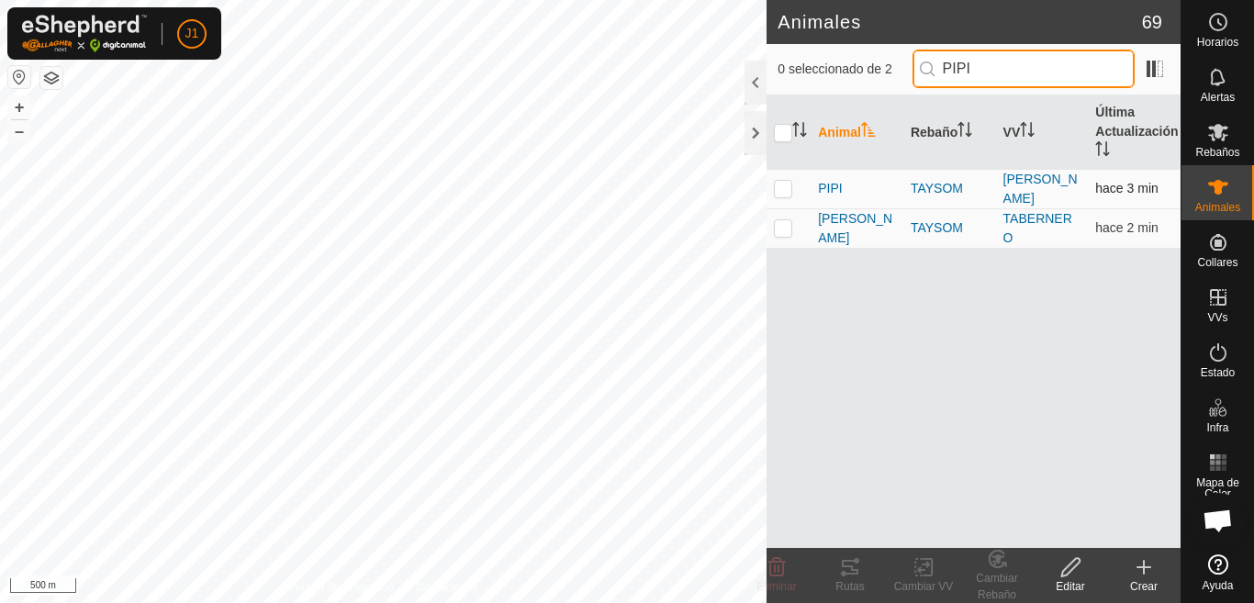
type input "PIPI"
click at [782, 190] on p-checkbox at bounding box center [783, 188] width 18 height 15
checkbox input "true"
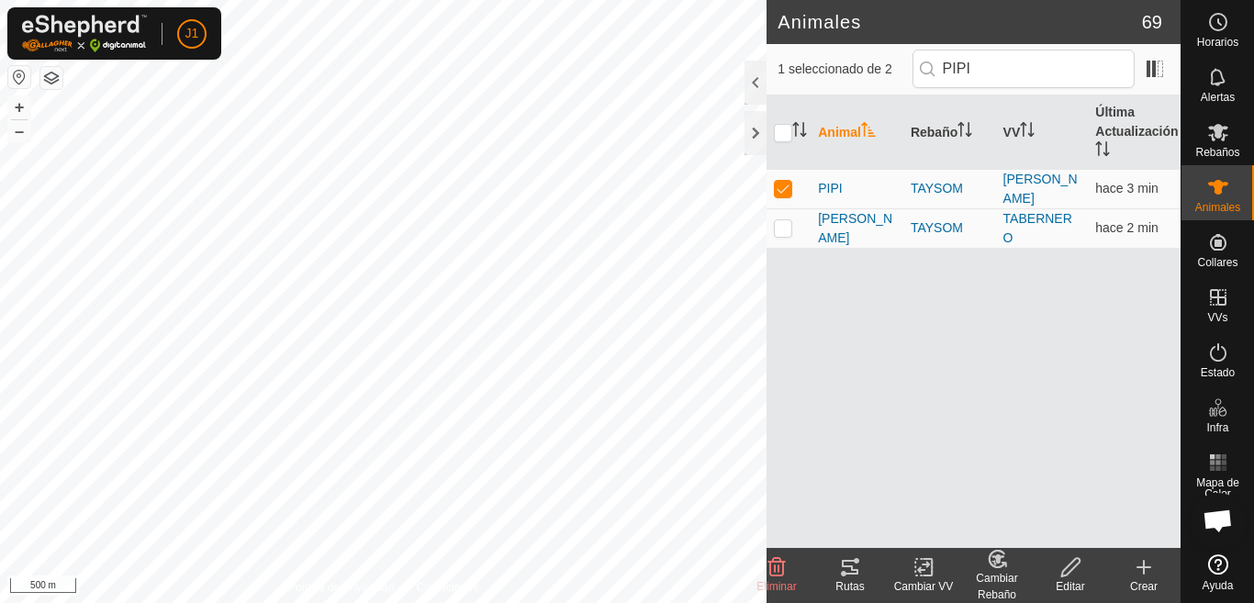
click at [1073, 586] on div "Editar" at bounding box center [1070, 587] width 73 height 17
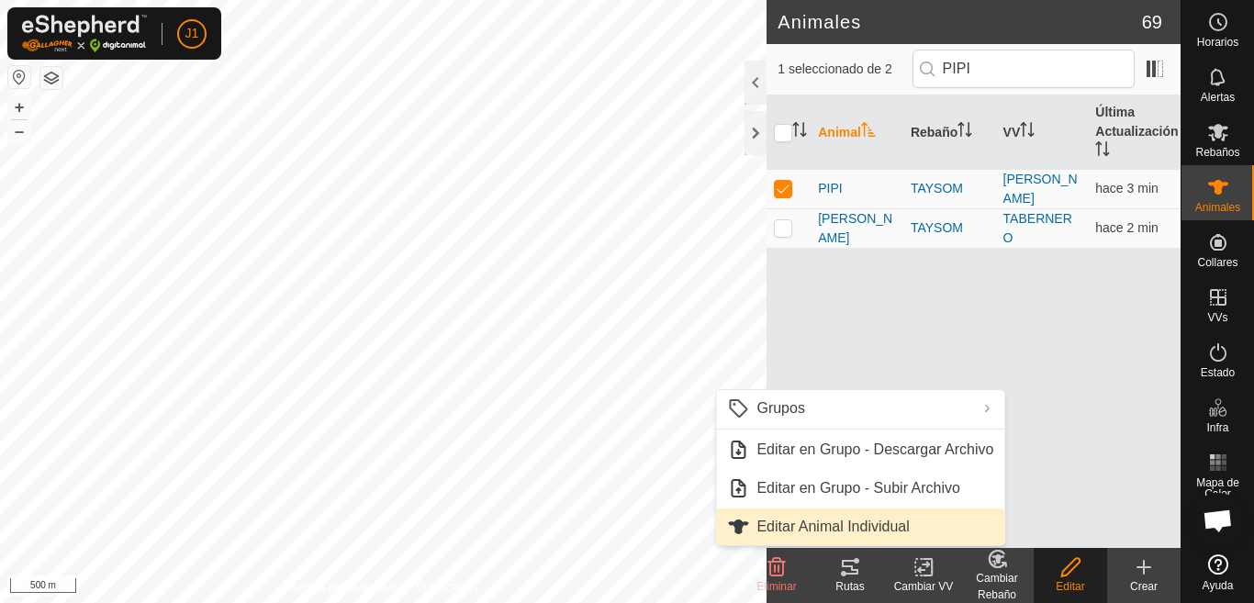
click at [808, 526] on link "Editar Animal Individual" at bounding box center [860, 527] width 288 height 37
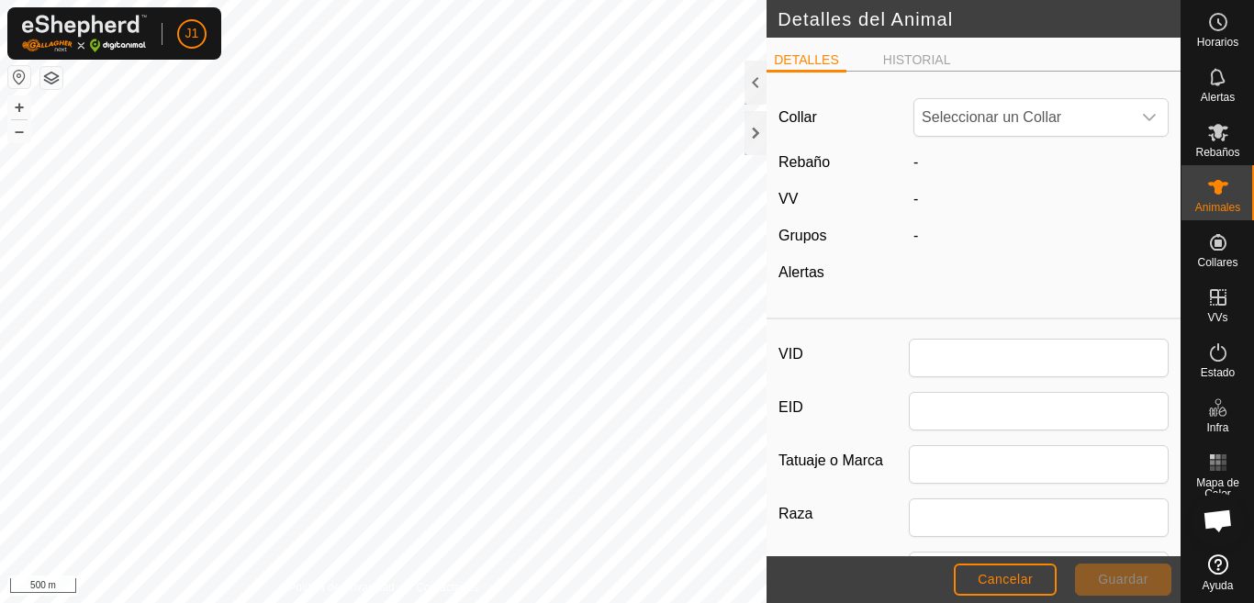
type input "PIPI"
type input "APPALOSA"
type input "0"
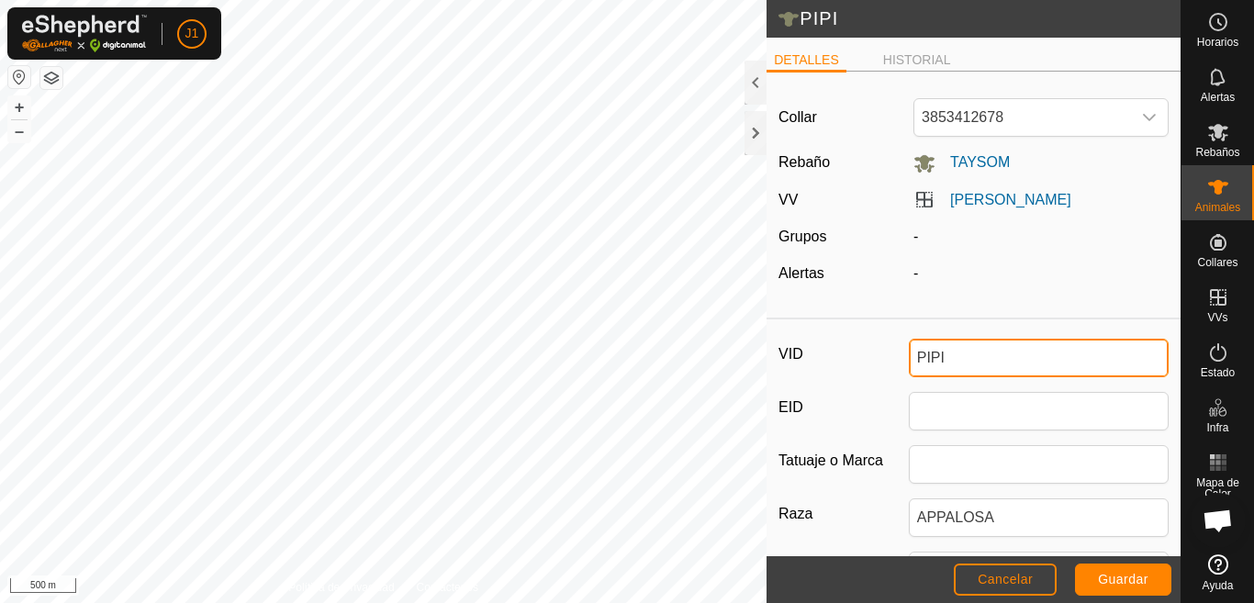
click at [967, 360] on input "PIPI" at bounding box center [1039, 358] width 260 height 39
type input "P"
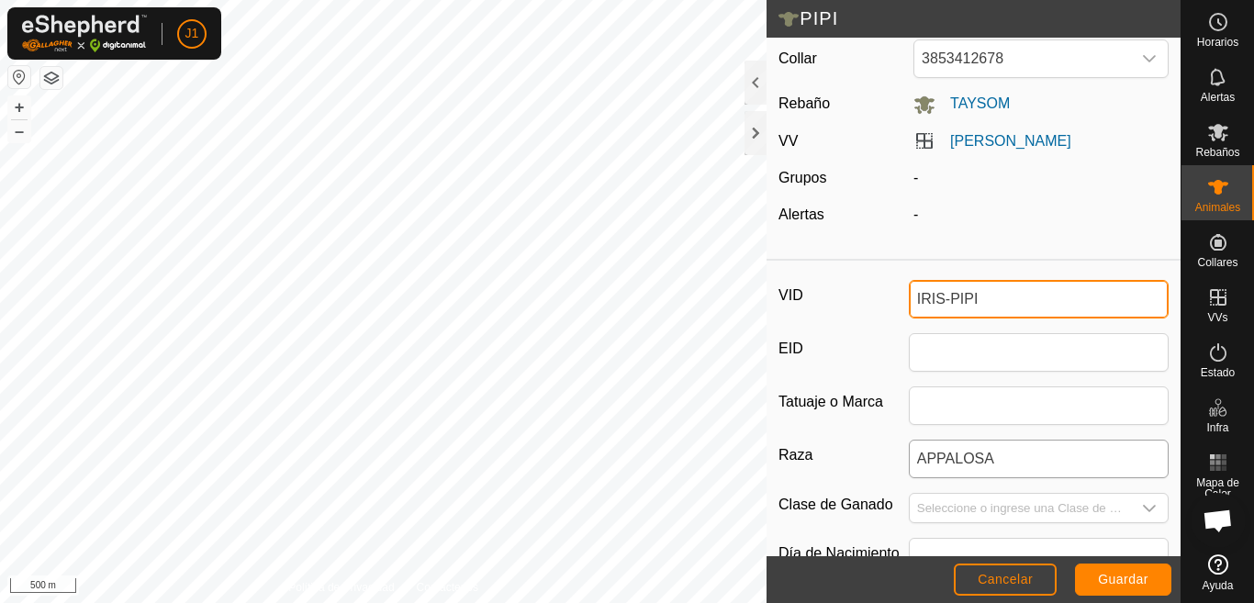
scroll to position [92, 0]
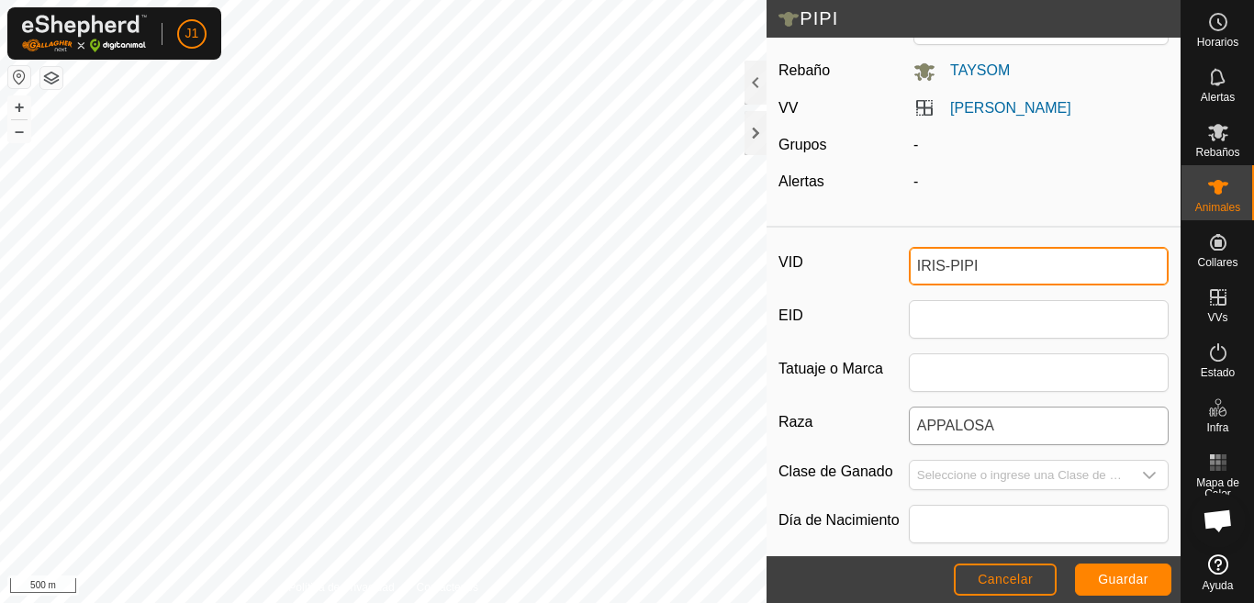
type input "IRIS-PIPI"
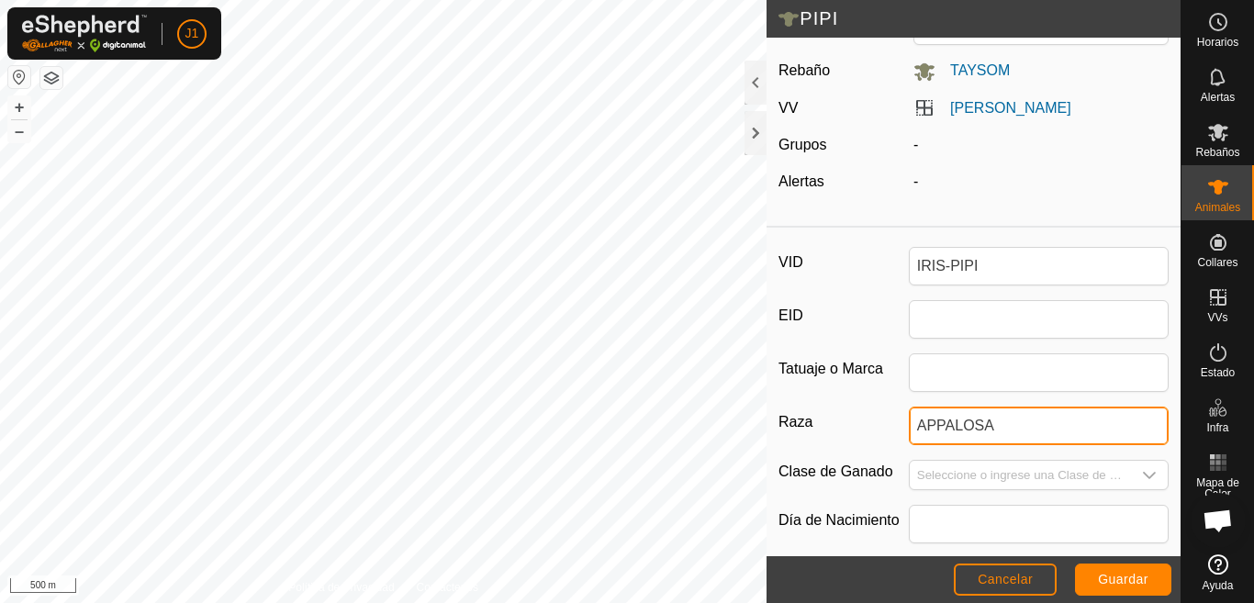
click at [909, 422] on input "APPALOSA" at bounding box center [1039, 426] width 260 height 39
click at [1006, 426] on input "APPALOSA" at bounding box center [1039, 426] width 260 height 39
type input "A"
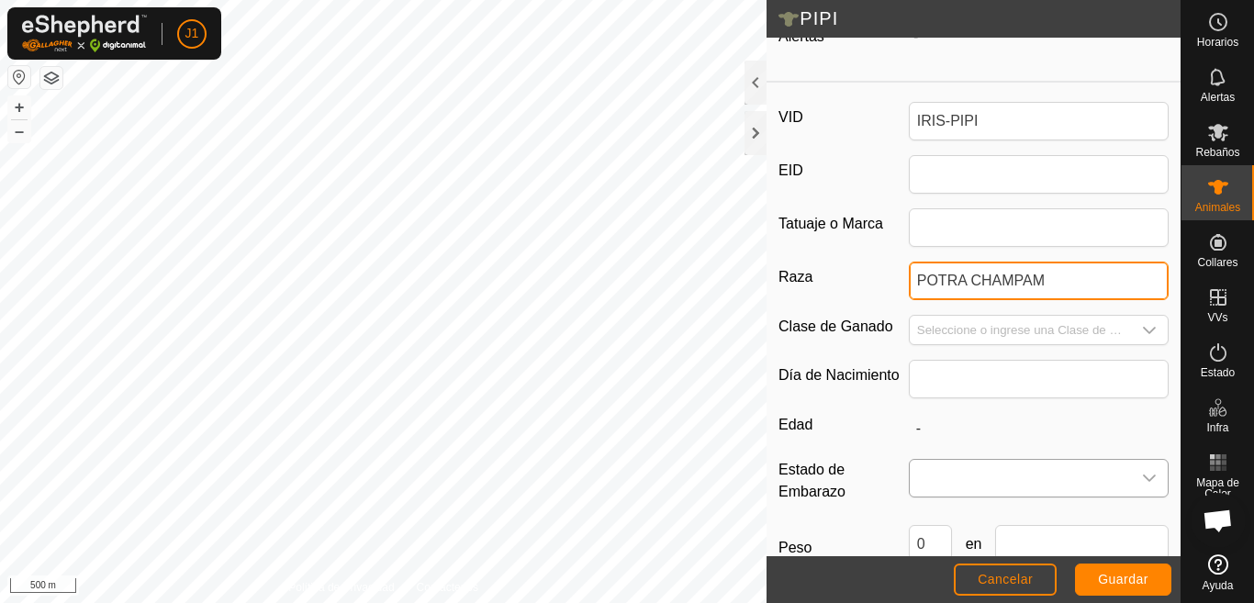
scroll to position [275, 0]
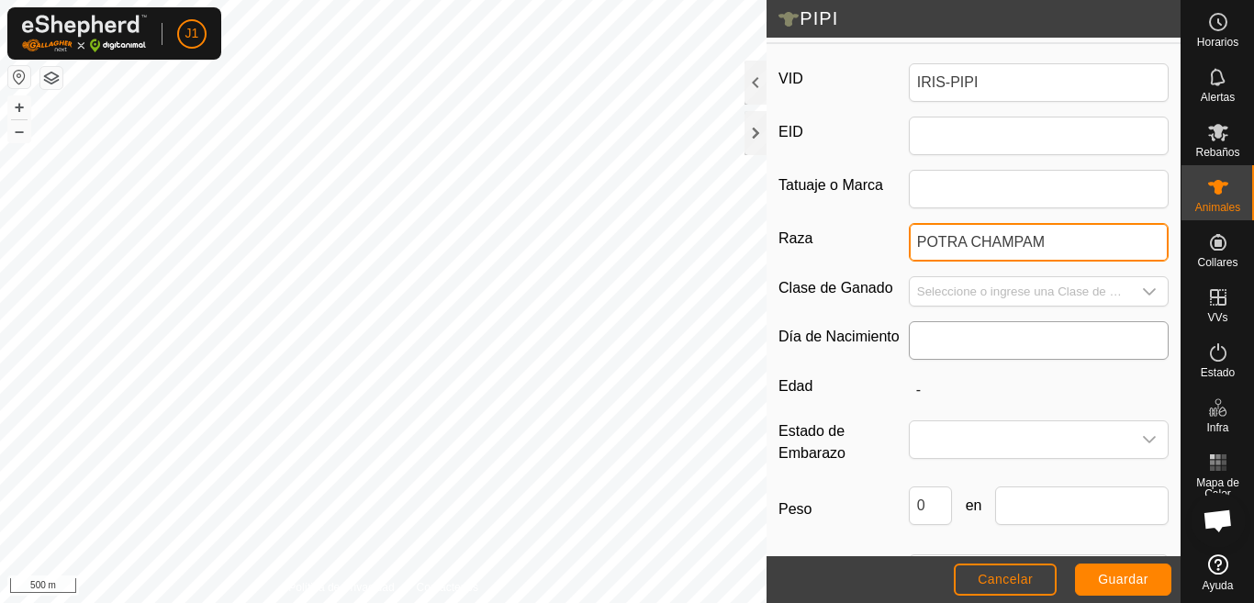
type input "POTRA CHAMPAM"
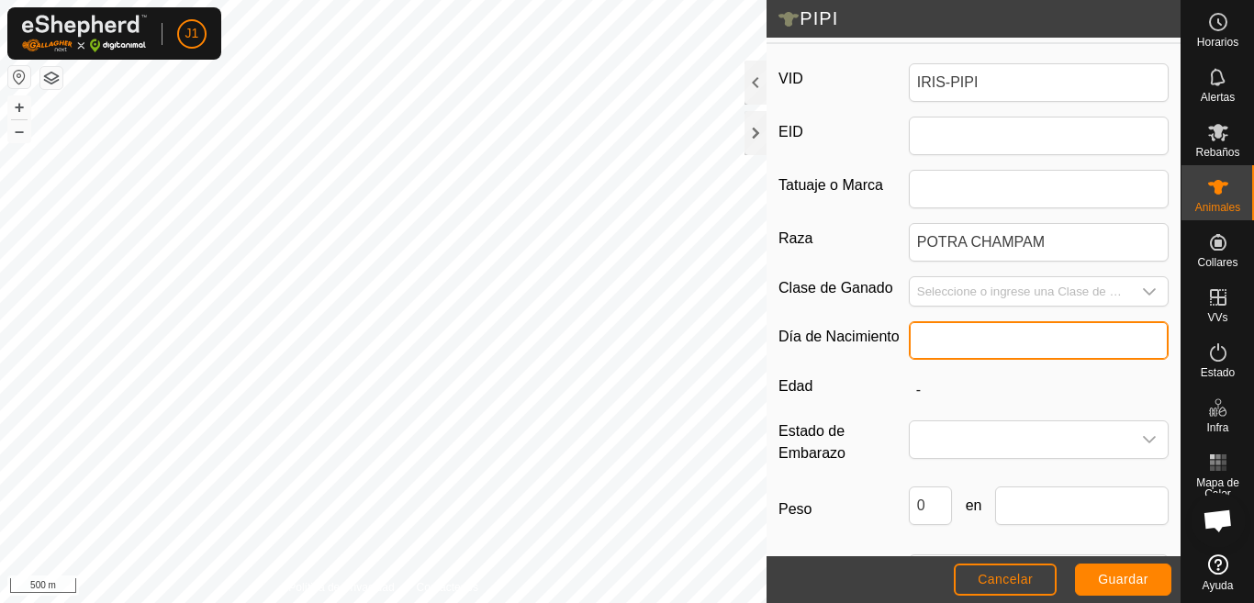
click at [987, 343] on input "text" at bounding box center [1039, 340] width 260 height 39
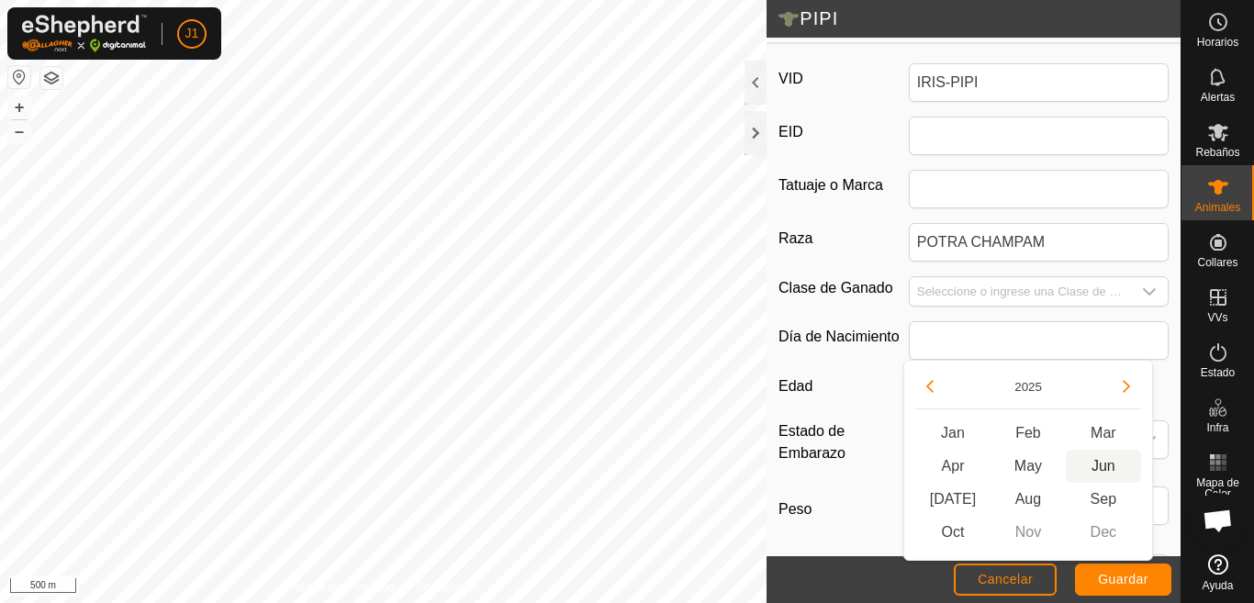
click at [1104, 462] on span "Jun" at bounding box center [1103, 466] width 75 height 33
type input "06/2025"
type input "4 months"
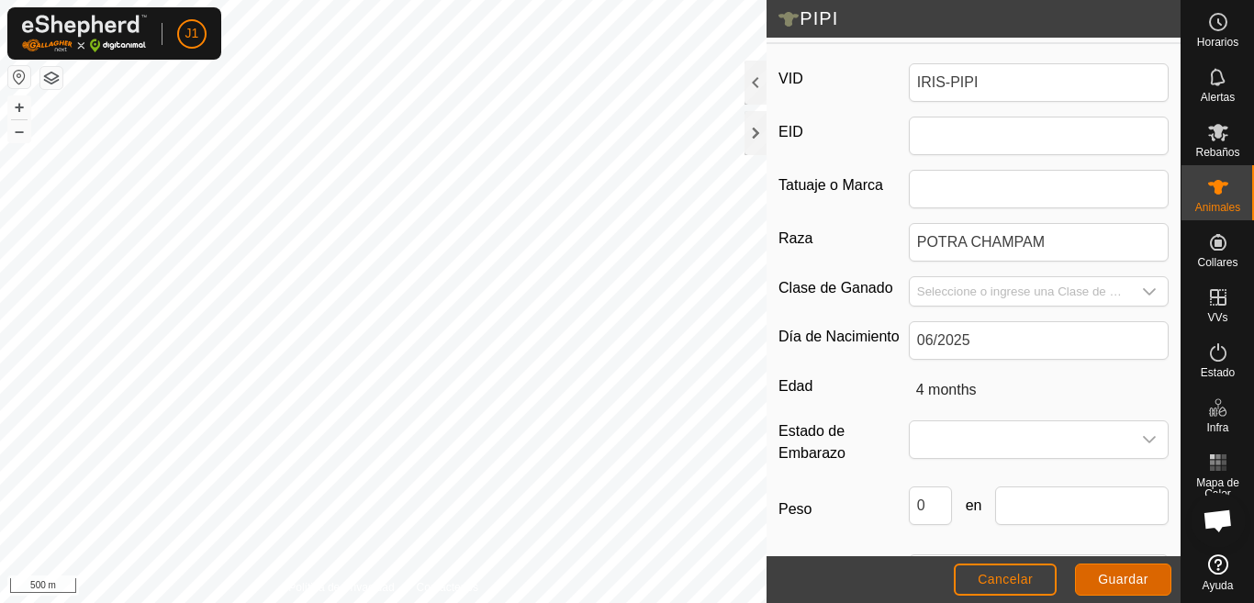
click at [1097, 579] on button "Guardar" at bounding box center [1123, 580] width 96 height 32
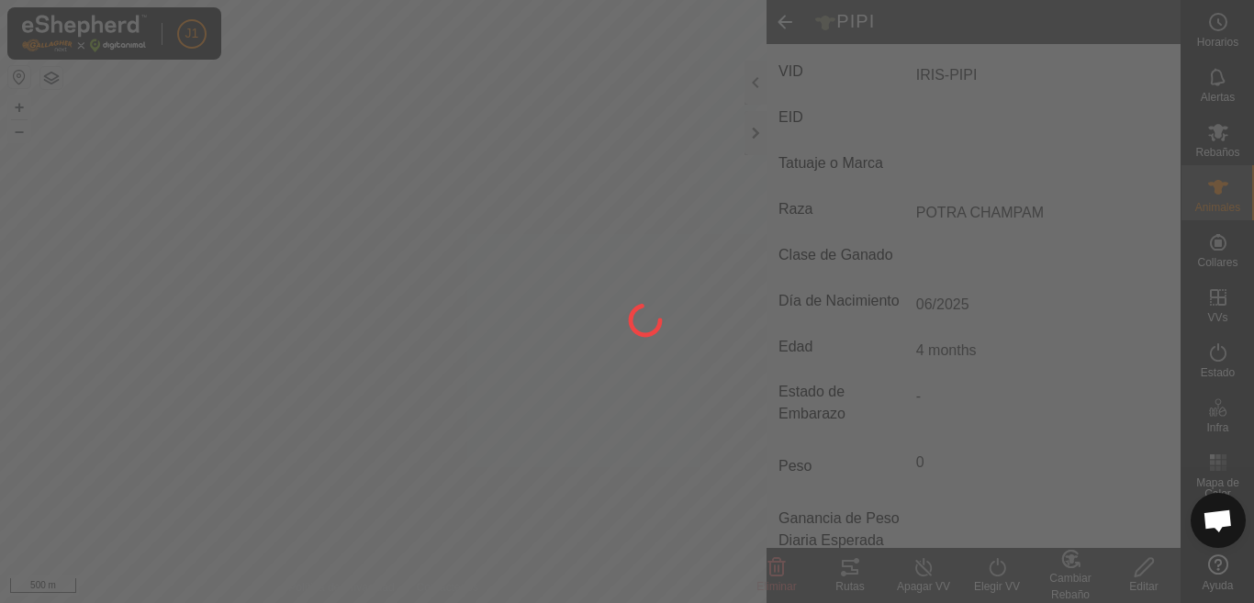
scroll to position [265, 0]
type input "IRIS-PIPI"
type input "-"
type input "POTRA CHAMPAM"
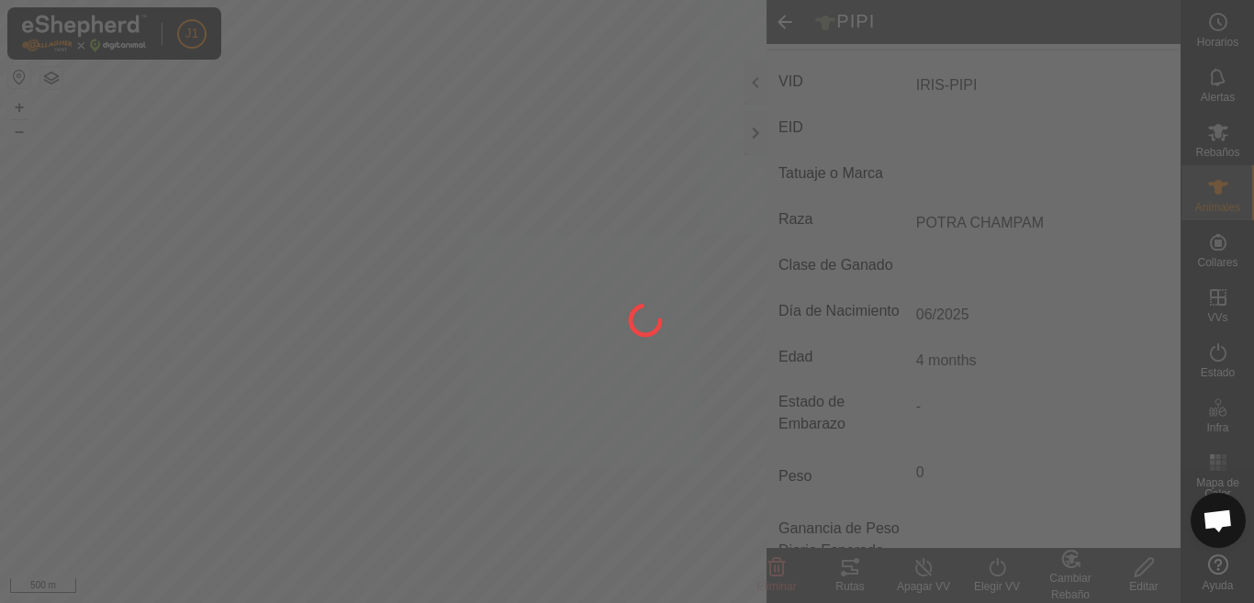
type input "4 months"
type input "0 kg"
type input "-"
type input "06/2025"
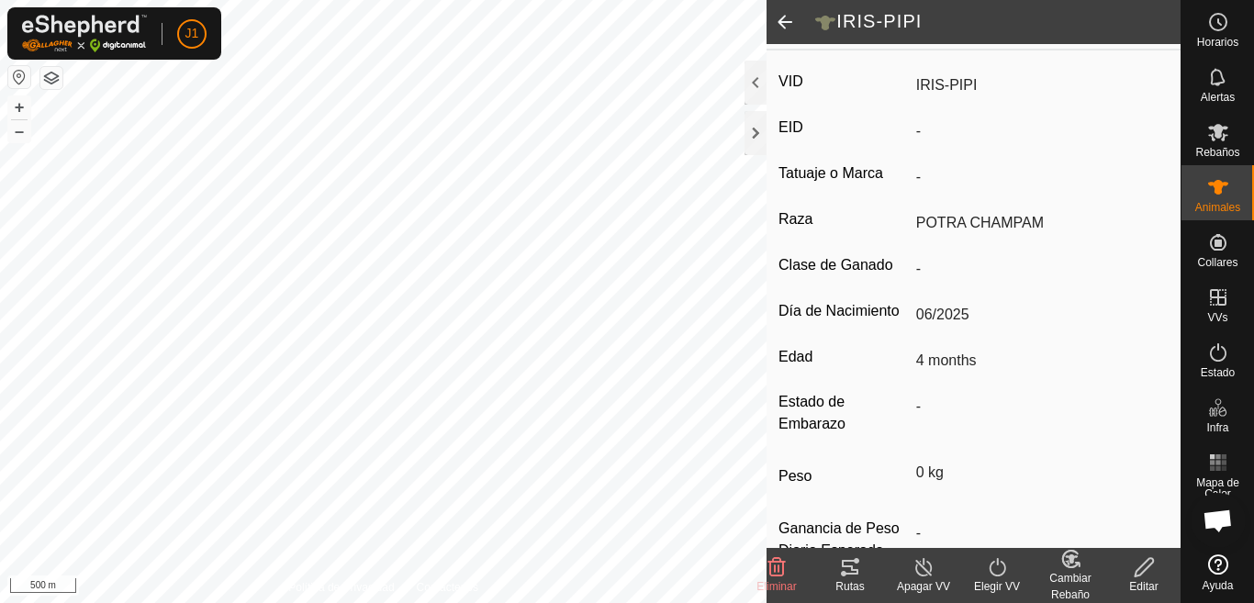
click at [1069, 579] on div "Cambiar Rebaño" at bounding box center [1070, 586] width 73 height 33
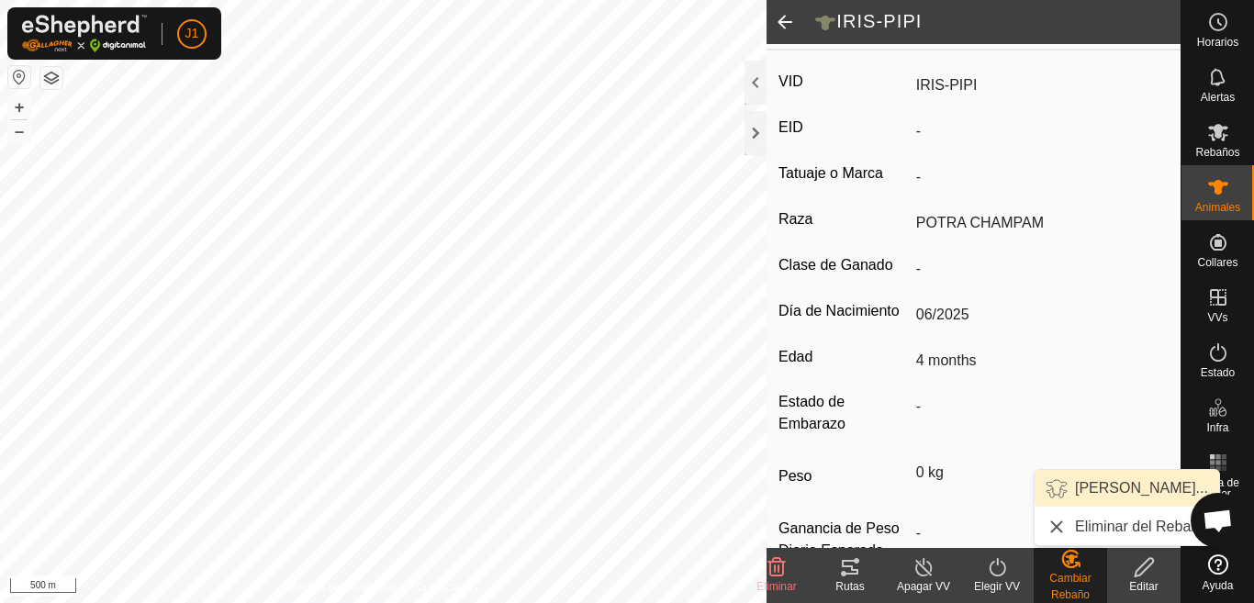
click at [1112, 484] on link "Elegir Rebaño..." at bounding box center [1127, 488] width 185 height 37
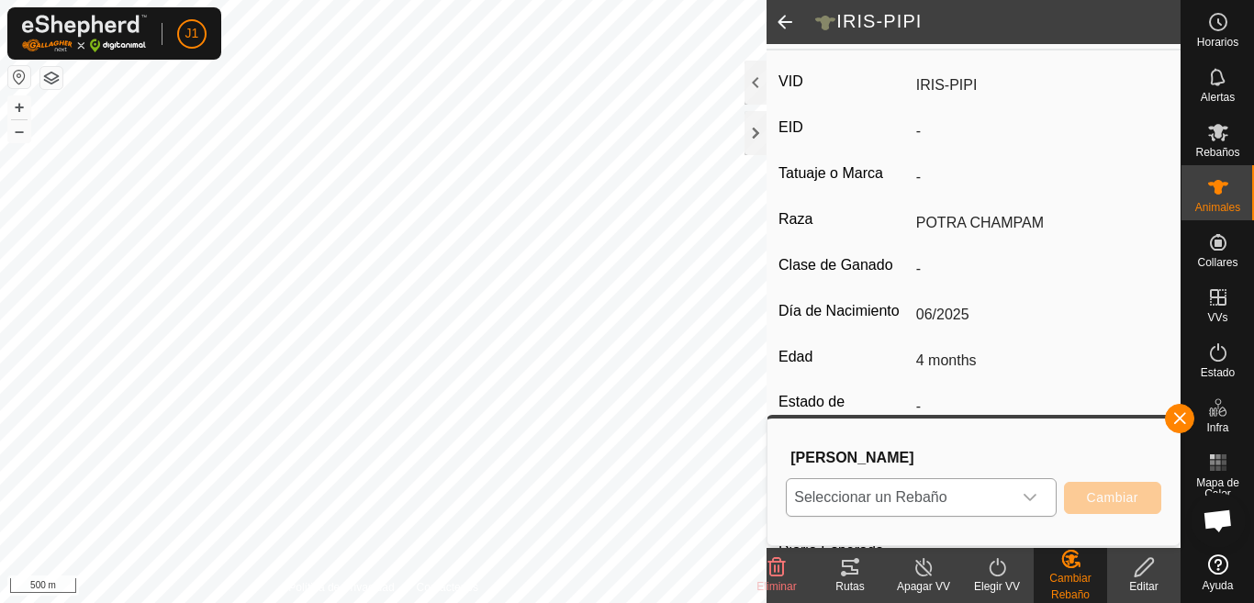
click at [1030, 489] on div "dropdown trigger" at bounding box center [1030, 497] width 37 height 37
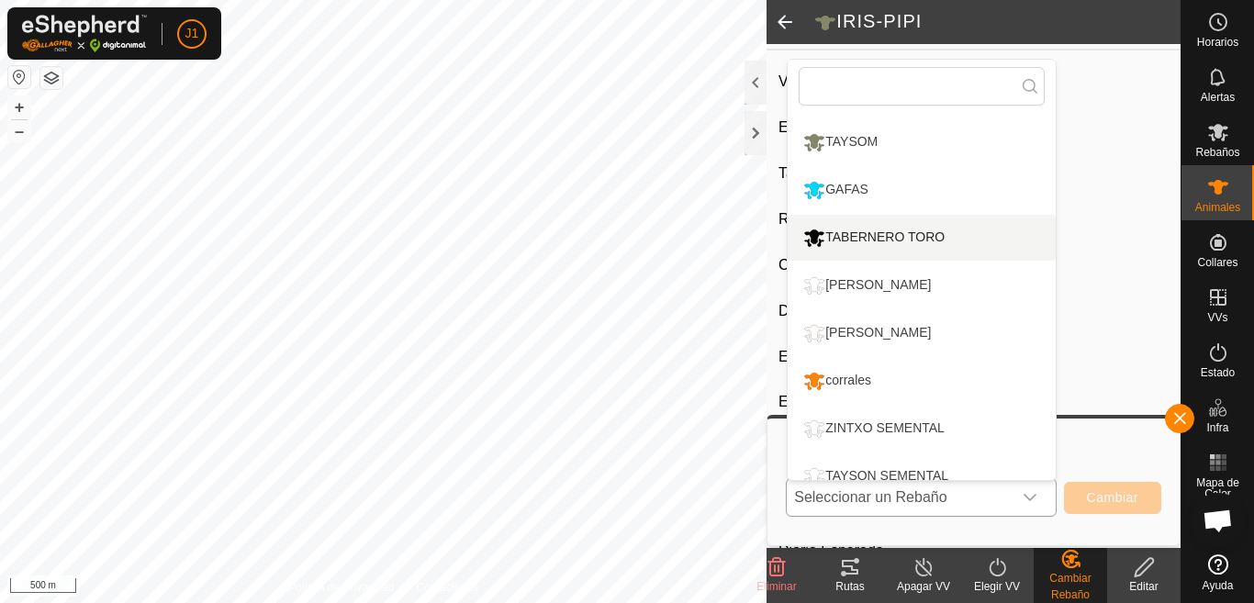
scroll to position [204, 0]
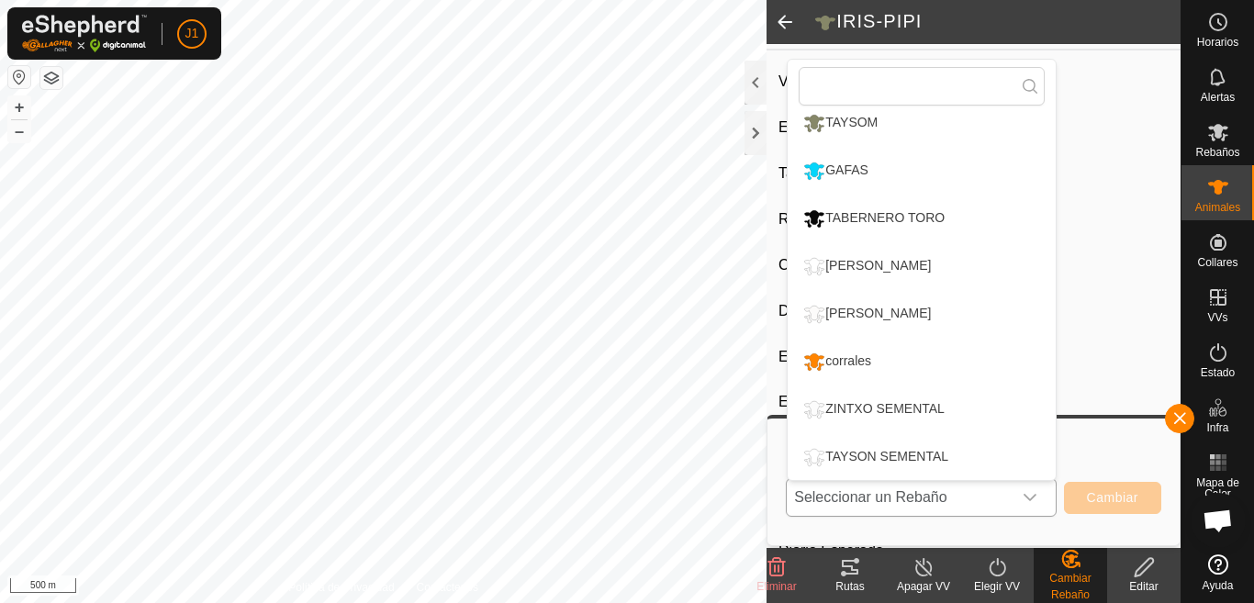
click at [921, 453] on li "TAYSON SEMENTAL" at bounding box center [922, 457] width 268 height 46
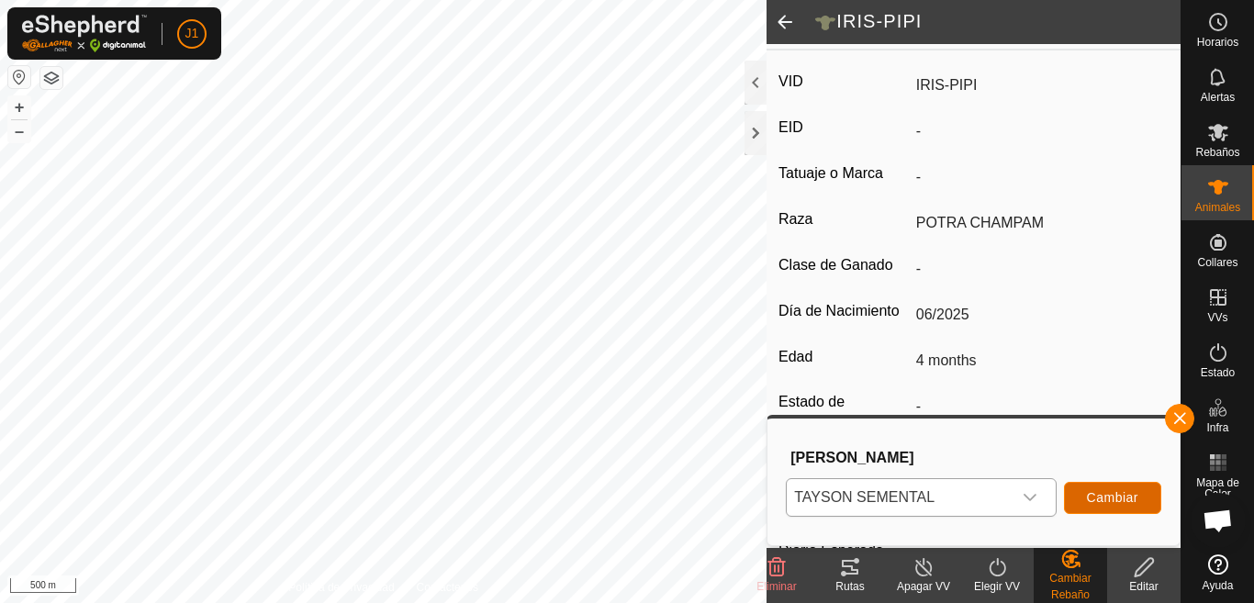
click at [1103, 492] on span "Cambiar" at bounding box center [1112, 497] width 51 height 15
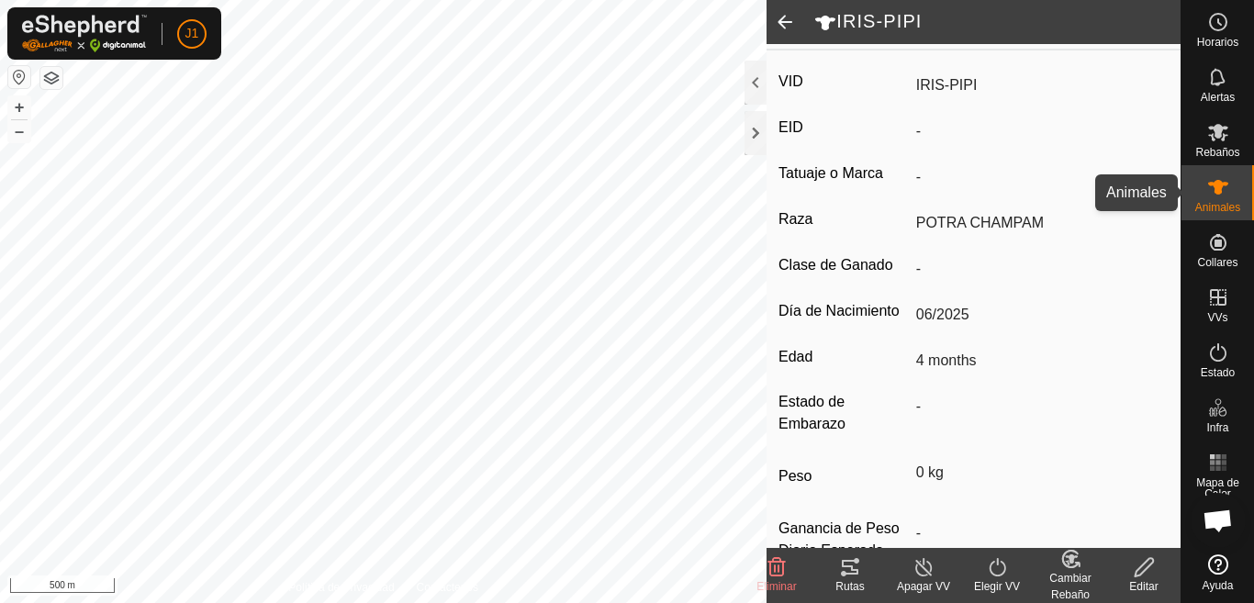
click at [1210, 195] on icon at bounding box center [1219, 187] width 22 height 22
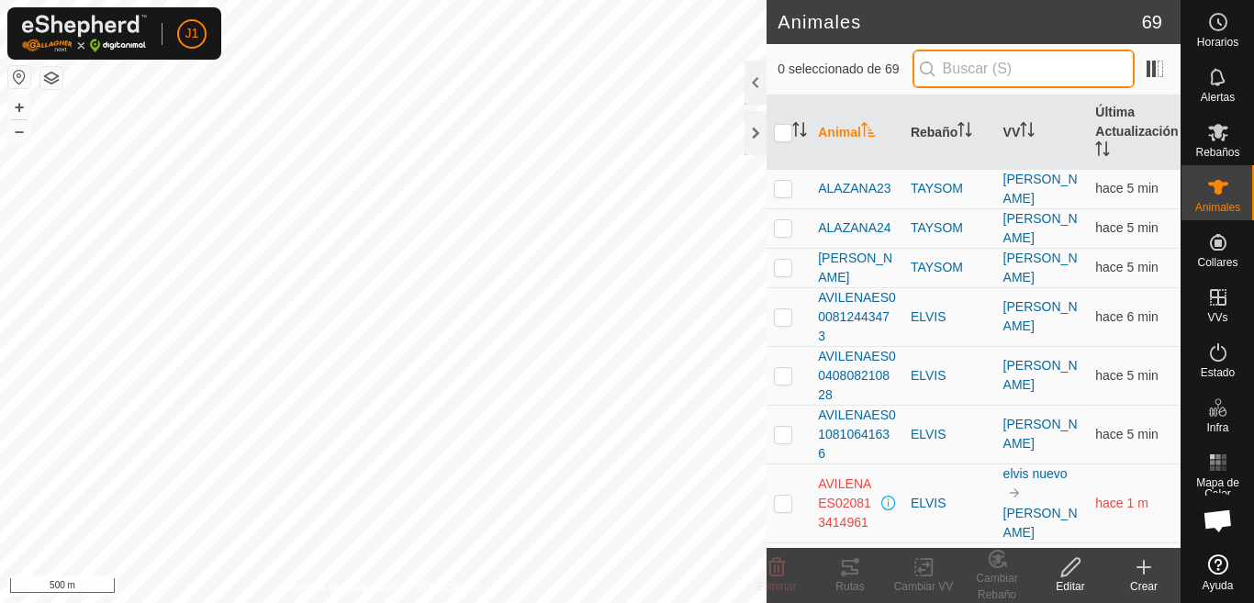
click at [961, 65] on input "text" at bounding box center [1024, 69] width 222 height 39
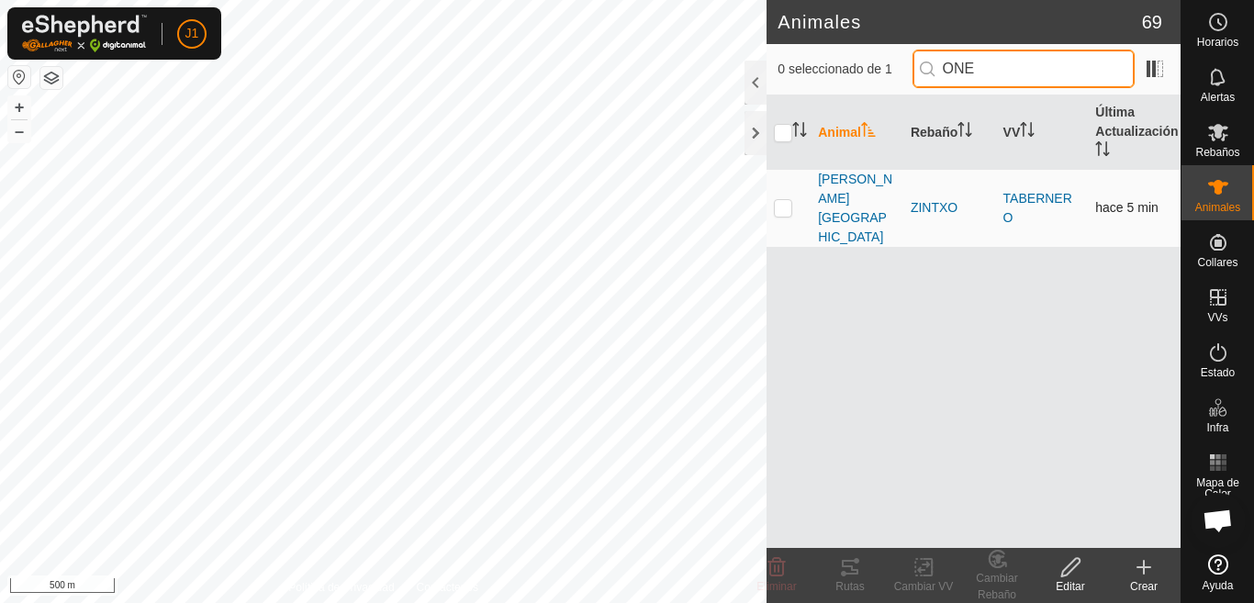
type input "ONE"
click at [782, 200] on p-checkbox at bounding box center [783, 207] width 18 height 15
checkbox input "true"
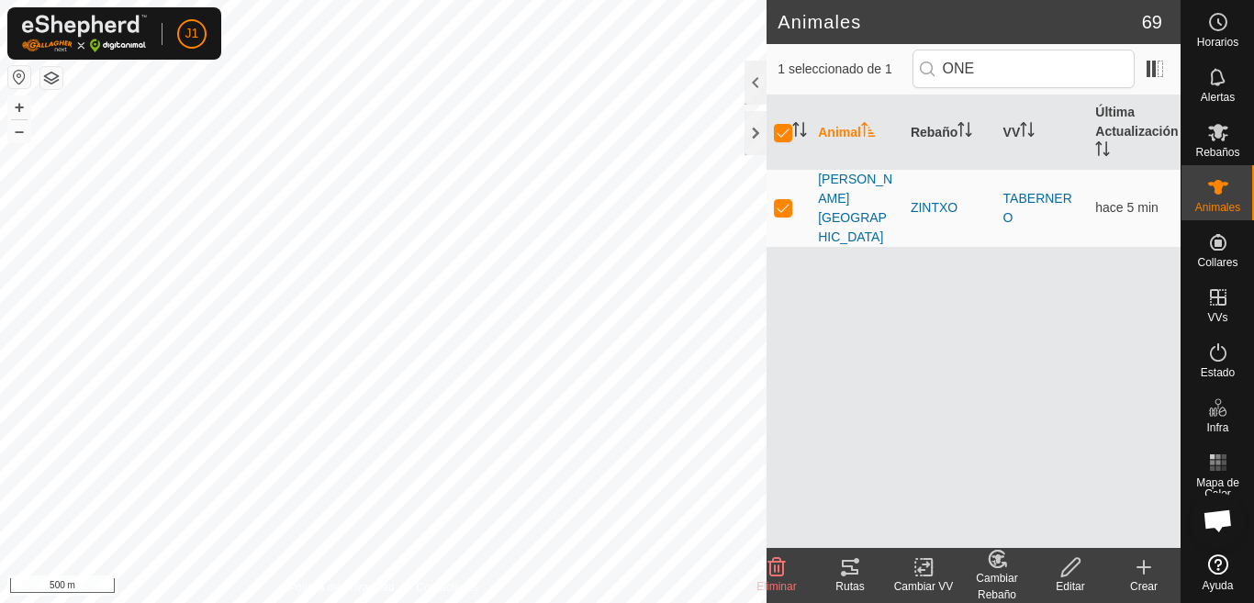
click at [916, 575] on icon at bounding box center [924, 567] width 23 height 22
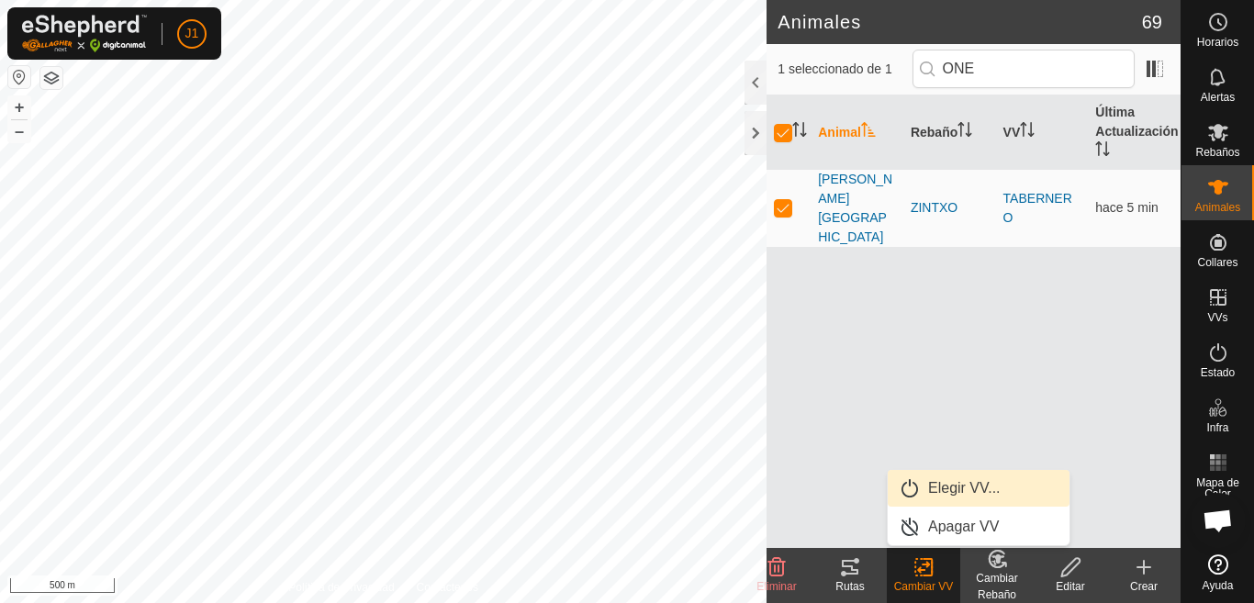
click at [954, 490] on link "Elegir VV..." at bounding box center [979, 488] width 182 height 37
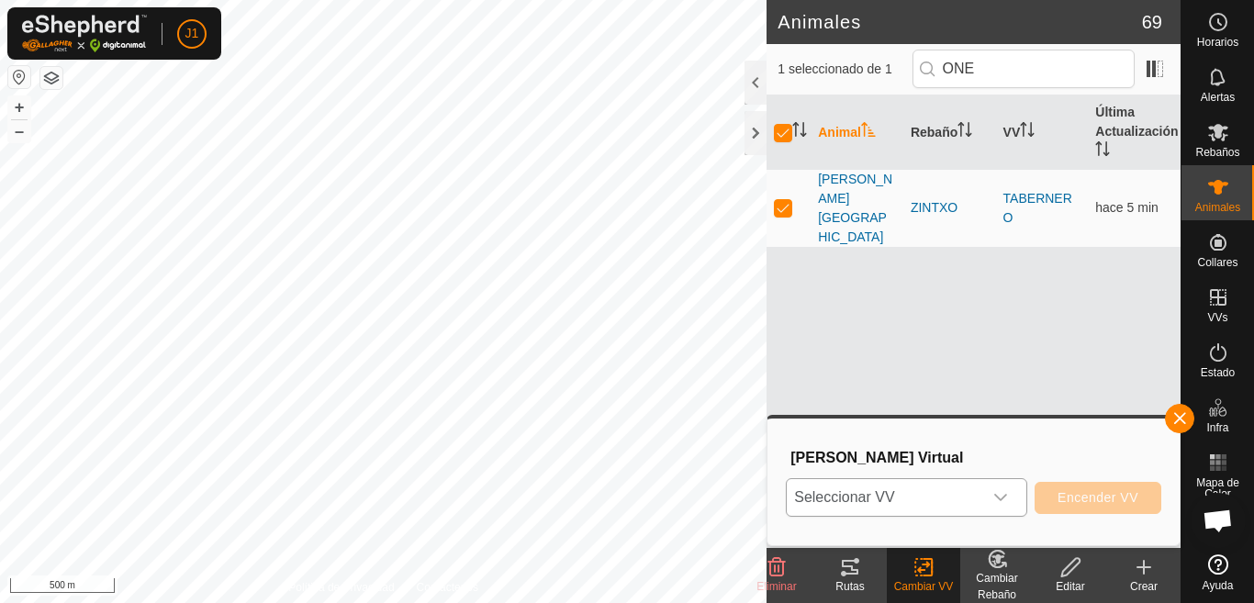
click at [1003, 500] on icon "dropdown trigger" at bounding box center [1001, 497] width 13 height 7
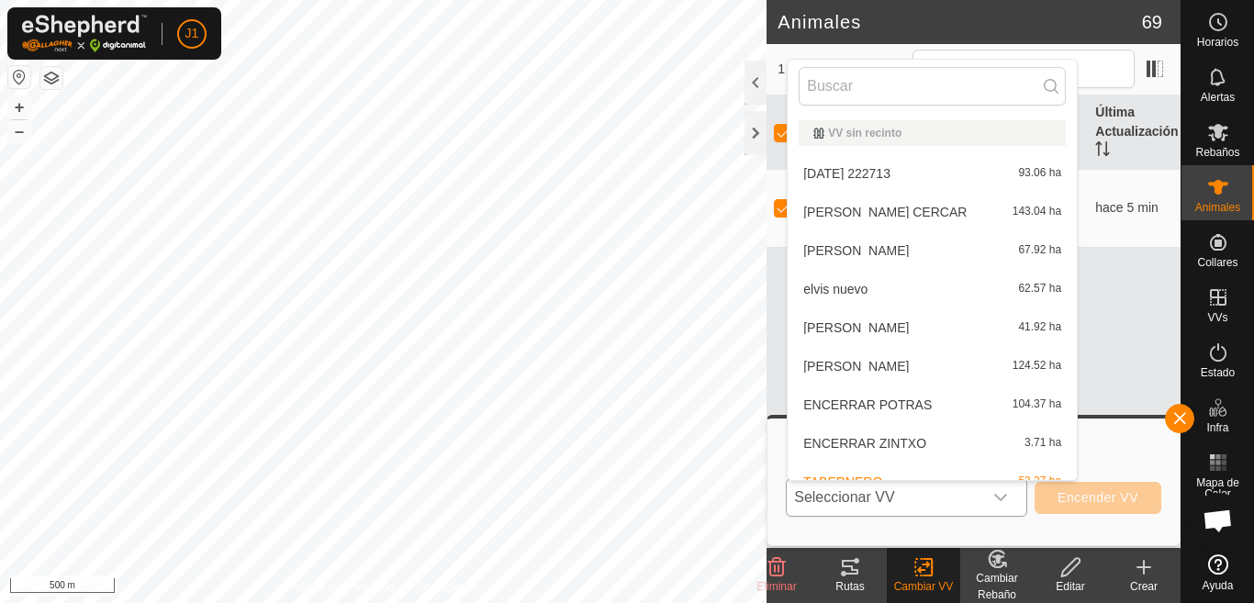
scroll to position [20, 0]
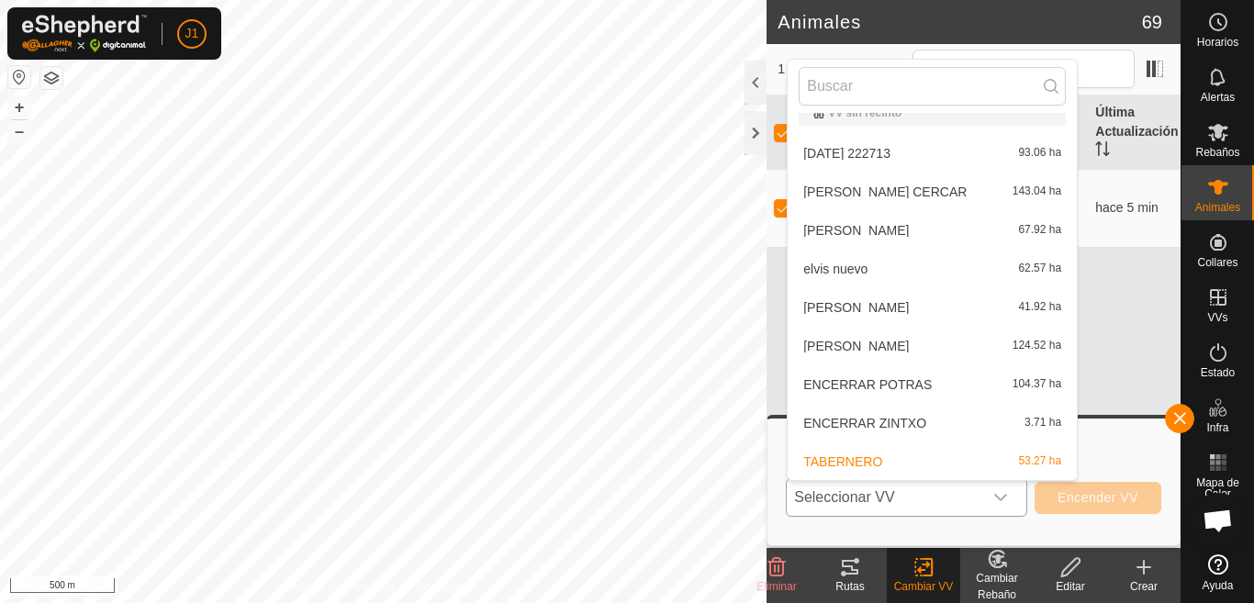
click at [878, 391] on li "ENCERRAR POTRAS 104.37 ha" at bounding box center [932, 384] width 289 height 37
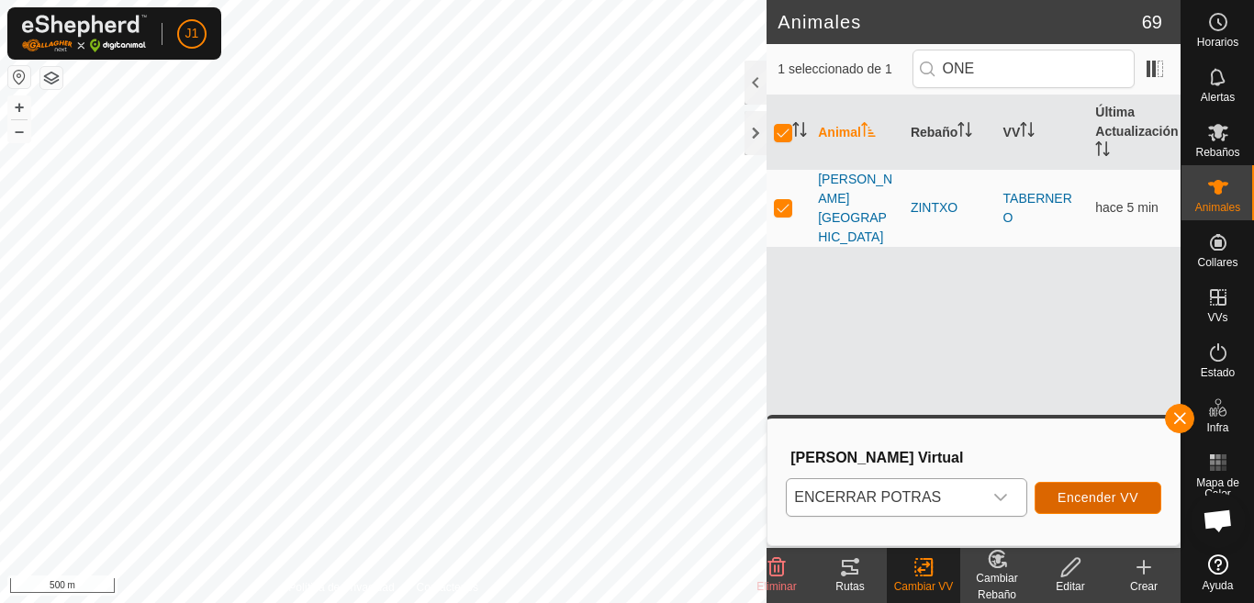
click at [1069, 498] on span "Encender VV" at bounding box center [1098, 497] width 81 height 15
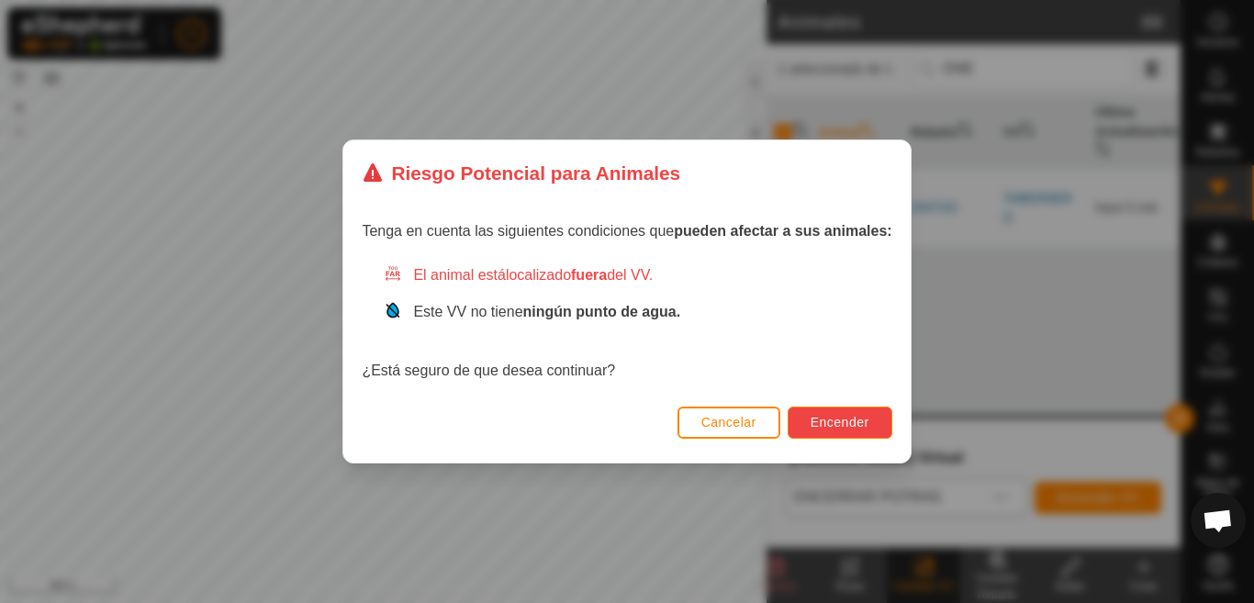
click at [855, 417] on span "Encender" at bounding box center [840, 422] width 59 height 15
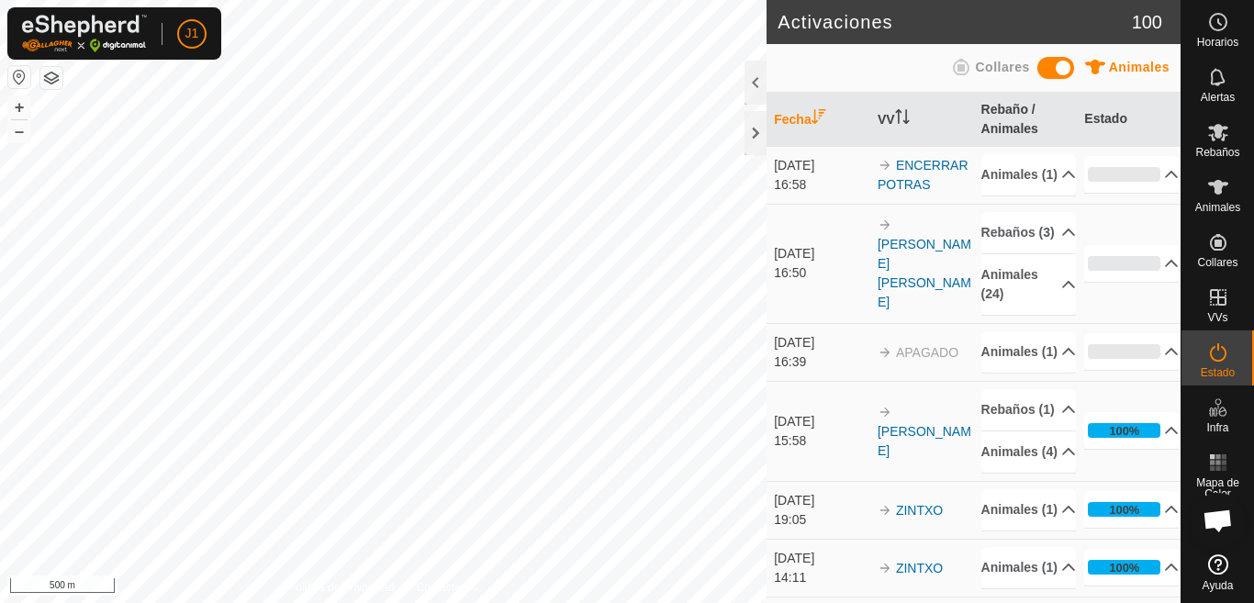
click at [1224, 198] on es-animals-svg-icon at bounding box center [1218, 187] width 33 height 29
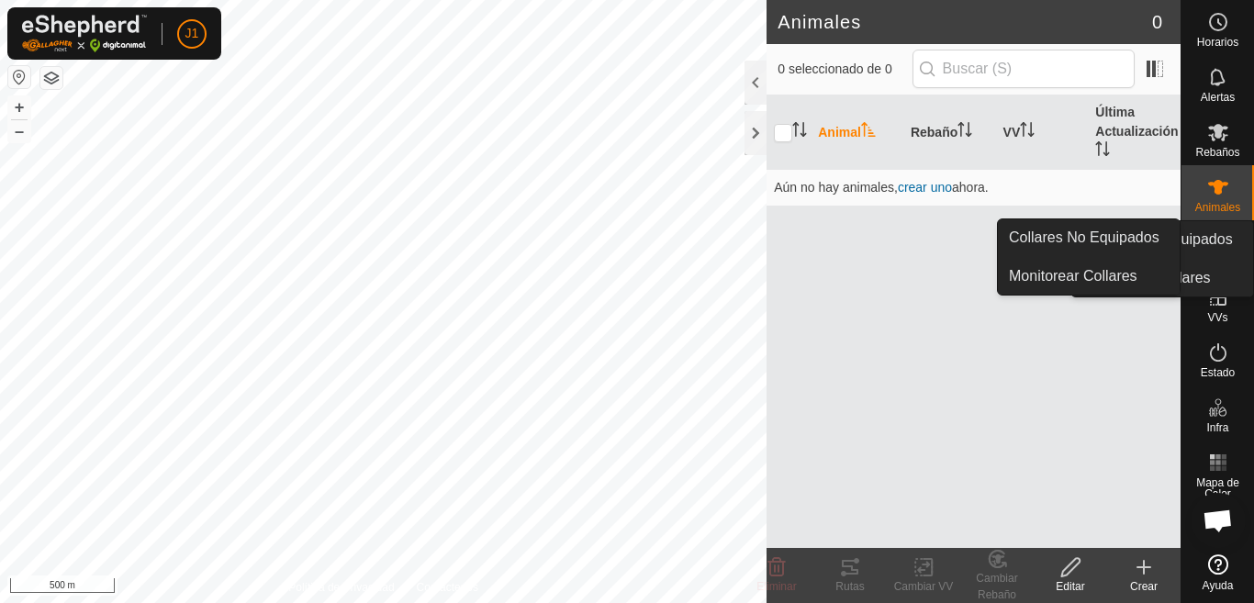
click at [1230, 189] on es-animals-svg-icon at bounding box center [1218, 187] width 33 height 29
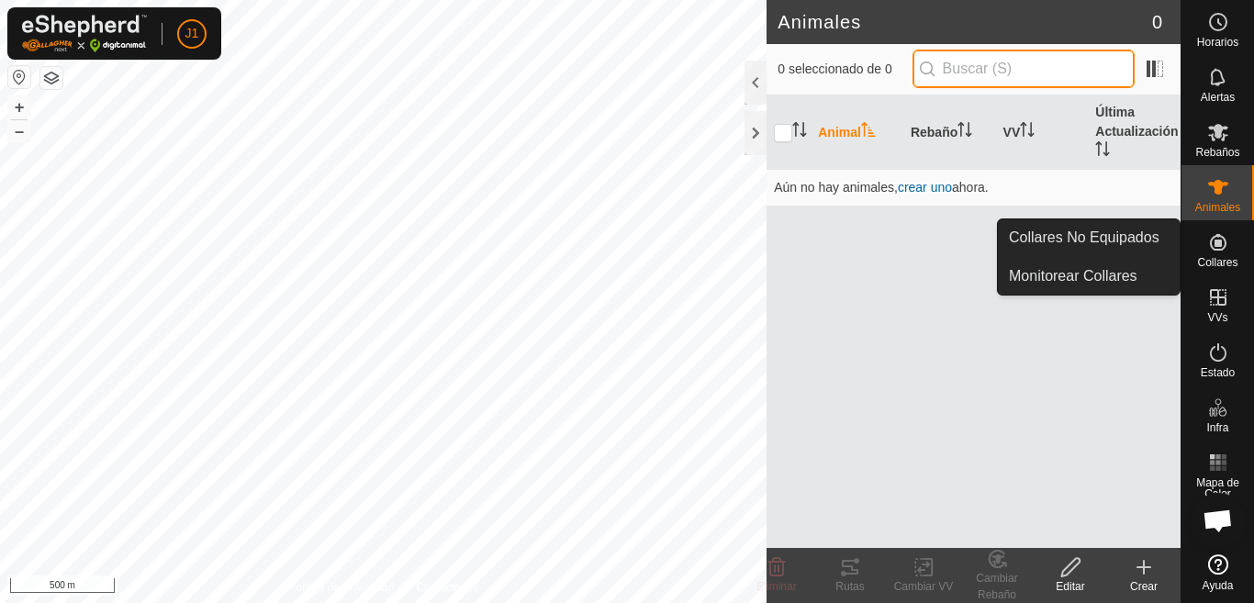
click at [971, 62] on input "text" at bounding box center [1024, 69] width 222 height 39
click at [975, 64] on input "text" at bounding box center [1024, 69] width 222 height 39
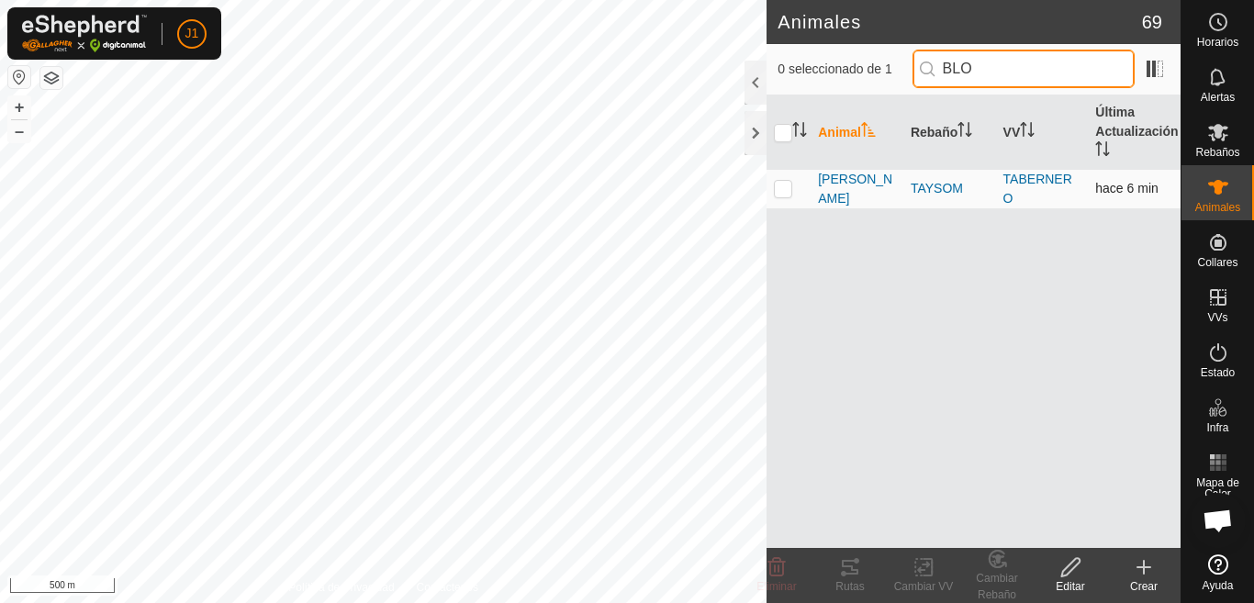
type input "BLO"
click at [786, 186] on p-checkbox at bounding box center [783, 188] width 18 height 15
checkbox input "true"
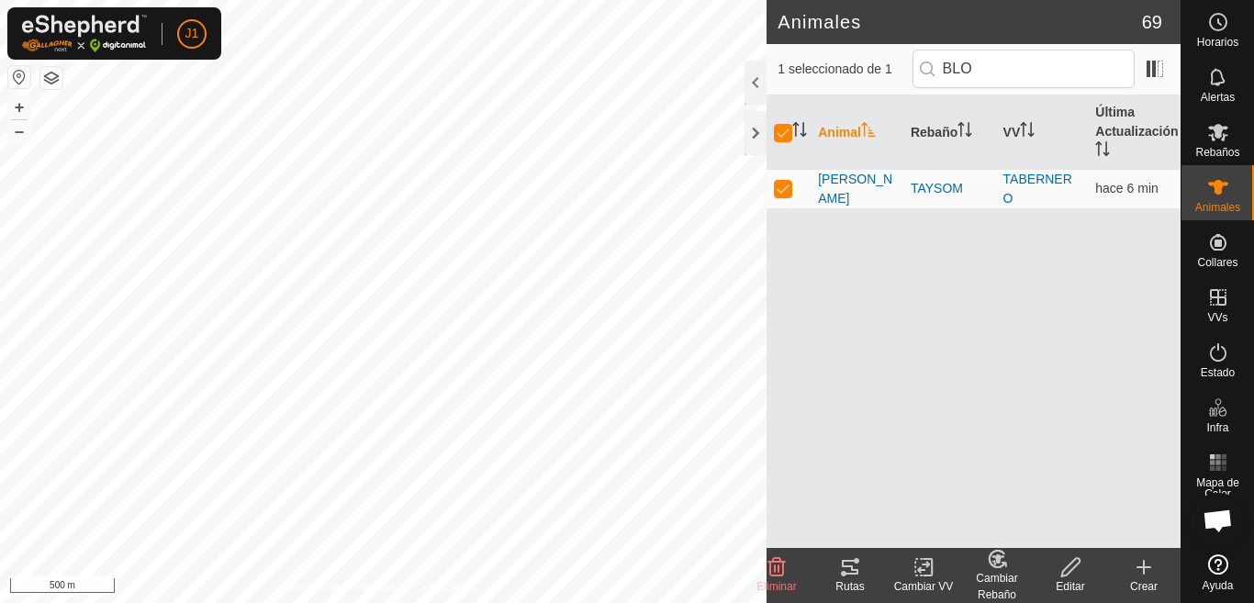
click at [927, 573] on icon at bounding box center [924, 567] width 23 height 22
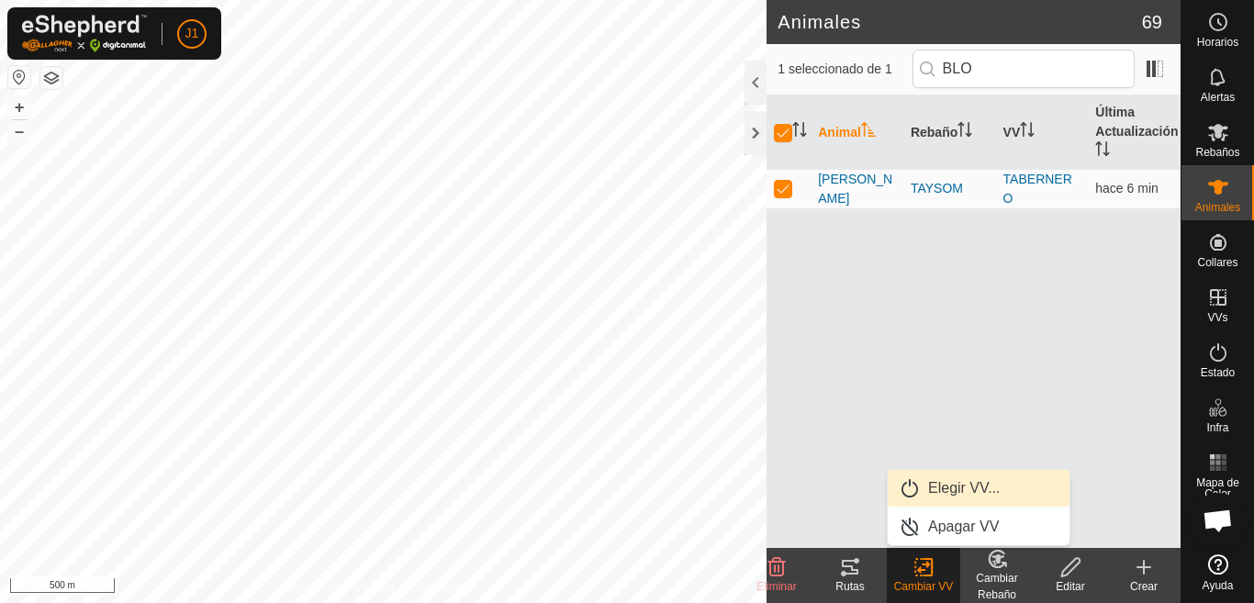
click at [947, 487] on link "Elegir VV..." at bounding box center [979, 488] width 182 height 37
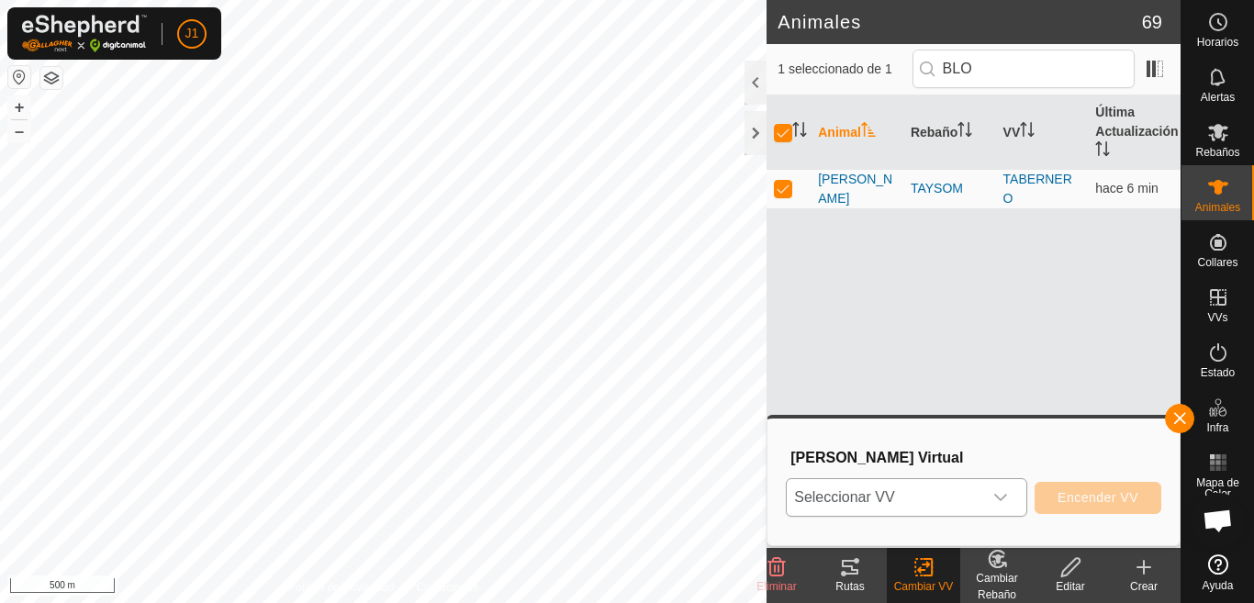
click at [1003, 493] on icon "dropdown trigger" at bounding box center [1001, 497] width 15 height 15
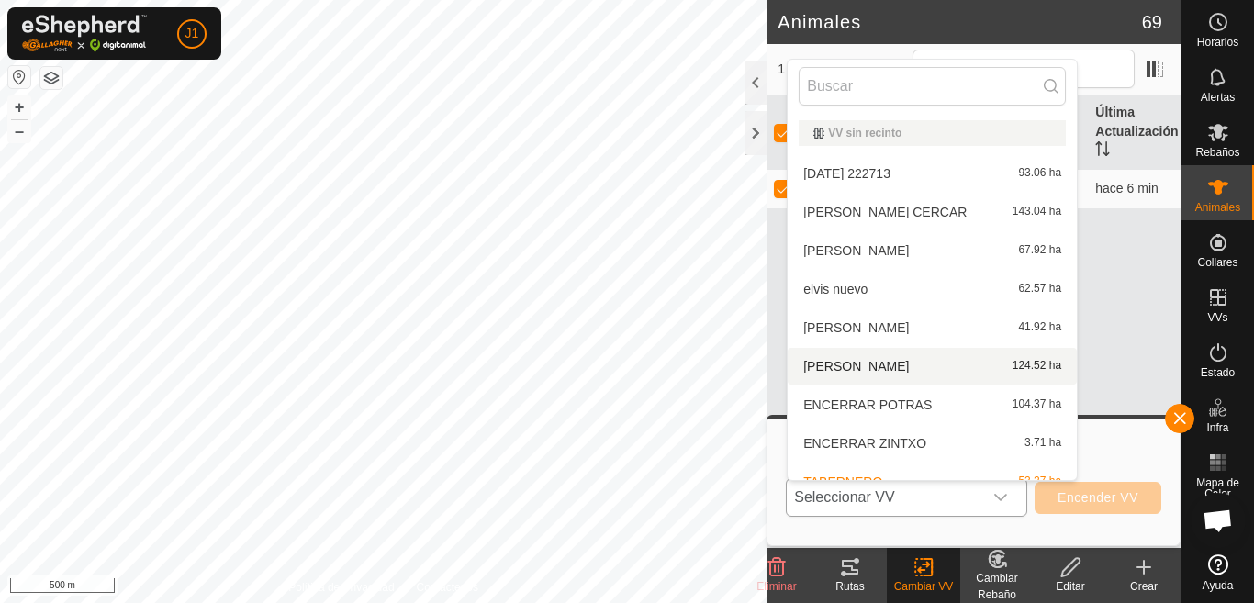
scroll to position [20, 0]
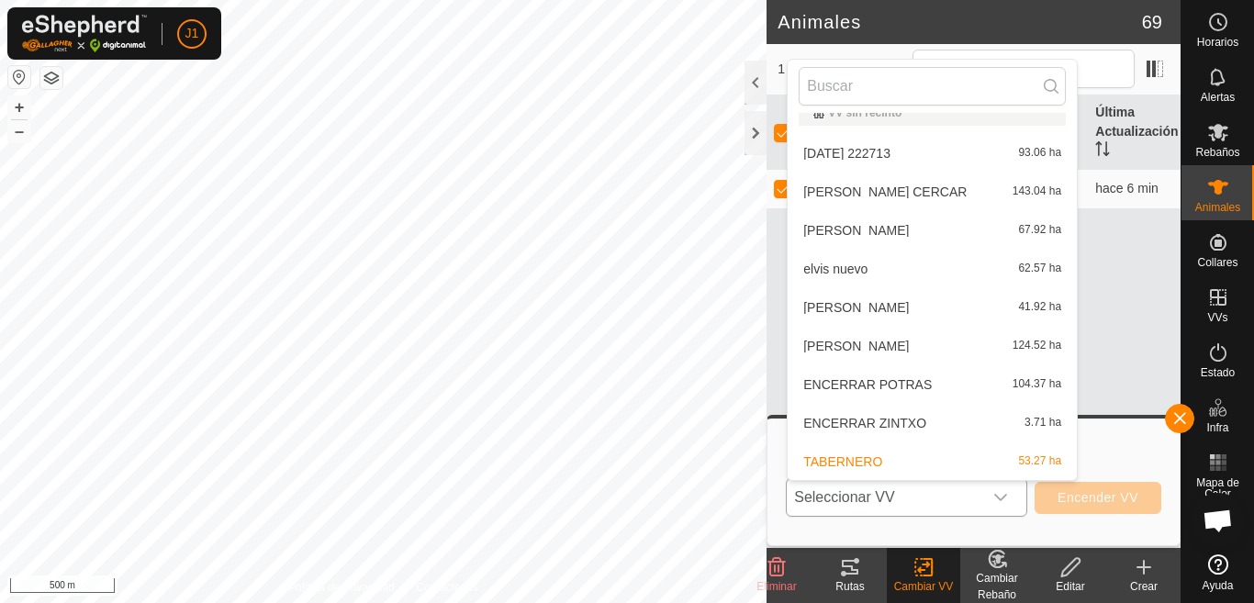
click at [856, 385] on li "ENCERRAR POTRAS 104.37 ha" at bounding box center [932, 384] width 289 height 37
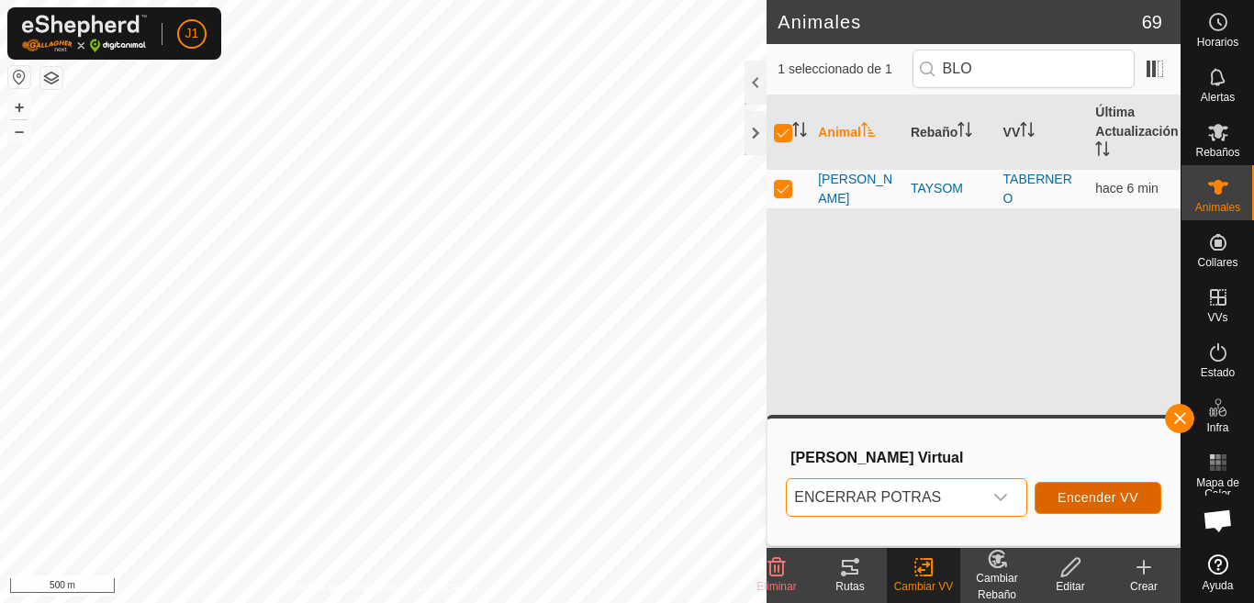
click at [1084, 494] on span "Encender VV" at bounding box center [1098, 497] width 81 height 15
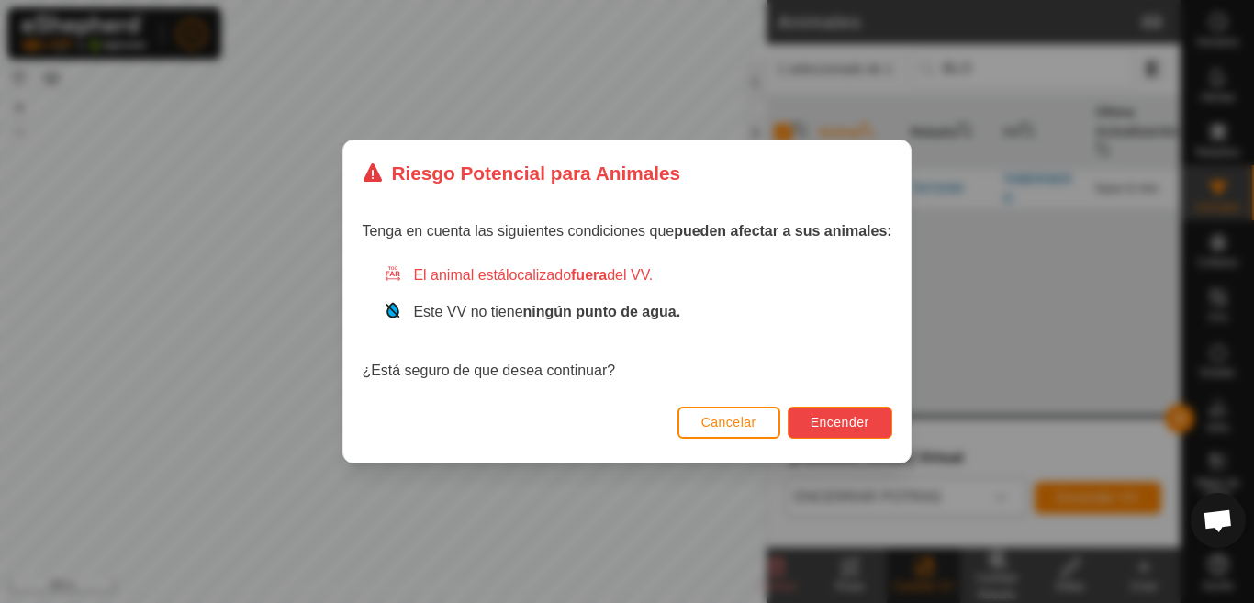
click at [824, 414] on button "Encender" at bounding box center [840, 423] width 105 height 32
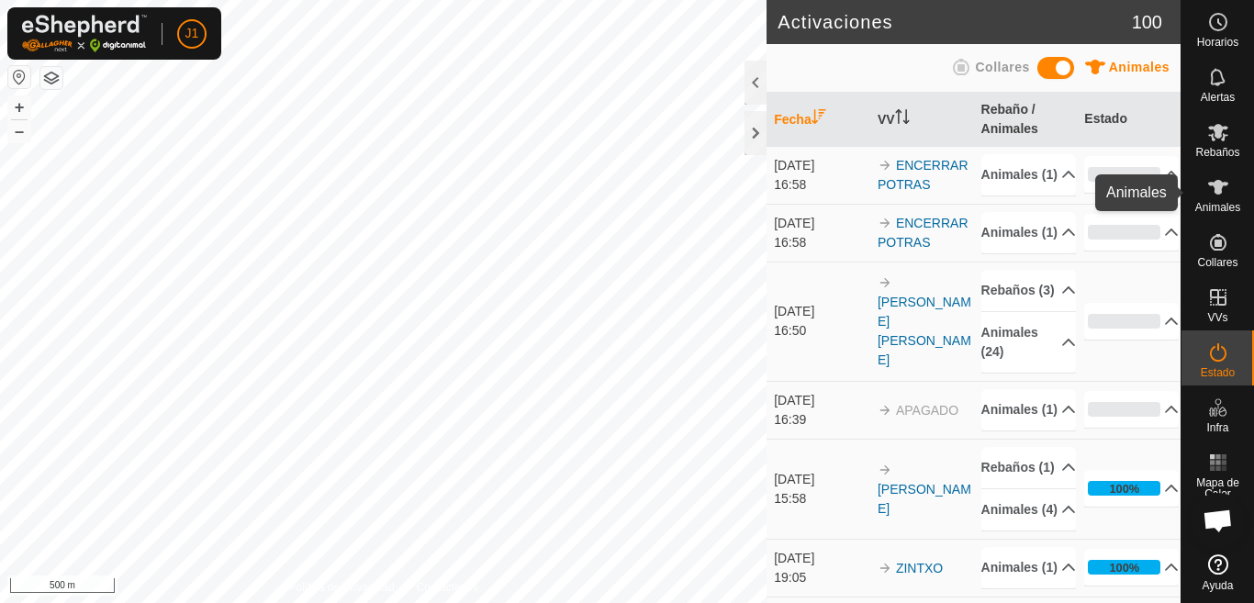
click at [1221, 208] on span "Animales" at bounding box center [1218, 207] width 45 height 11
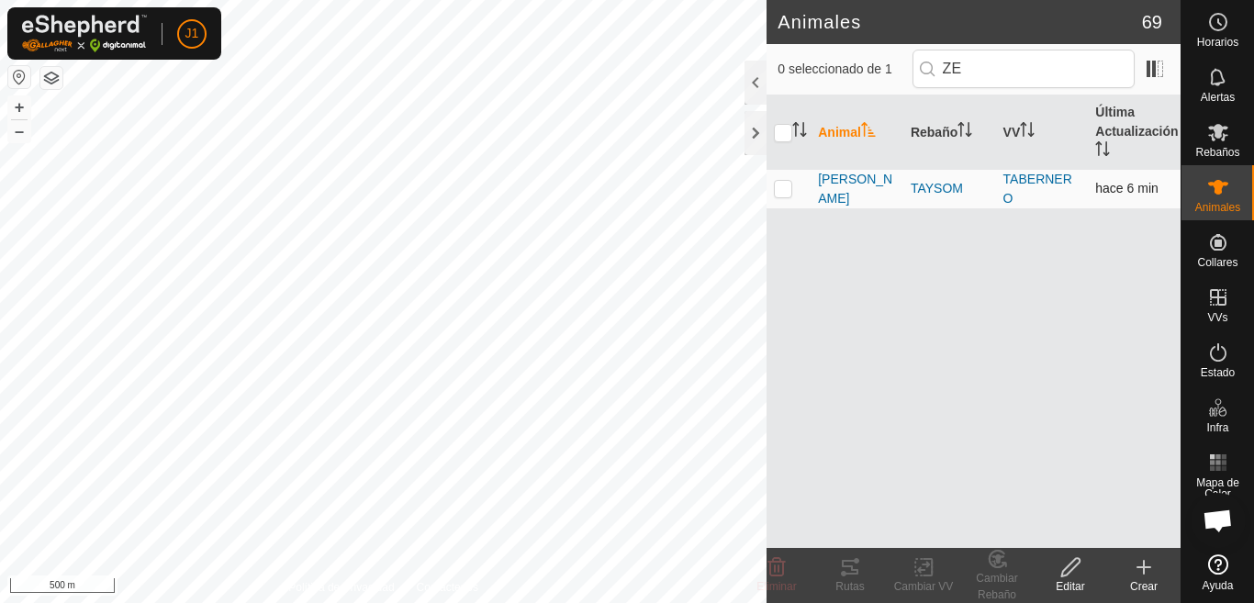
type input "ZE"
click at [776, 189] on p-checkbox at bounding box center [783, 188] width 18 height 15
checkbox input "true"
click at [932, 577] on icon at bounding box center [924, 567] width 23 height 22
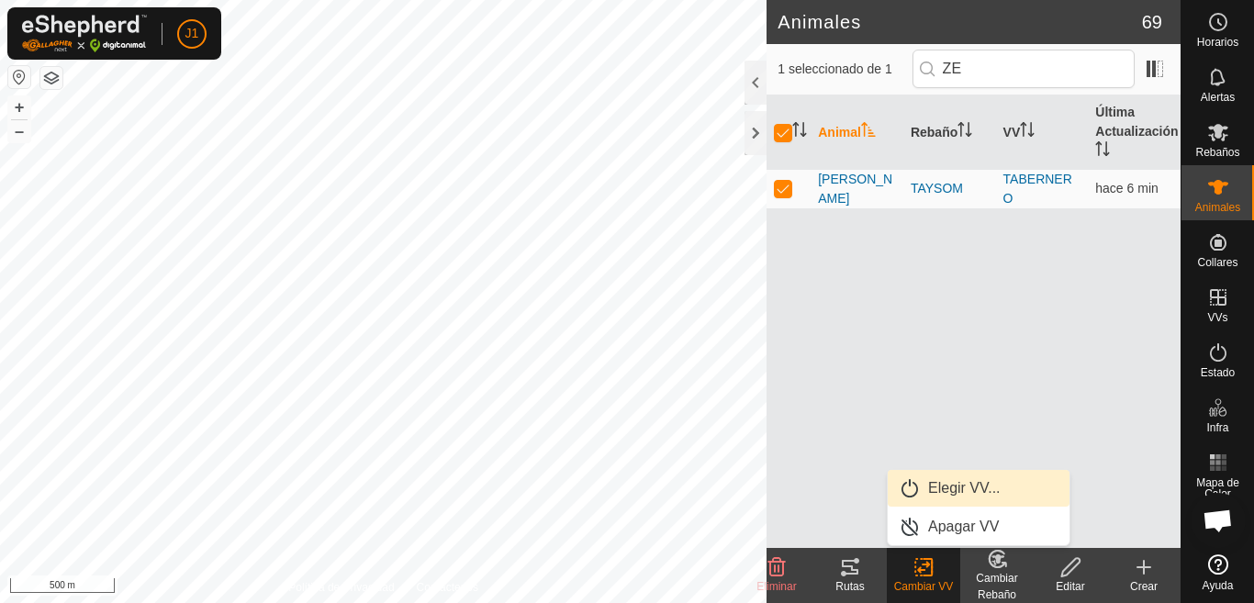
click at [961, 484] on link "Elegir VV..." at bounding box center [979, 488] width 182 height 37
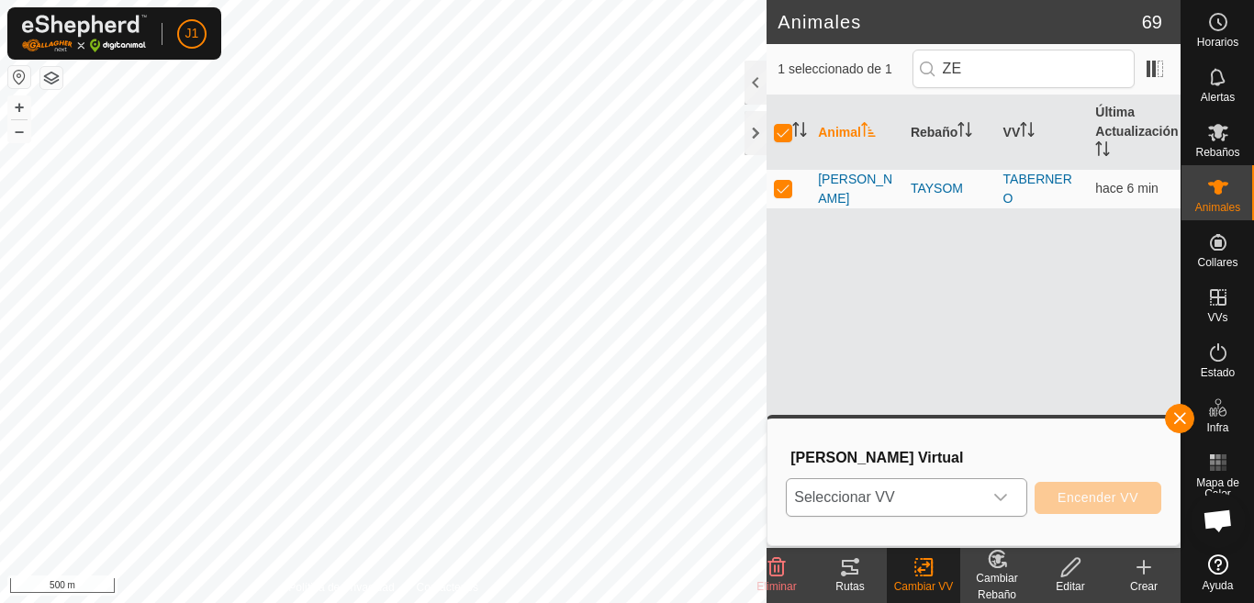
click at [1008, 493] on icon "dropdown trigger" at bounding box center [1001, 497] width 15 height 15
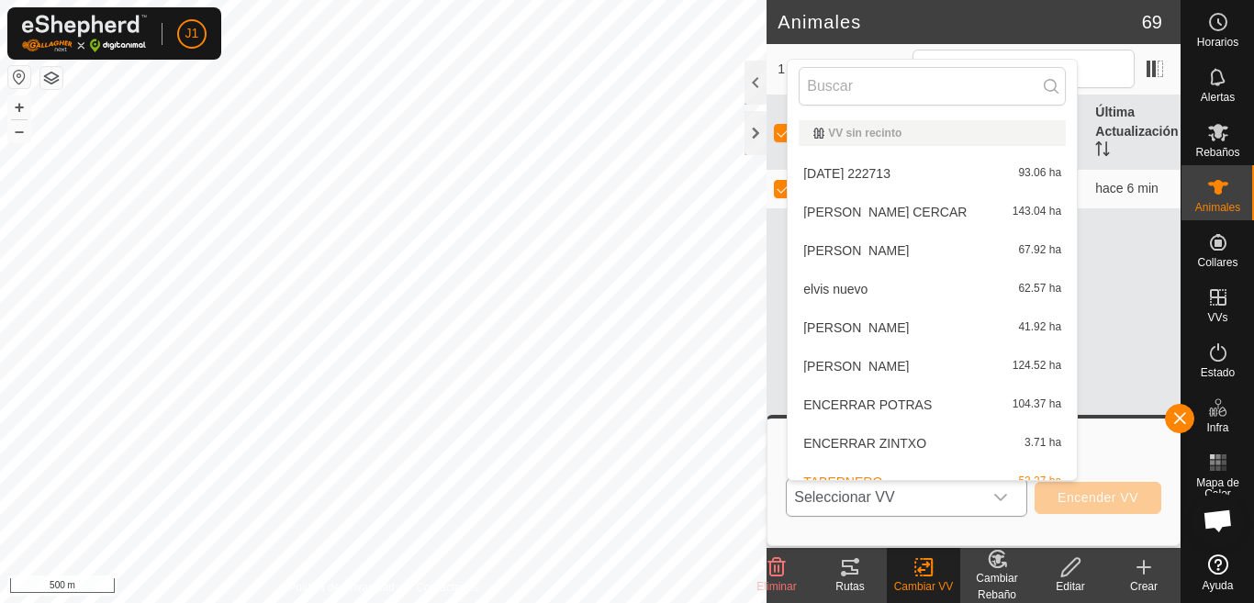
scroll to position [20, 0]
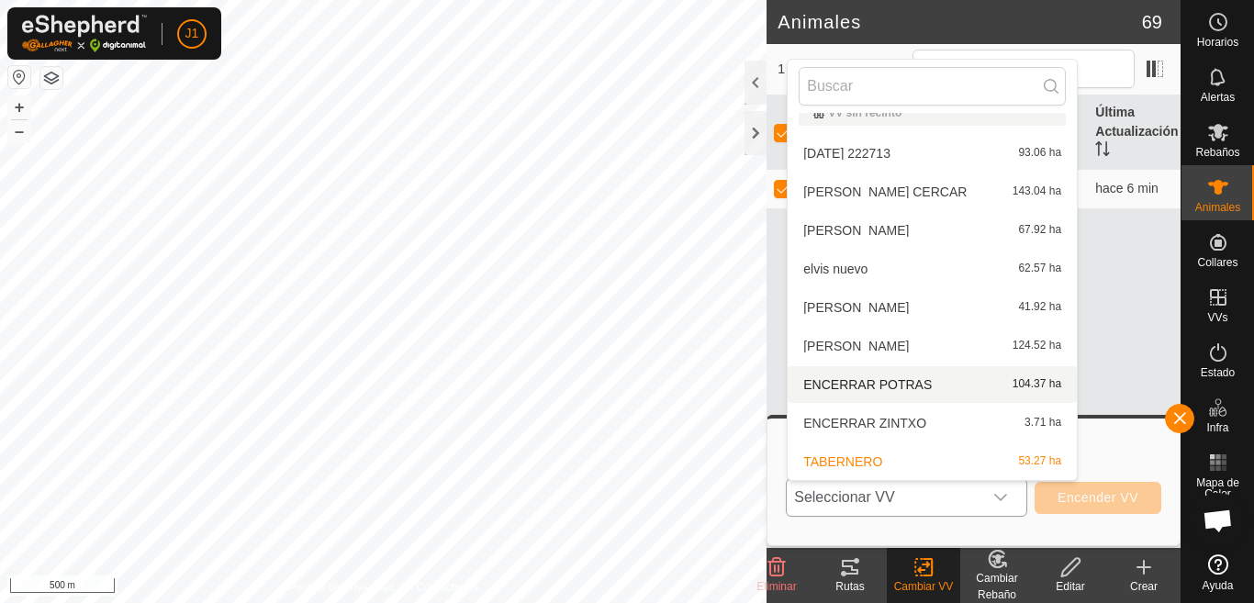
click at [860, 390] on li "ENCERRAR POTRAS 104.37 ha" at bounding box center [932, 384] width 289 height 37
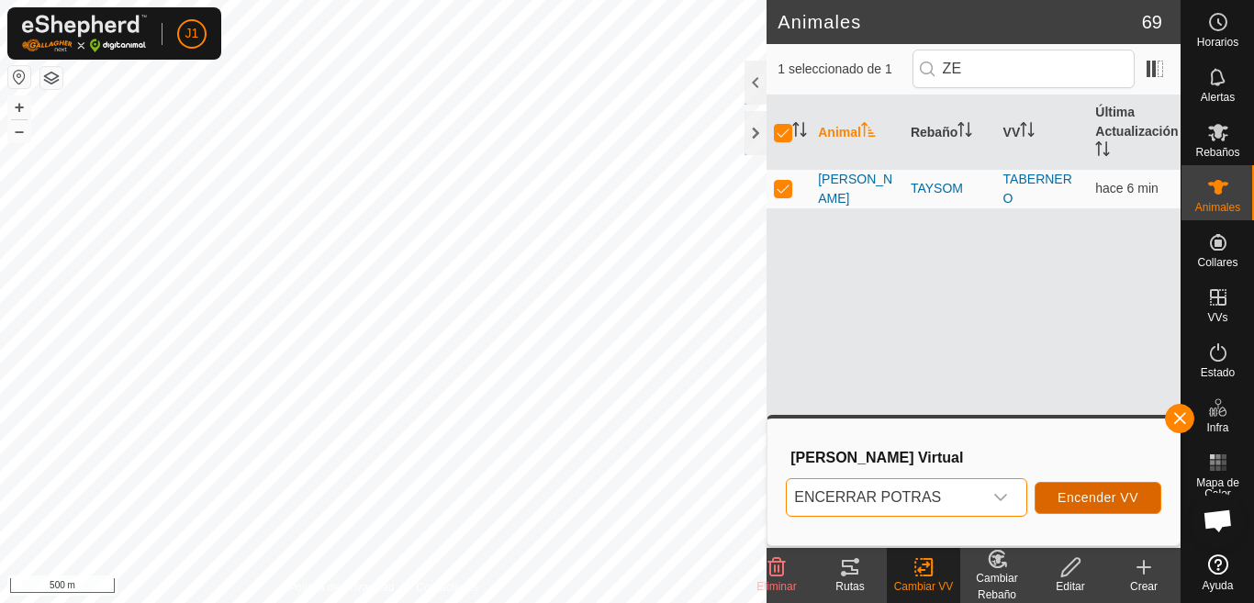
click at [1087, 495] on span "Encender VV" at bounding box center [1098, 497] width 81 height 15
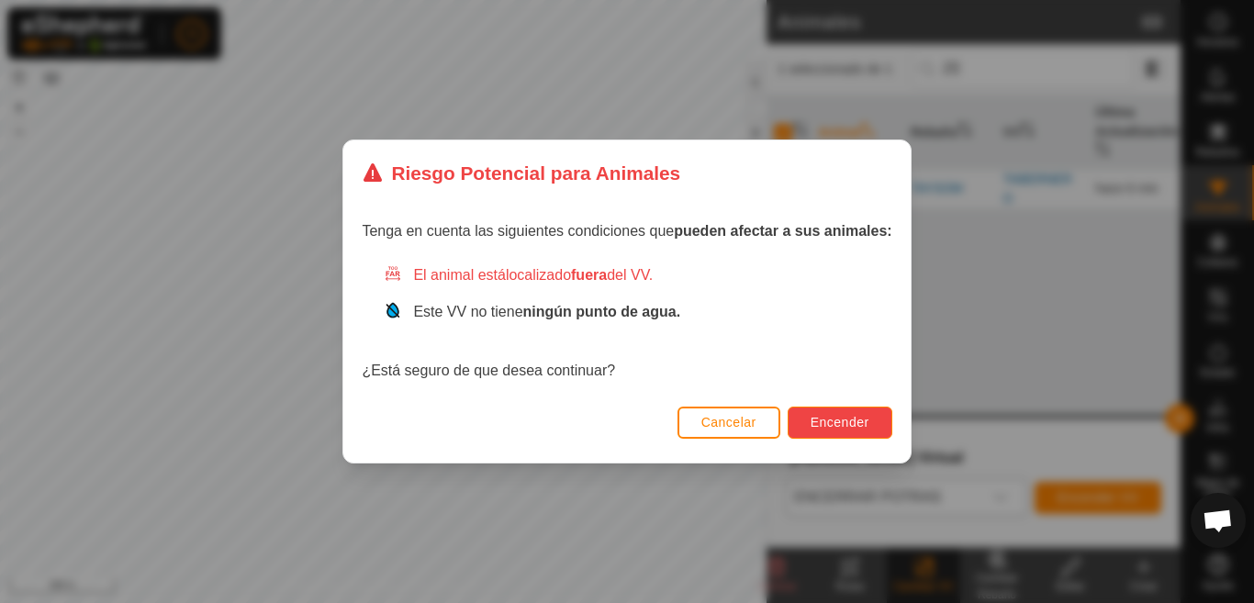
click at [826, 425] on span "Encender" at bounding box center [840, 422] width 59 height 15
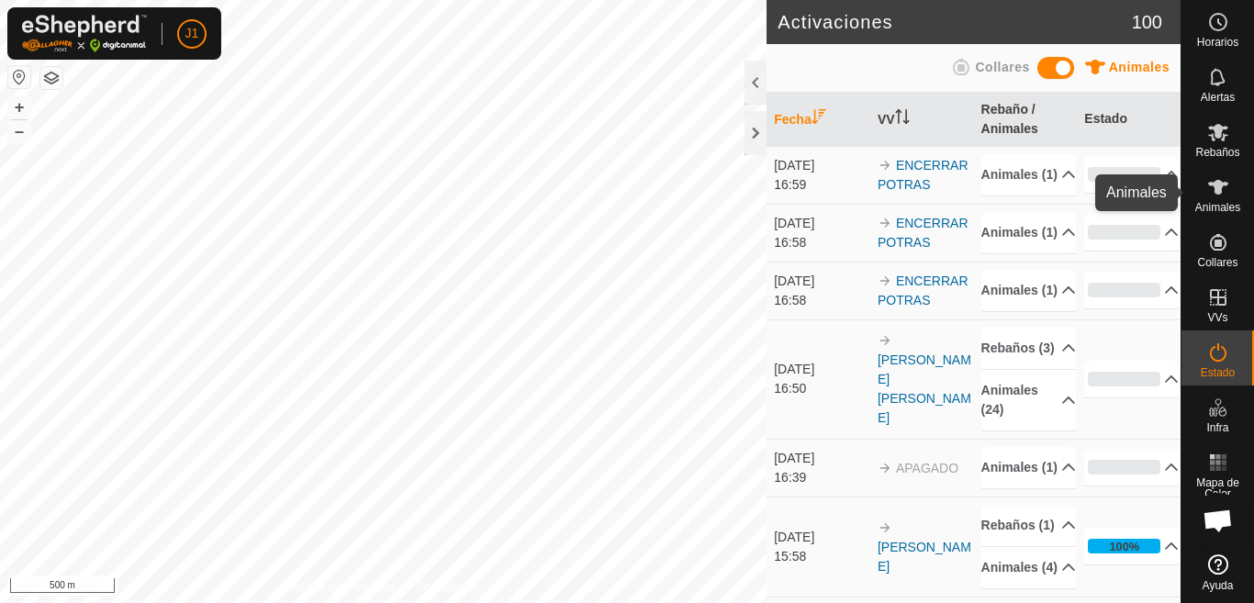
click at [1204, 197] on es-animals-svg-icon at bounding box center [1218, 187] width 33 height 29
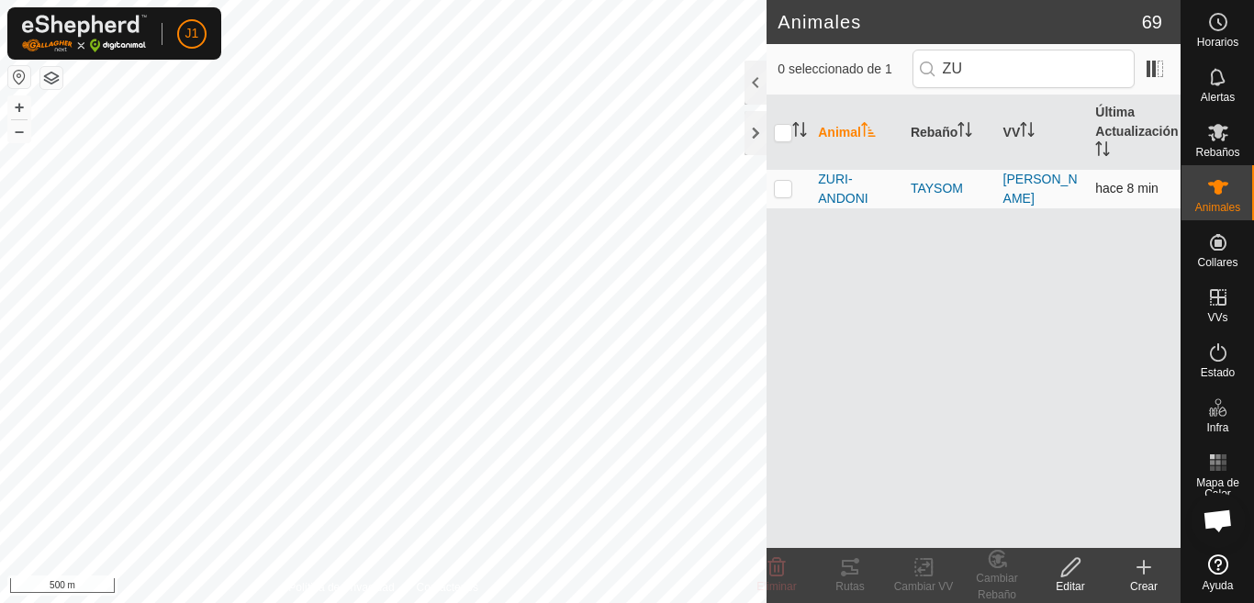
type input "ZU"
click at [781, 185] on p-checkbox at bounding box center [783, 188] width 18 height 15
checkbox input "true"
click at [923, 578] on icon at bounding box center [924, 567] width 23 height 22
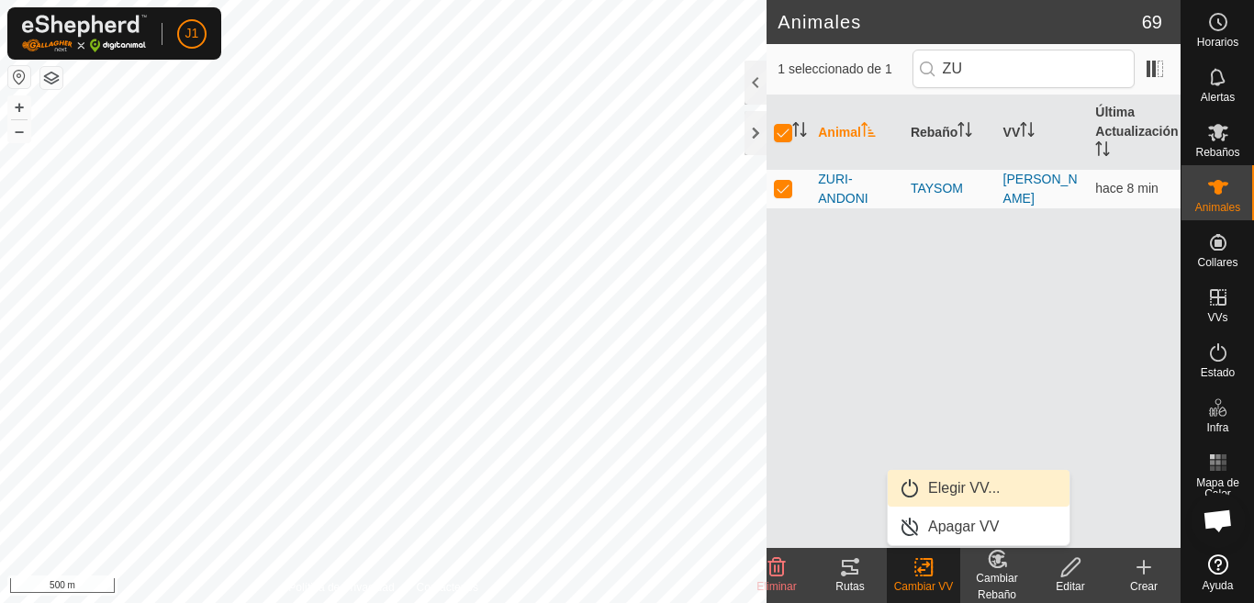
click at [950, 484] on link "Elegir VV..." at bounding box center [979, 488] width 182 height 37
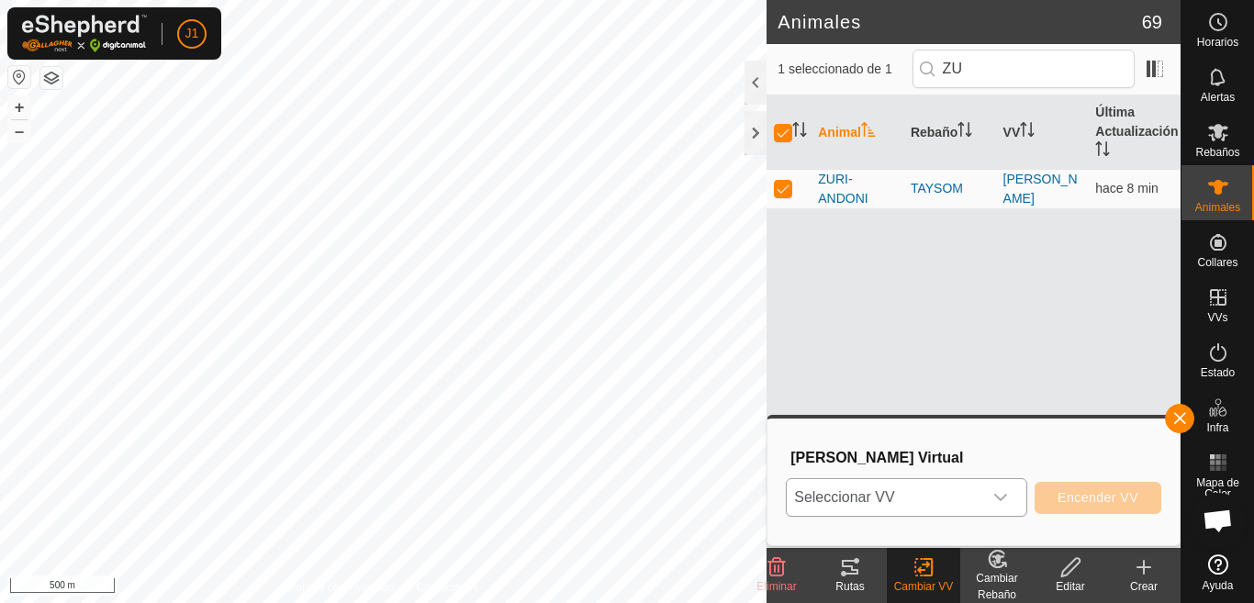
click at [1000, 497] on icon "dropdown trigger" at bounding box center [1001, 497] width 15 height 15
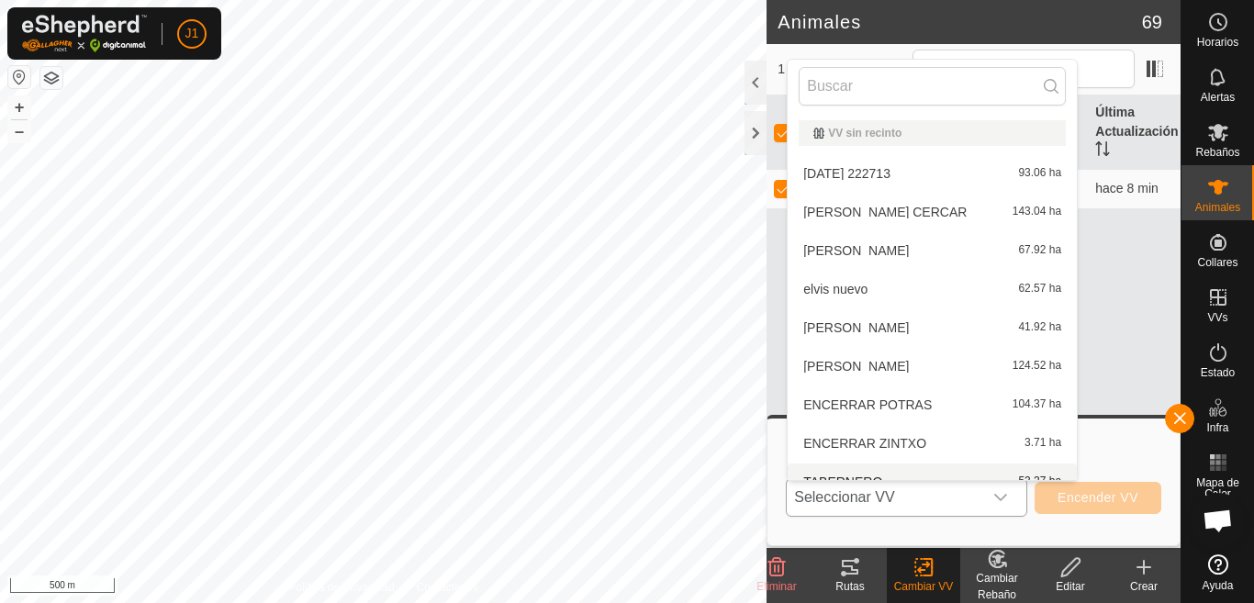
scroll to position [20, 0]
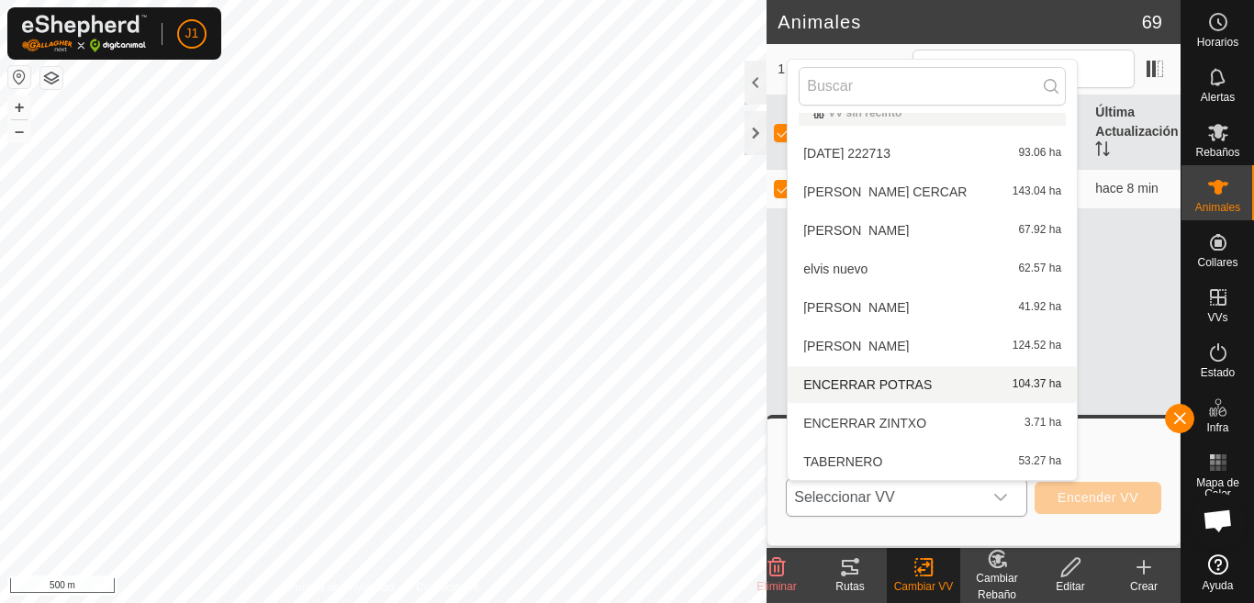
click at [890, 386] on li "ENCERRAR POTRAS 104.37 ha" at bounding box center [932, 384] width 289 height 37
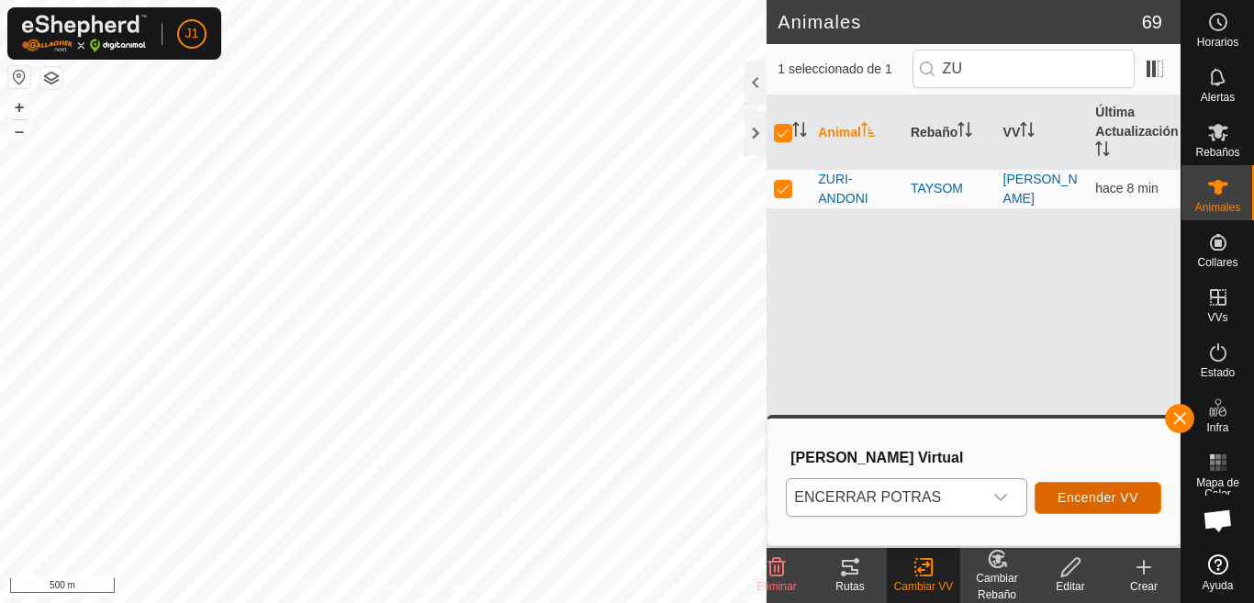
click at [1101, 501] on span "Encender VV" at bounding box center [1098, 497] width 81 height 15
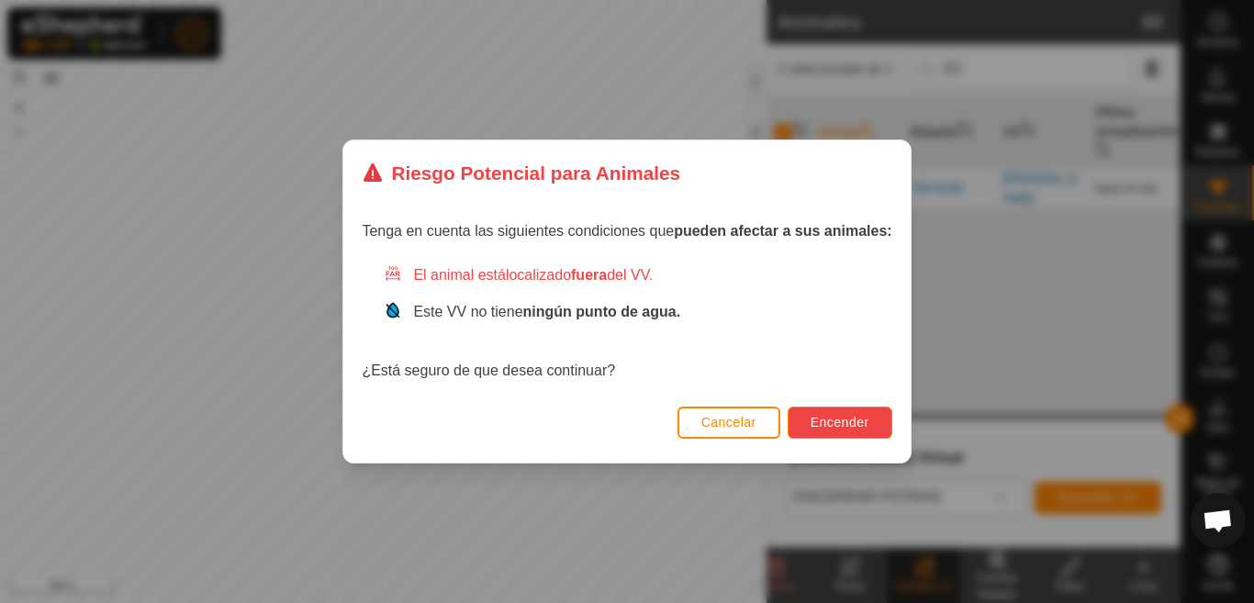
click at [822, 415] on span "Encender" at bounding box center [840, 422] width 59 height 15
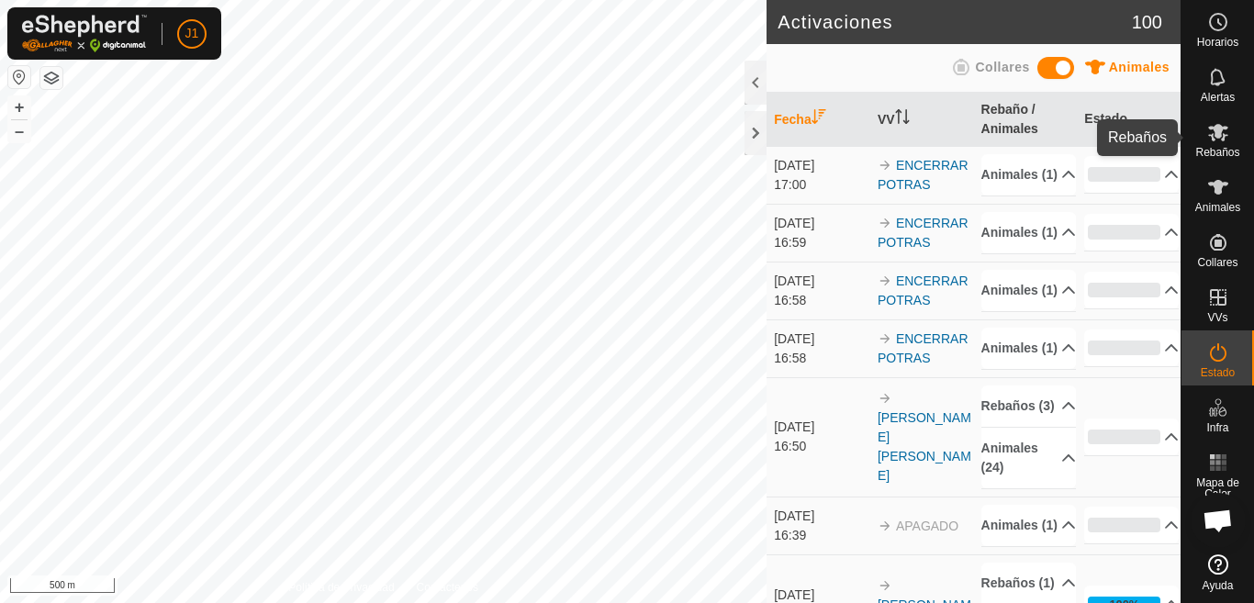
click at [1213, 147] on span "Rebaños" at bounding box center [1218, 152] width 44 height 11
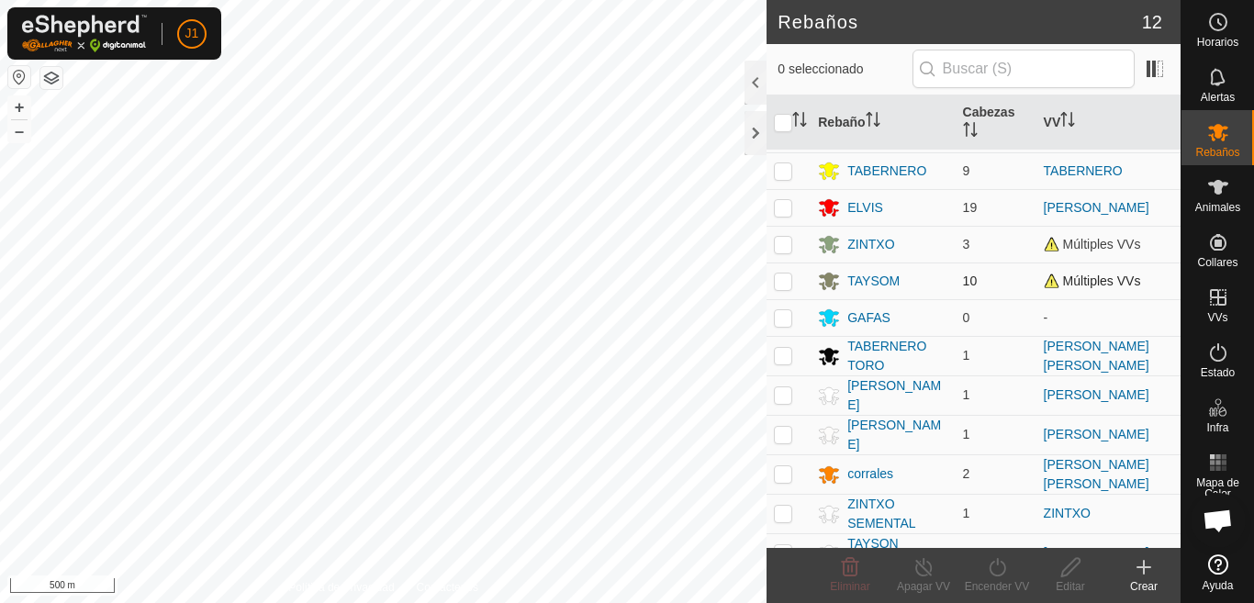
scroll to position [57, 0]
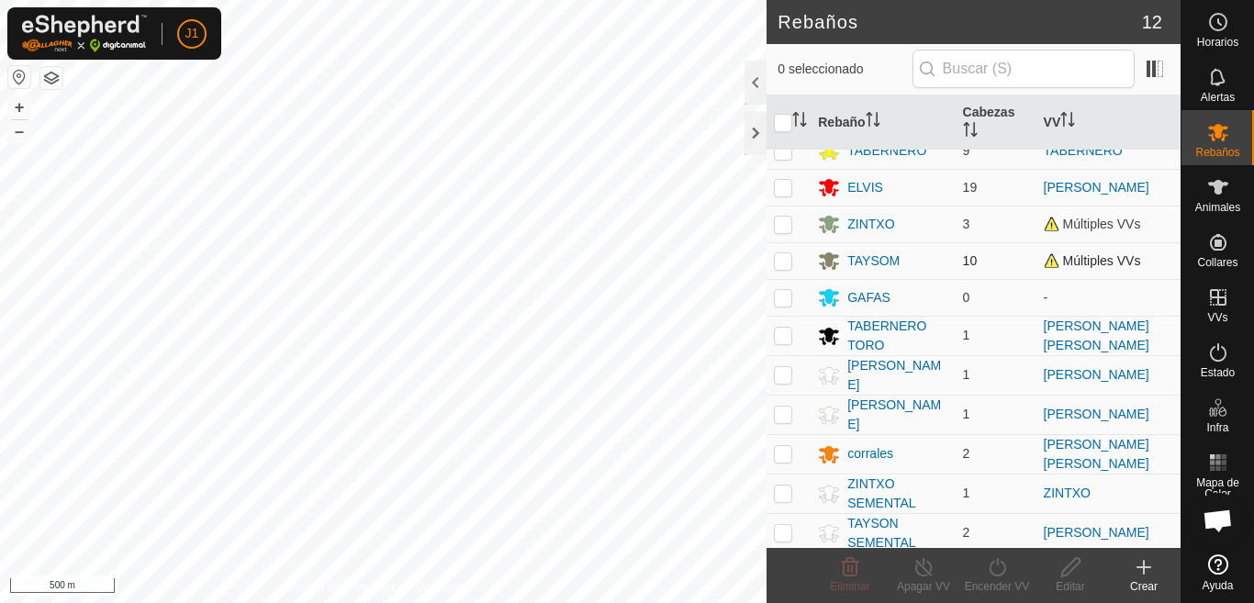
click at [1088, 268] on td "Múltiples VVs" at bounding box center [1109, 260] width 144 height 37
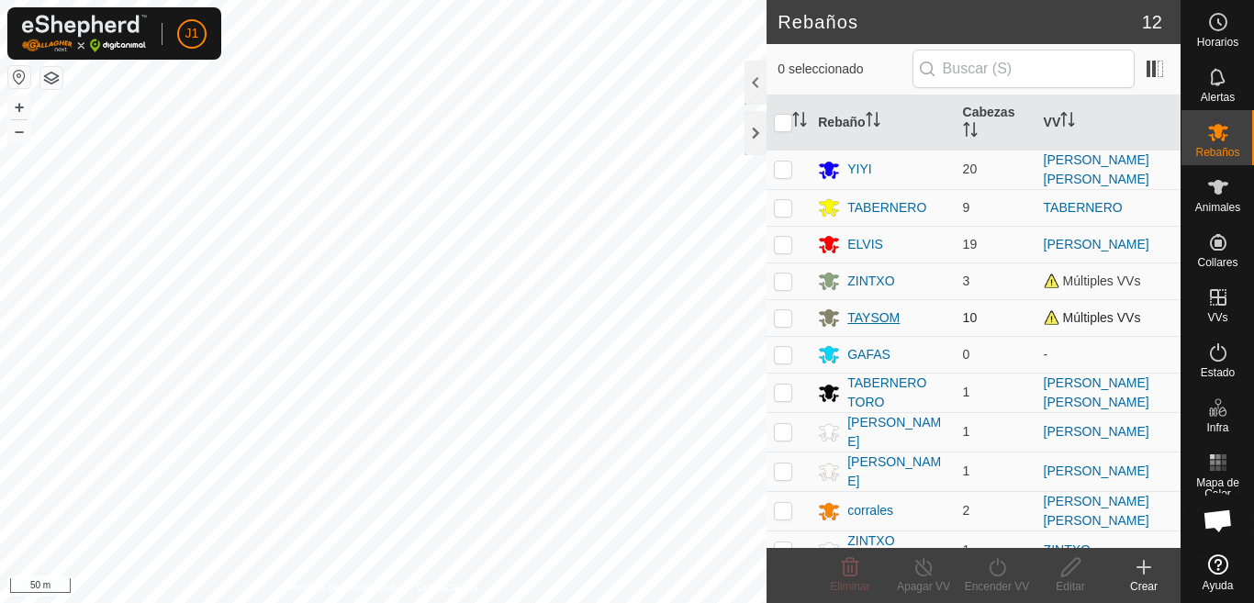
click at [898, 319] on div "TAYSOM" at bounding box center [874, 318] width 52 height 19
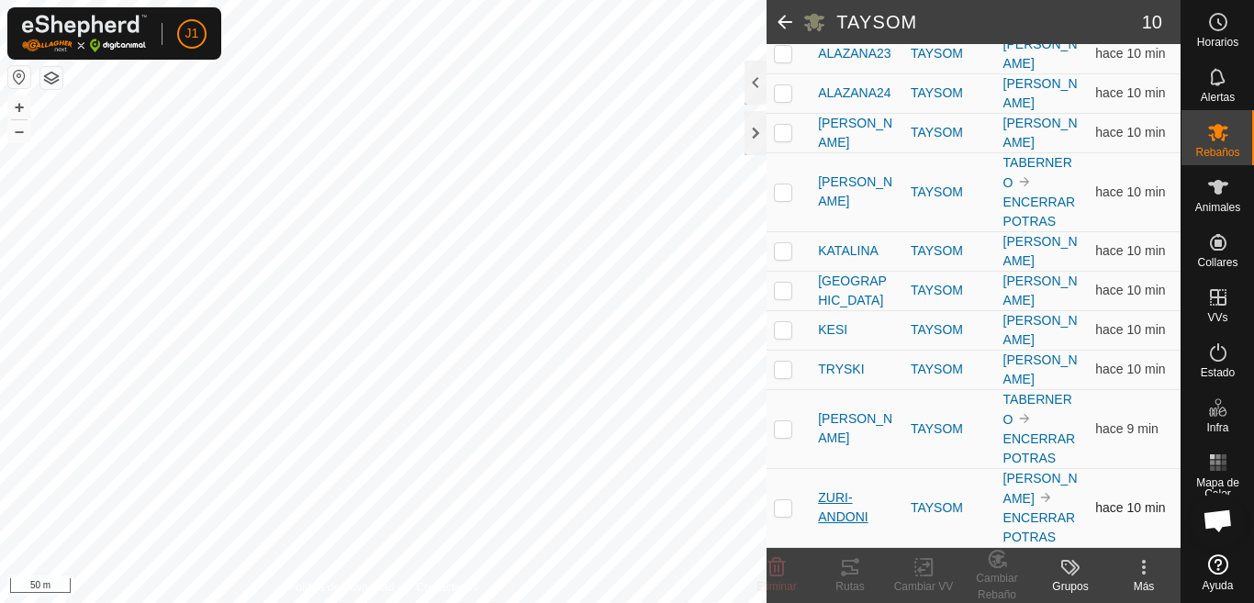
scroll to position [298, 0]
click at [778, 500] on p-checkbox at bounding box center [783, 507] width 18 height 15
checkbox input "true"
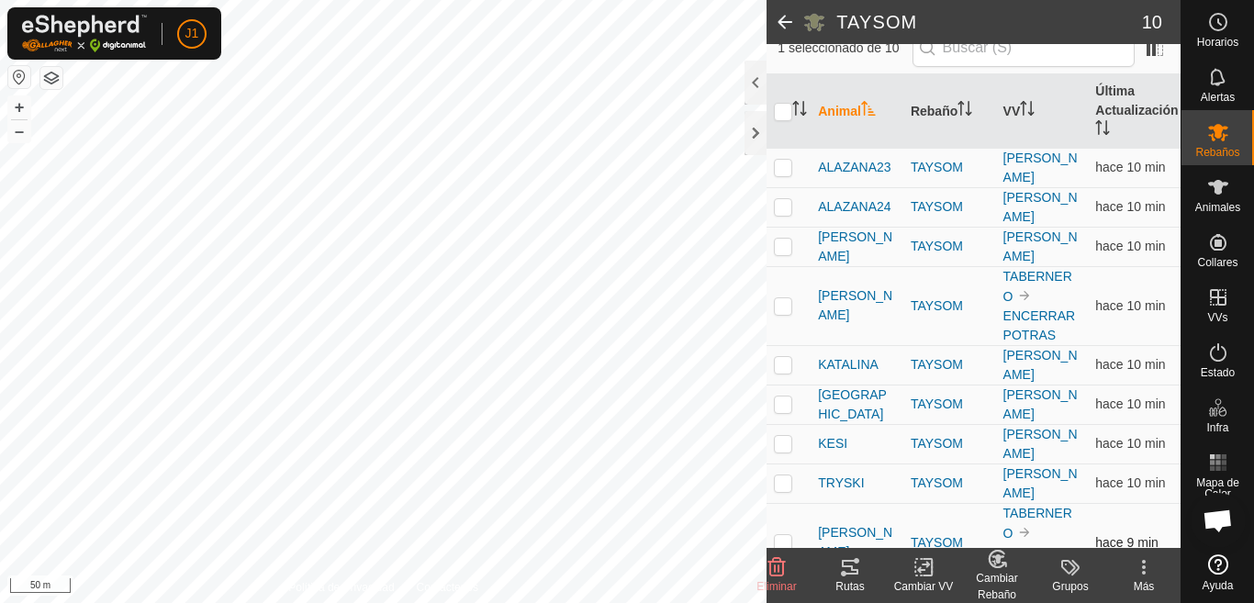
scroll to position [115, 0]
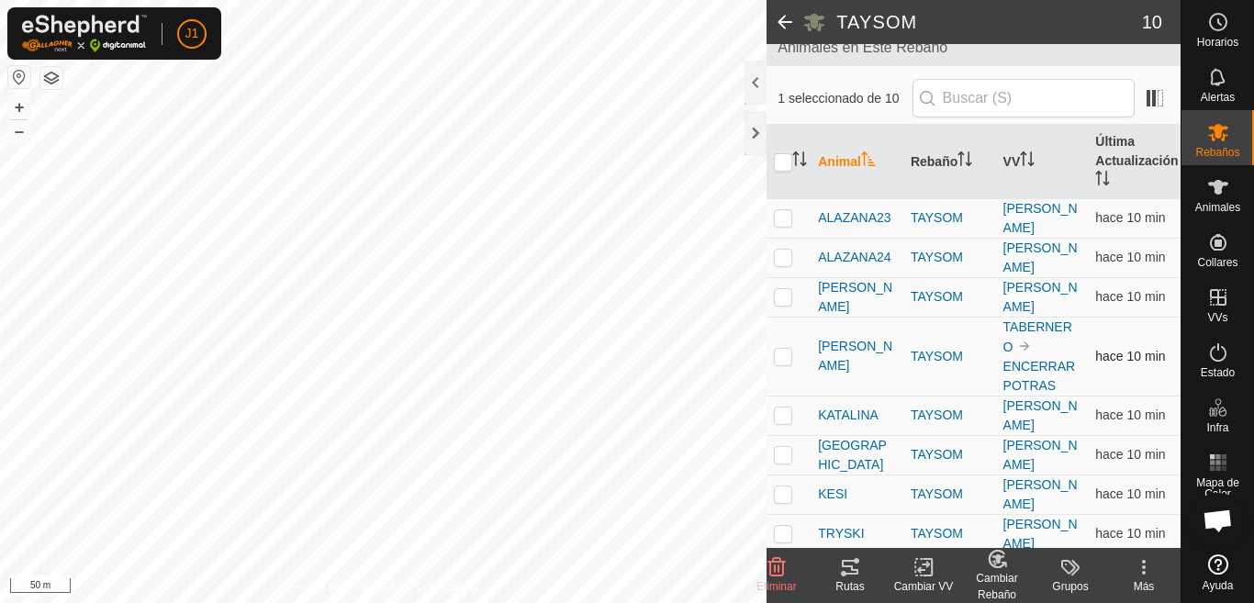
click at [784, 355] on p-checkbox at bounding box center [783, 356] width 18 height 15
checkbox input "true"
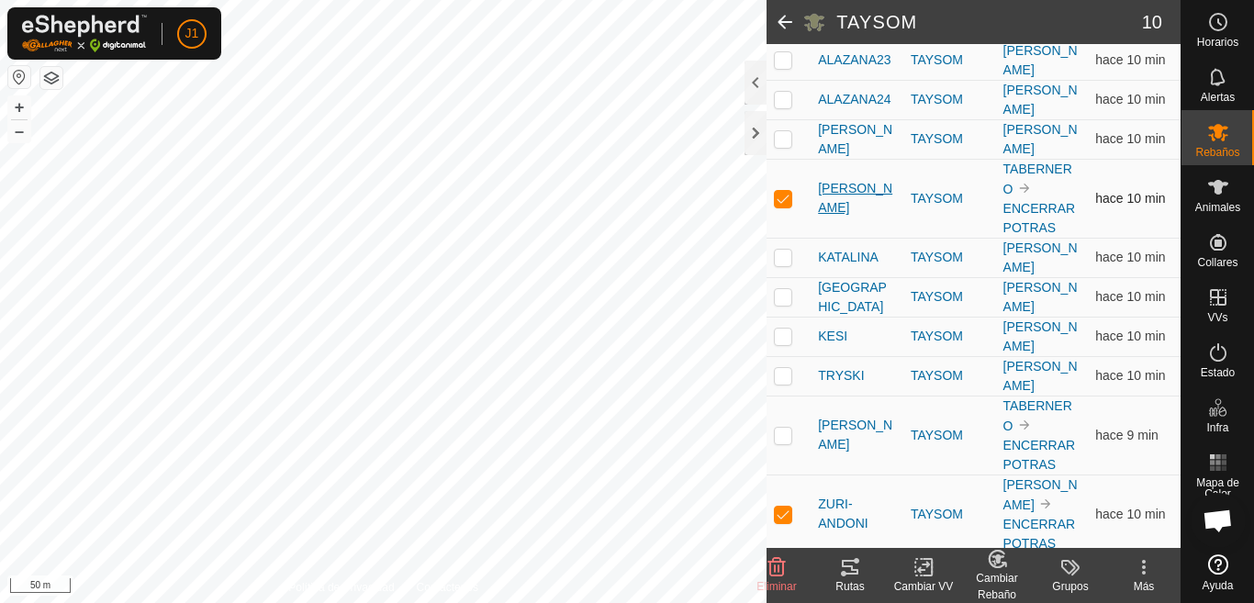
scroll to position [298, 0]
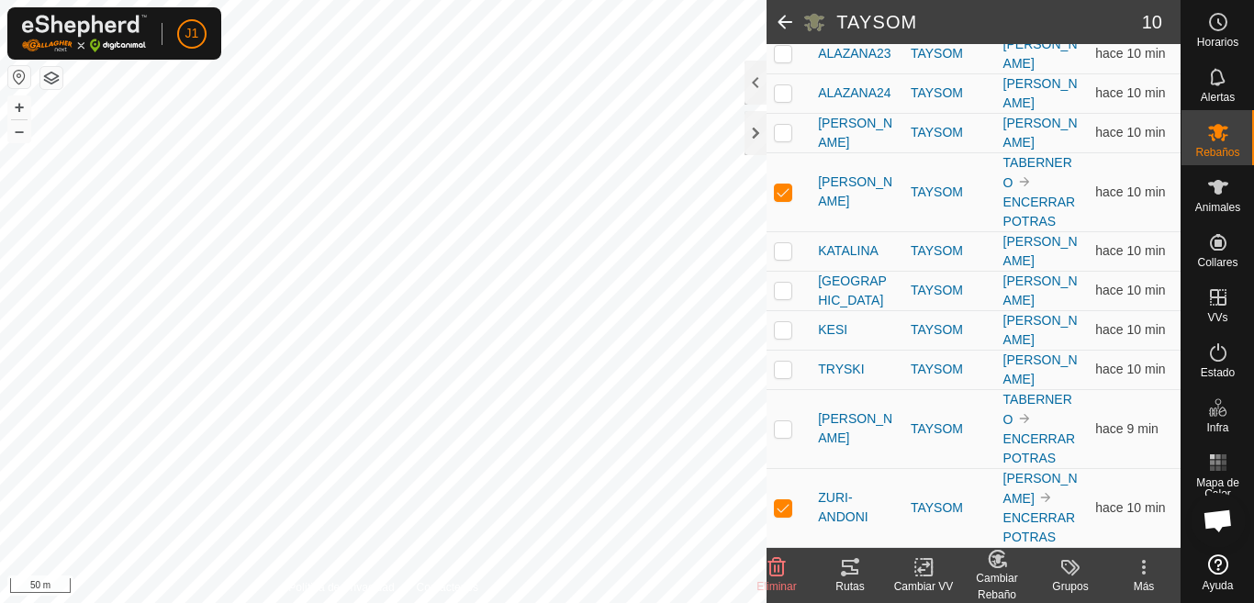
click at [925, 570] on icon at bounding box center [923, 568] width 13 height 12
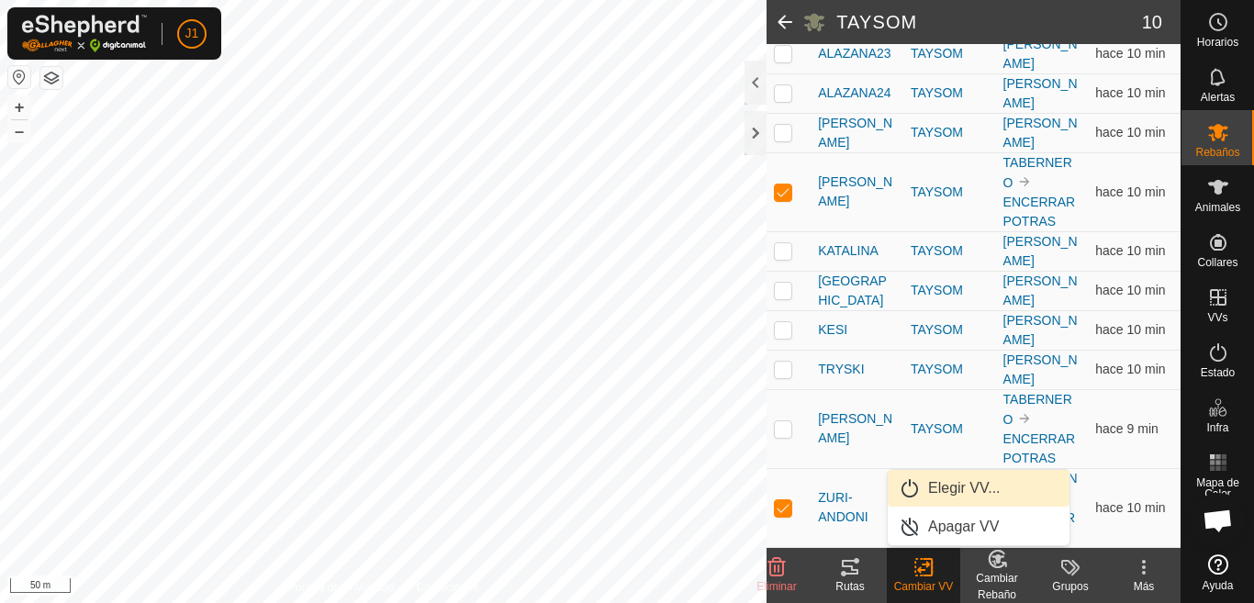
click at [928, 486] on link "Elegir VV..." at bounding box center [979, 488] width 182 height 37
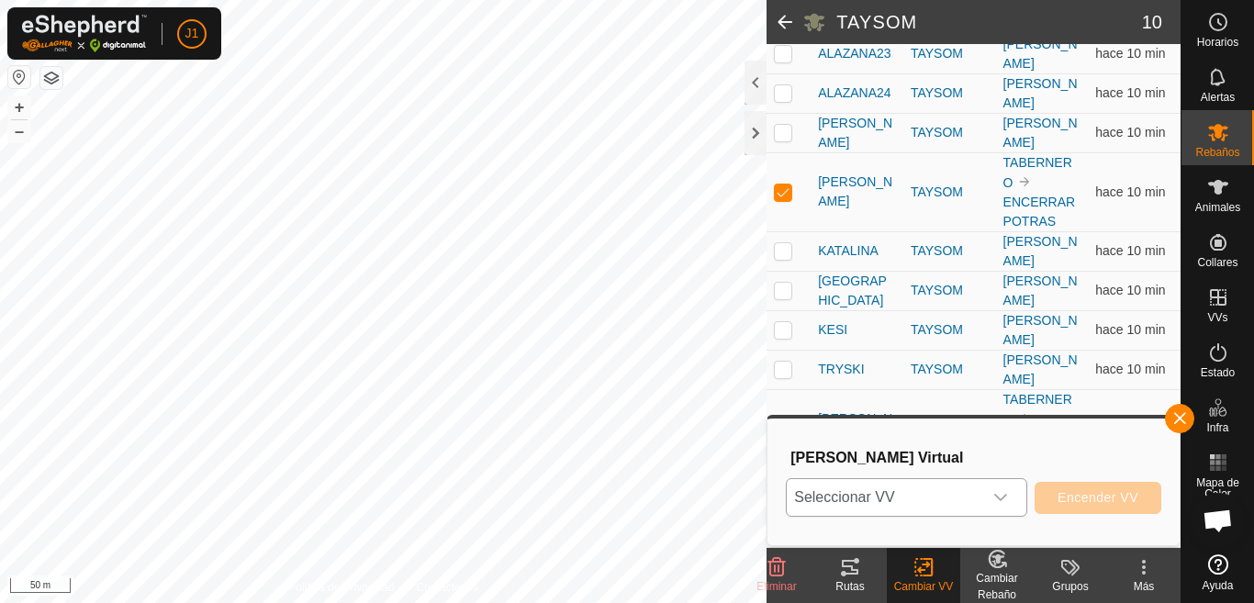
click at [1003, 495] on icon "dropdown trigger" at bounding box center [1001, 497] width 15 height 15
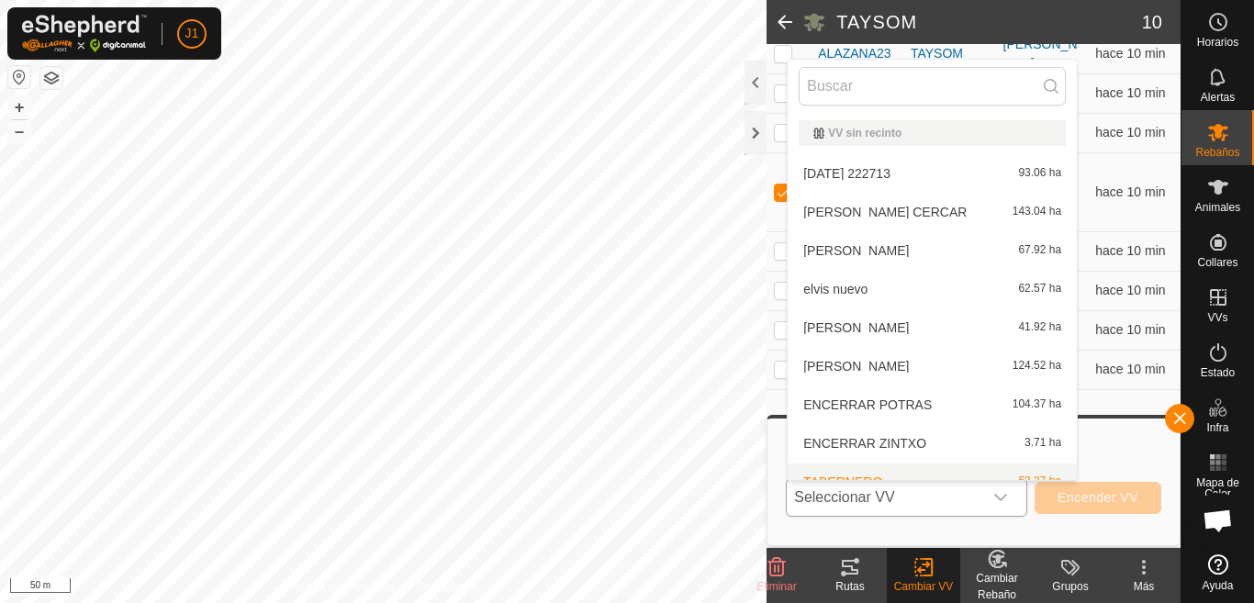
scroll to position [20, 0]
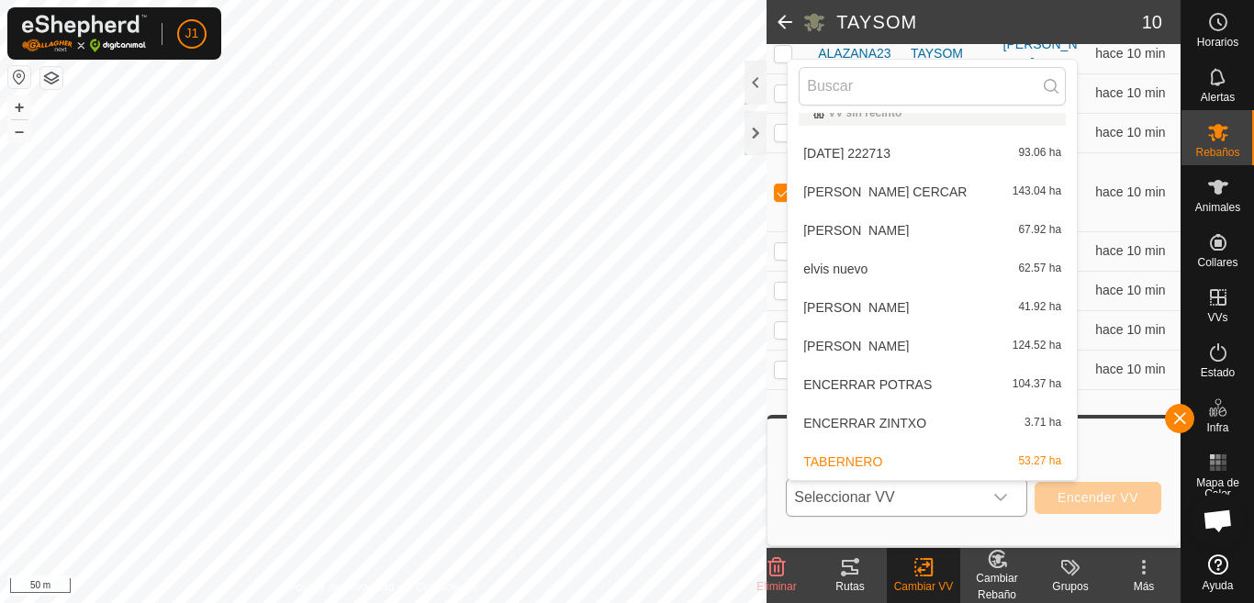
click at [893, 382] on li "ENCERRAR POTRAS 104.37 ha" at bounding box center [932, 384] width 289 height 37
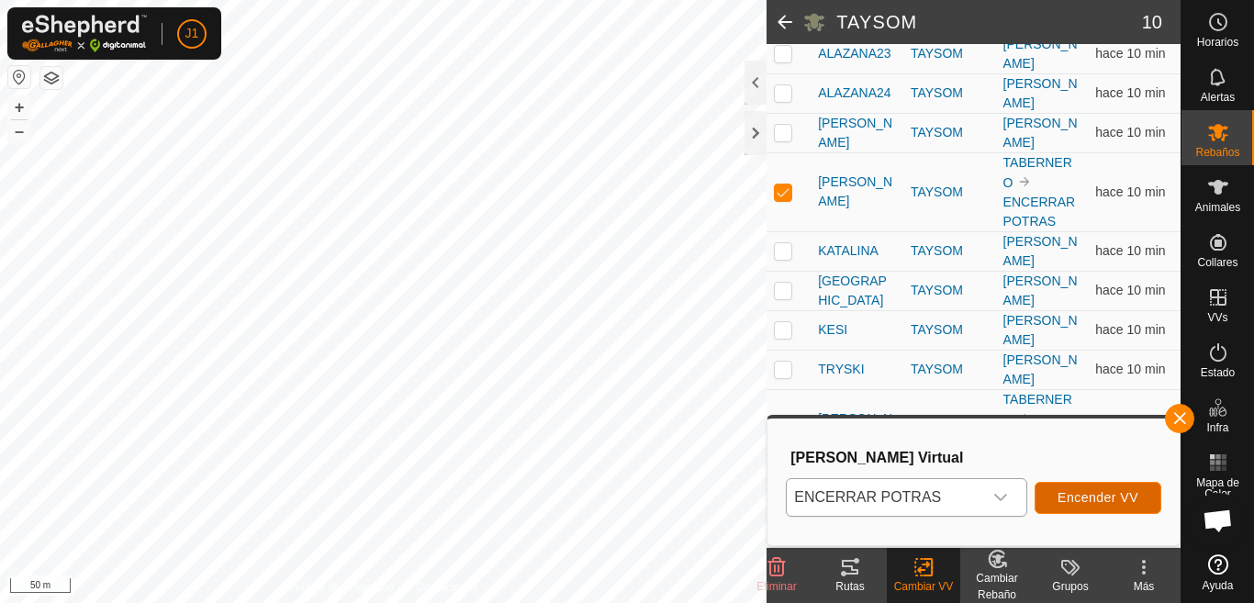
click at [1092, 503] on span "Encender VV" at bounding box center [1098, 497] width 81 height 15
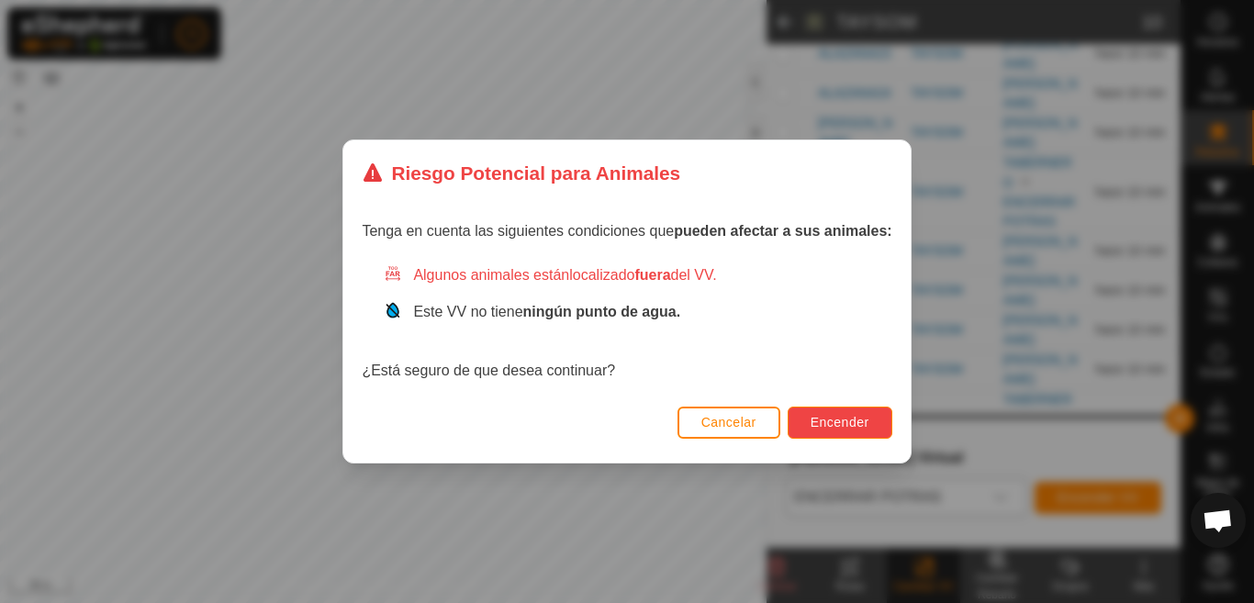
click at [833, 423] on span "Encender" at bounding box center [840, 422] width 59 height 15
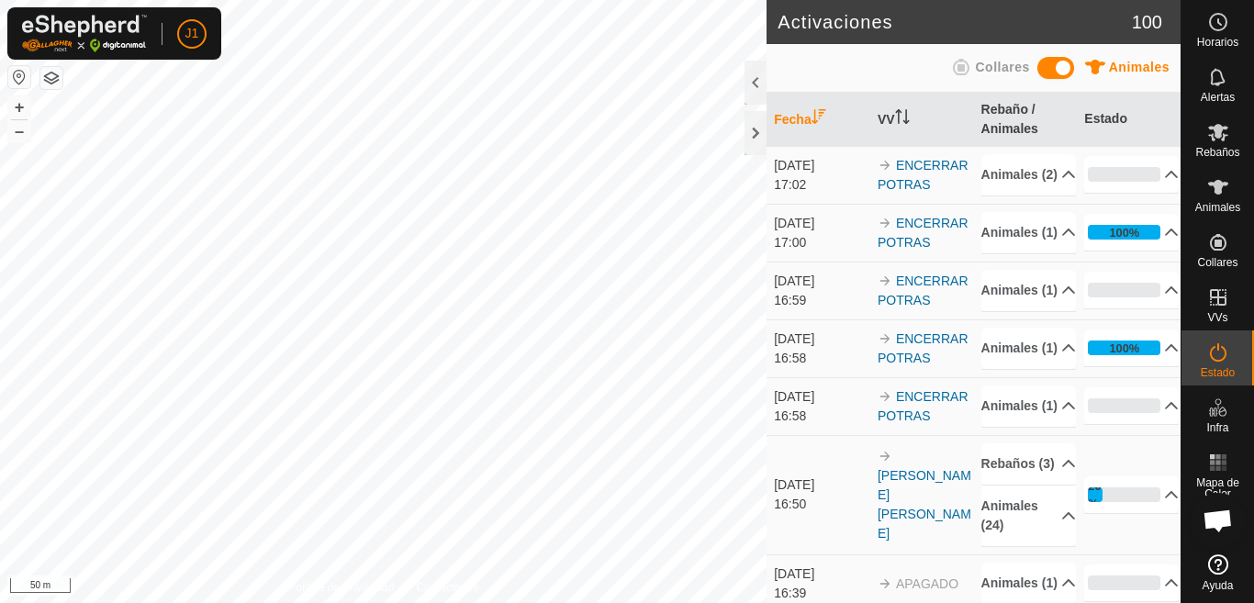
click at [1210, 141] on icon at bounding box center [1219, 132] width 22 height 22
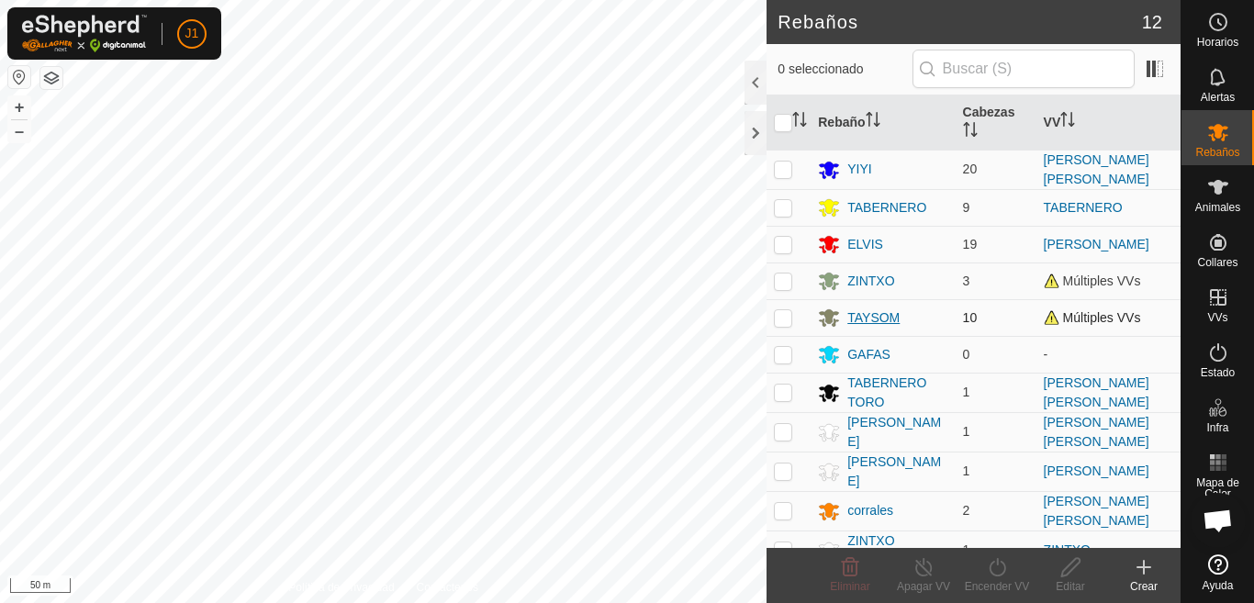
click at [877, 313] on div "TAYSOM" at bounding box center [874, 318] width 52 height 19
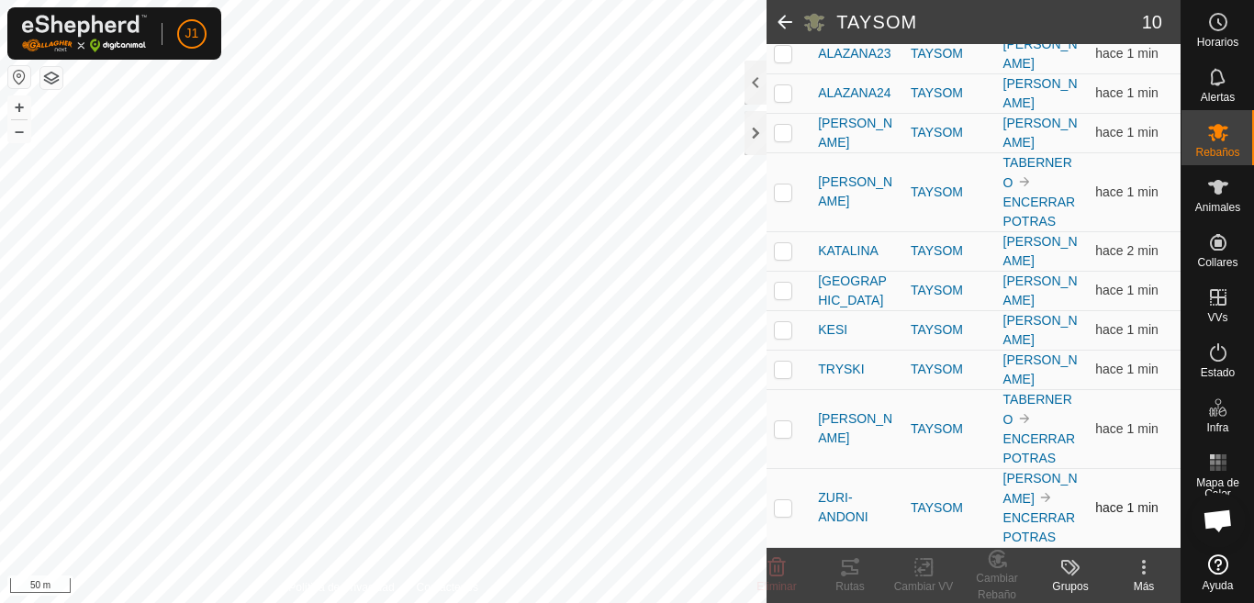
scroll to position [298, 0]
click at [780, 421] on p-checkbox at bounding box center [783, 428] width 18 height 15
checkbox input "true"
click at [929, 580] on div "Cambiar VV" at bounding box center [923, 587] width 73 height 17
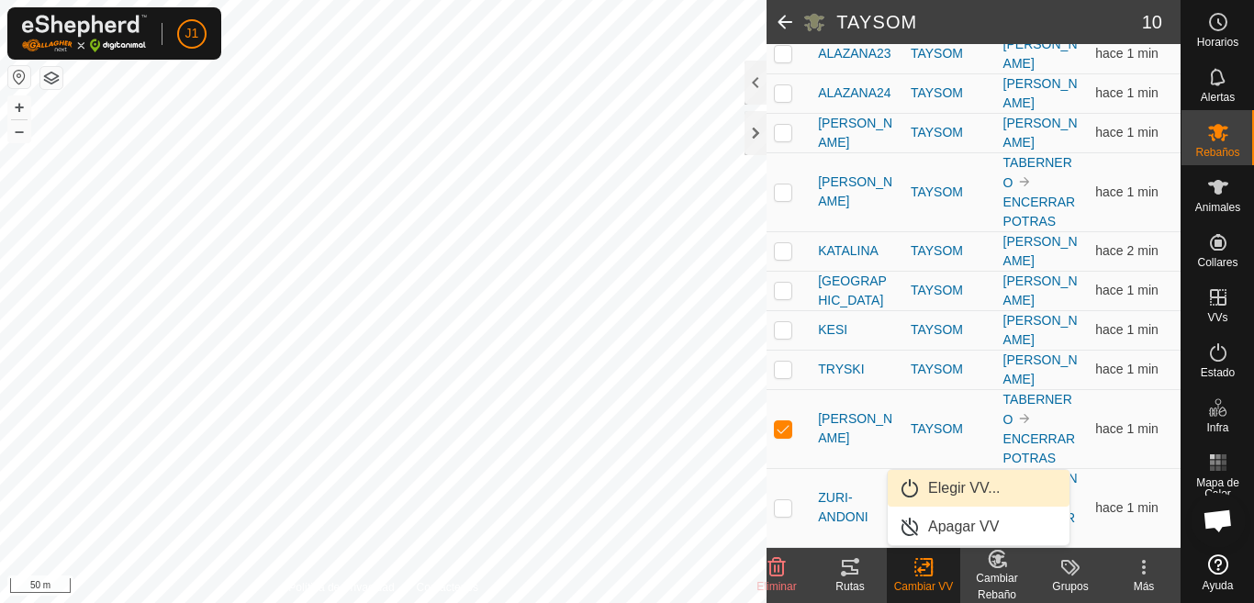
click at [954, 488] on link "Elegir VV..." at bounding box center [979, 488] width 182 height 37
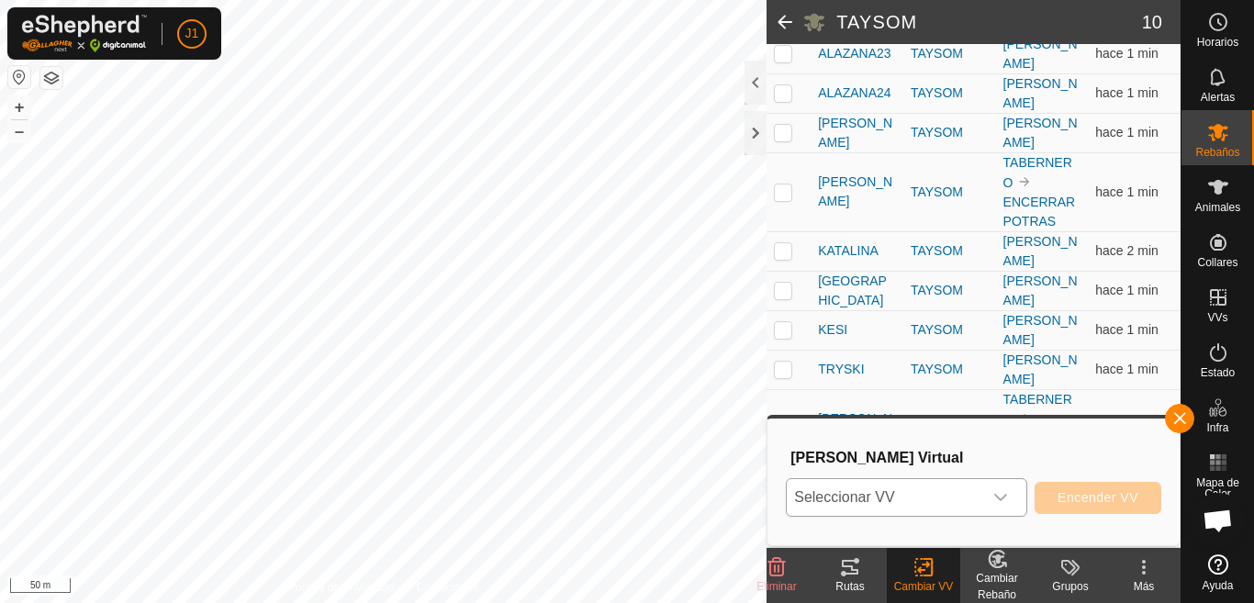
click at [993, 492] on div "dropdown trigger" at bounding box center [1001, 497] width 37 height 37
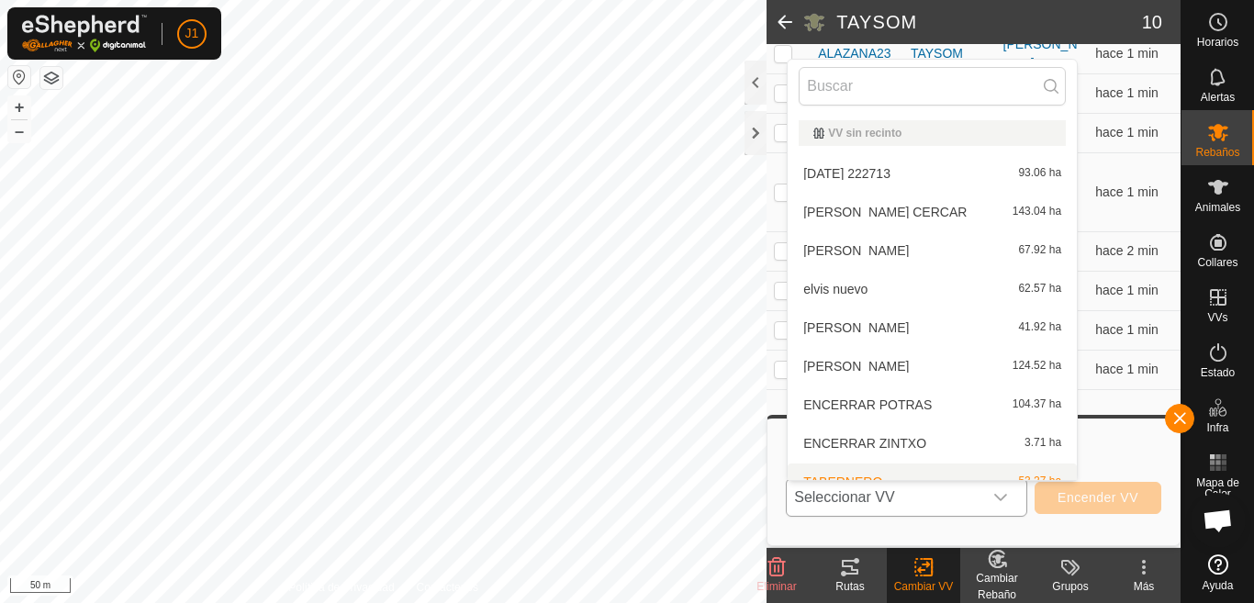
scroll to position [20, 0]
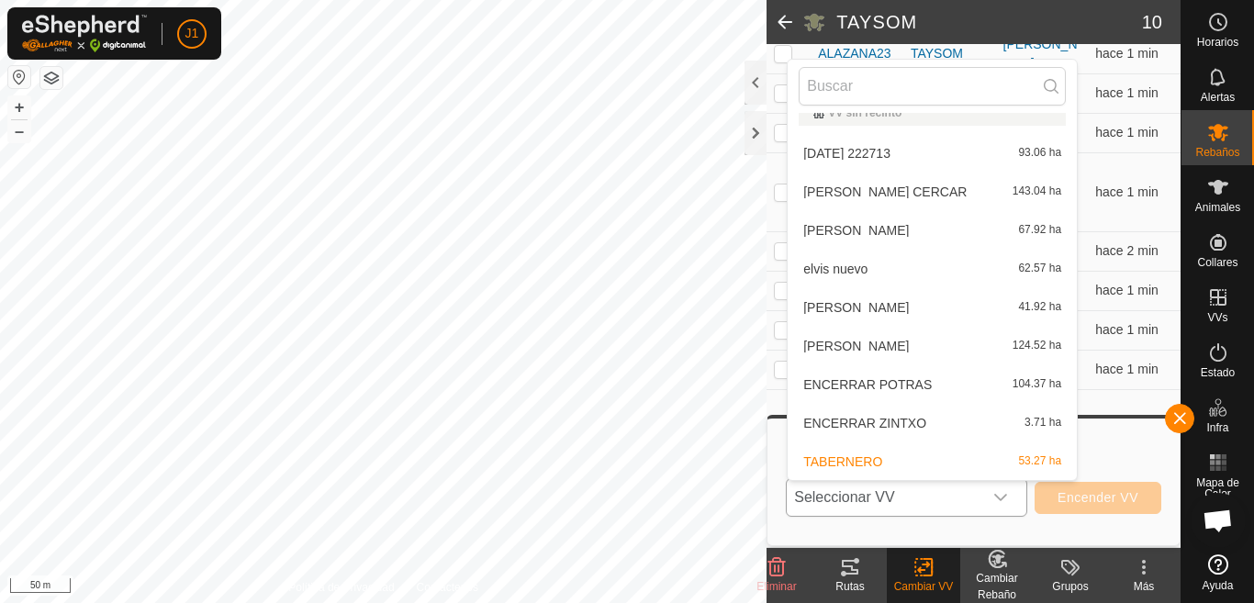
click at [872, 377] on li "ENCERRAR POTRAS 104.37 ha" at bounding box center [932, 384] width 289 height 37
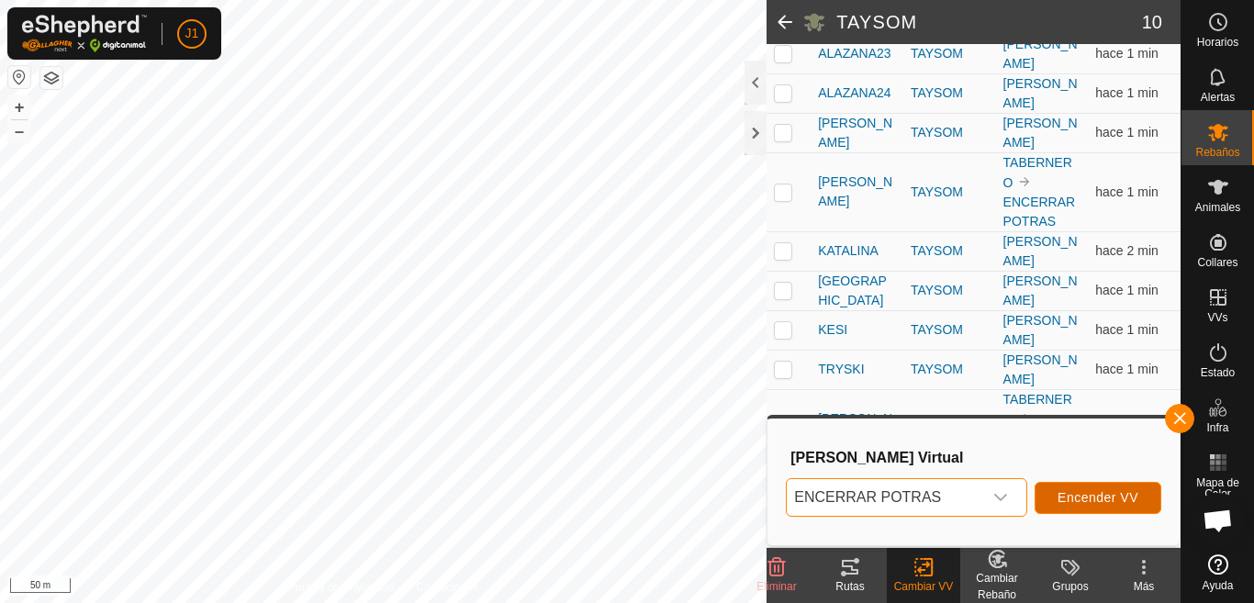
click at [1090, 492] on span "Encender VV" at bounding box center [1098, 497] width 81 height 15
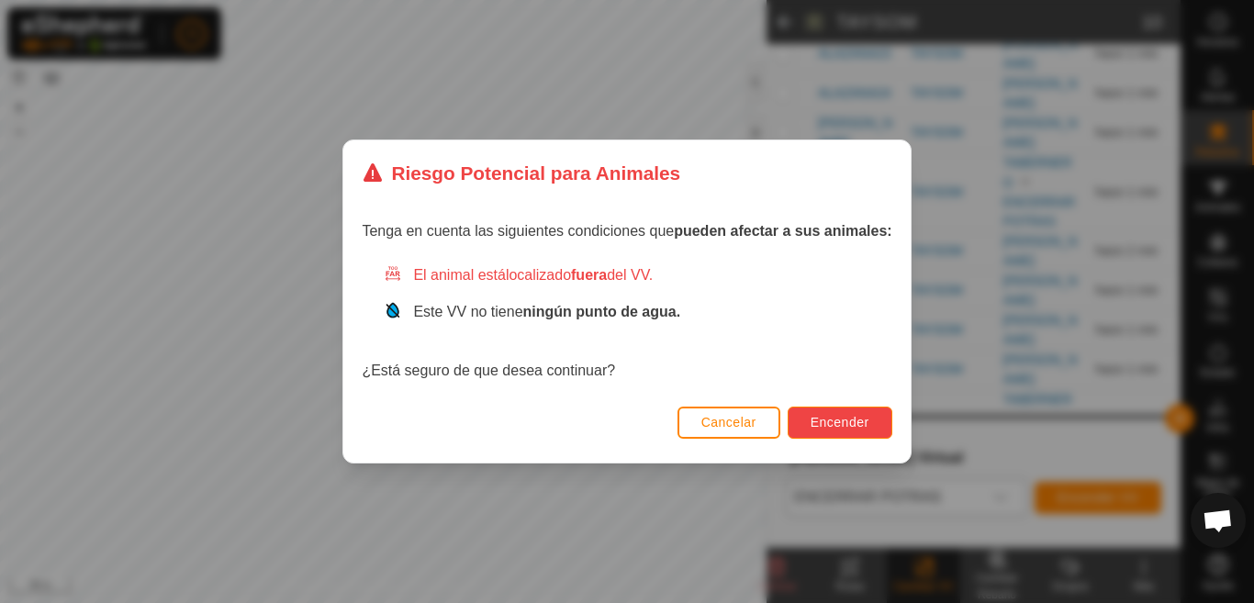
click at [833, 428] on span "Encender" at bounding box center [840, 422] width 59 height 15
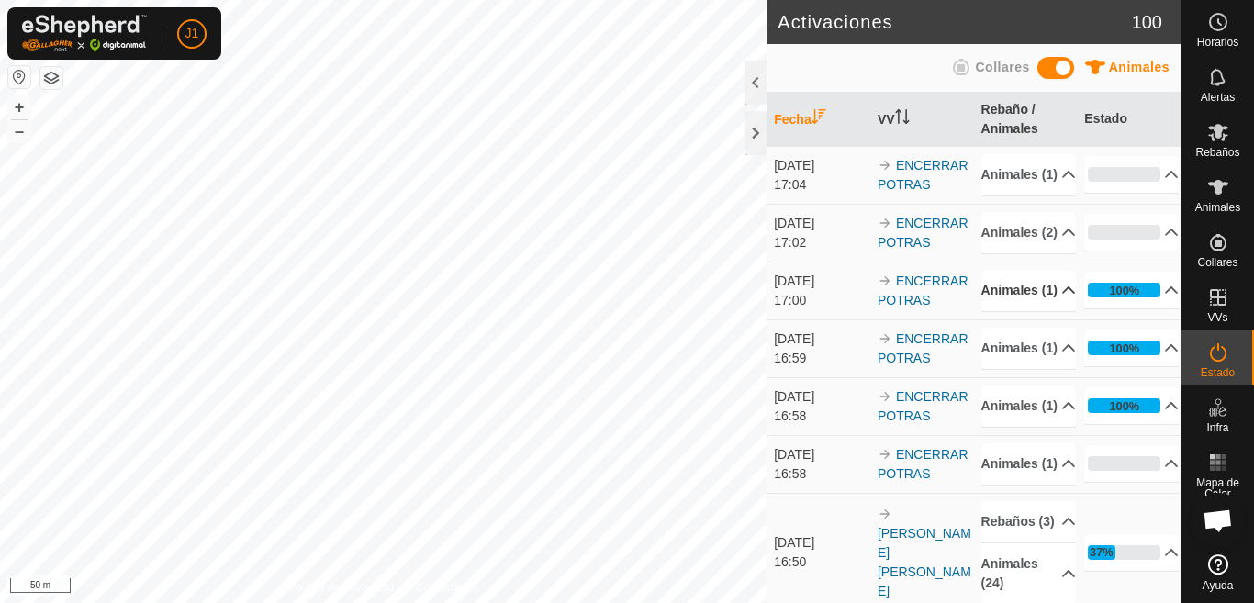
click at [1062, 298] on icon at bounding box center [1069, 290] width 15 height 15
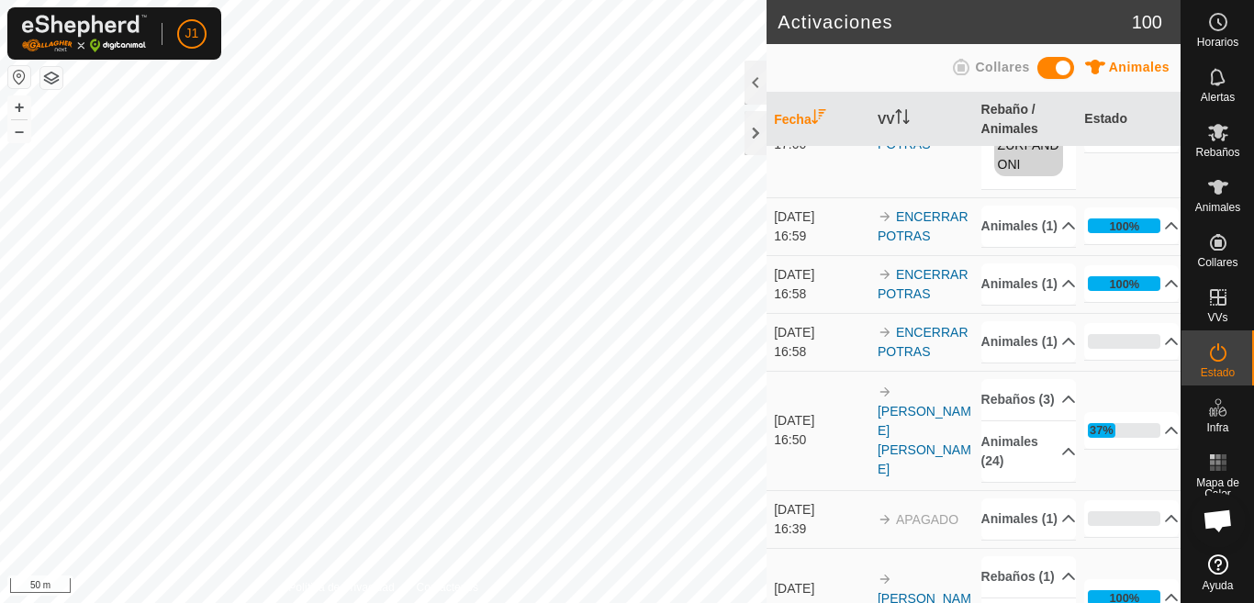
scroll to position [275, 0]
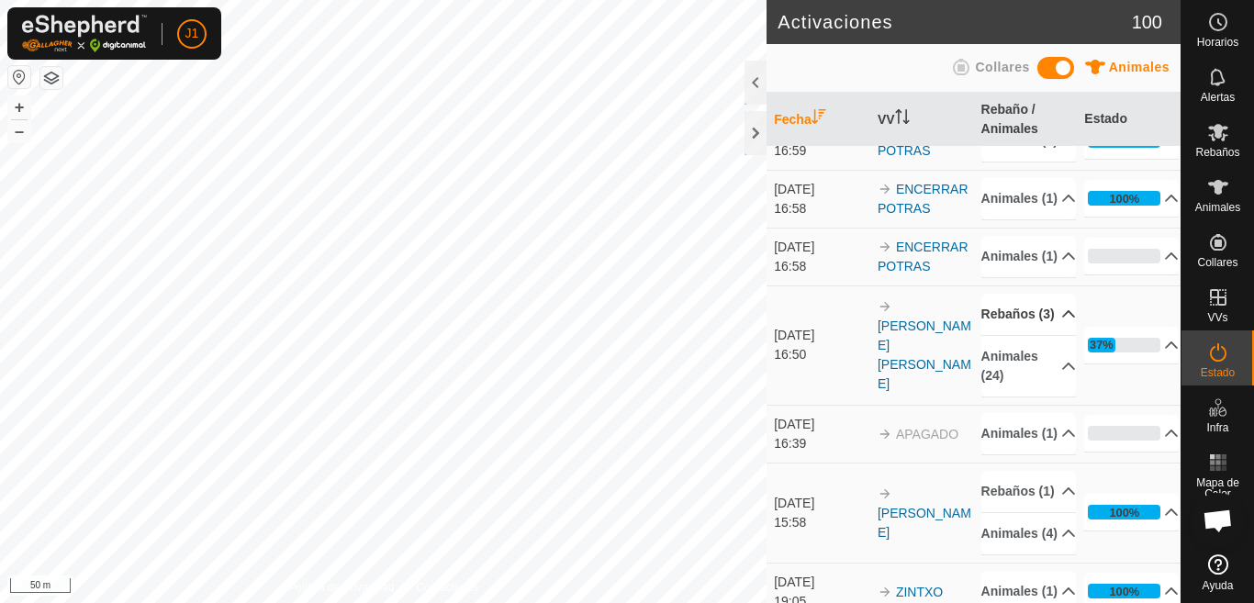
click at [1062, 321] on icon at bounding box center [1069, 314] width 15 height 15
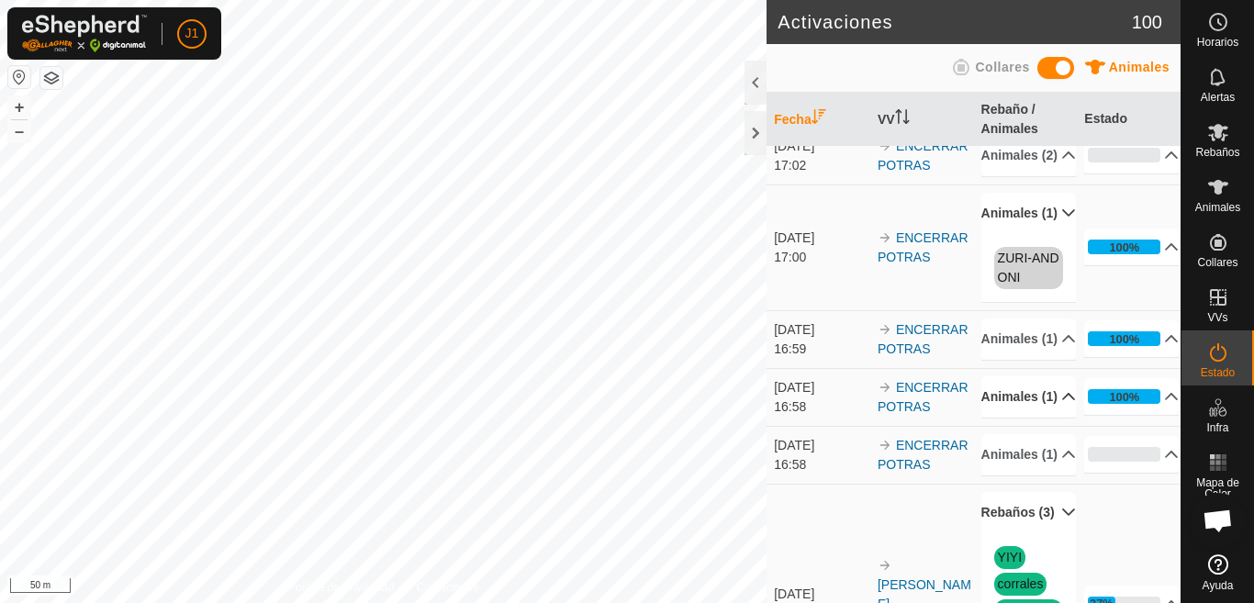
scroll to position [0, 0]
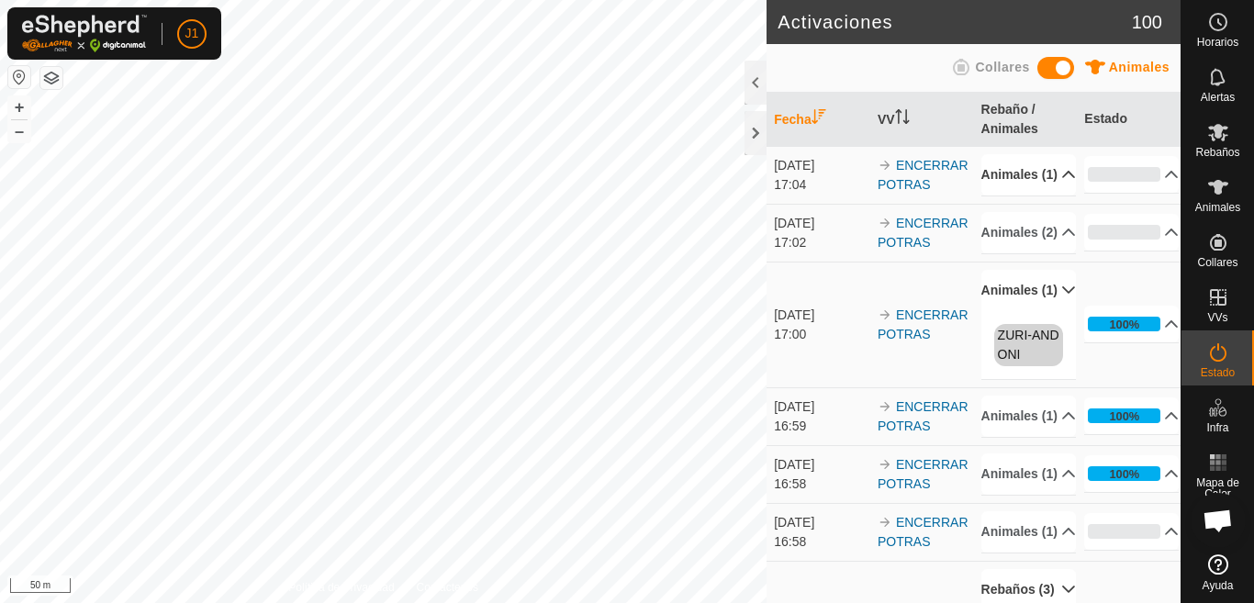
click at [1048, 186] on p-accordion-header "Animales (1)" at bounding box center [1029, 174] width 95 height 41
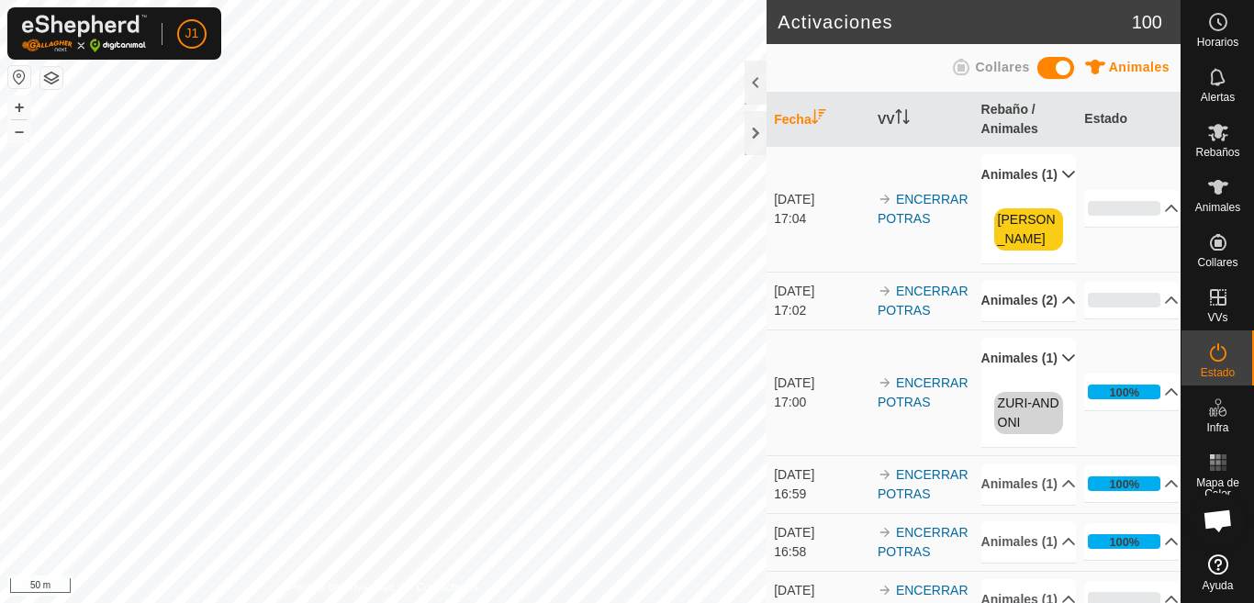
click at [1062, 308] on icon at bounding box center [1069, 300] width 15 height 15
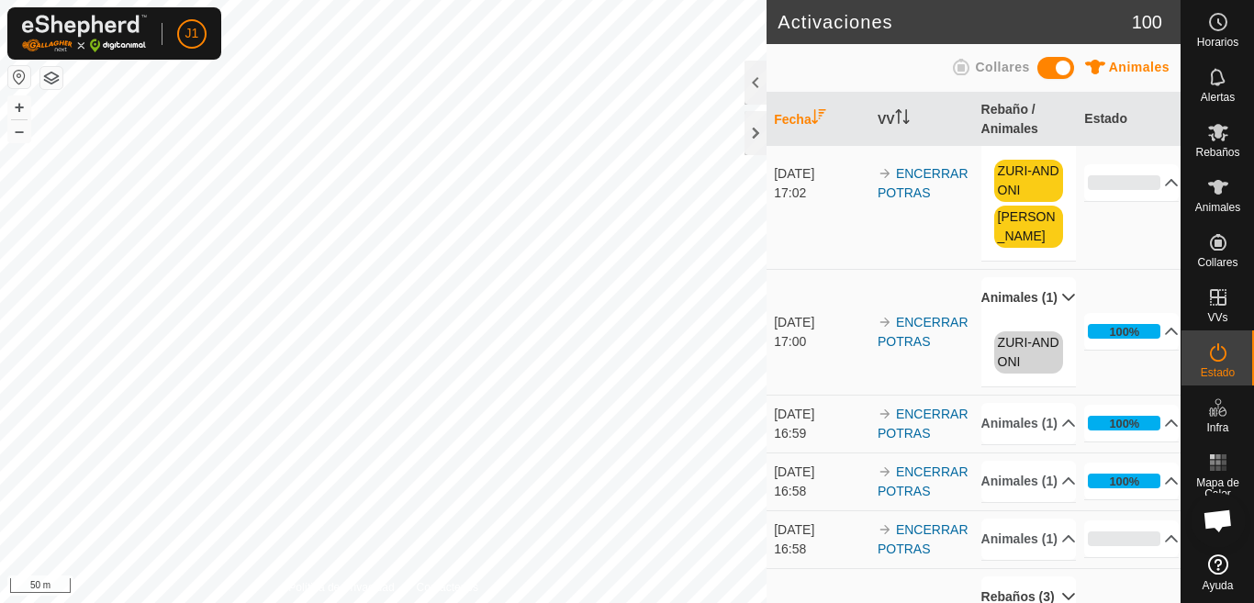
scroll to position [184, 0]
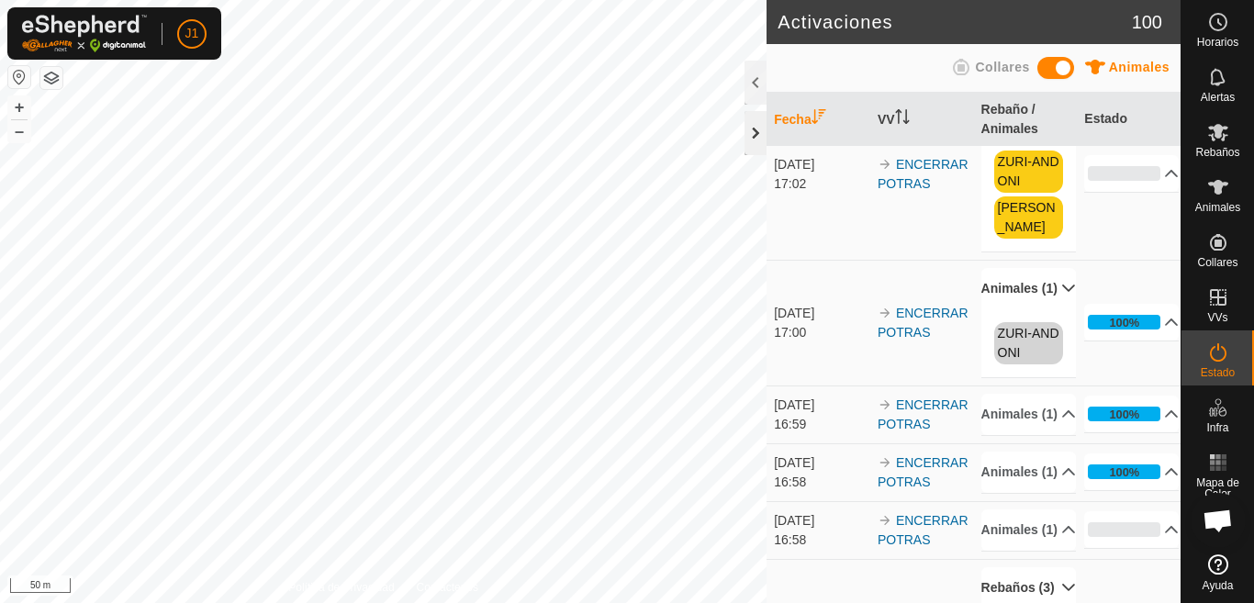
click at [755, 131] on div at bounding box center [756, 133] width 22 height 44
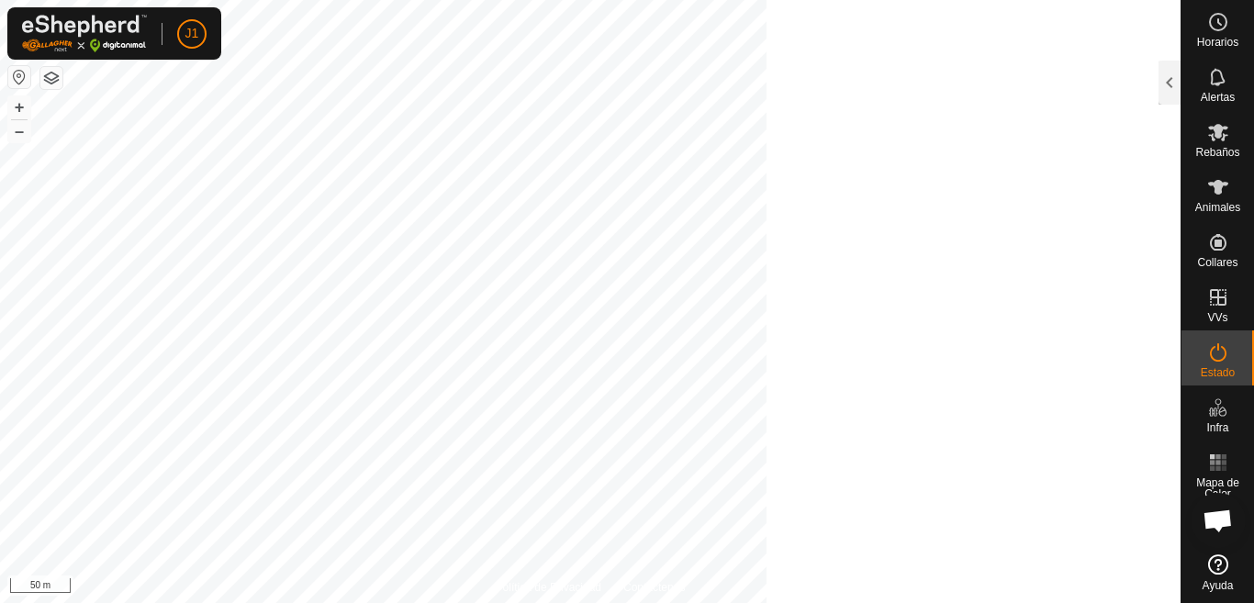
scroll to position [203, 0]
click at [1167, 74] on div at bounding box center [1170, 83] width 22 height 44
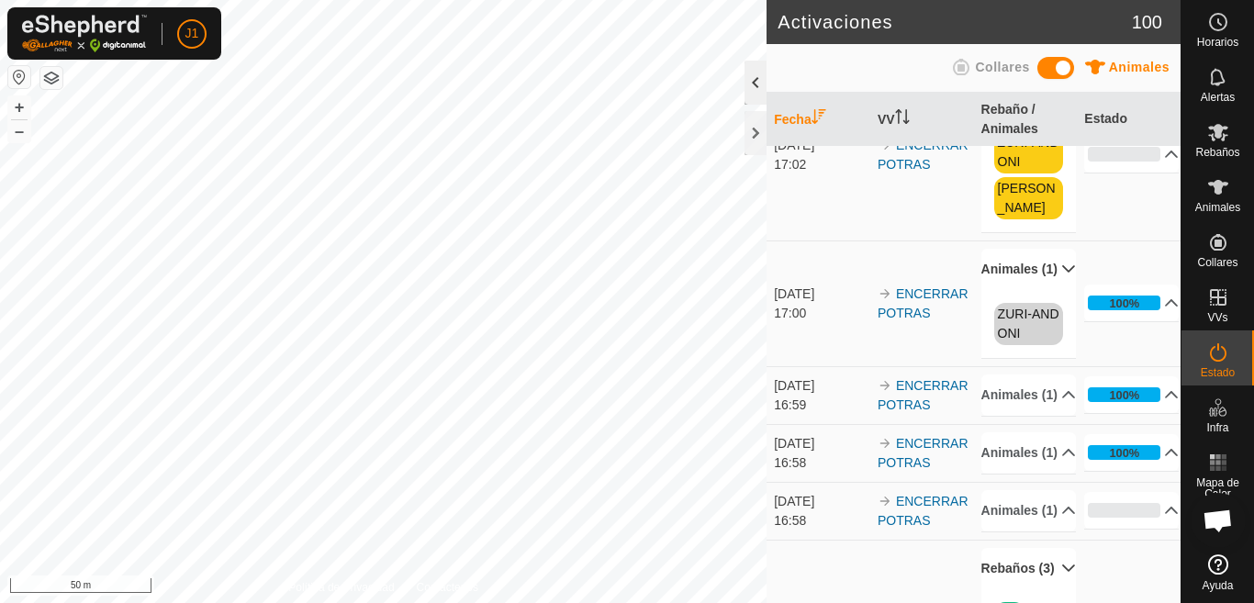
scroll to position [184, 0]
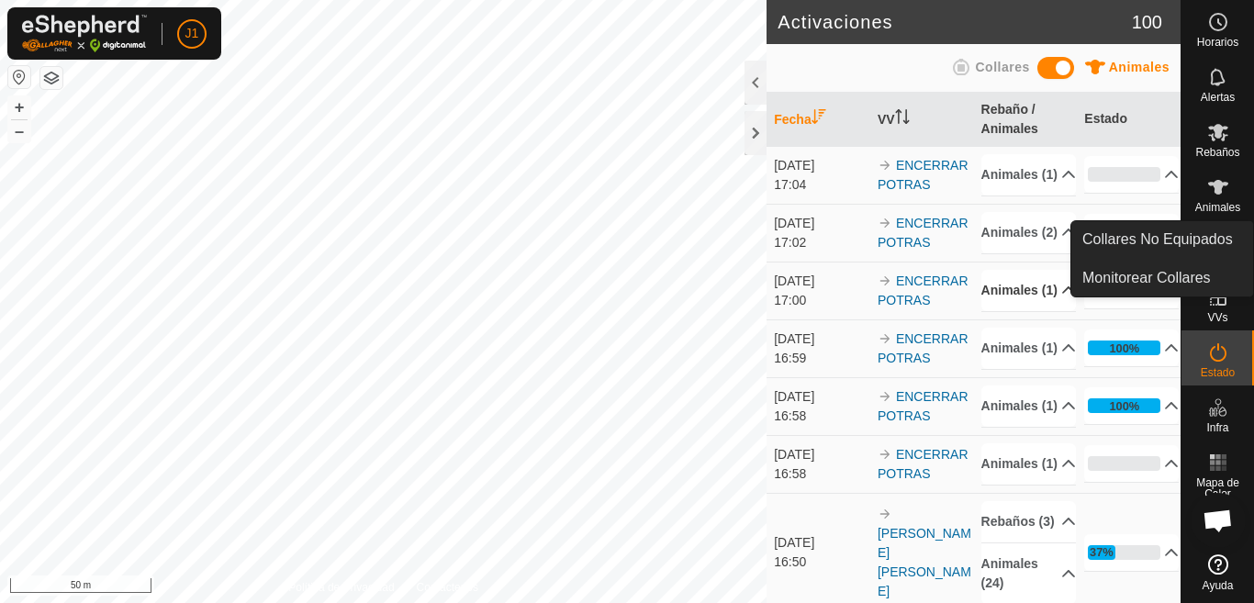
click at [1062, 298] on icon at bounding box center [1069, 290] width 15 height 15
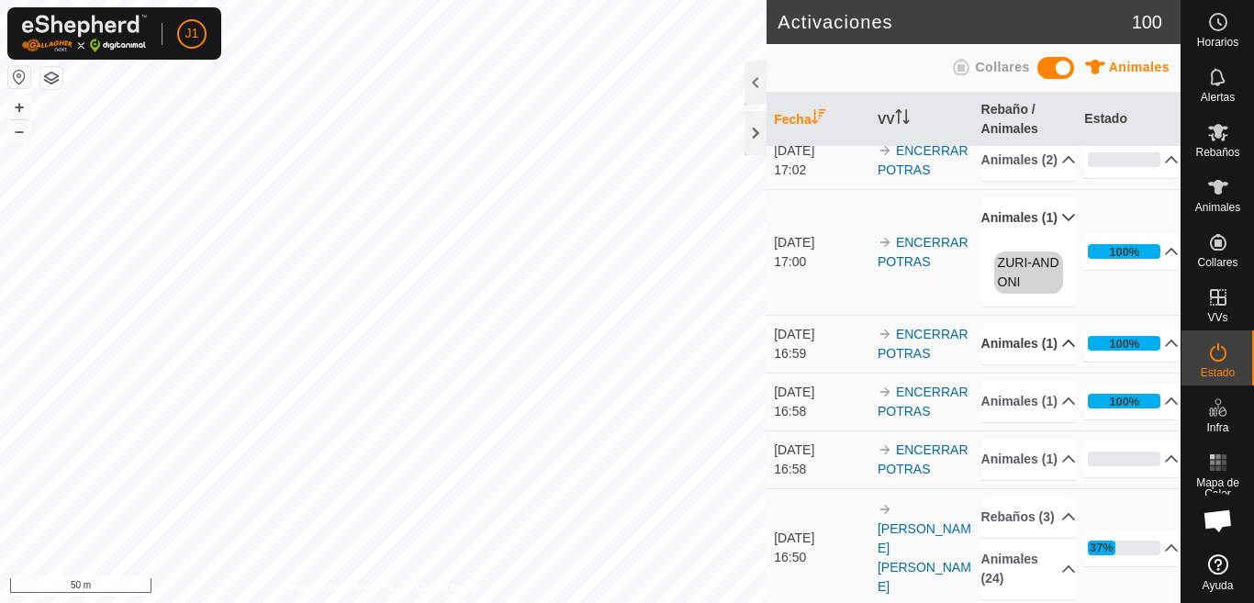
scroll to position [92, 0]
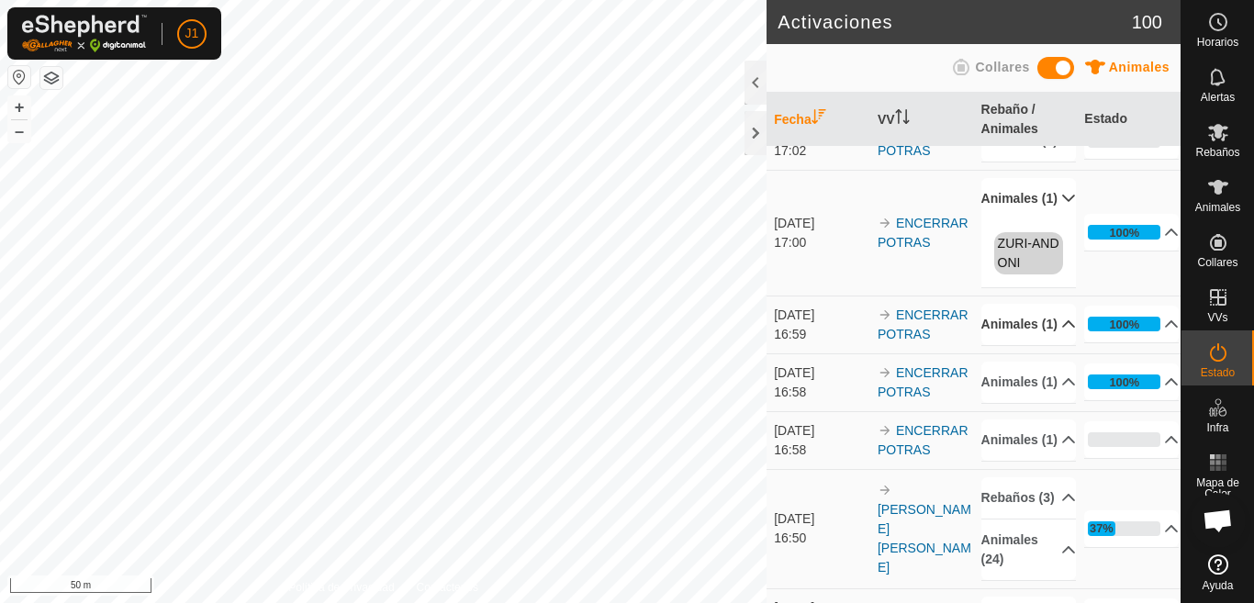
click at [1047, 345] on p-accordion-header "Animales (1)" at bounding box center [1029, 324] width 95 height 41
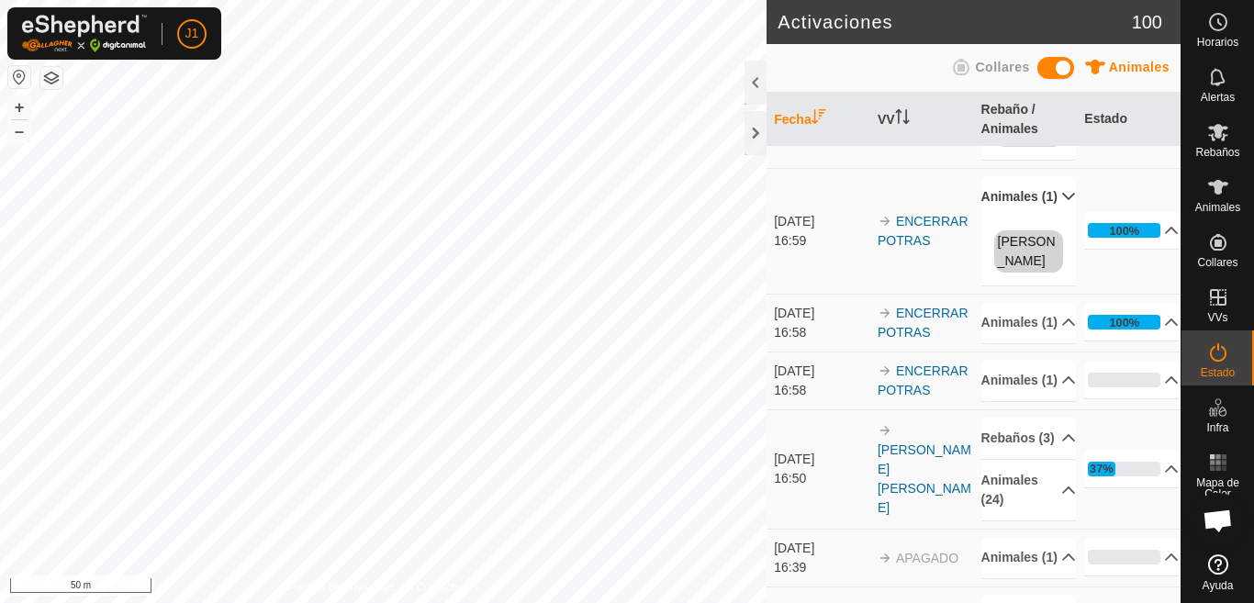
scroll to position [275, 0]
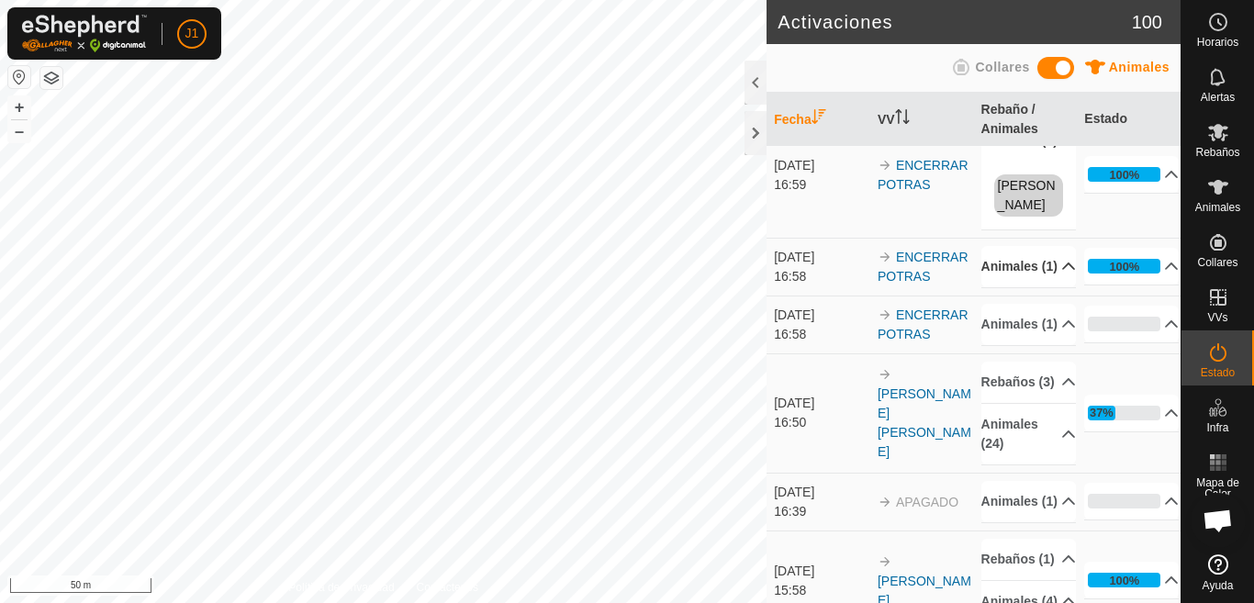
click at [1040, 287] on p-accordion-header "Animales (1)" at bounding box center [1029, 266] width 95 height 41
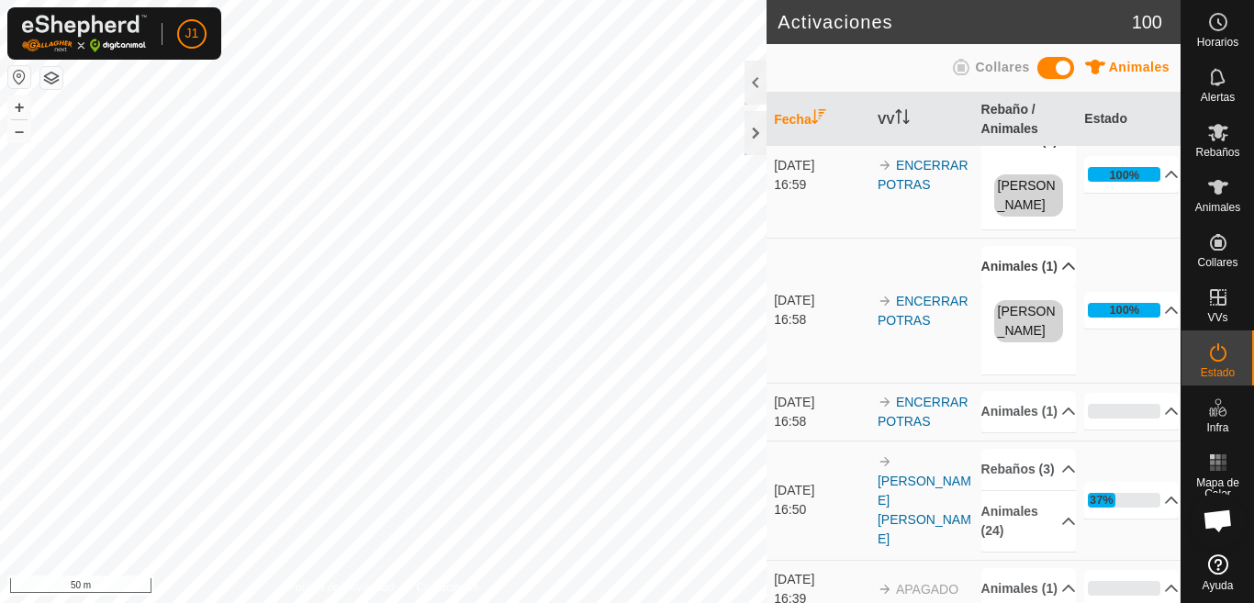
click at [1040, 287] on p-accordion-header "Animales (1)" at bounding box center [1029, 266] width 95 height 41
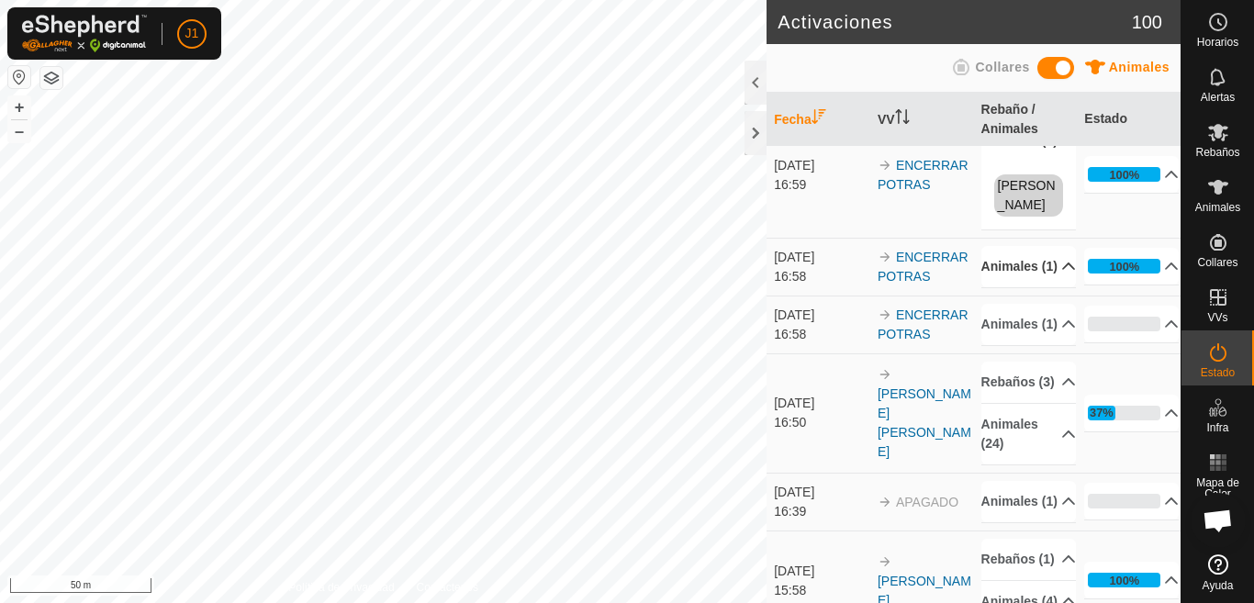
click at [1044, 287] on p-accordion-header "Animales (1)" at bounding box center [1029, 266] width 95 height 41
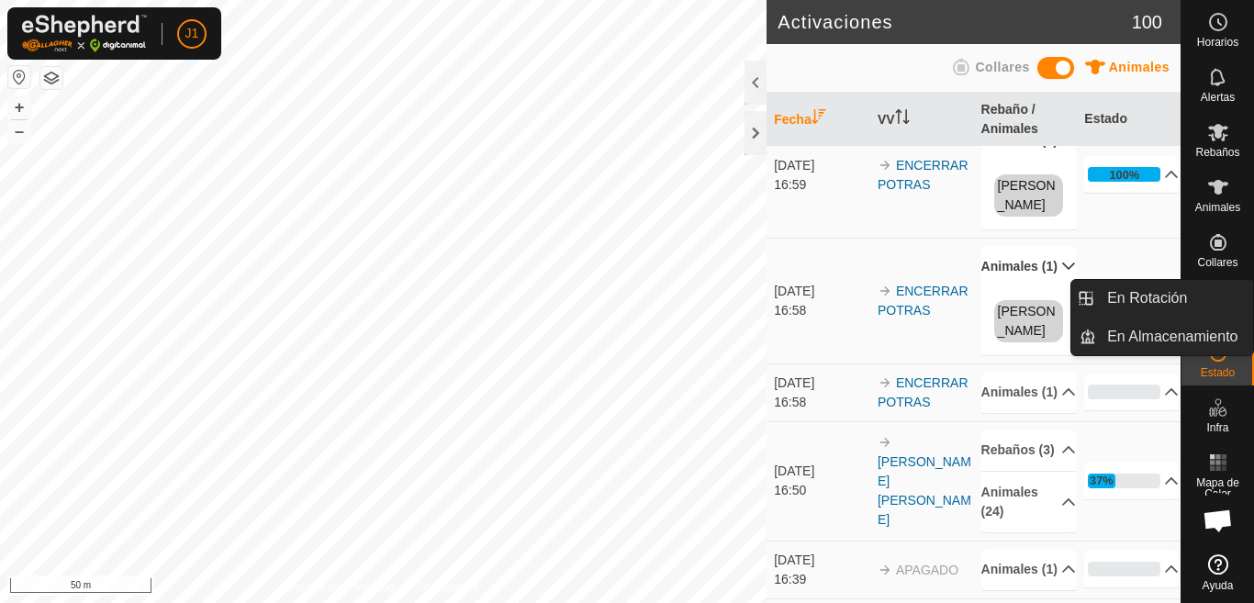
click at [1209, 143] on es-mob-svg-icon at bounding box center [1218, 132] width 33 height 29
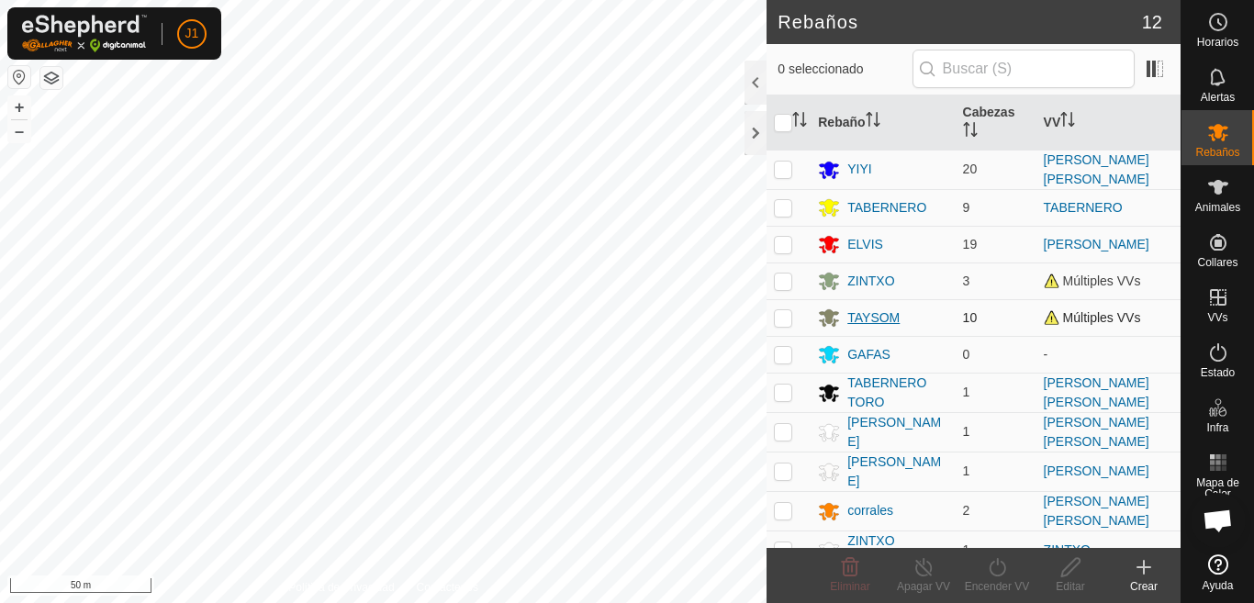
click at [889, 320] on div "TAYSOM" at bounding box center [874, 318] width 52 height 19
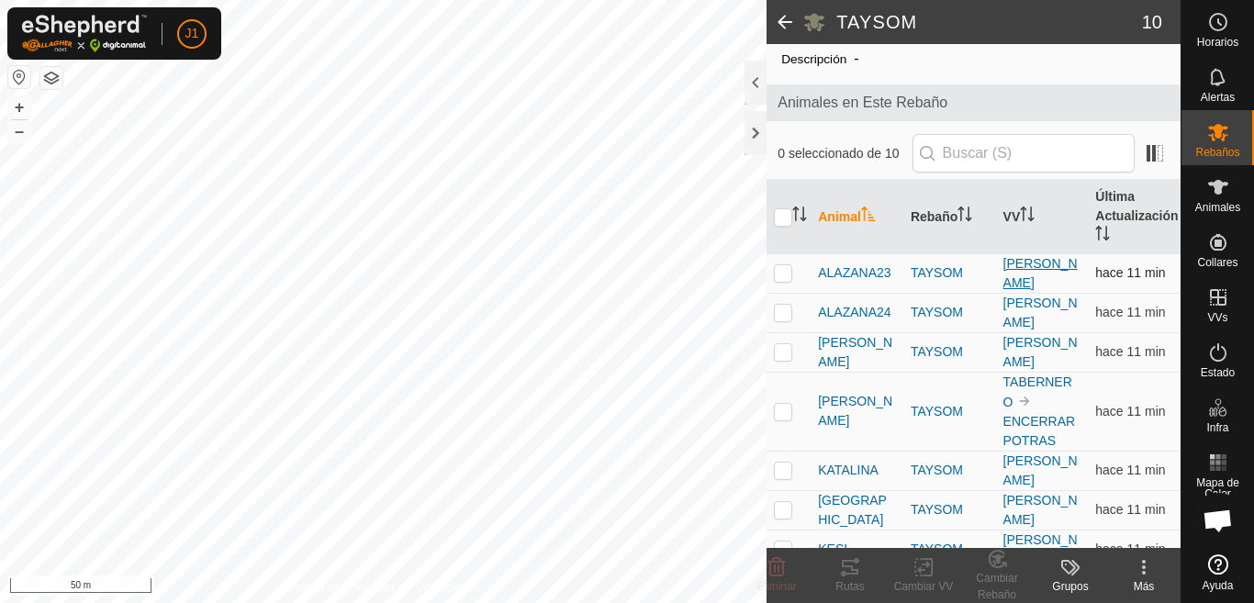
scroll to position [92, 0]
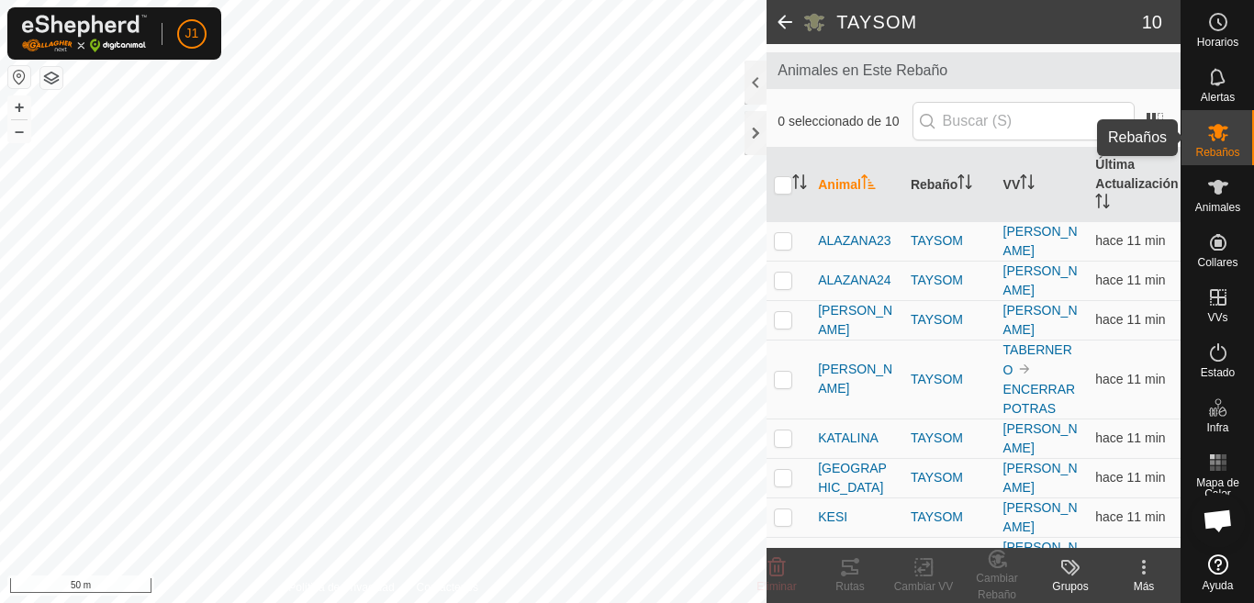
click at [1226, 140] on icon at bounding box center [1219, 132] width 22 height 22
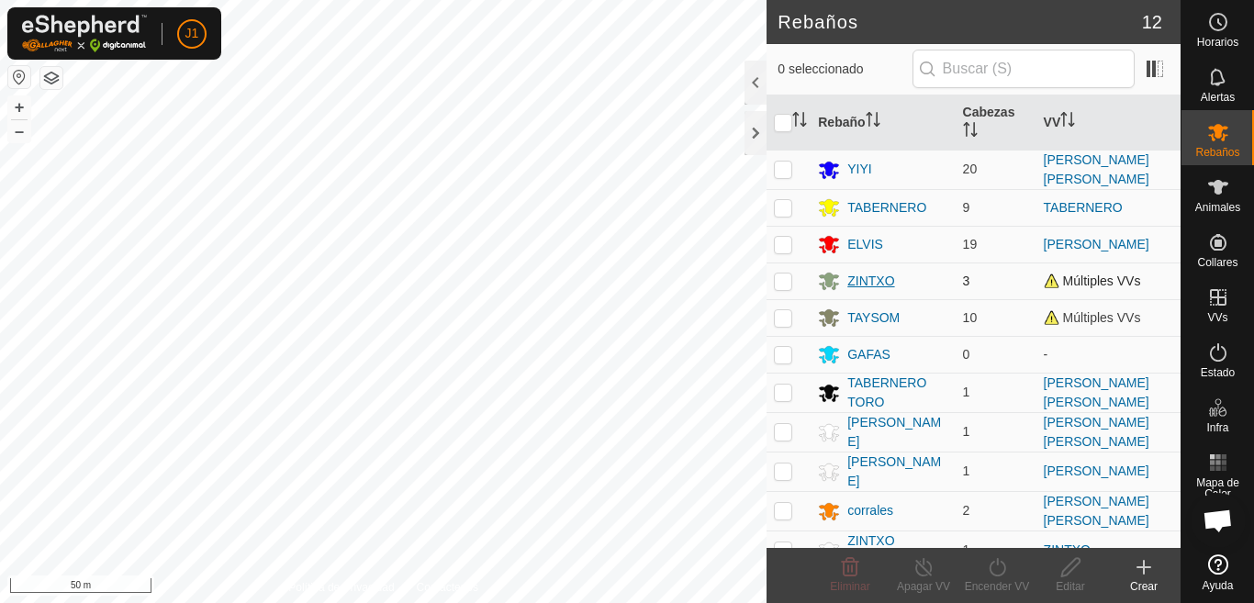
click at [871, 283] on div "ZINTXO" at bounding box center [871, 281] width 47 height 19
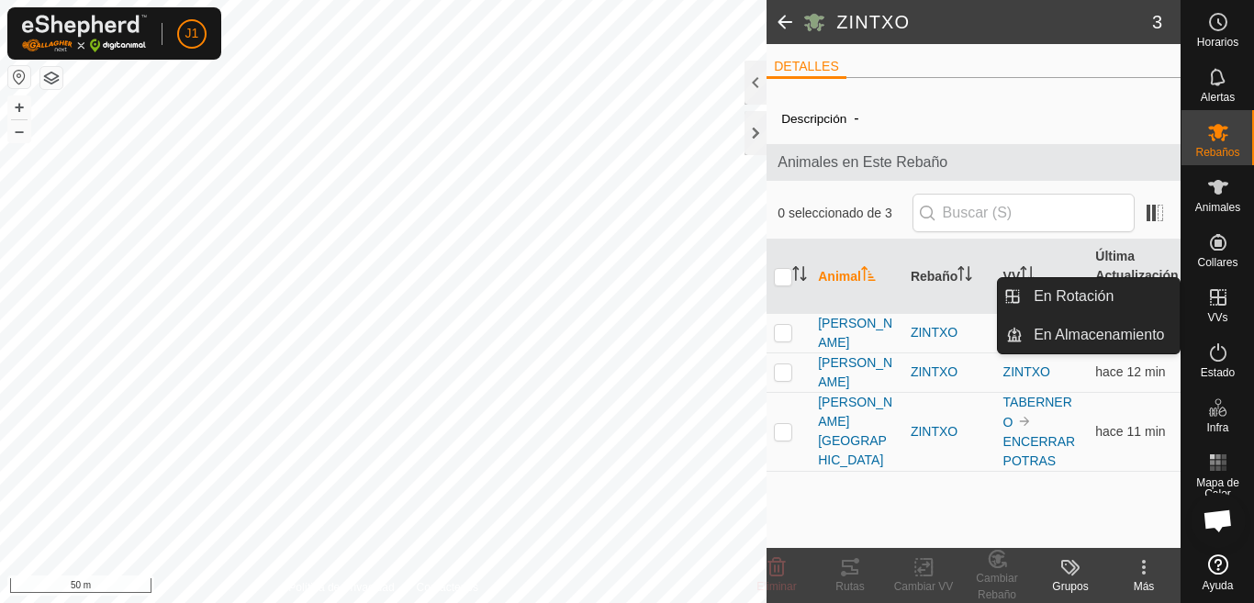
click at [1215, 296] on icon at bounding box center [1219, 298] width 22 height 22
drag, startPoint x: 1101, startPoint y: 298, endPoint x: 1217, endPoint y: 386, distance: 144.9
click at [1101, 298] on link "En Rotación" at bounding box center [1101, 296] width 157 height 37
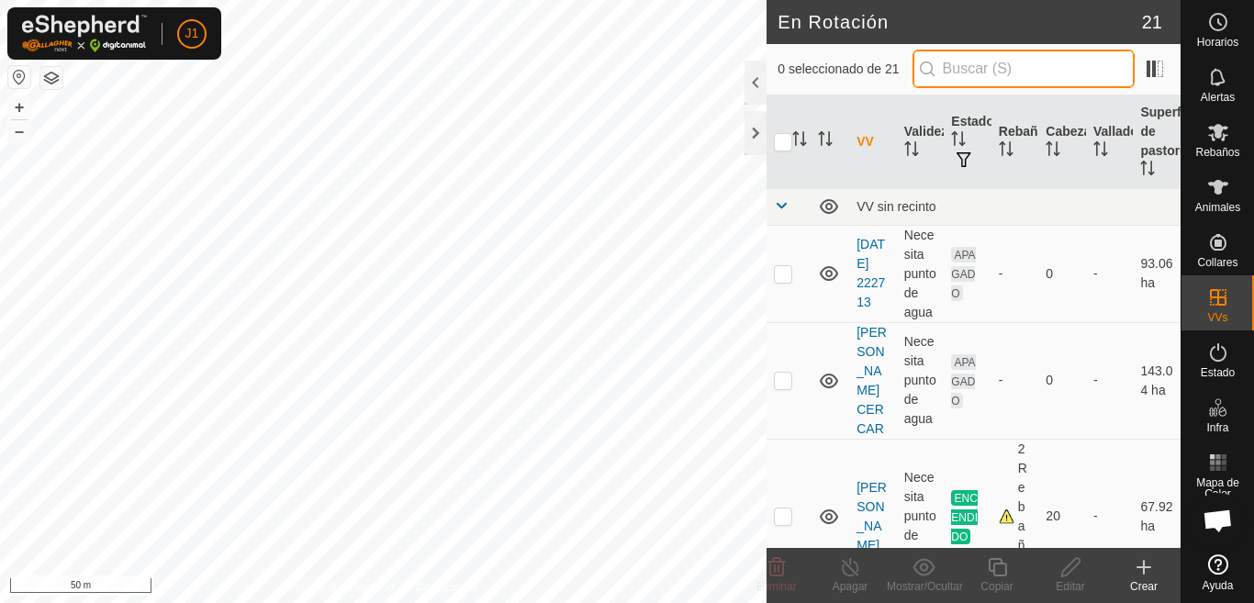
click at [966, 65] on input "text" at bounding box center [1024, 69] width 222 height 39
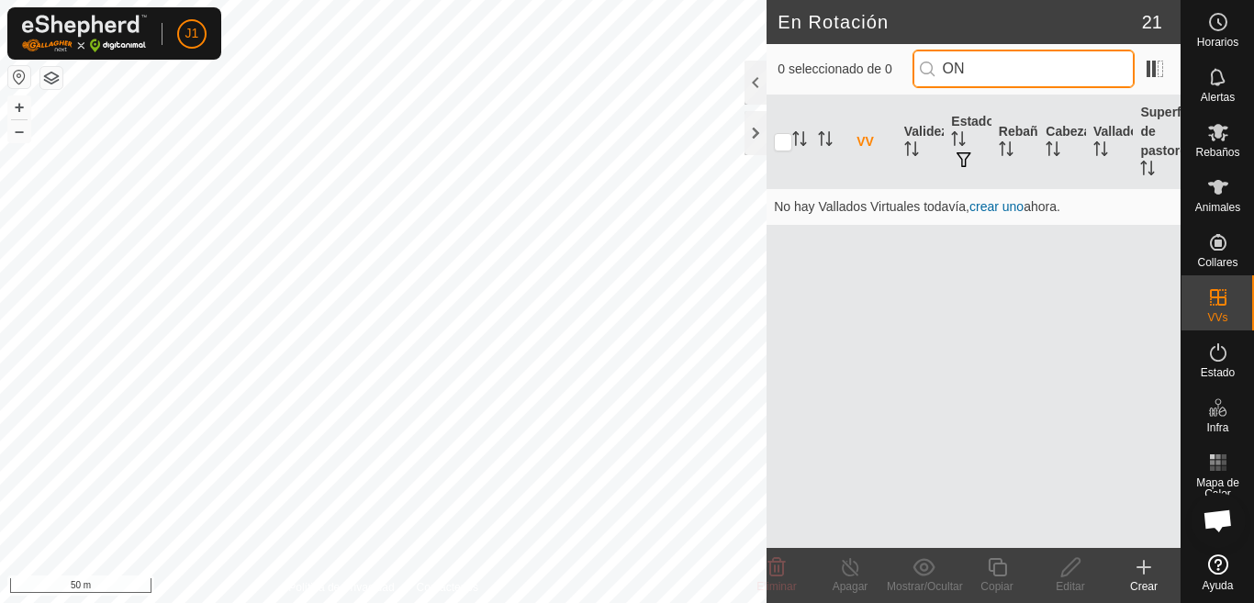
type input "O"
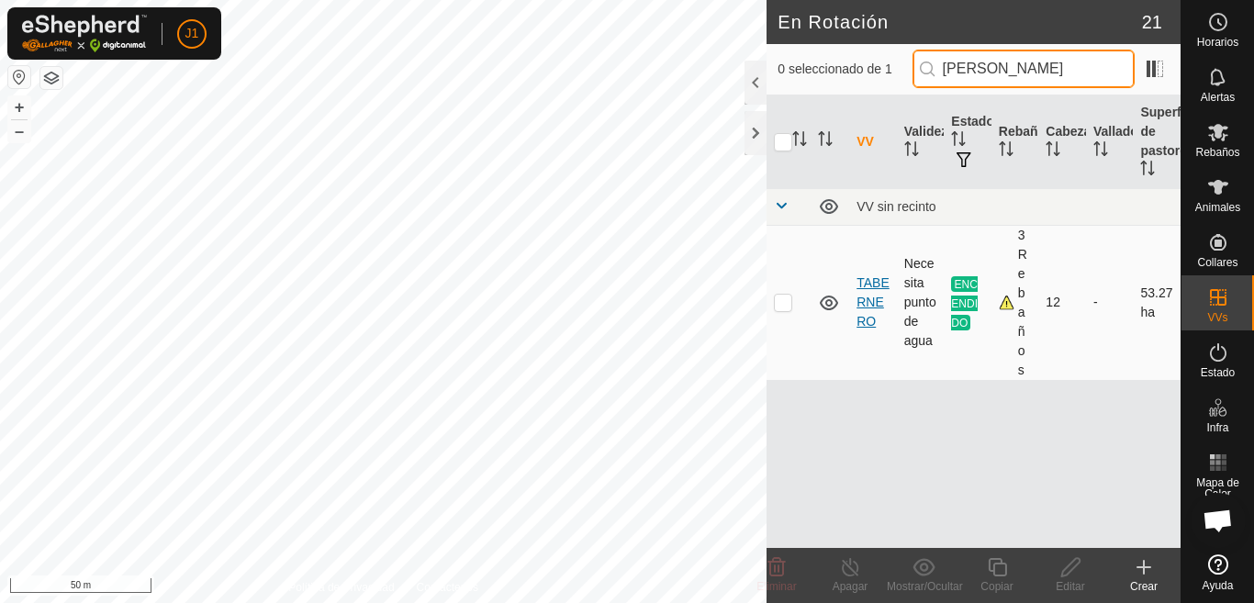
type input "TABER"
click at [880, 309] on link "TABERNERO" at bounding box center [873, 301] width 33 height 53
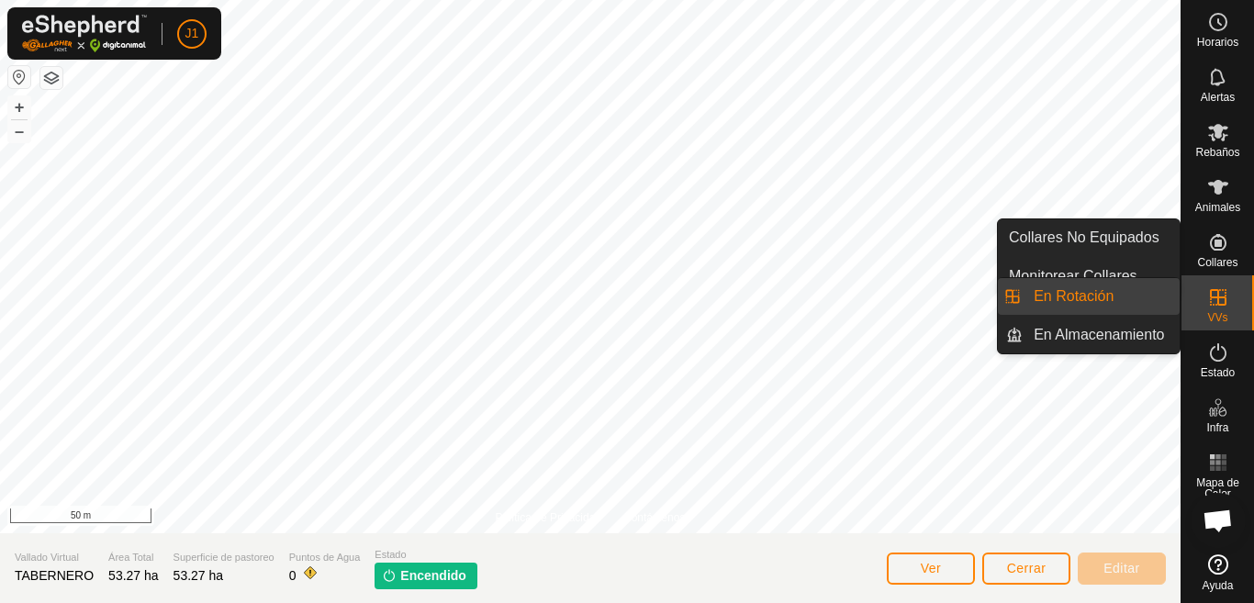
click at [1223, 305] on icon at bounding box center [1218, 297] width 17 height 17
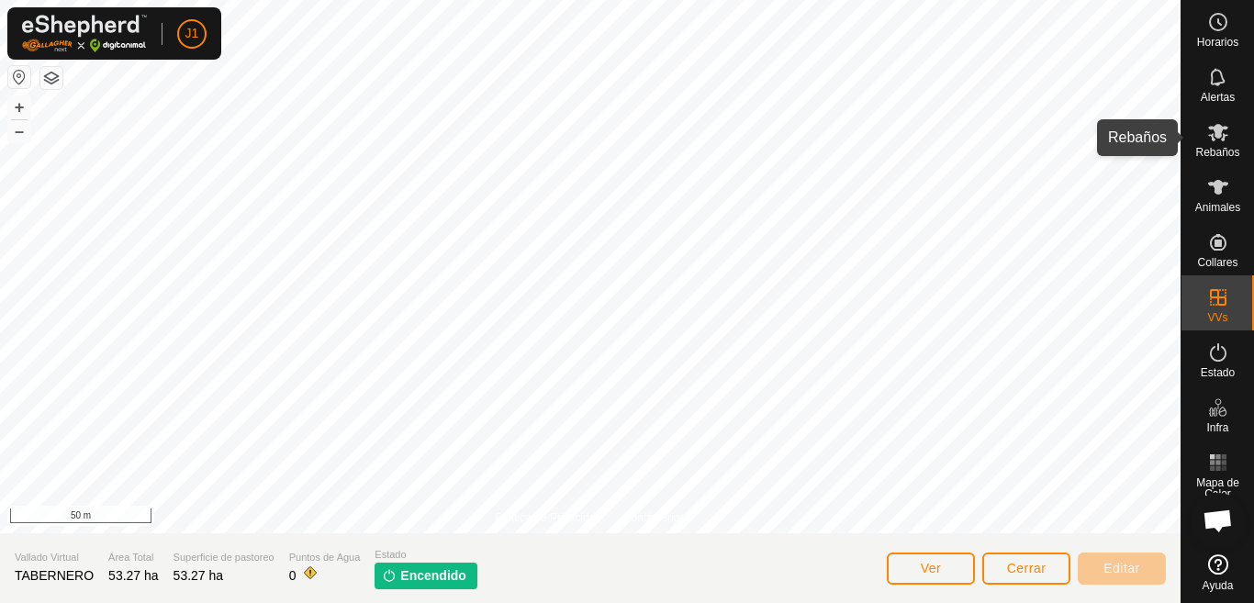
drag, startPoint x: 1233, startPoint y: 157, endPoint x: 1213, endPoint y: 150, distance: 21.5
click at [1233, 155] on span "Rebaños" at bounding box center [1218, 152] width 44 height 11
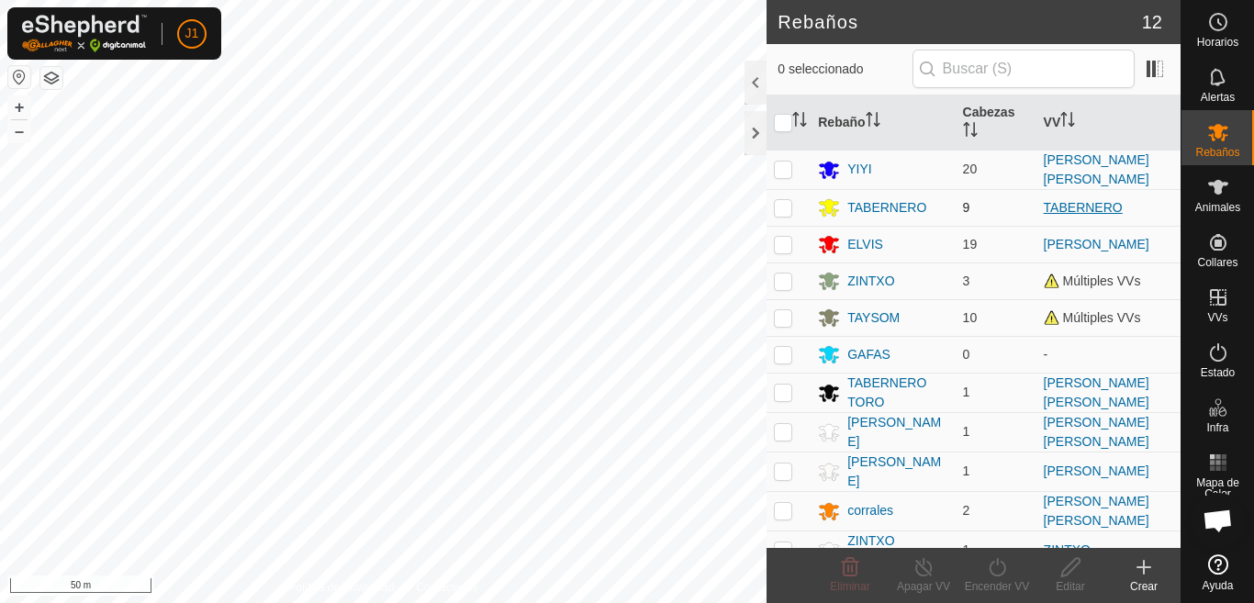
click at [1072, 207] on link "TABERNERO" at bounding box center [1083, 207] width 79 height 15
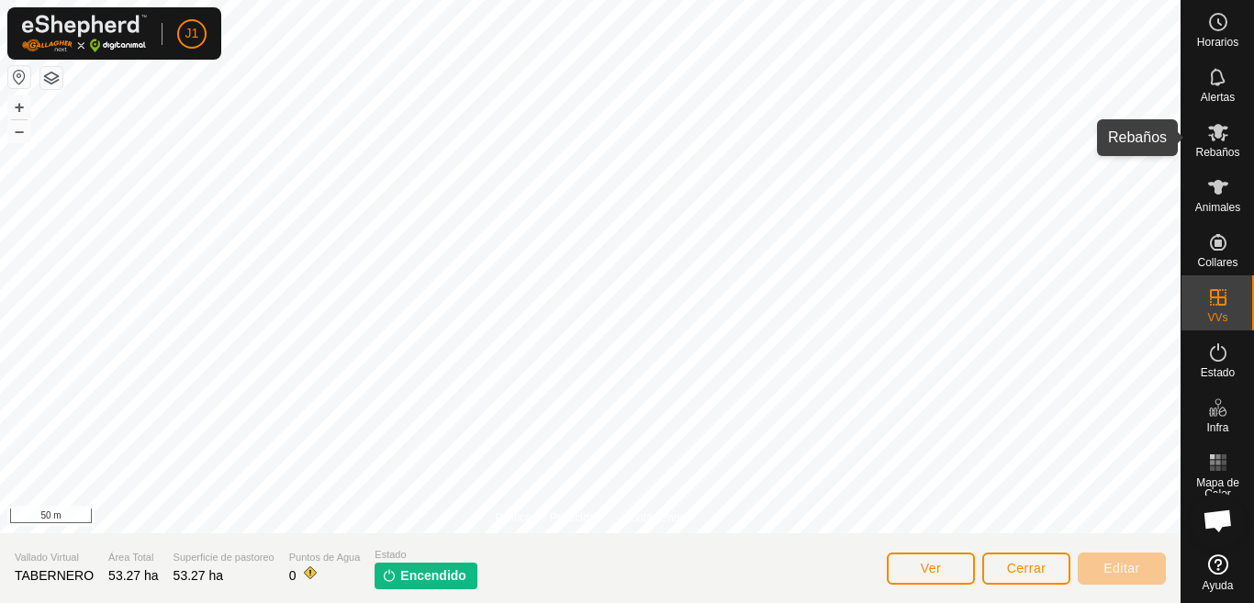
click at [1215, 143] on es-mob-svg-icon at bounding box center [1218, 132] width 33 height 29
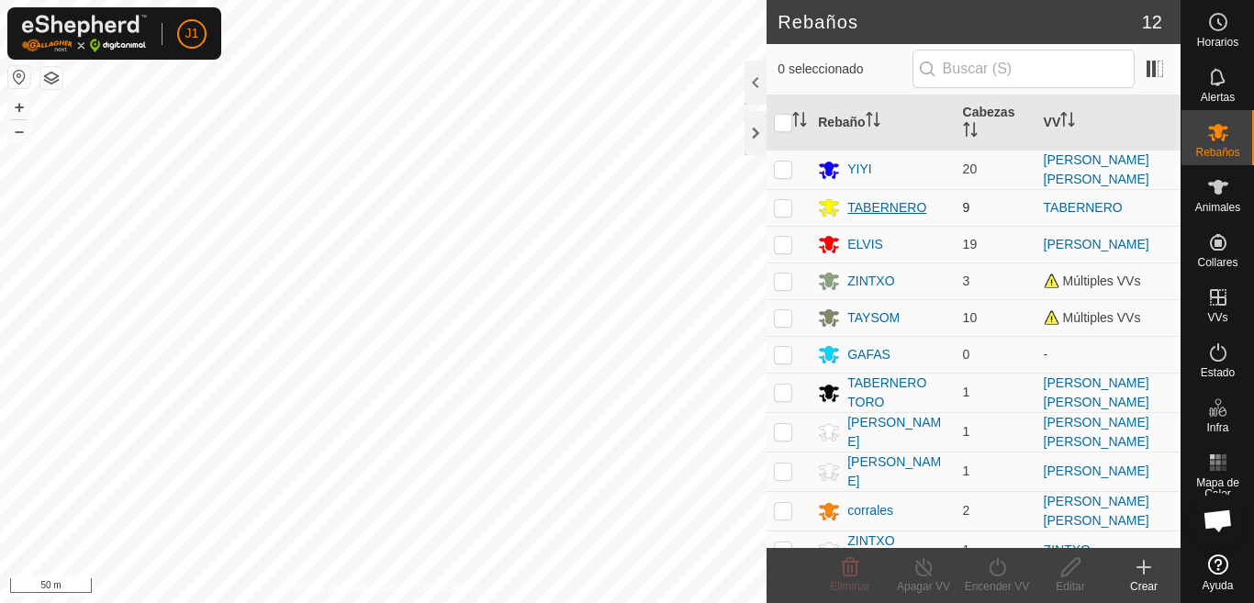
click at [887, 204] on div "TABERNERO" at bounding box center [887, 207] width 79 height 19
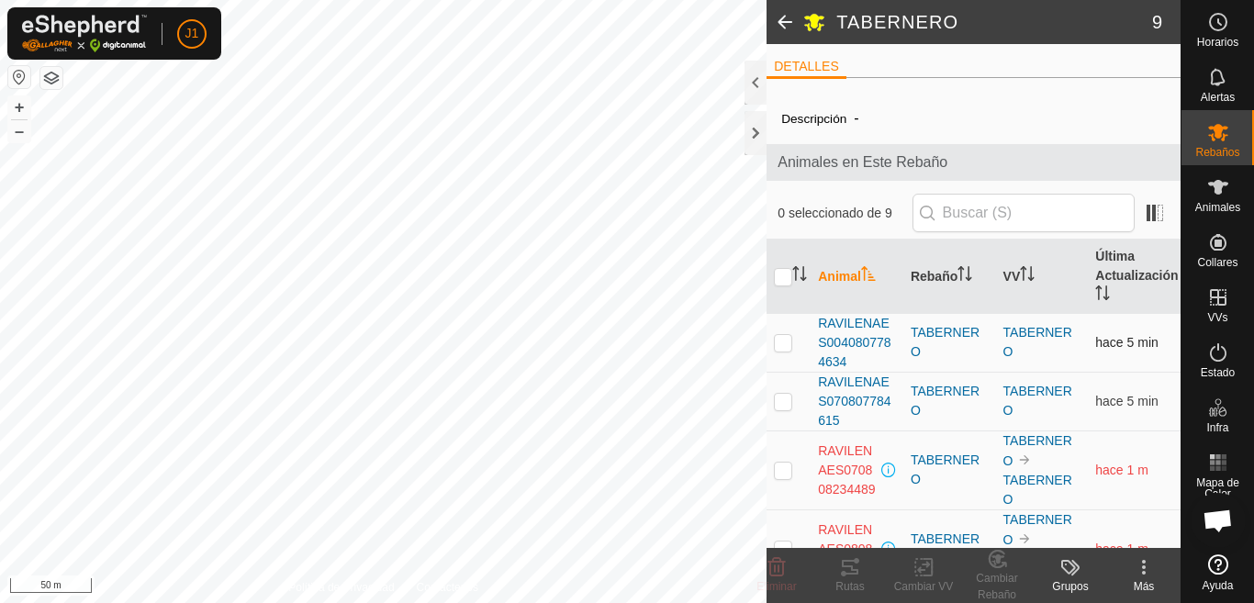
scroll to position [92, 0]
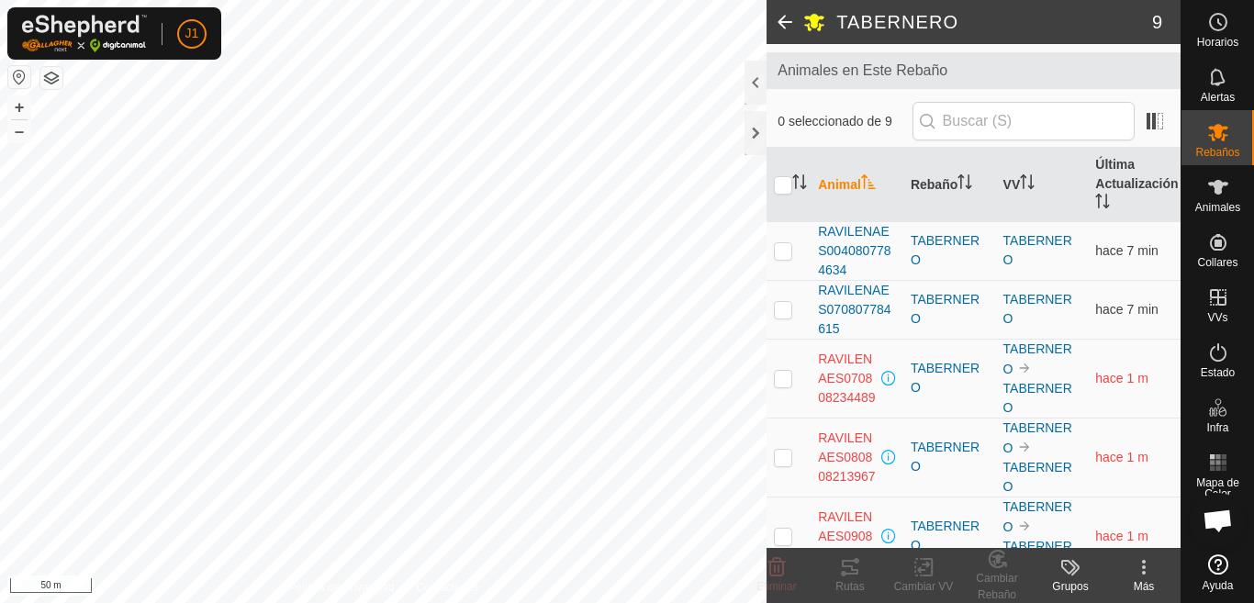
click at [781, 382] on p-checkbox at bounding box center [783, 378] width 18 height 15
checkbox input "true"
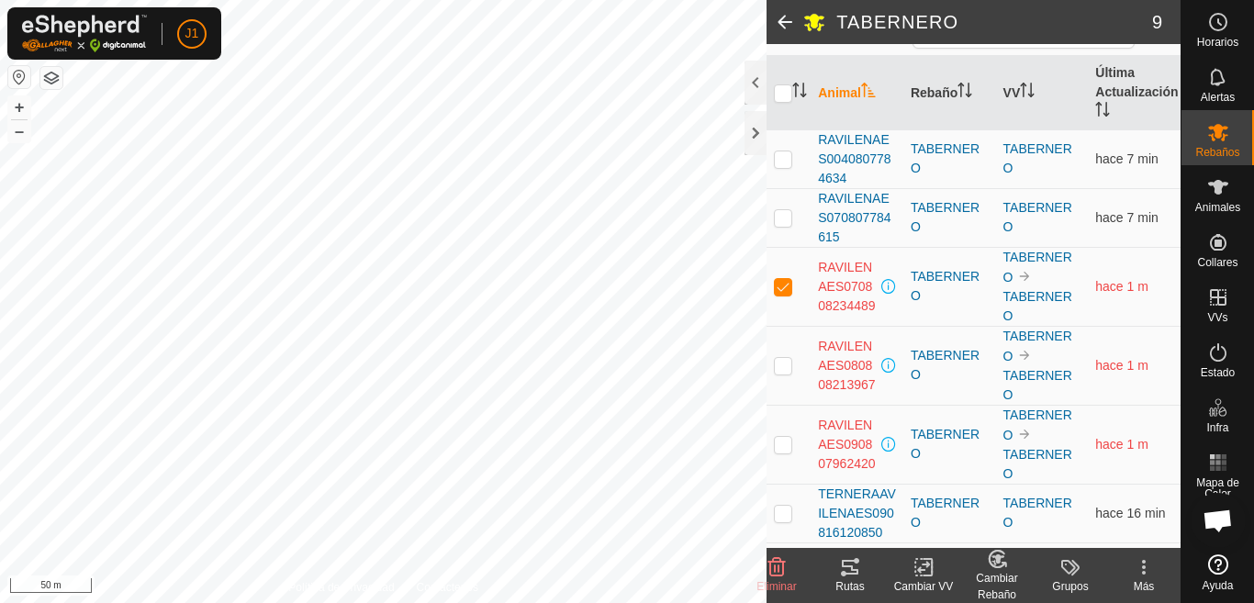
click at [780, 364] on p-checkbox at bounding box center [783, 365] width 18 height 15
checkbox input "true"
click at [781, 448] on p-checkbox at bounding box center [783, 444] width 18 height 15
checkbox input "true"
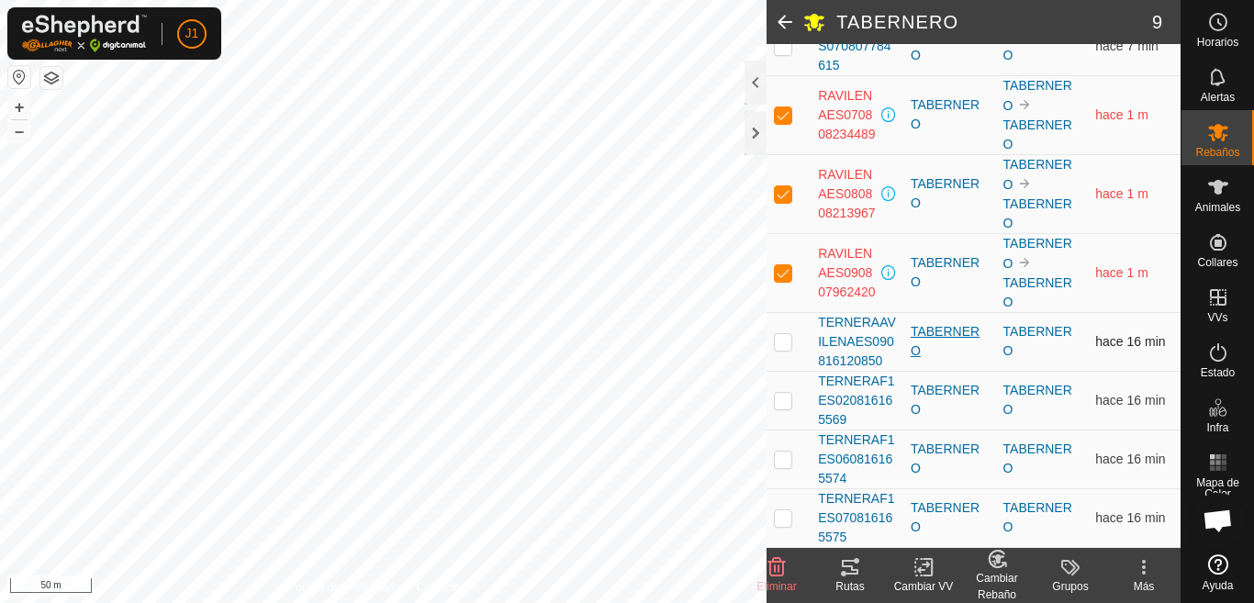
scroll to position [375, 0]
click at [770, 568] on icon at bounding box center [777, 567] width 17 height 18
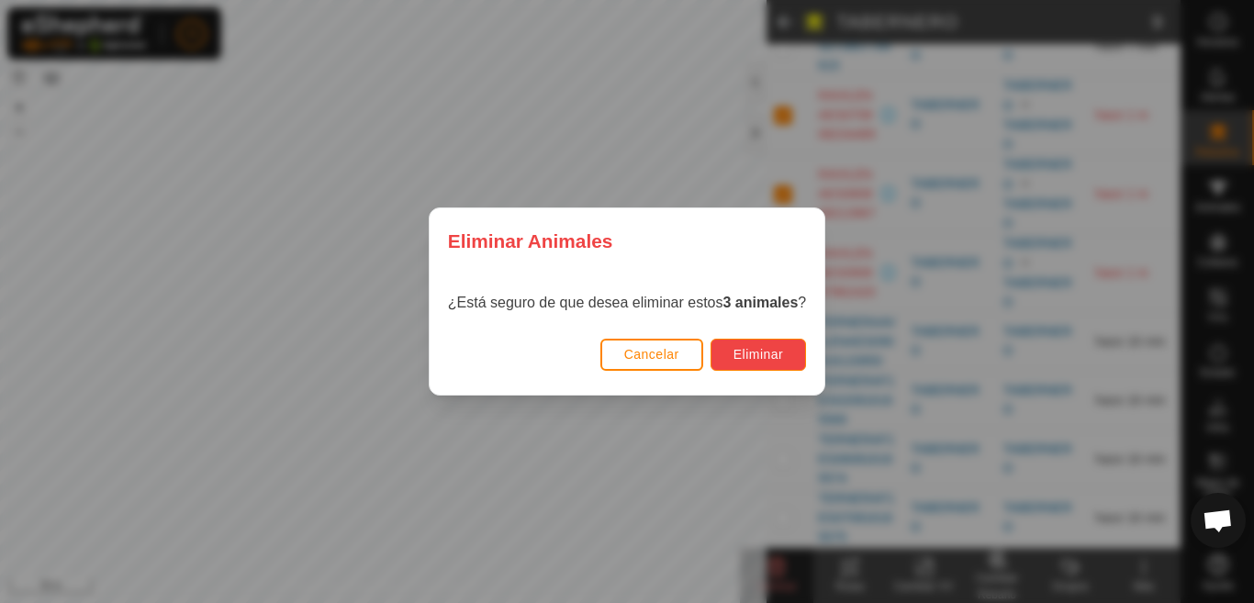
click at [757, 353] on span "Eliminar" at bounding box center [759, 354] width 51 height 15
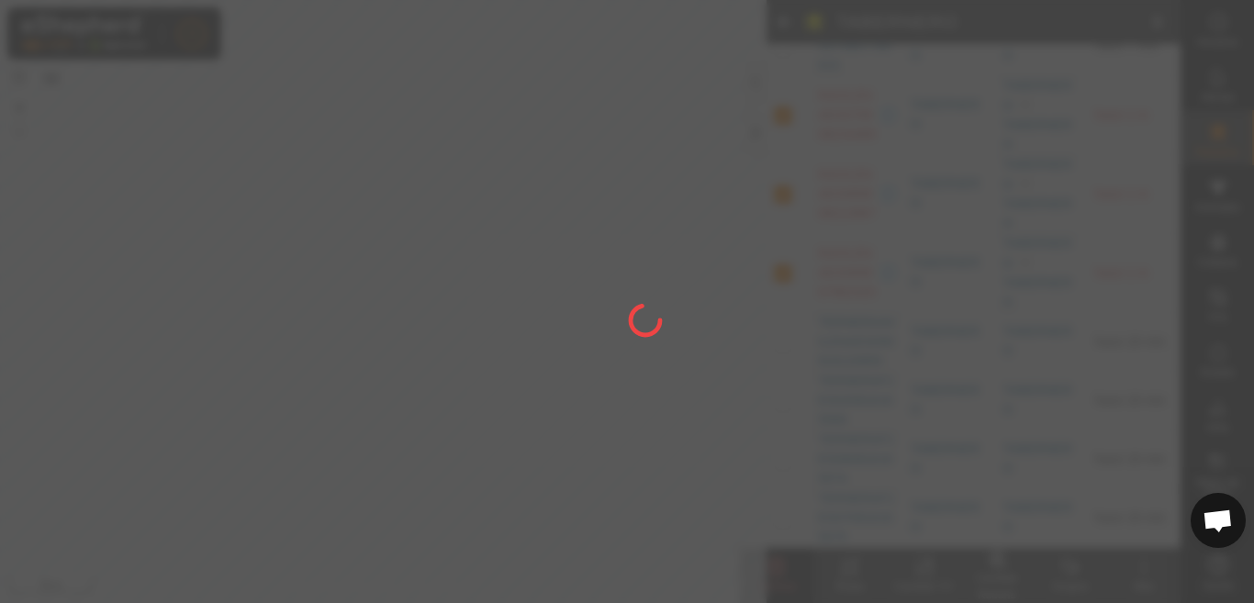
checkbox input "false"
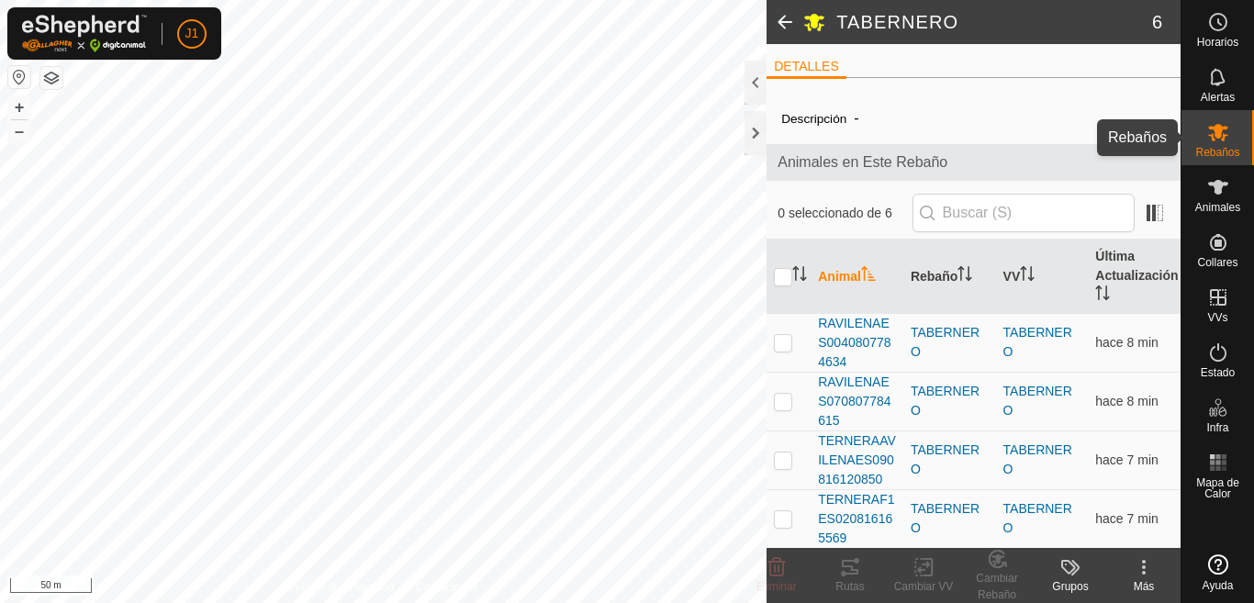
click at [1215, 136] on icon at bounding box center [1218, 132] width 20 height 17
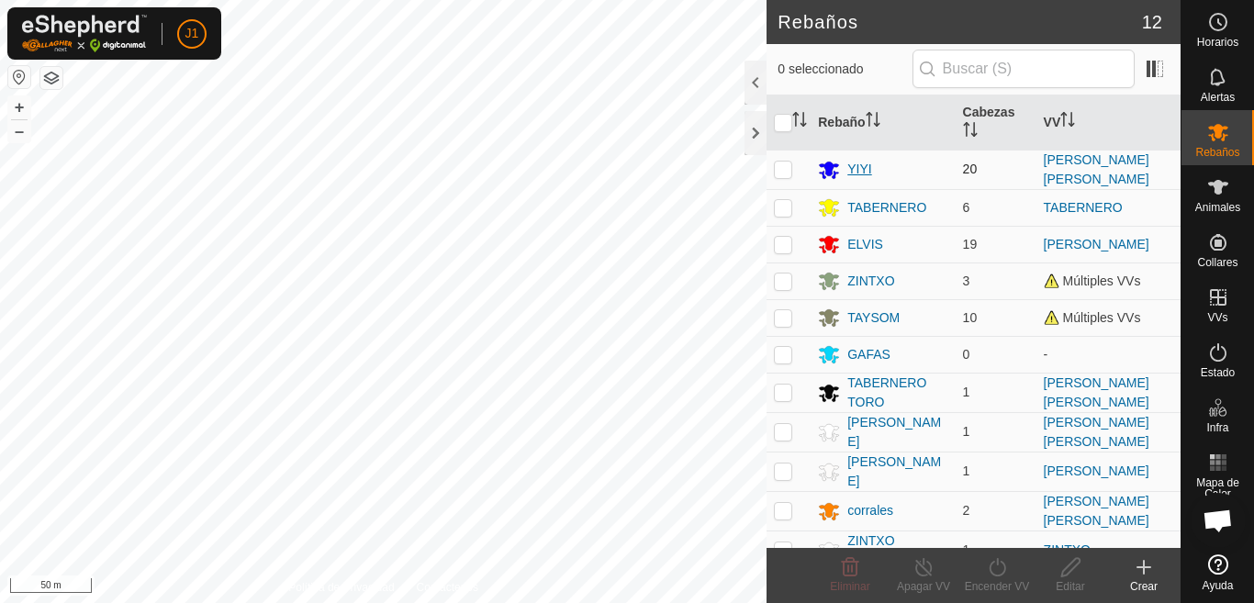
click at [861, 168] on div "YIYI" at bounding box center [860, 169] width 24 height 19
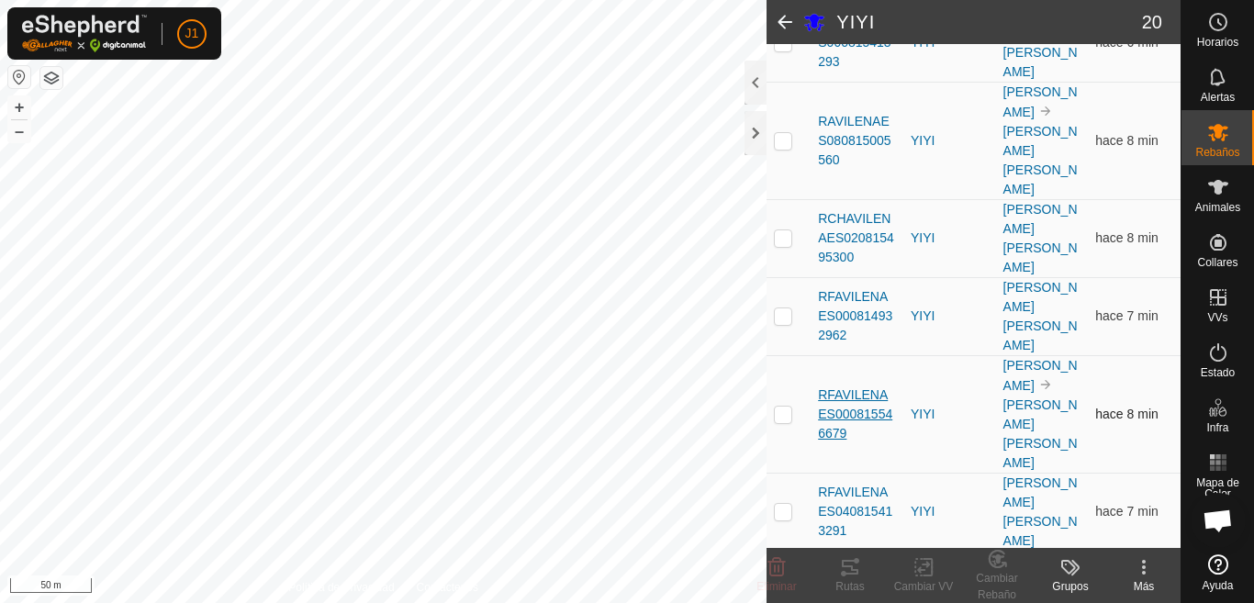
scroll to position [378, 0]
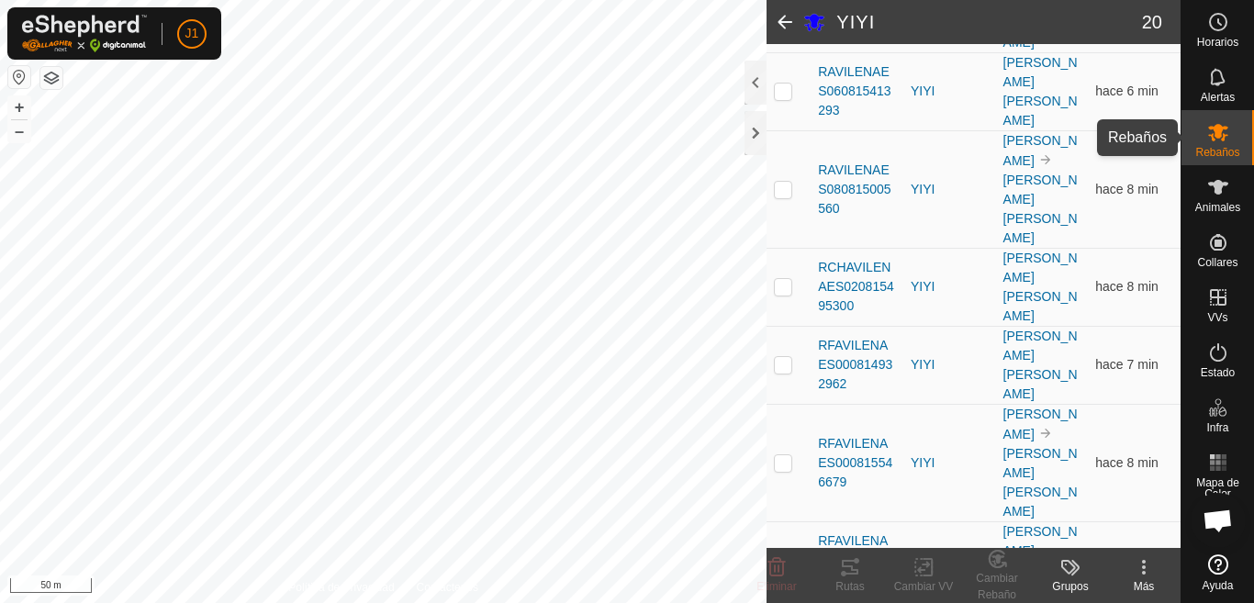
click at [1213, 144] on es-mob-svg-icon at bounding box center [1218, 132] width 33 height 29
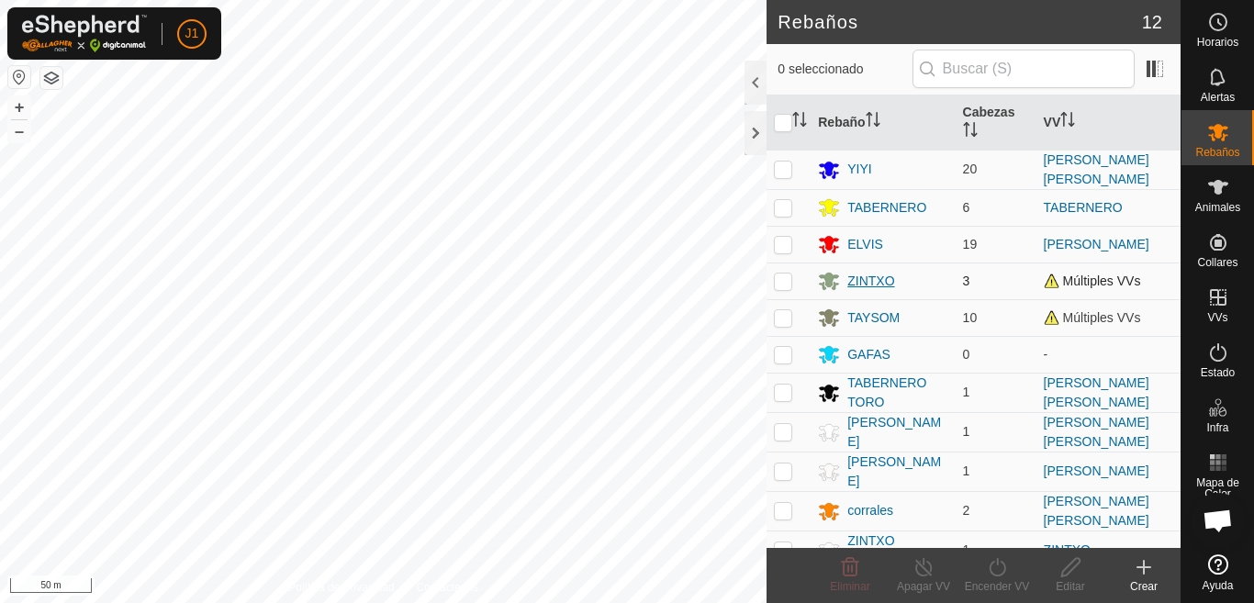
click at [870, 277] on div "ZINTXO" at bounding box center [871, 281] width 47 height 19
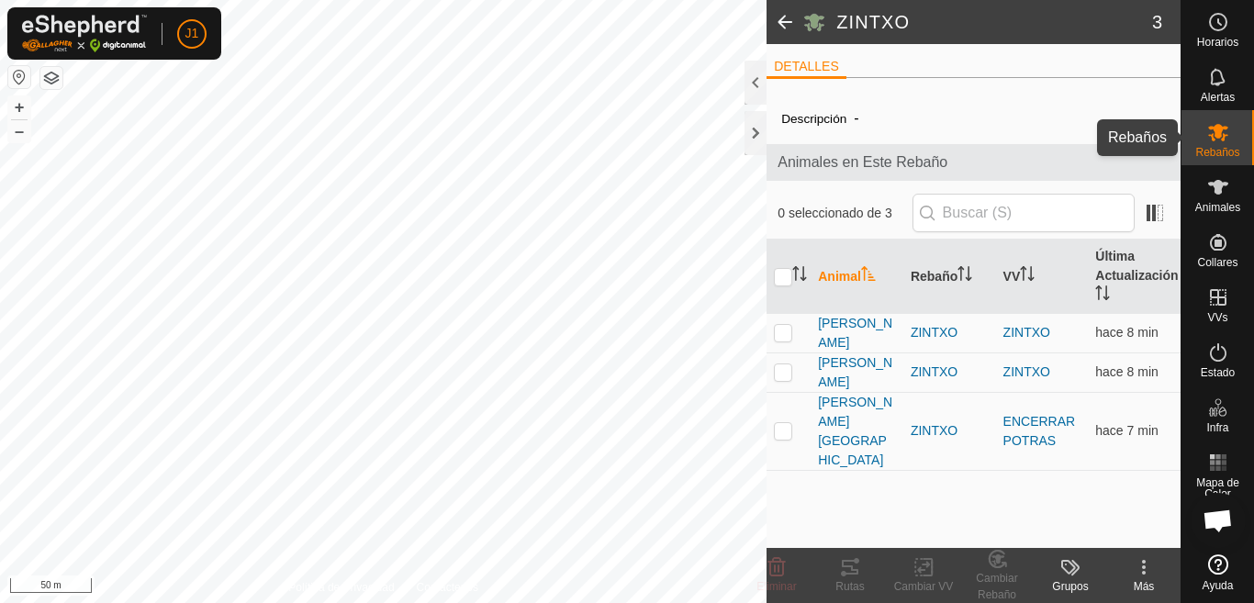
click at [1225, 126] on icon at bounding box center [1219, 132] width 22 height 22
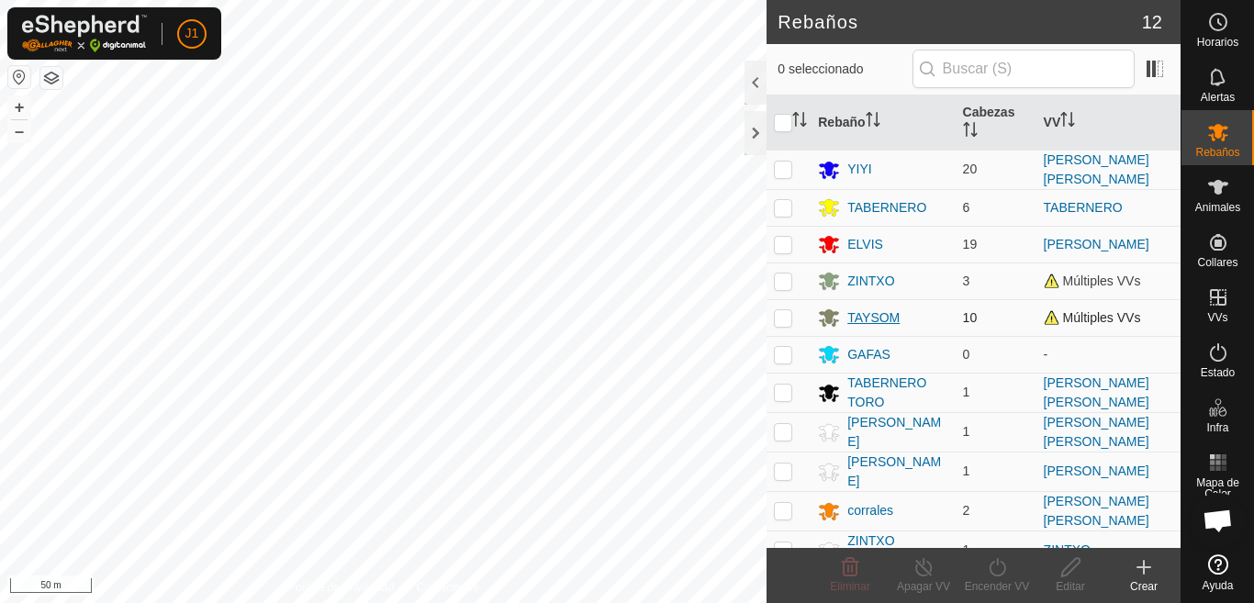
click at [885, 322] on div "TAYSOM" at bounding box center [874, 318] width 52 height 19
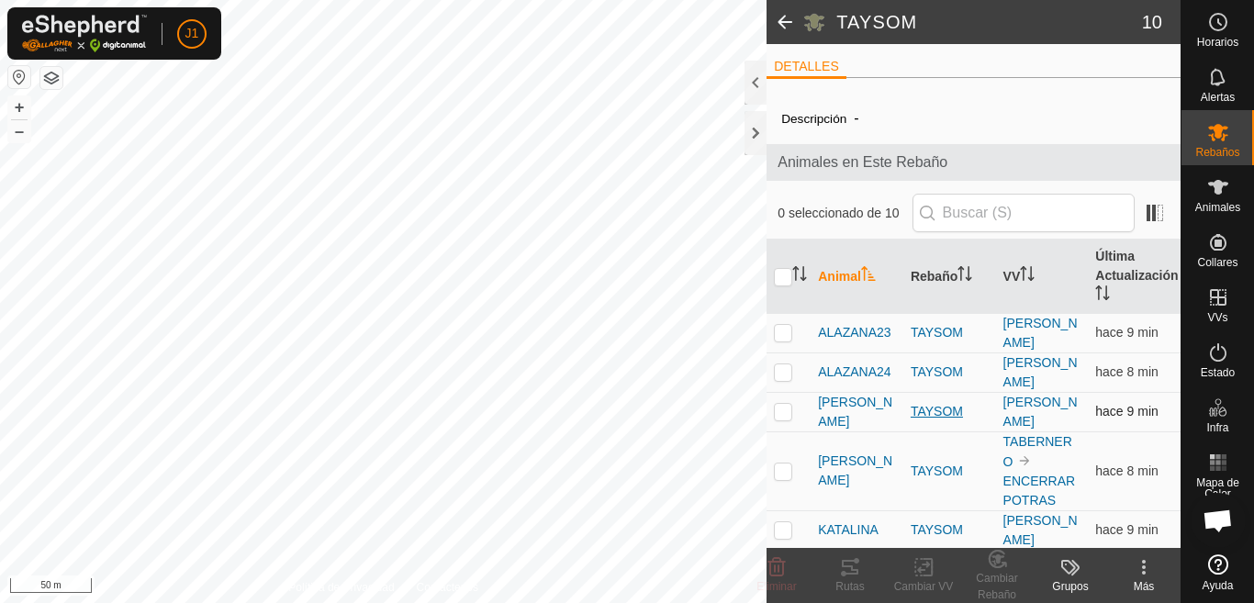
scroll to position [92, 0]
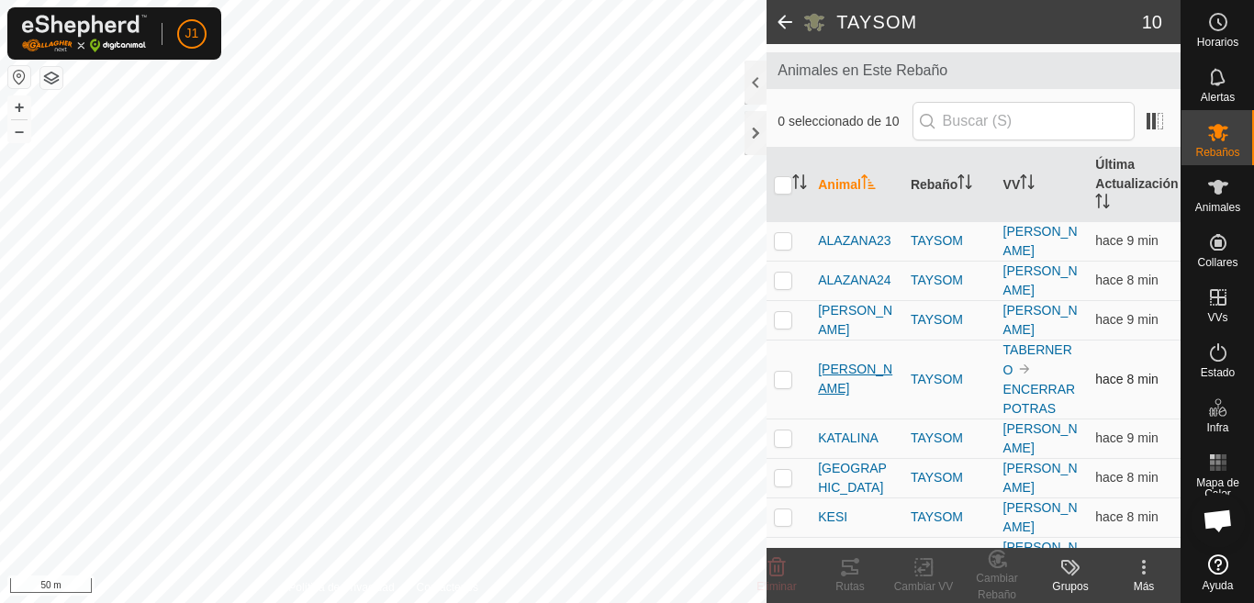
click at [856, 381] on span "[PERSON_NAME]" at bounding box center [857, 379] width 78 height 39
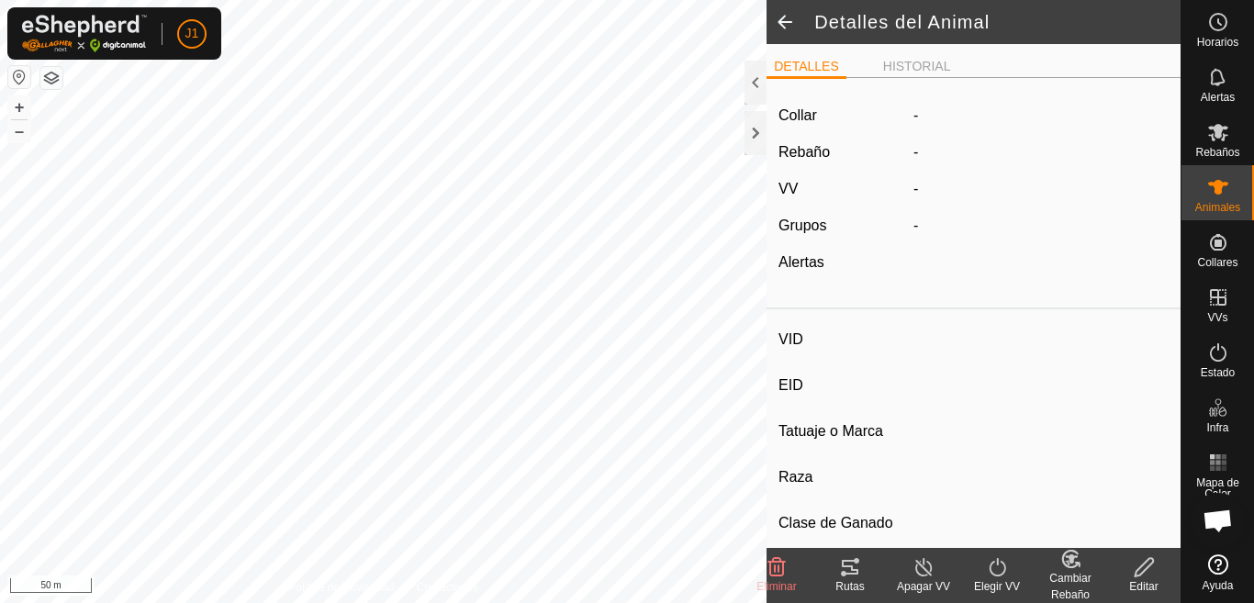
type input "[PERSON_NAME]"
type input "-"
type input "POTRA BAYA"
type input "-"
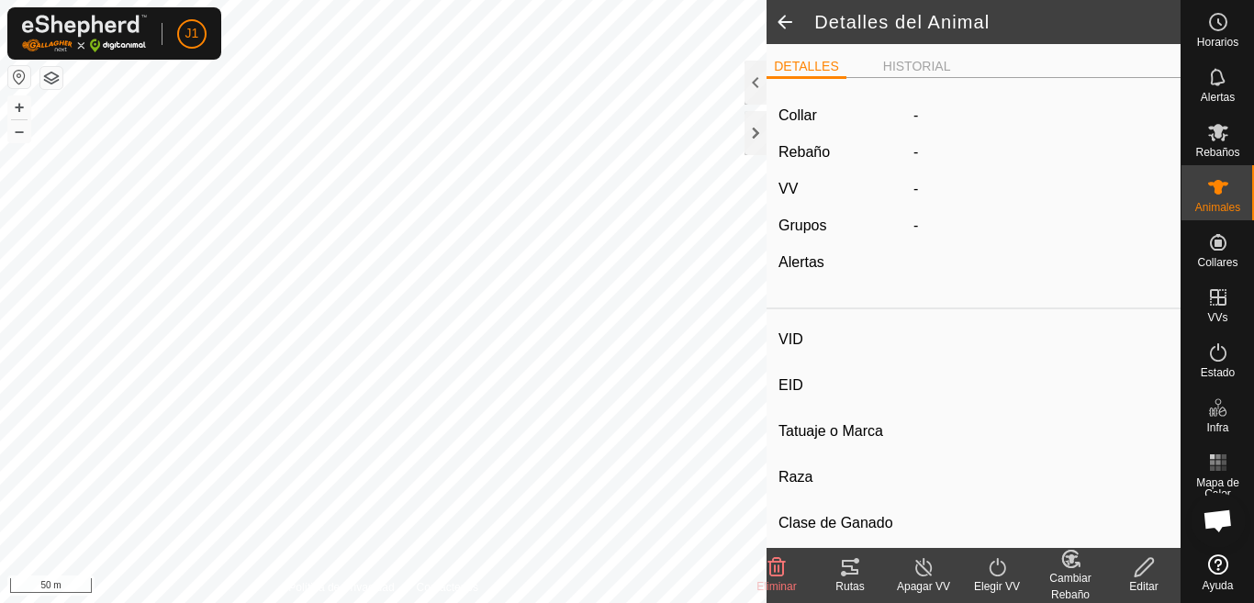
type input "05/2024"
type input "1 year 5 months"
type input "0 kg"
type input "-"
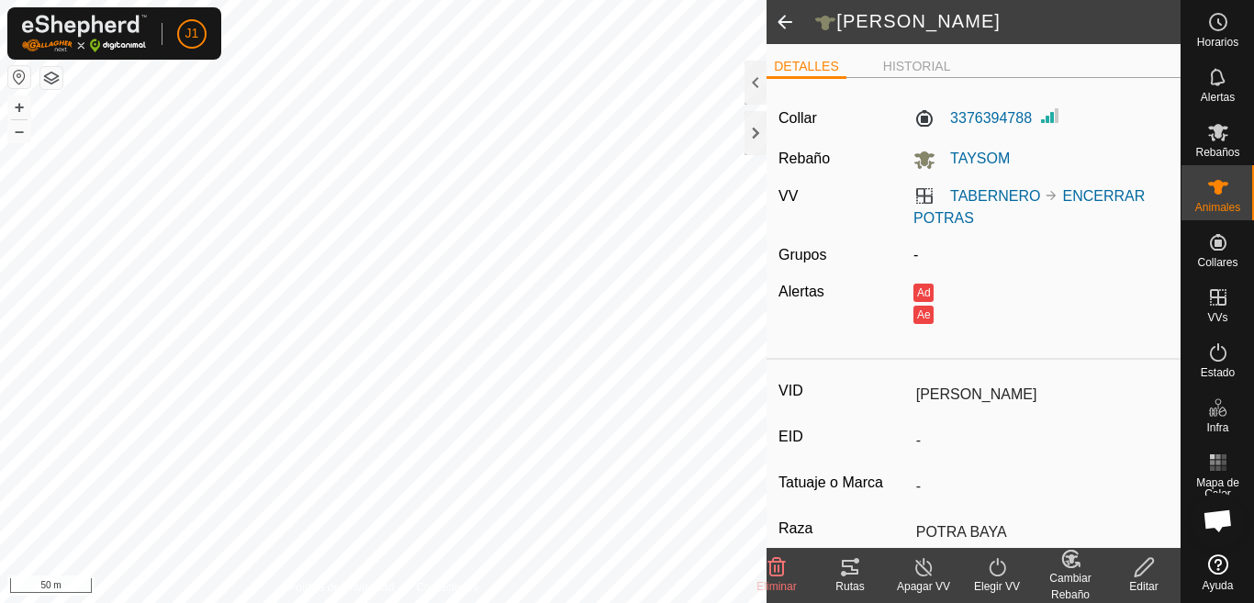
click at [1001, 195] on link "TABERNERO" at bounding box center [995, 196] width 90 height 16
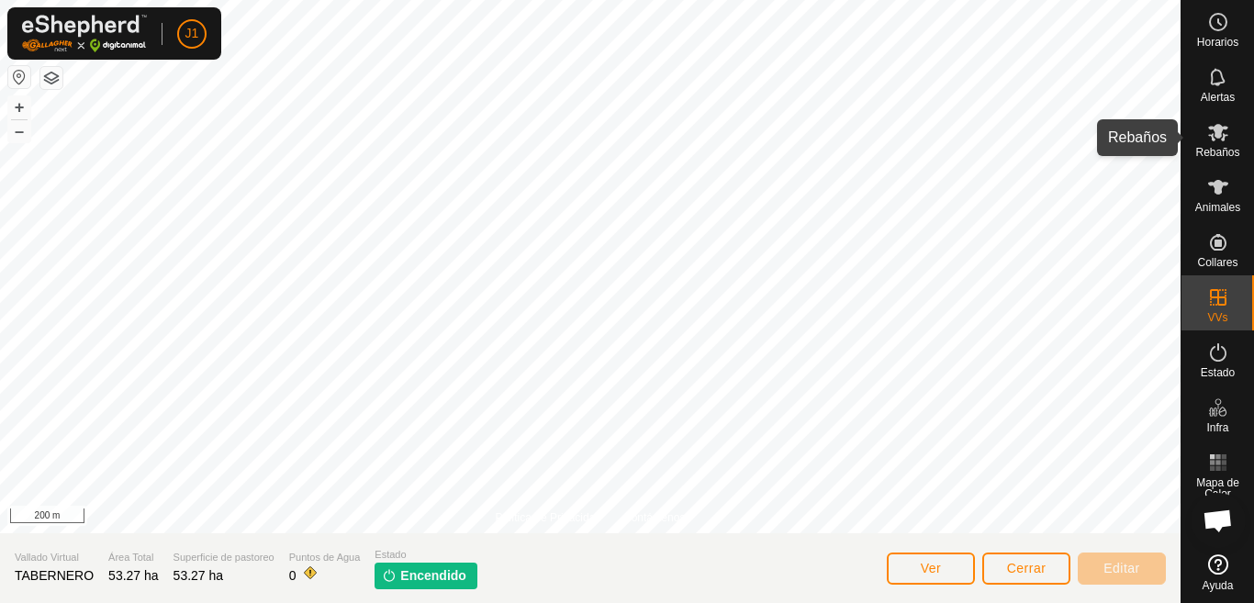
click at [1215, 142] on icon at bounding box center [1219, 132] width 22 height 22
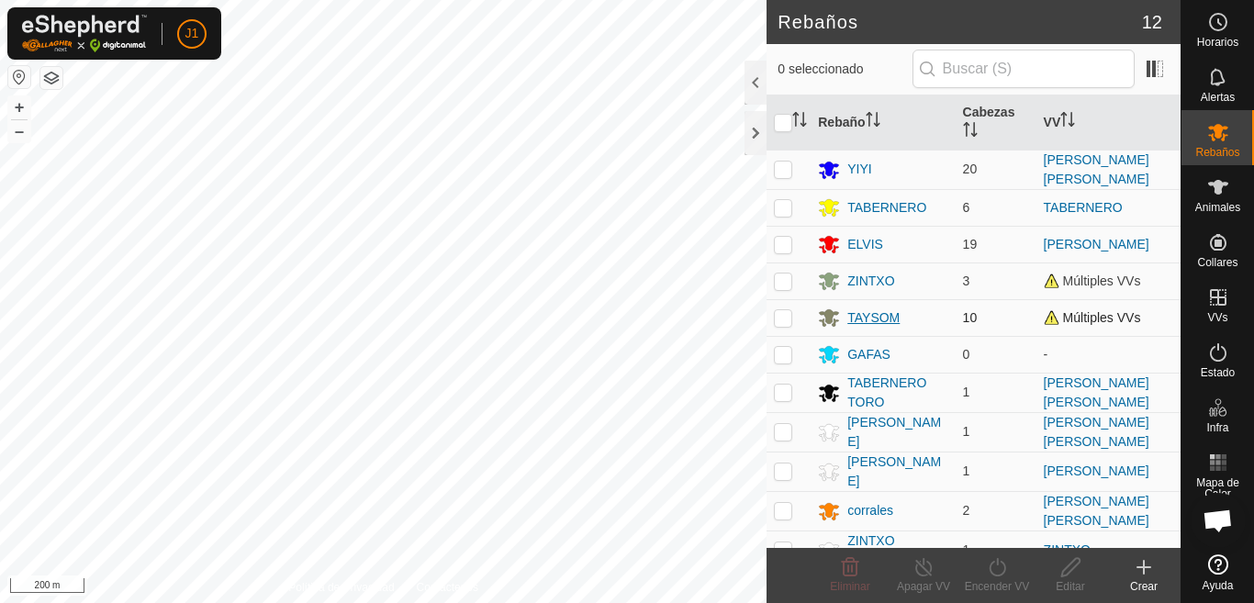
click at [867, 315] on div "TAYSOM" at bounding box center [874, 318] width 52 height 19
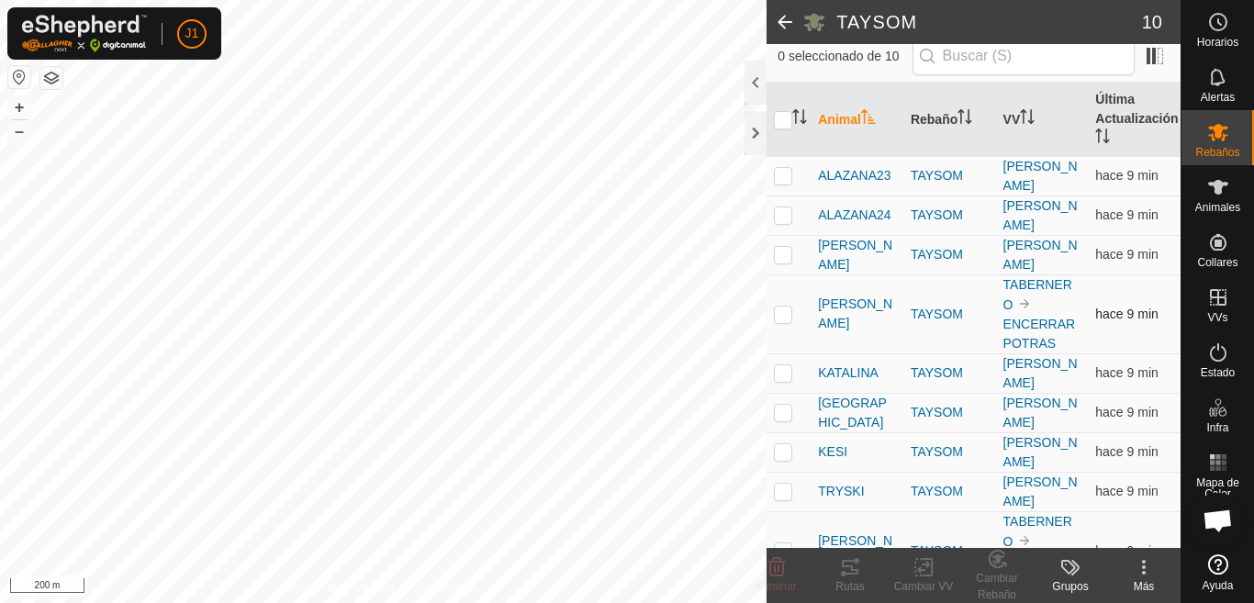
scroll to position [115, 0]
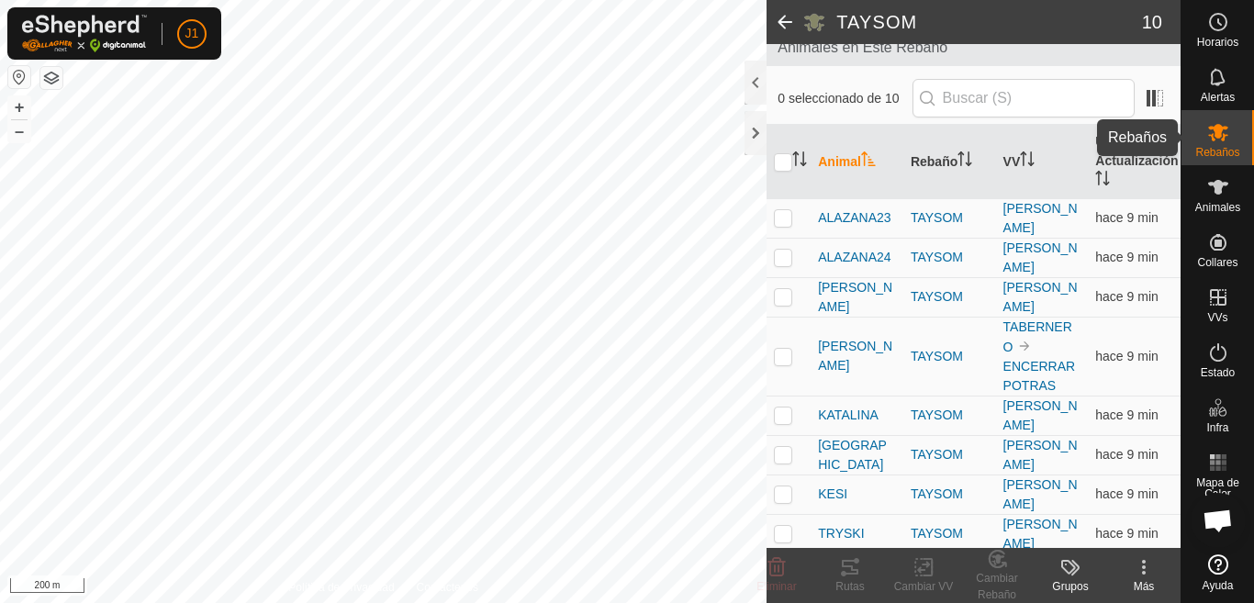
click at [1229, 145] on es-mob-svg-icon at bounding box center [1218, 132] width 33 height 29
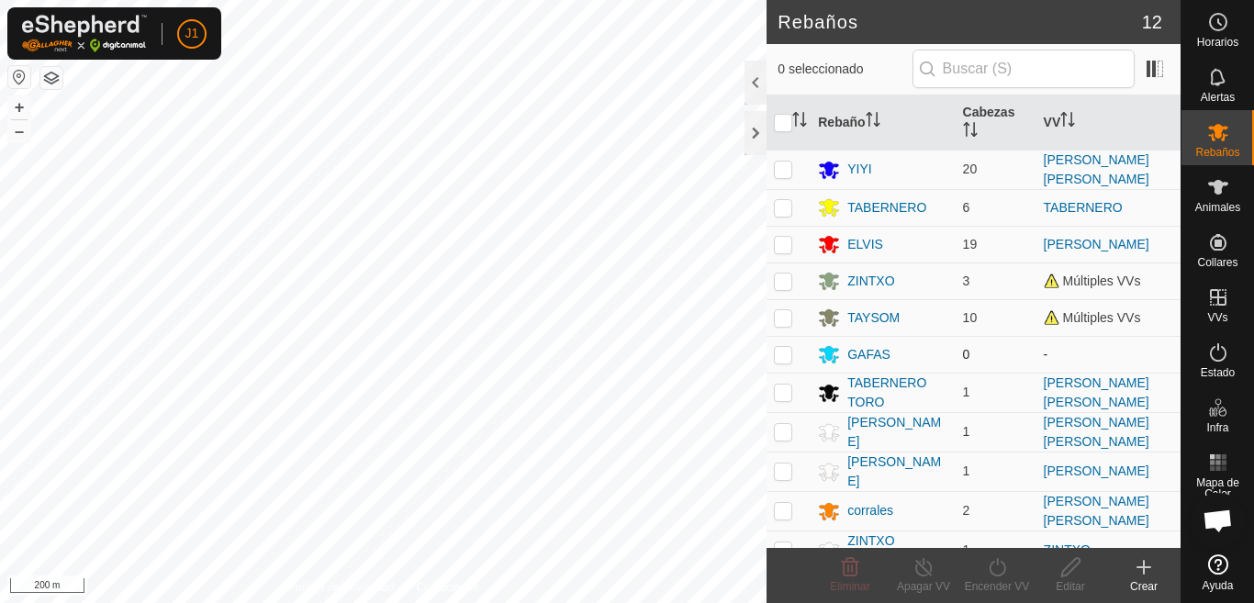
scroll to position [60, 0]
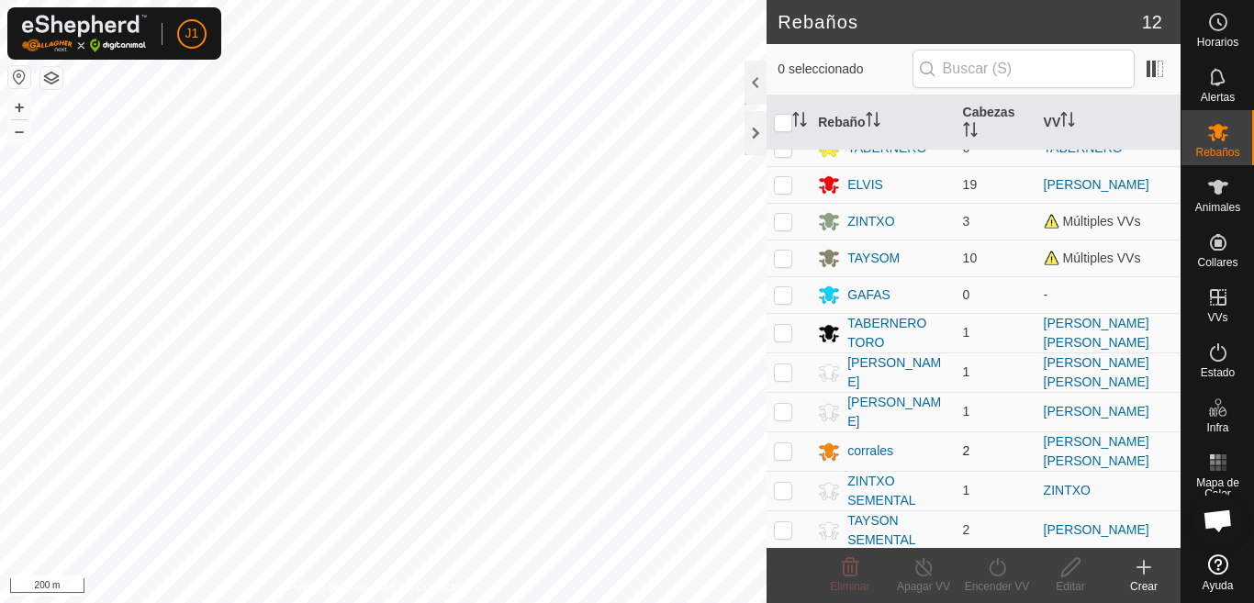
click at [777, 451] on p-checkbox at bounding box center [783, 451] width 18 height 15
click at [784, 445] on p-checkbox at bounding box center [783, 451] width 18 height 15
checkbox input "true"
click at [1070, 584] on div "Editar" at bounding box center [1070, 587] width 73 height 17
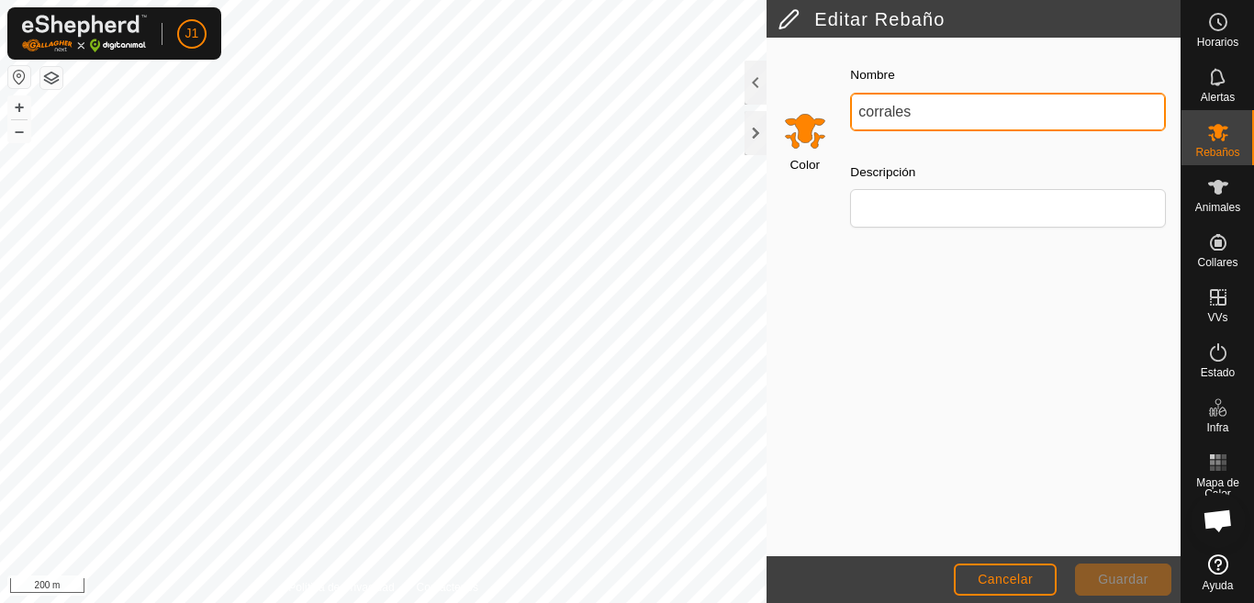
click at [927, 115] on input "corrales" at bounding box center [1008, 112] width 316 height 39
type input "c"
type input "BUEYES AVILINOS"
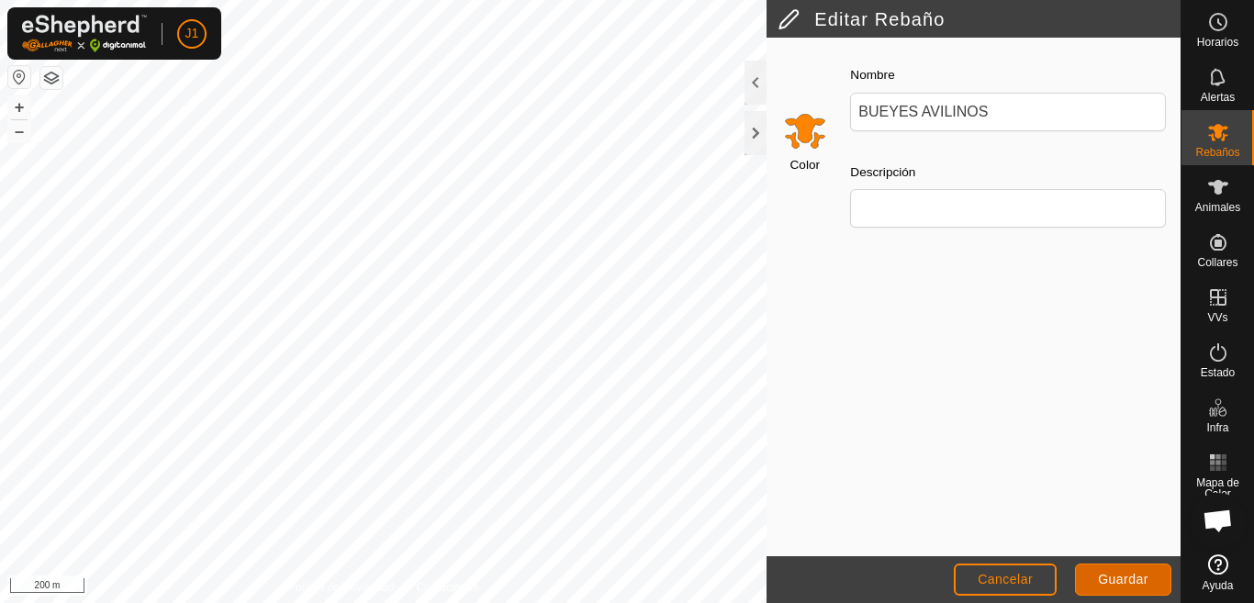
click at [1124, 583] on span "Guardar" at bounding box center [1123, 579] width 51 height 15
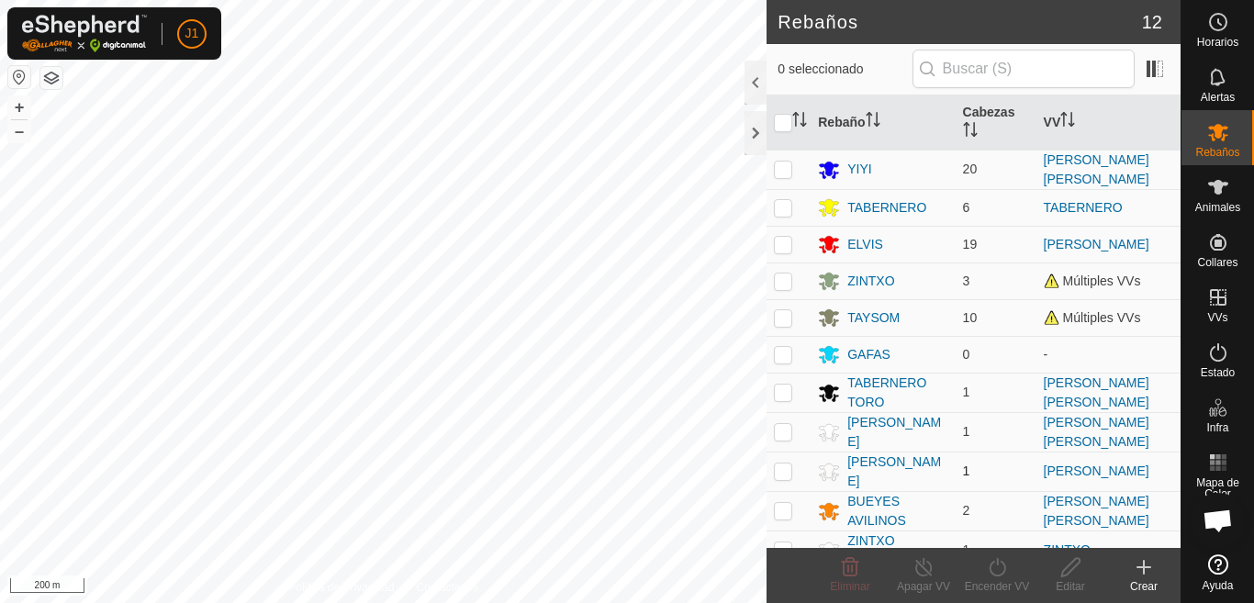
scroll to position [60, 0]
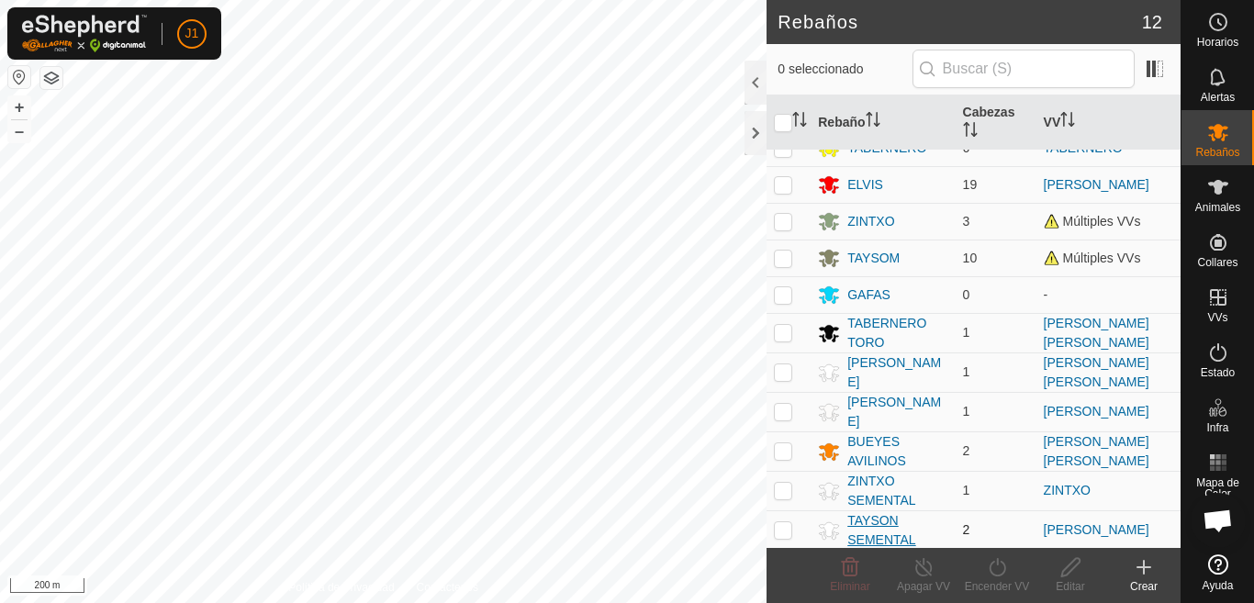
click at [884, 522] on div "TAYSON SEMENTAL" at bounding box center [898, 530] width 100 height 39
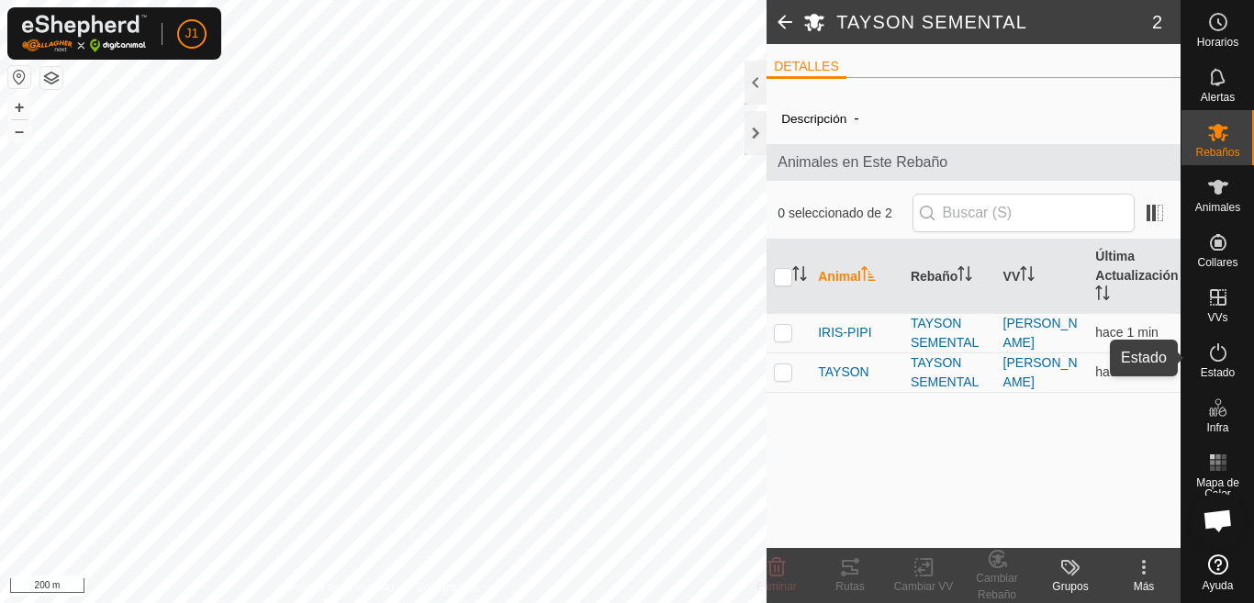
click at [1219, 356] on icon at bounding box center [1219, 353] width 22 height 22
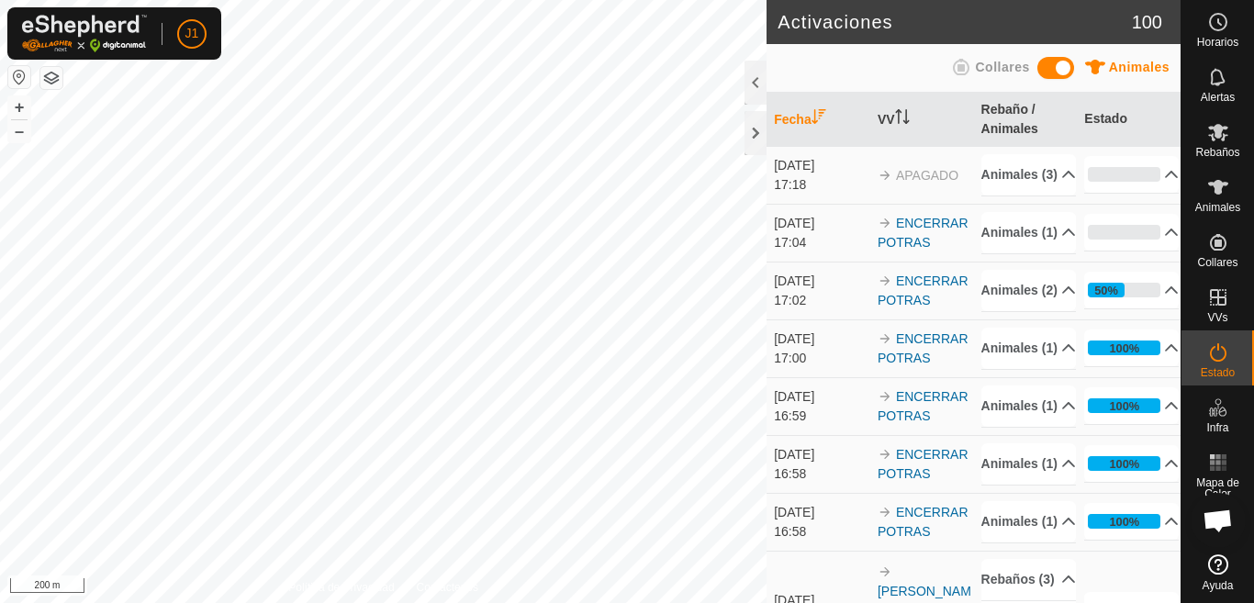
click at [1220, 150] on span "Rebaños" at bounding box center [1218, 152] width 44 height 11
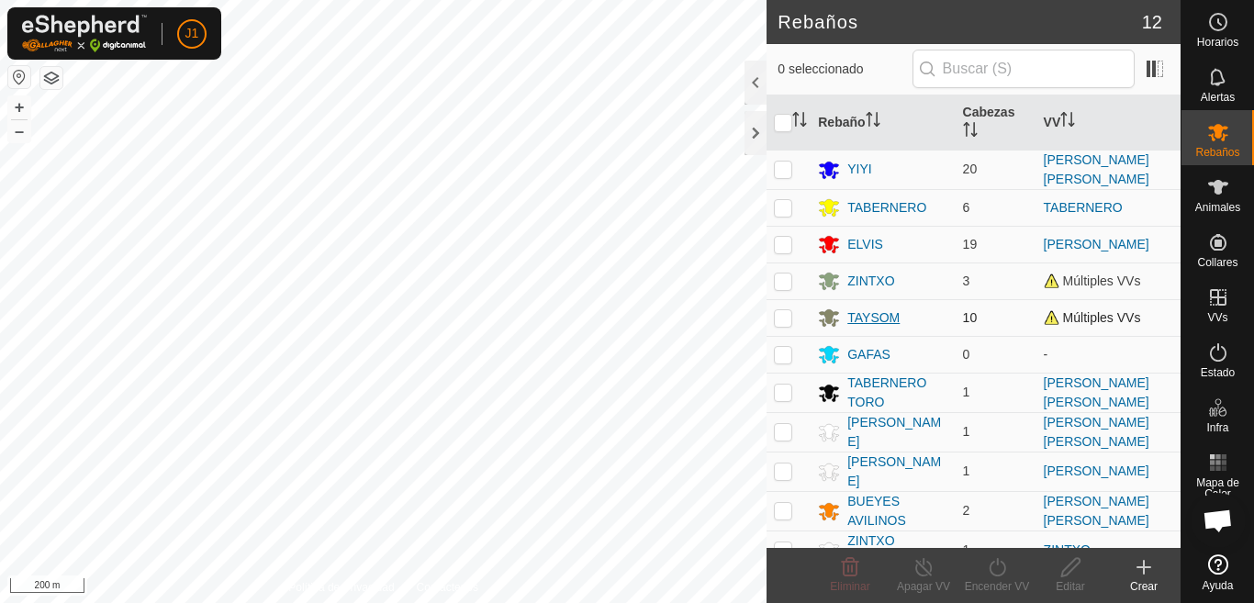
click at [850, 315] on div "TAYSOM" at bounding box center [874, 318] width 52 height 19
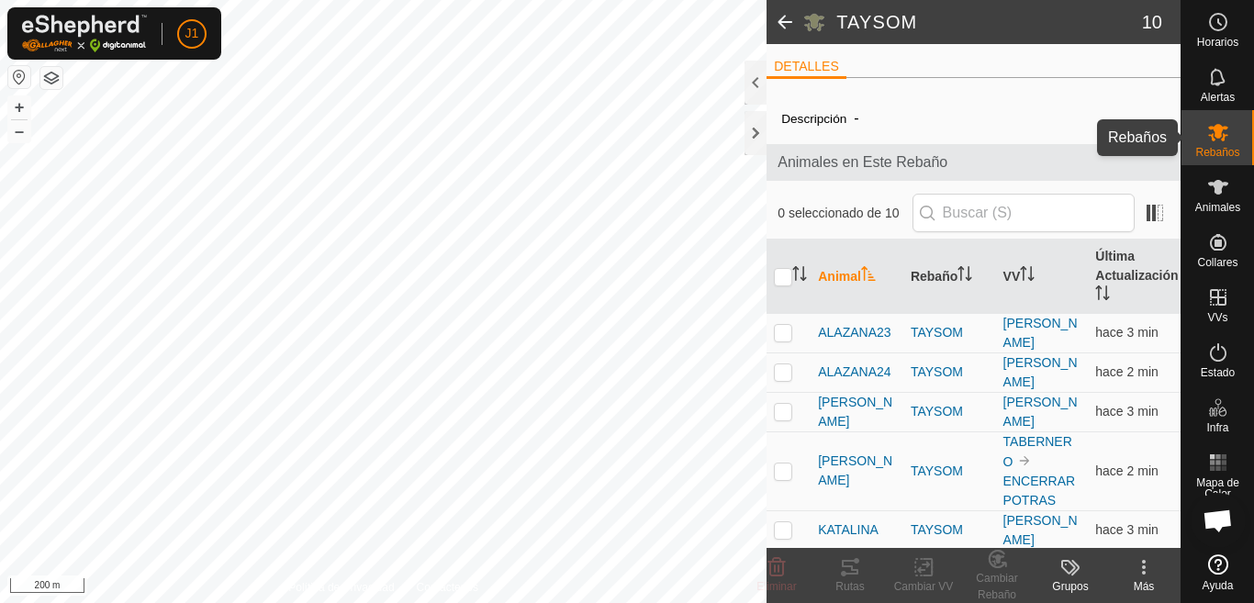
click at [1224, 139] on icon at bounding box center [1218, 132] width 20 height 17
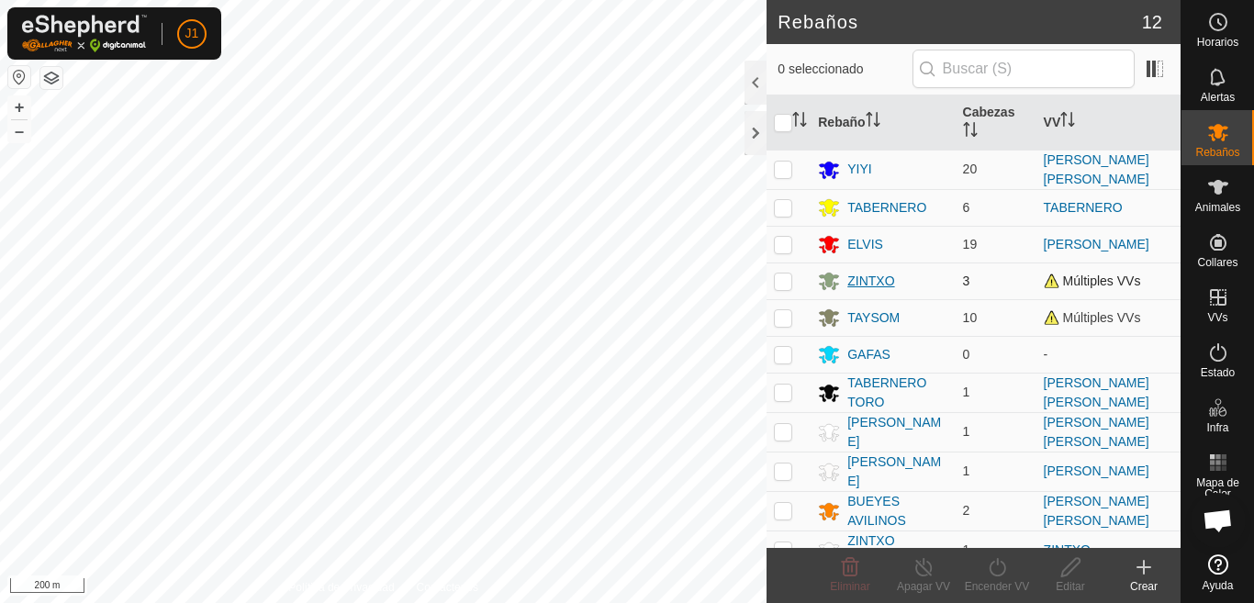
click at [862, 282] on div "ZINTXO" at bounding box center [871, 281] width 47 height 19
